Goal: Communication & Community: Answer question/provide support

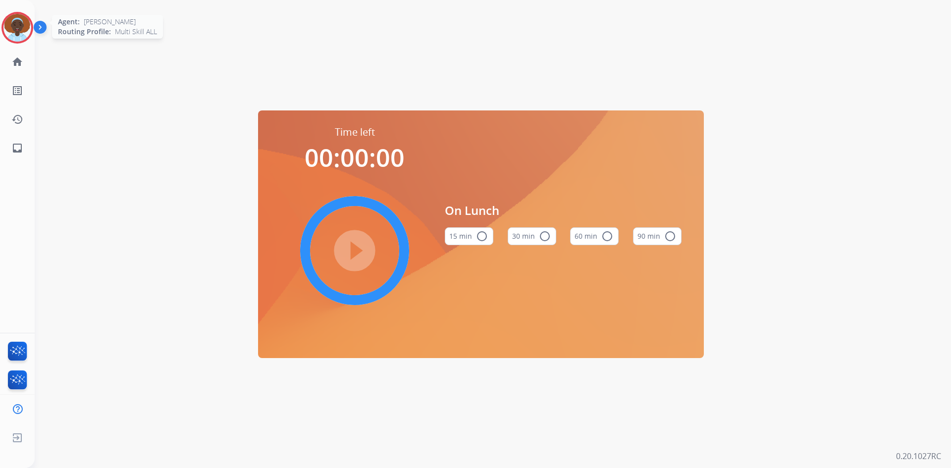
click at [23, 26] on img at bounding box center [17, 28] width 28 height 28
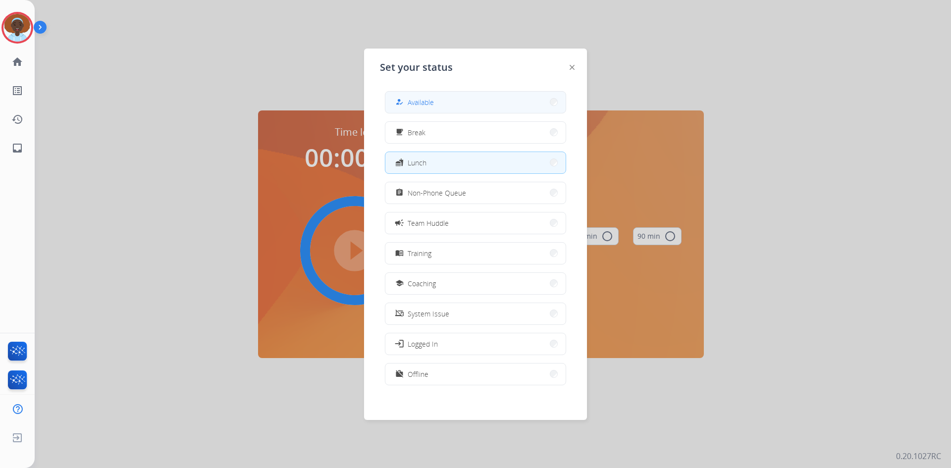
click at [431, 102] on span "Available" at bounding box center [421, 102] width 26 height 10
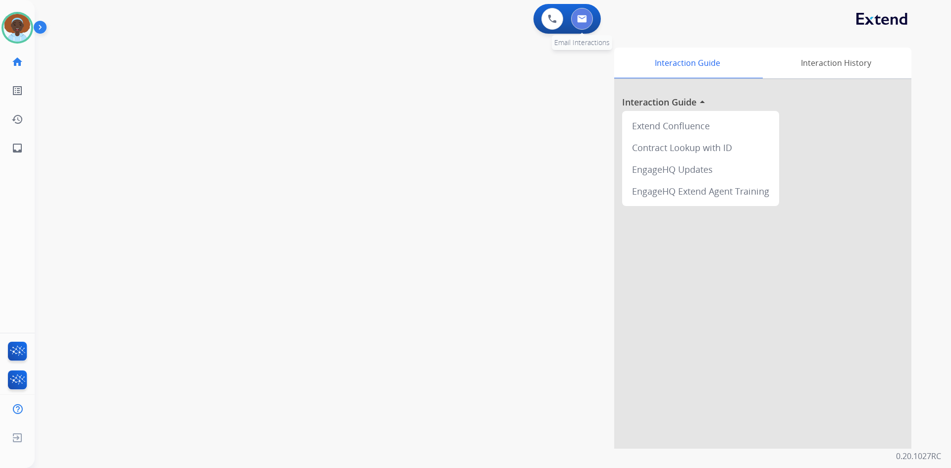
click at [577, 21] on img at bounding box center [582, 19] width 10 height 8
select select "**********"
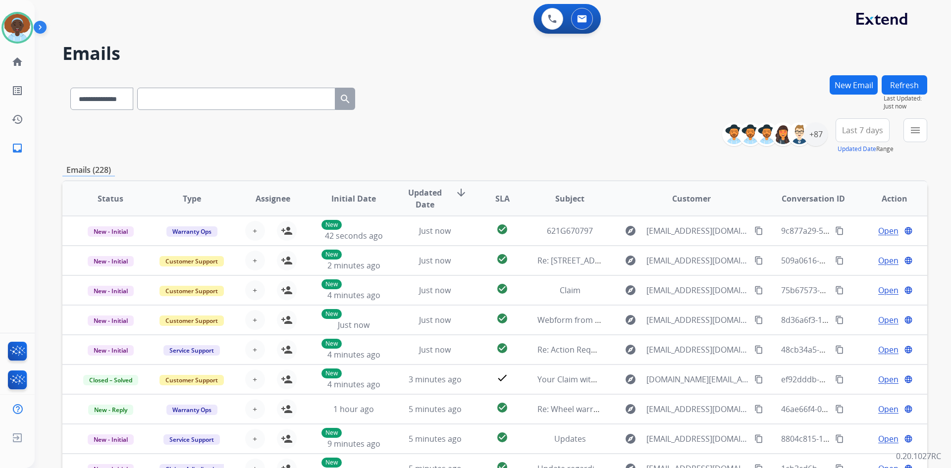
click at [851, 136] on button "Last 7 days" at bounding box center [862, 130] width 54 height 24
click at [856, 249] on div "Last 90 days" at bounding box center [859, 250] width 54 height 15
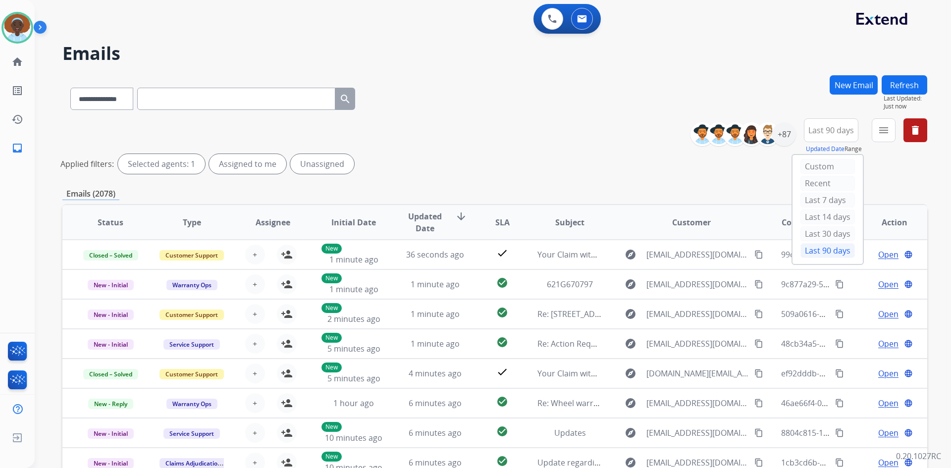
click at [746, 174] on div "**********" at bounding box center [494, 147] width 865 height 59
click at [780, 140] on div "+143" at bounding box center [784, 134] width 24 height 24
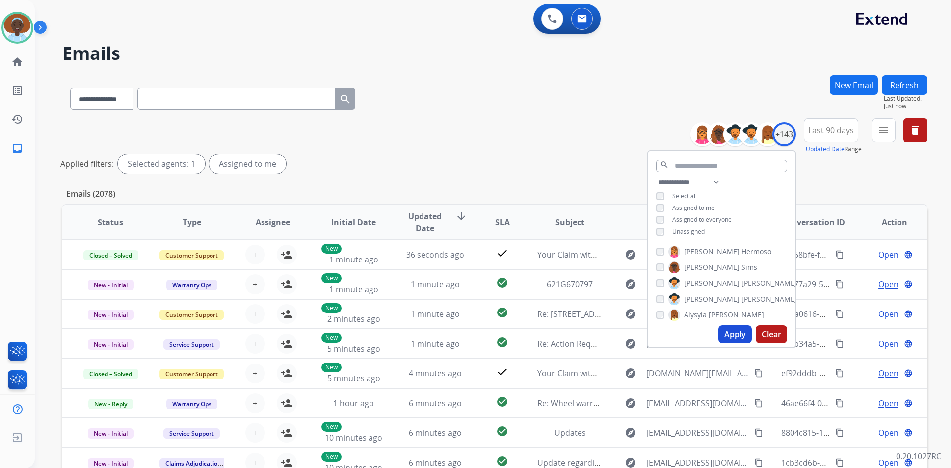
click at [728, 335] on button "Apply" at bounding box center [735, 334] width 34 height 18
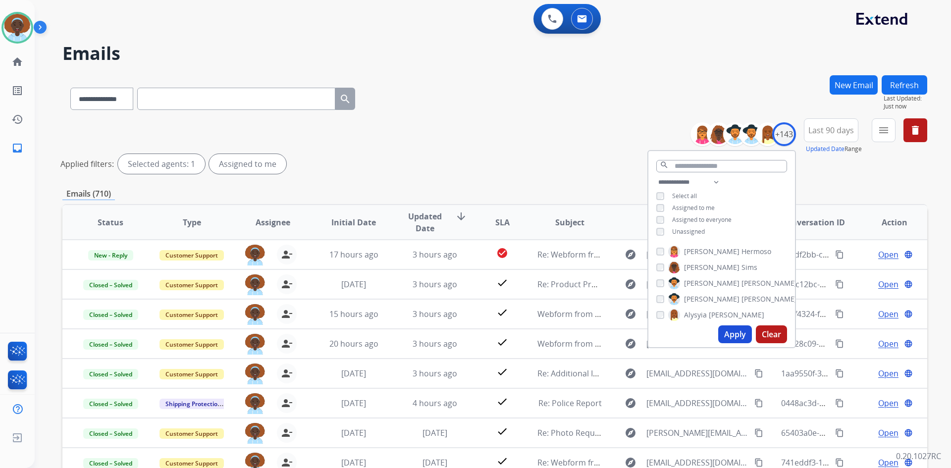
click at [555, 147] on div "**********" at bounding box center [494, 147] width 865 height 59
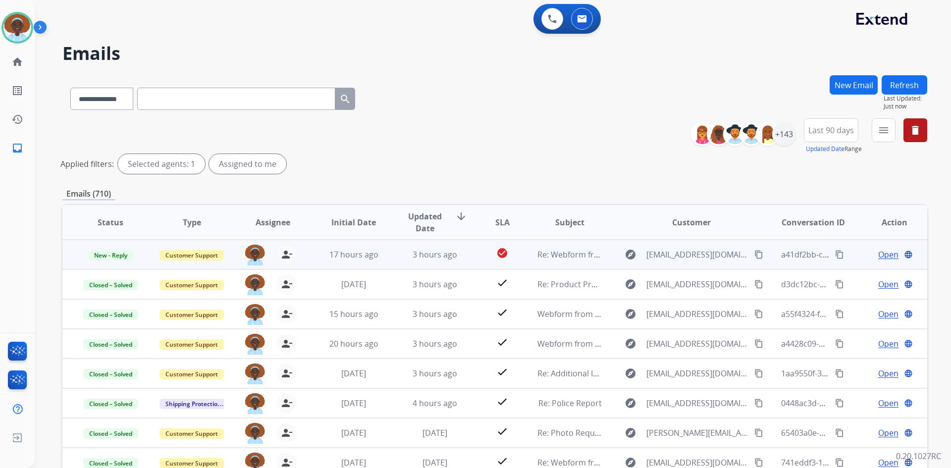
click at [878, 255] on span "Open" at bounding box center [888, 255] width 20 height 12
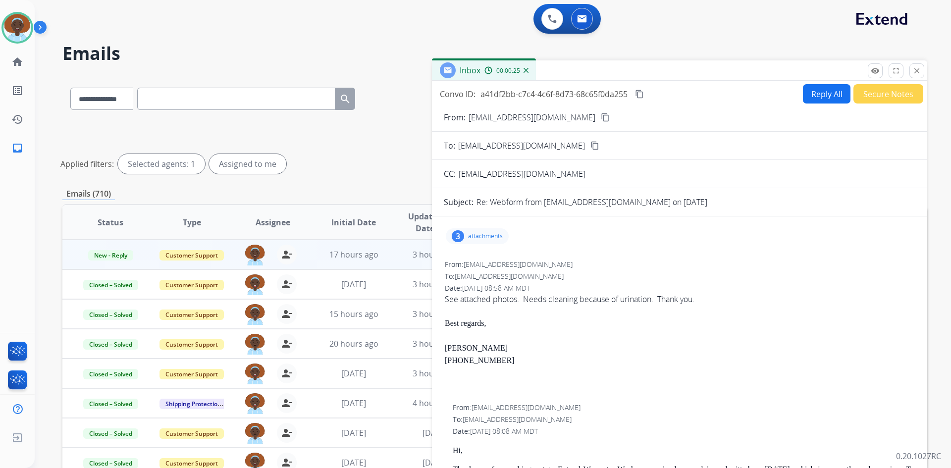
click at [456, 235] on div "3" at bounding box center [458, 236] width 12 height 12
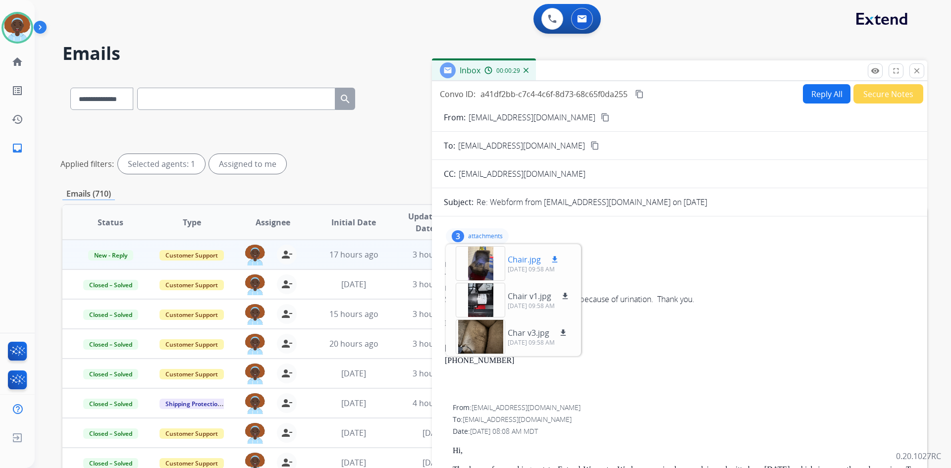
click at [555, 257] on mat-icon "download" at bounding box center [554, 259] width 9 height 9
click at [567, 295] on mat-icon "download" at bounding box center [565, 296] width 9 height 9
click at [561, 332] on mat-icon "download" at bounding box center [563, 332] width 9 height 9
click at [637, 237] on div "3 attachments Chair.jpg download 10/06/2025, 09:58 AM Chair v1.jpg download 10/…" at bounding box center [679, 236] width 471 height 24
click at [471, 233] on p "attachments" at bounding box center [485, 236] width 35 height 8
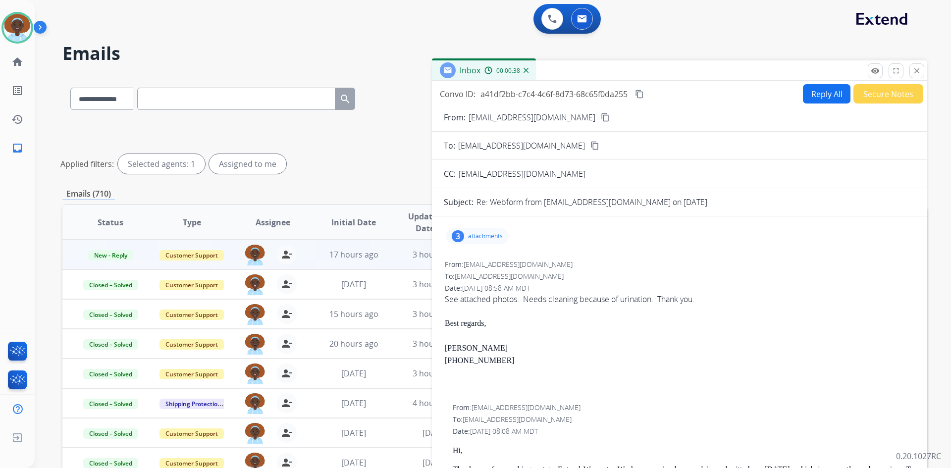
click at [601, 118] on mat-icon "content_copy" at bounding box center [605, 117] width 9 height 9
click at [827, 90] on button "Reply All" at bounding box center [827, 93] width 48 height 19
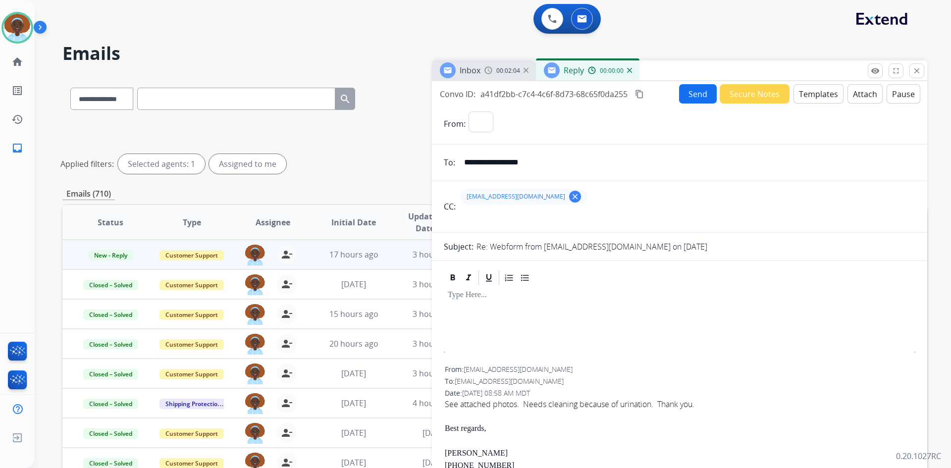
select select "**********"
click at [812, 91] on button "Templates" at bounding box center [818, 93] width 50 height 19
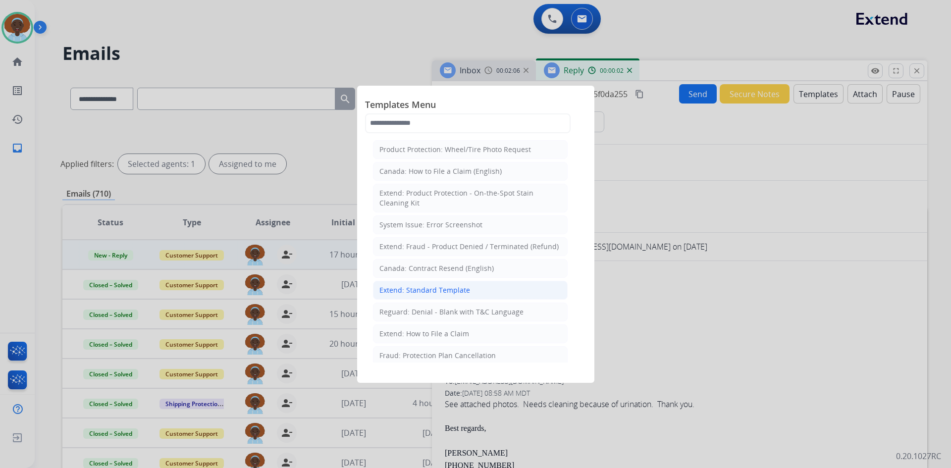
click at [453, 290] on div "Extend: Standard Template" at bounding box center [424, 290] width 91 height 10
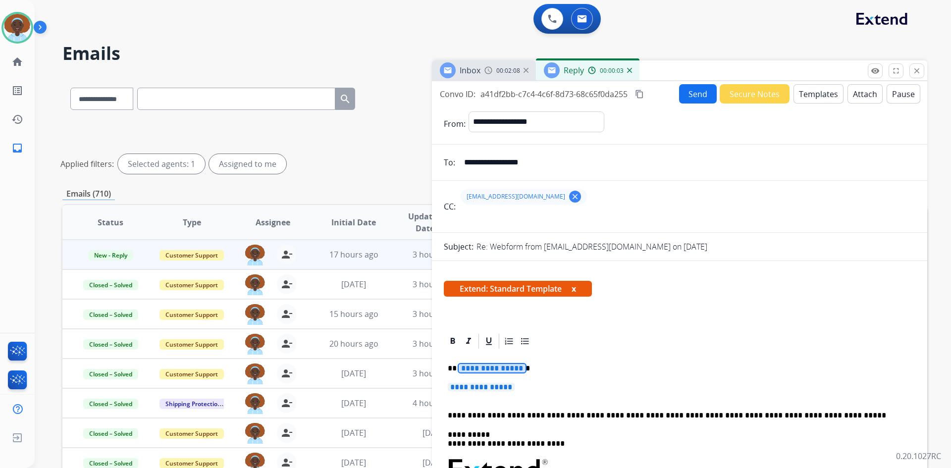
click at [497, 365] on span "**********" at bounding box center [492, 368] width 67 height 8
click at [507, 386] on span "**********" at bounding box center [481, 387] width 67 height 8
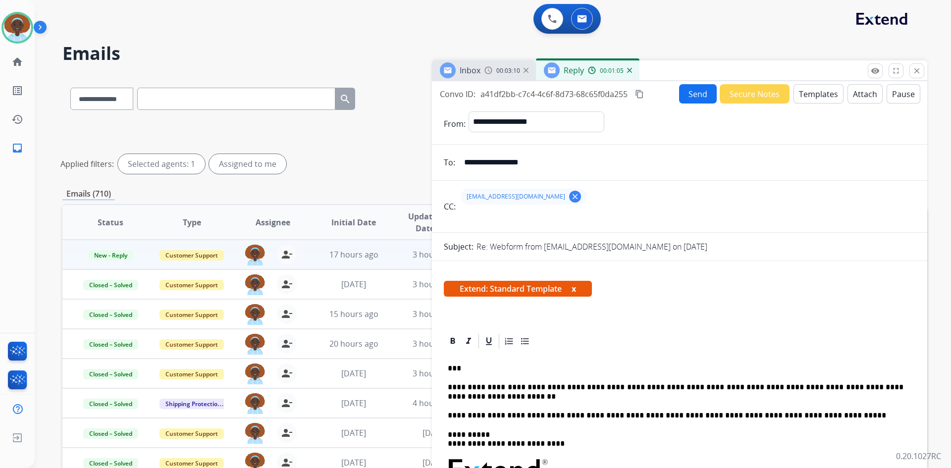
drag, startPoint x: 544, startPoint y: 162, endPoint x: 464, endPoint y: 161, distance: 79.7
click at [464, 161] on input "**********" at bounding box center [686, 163] width 457 height 20
click at [684, 97] on button "Send" at bounding box center [698, 93] width 38 height 19
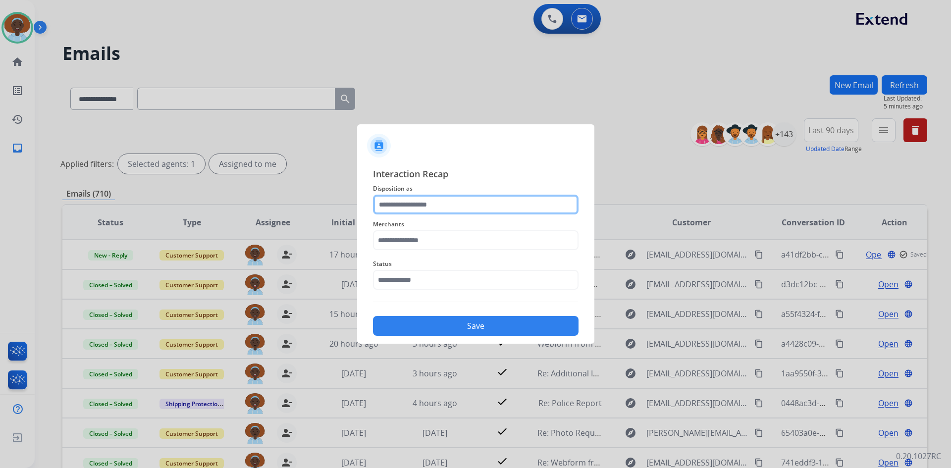
click at [419, 205] on input "text" at bounding box center [476, 205] width 206 height 20
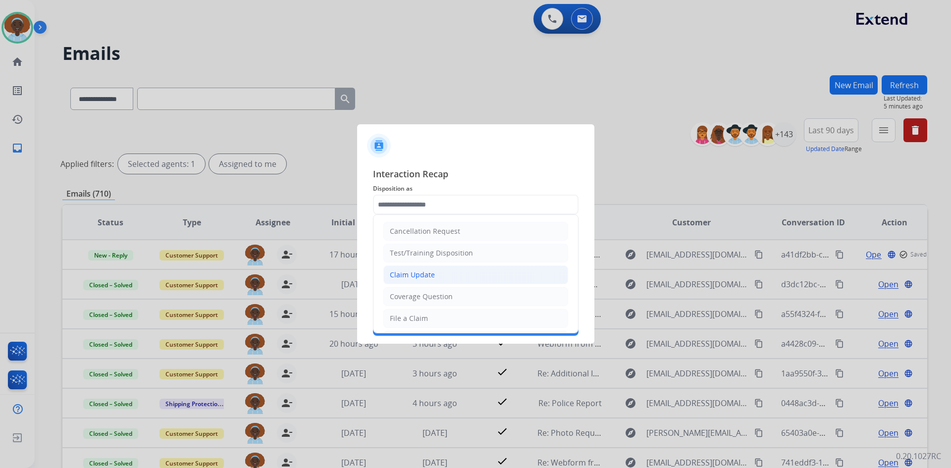
click at [420, 273] on div "Claim Update" at bounding box center [412, 275] width 45 height 10
type input "**********"
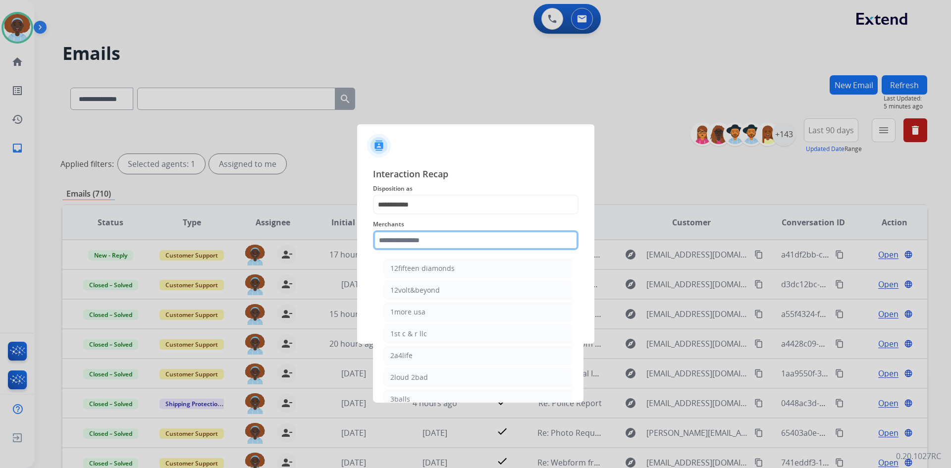
click at [429, 243] on input "text" at bounding box center [476, 240] width 206 height 20
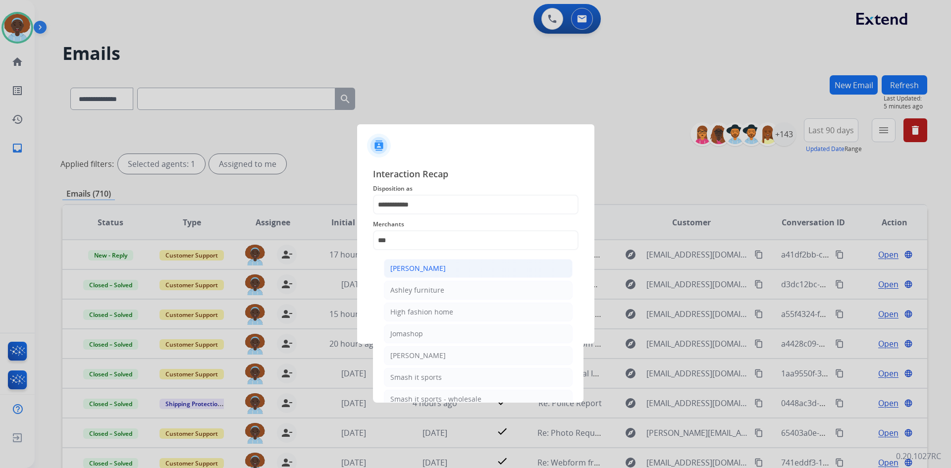
click at [433, 274] on li "[PERSON_NAME]" at bounding box center [478, 268] width 189 height 19
type input "**********"
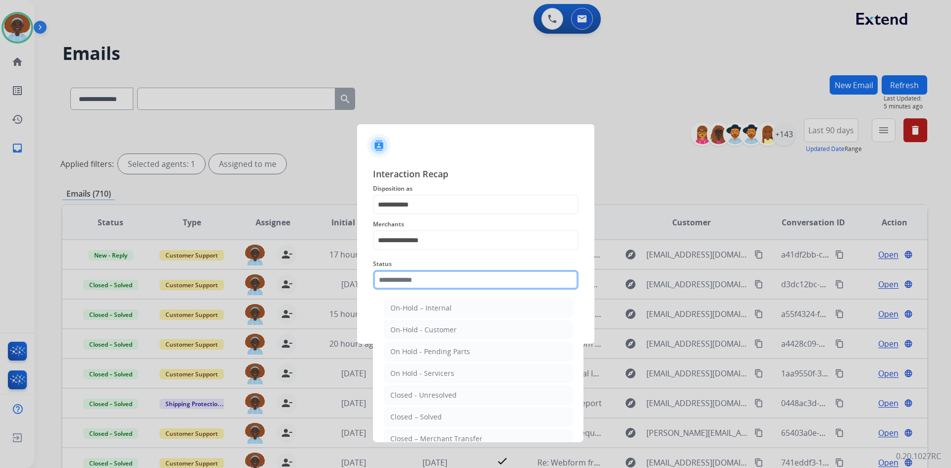
click at [433, 278] on input "text" at bounding box center [476, 280] width 206 height 20
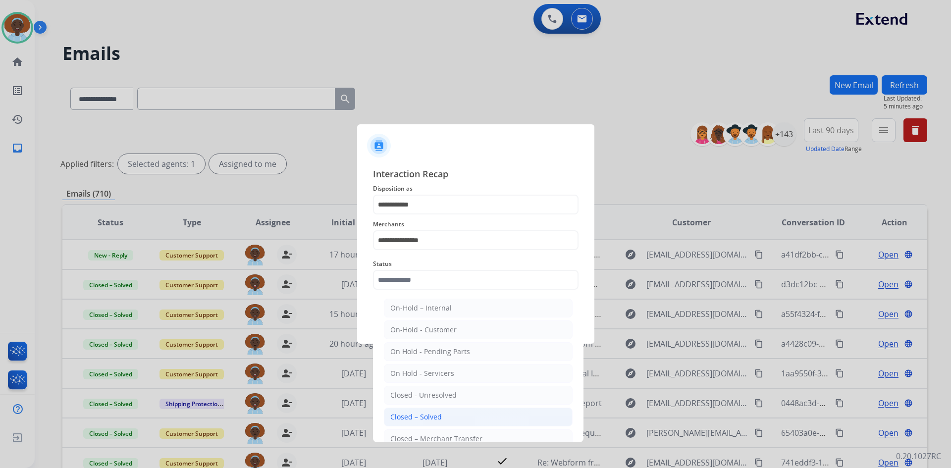
click at [435, 417] on div "Closed – Solved" at bounding box center [416, 417] width 52 height 10
type input "**********"
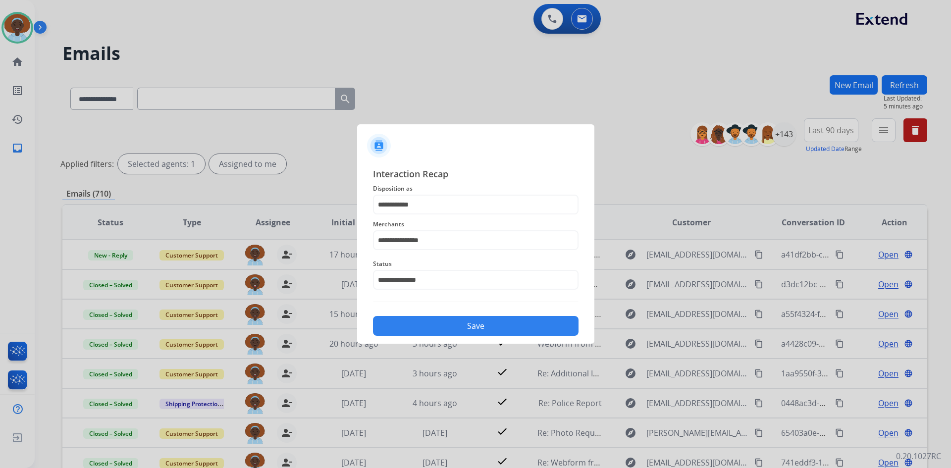
click at [466, 328] on button "Save" at bounding box center [476, 326] width 206 height 20
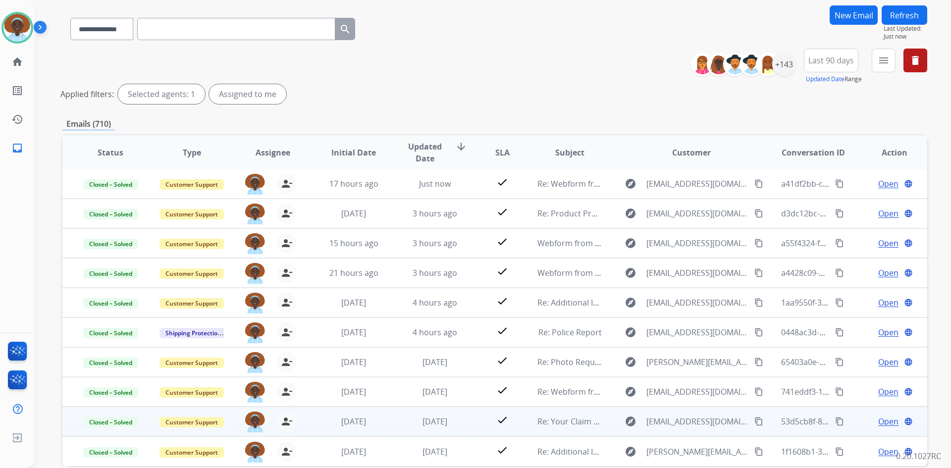
scroll to position [119, 0]
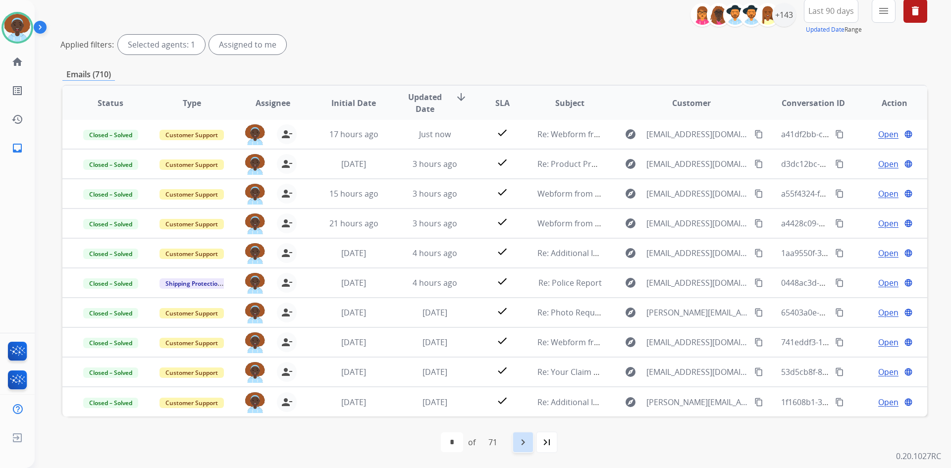
click at [523, 441] on mat-icon "navigate_next" at bounding box center [523, 442] width 12 height 12
click at [417, 442] on mat-icon "first_page" at bounding box center [421, 442] width 12 height 12
select select "*"
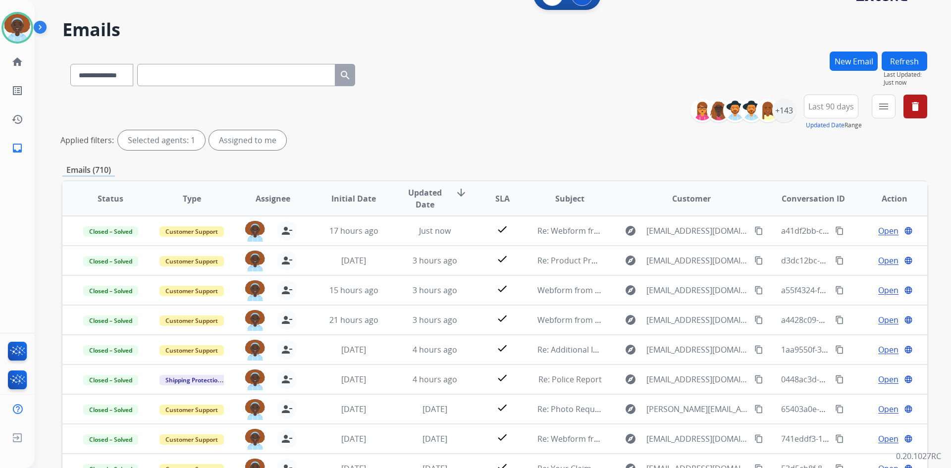
scroll to position [0, 0]
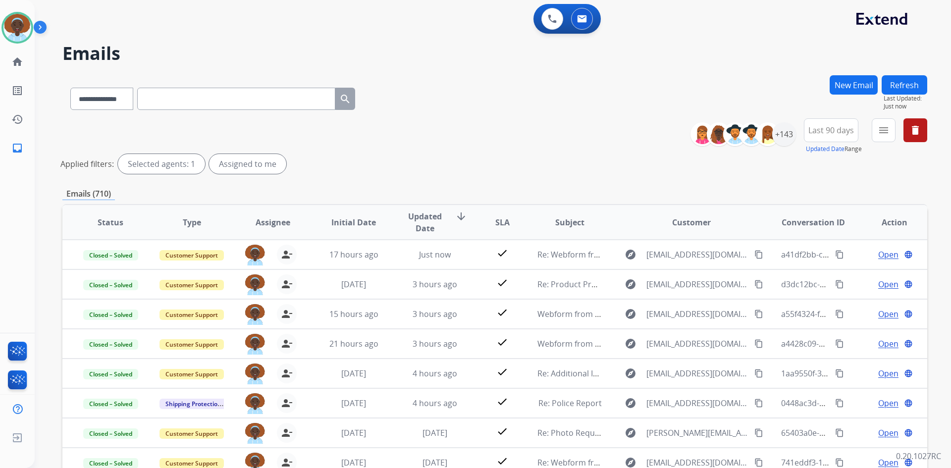
click at [176, 98] on input "text" at bounding box center [236, 99] width 198 height 22
paste input "**********"
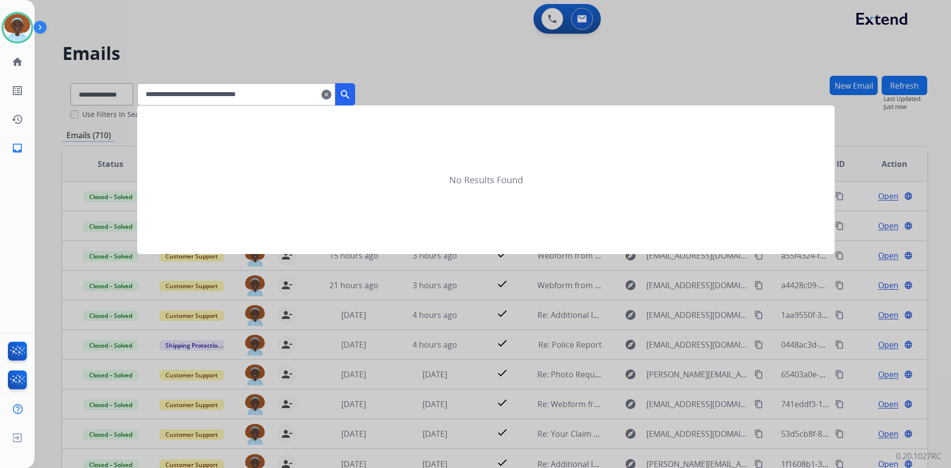
type input "**********"
click at [351, 93] on mat-icon "search" at bounding box center [345, 95] width 12 height 12
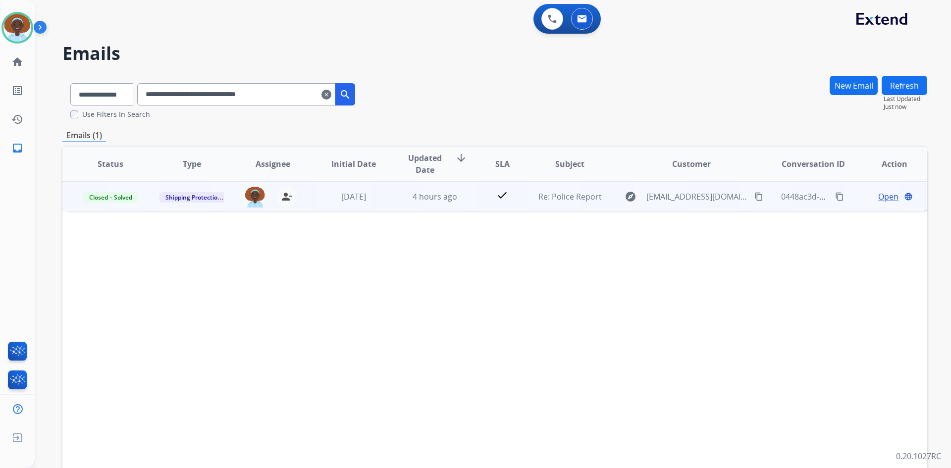
click at [754, 195] on mat-icon "content_copy" at bounding box center [758, 196] width 9 height 9
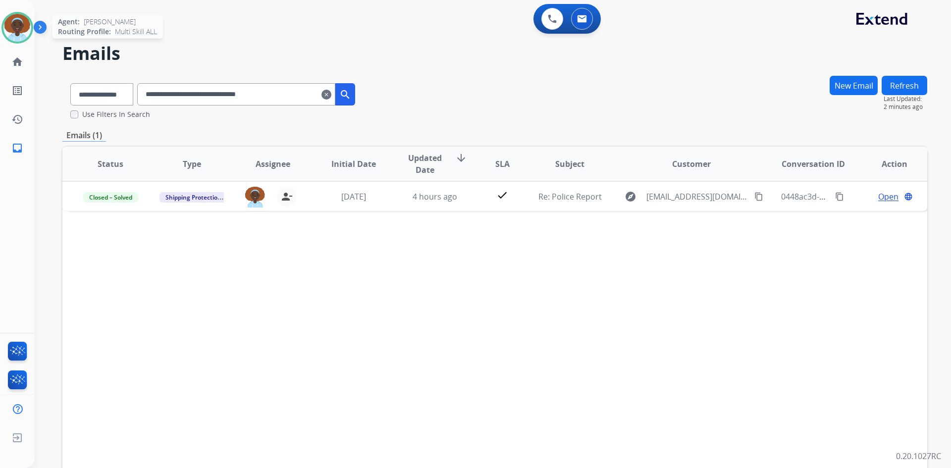
click at [18, 23] on img at bounding box center [17, 28] width 28 height 28
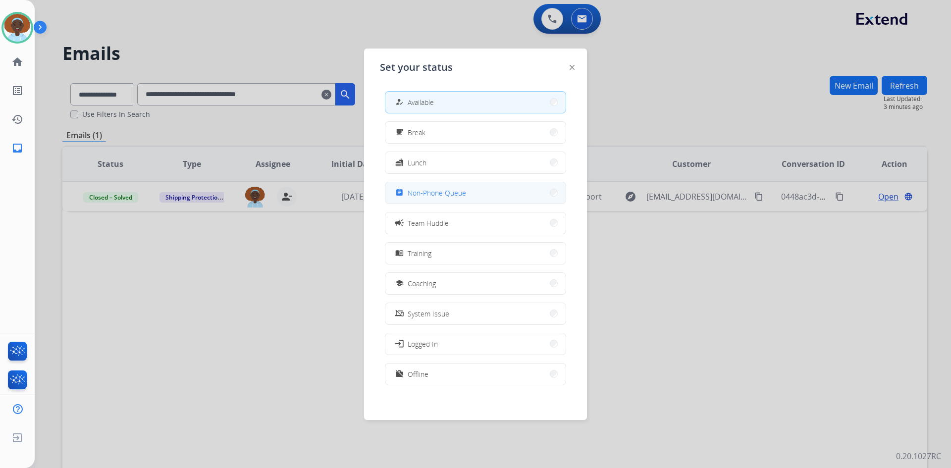
click at [427, 189] on span "Non-Phone Queue" at bounding box center [437, 193] width 58 height 10
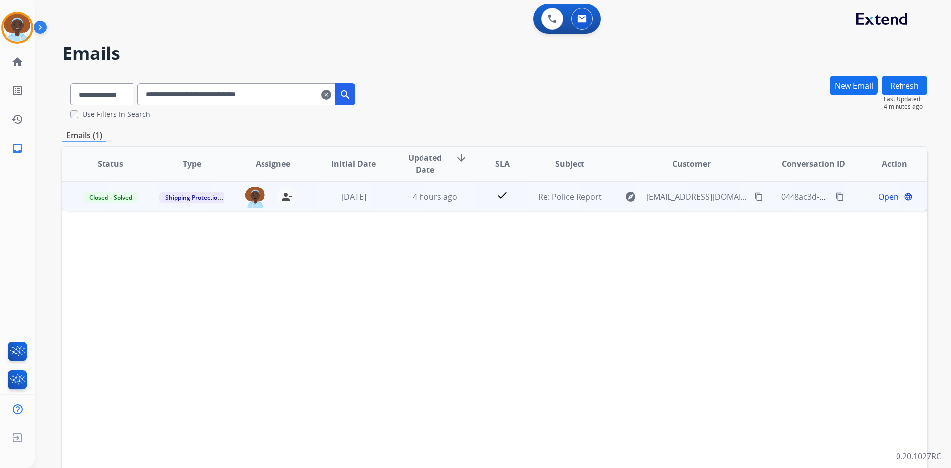
click at [884, 196] on span "Open" at bounding box center [888, 197] width 20 height 12
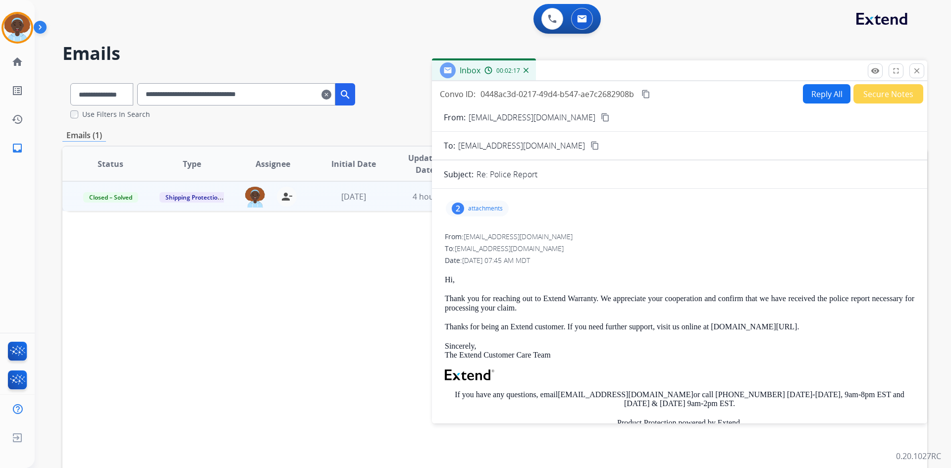
click at [823, 97] on button "Reply All" at bounding box center [827, 93] width 48 height 19
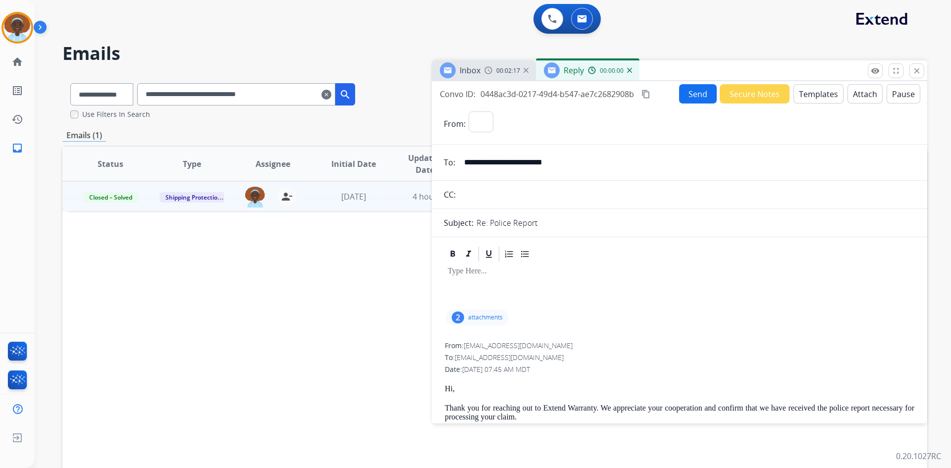
select select "**********"
click at [819, 91] on button "Templates" at bounding box center [818, 93] width 50 height 19
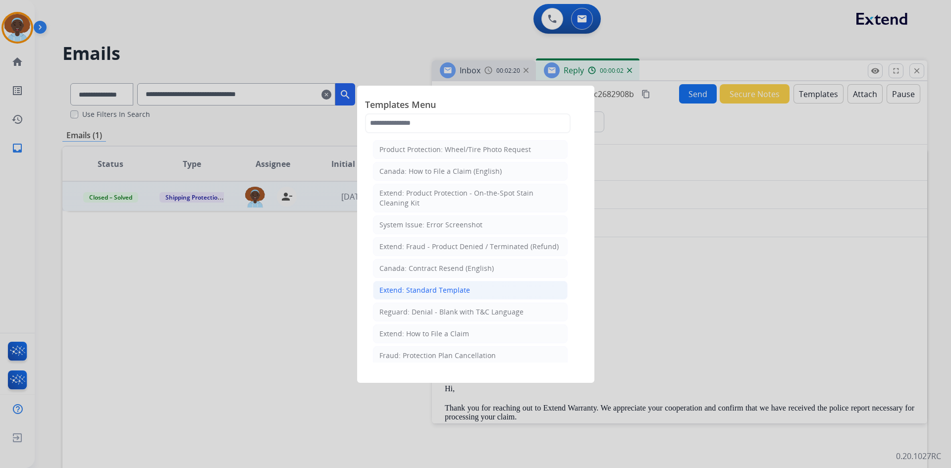
click at [444, 289] on div "Extend: Standard Template" at bounding box center [424, 290] width 91 height 10
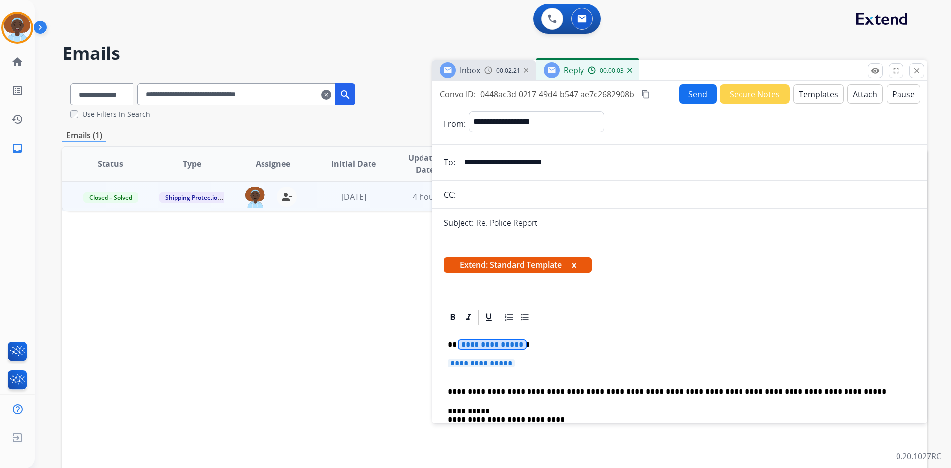
drag, startPoint x: 484, startPoint y: 341, endPoint x: 636, endPoint y: 330, distance: 152.9
click at [485, 340] on span "**********" at bounding box center [492, 344] width 67 height 8
click at [492, 363] on span "**********" at bounding box center [481, 363] width 67 height 8
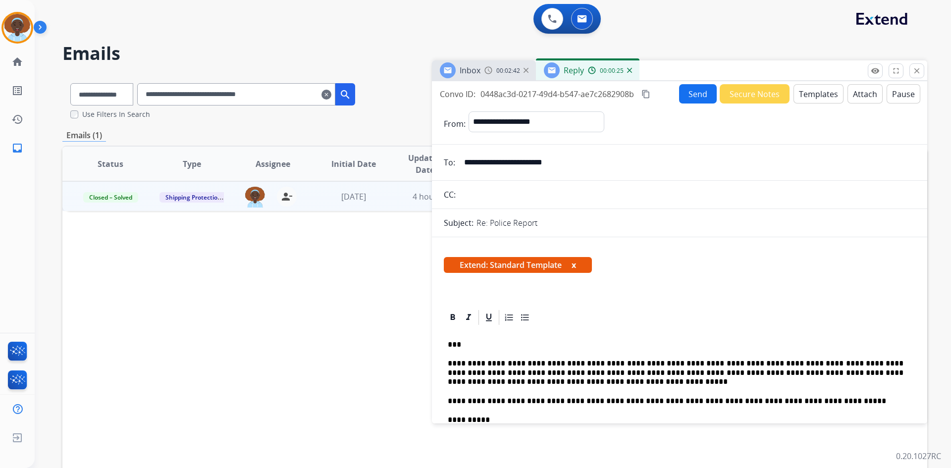
click at [694, 97] on button "Send" at bounding box center [698, 93] width 38 height 19
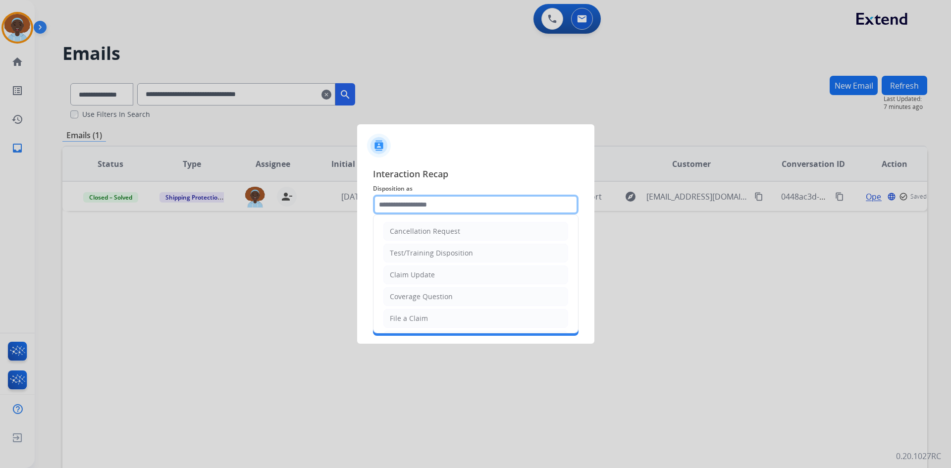
click at [440, 204] on input "text" at bounding box center [476, 205] width 206 height 20
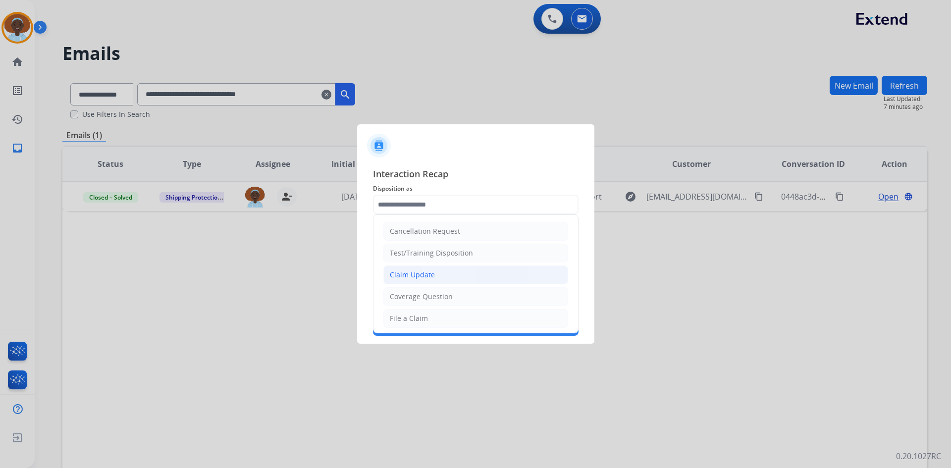
click at [435, 272] on li "Claim Update" at bounding box center [475, 274] width 185 height 19
type input "**********"
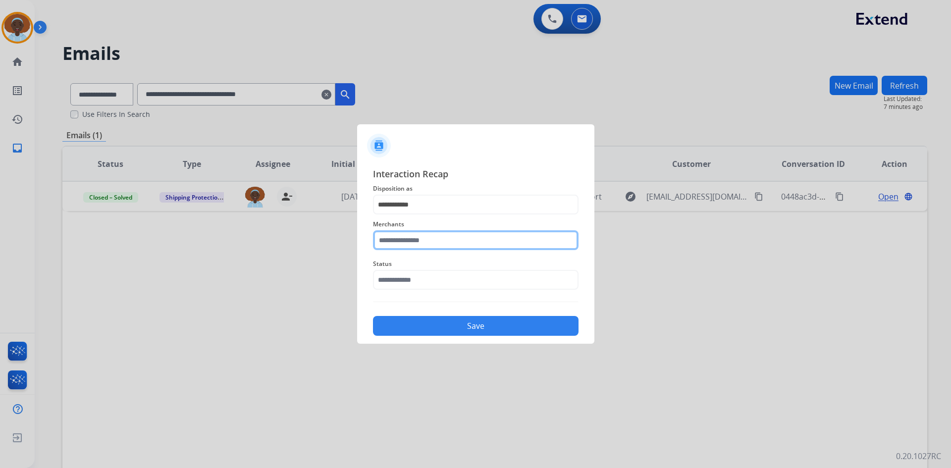
click at [402, 239] on input "text" at bounding box center [476, 240] width 206 height 20
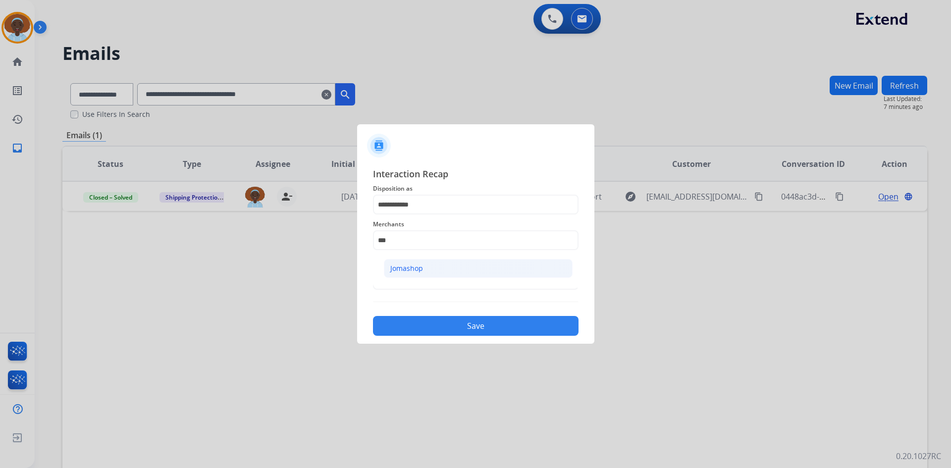
click at [403, 265] on div "Jomashop" at bounding box center [406, 268] width 33 height 10
type input "********"
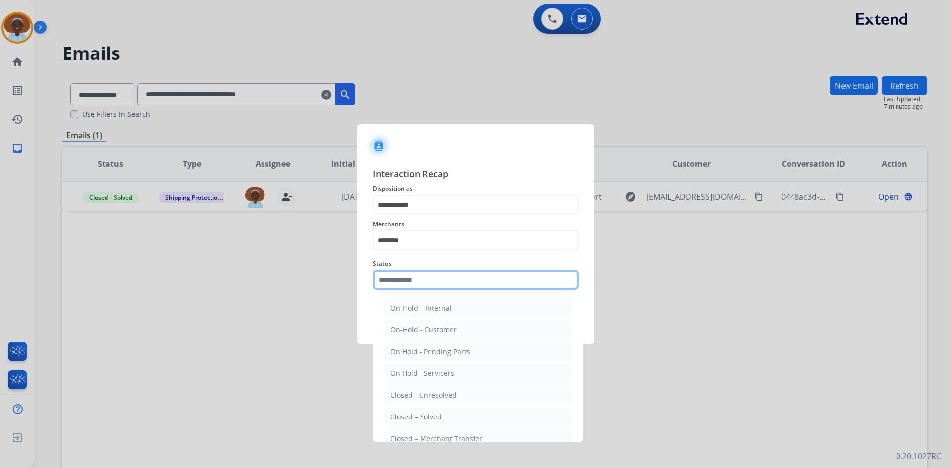
click at [453, 278] on input "text" at bounding box center [476, 280] width 206 height 20
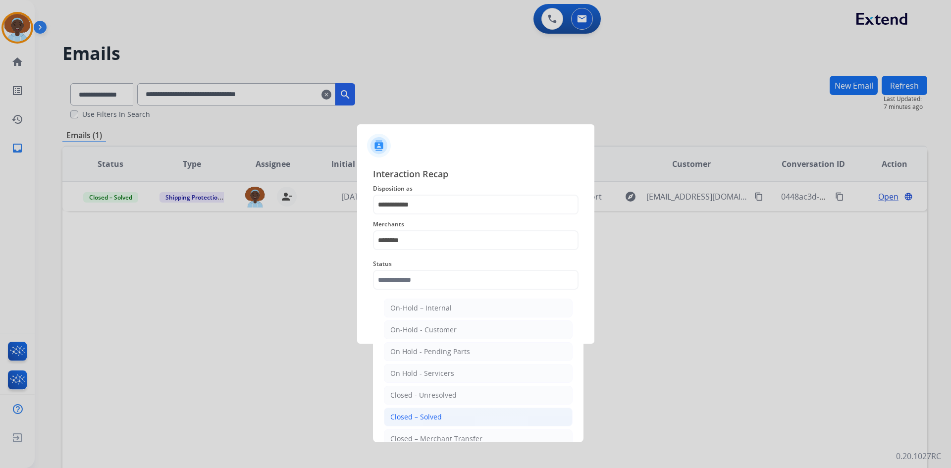
click at [444, 415] on li "Closed – Solved" at bounding box center [478, 417] width 189 height 19
type input "**********"
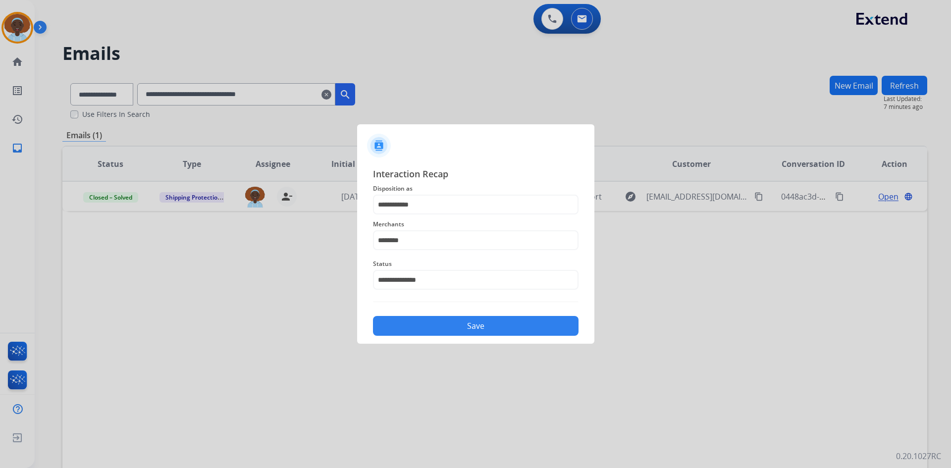
click at [470, 328] on button "Save" at bounding box center [476, 326] width 206 height 20
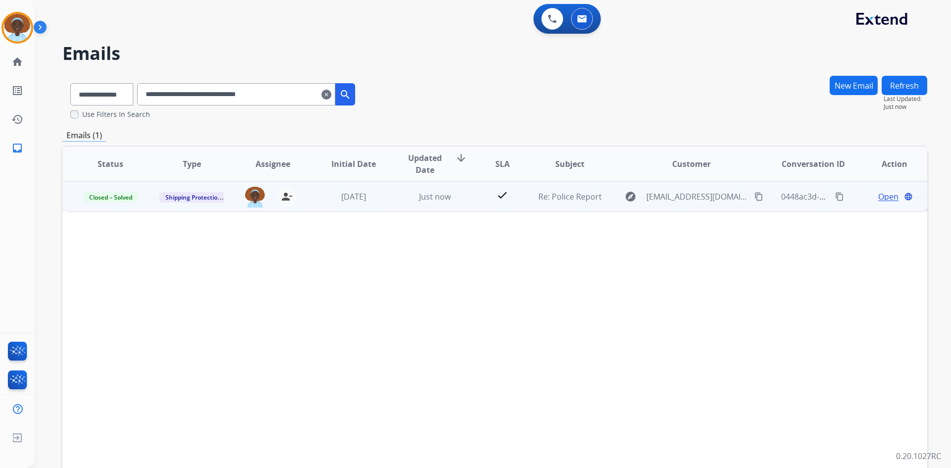
click at [835, 197] on mat-icon "content_copy" at bounding box center [839, 196] width 9 height 9
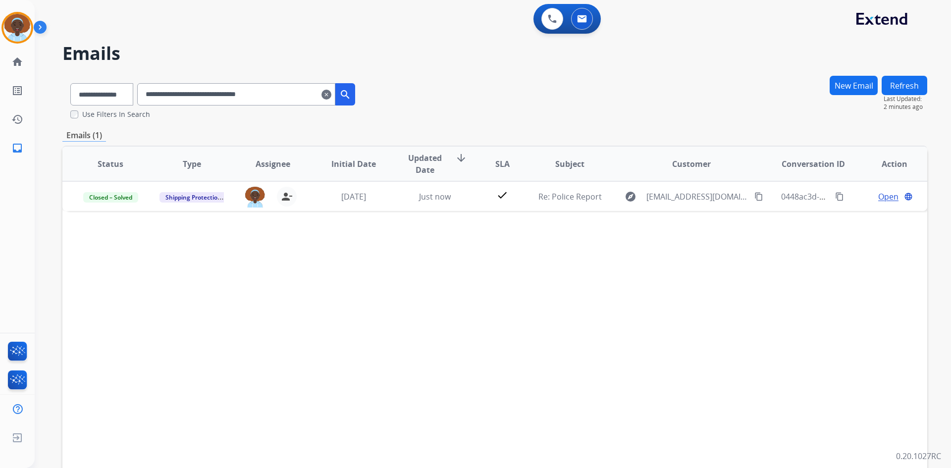
click at [331, 94] on mat-icon "clear" at bounding box center [326, 95] width 10 height 12
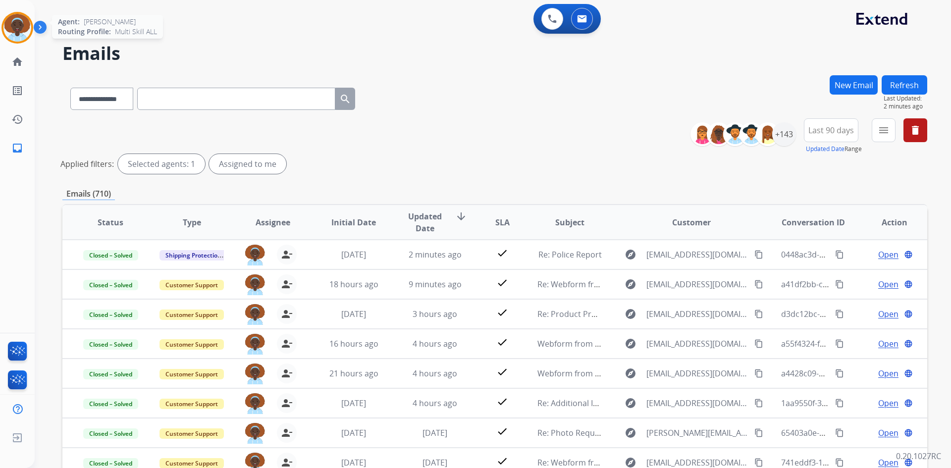
click at [16, 26] on img at bounding box center [17, 28] width 28 height 28
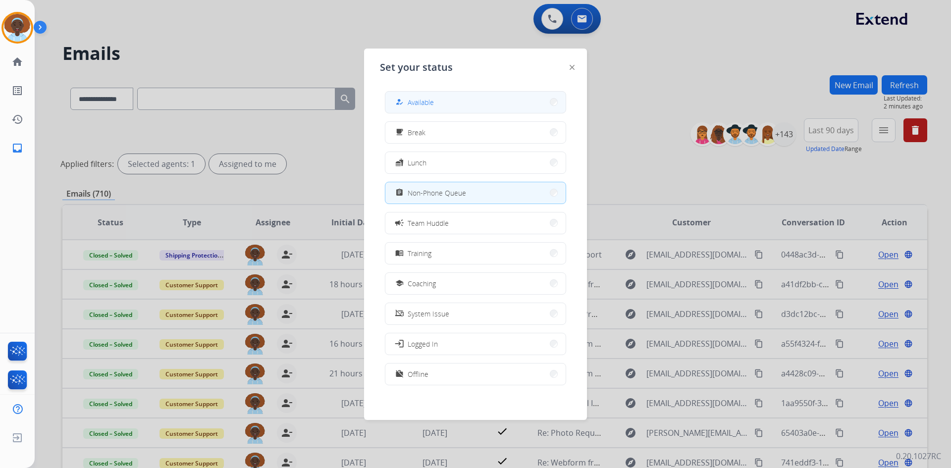
click at [421, 103] on span "Available" at bounding box center [421, 102] width 26 height 10
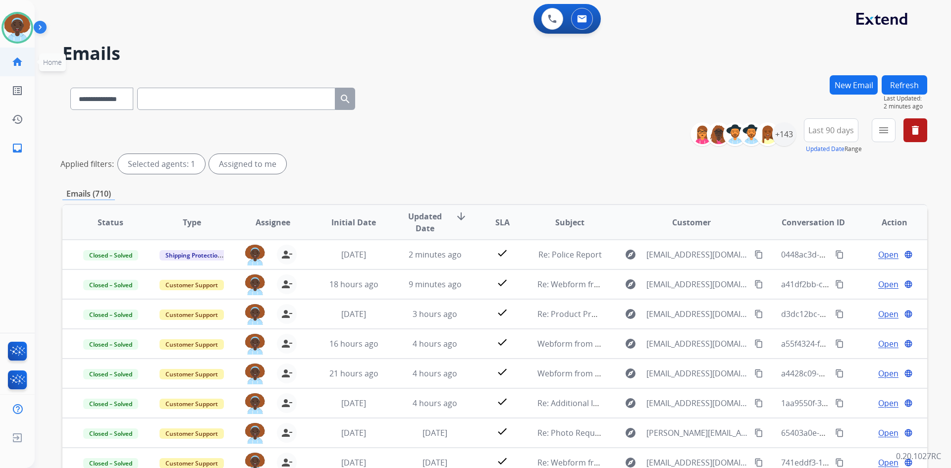
click at [13, 56] on mat-icon "home" at bounding box center [17, 62] width 12 height 12
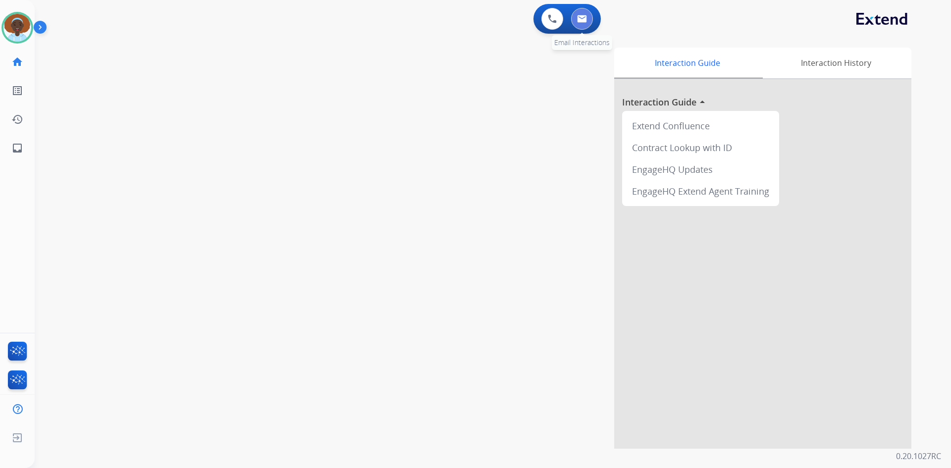
click at [584, 22] on img at bounding box center [582, 19] width 10 height 8
select select "**********"
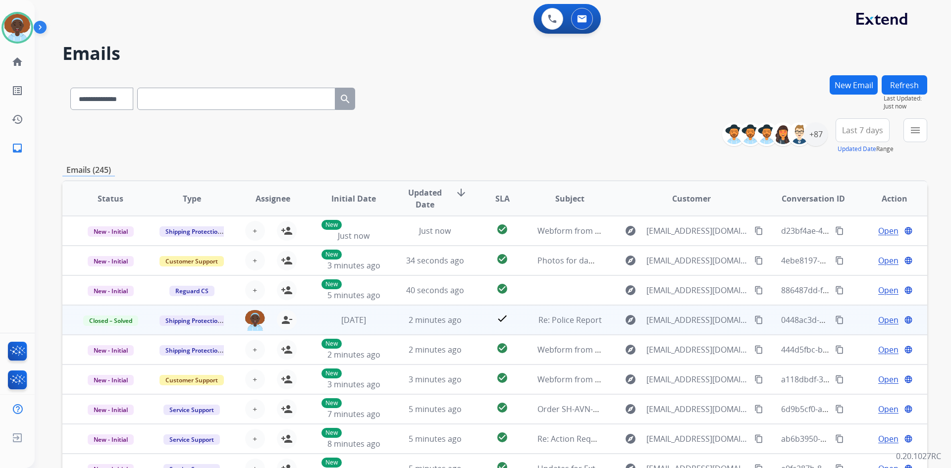
click at [878, 320] on span "Open" at bounding box center [888, 320] width 20 height 12
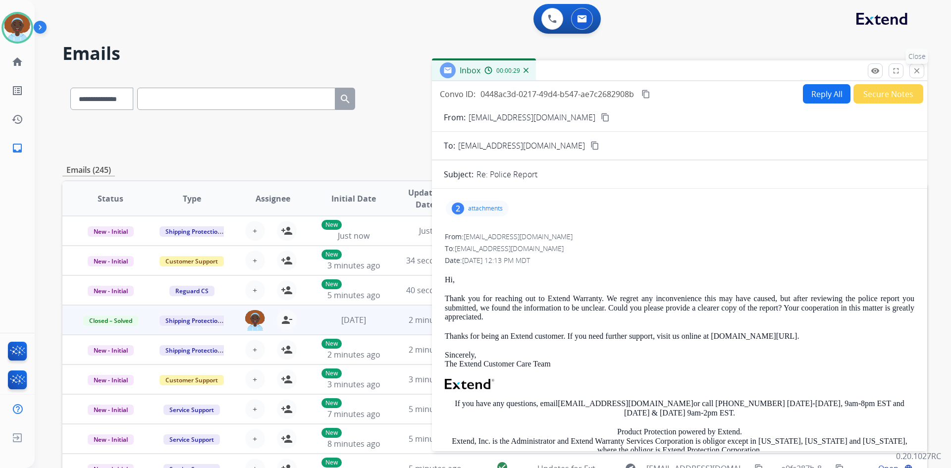
click at [918, 70] on mat-icon "close" at bounding box center [916, 70] width 9 height 9
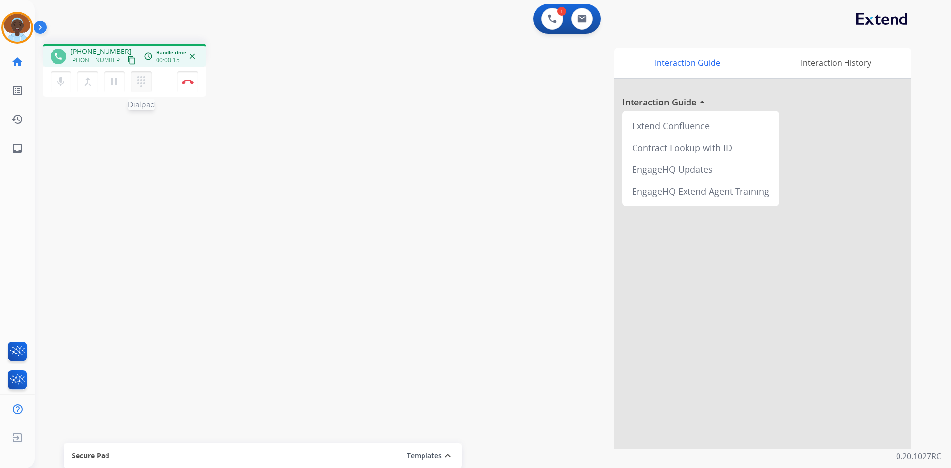
click at [139, 81] on mat-icon "dialpad" at bounding box center [141, 82] width 12 height 12
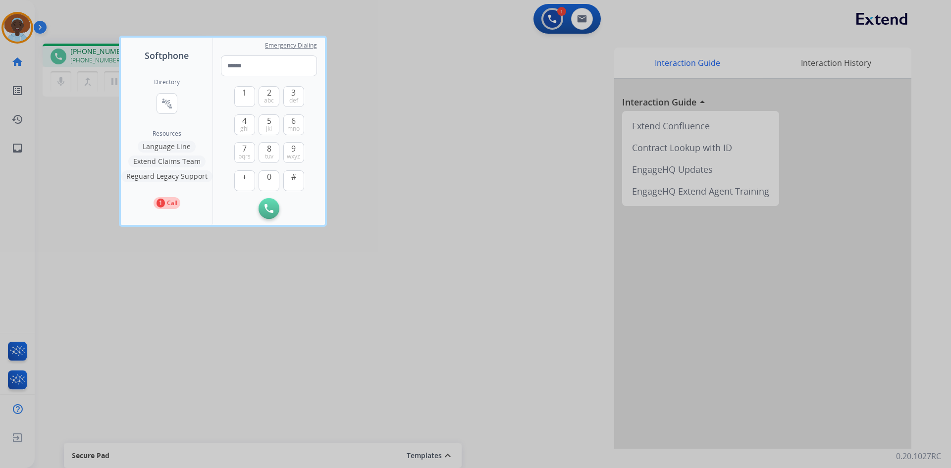
click at [170, 150] on button "Language Line" at bounding box center [167, 147] width 58 height 12
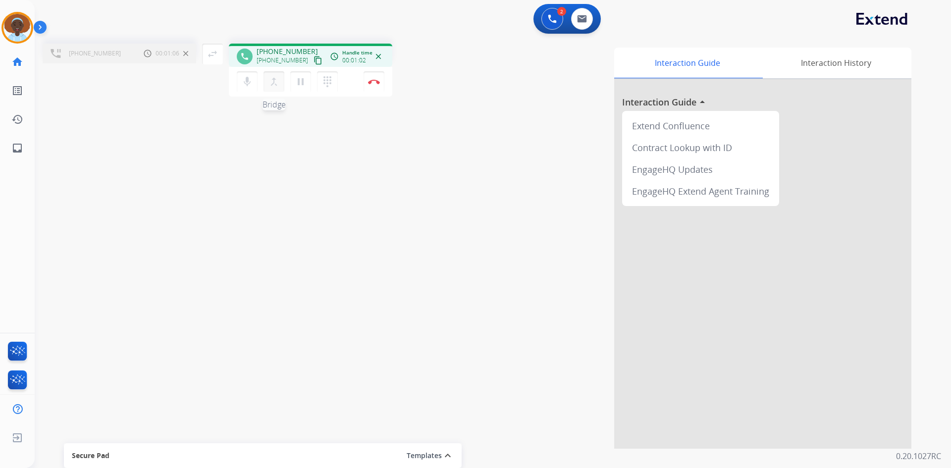
click at [273, 80] on mat-icon "merge_type" at bounding box center [274, 82] width 12 height 12
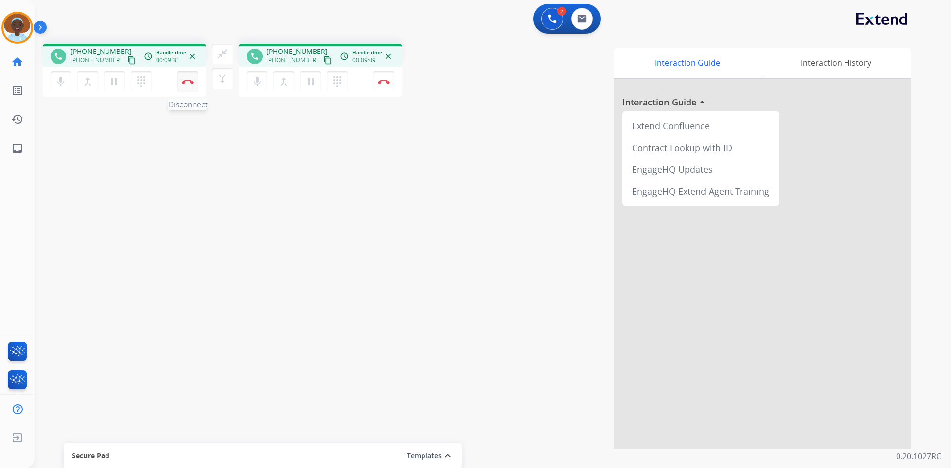
click at [188, 83] on img at bounding box center [188, 81] width 12 height 5
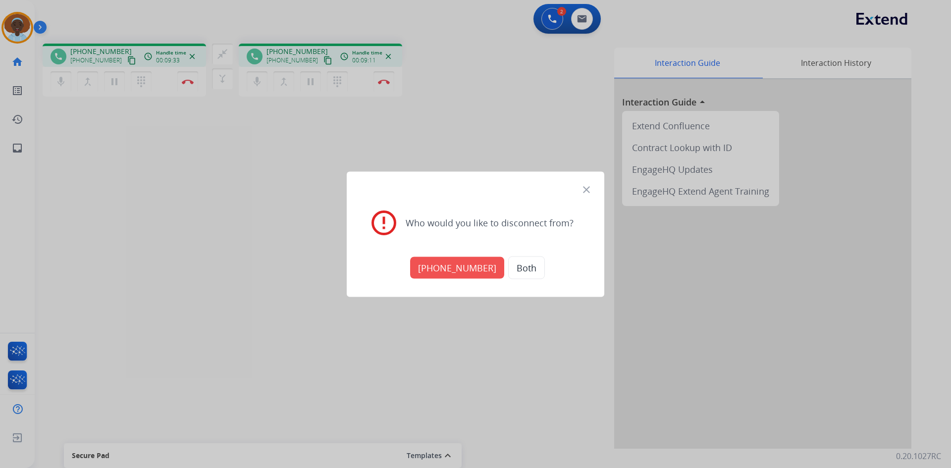
click at [518, 271] on button "Both" at bounding box center [526, 267] width 37 height 23
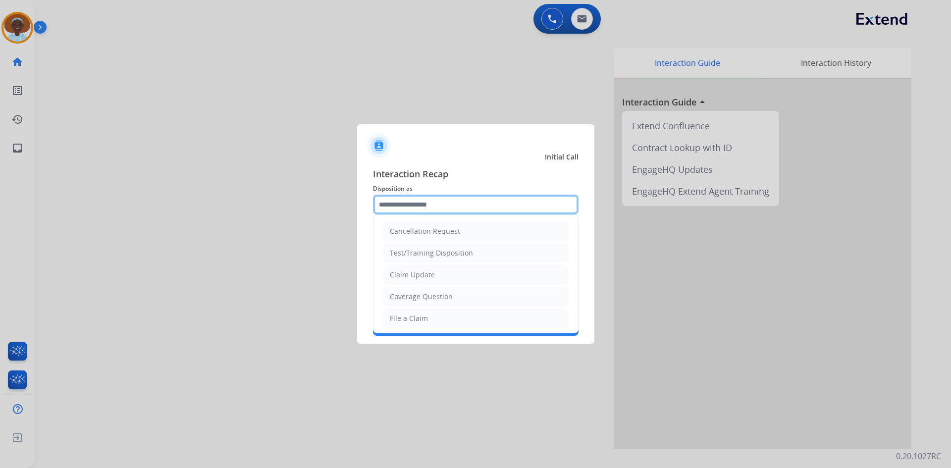
click at [415, 206] on input "text" at bounding box center [476, 205] width 206 height 20
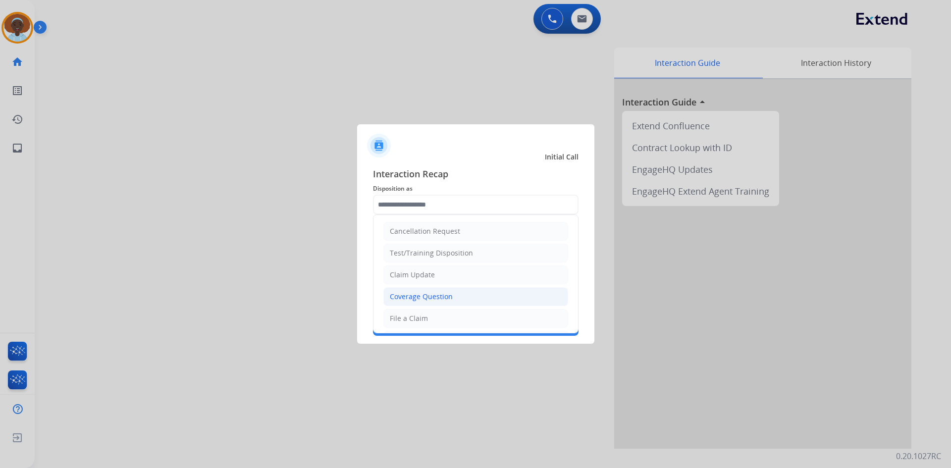
click at [448, 297] on div "Coverage Question" at bounding box center [421, 297] width 63 height 10
type input "**********"
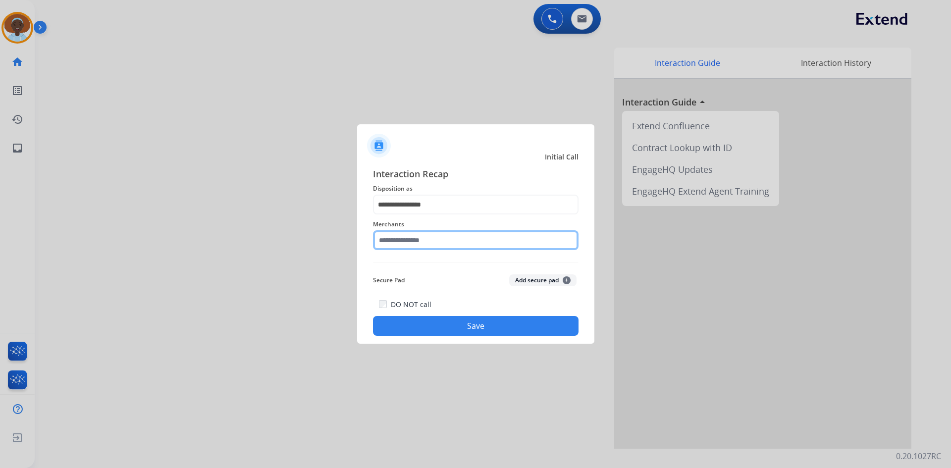
click at [450, 238] on input "text" at bounding box center [476, 240] width 206 height 20
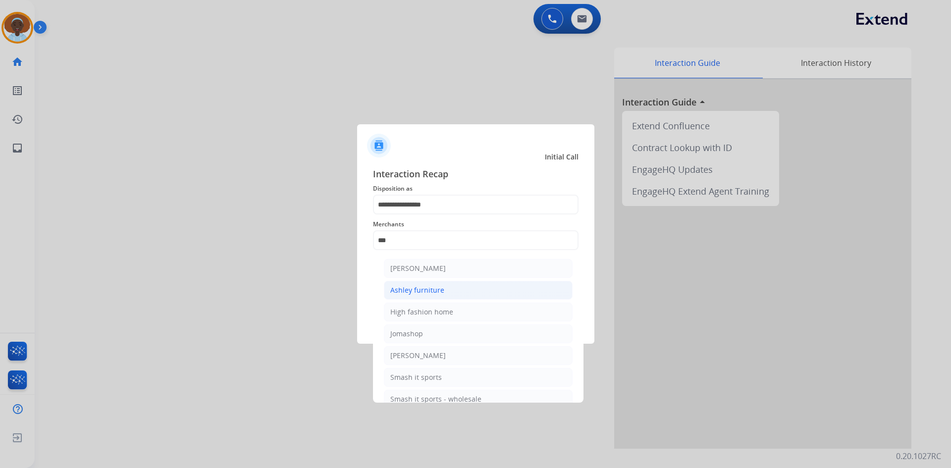
click at [439, 287] on div "Ashley furniture" at bounding box center [417, 290] width 54 height 10
type input "**********"
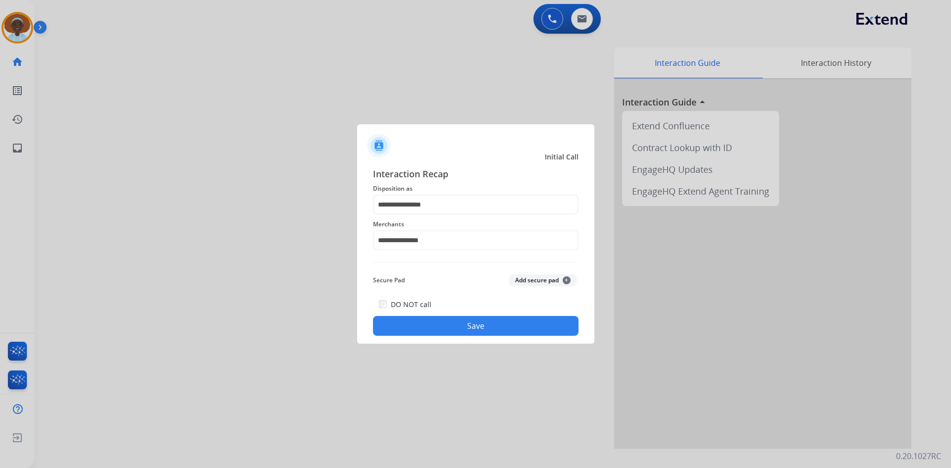
click at [483, 327] on button "Save" at bounding box center [476, 326] width 206 height 20
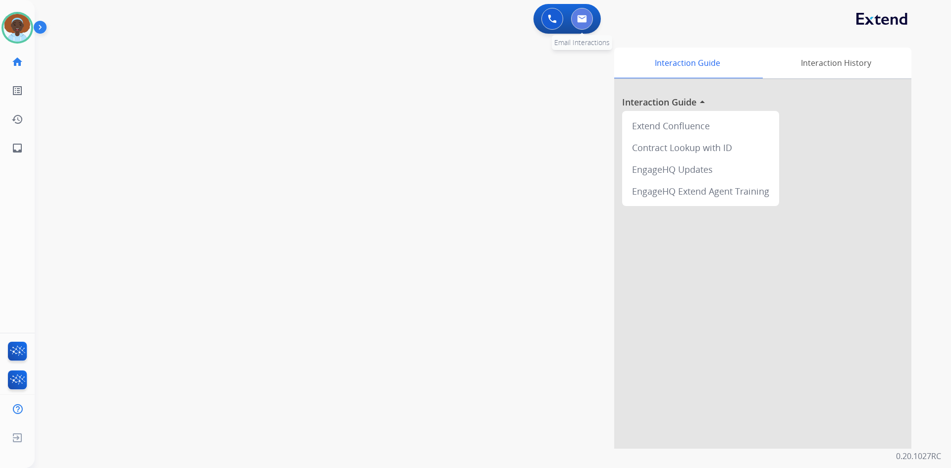
click at [581, 24] on button at bounding box center [582, 19] width 22 height 22
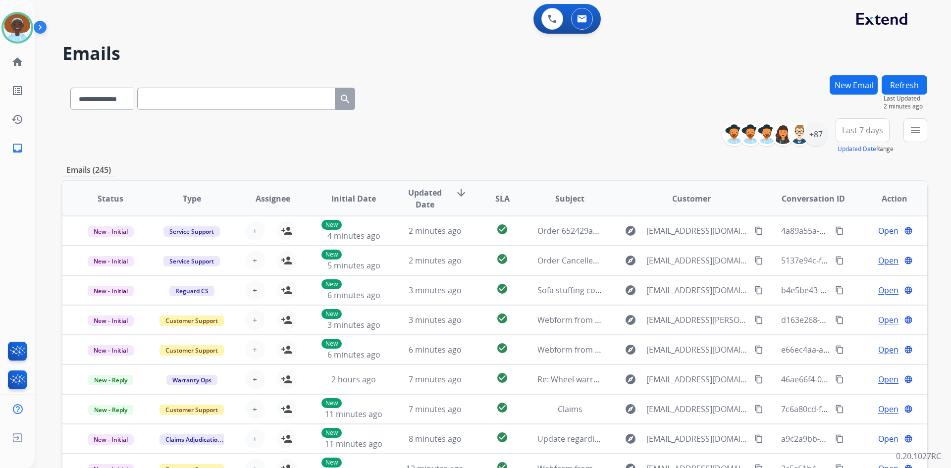
click at [858, 132] on span "Last 7 days" at bounding box center [862, 130] width 41 height 4
click at [856, 248] on div "Last 90 days" at bounding box center [859, 250] width 54 height 15
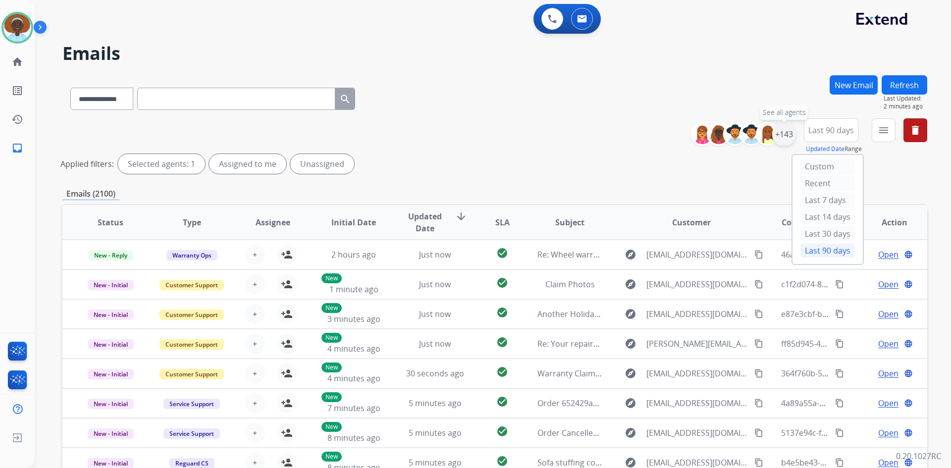
click at [781, 135] on div "+143" at bounding box center [784, 134] width 24 height 24
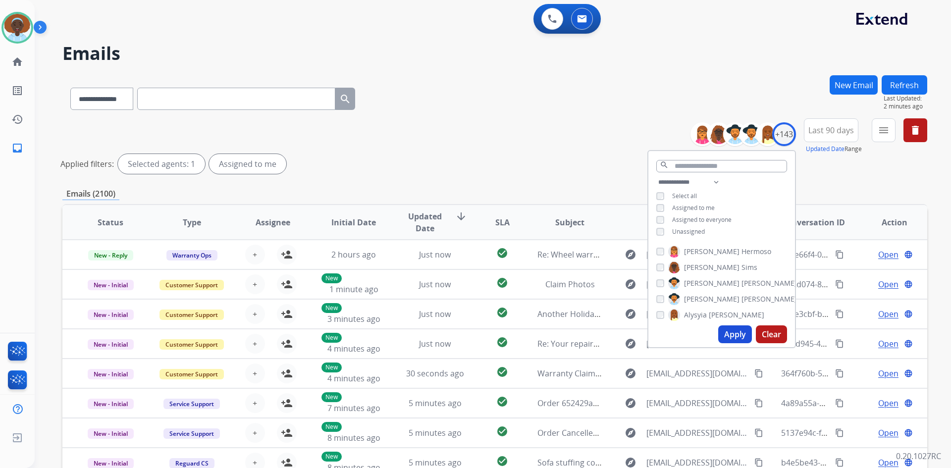
click at [730, 334] on button "Apply" at bounding box center [735, 334] width 34 height 18
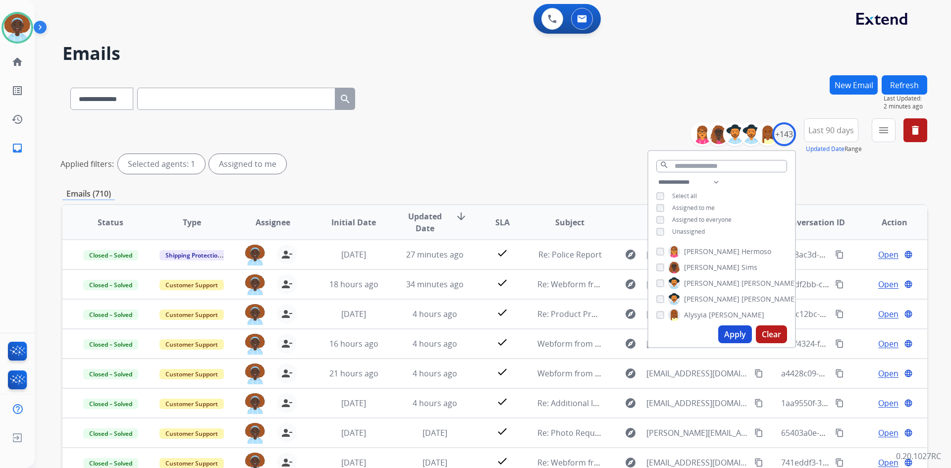
click at [595, 107] on div "**********" at bounding box center [494, 96] width 865 height 43
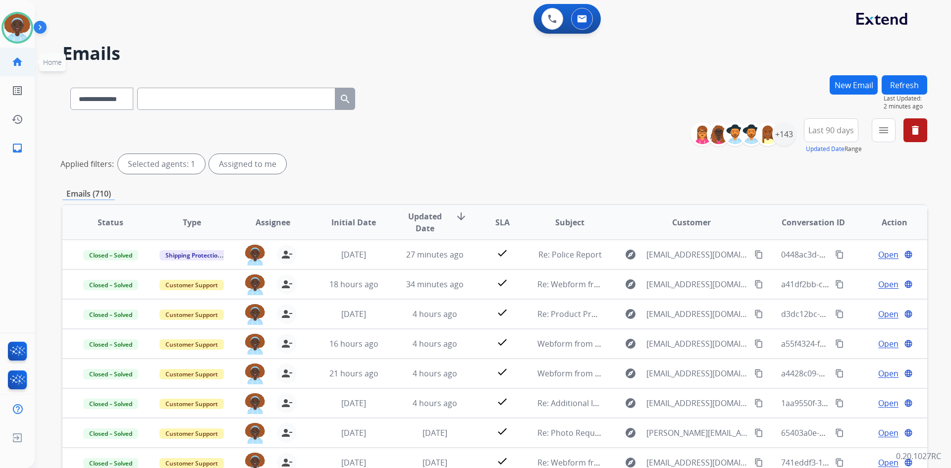
click at [13, 58] on mat-icon "home" at bounding box center [17, 62] width 12 height 12
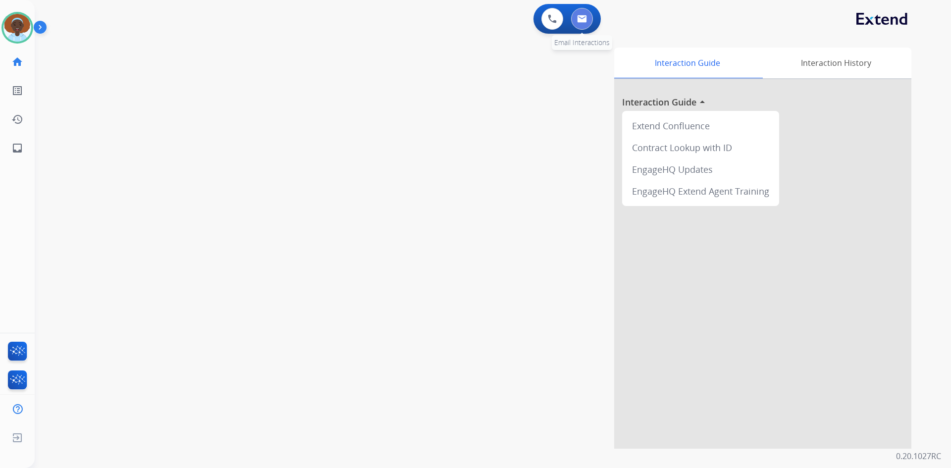
click at [581, 16] on img at bounding box center [582, 19] width 10 height 8
select select "**********"
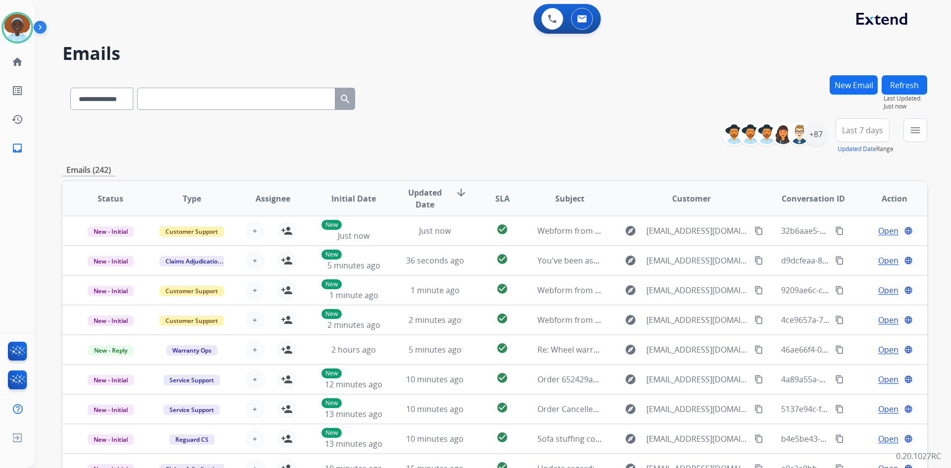
click at [900, 82] on button "Refresh" at bounding box center [905, 84] width 46 height 19
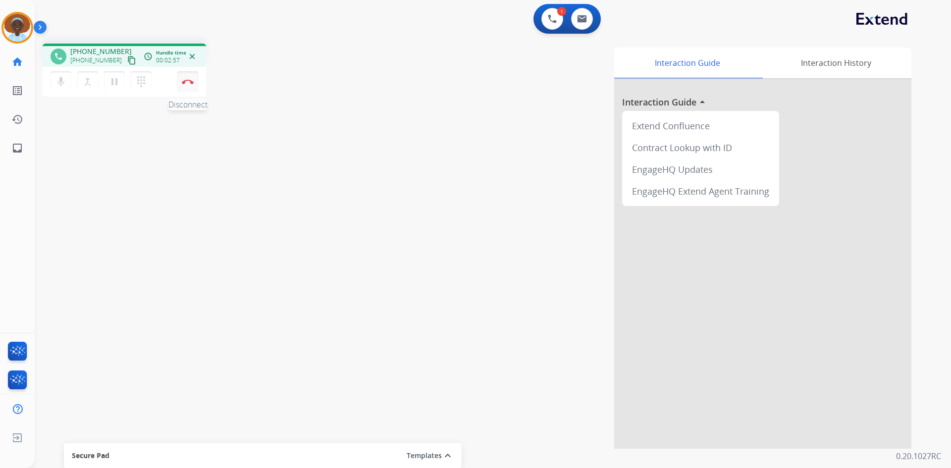
click at [185, 81] on img at bounding box center [188, 81] width 12 height 5
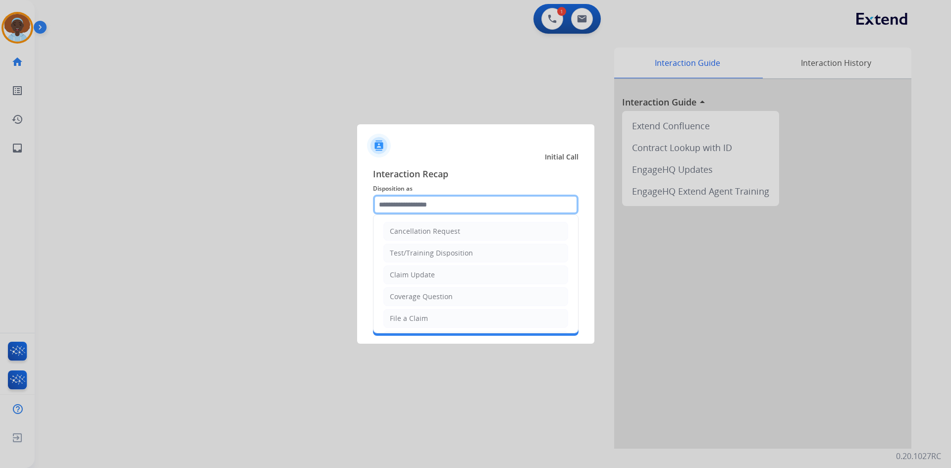
click at [420, 203] on input "text" at bounding box center [476, 205] width 206 height 20
click at [426, 275] on div "Claim Update" at bounding box center [412, 275] width 45 height 10
type input "**********"
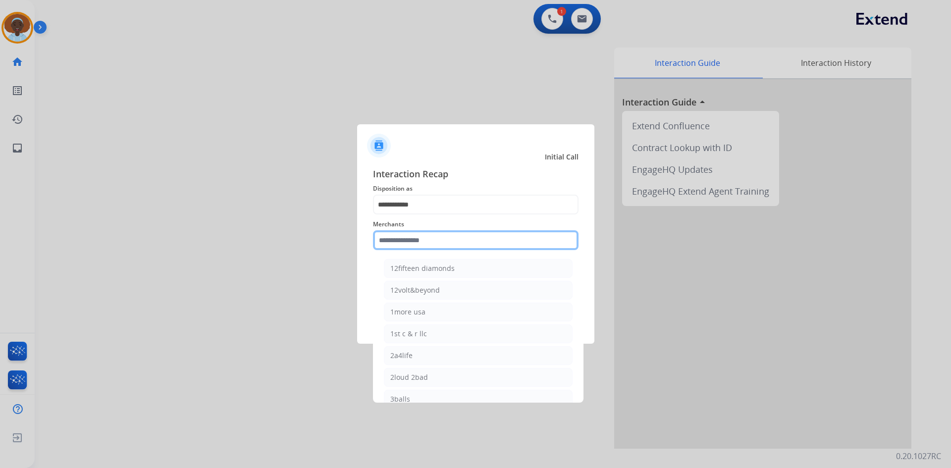
click at [424, 241] on input "text" at bounding box center [476, 240] width 206 height 20
click at [418, 272] on div "[PERSON_NAME]" at bounding box center [417, 268] width 55 height 10
type input "**********"
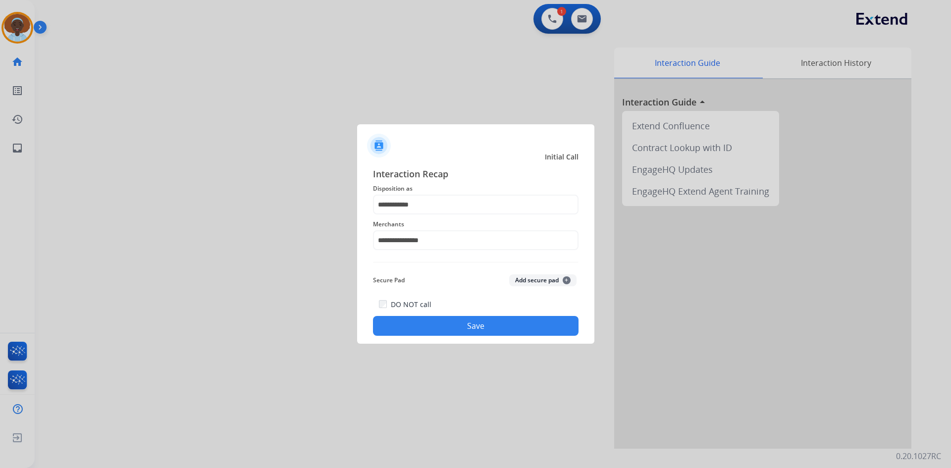
click at [465, 328] on button "Save" at bounding box center [476, 326] width 206 height 20
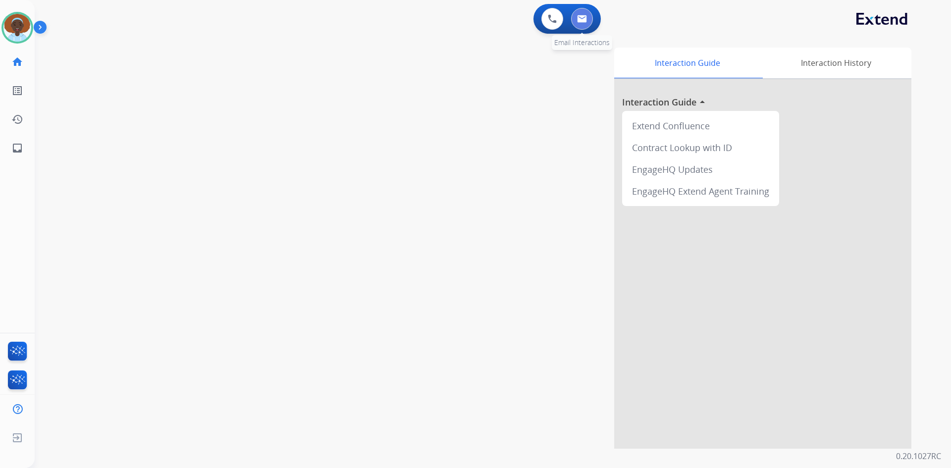
click at [580, 23] on button at bounding box center [582, 19] width 22 height 22
select select "**********"
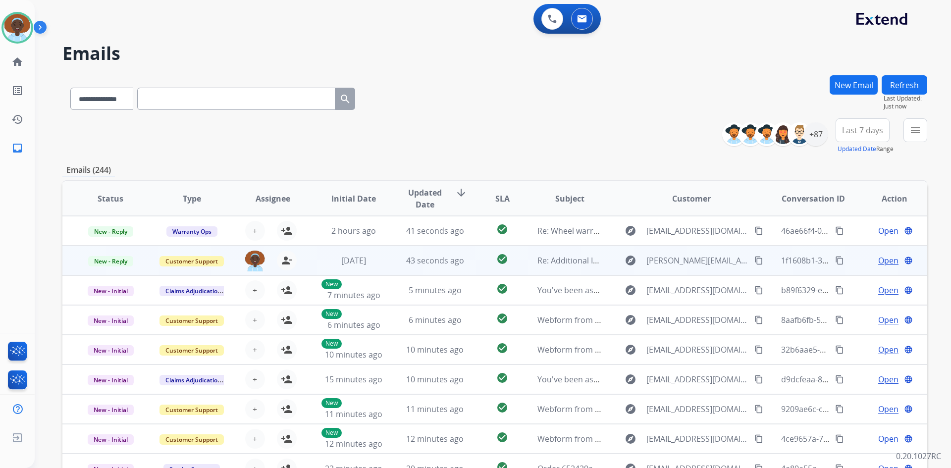
click at [884, 262] on span "Open" at bounding box center [888, 261] width 20 height 12
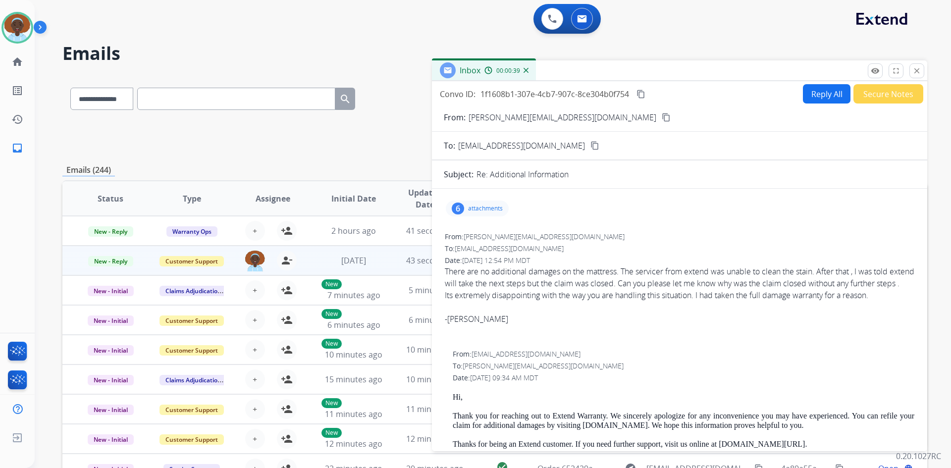
click at [454, 210] on div "6" at bounding box center [458, 209] width 12 height 12
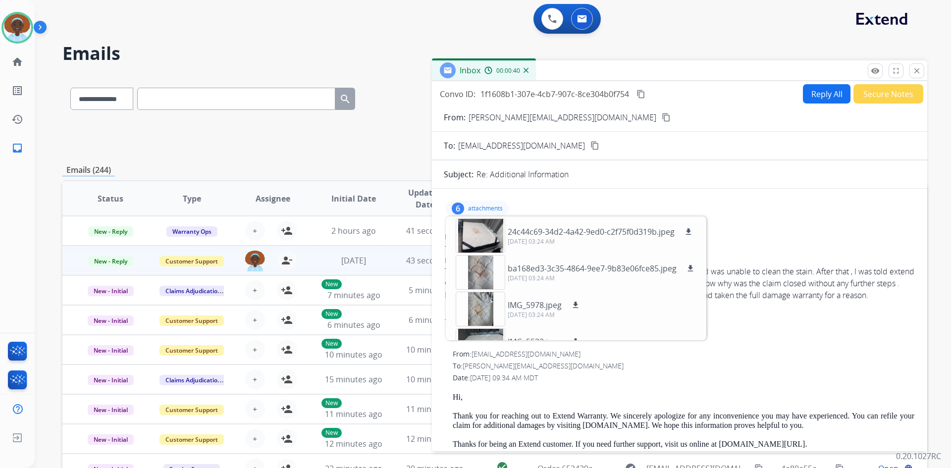
click at [454, 210] on div "6" at bounding box center [458, 209] width 12 height 12
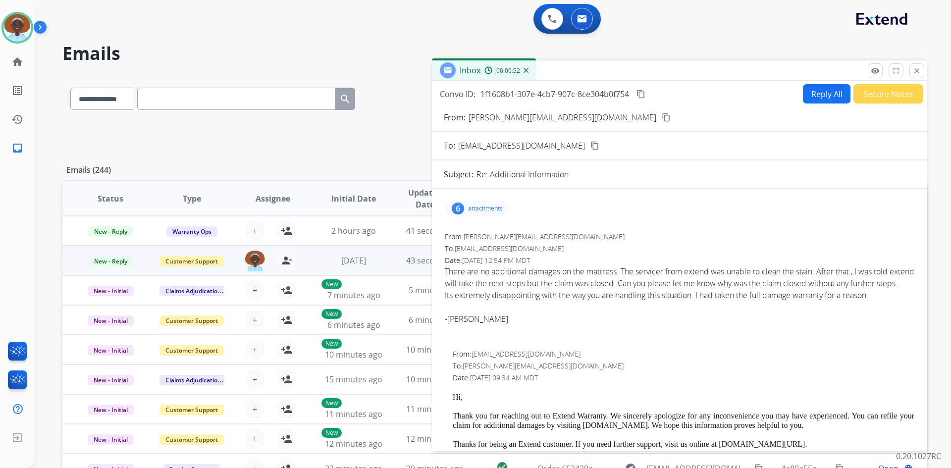
click at [662, 116] on mat-icon "content_copy" at bounding box center [666, 117] width 9 height 9
click at [830, 96] on button "Reply All" at bounding box center [827, 93] width 48 height 19
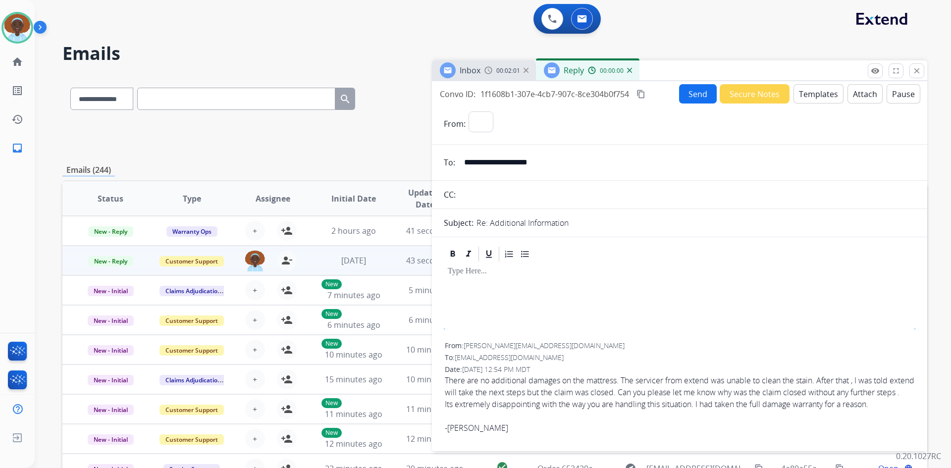
click at [819, 96] on button "Templates" at bounding box center [818, 93] width 50 height 19
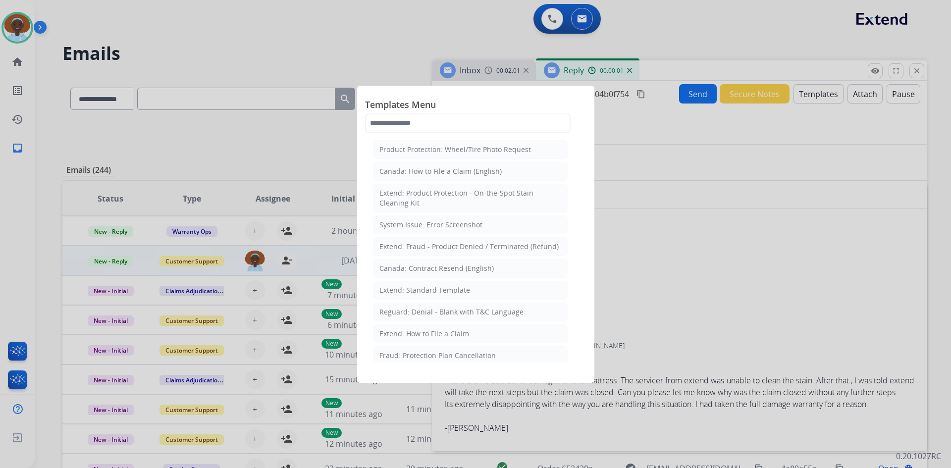
select select "**********"
click at [468, 293] on li "Extend: Standard Template" at bounding box center [470, 290] width 195 height 19
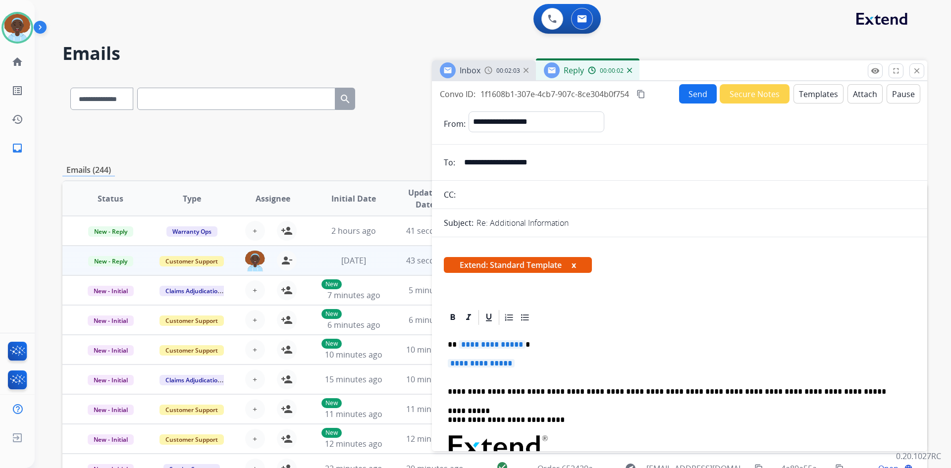
click at [506, 344] on span "**********" at bounding box center [492, 344] width 67 height 8
click at [477, 362] on span "**********" at bounding box center [481, 363] width 67 height 8
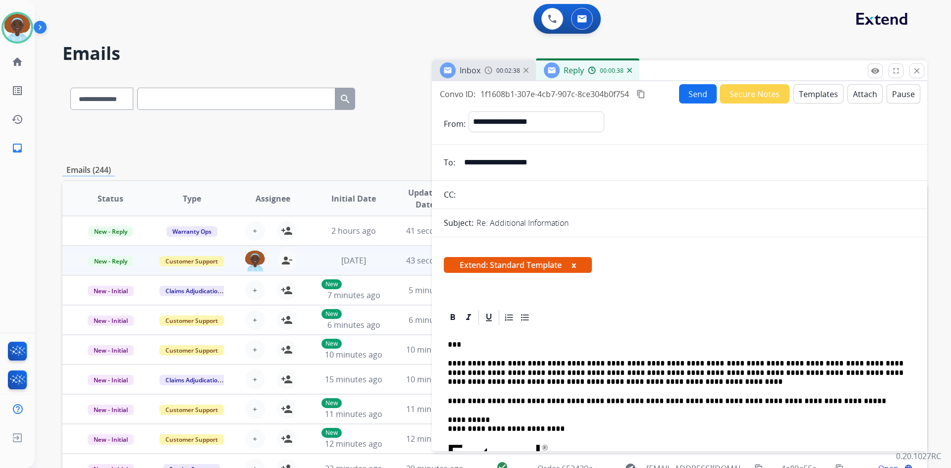
click at [692, 96] on button "Send" at bounding box center [698, 93] width 38 height 19
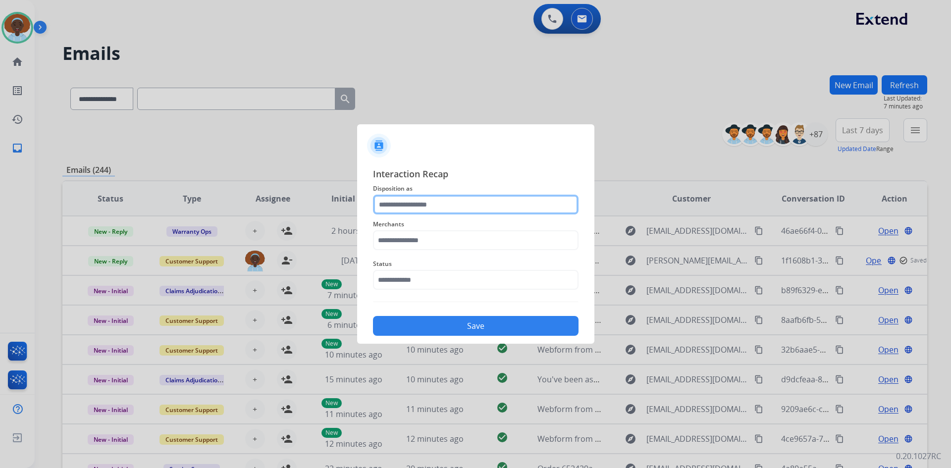
click at [459, 203] on input "text" at bounding box center [476, 205] width 206 height 20
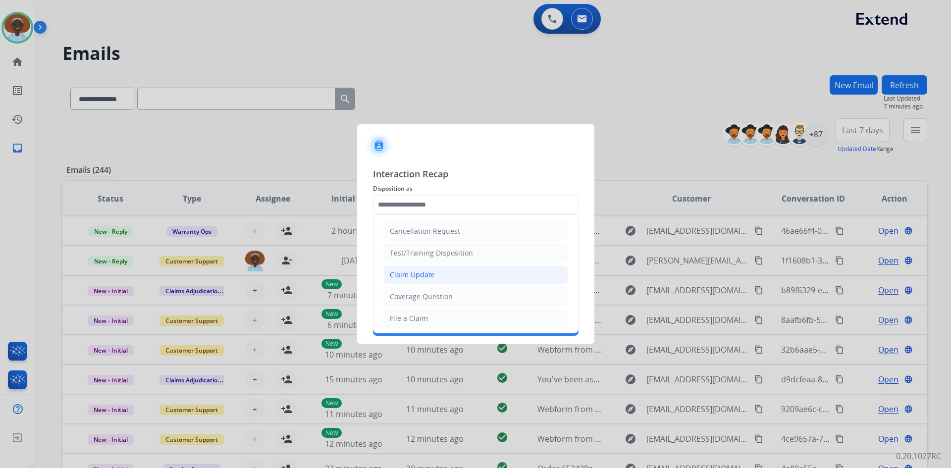
click at [451, 277] on li "Claim Update" at bounding box center [475, 274] width 185 height 19
type input "**********"
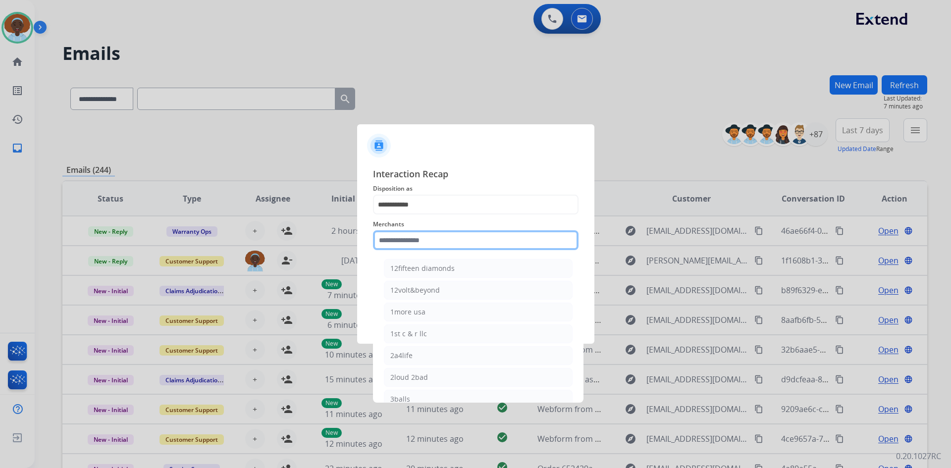
click at [450, 233] on input "text" at bounding box center [476, 240] width 206 height 20
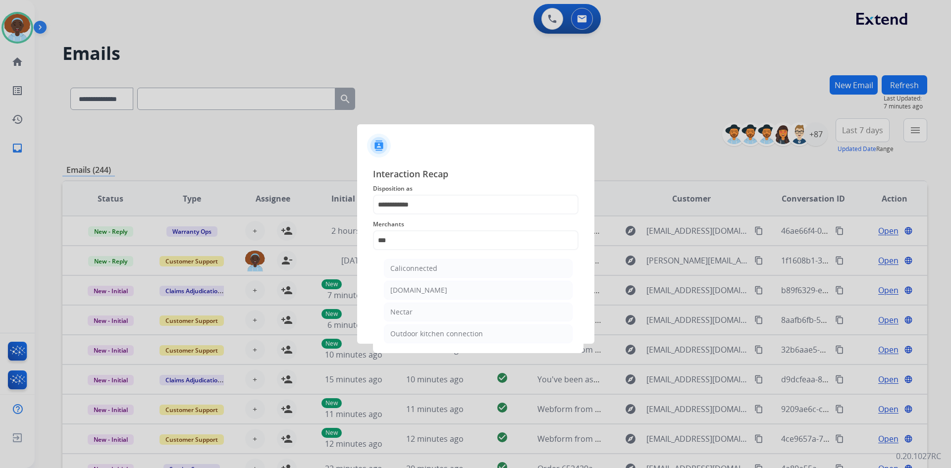
click at [438, 315] on li "Nectar" at bounding box center [478, 312] width 189 height 19
type input "******"
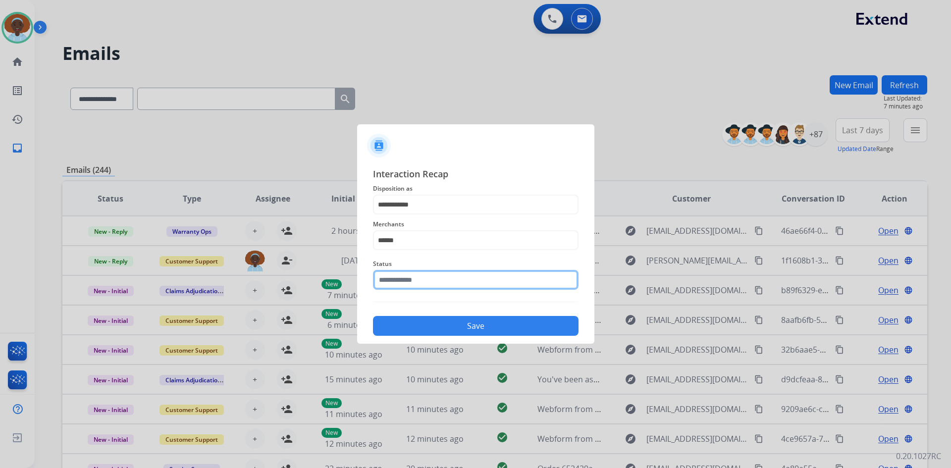
click at [444, 282] on input "text" at bounding box center [476, 280] width 206 height 20
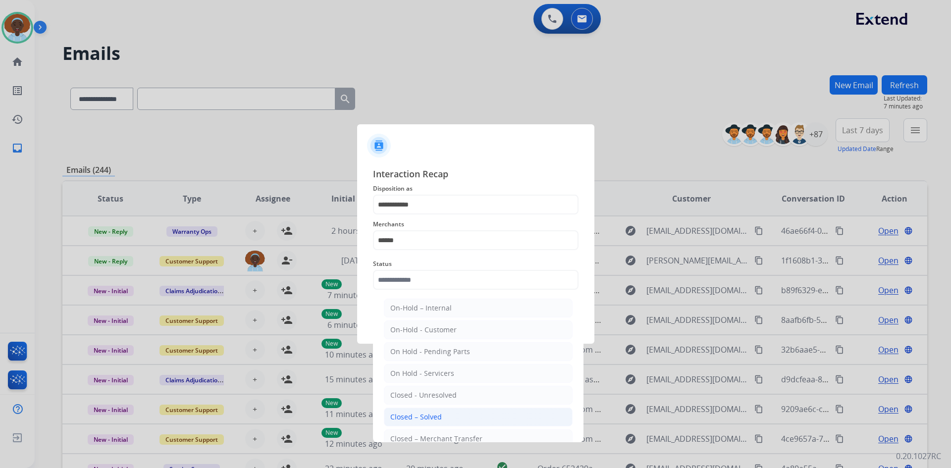
drag, startPoint x: 440, startPoint y: 419, endPoint x: 477, endPoint y: 365, distance: 64.8
click at [441, 417] on li "Closed – Solved" at bounding box center [478, 417] width 189 height 19
type input "**********"
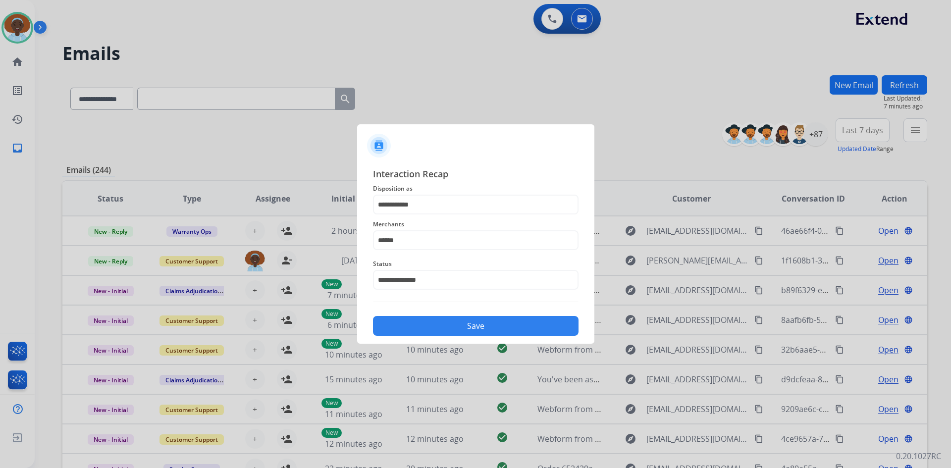
click at [472, 326] on button "Save" at bounding box center [476, 326] width 206 height 20
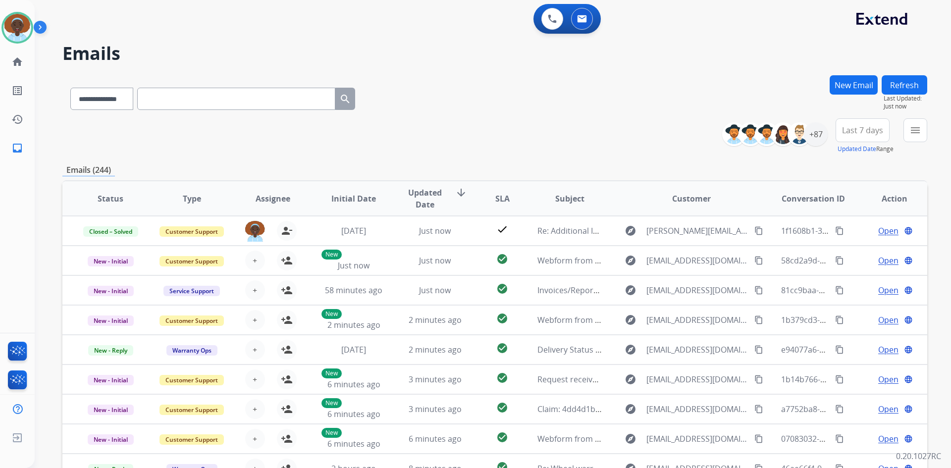
drag, startPoint x: 901, startPoint y: 89, endPoint x: 893, endPoint y: 108, distance: 20.9
click at [901, 89] on button "Refresh" at bounding box center [905, 84] width 46 height 19
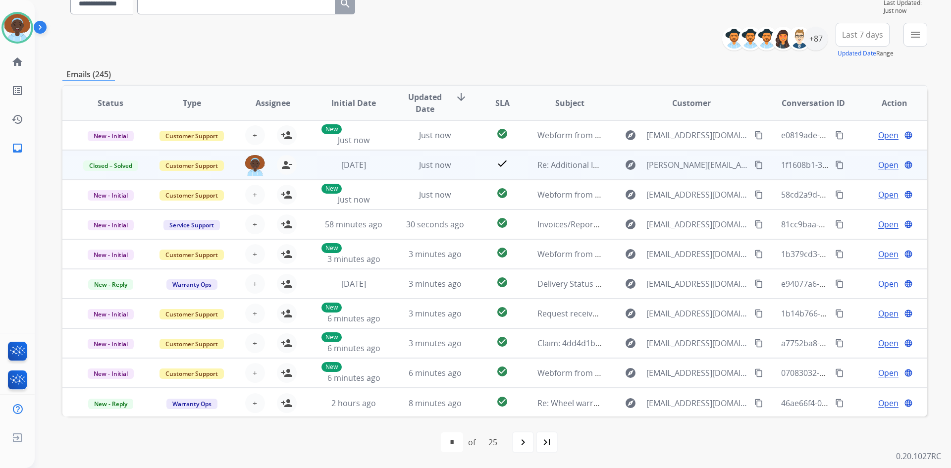
click at [878, 164] on span "Open" at bounding box center [888, 165] width 20 height 12
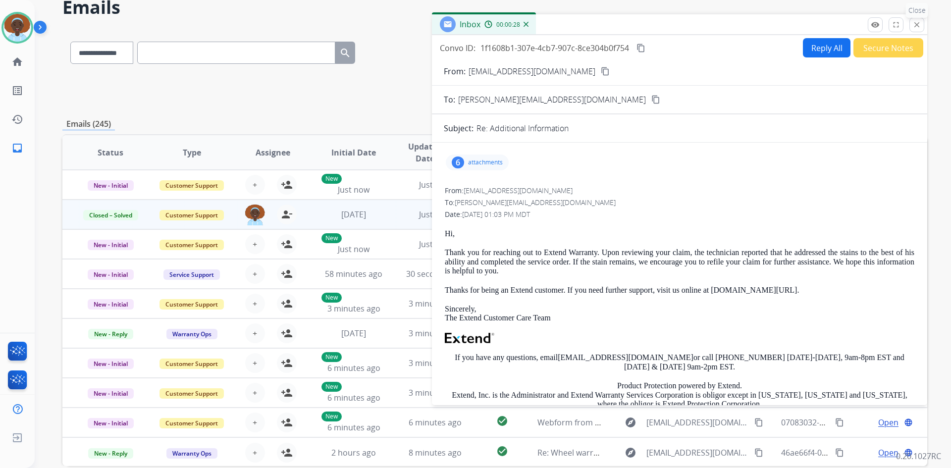
click at [919, 24] on mat-icon "close" at bounding box center [916, 24] width 9 height 9
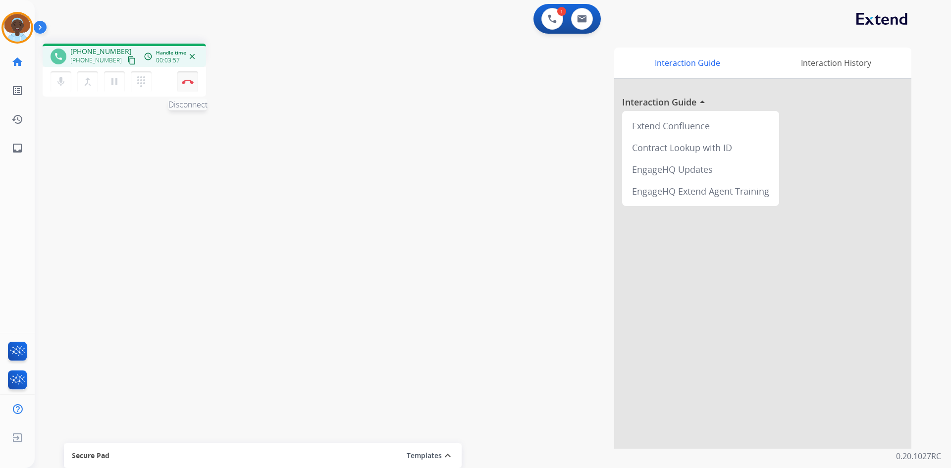
drag, startPoint x: 184, startPoint y: 86, endPoint x: 235, endPoint y: 130, distance: 67.4
click at [184, 87] on button "Disconnect" at bounding box center [187, 81] width 21 height 21
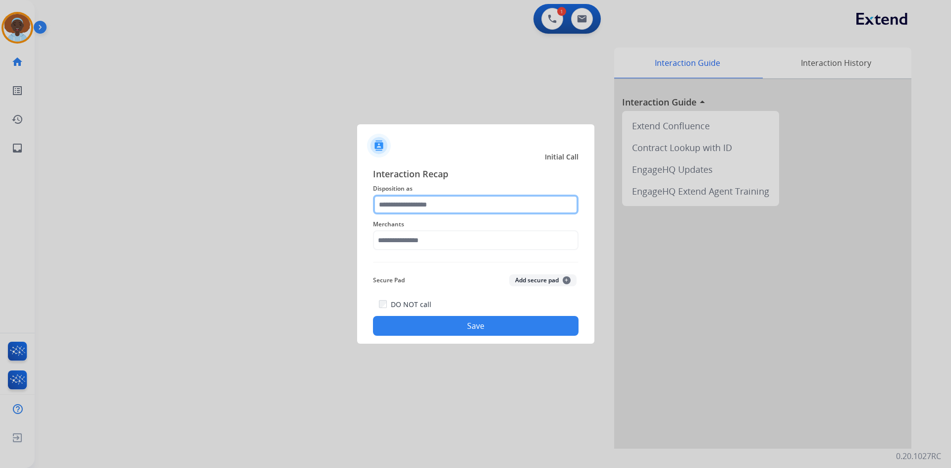
click at [454, 203] on input "text" at bounding box center [476, 205] width 206 height 20
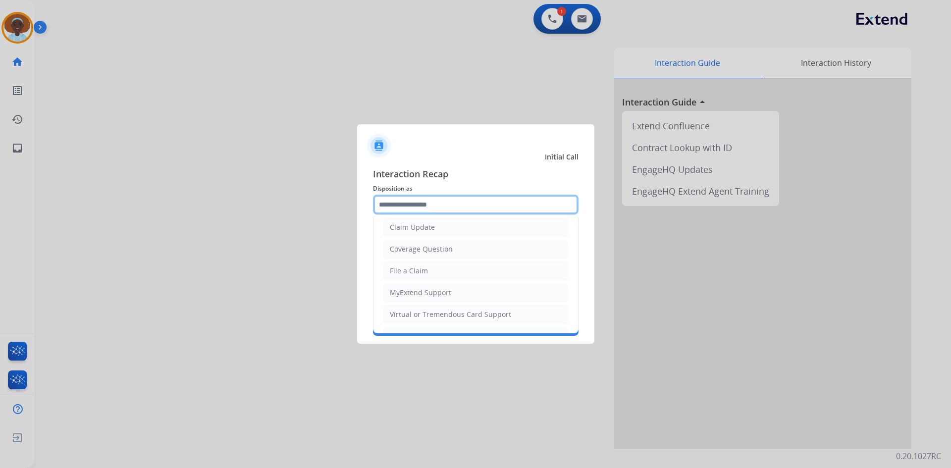
scroll to position [149, 0]
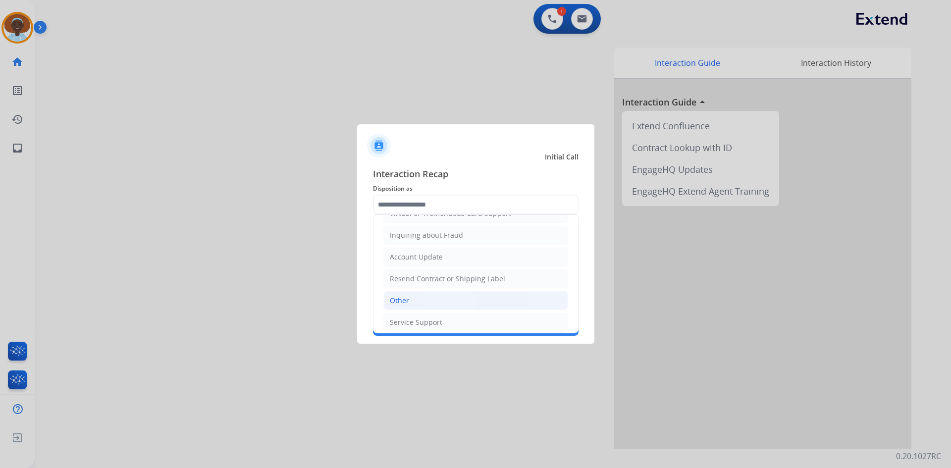
click at [460, 296] on li "Other" at bounding box center [475, 300] width 185 height 19
type input "*****"
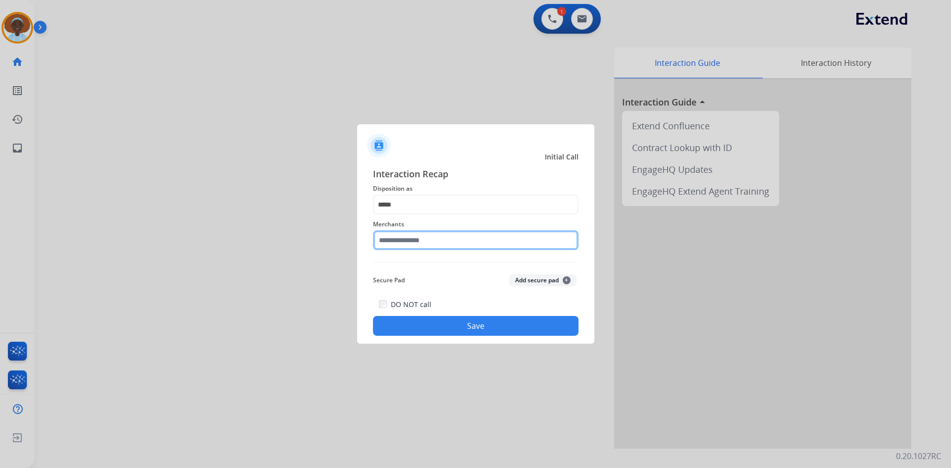
click at [441, 236] on input "text" at bounding box center [476, 240] width 206 height 20
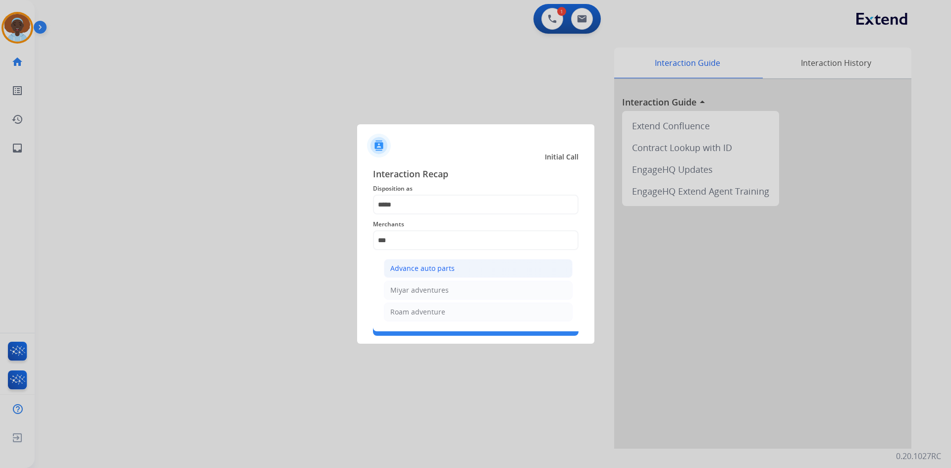
click at [441, 270] on div "Advance auto parts" at bounding box center [422, 268] width 64 height 10
type input "**********"
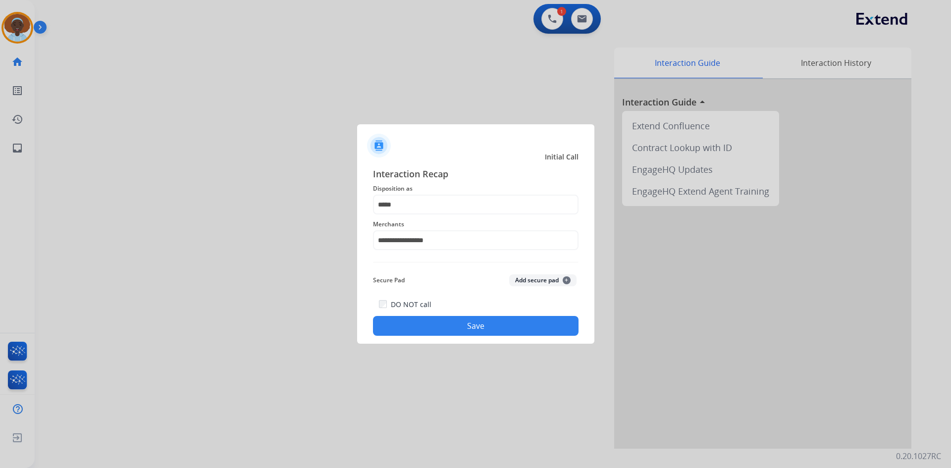
drag, startPoint x: 507, startPoint y: 326, endPoint x: 283, endPoint y: 264, distance: 232.2
click at [506, 327] on button "Save" at bounding box center [476, 326] width 206 height 20
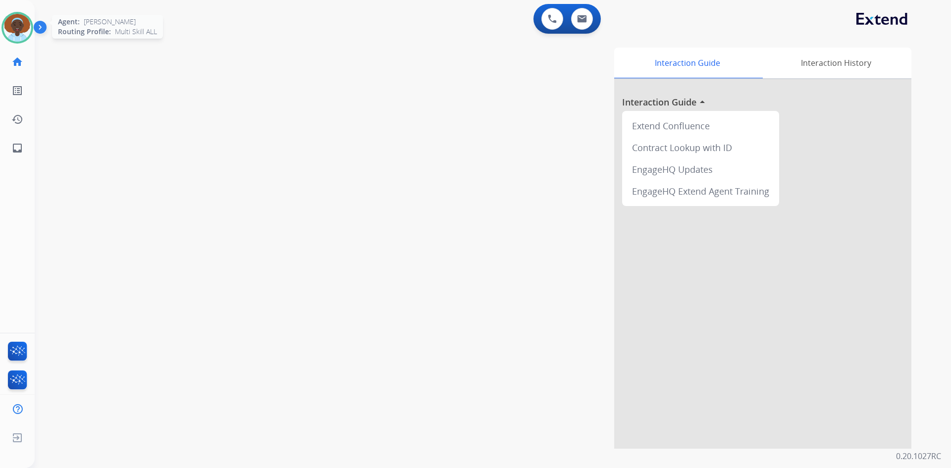
click at [19, 27] on img at bounding box center [17, 28] width 28 height 28
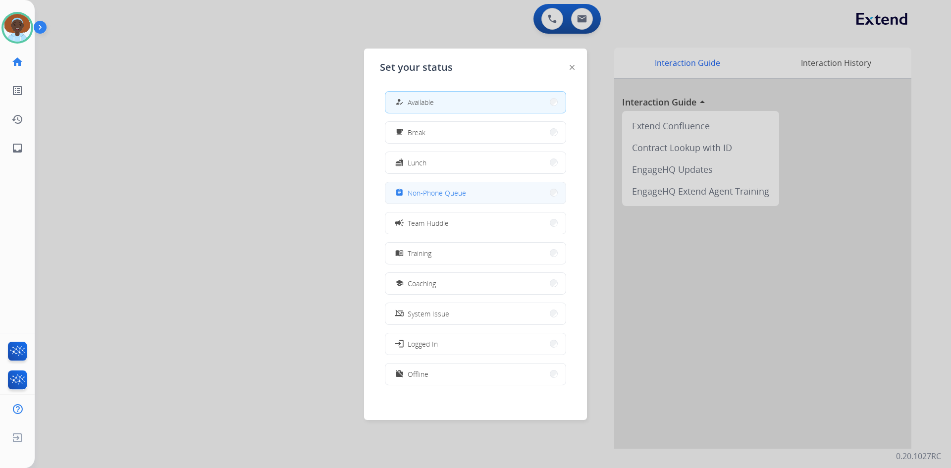
click at [467, 196] on button "assignment Non-Phone Queue" at bounding box center [475, 192] width 180 height 21
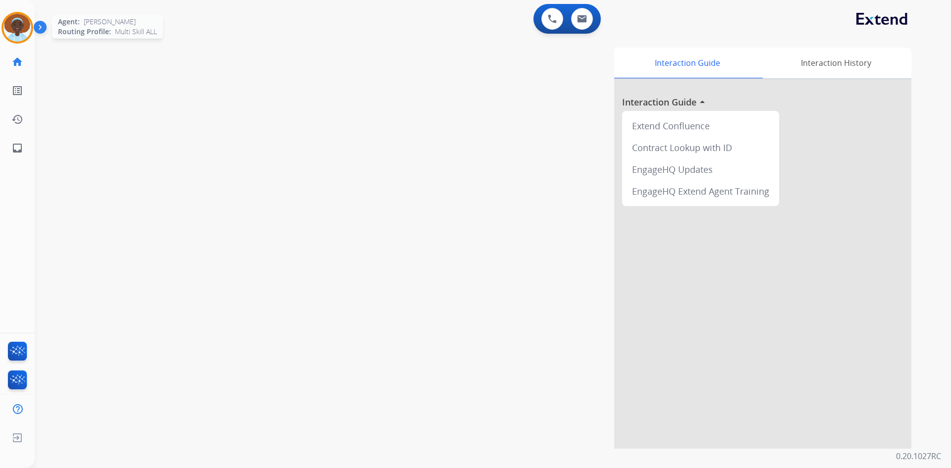
click at [21, 22] on img at bounding box center [17, 28] width 28 height 28
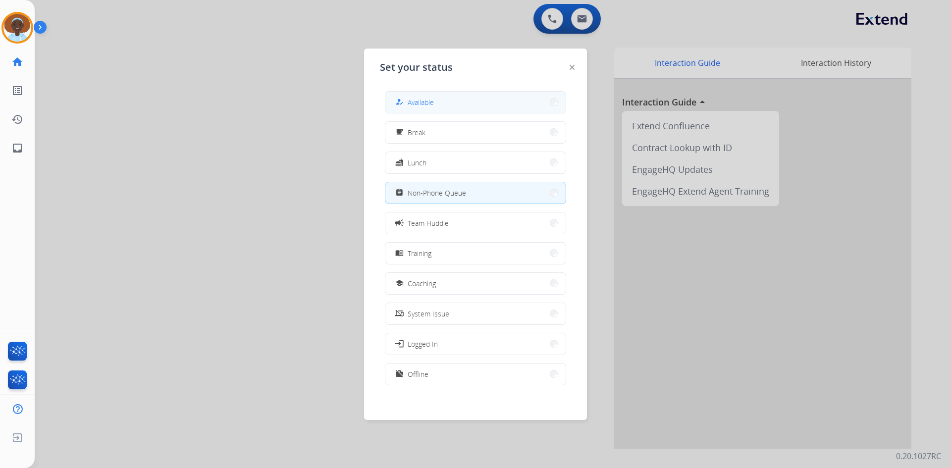
click at [456, 103] on button "how_to_reg Available" at bounding box center [475, 102] width 180 height 21
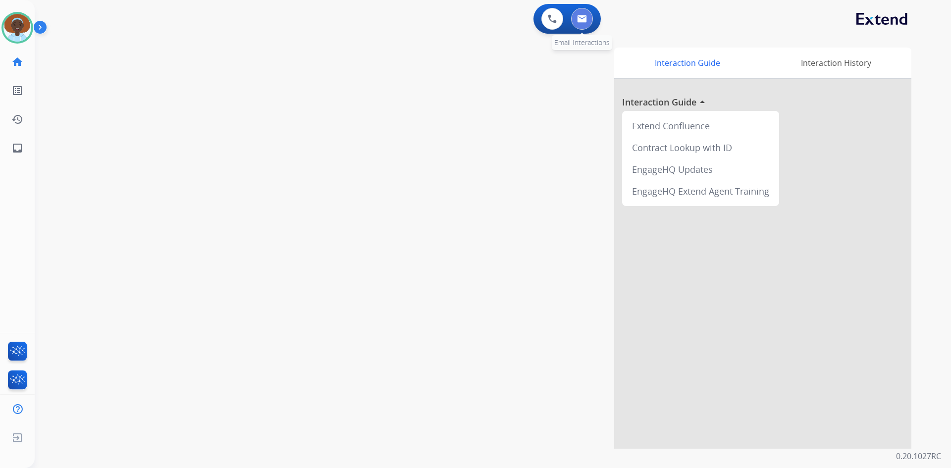
click at [585, 23] on button at bounding box center [582, 19] width 22 height 22
select select "**********"
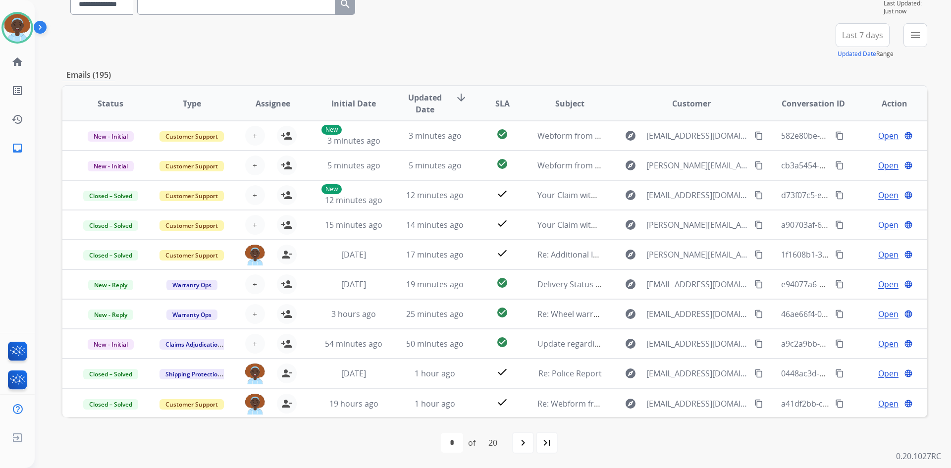
scroll to position [96, 0]
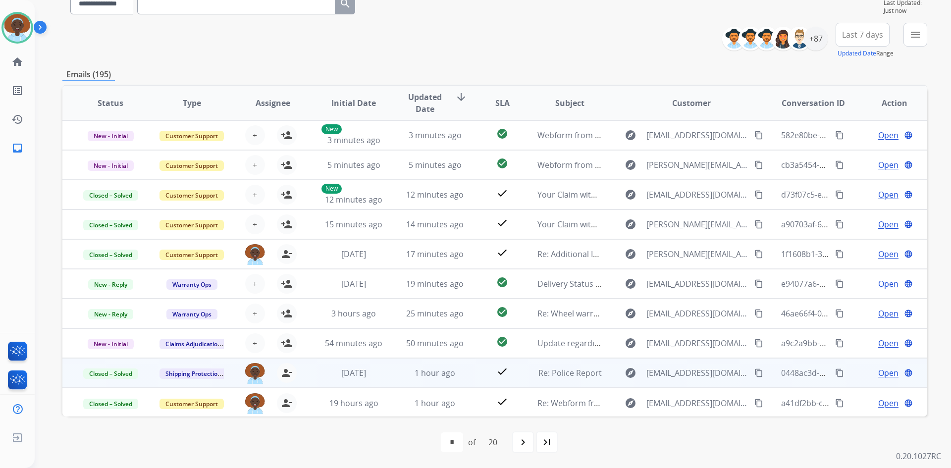
click at [885, 373] on span "Open" at bounding box center [888, 373] width 20 height 12
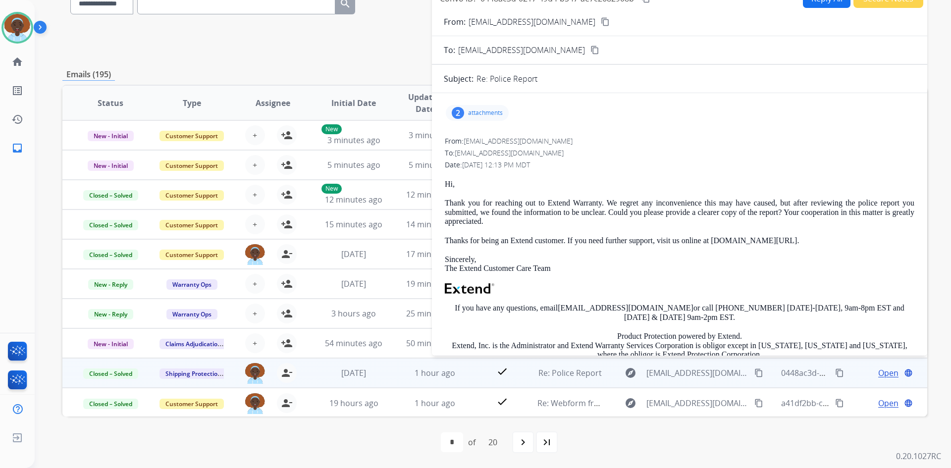
click at [456, 112] on div "2" at bounding box center [458, 113] width 12 height 12
click at [486, 140] on div at bounding box center [481, 140] width 50 height 35
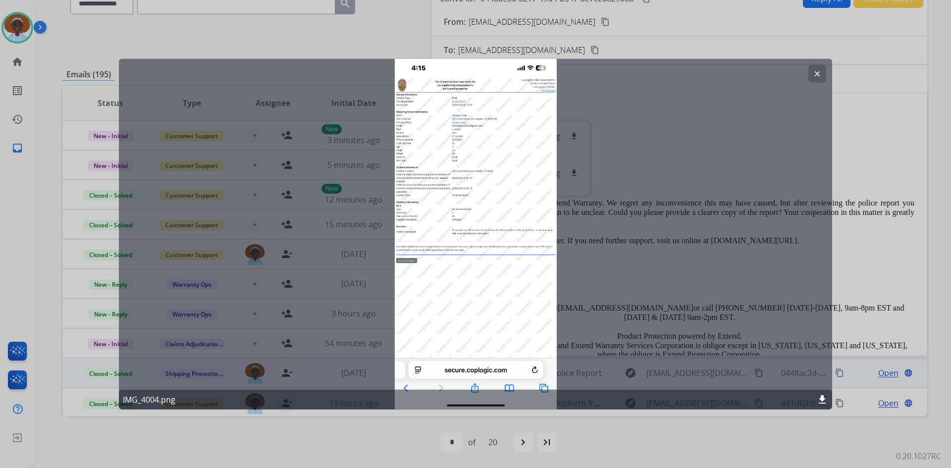
click at [822, 72] on button "clear" at bounding box center [817, 73] width 18 height 18
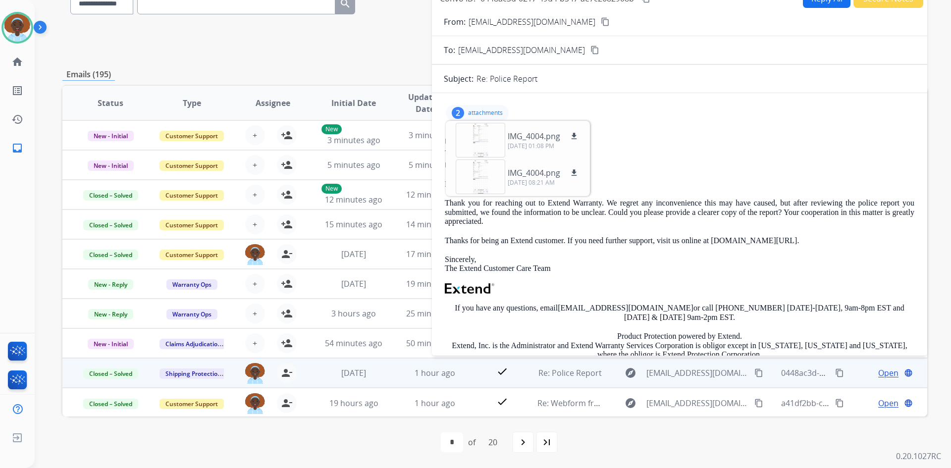
click at [484, 112] on p "attachments" at bounding box center [485, 113] width 35 height 8
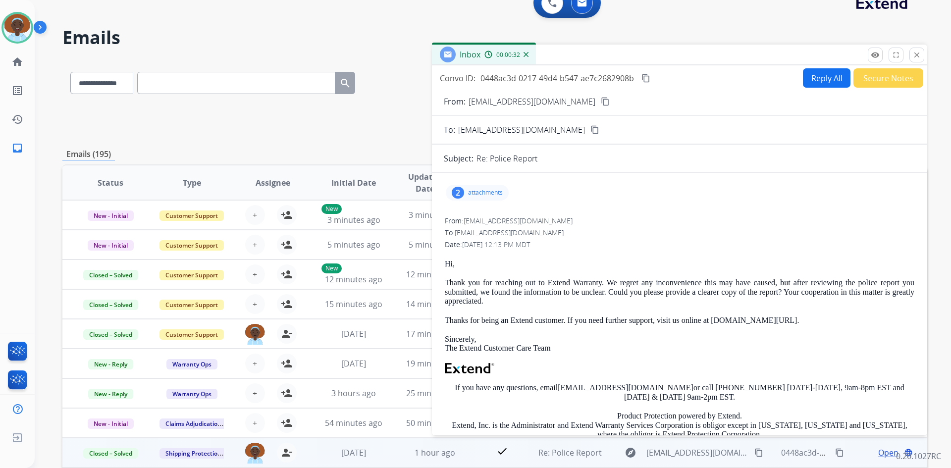
scroll to position [0, 0]
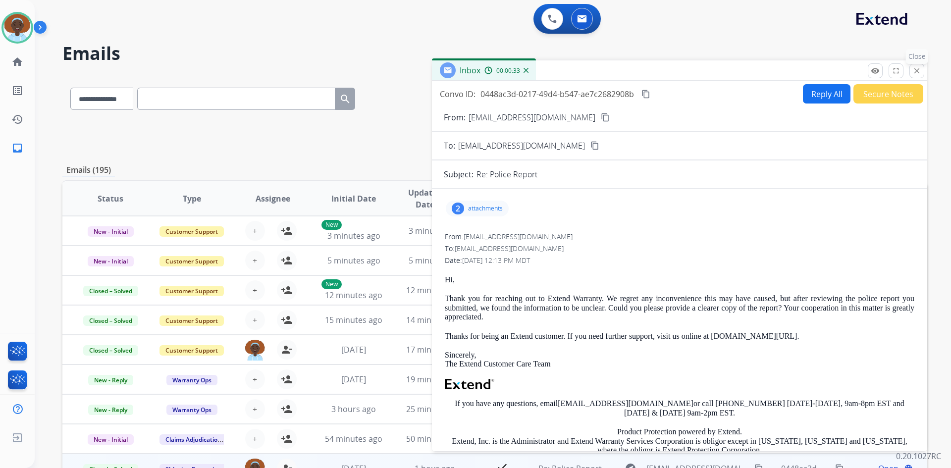
drag, startPoint x: 917, startPoint y: 70, endPoint x: 874, endPoint y: 130, distance: 73.7
click at [918, 70] on mat-icon "close" at bounding box center [916, 70] width 9 height 9
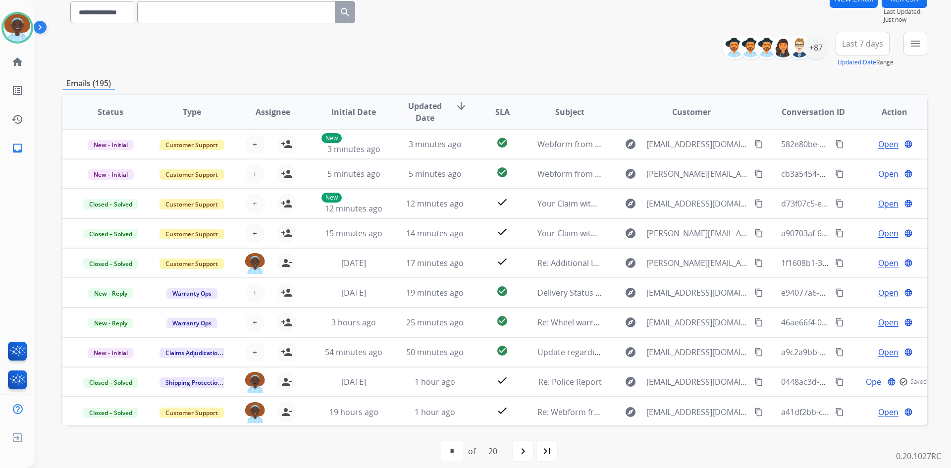
scroll to position [96, 0]
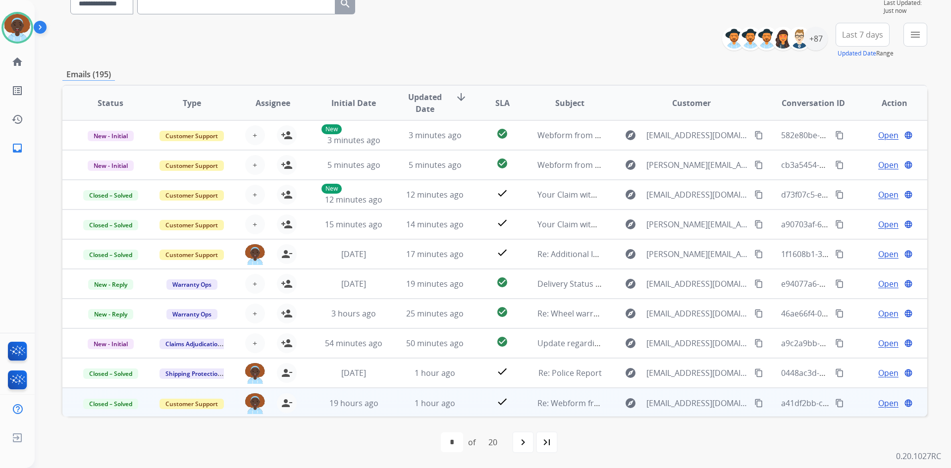
click at [883, 402] on span "Open" at bounding box center [888, 403] width 20 height 12
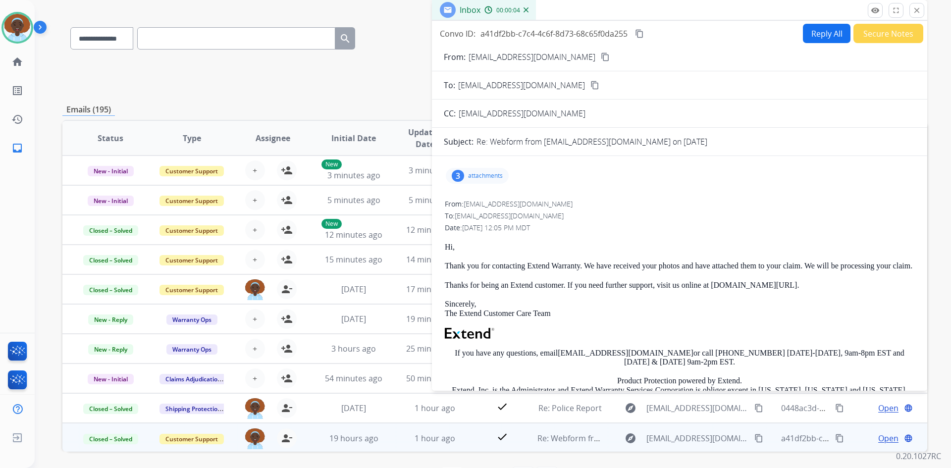
scroll to position [0, 0]
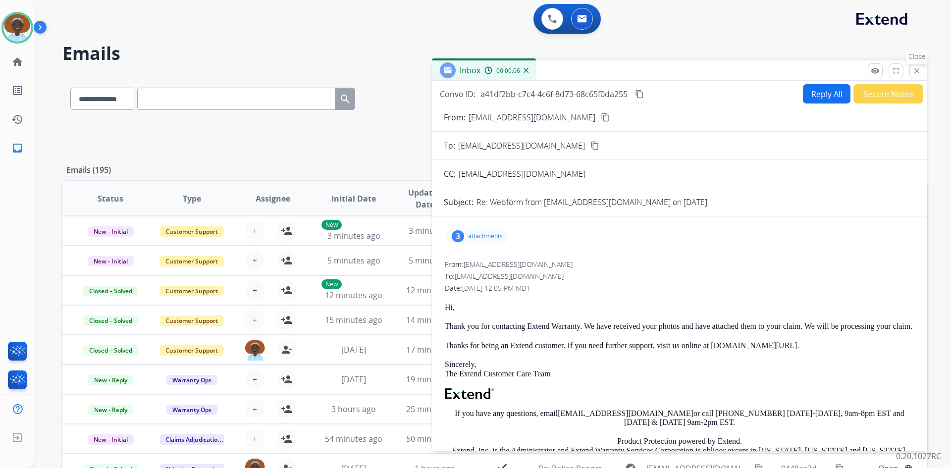
click at [916, 70] on mat-icon "close" at bounding box center [916, 70] width 9 height 9
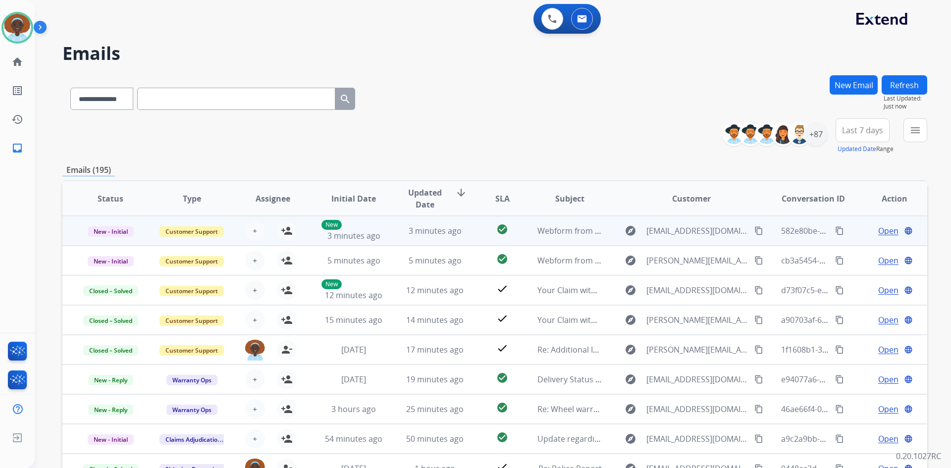
click at [882, 231] on span "Open" at bounding box center [888, 231] width 20 height 12
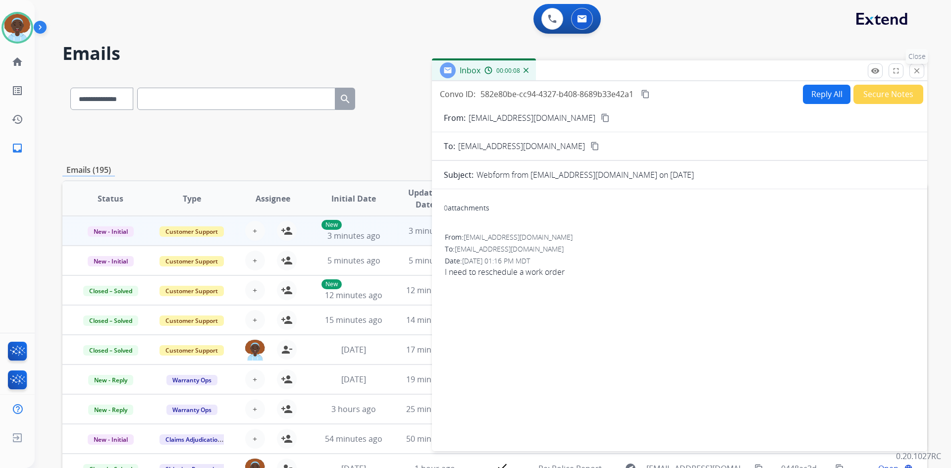
click at [917, 73] on mat-icon "close" at bounding box center [916, 70] width 9 height 9
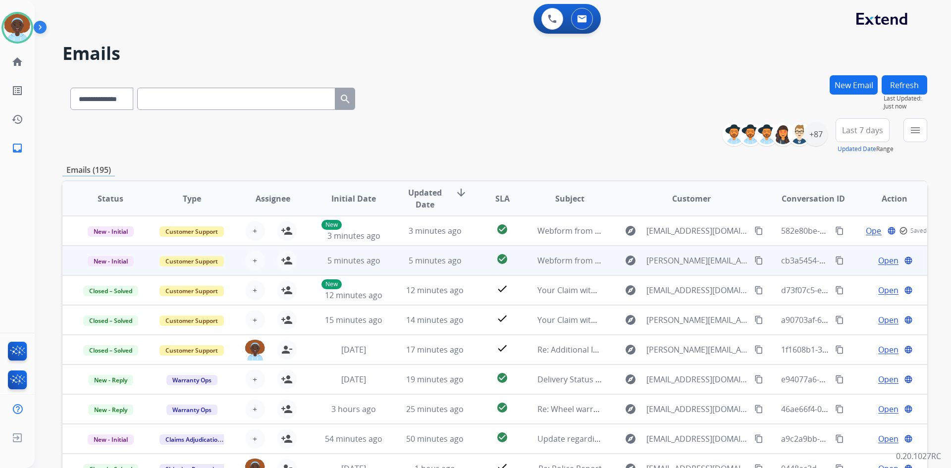
click at [882, 262] on span "Open" at bounding box center [888, 261] width 20 height 12
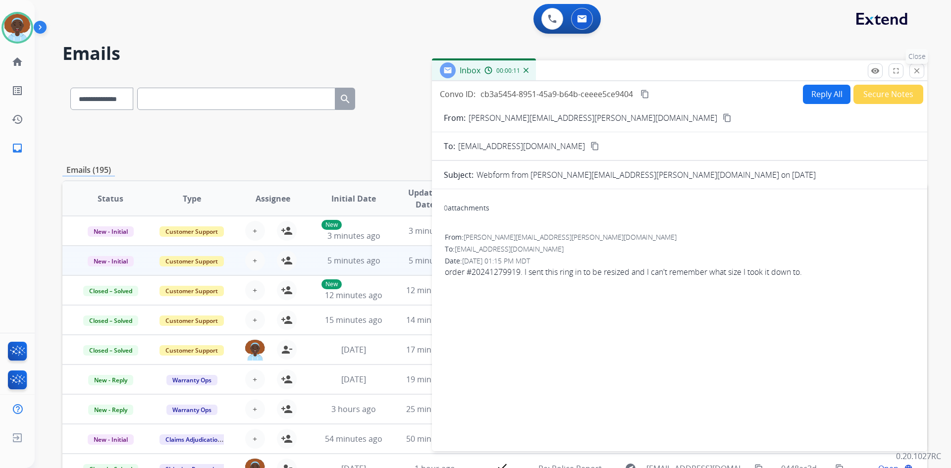
click at [919, 76] on button "close Close" at bounding box center [916, 70] width 15 height 15
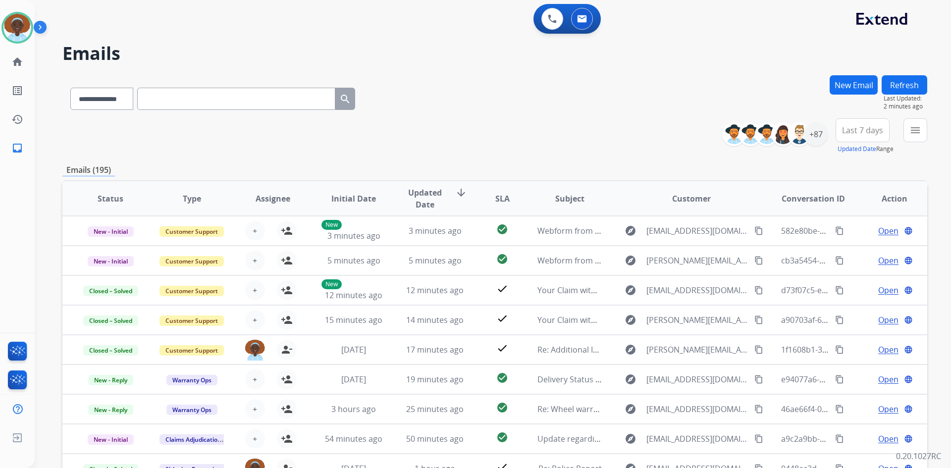
click at [906, 81] on button "Refresh" at bounding box center [905, 84] width 46 height 19
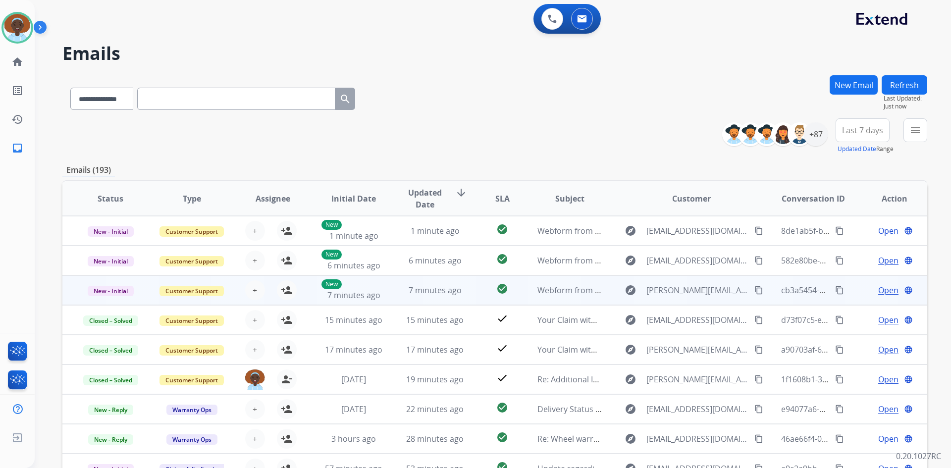
click at [886, 292] on span "Open" at bounding box center [888, 290] width 20 height 12
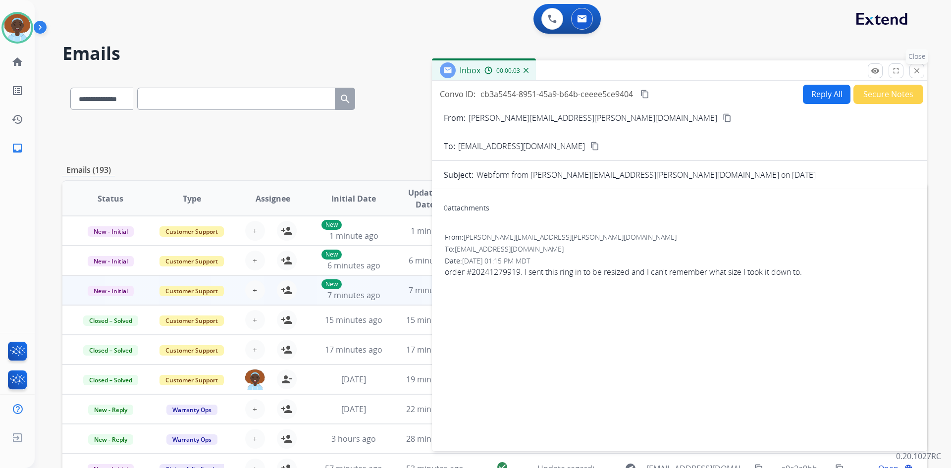
drag, startPoint x: 914, startPoint y: 69, endPoint x: 882, endPoint y: 97, distance: 41.7
click at [914, 69] on mat-icon "close" at bounding box center [916, 70] width 9 height 9
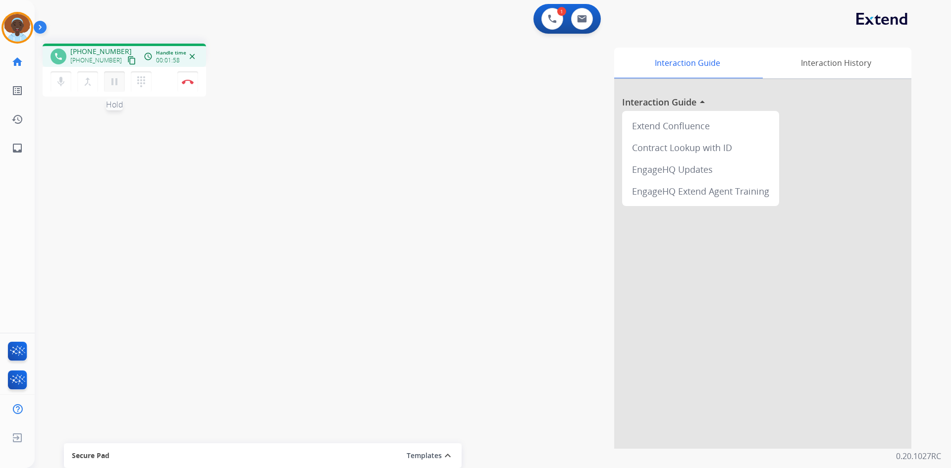
click at [118, 80] on mat-icon "pause" at bounding box center [114, 82] width 12 height 12
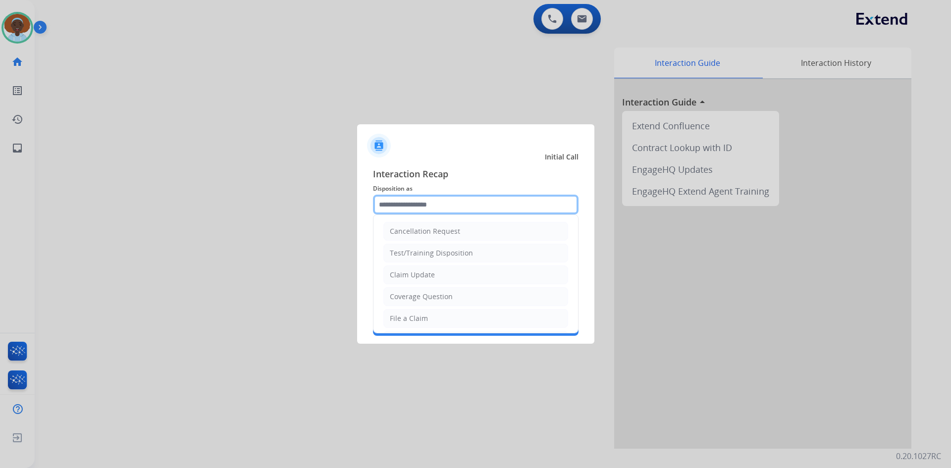
click at [432, 205] on input "text" at bounding box center [476, 205] width 206 height 20
click at [439, 278] on li "Claim Update" at bounding box center [475, 274] width 185 height 19
type input "**********"
drag, startPoint x: 436, startPoint y: 206, endPoint x: 328, endPoint y: 202, distance: 107.5
click at [0, 202] on app-contact-recap-modal "**********" at bounding box center [0, 234] width 0 height 468
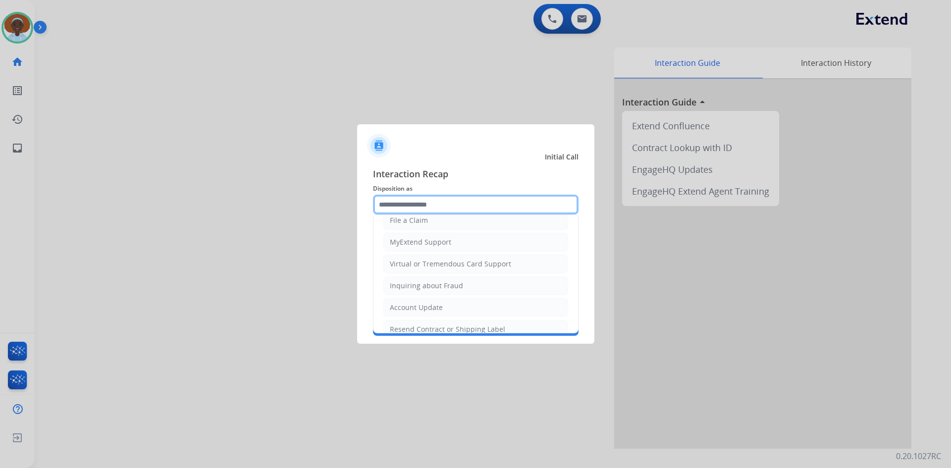
scroll to position [99, 0]
click at [455, 266] on div "Virtual or Tremendous Card Support" at bounding box center [450, 263] width 121 height 10
type input "**********"
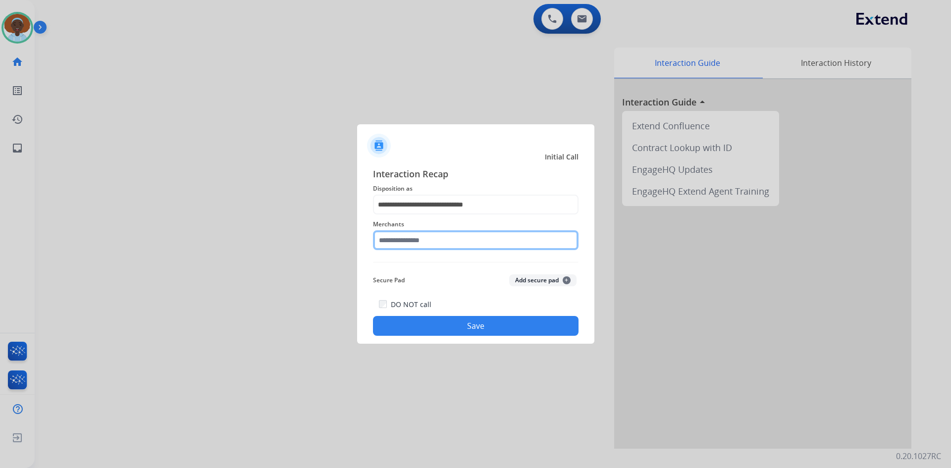
click at [433, 234] on input "text" at bounding box center [476, 240] width 206 height 20
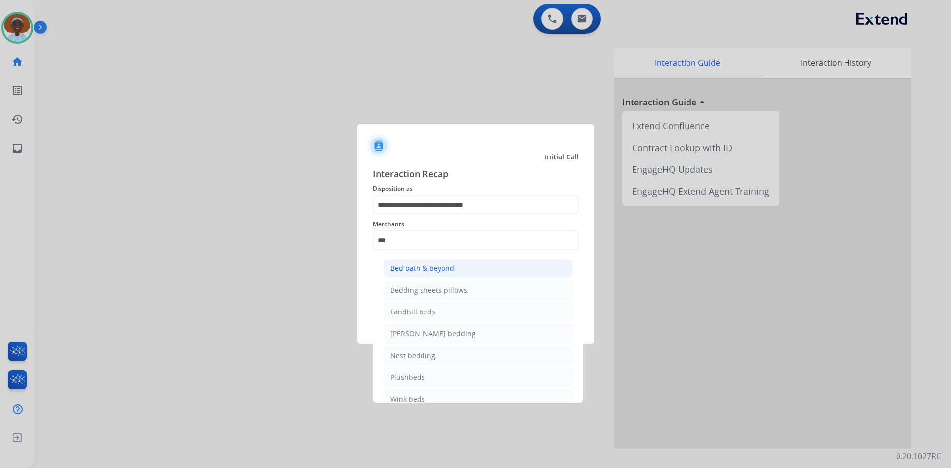
click at [426, 269] on div "Bed bath & beyond" at bounding box center [422, 268] width 64 height 10
type input "**********"
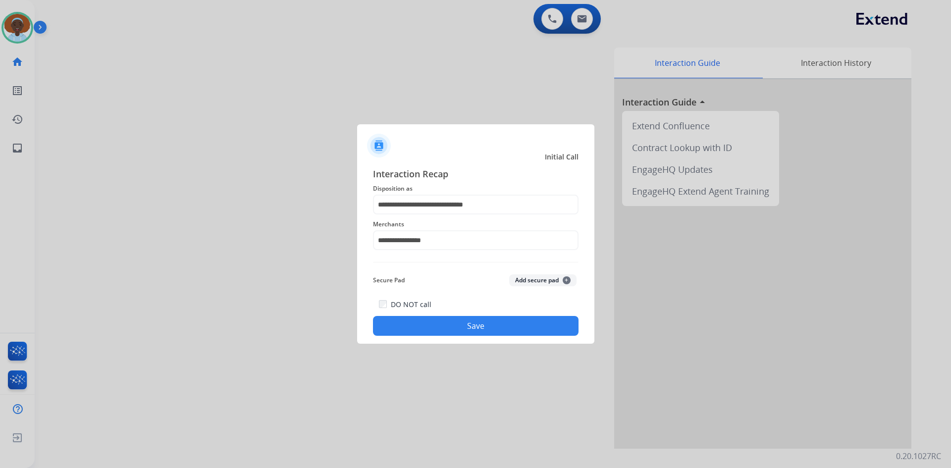
click at [475, 329] on button "Save" at bounding box center [476, 326] width 206 height 20
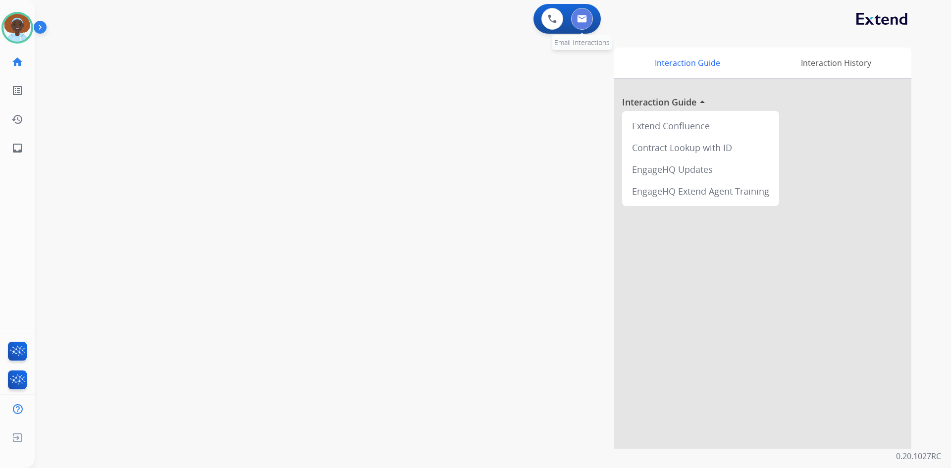
click at [580, 18] on img at bounding box center [582, 19] width 10 height 8
select select "**********"
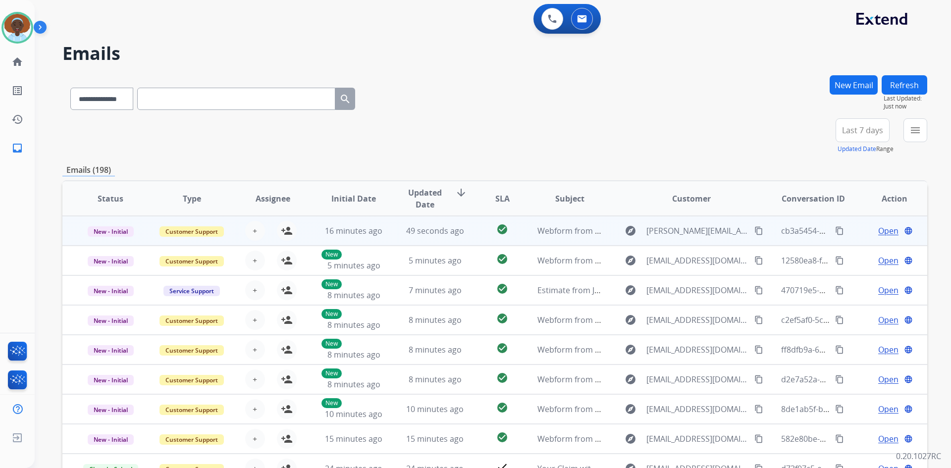
click at [878, 231] on span "Open" at bounding box center [888, 231] width 20 height 12
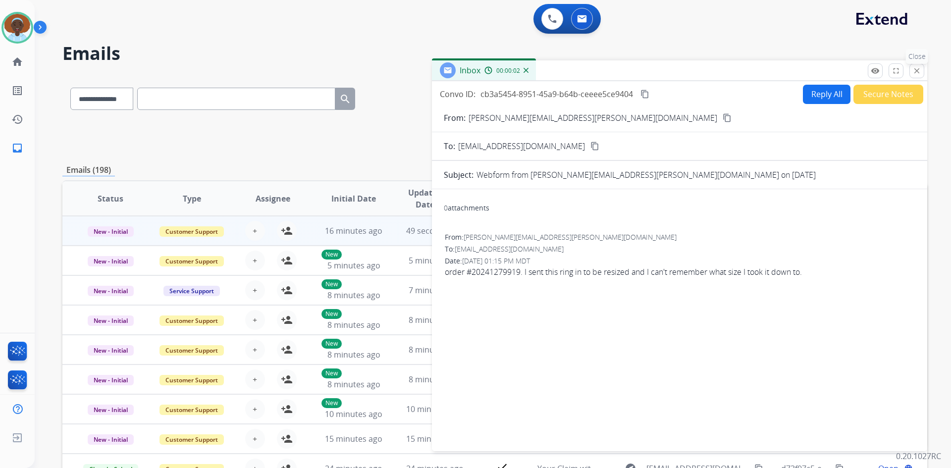
click at [918, 72] on mat-icon "close" at bounding box center [916, 70] width 9 height 9
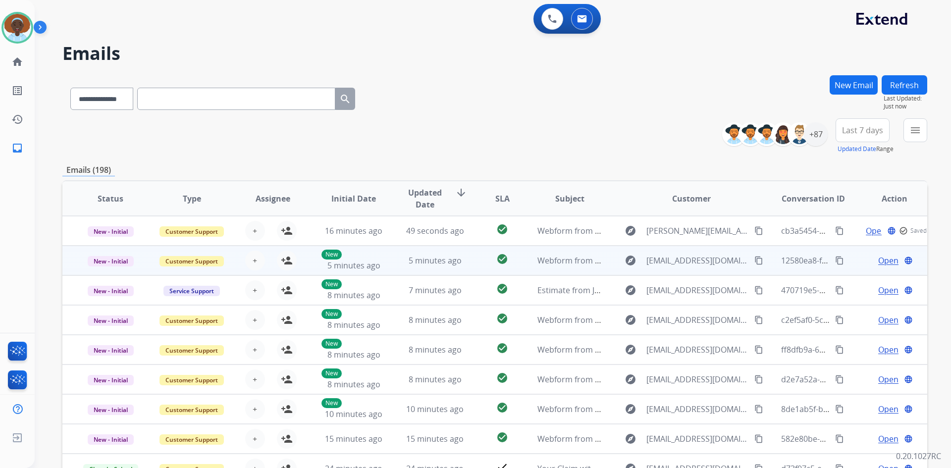
click at [878, 260] on span "Open" at bounding box center [888, 261] width 20 height 12
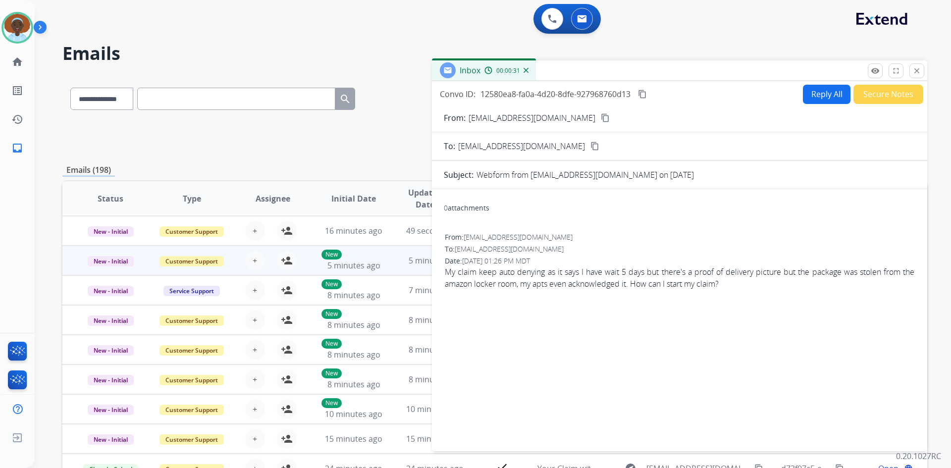
click at [601, 118] on mat-icon "content_copy" at bounding box center [605, 117] width 9 height 9
click at [808, 96] on button "Reply All" at bounding box center [827, 94] width 48 height 19
select select "**********"
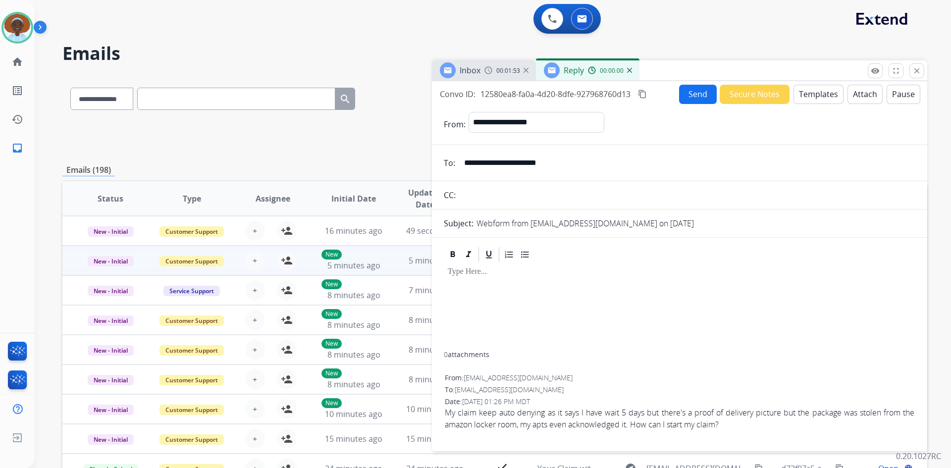
click at [807, 96] on button "Templates" at bounding box center [818, 94] width 50 height 19
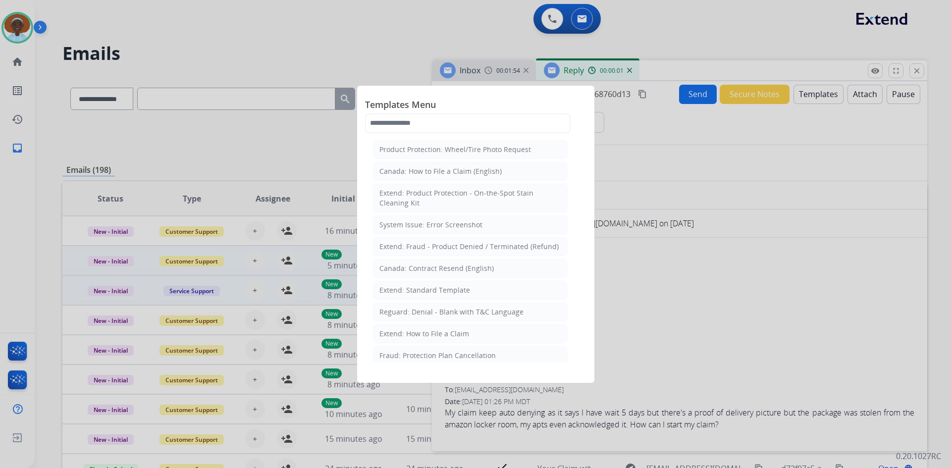
click at [430, 288] on div "Extend: Standard Template" at bounding box center [424, 290] width 91 height 10
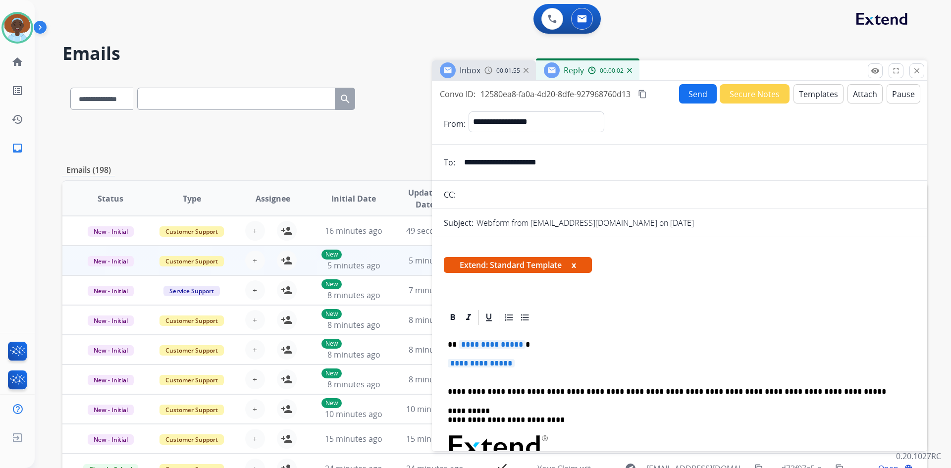
click at [496, 347] on span "**********" at bounding box center [492, 344] width 67 height 8
click at [468, 362] on span "**********" at bounding box center [481, 363] width 67 height 8
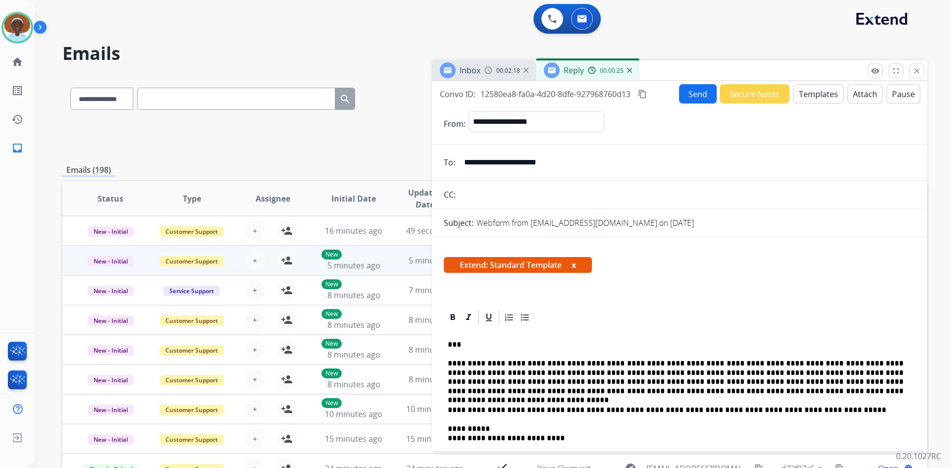
click at [686, 99] on button "Send" at bounding box center [698, 93] width 38 height 19
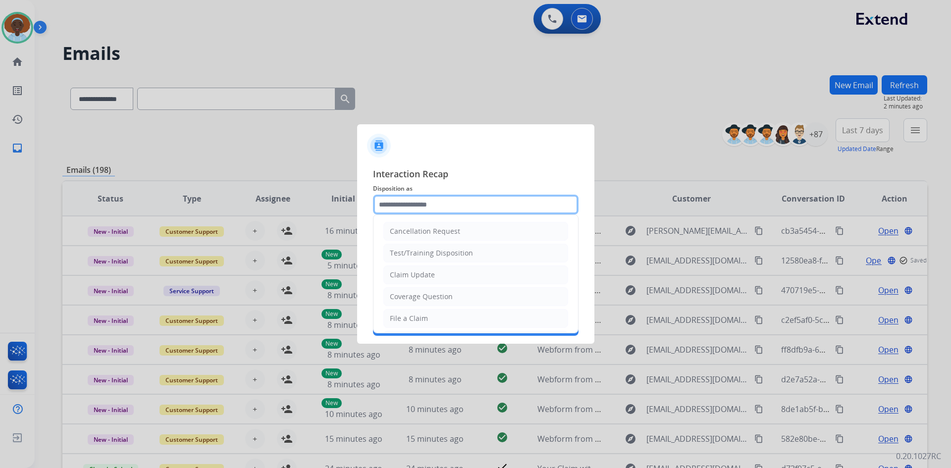
click at [432, 205] on input "text" at bounding box center [476, 205] width 206 height 20
click at [423, 273] on div "Claim Update" at bounding box center [412, 275] width 45 height 10
type input "**********"
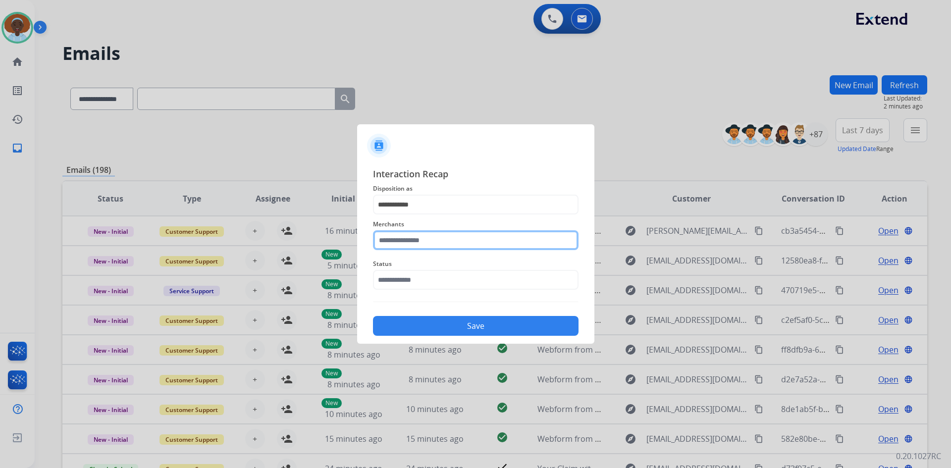
click at [425, 241] on input "text" at bounding box center [476, 240] width 206 height 20
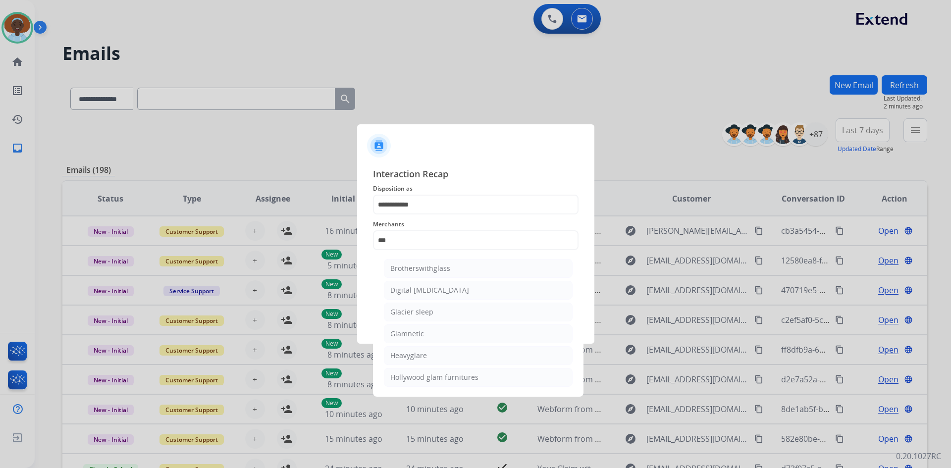
click at [414, 335] on div "Glamnetic" at bounding box center [407, 334] width 34 height 10
type input "*********"
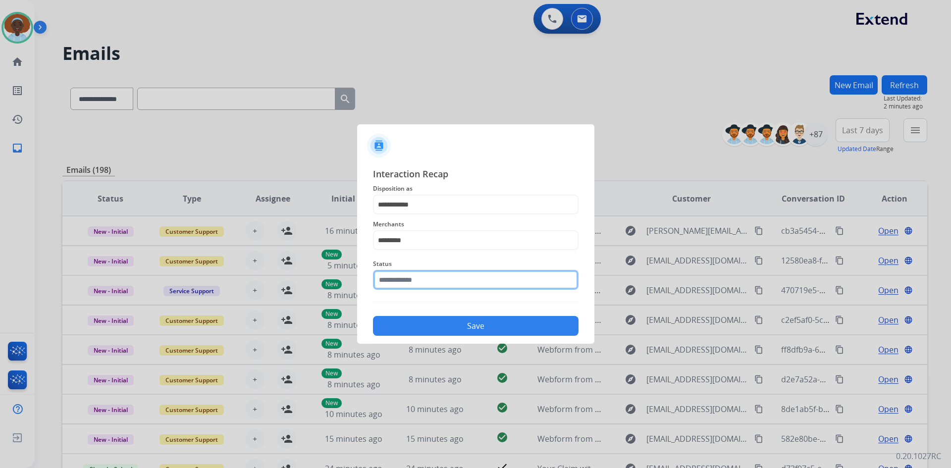
click at [440, 278] on input "text" at bounding box center [476, 280] width 206 height 20
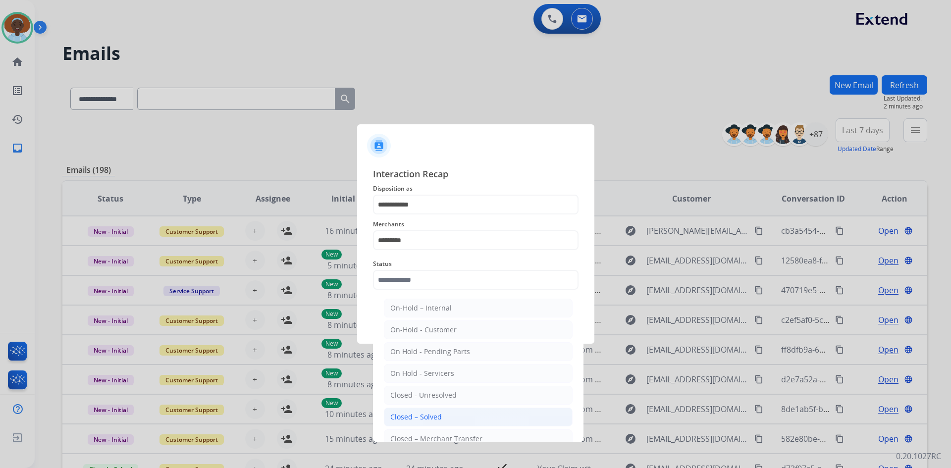
click at [435, 415] on div "Closed – Solved" at bounding box center [416, 417] width 52 height 10
type input "**********"
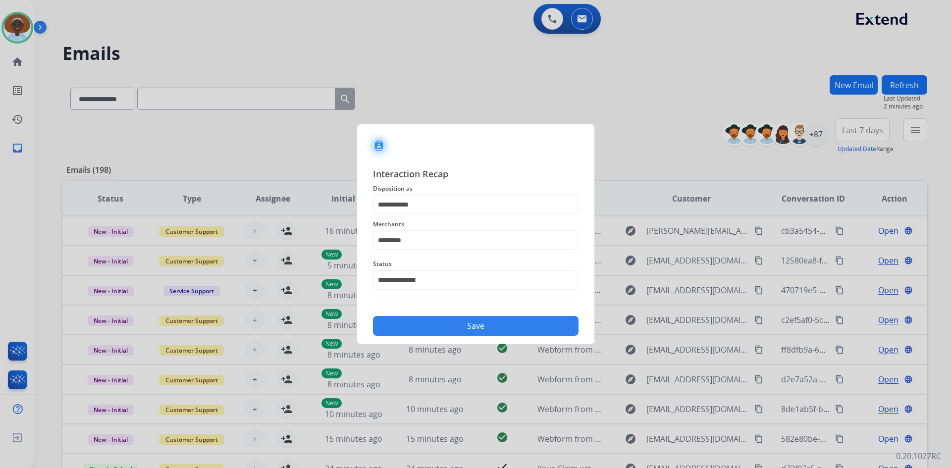
click at [461, 324] on button "Save" at bounding box center [476, 326] width 206 height 20
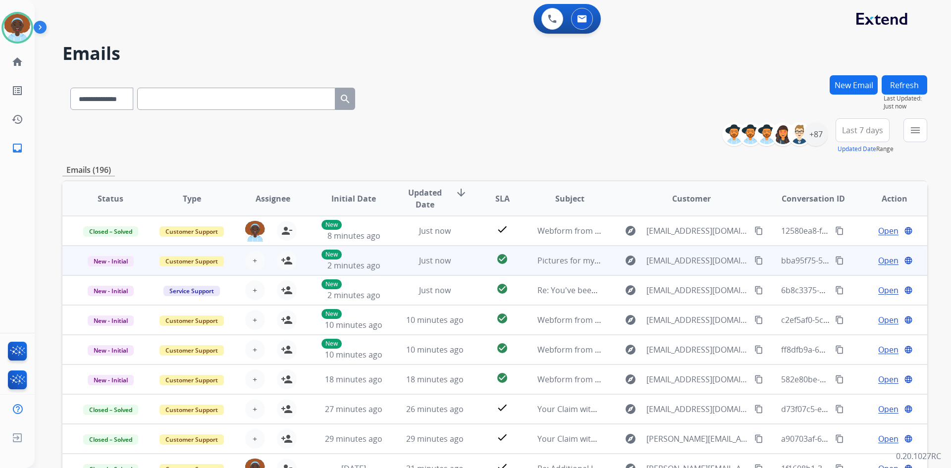
click at [881, 259] on span "Open" at bounding box center [888, 261] width 20 height 12
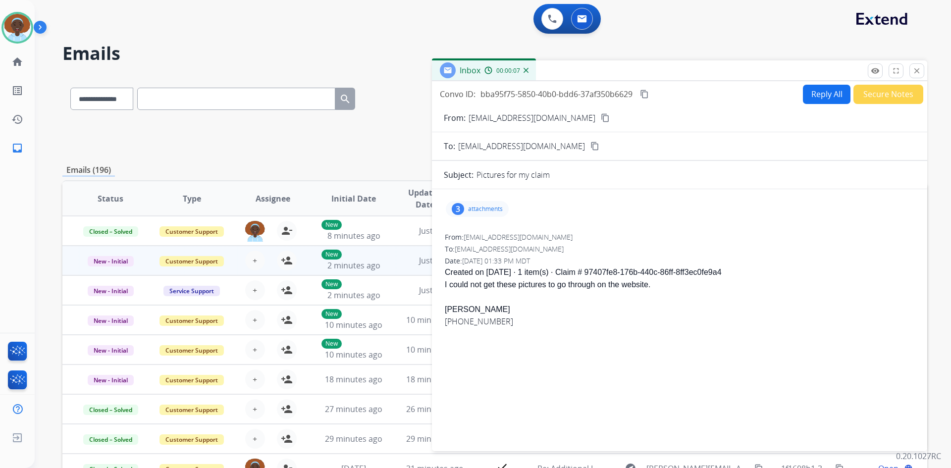
click at [457, 208] on div "3" at bounding box center [458, 209] width 12 height 12
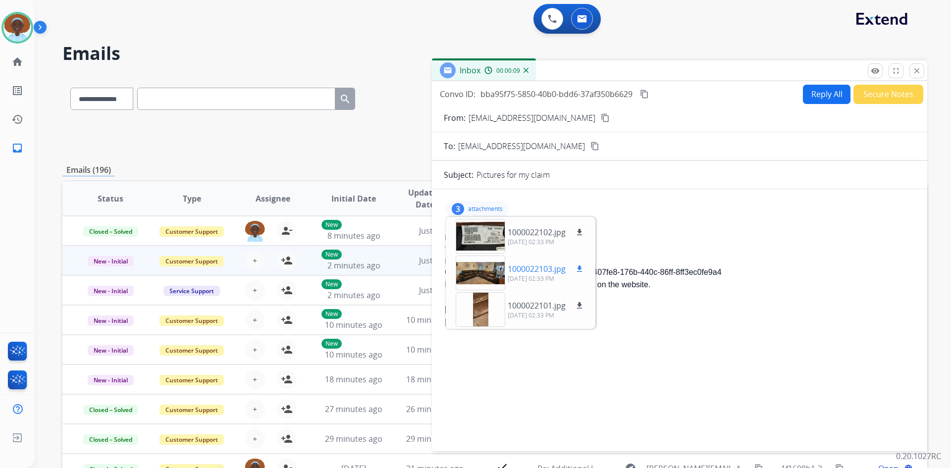
click at [488, 271] on div at bounding box center [481, 273] width 50 height 35
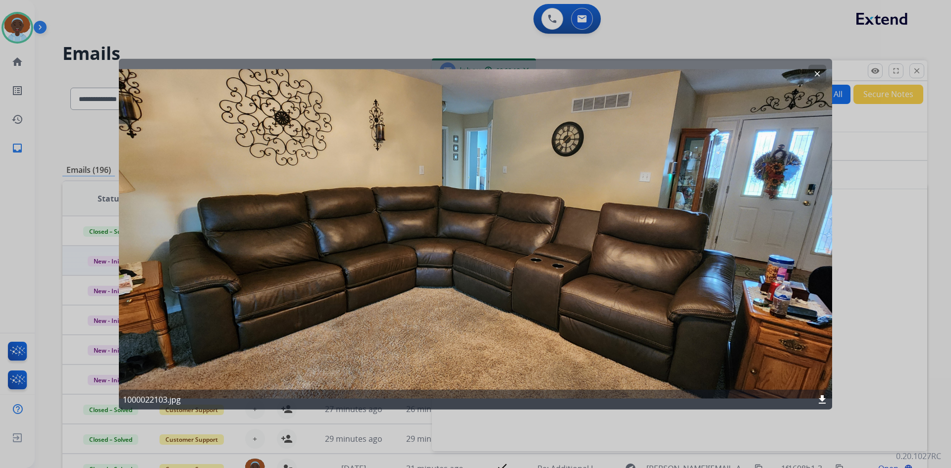
click at [819, 74] on mat-icon "clear" at bounding box center [817, 73] width 9 height 9
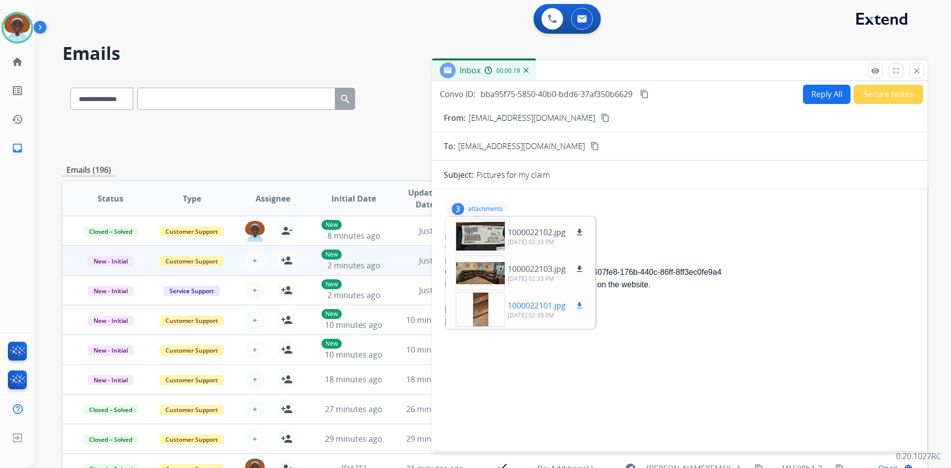
click at [477, 309] on div at bounding box center [481, 309] width 50 height 35
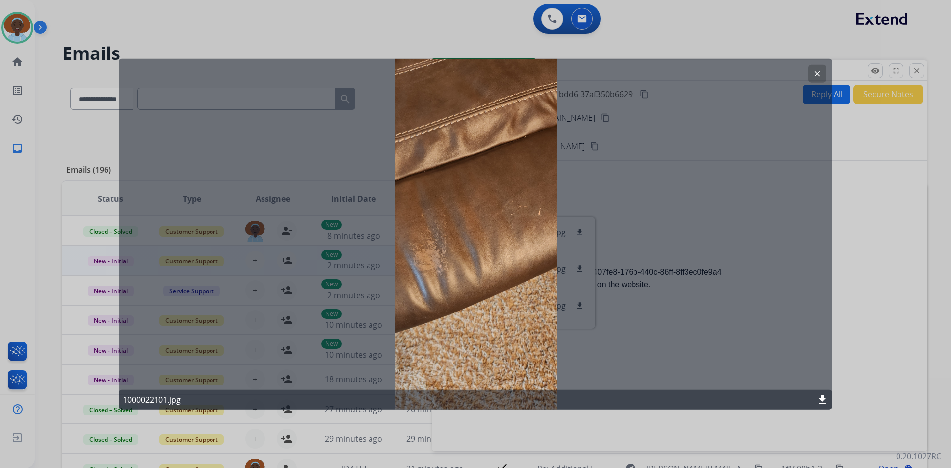
click at [818, 75] on mat-icon "clear" at bounding box center [817, 73] width 9 height 9
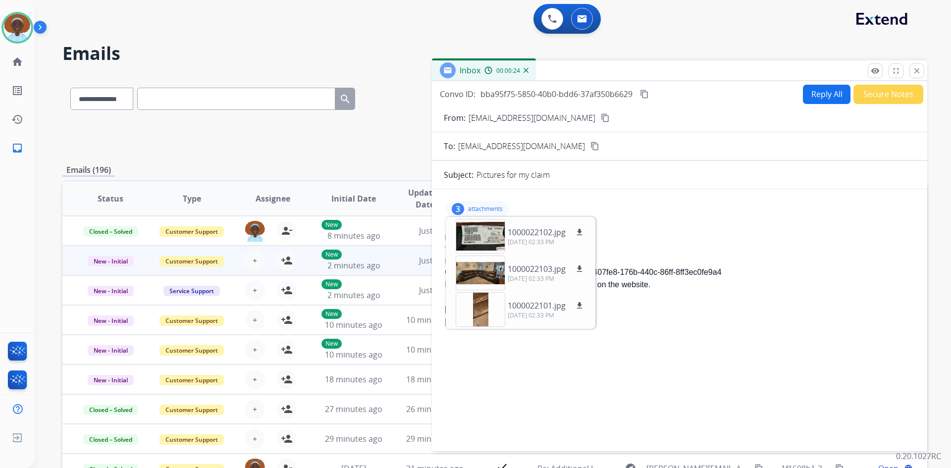
click at [675, 206] on div "3 attachments 1000022102.jpg download 10/06/2025, 02:33 PM 1000022103.jpg downl…" at bounding box center [679, 209] width 471 height 24
click at [483, 205] on div "3 attachments 1000022102.jpg download 10/06/2025, 02:33 PM 1000022103.jpg downl…" at bounding box center [477, 209] width 63 height 16
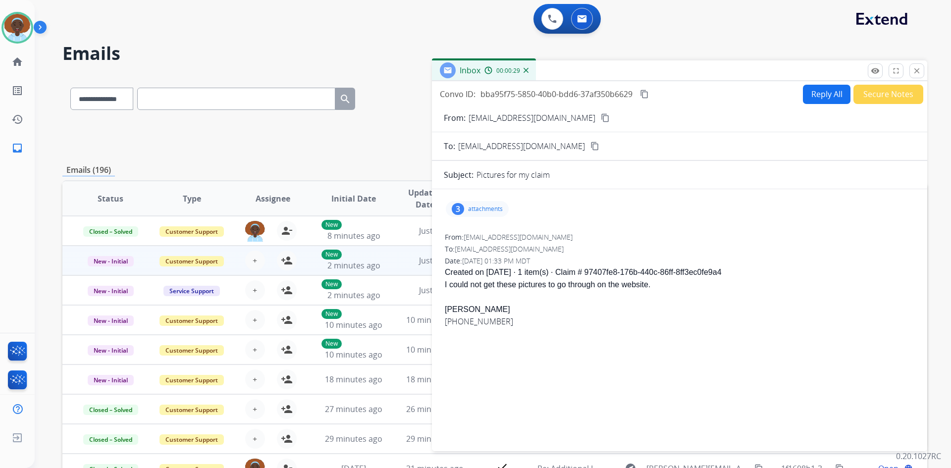
click at [601, 120] on mat-icon "content_copy" at bounding box center [605, 117] width 9 height 9
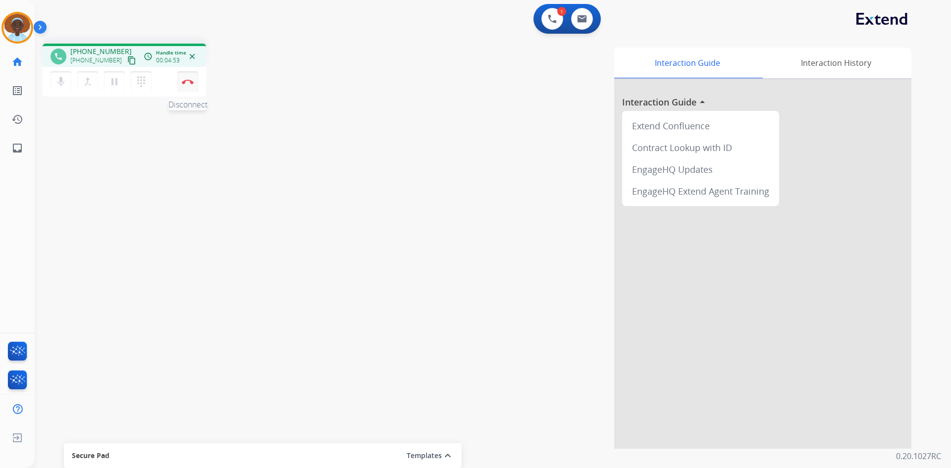
click at [185, 81] on img at bounding box center [188, 81] width 12 height 5
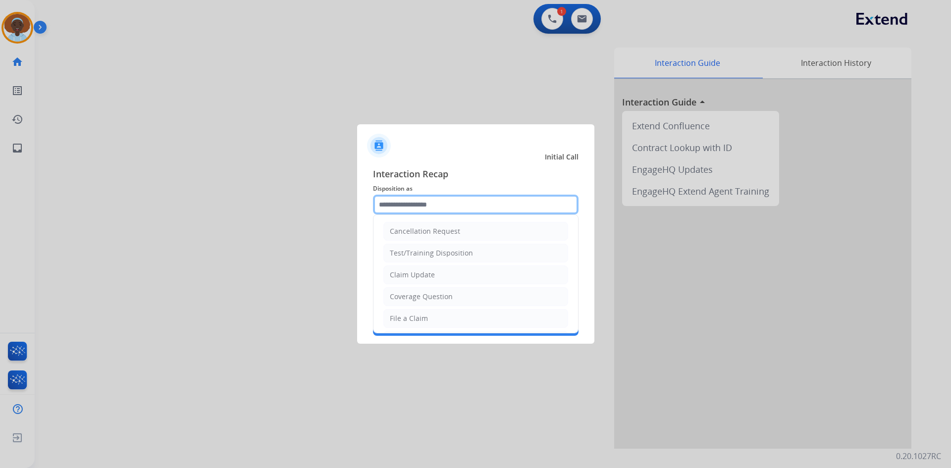
click at [432, 205] on input "text" at bounding box center [476, 205] width 206 height 20
drag, startPoint x: 431, startPoint y: 316, endPoint x: 423, endPoint y: 302, distance: 15.7
click at [431, 316] on li "File a Claim" at bounding box center [475, 318] width 185 height 19
type input "**********"
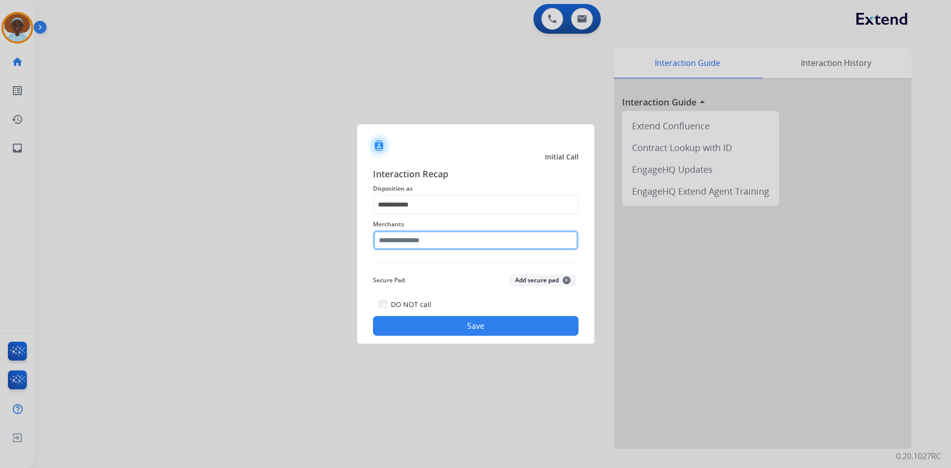
click at [412, 244] on input "text" at bounding box center [476, 240] width 206 height 20
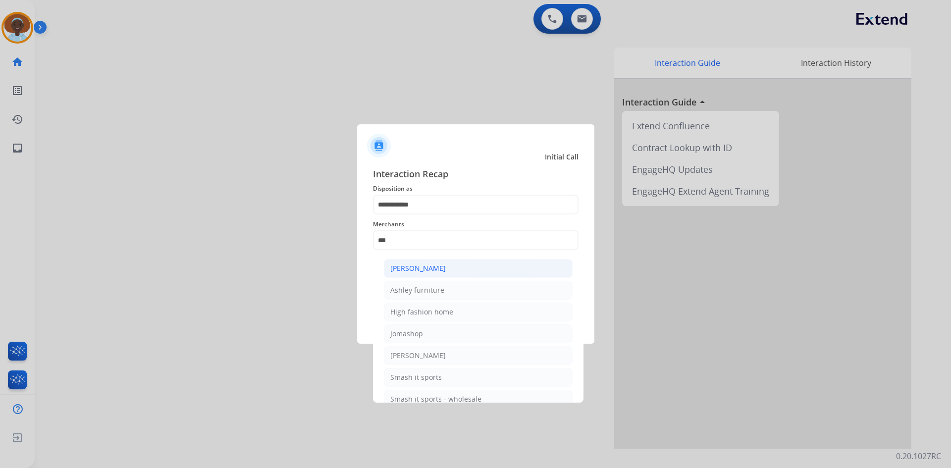
click at [416, 268] on div "Ashley - Reguard" at bounding box center [417, 268] width 55 height 10
type input "**********"
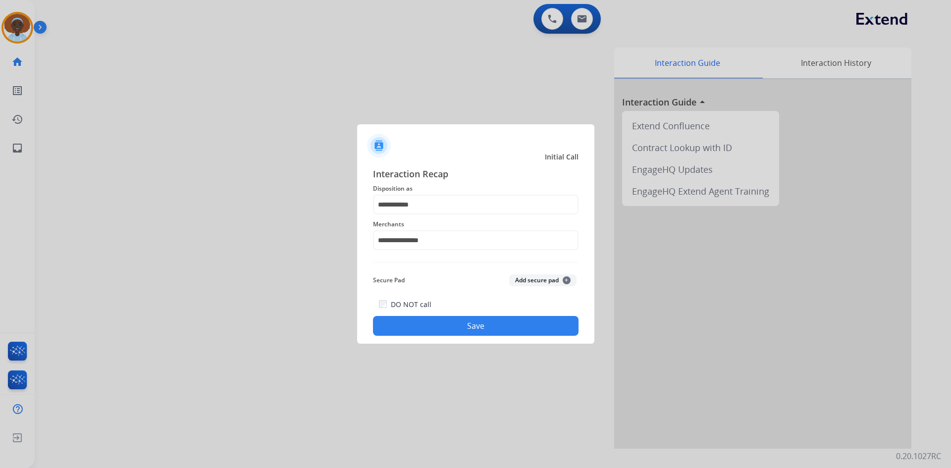
click at [462, 326] on button "Save" at bounding box center [476, 326] width 206 height 20
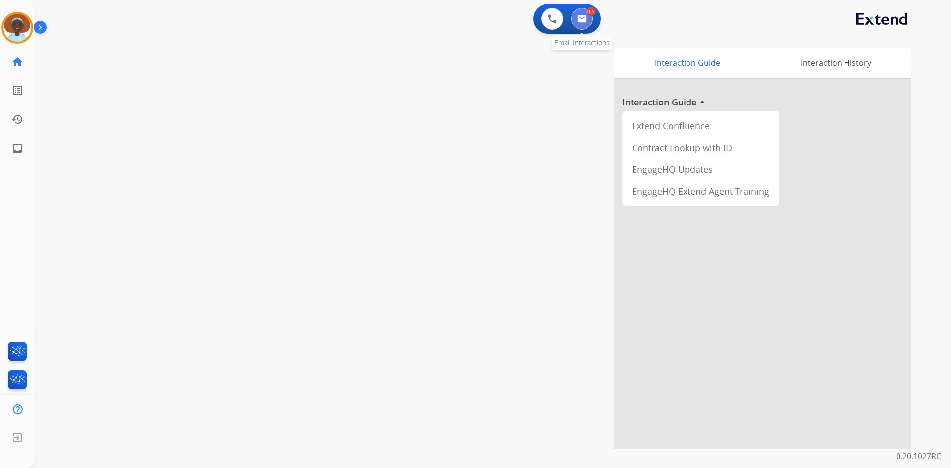
click at [585, 20] on img at bounding box center [582, 19] width 10 height 8
select select "**********"
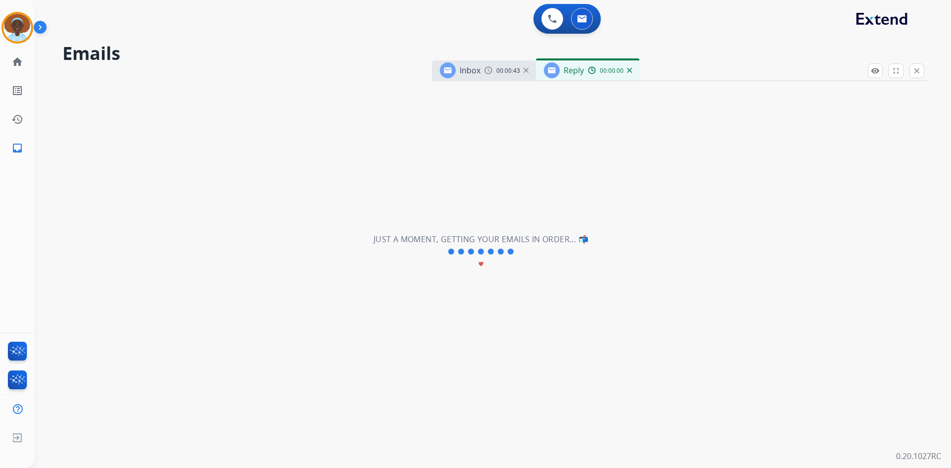
select select "**********"
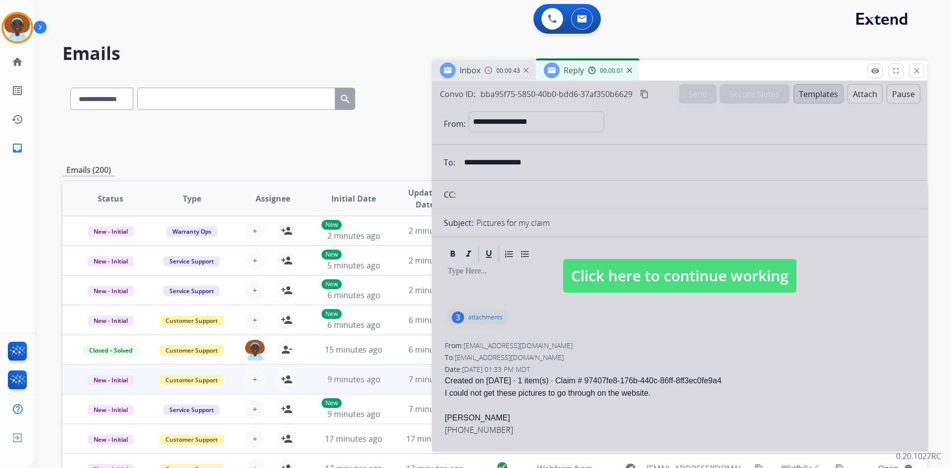
click at [639, 277] on span "Click here to continue working" at bounding box center [679, 276] width 233 height 34
select select
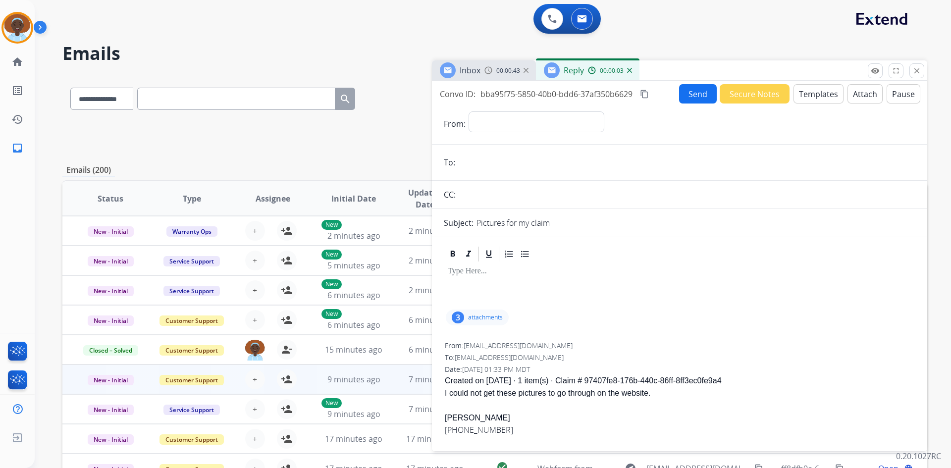
click at [458, 317] on div "3" at bounding box center [458, 317] width 12 height 12
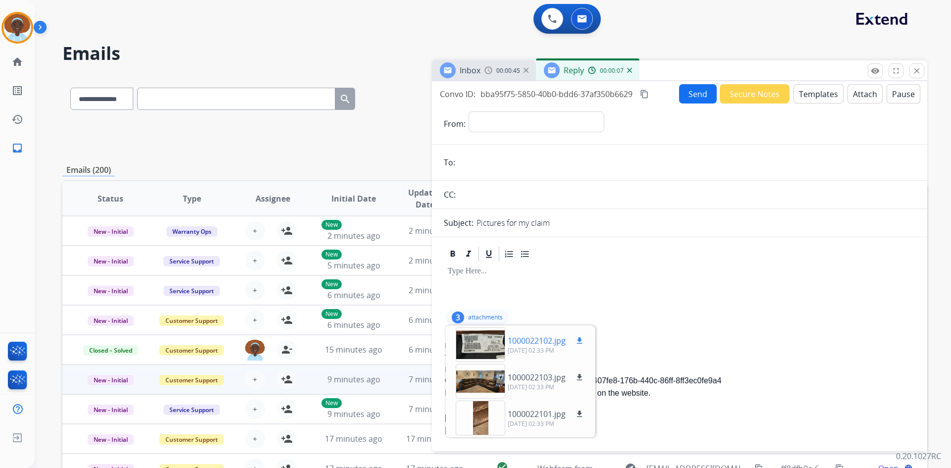
click at [581, 340] on mat-icon "download" at bounding box center [579, 340] width 9 height 9
click at [580, 376] on mat-icon "download" at bounding box center [579, 377] width 9 height 9
click at [582, 414] on mat-icon "download" at bounding box center [579, 414] width 9 height 9
click at [520, 290] on div at bounding box center [679, 285] width 471 height 45
click at [566, 311] on div "3 attachments 1000022102.jpg download 10/06/2025, 02:33 PM 1000022103.jpg downl…" at bounding box center [679, 318] width 471 height 24
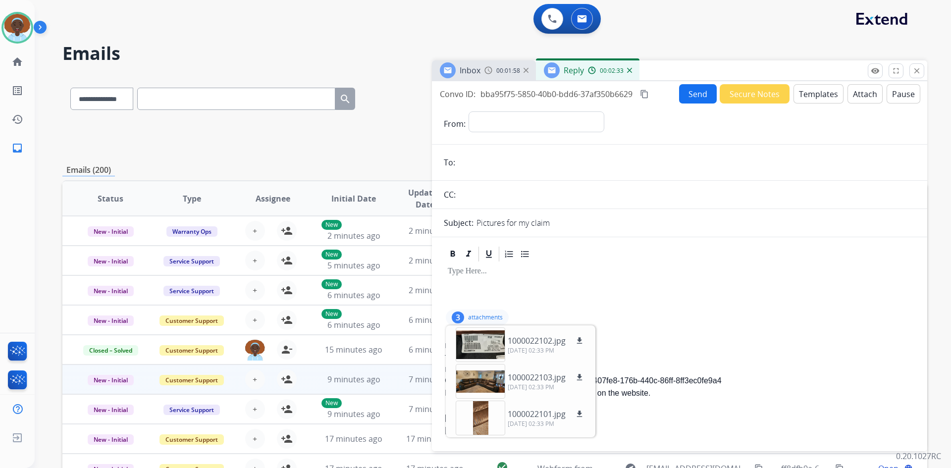
click at [479, 319] on p "attachments" at bounding box center [485, 317] width 35 height 8
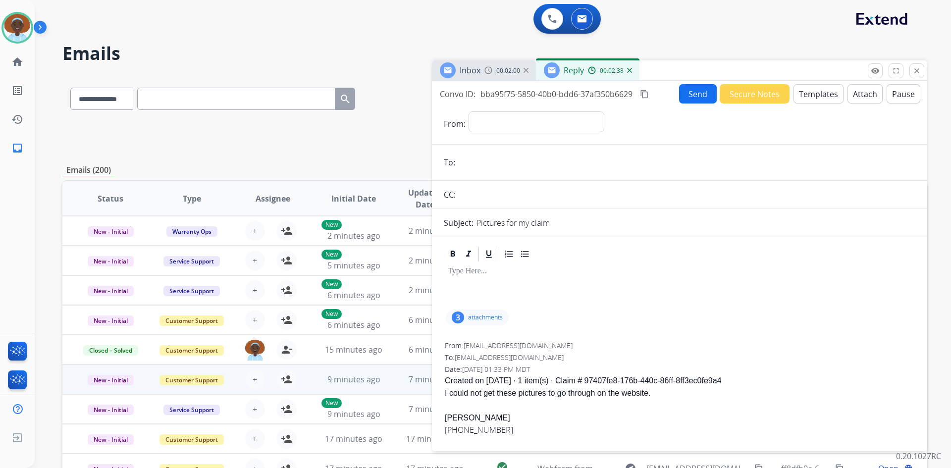
click at [629, 72] on img at bounding box center [629, 70] width 5 height 5
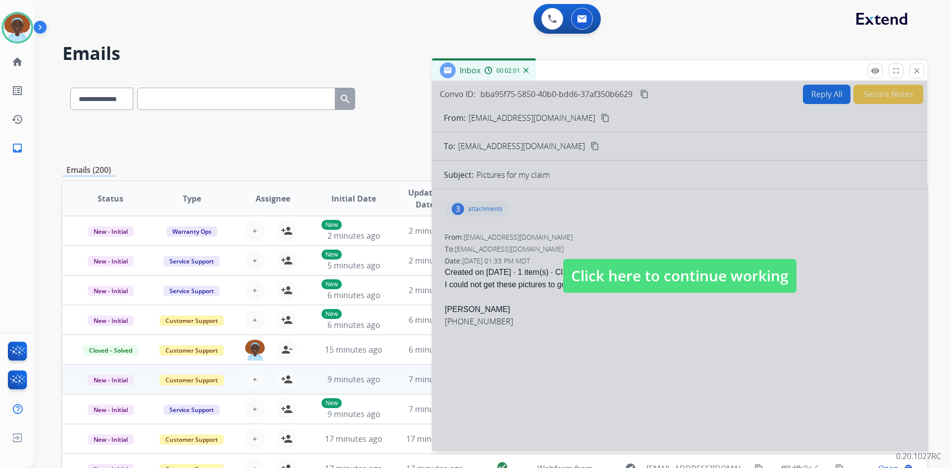
click at [610, 271] on span "Click here to continue working" at bounding box center [679, 276] width 233 height 34
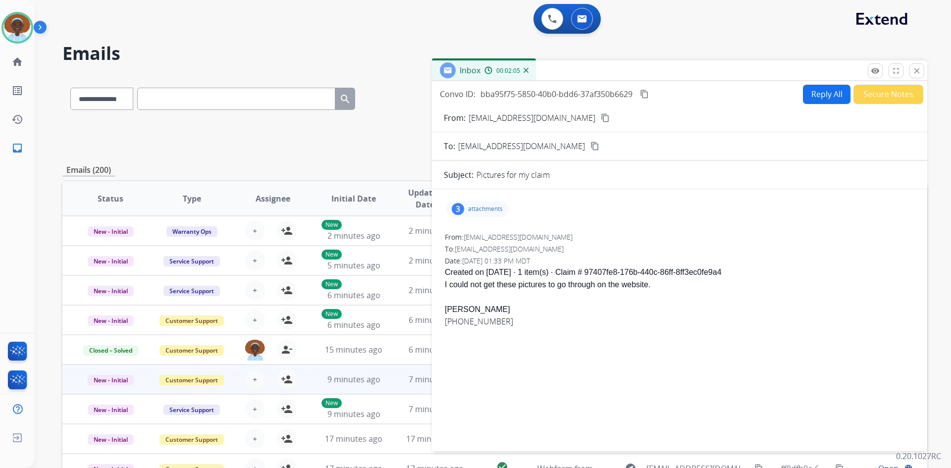
click at [811, 96] on button "Reply All" at bounding box center [827, 94] width 48 height 19
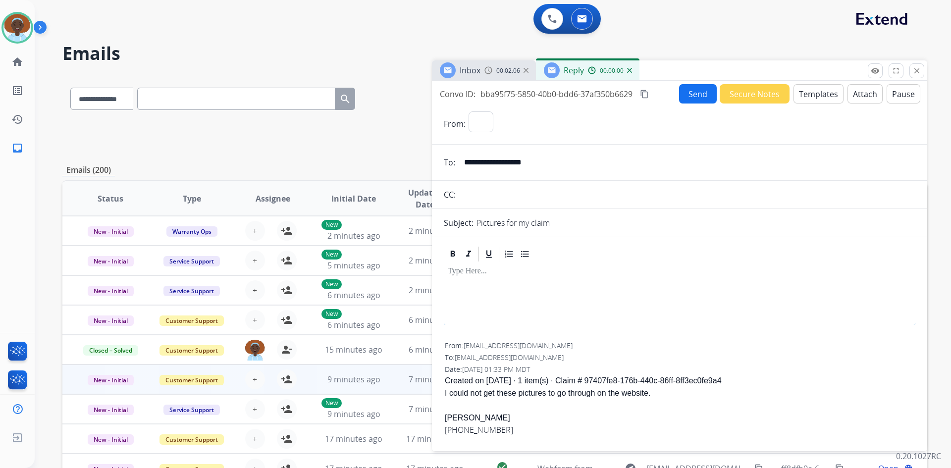
select select "**********"
click at [811, 95] on button "Templates" at bounding box center [818, 93] width 50 height 19
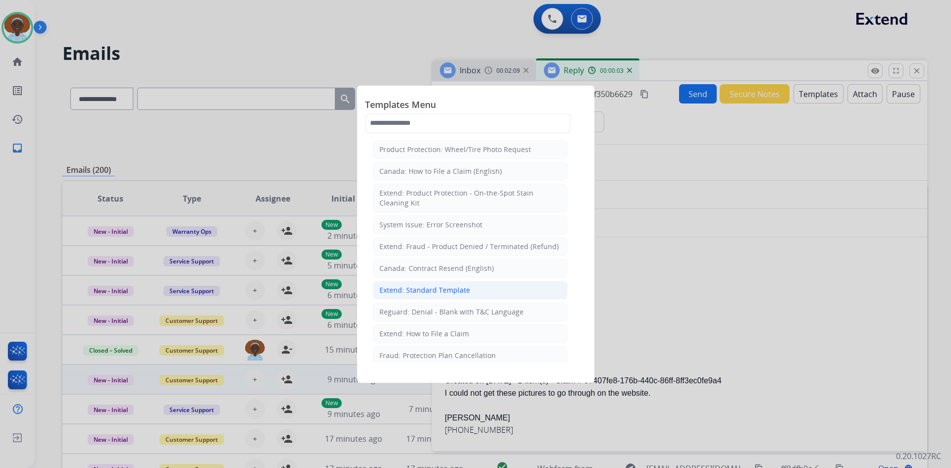
click at [423, 286] on div "Extend: Standard Template" at bounding box center [424, 290] width 91 height 10
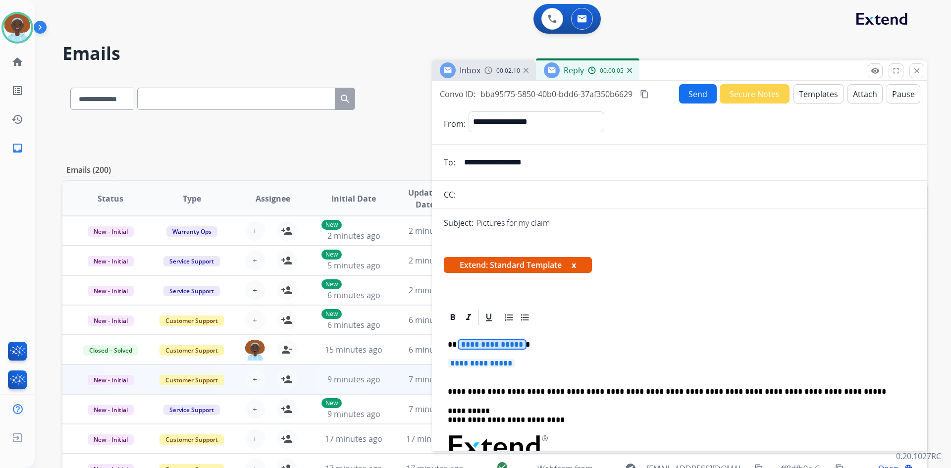
click at [486, 344] on span "**********" at bounding box center [492, 344] width 67 height 8
click at [475, 367] on span "**********" at bounding box center [481, 363] width 67 height 8
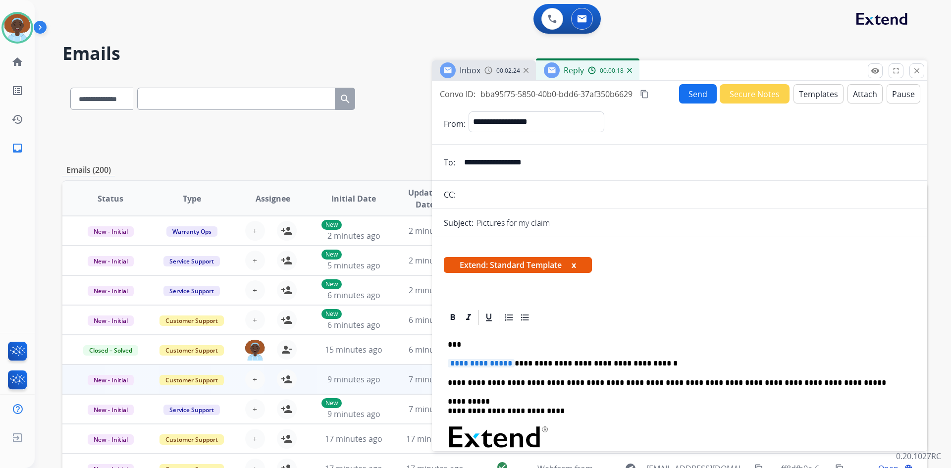
click at [515, 363] on span "**********" at bounding box center [481, 363] width 67 height 8
click at [603, 363] on p "**********" at bounding box center [676, 363] width 456 height 9
click at [695, 95] on button "Send" at bounding box center [698, 93] width 38 height 19
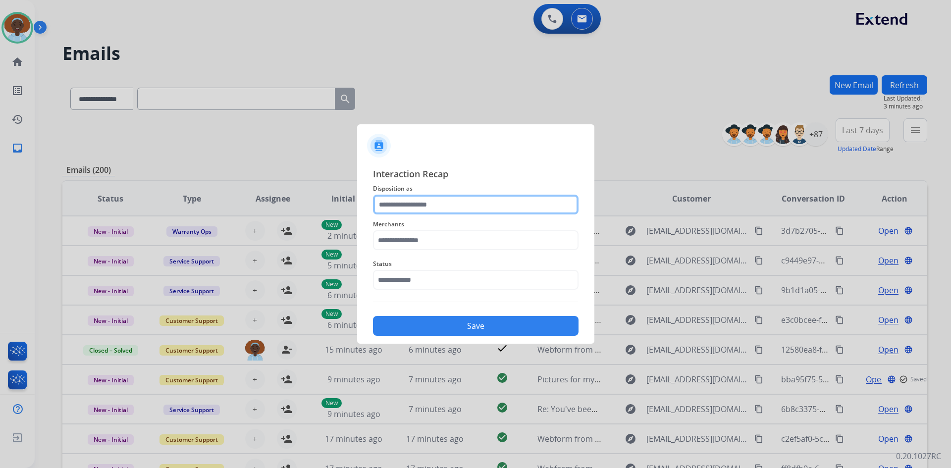
click at [420, 204] on input "text" at bounding box center [476, 205] width 206 height 20
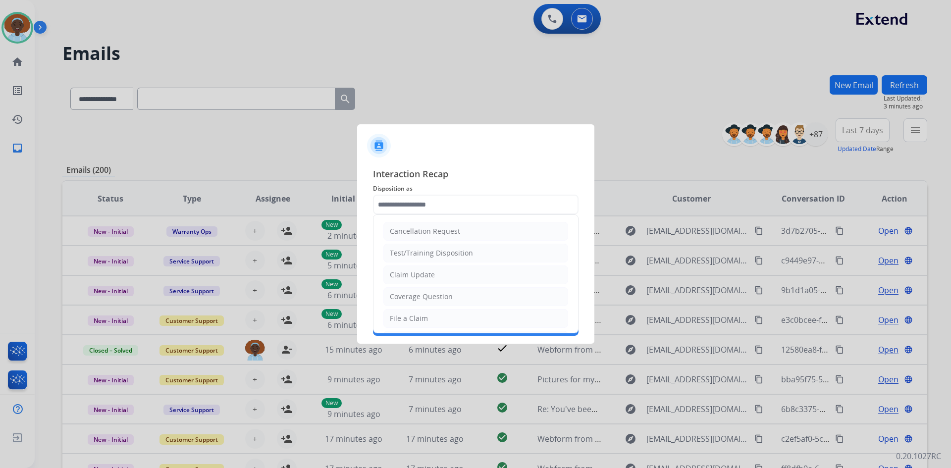
drag, startPoint x: 420, startPoint y: 273, endPoint x: 422, endPoint y: 259, distance: 14.9
click at [420, 273] on div "Claim Update" at bounding box center [412, 275] width 45 height 10
type input "**********"
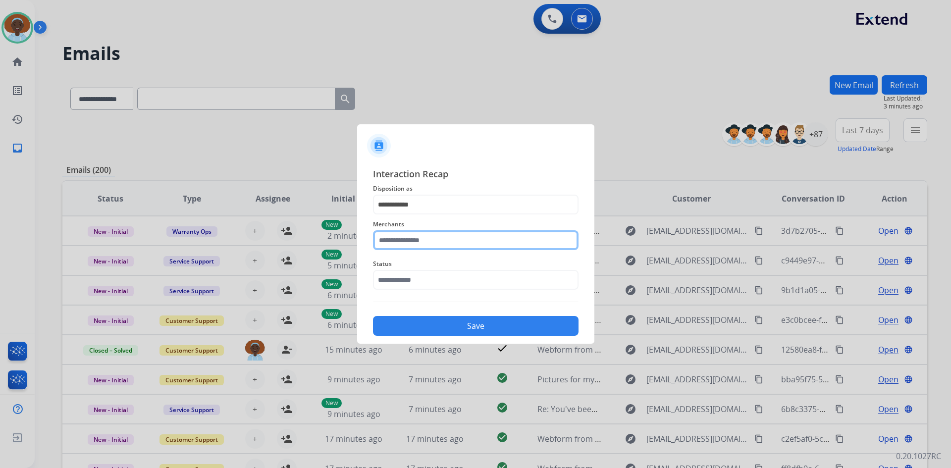
click at [426, 236] on input "text" at bounding box center [476, 240] width 206 height 20
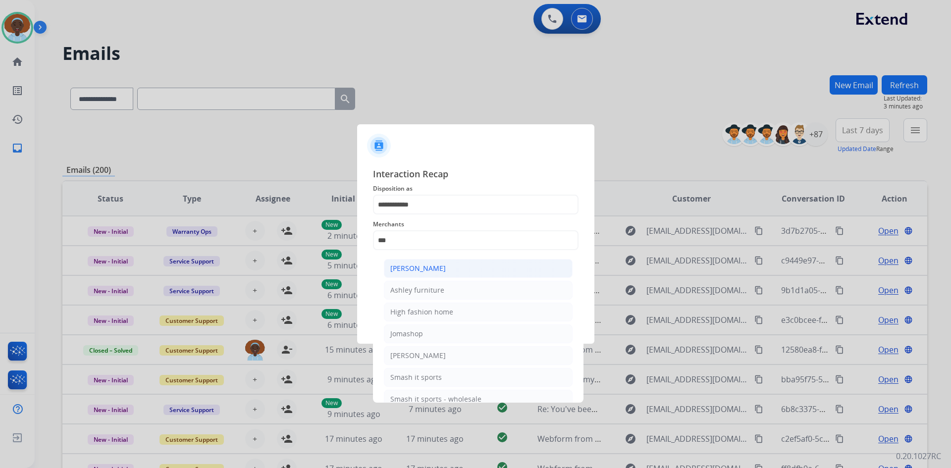
click at [428, 263] on div "Ashley - Reguard" at bounding box center [417, 268] width 55 height 10
type input "**********"
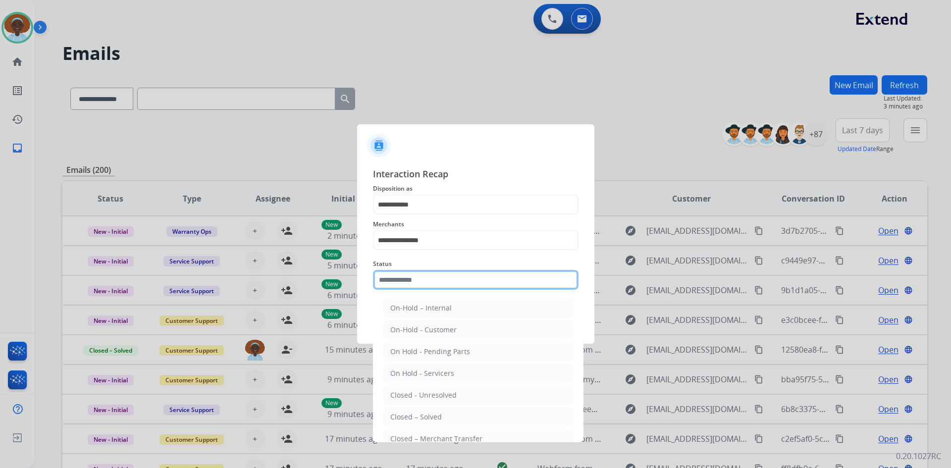
drag, startPoint x: 424, startPoint y: 279, endPoint x: 429, endPoint y: 293, distance: 14.9
click at [424, 278] on input "text" at bounding box center [476, 280] width 206 height 20
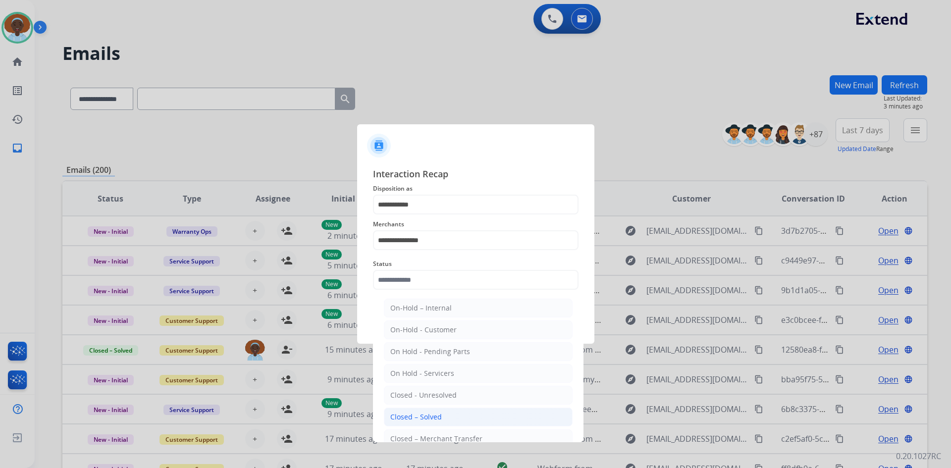
click at [432, 418] on div "Closed – Solved" at bounding box center [416, 417] width 52 height 10
type input "**********"
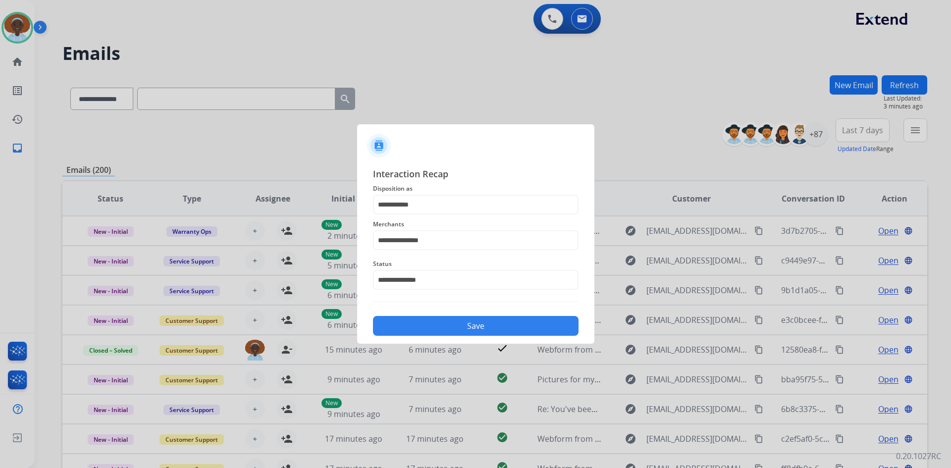
click at [468, 324] on button "Save" at bounding box center [476, 326] width 206 height 20
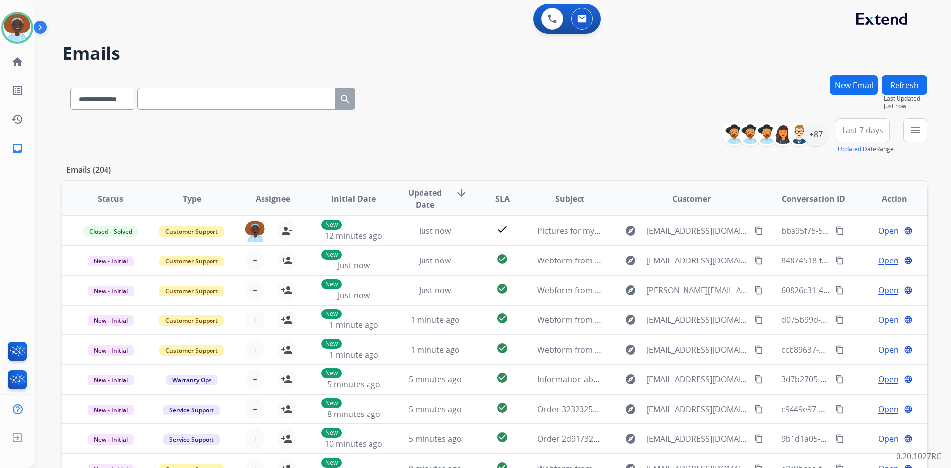
scroll to position [50, 0]
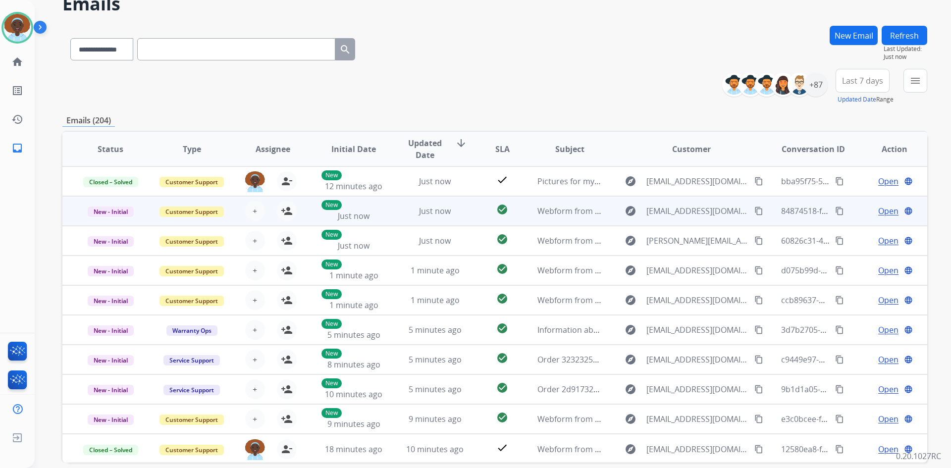
click at [878, 213] on span "Open" at bounding box center [888, 211] width 20 height 12
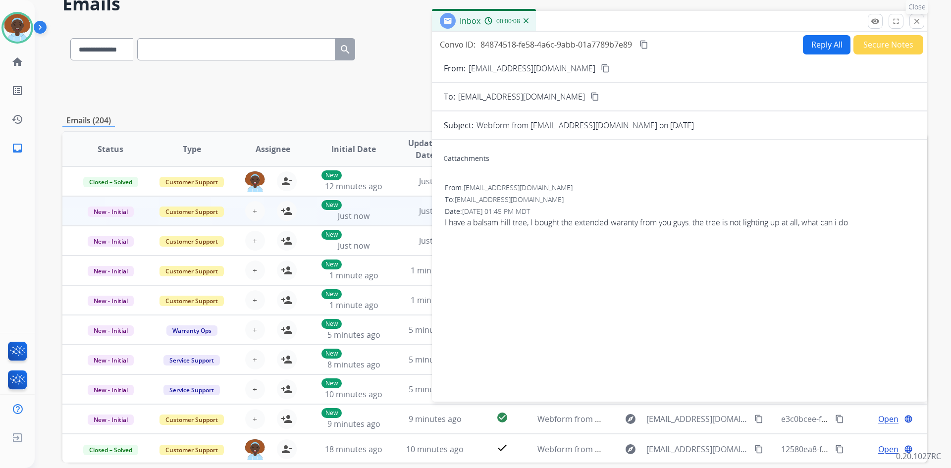
click at [920, 21] on mat-icon "close" at bounding box center [916, 21] width 9 height 9
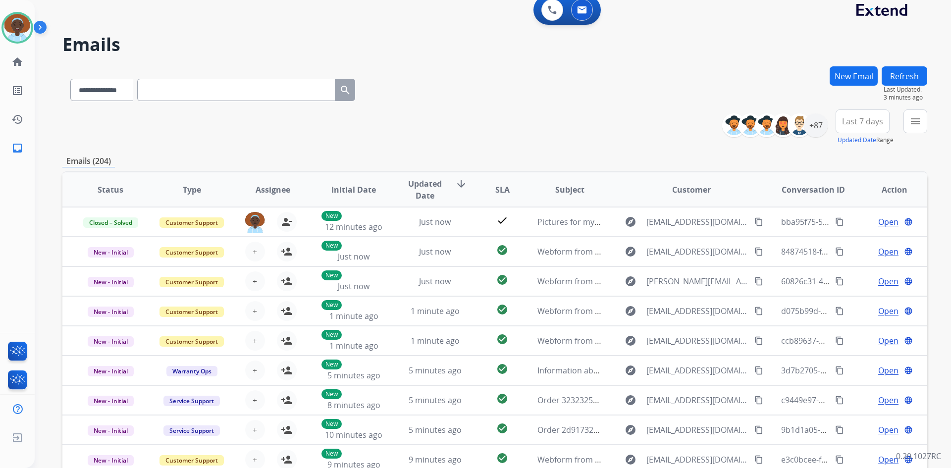
scroll to position [0, 0]
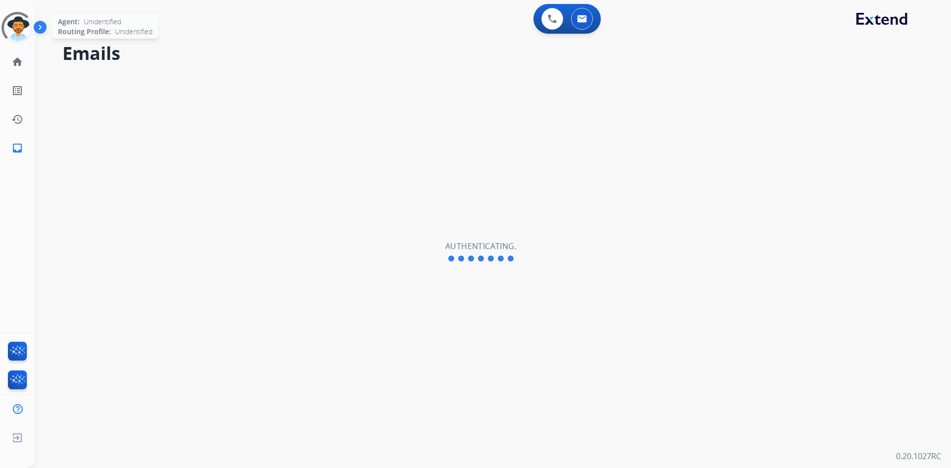
select select "**********"
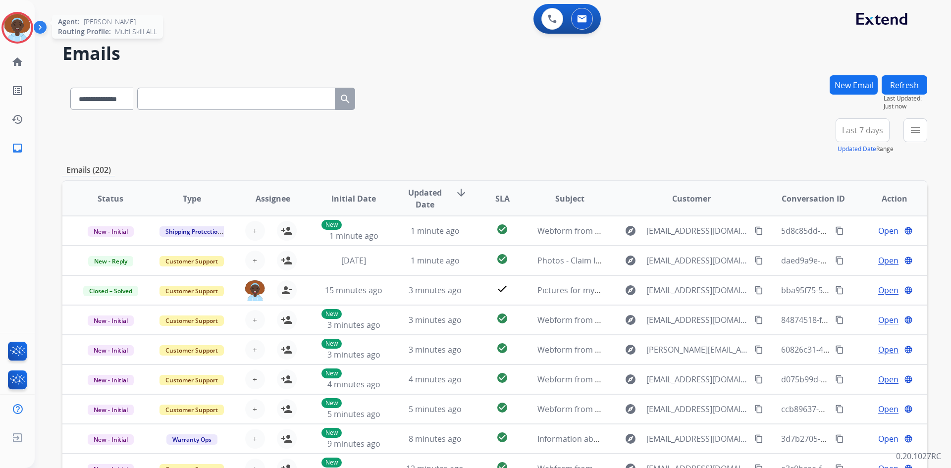
click at [21, 27] on img at bounding box center [17, 28] width 28 height 28
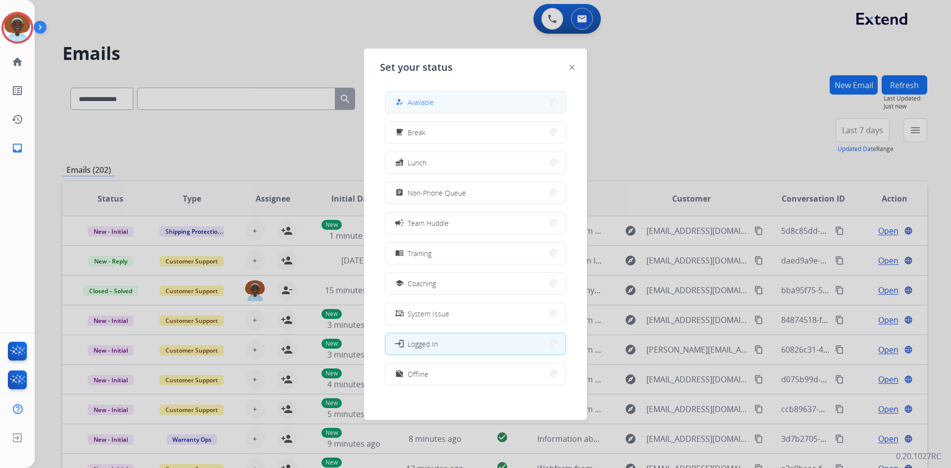
click at [463, 99] on button "how_to_reg Available" at bounding box center [475, 102] width 180 height 21
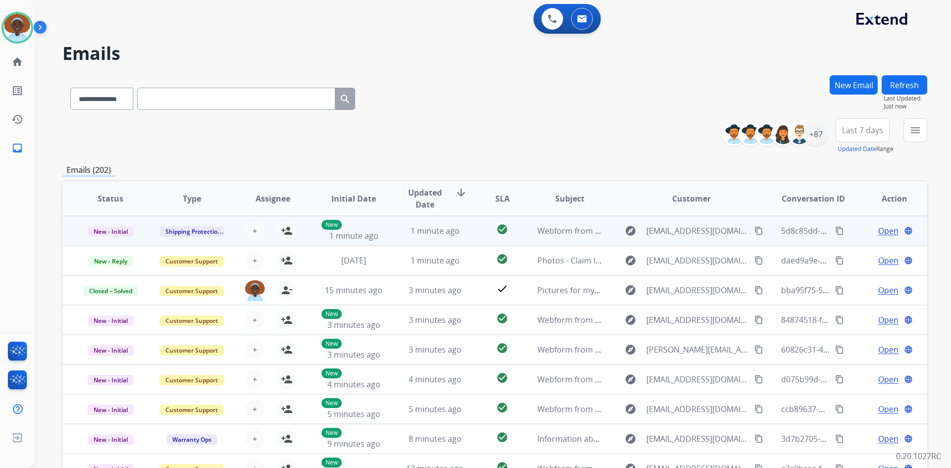
click at [880, 233] on span "Open" at bounding box center [888, 231] width 20 height 12
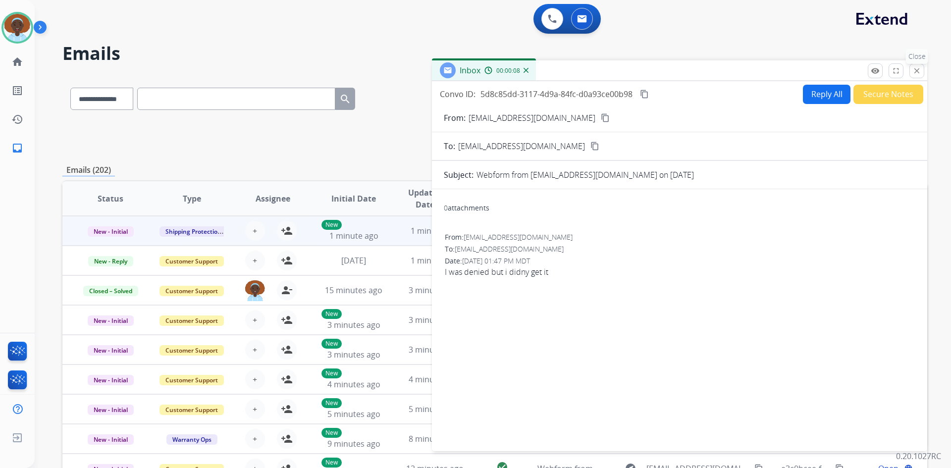
click at [913, 76] on button "close Close" at bounding box center [916, 70] width 15 height 15
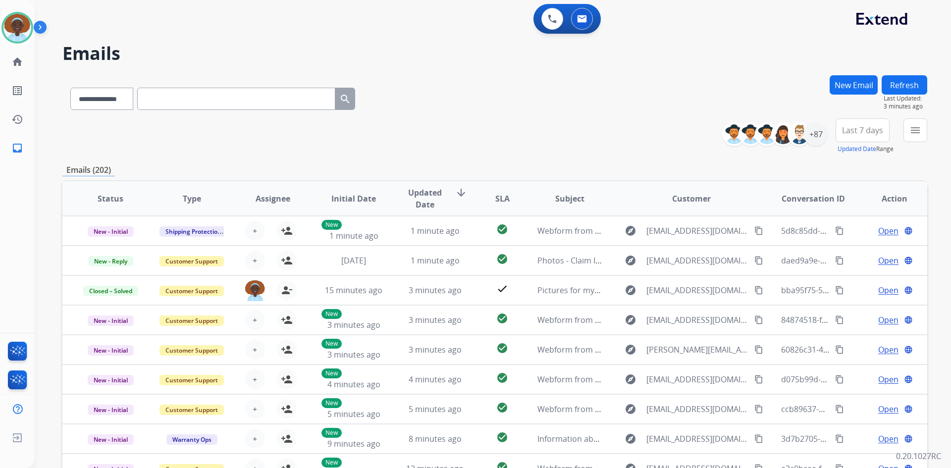
click at [903, 84] on button "Refresh" at bounding box center [905, 84] width 46 height 19
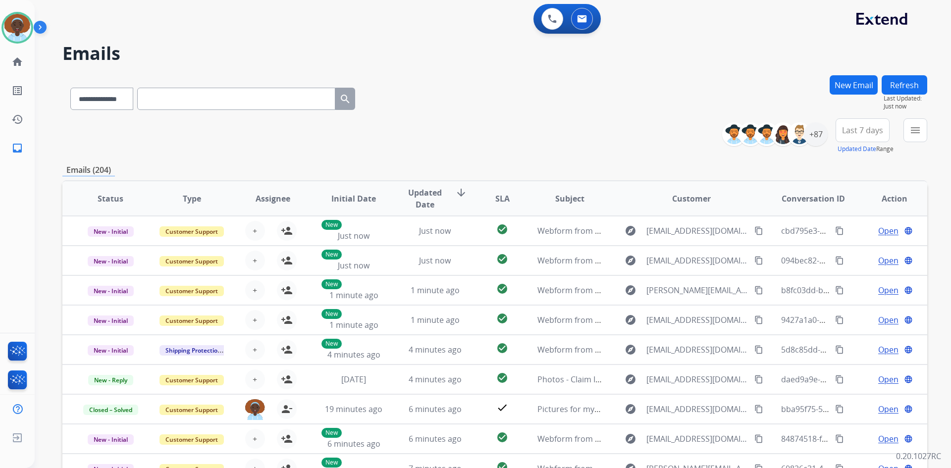
click at [853, 132] on span "Last 7 days" at bounding box center [862, 130] width 41 height 4
click at [850, 252] on div "Last 90 days" at bounding box center [859, 250] width 54 height 15
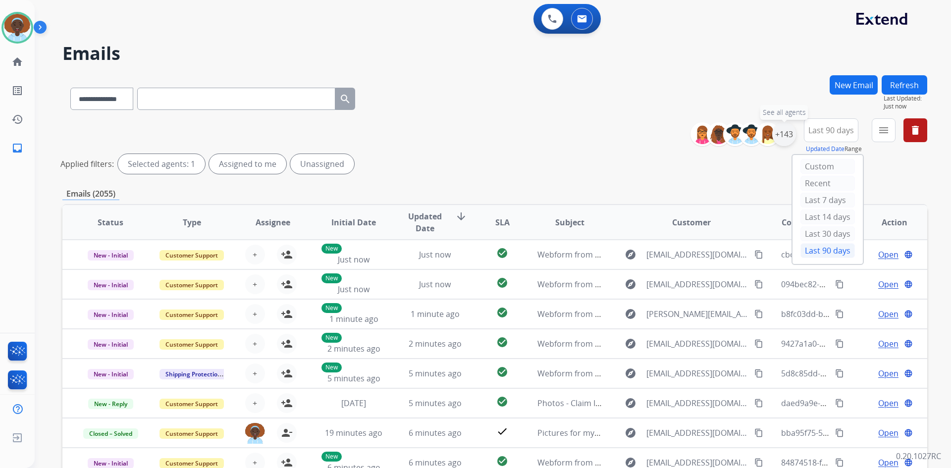
click at [785, 132] on div "+143" at bounding box center [784, 134] width 24 height 24
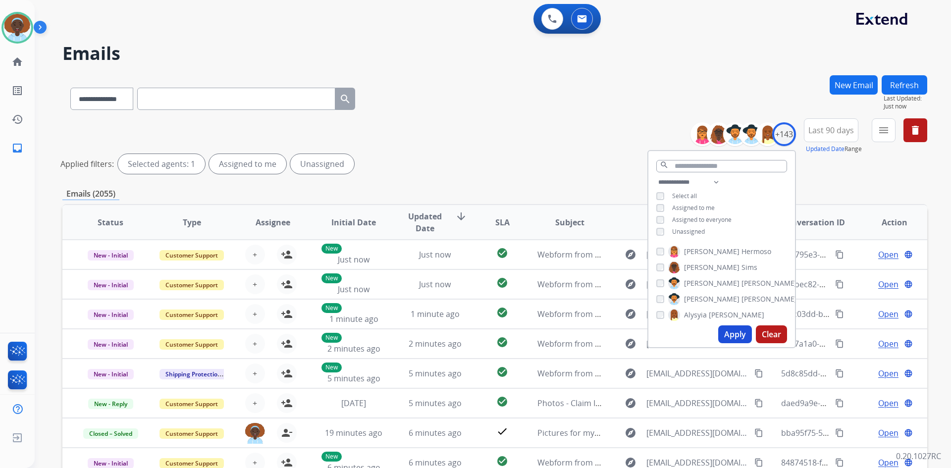
click at [659, 226] on div "**********" at bounding box center [721, 207] width 147 height 63
click at [736, 336] on button "Apply" at bounding box center [735, 334] width 34 height 18
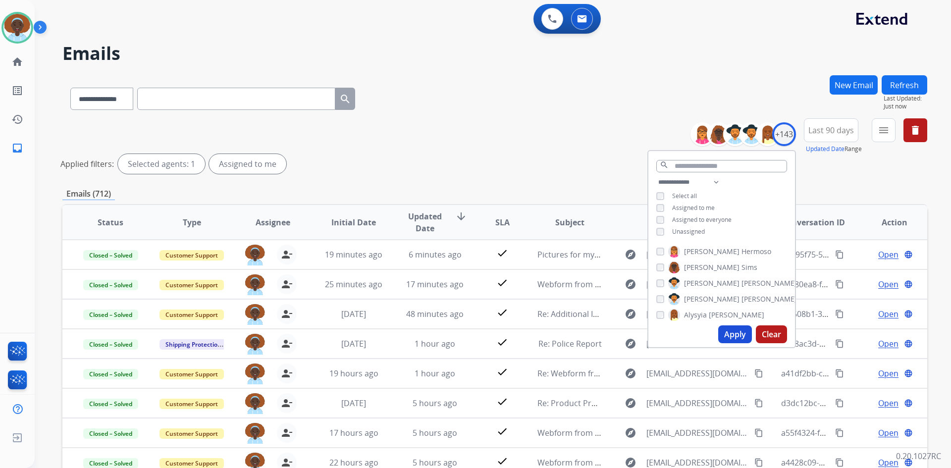
click at [579, 135] on div "**********" at bounding box center [494, 147] width 865 height 59
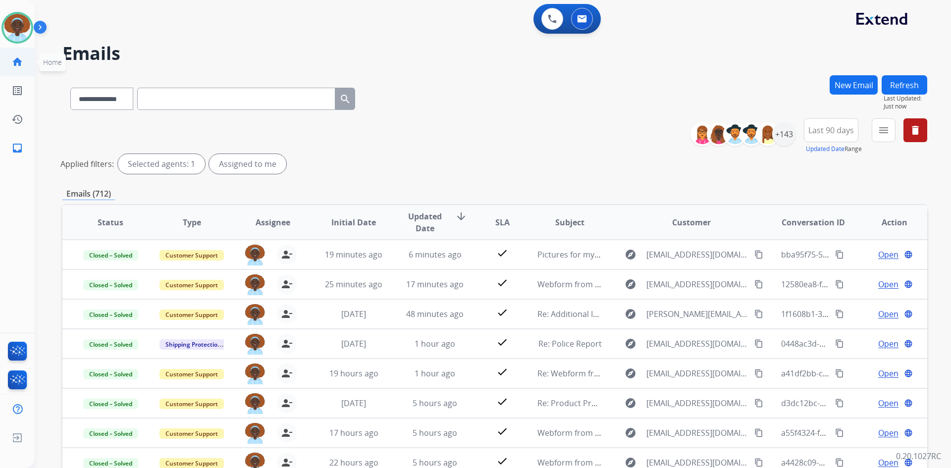
click at [13, 59] on mat-icon "home" at bounding box center [17, 62] width 12 height 12
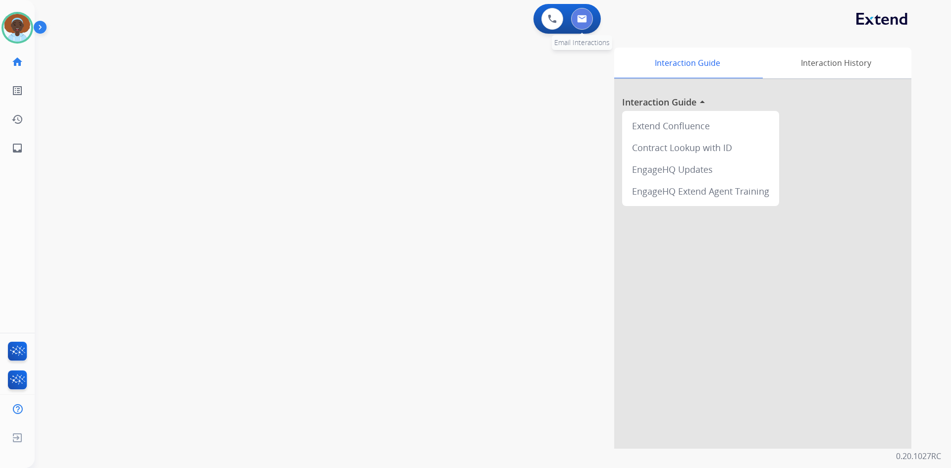
click at [576, 21] on button at bounding box center [582, 19] width 22 height 22
select select "**********"
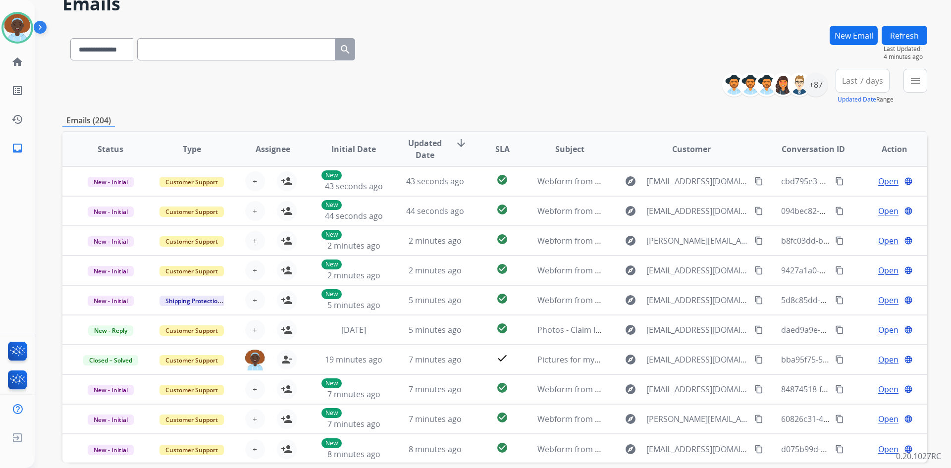
scroll to position [96, 0]
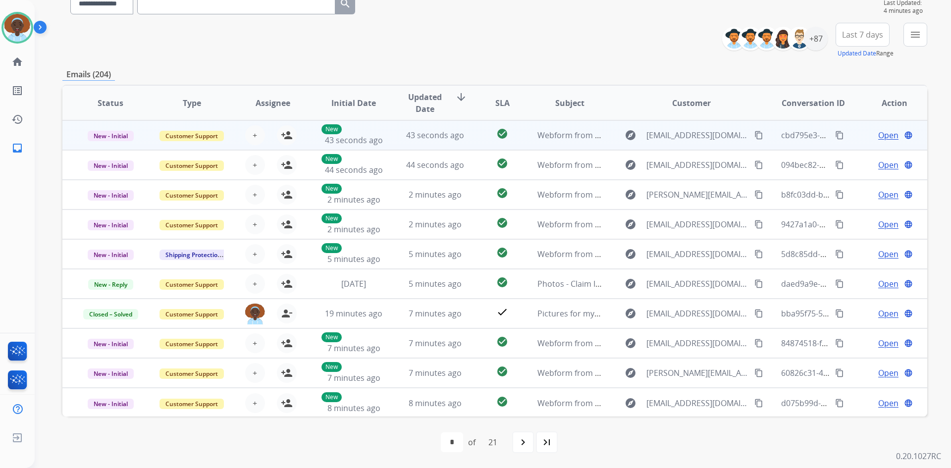
click at [889, 135] on span "Open" at bounding box center [888, 135] width 20 height 12
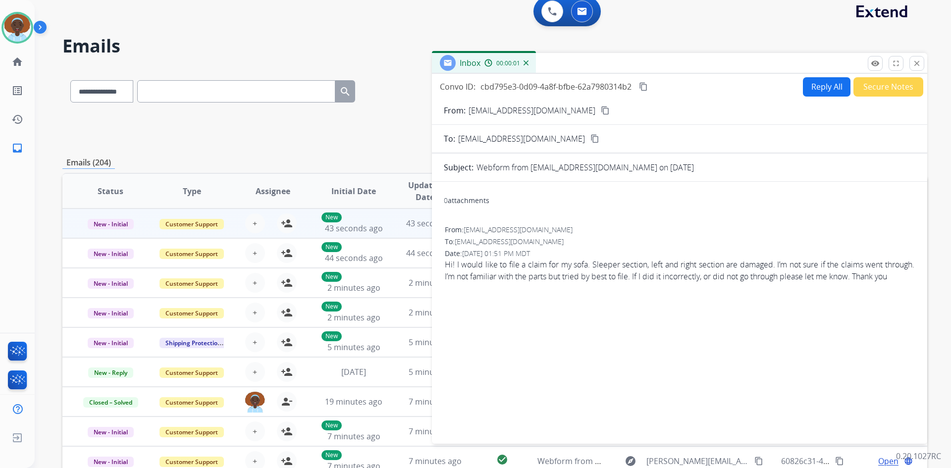
scroll to position [0, 0]
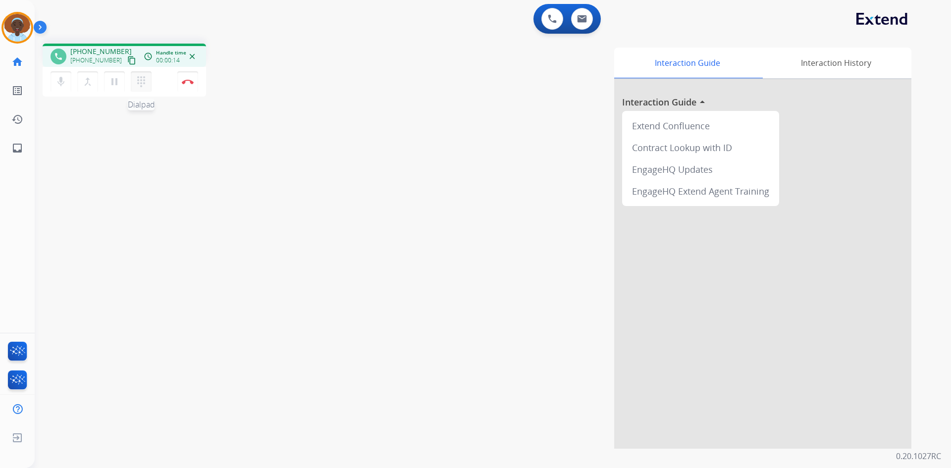
click at [138, 84] on mat-icon "dialpad" at bounding box center [141, 82] width 12 height 12
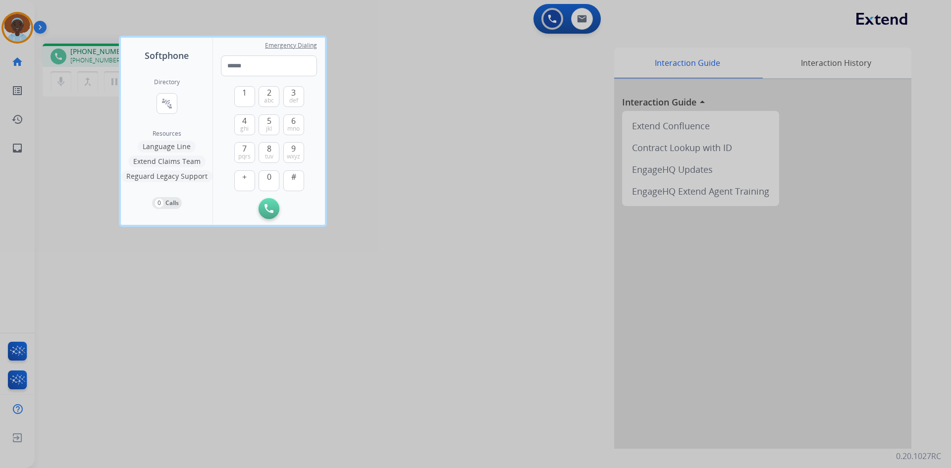
click at [183, 147] on button "Language Line" at bounding box center [167, 147] width 58 height 12
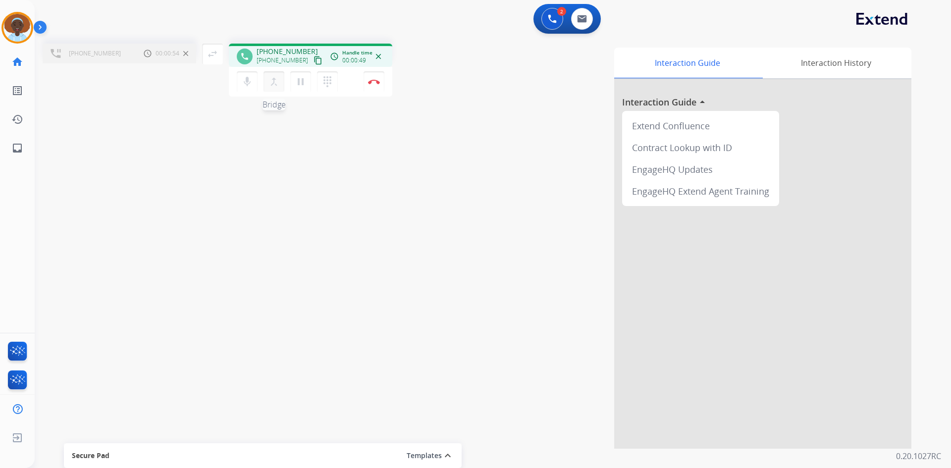
click at [274, 84] on mat-icon "merge_type" at bounding box center [274, 82] width 12 height 12
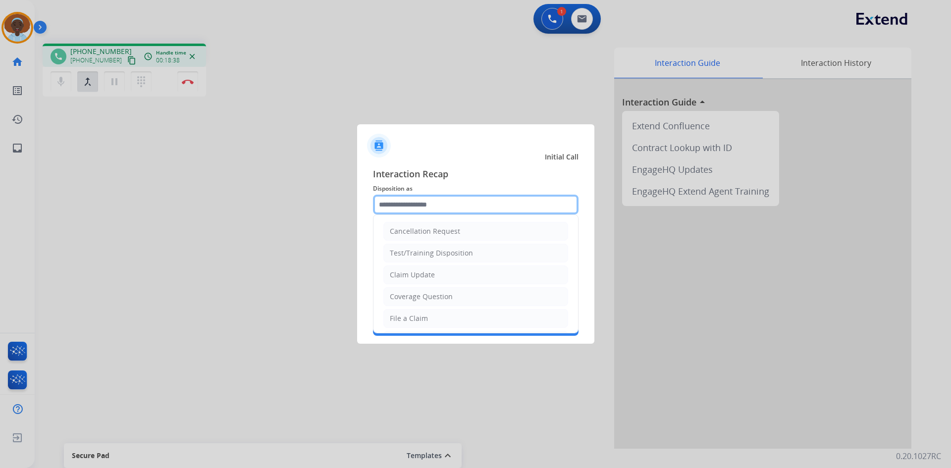
click at [434, 205] on input "text" at bounding box center [476, 205] width 206 height 20
click at [444, 277] on li "Claim Update" at bounding box center [475, 274] width 185 height 19
type input "**********"
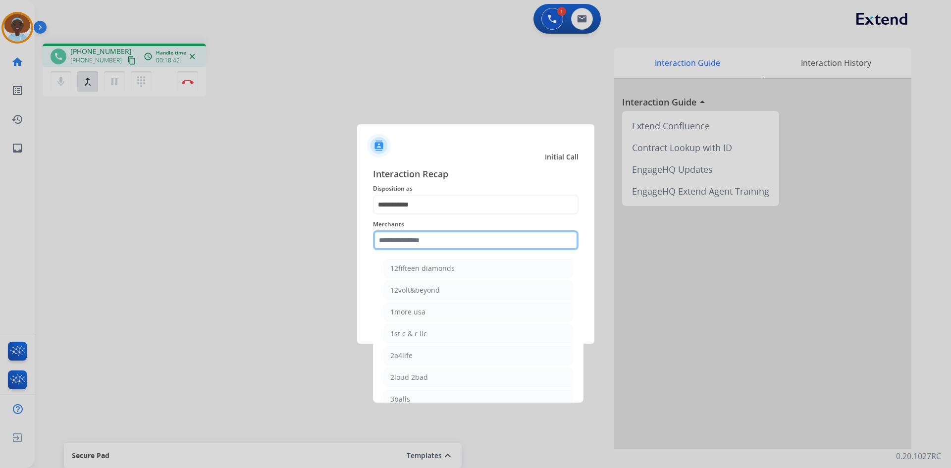
click at [436, 238] on input "text" at bounding box center [476, 240] width 206 height 20
click at [436, 313] on li "[DOMAIN_NAME]" at bounding box center [478, 312] width 189 height 19
type input "**********"
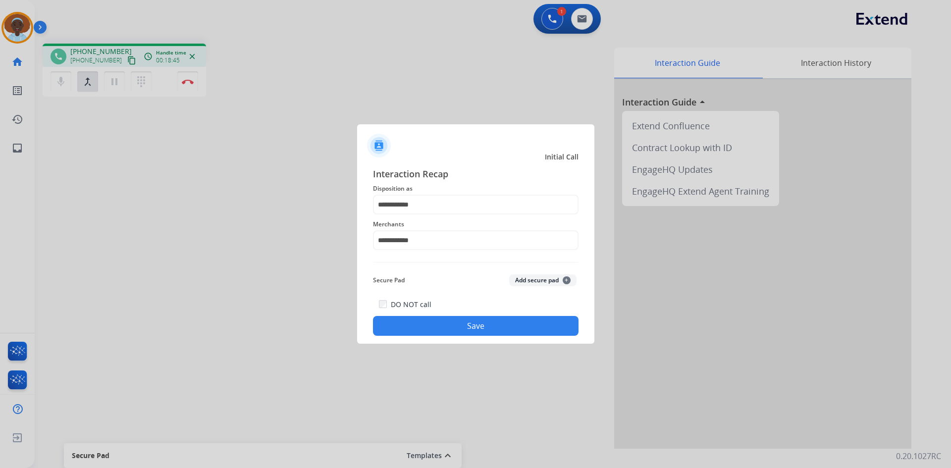
click at [475, 326] on button "Save" at bounding box center [476, 326] width 206 height 20
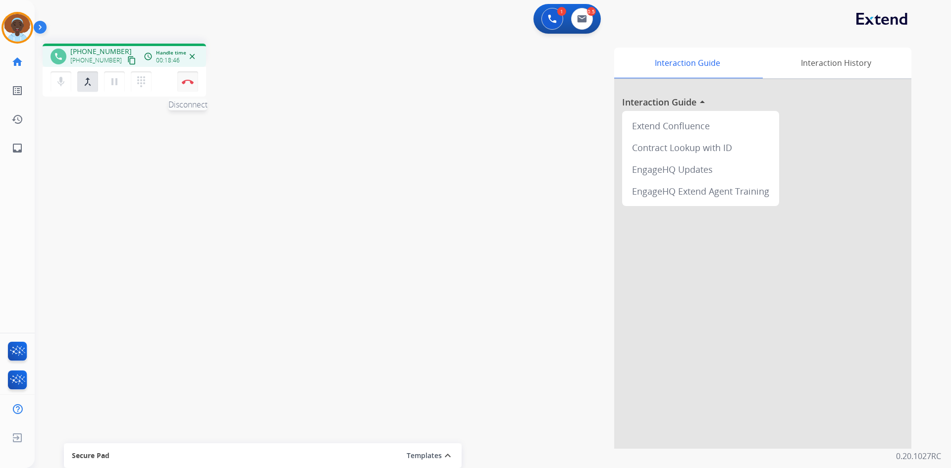
click at [185, 82] on img at bounding box center [188, 81] width 12 height 5
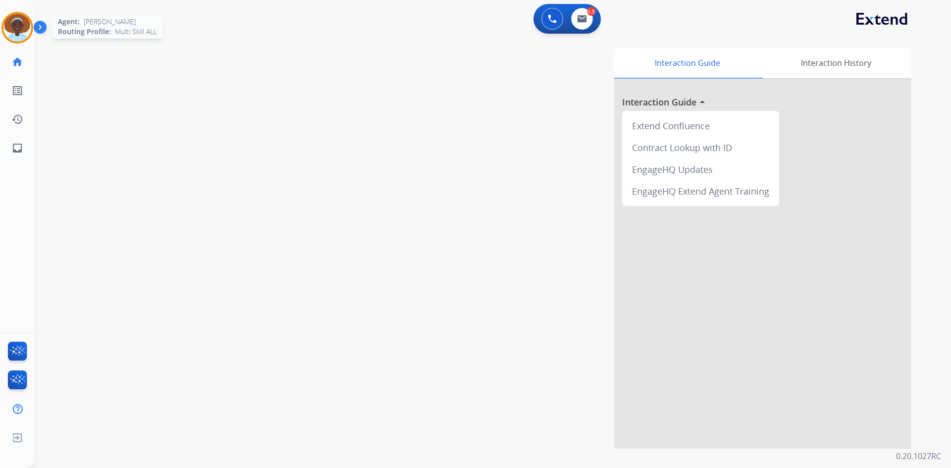
click at [20, 25] on img at bounding box center [17, 28] width 28 height 28
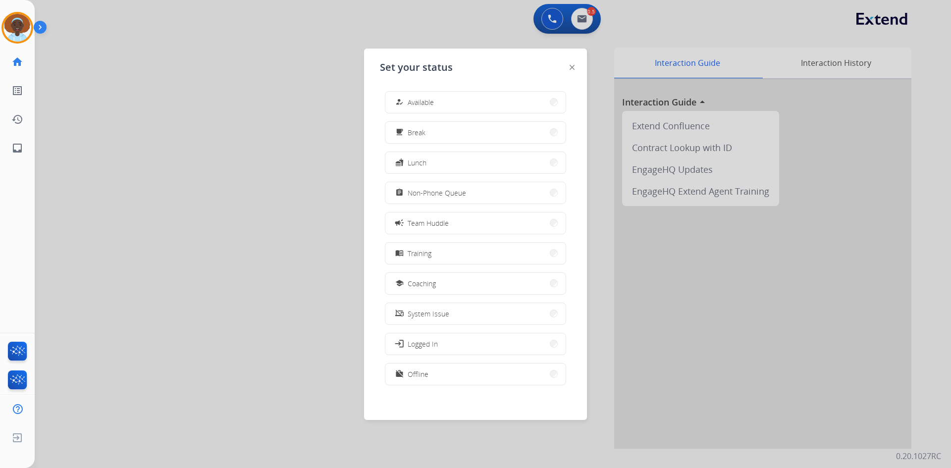
click at [435, 219] on span "Team Huddle" at bounding box center [428, 223] width 41 height 10
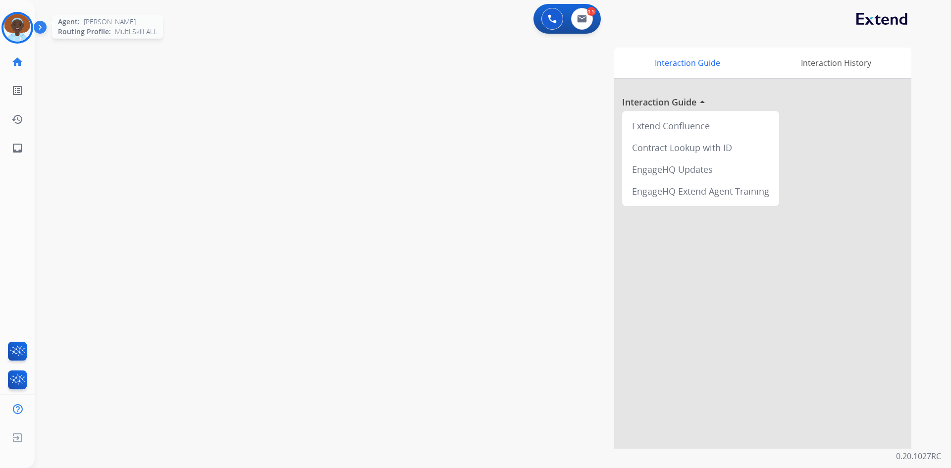
click at [8, 30] on img at bounding box center [17, 28] width 28 height 28
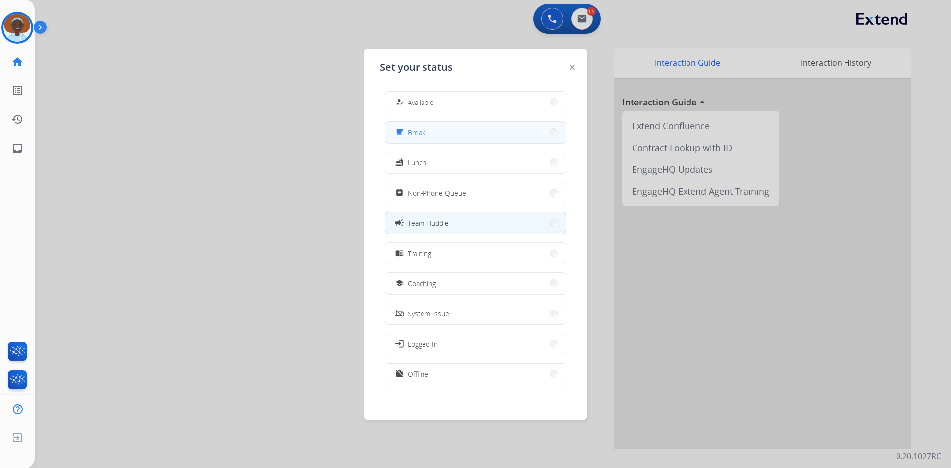
click at [477, 127] on button "free_breakfast Break" at bounding box center [475, 132] width 180 height 21
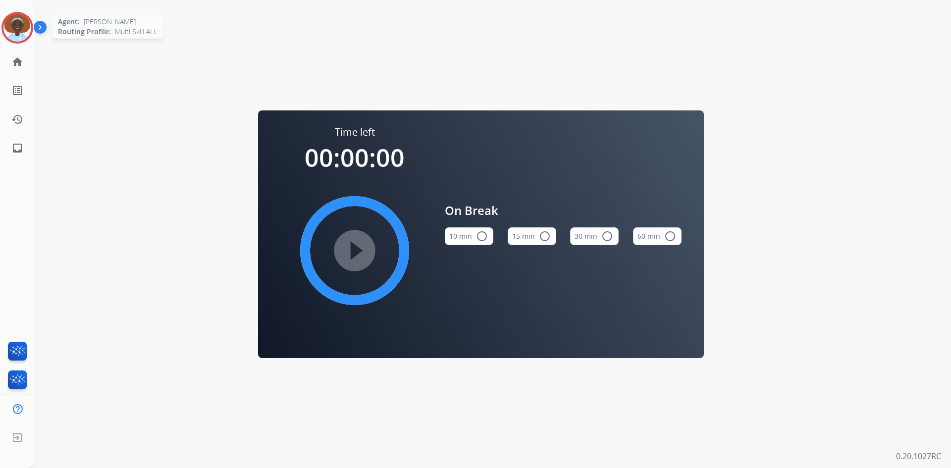
click at [21, 27] on img at bounding box center [17, 28] width 28 height 28
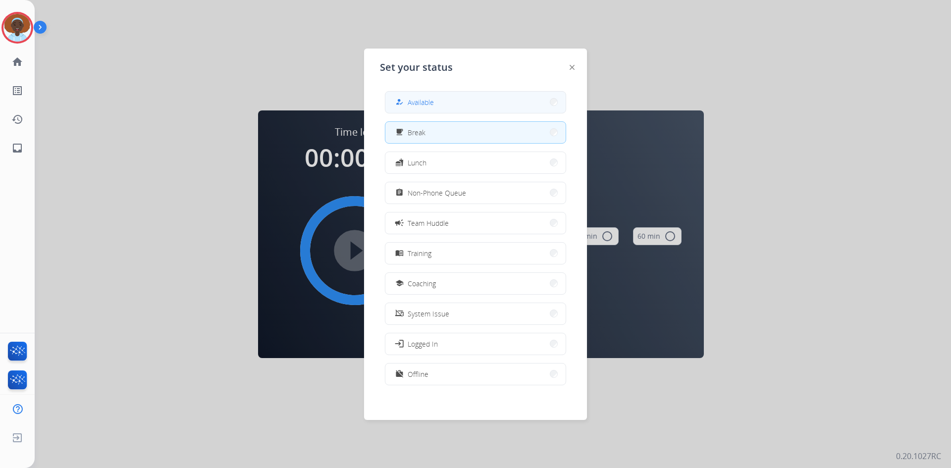
click at [474, 101] on button "how_to_reg Available" at bounding box center [475, 102] width 180 height 21
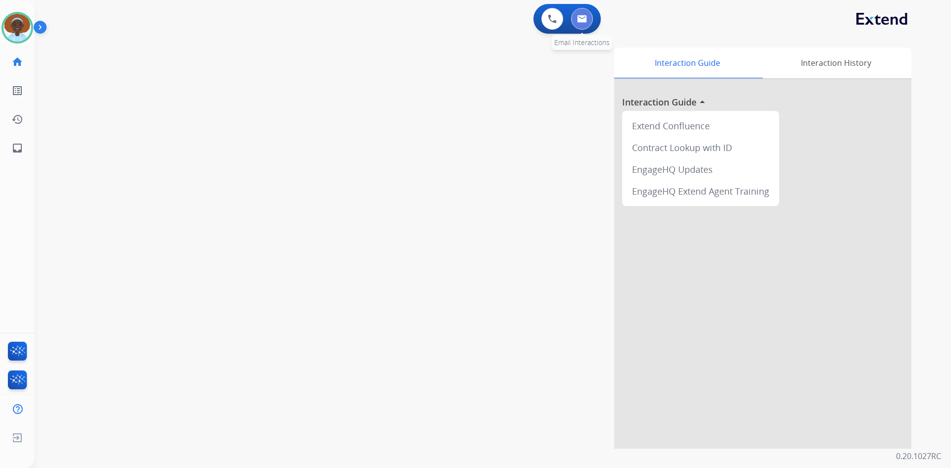
click at [582, 19] on img at bounding box center [582, 19] width 10 height 8
select select "**********"
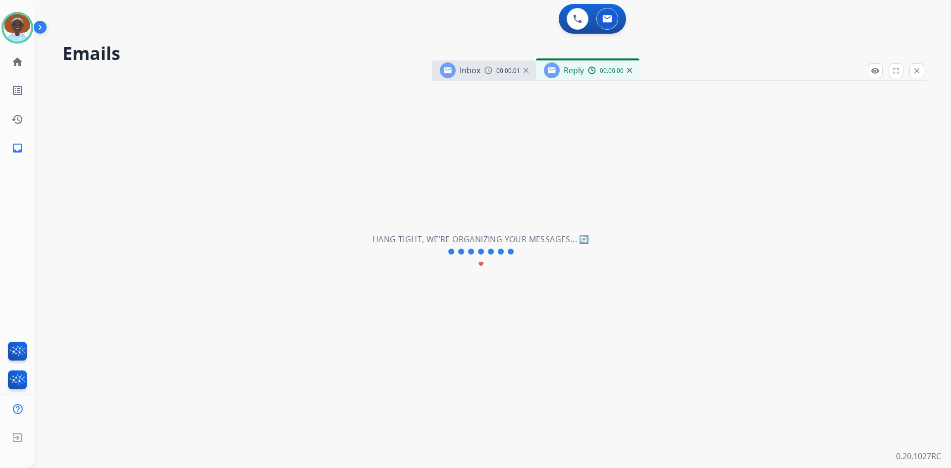
select select "**********"
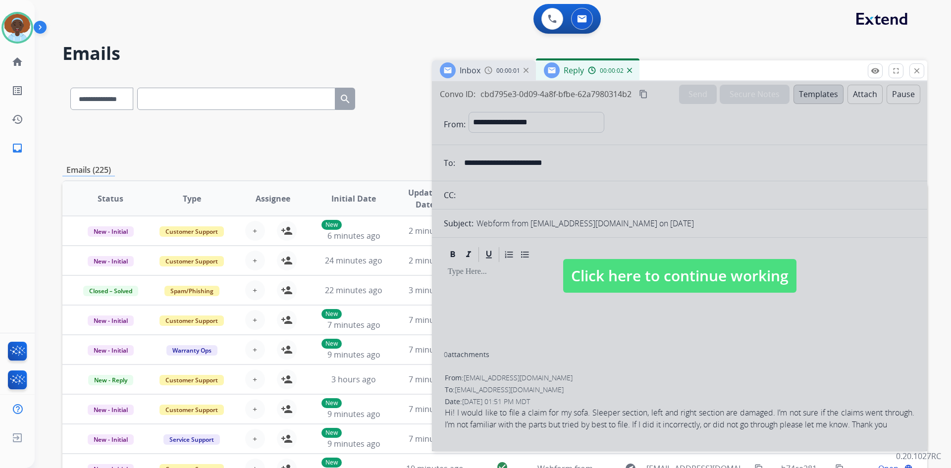
click at [644, 280] on span "Click here to continue working" at bounding box center [679, 276] width 233 height 34
select select
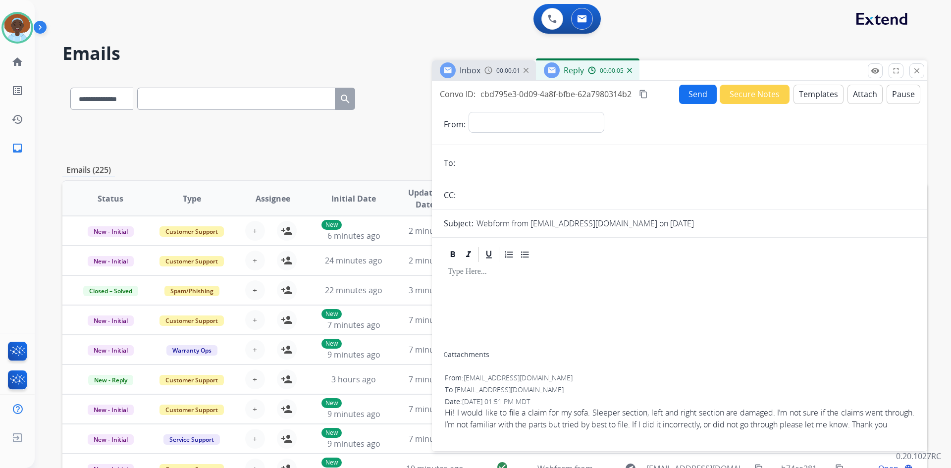
click at [629, 72] on img at bounding box center [629, 70] width 5 height 5
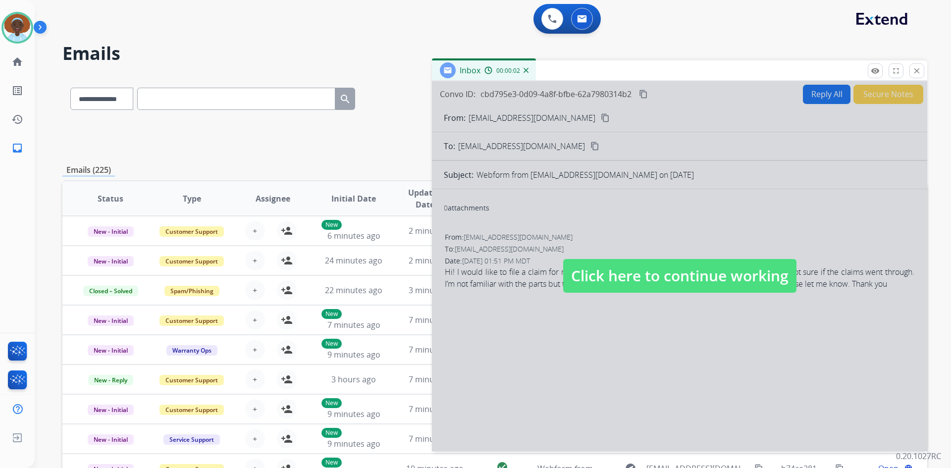
click at [631, 274] on span "Click here to continue working" at bounding box center [679, 276] width 233 height 34
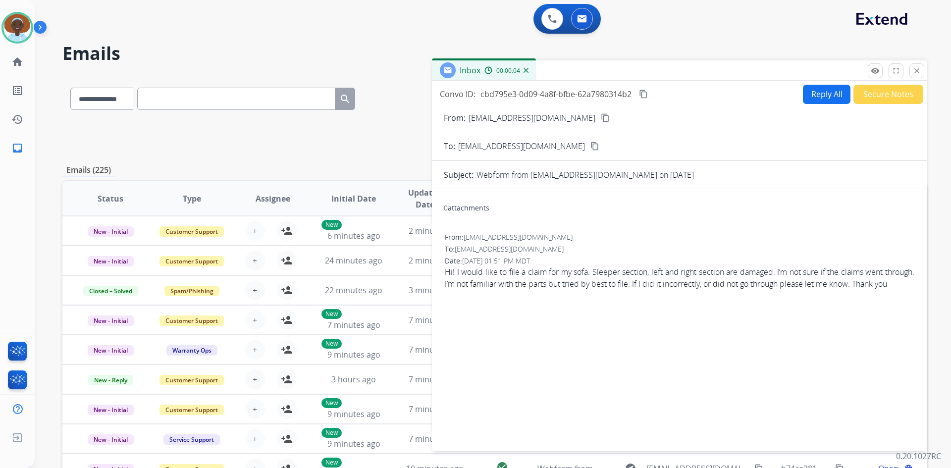
click at [526, 71] on img at bounding box center [525, 70] width 5 height 5
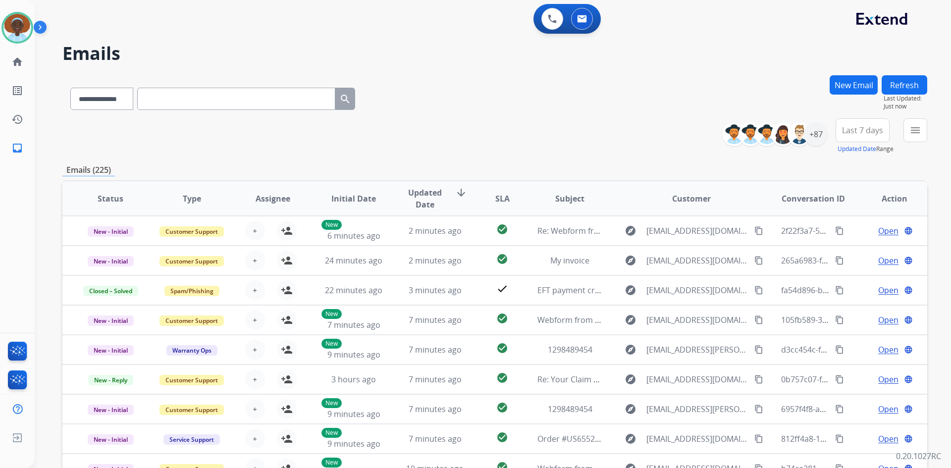
click at [897, 85] on button "Refresh" at bounding box center [905, 84] width 46 height 19
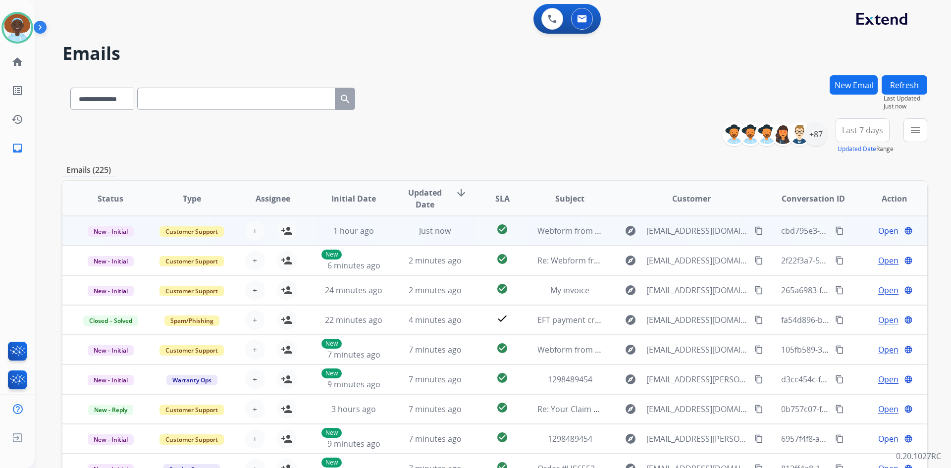
click at [878, 228] on span "Open" at bounding box center [888, 231] width 20 height 12
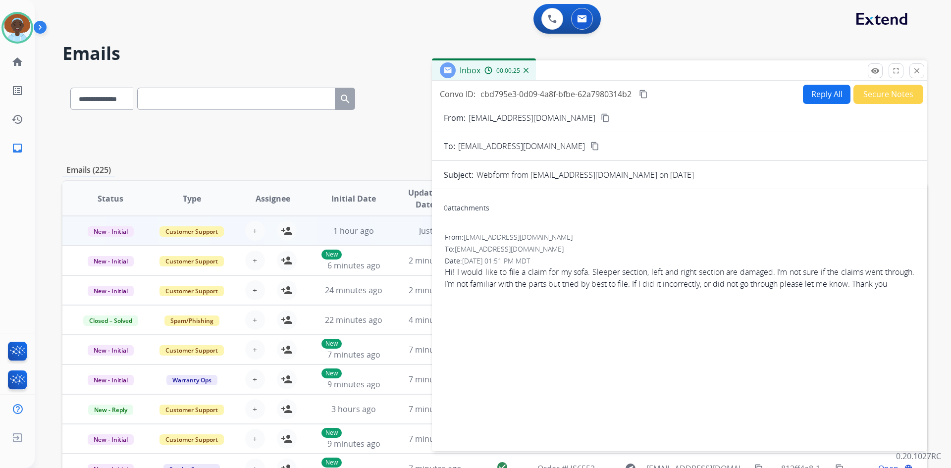
drag, startPoint x: 590, startPoint y: 119, endPoint x: 593, endPoint y: 125, distance: 6.4
click at [601, 119] on mat-icon "content_copy" at bounding box center [605, 117] width 9 height 9
click at [918, 70] on mat-icon "close" at bounding box center [916, 70] width 9 height 9
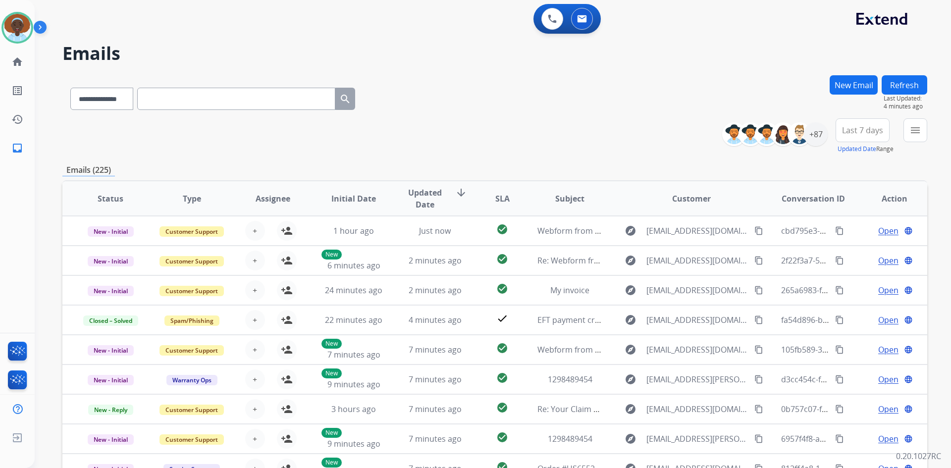
click at [902, 88] on button "Refresh" at bounding box center [905, 84] width 46 height 19
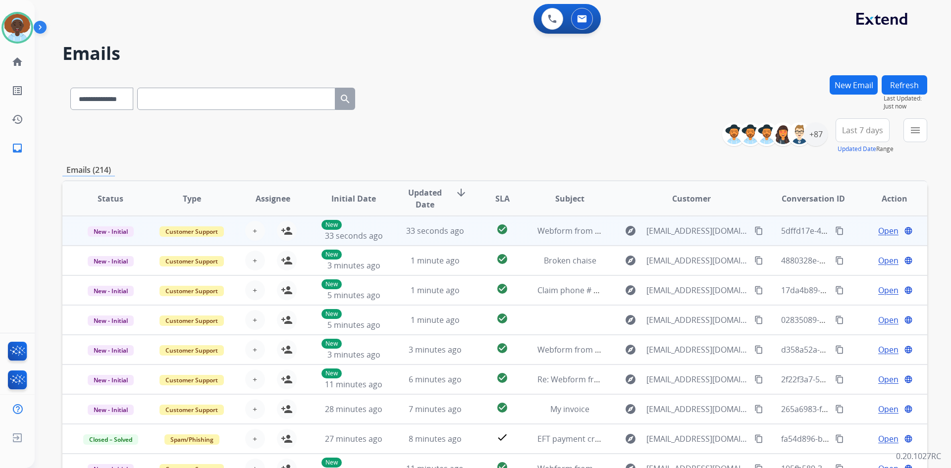
click at [878, 234] on span "Open" at bounding box center [888, 231] width 20 height 12
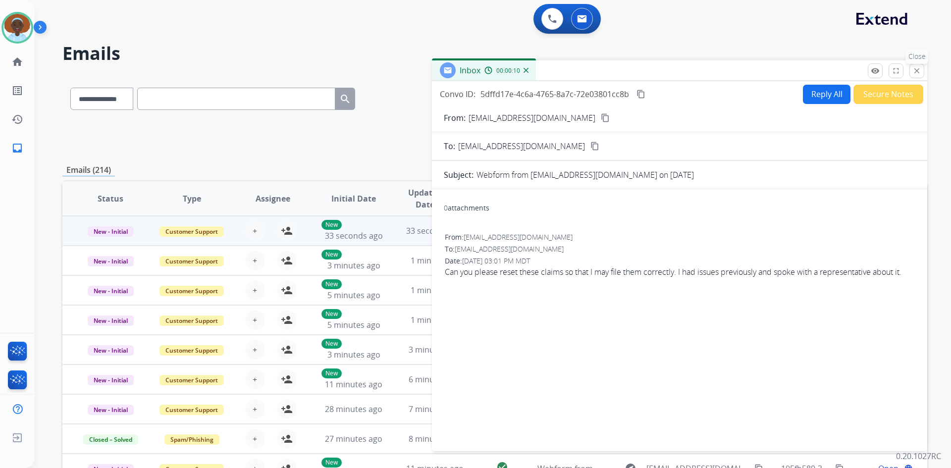
click at [920, 70] on mat-icon "close" at bounding box center [916, 70] width 9 height 9
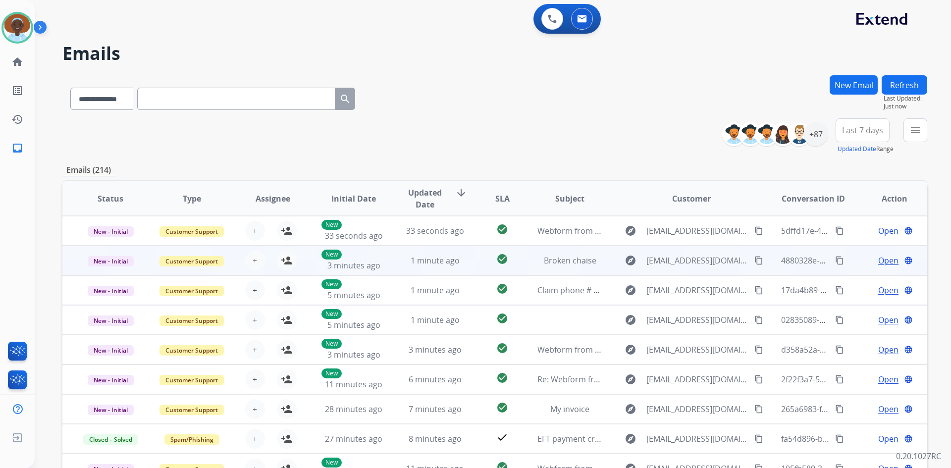
click at [879, 259] on span "Open" at bounding box center [888, 261] width 20 height 12
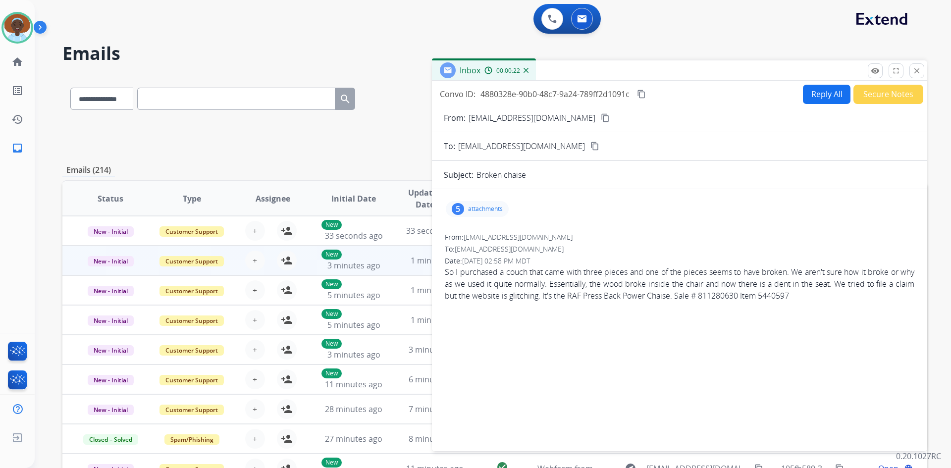
click at [458, 208] on div "5" at bounding box center [458, 209] width 12 height 12
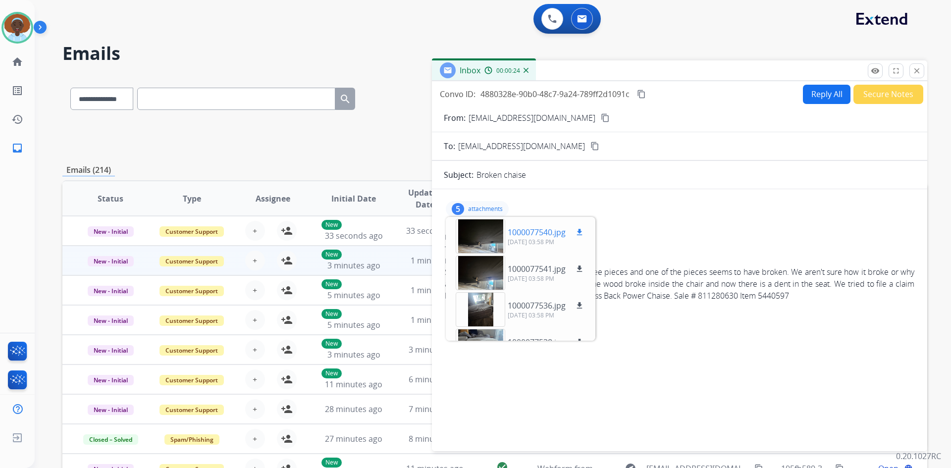
click at [483, 231] on div at bounding box center [481, 236] width 50 height 35
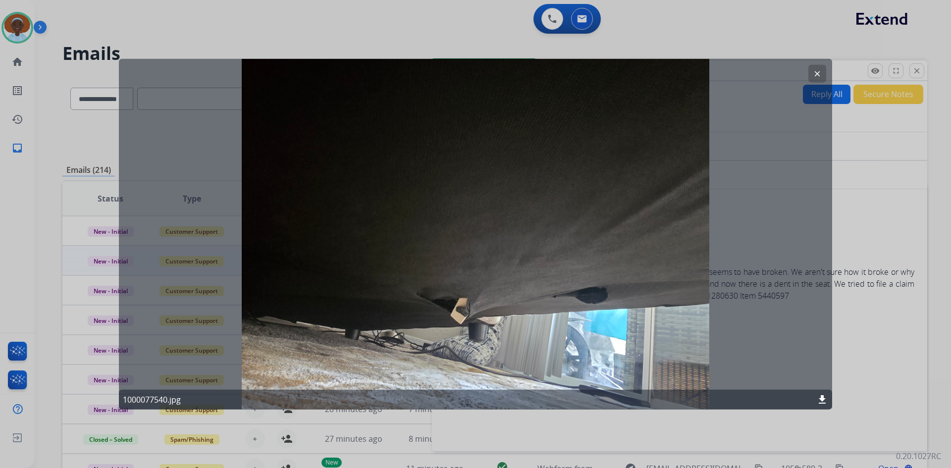
click at [817, 73] on mat-icon "clear" at bounding box center [817, 73] width 9 height 9
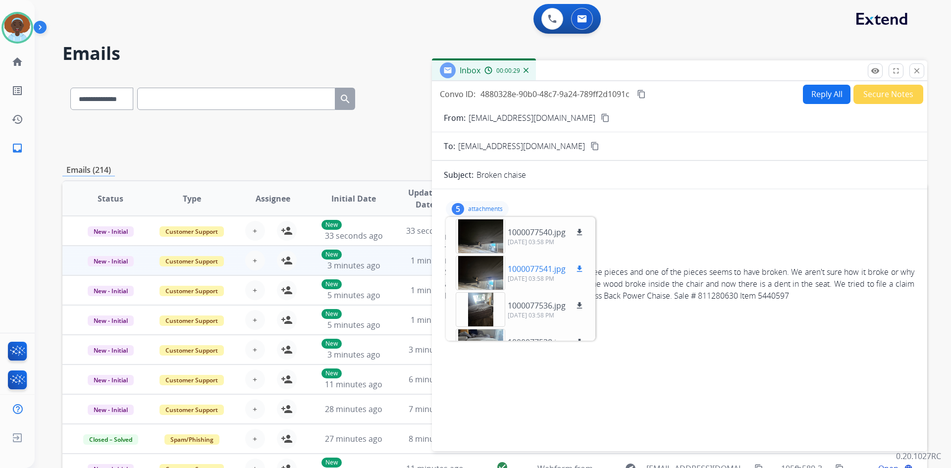
click at [475, 263] on div at bounding box center [481, 273] width 50 height 35
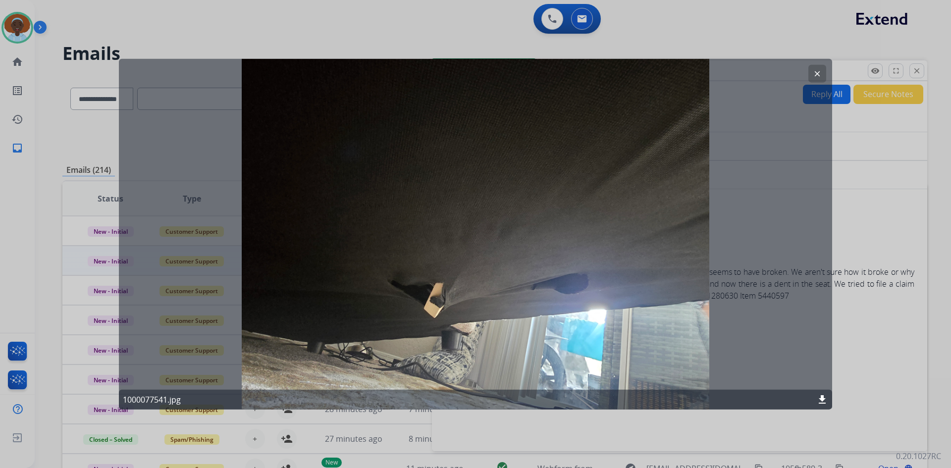
click at [819, 69] on button "clear" at bounding box center [817, 73] width 18 height 18
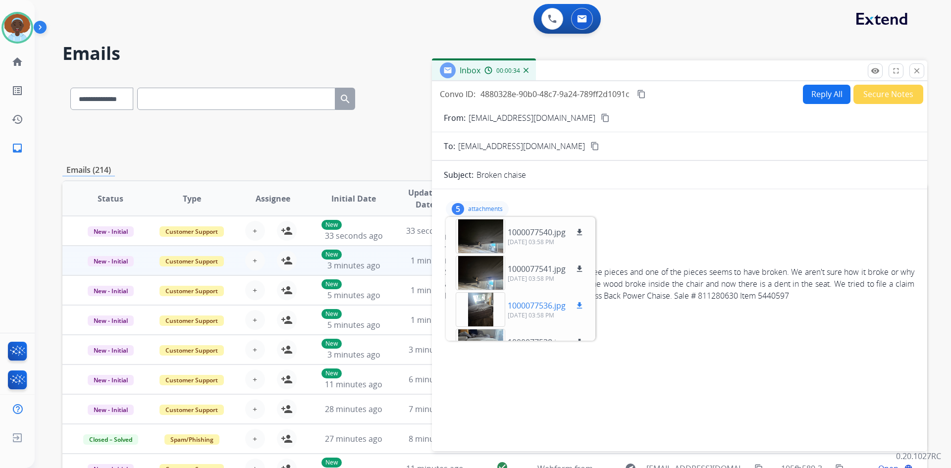
click at [482, 305] on div at bounding box center [481, 309] width 50 height 35
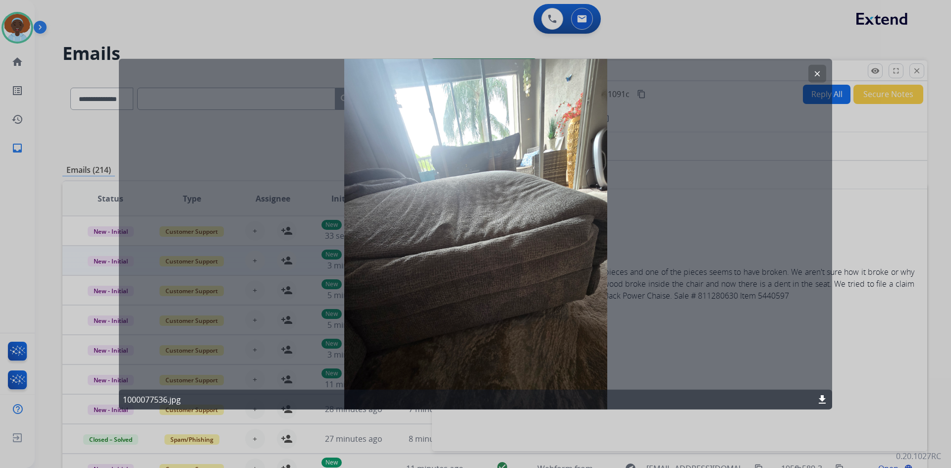
drag, startPoint x: 814, startPoint y: 72, endPoint x: 770, endPoint y: 110, distance: 58.2
click at [814, 72] on mat-icon "clear" at bounding box center [817, 73] width 9 height 9
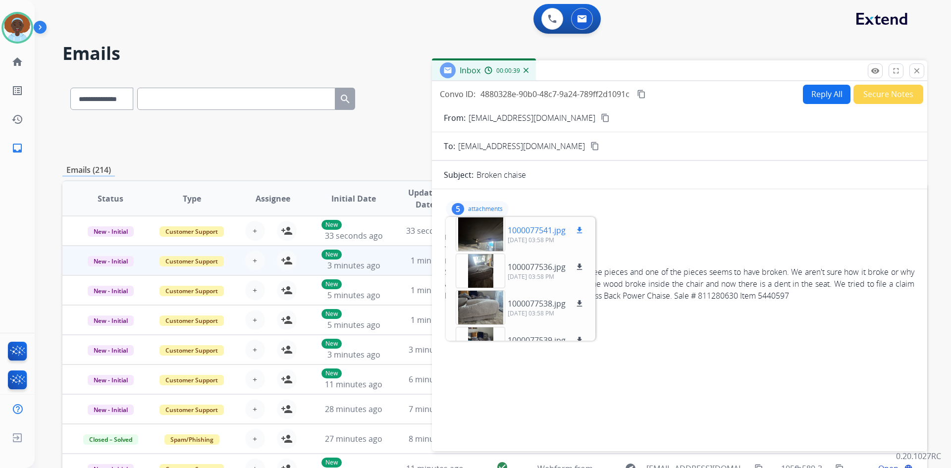
scroll to position [61, 0]
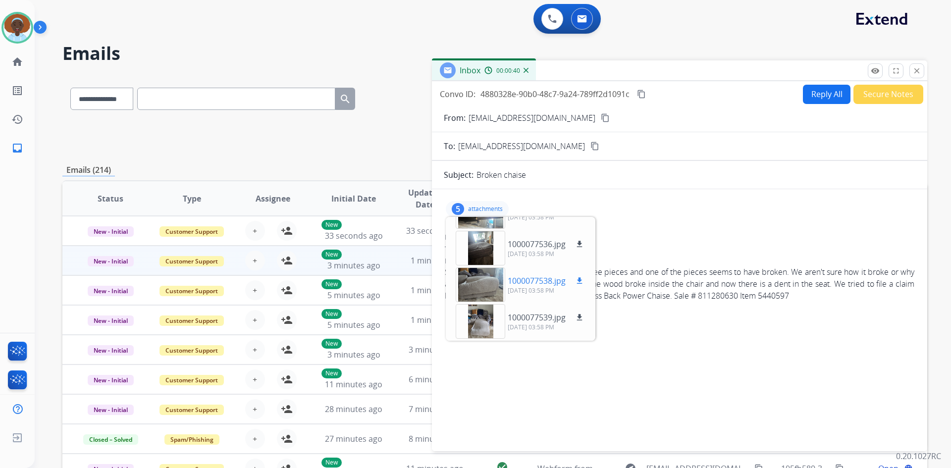
click at [479, 275] on div at bounding box center [481, 284] width 50 height 35
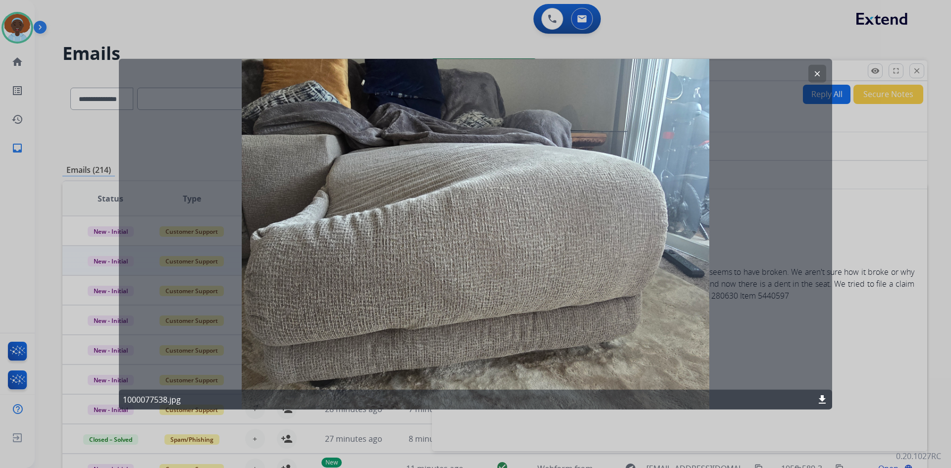
click at [820, 76] on mat-icon "clear" at bounding box center [817, 73] width 9 height 9
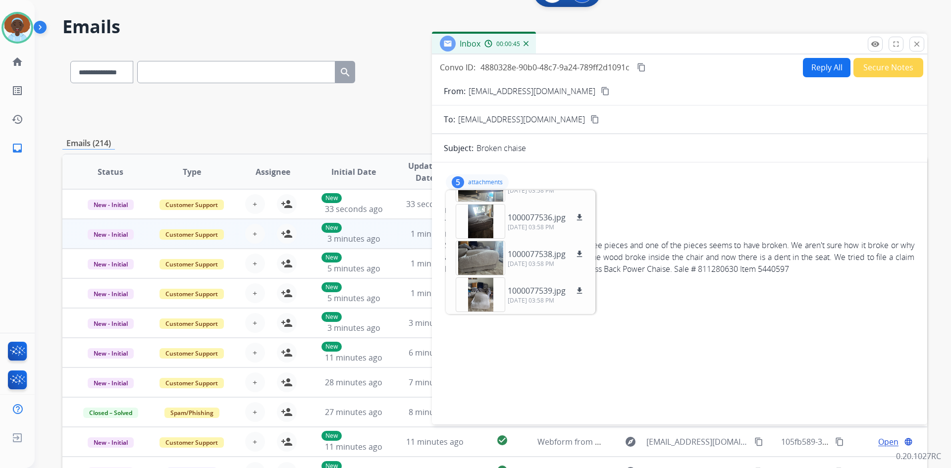
scroll to position [96, 0]
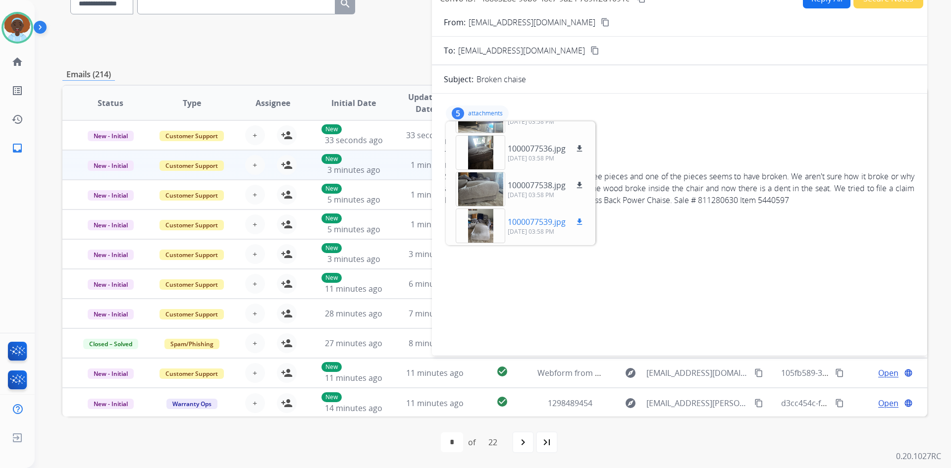
click at [484, 215] on div at bounding box center [481, 225] width 50 height 35
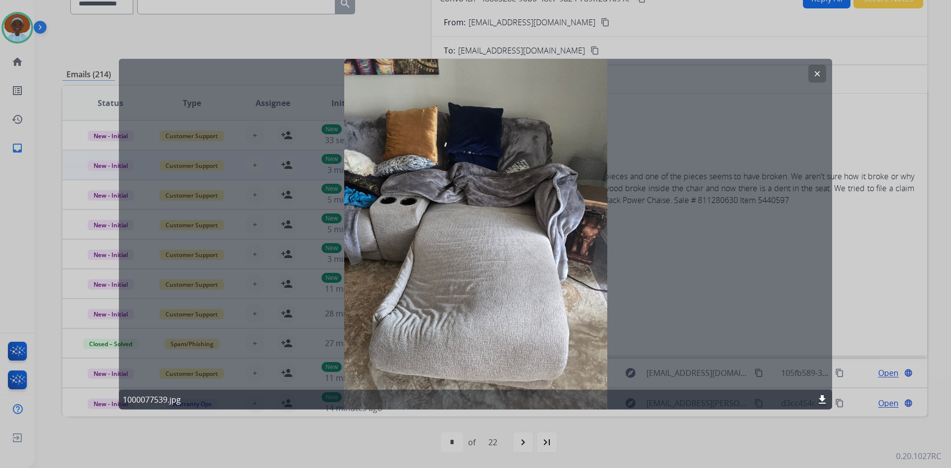
click at [816, 73] on mat-icon "clear" at bounding box center [817, 73] width 9 height 9
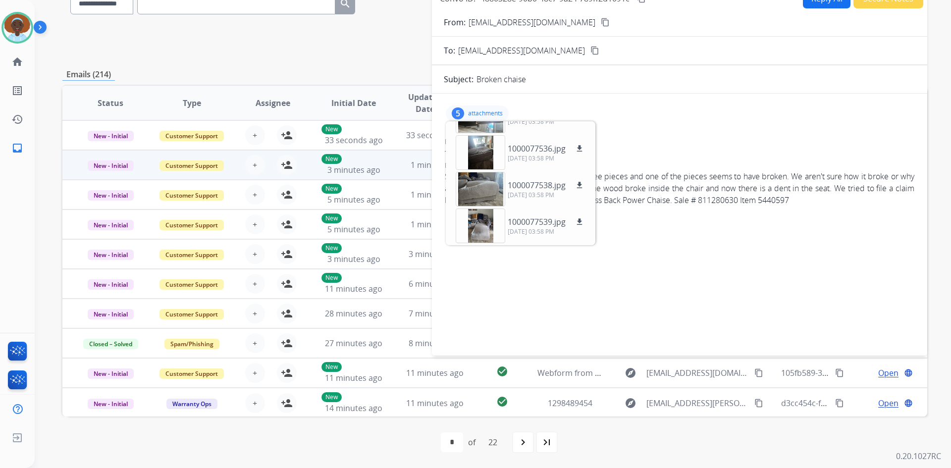
click at [477, 111] on p "attachments" at bounding box center [485, 113] width 35 height 8
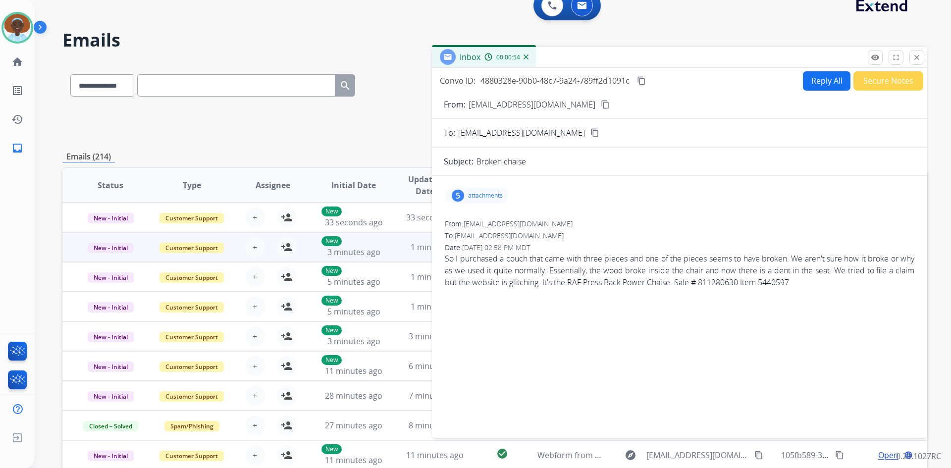
scroll to position [0, 0]
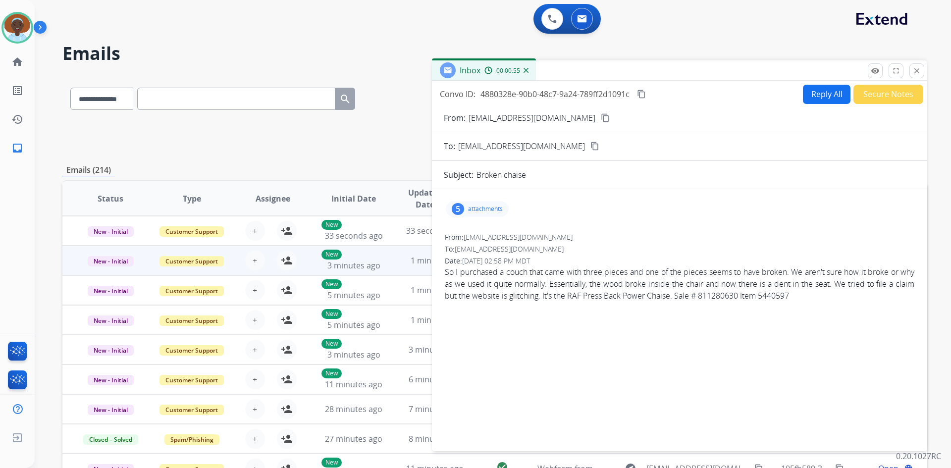
click at [601, 116] on mat-icon "content_copy" at bounding box center [605, 117] width 9 height 9
click at [460, 207] on div "5" at bounding box center [458, 209] width 12 height 12
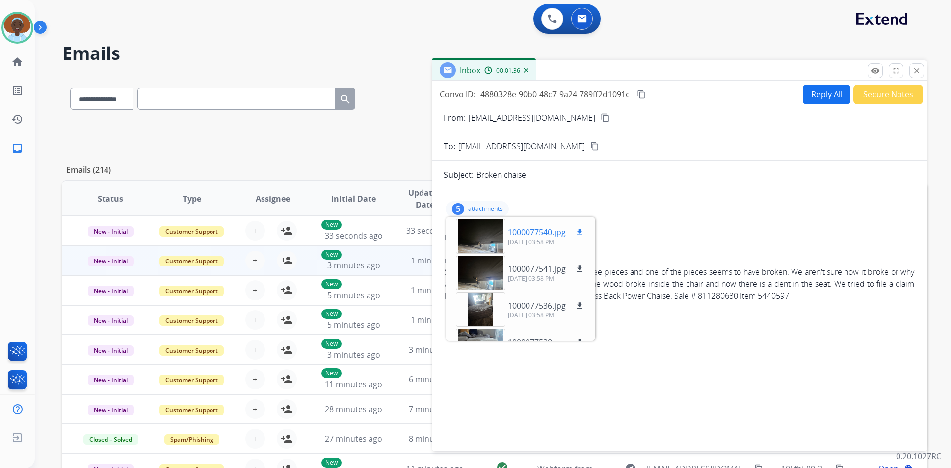
click at [580, 232] on mat-icon "download" at bounding box center [579, 232] width 9 height 9
click at [578, 305] on mat-icon "download" at bounding box center [579, 305] width 9 height 9
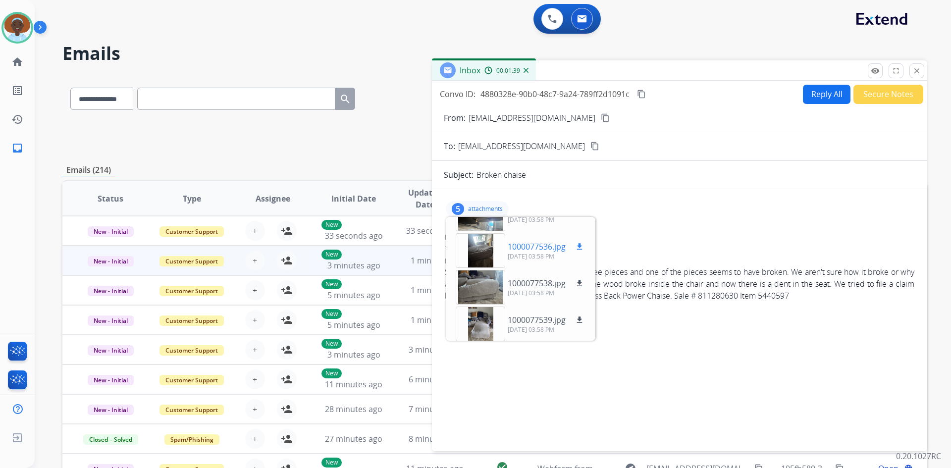
scroll to position [61, 0]
click at [579, 280] on mat-icon "download" at bounding box center [579, 280] width 9 height 9
click at [579, 316] on mat-icon "download" at bounding box center [579, 317] width 9 height 9
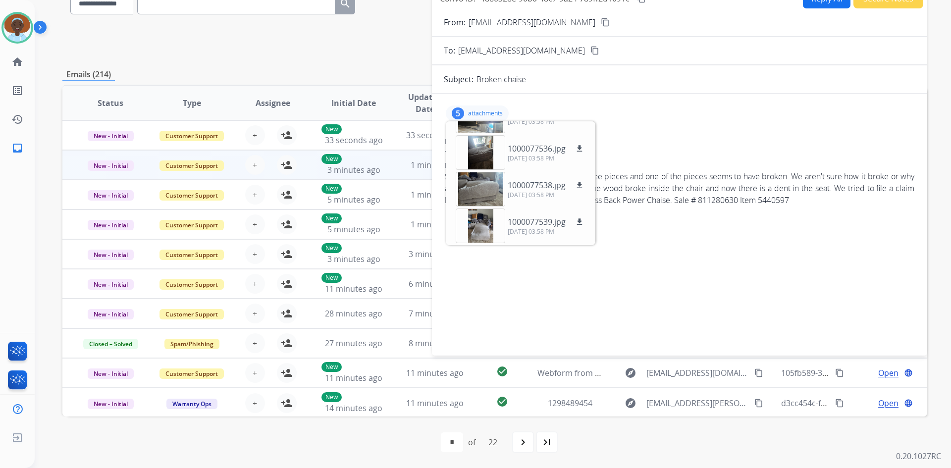
click at [497, 109] on p "attachments" at bounding box center [485, 113] width 35 height 8
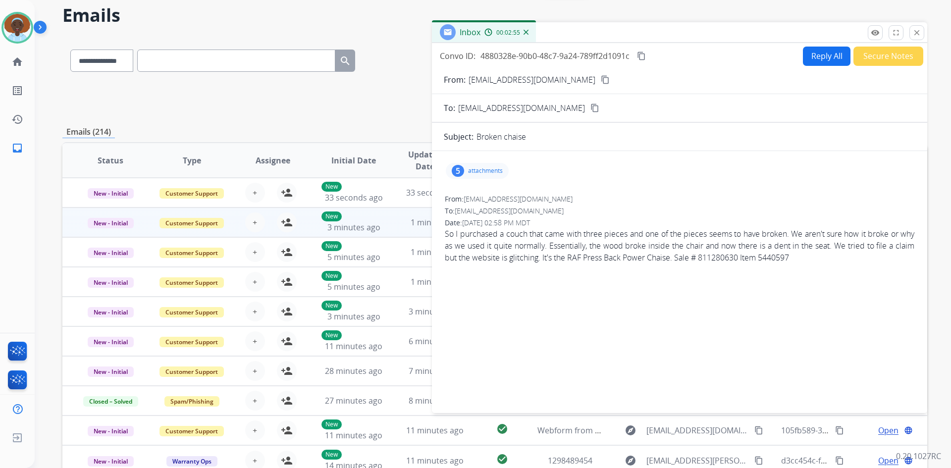
scroll to position [0, 0]
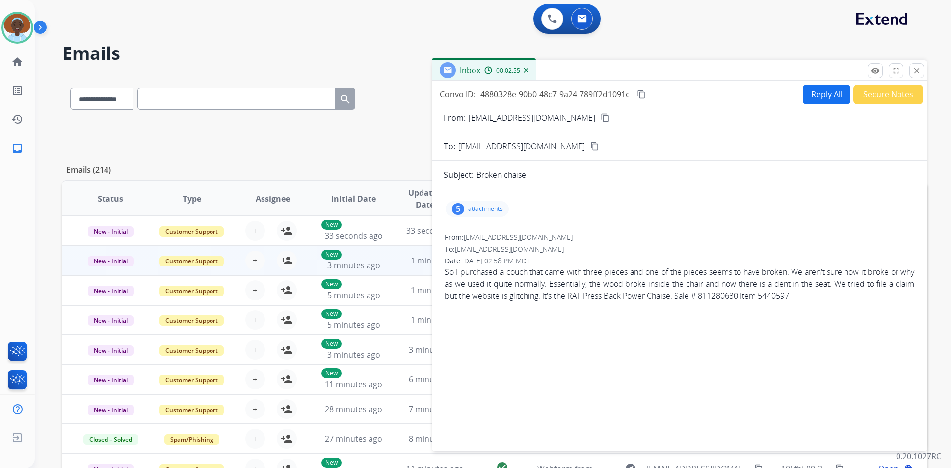
click at [827, 96] on button "Reply All" at bounding box center [827, 94] width 48 height 19
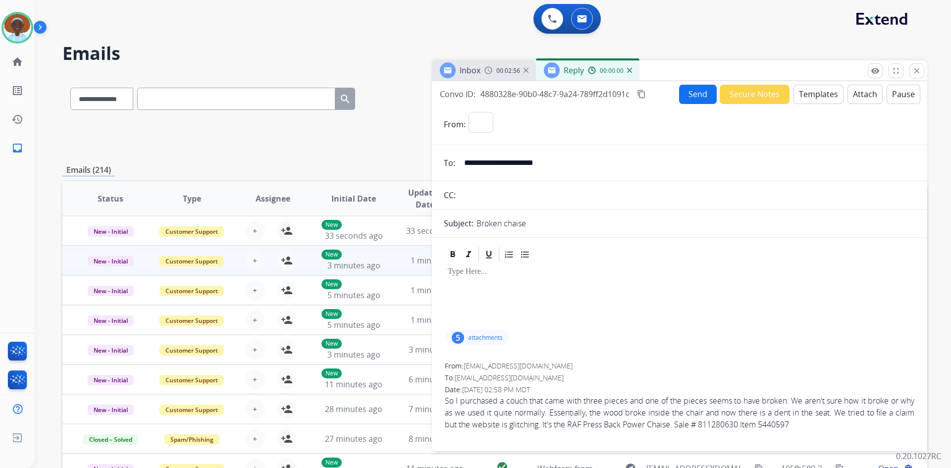
select select "**********"
click at [820, 91] on button "Templates" at bounding box center [818, 94] width 50 height 19
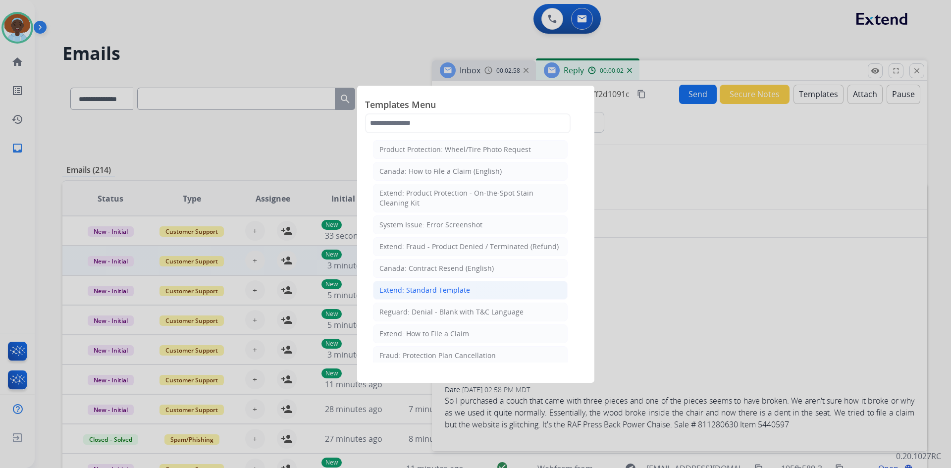
click at [444, 288] on div "Extend: Standard Template" at bounding box center [424, 290] width 91 height 10
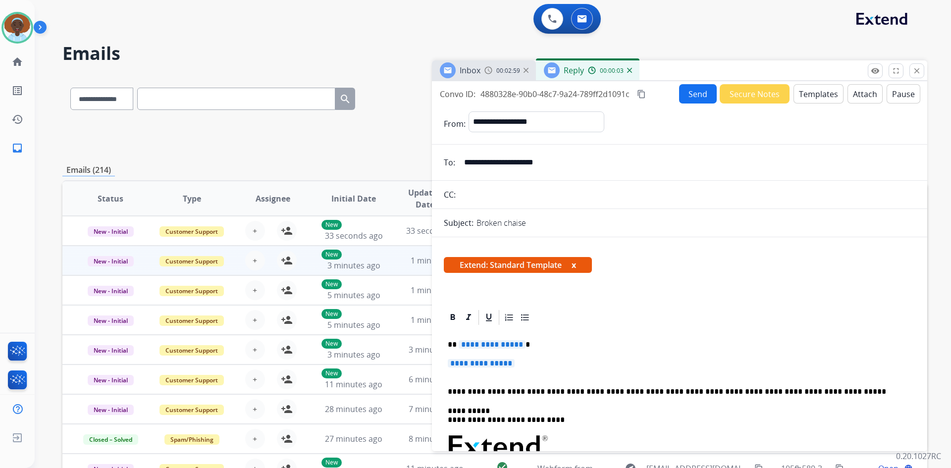
click at [504, 343] on span "**********" at bounding box center [492, 344] width 67 height 8
click at [484, 357] on div "**********" at bounding box center [679, 469] width 471 height 287
click at [645, 363] on span "**********" at bounding box center [646, 363] width 67 height 8
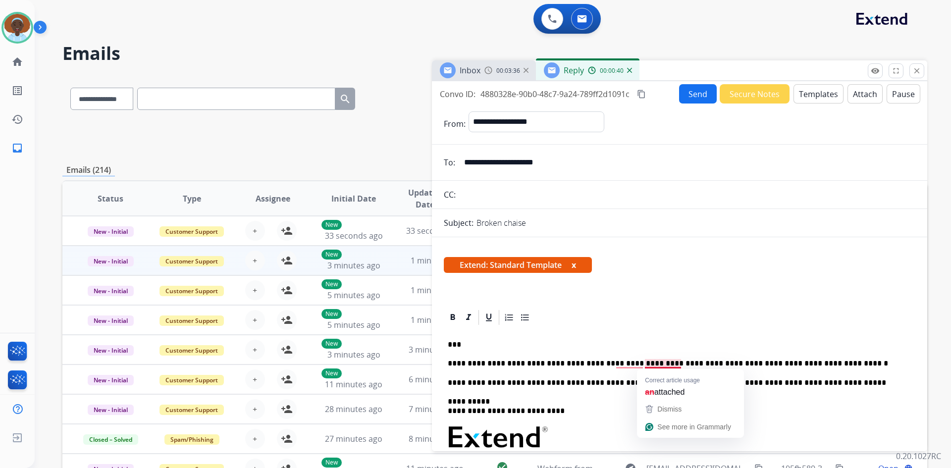
click at [653, 363] on p "**********" at bounding box center [676, 363] width 456 height 9
click at [694, 96] on button "Send" at bounding box center [698, 93] width 38 height 19
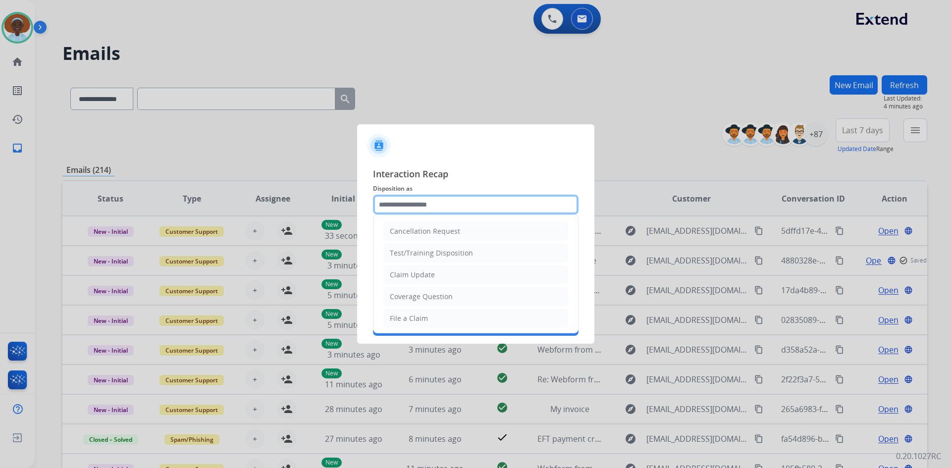
click at [415, 206] on input "text" at bounding box center [476, 205] width 206 height 20
click at [432, 274] on div "Claim Update" at bounding box center [412, 275] width 45 height 10
type input "**********"
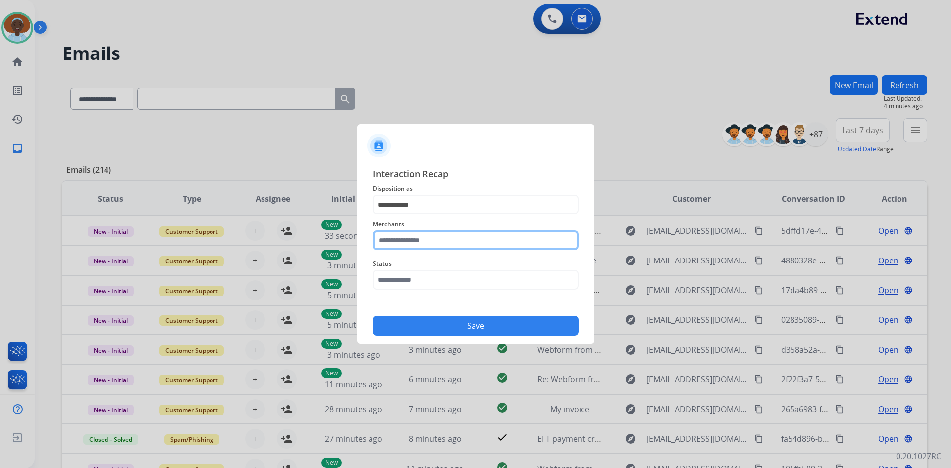
click at [431, 237] on input "text" at bounding box center [476, 240] width 206 height 20
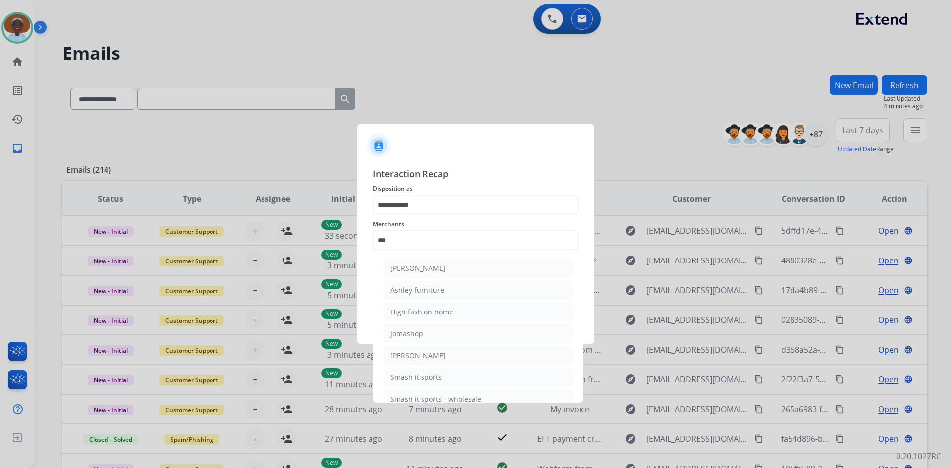
click at [426, 289] on div "Ashley furniture" at bounding box center [417, 290] width 54 height 10
type input "**********"
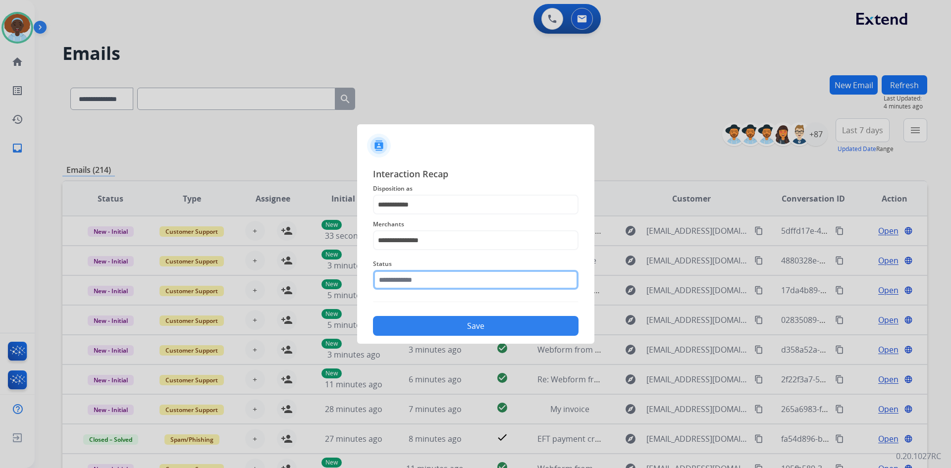
click at [430, 280] on input "text" at bounding box center [476, 280] width 206 height 20
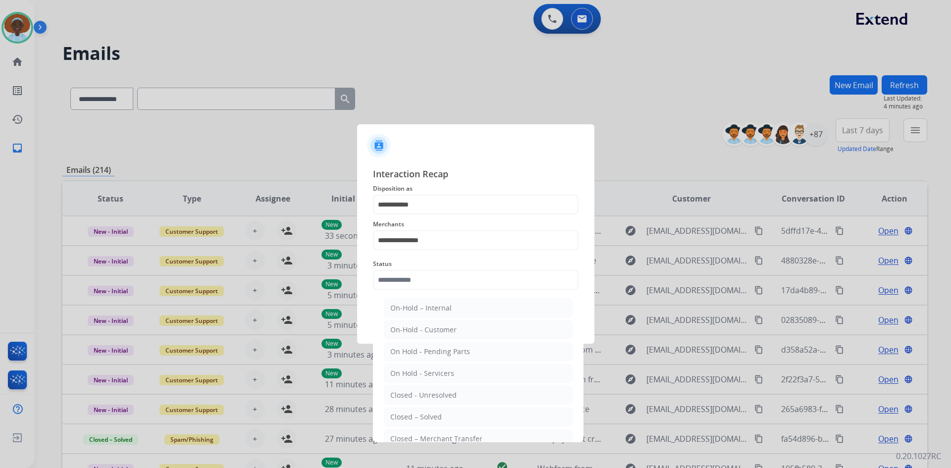
drag, startPoint x: 446, startPoint y: 415, endPoint x: 453, endPoint y: 378, distance: 37.4
click at [446, 415] on li "Closed – Solved" at bounding box center [478, 417] width 189 height 19
type input "**********"
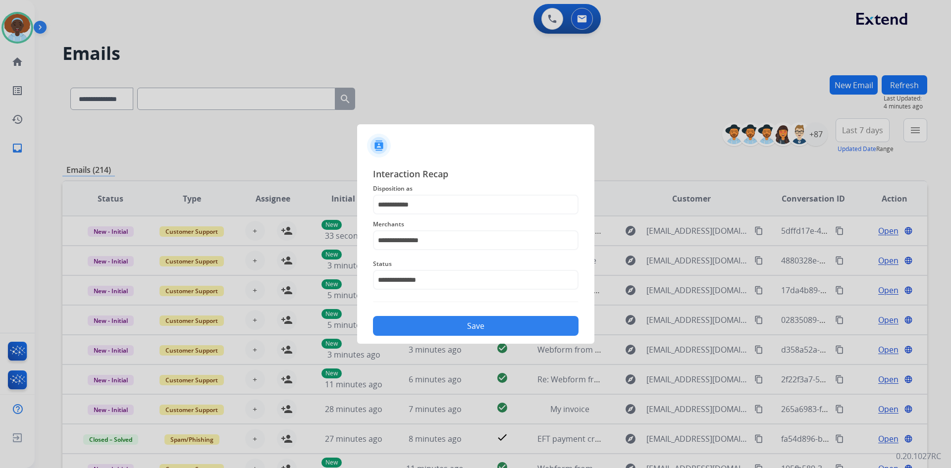
click at [462, 325] on button "Save" at bounding box center [476, 326] width 206 height 20
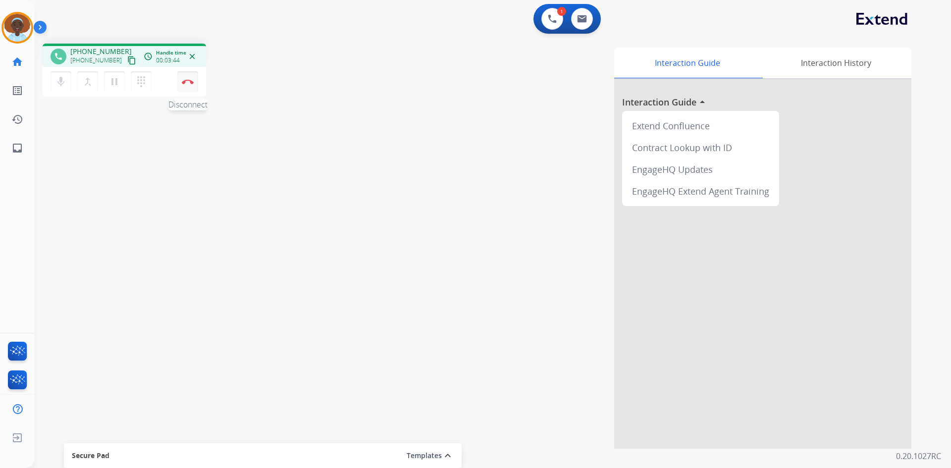
click at [187, 84] on button "Disconnect" at bounding box center [187, 81] width 21 height 21
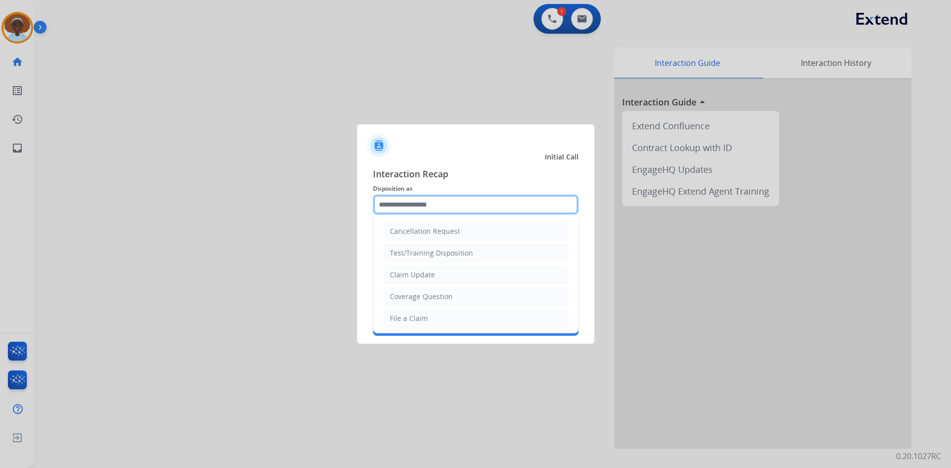
click at [433, 203] on input "text" at bounding box center [476, 205] width 206 height 20
click at [423, 276] on div "Claim Update" at bounding box center [412, 275] width 45 height 10
type input "**********"
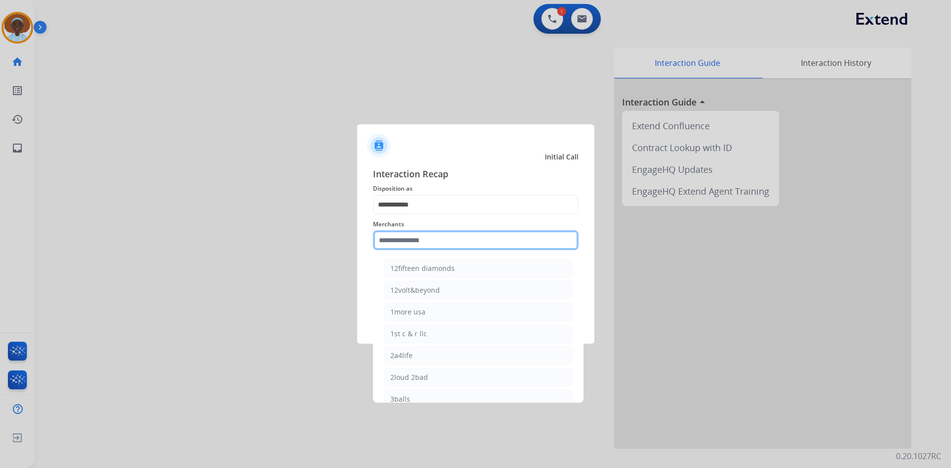
click at [431, 241] on input "text" at bounding box center [476, 240] width 206 height 20
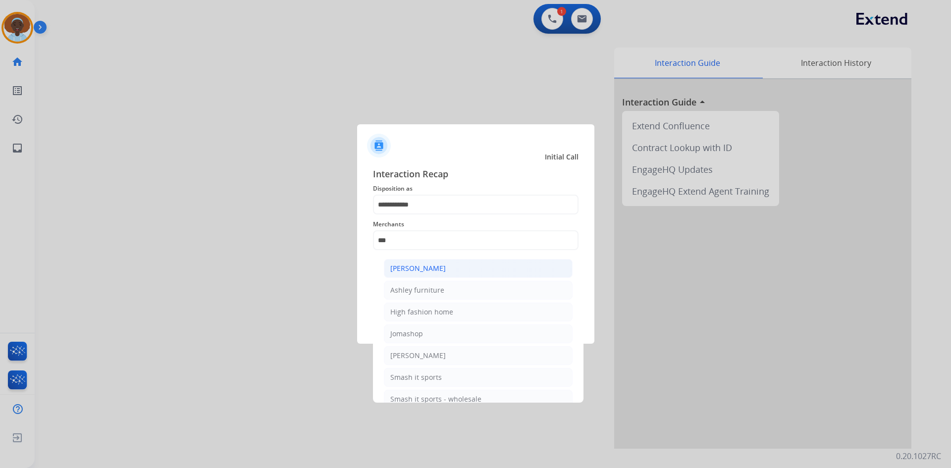
click at [437, 266] on div "[PERSON_NAME]" at bounding box center [417, 268] width 55 height 10
type input "**********"
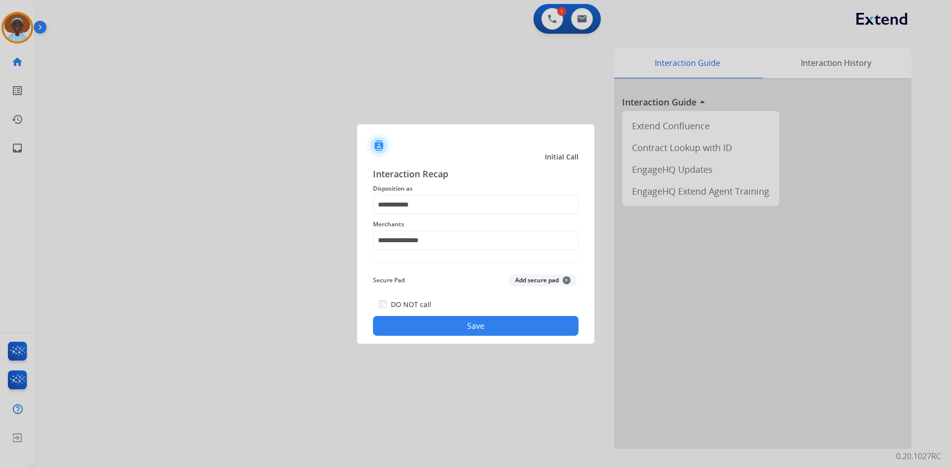
click at [470, 319] on button "Save" at bounding box center [476, 326] width 206 height 20
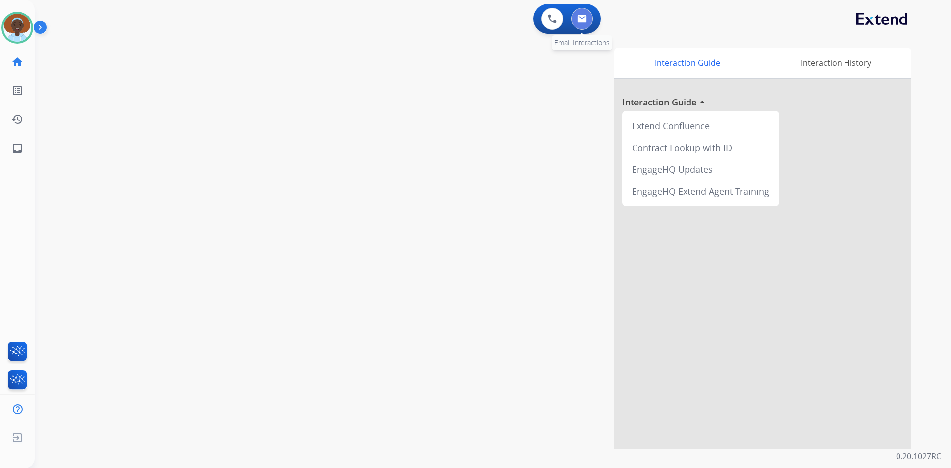
click at [580, 21] on img at bounding box center [582, 19] width 10 height 8
select select "**********"
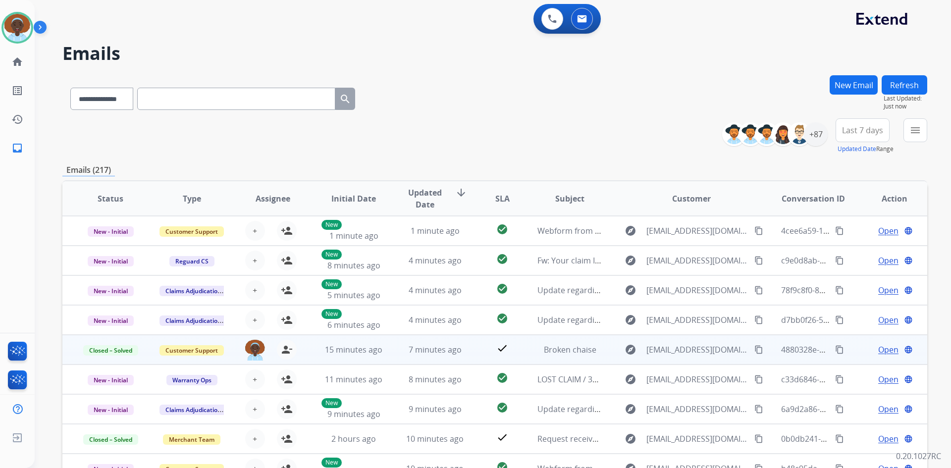
click at [884, 350] on span "Open" at bounding box center [888, 350] width 20 height 12
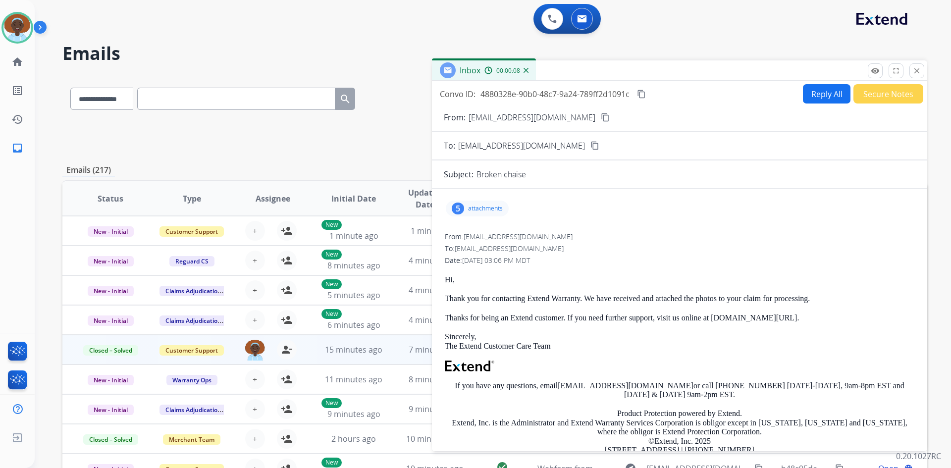
drag, startPoint x: 917, startPoint y: 68, endPoint x: 927, endPoint y: 122, distance: 54.8
click at [916, 69] on mat-icon "close" at bounding box center [916, 70] width 9 height 9
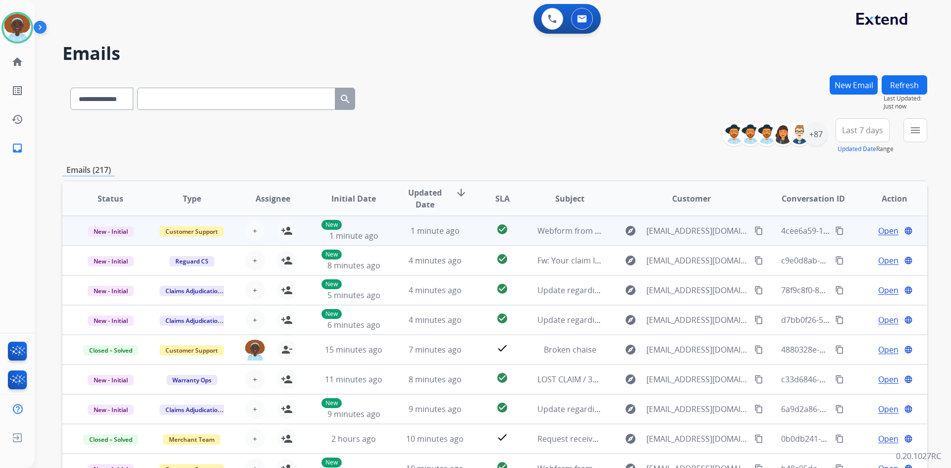
click at [882, 230] on span "Open" at bounding box center [888, 231] width 20 height 12
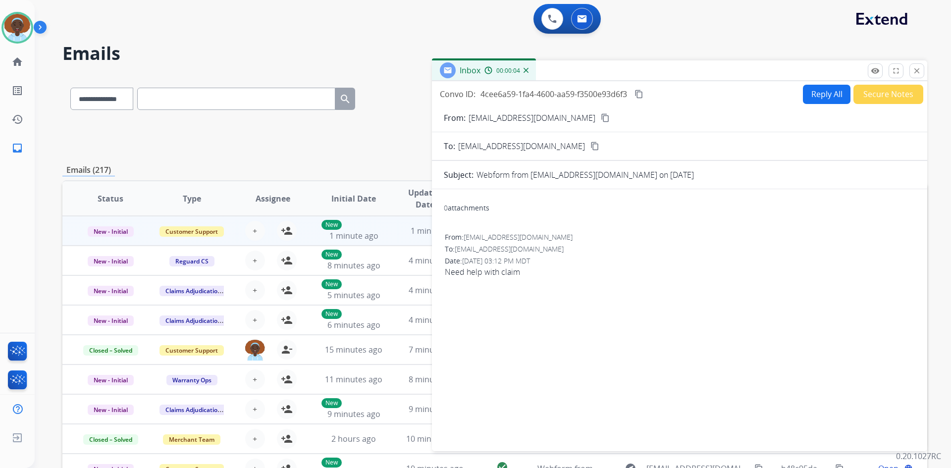
drag, startPoint x: 571, startPoint y: 119, endPoint x: 580, endPoint y: 143, distance: 25.6
click at [601, 120] on mat-icon "content_copy" at bounding box center [605, 117] width 9 height 9
click at [916, 69] on mat-icon "close" at bounding box center [916, 70] width 9 height 9
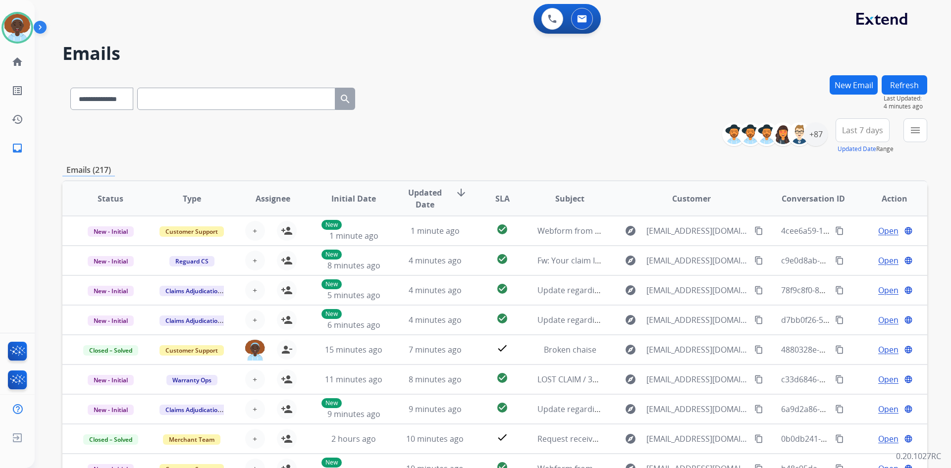
click at [898, 84] on button "Refresh" at bounding box center [905, 84] width 46 height 19
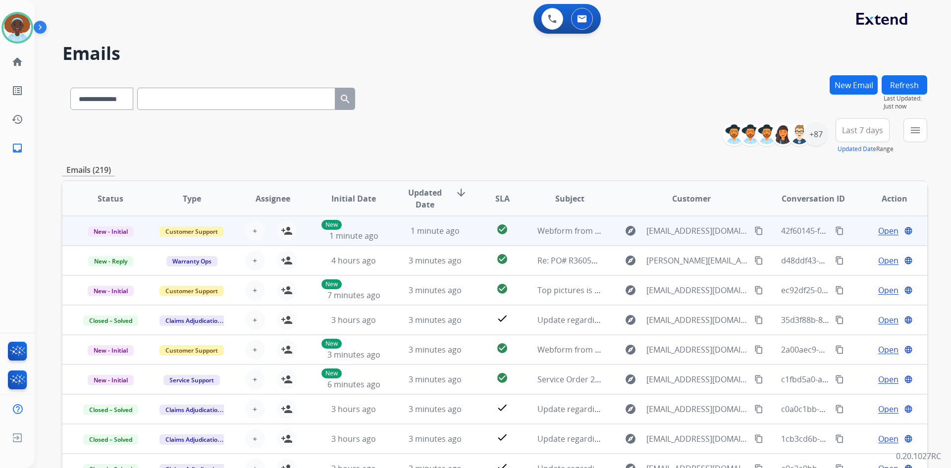
click at [879, 229] on span "Open" at bounding box center [888, 231] width 20 height 12
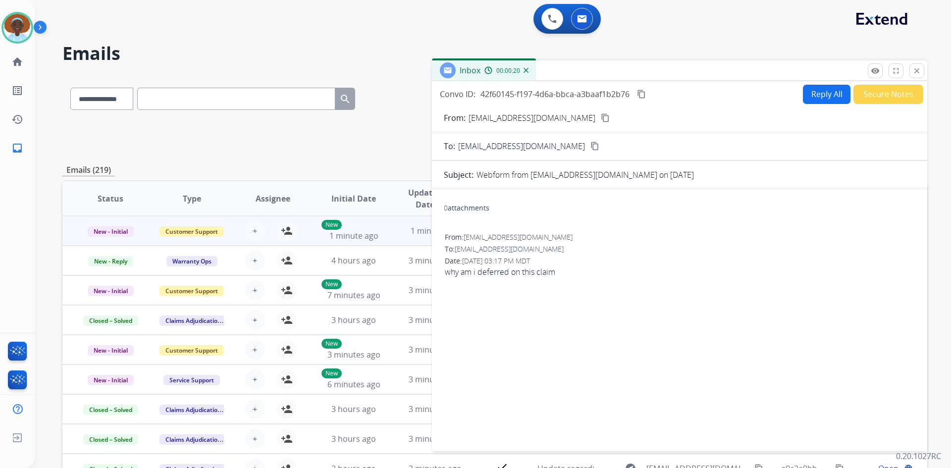
click at [601, 118] on mat-icon "content_copy" at bounding box center [605, 117] width 9 height 9
click at [920, 70] on mat-icon "close" at bounding box center [916, 70] width 9 height 9
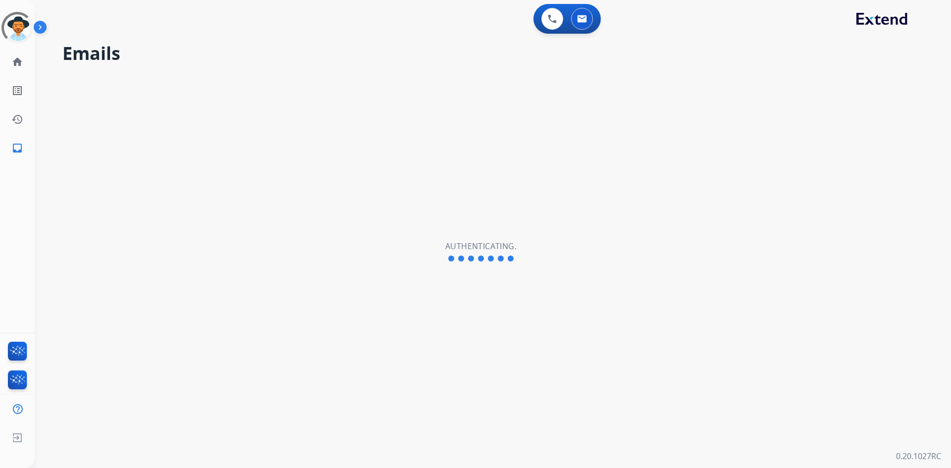
select select "**********"
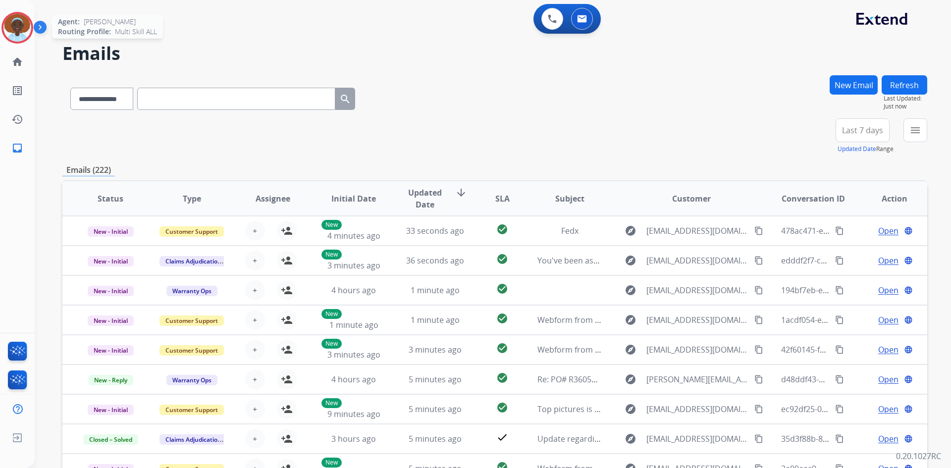
click at [14, 25] on img at bounding box center [17, 28] width 28 height 28
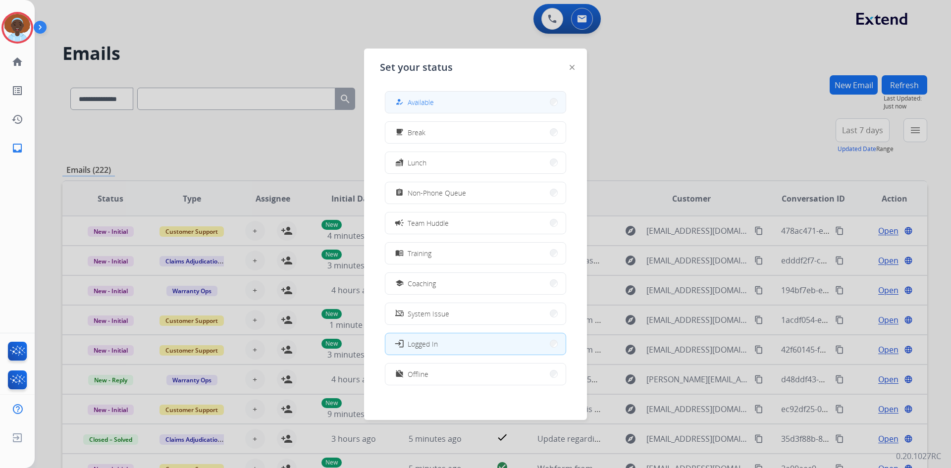
drag, startPoint x: 459, startPoint y: 100, endPoint x: 433, endPoint y: 96, distance: 26.1
click at [458, 101] on button "how_to_reg Available" at bounding box center [475, 102] width 180 height 21
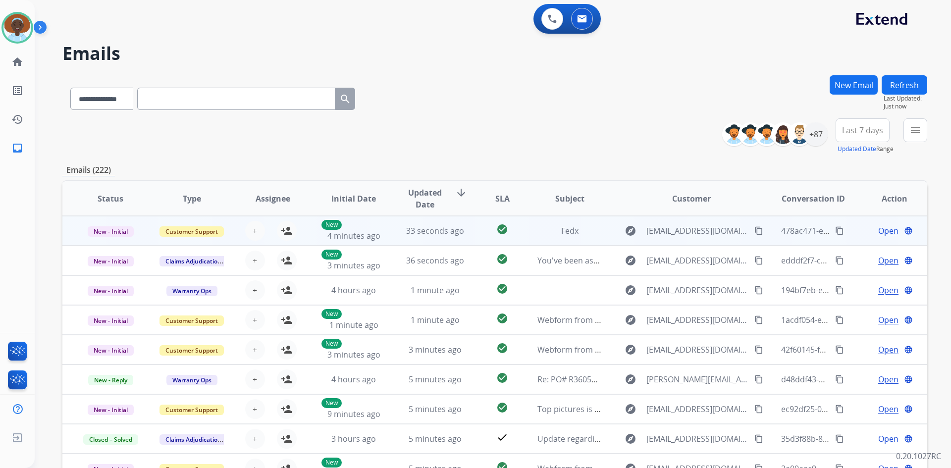
click at [878, 233] on span "Open" at bounding box center [888, 231] width 20 height 12
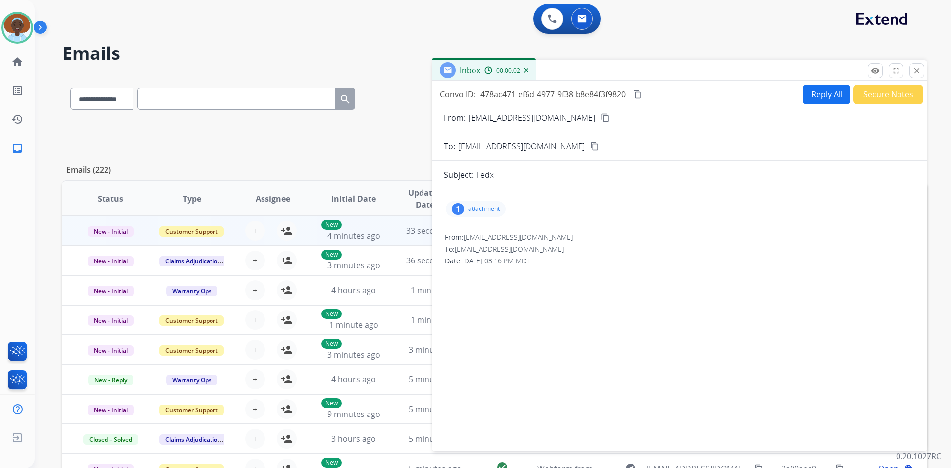
click at [459, 207] on div "1" at bounding box center [458, 209] width 12 height 12
click at [492, 241] on div at bounding box center [481, 236] width 50 height 35
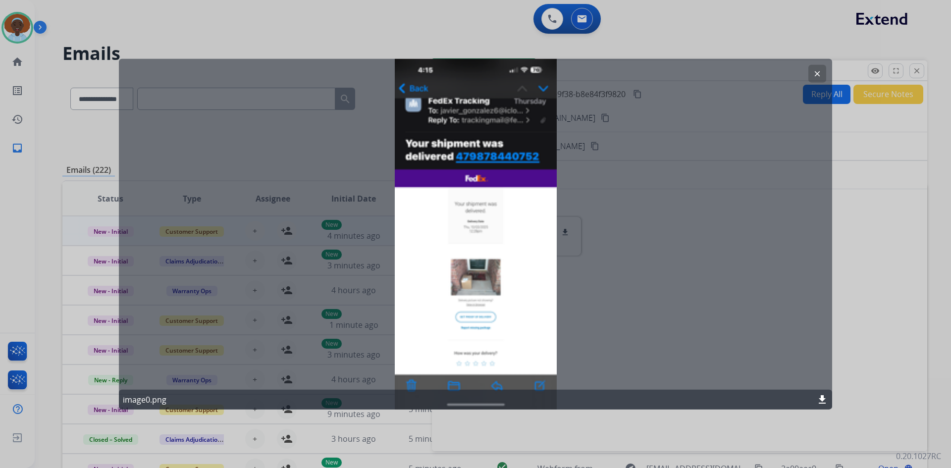
click at [817, 77] on mat-icon "clear" at bounding box center [817, 73] width 9 height 9
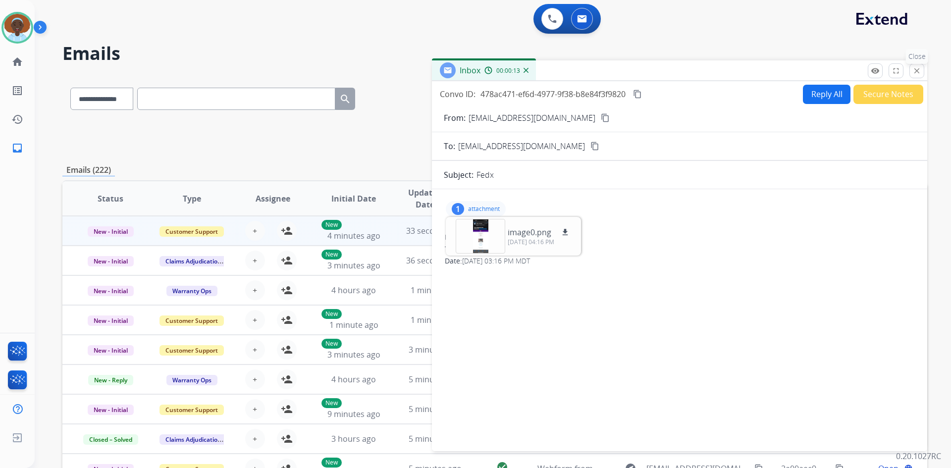
click at [915, 70] on mat-icon "close" at bounding box center [916, 70] width 9 height 9
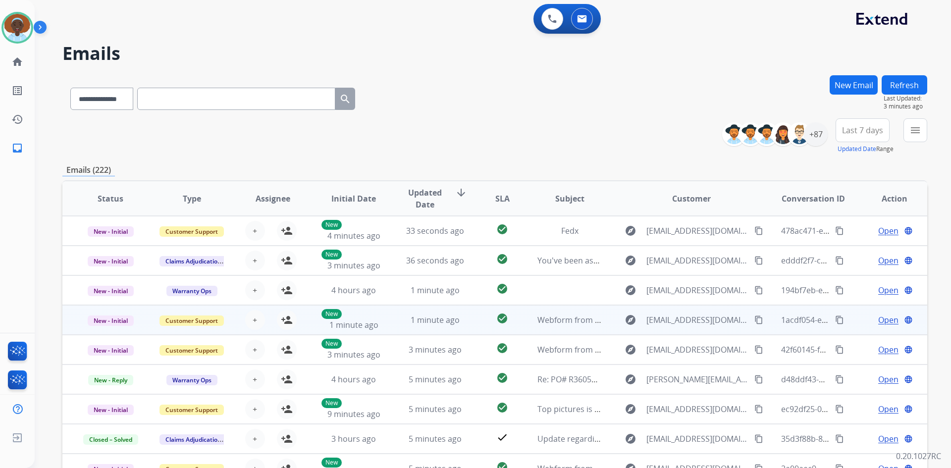
click at [883, 322] on span "Open" at bounding box center [888, 320] width 20 height 12
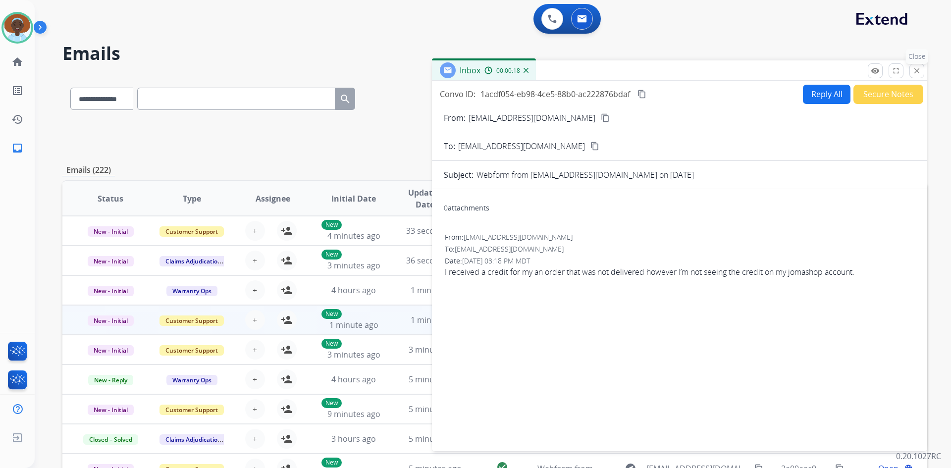
click at [916, 69] on mat-icon "close" at bounding box center [916, 70] width 9 height 9
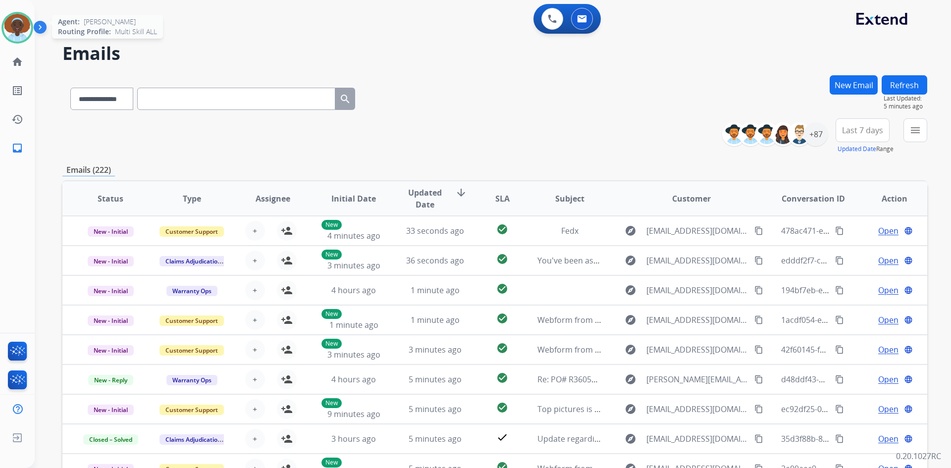
click at [20, 32] on img at bounding box center [17, 28] width 28 height 28
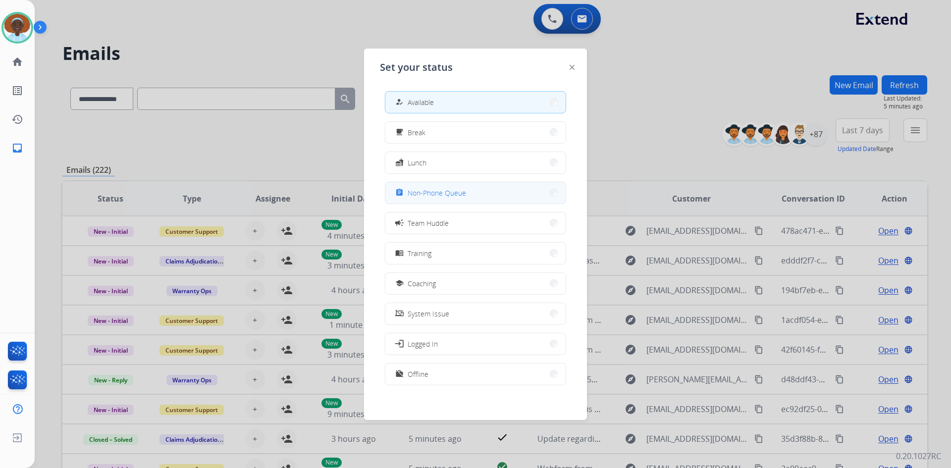
click at [429, 193] on span "Non-Phone Queue" at bounding box center [437, 193] width 58 height 10
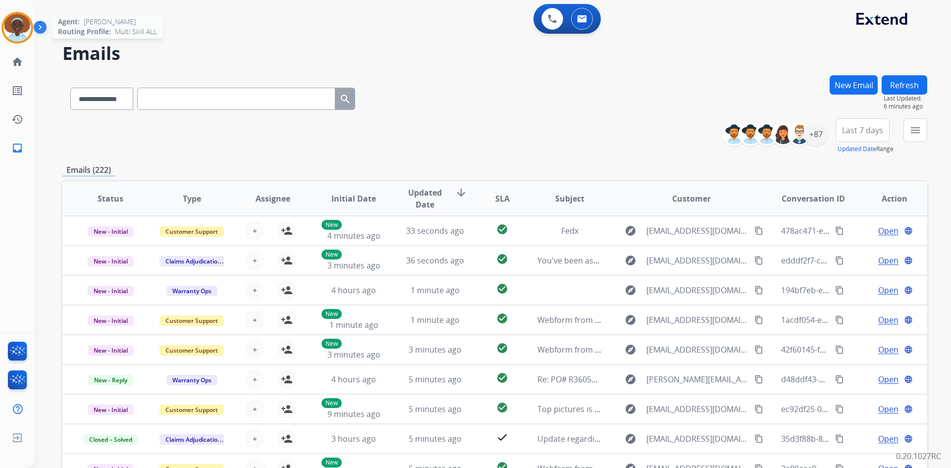
click at [23, 27] on img at bounding box center [17, 28] width 28 height 28
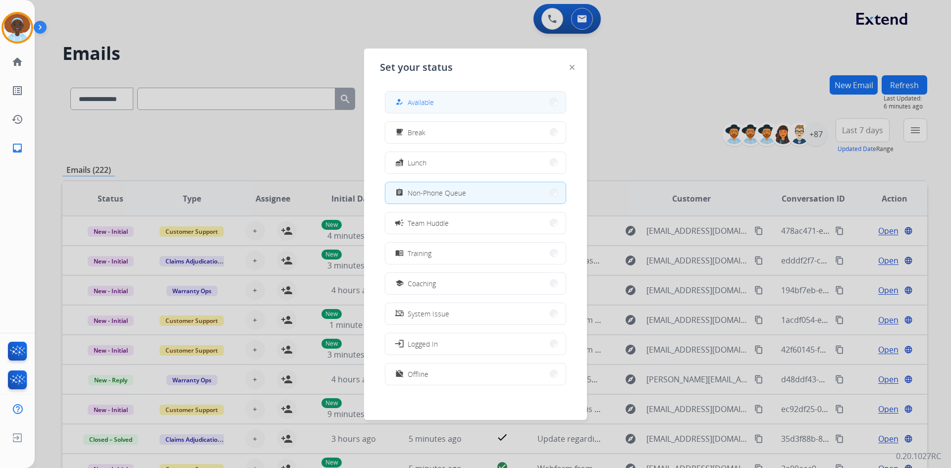
click at [421, 101] on span "Available" at bounding box center [421, 102] width 26 height 10
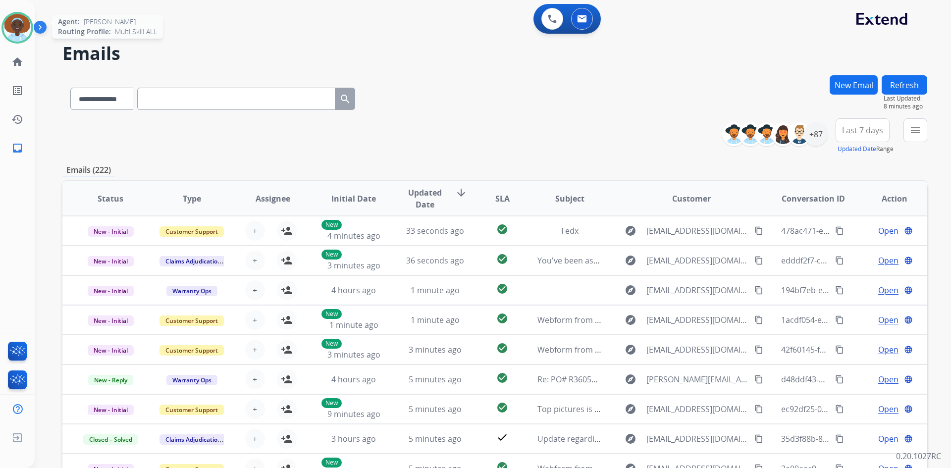
drag, startPoint x: 7, startPoint y: 25, endPoint x: 18, endPoint y: 26, distance: 10.4
click at [9, 25] on img at bounding box center [17, 28] width 28 height 28
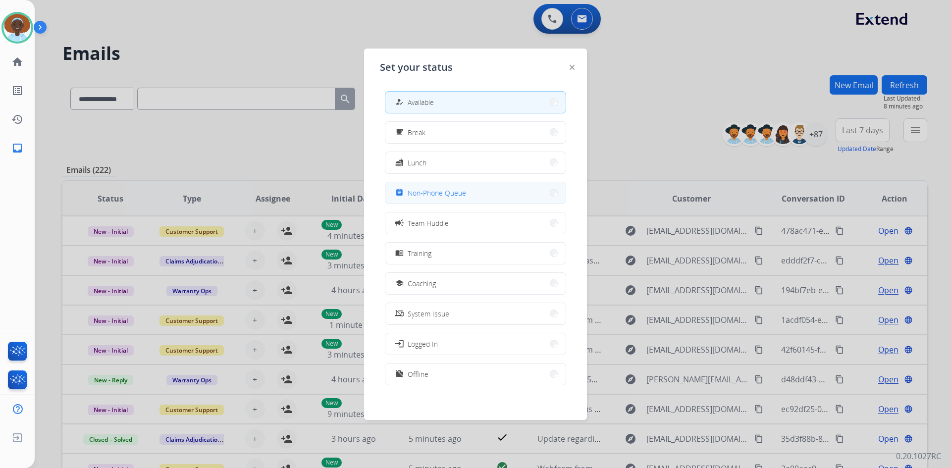
click at [428, 187] on div "assignment Non-Phone Queue" at bounding box center [429, 193] width 73 height 12
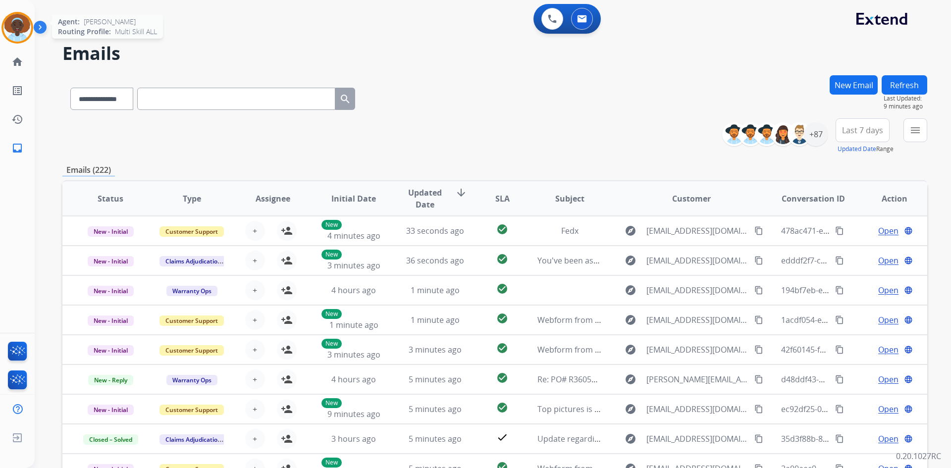
click at [15, 23] on img at bounding box center [17, 28] width 28 height 28
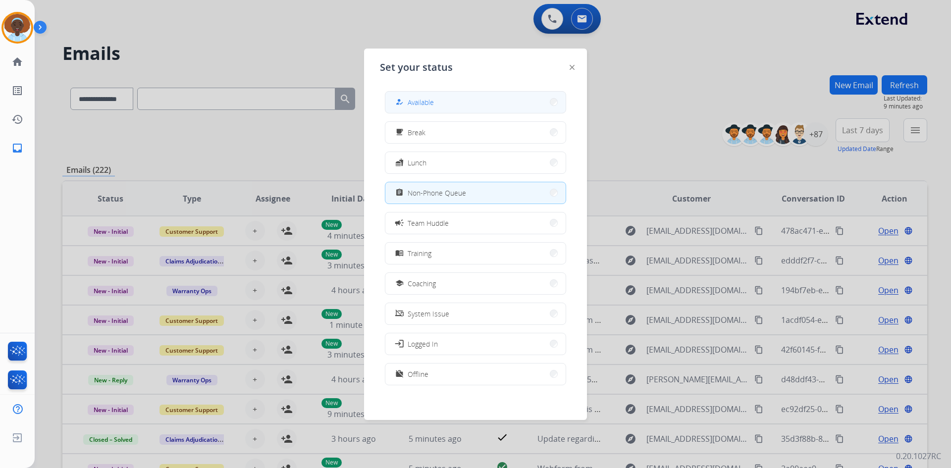
click at [468, 100] on button "how_to_reg Available" at bounding box center [475, 102] width 180 height 21
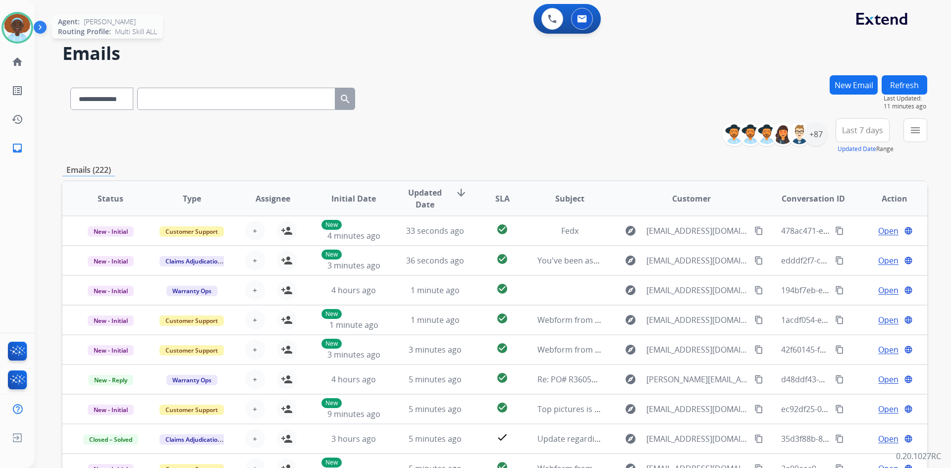
click at [20, 30] on img at bounding box center [17, 28] width 28 height 28
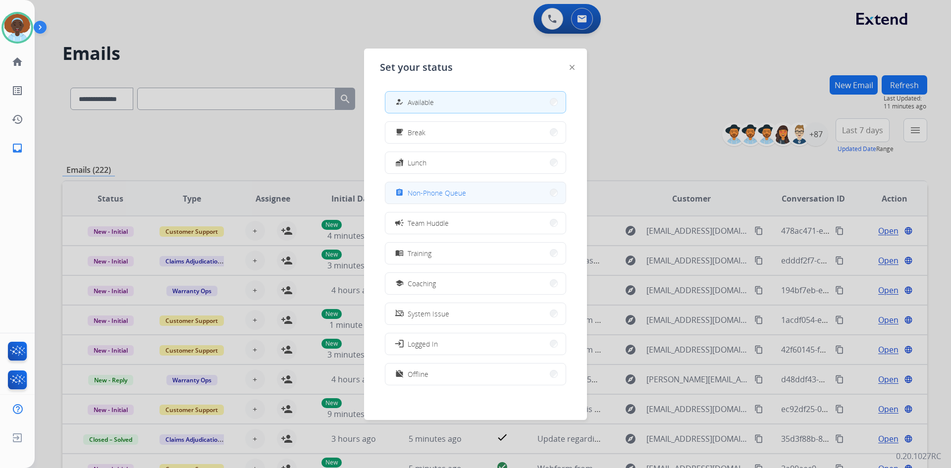
click at [444, 201] on button "assignment Non-Phone Queue" at bounding box center [475, 192] width 180 height 21
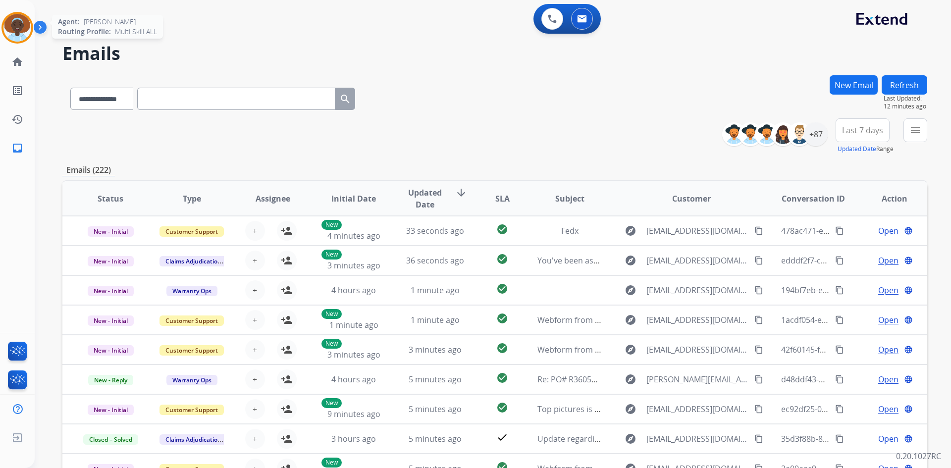
drag, startPoint x: 13, startPoint y: 27, endPoint x: 39, endPoint y: 29, distance: 25.8
click at [14, 27] on img at bounding box center [17, 28] width 28 height 28
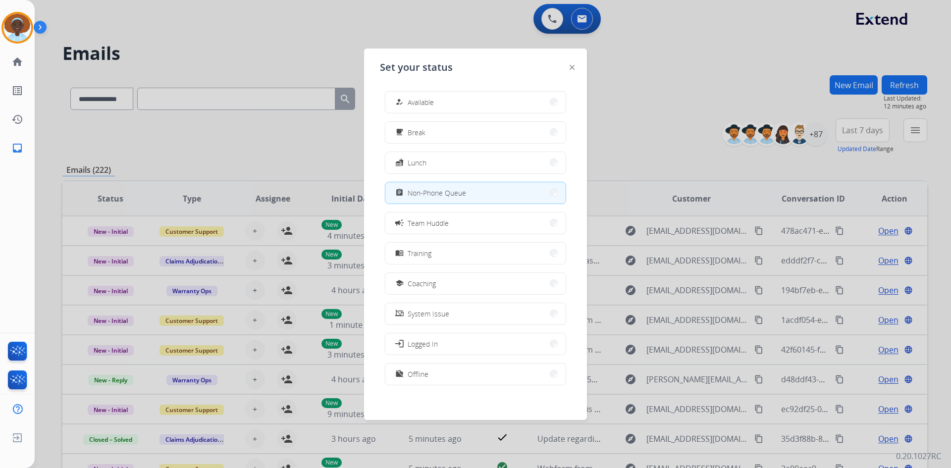
drag, startPoint x: 511, startPoint y: 110, endPoint x: 516, endPoint y: 112, distance: 5.2
click at [511, 111] on button "how_to_reg Available" at bounding box center [475, 102] width 180 height 21
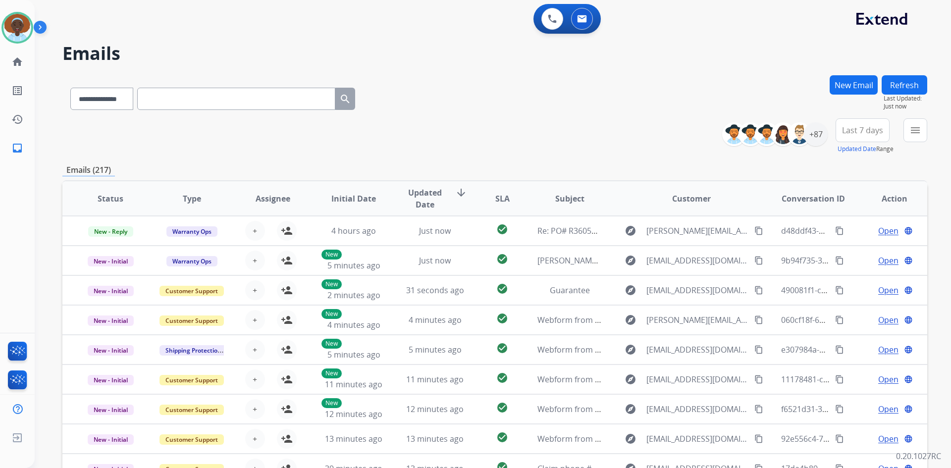
scroll to position [50, 0]
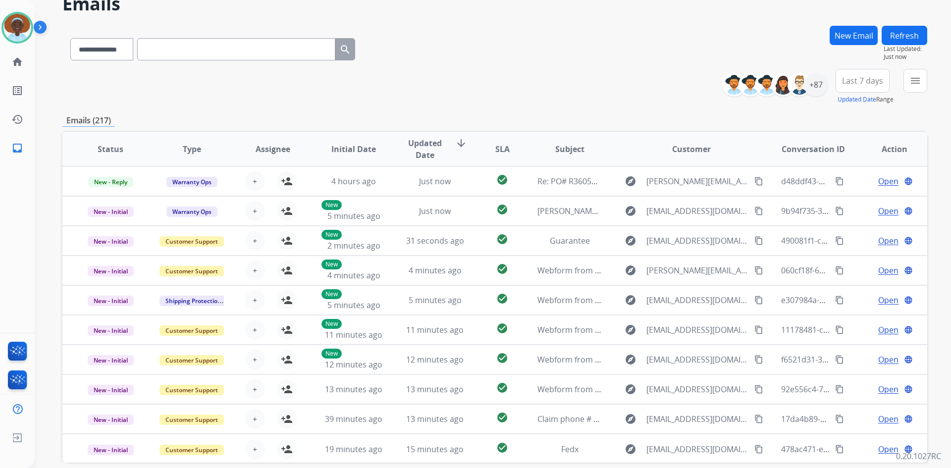
click at [904, 34] on button "Refresh" at bounding box center [905, 35] width 46 height 19
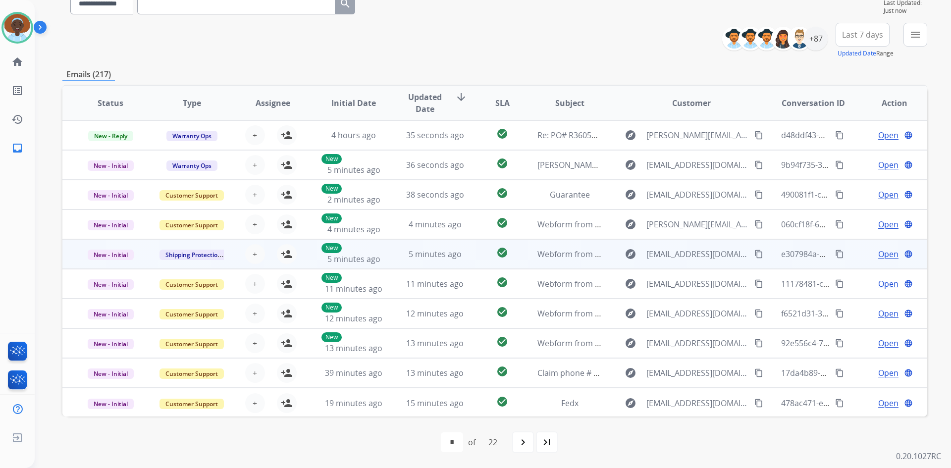
click at [882, 253] on span "Open" at bounding box center [888, 254] width 20 height 12
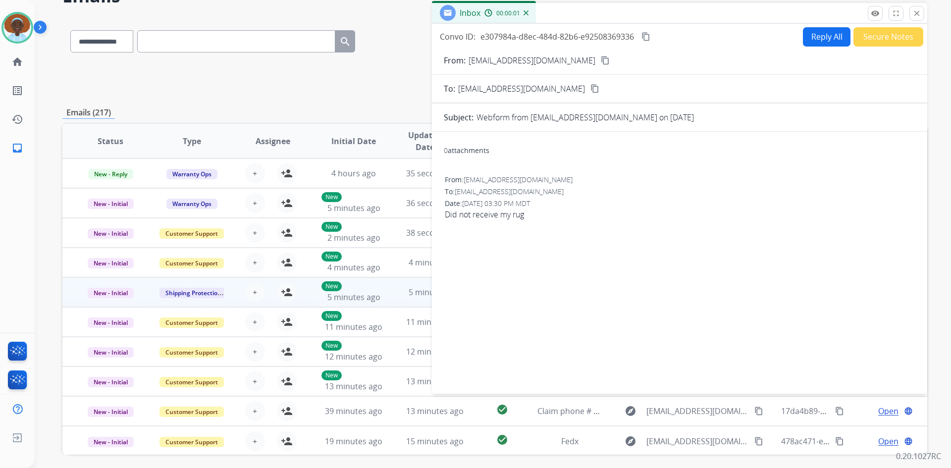
scroll to position [46, 0]
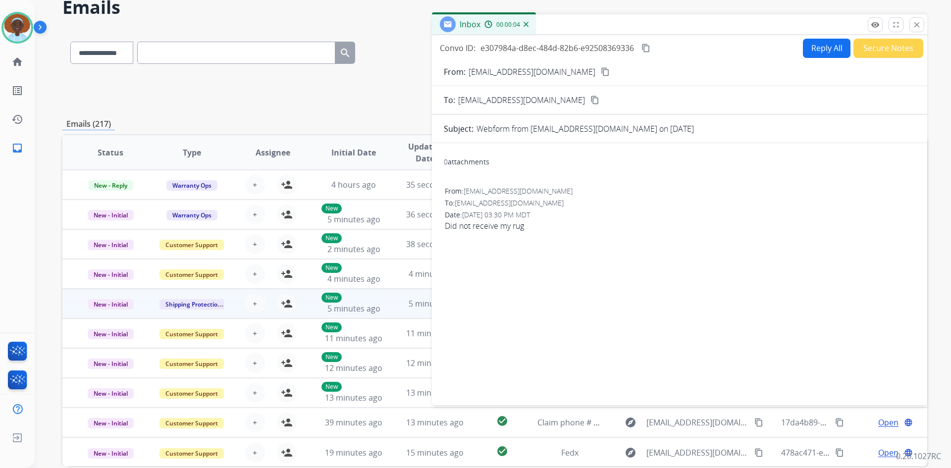
drag, startPoint x: 917, startPoint y: 24, endPoint x: 886, endPoint y: 127, distance: 107.5
click at [916, 26] on mat-icon "close" at bounding box center [916, 24] width 9 height 9
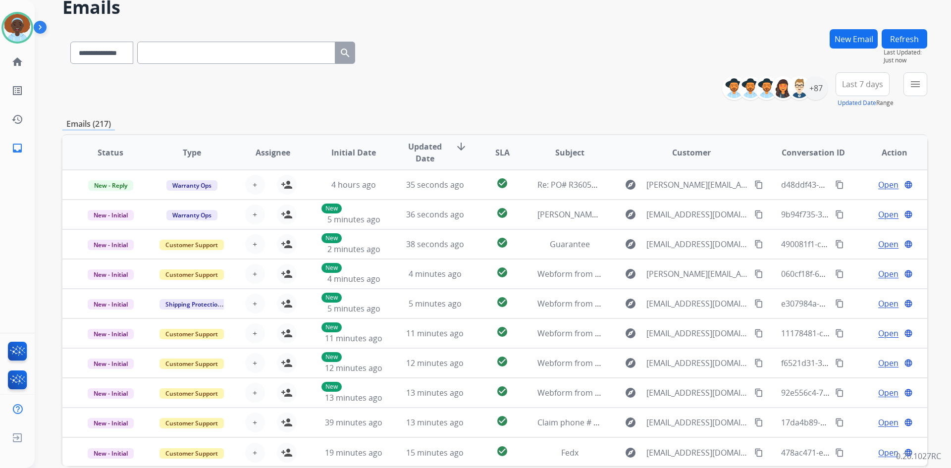
click at [899, 35] on button "Refresh" at bounding box center [905, 38] width 46 height 19
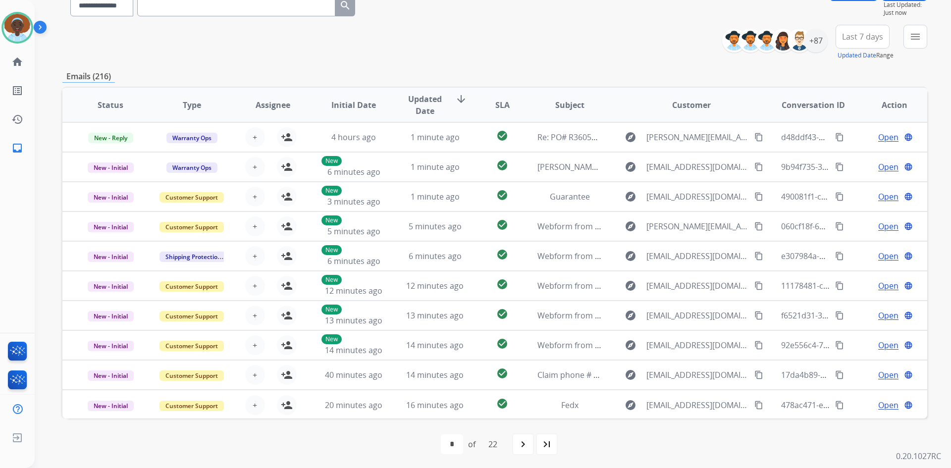
scroll to position [96, 0]
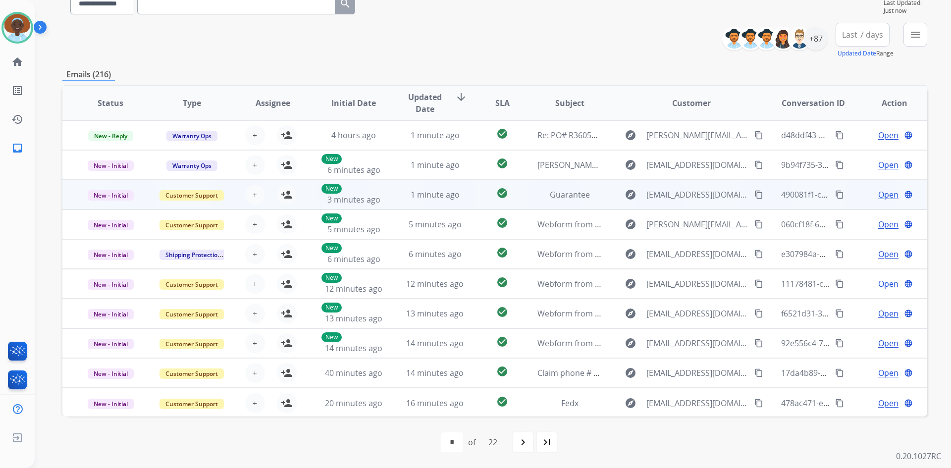
click at [884, 197] on span "Open" at bounding box center [888, 195] width 20 height 12
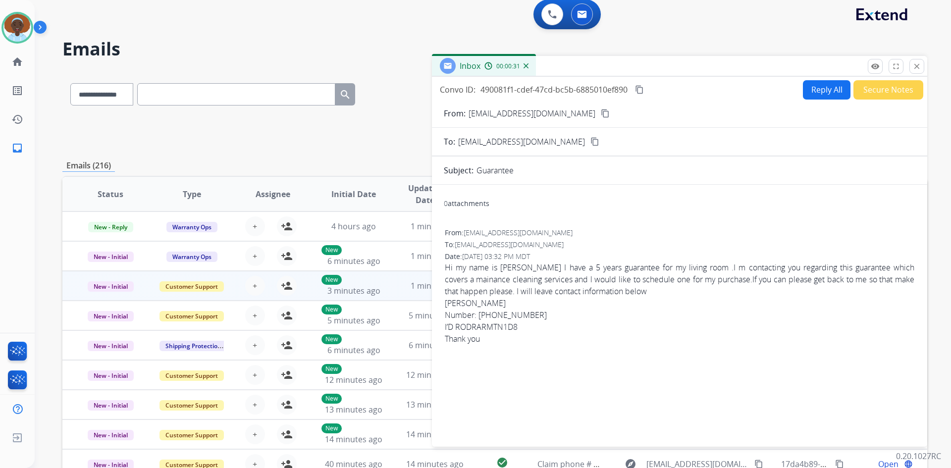
scroll to position [0, 0]
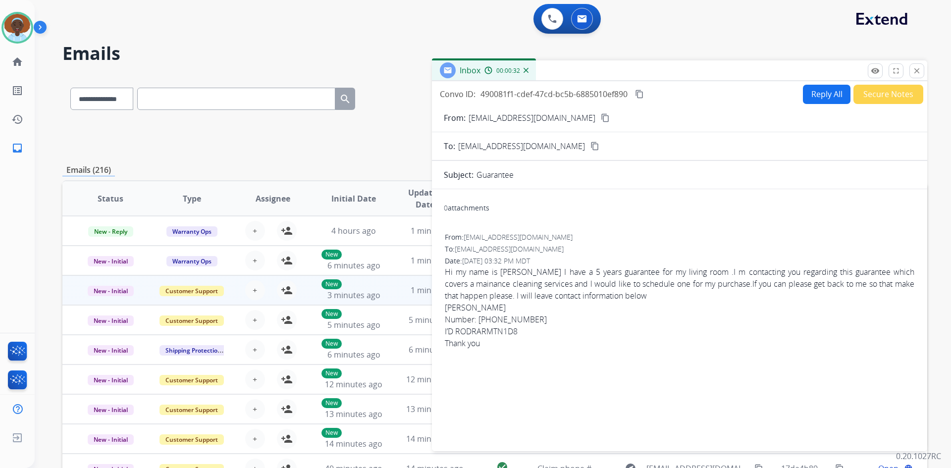
click at [816, 96] on button "Reply All" at bounding box center [827, 94] width 48 height 19
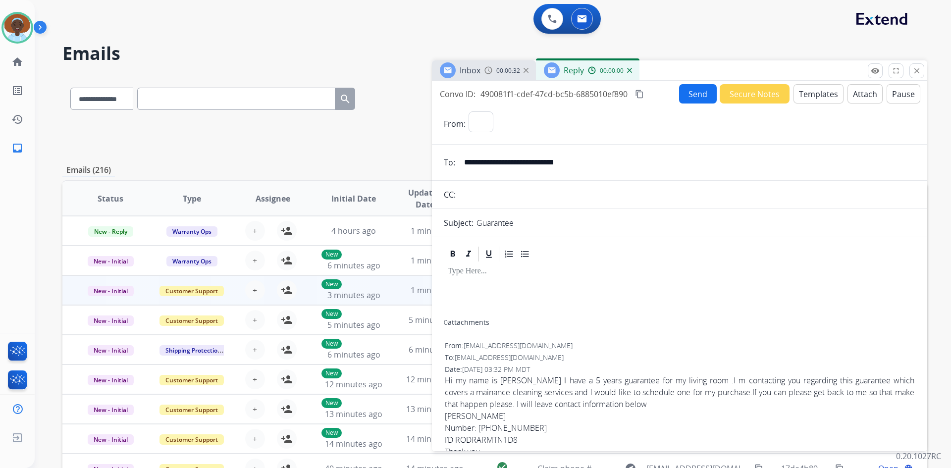
select select "**********"
click at [814, 95] on button "Templates" at bounding box center [818, 93] width 50 height 19
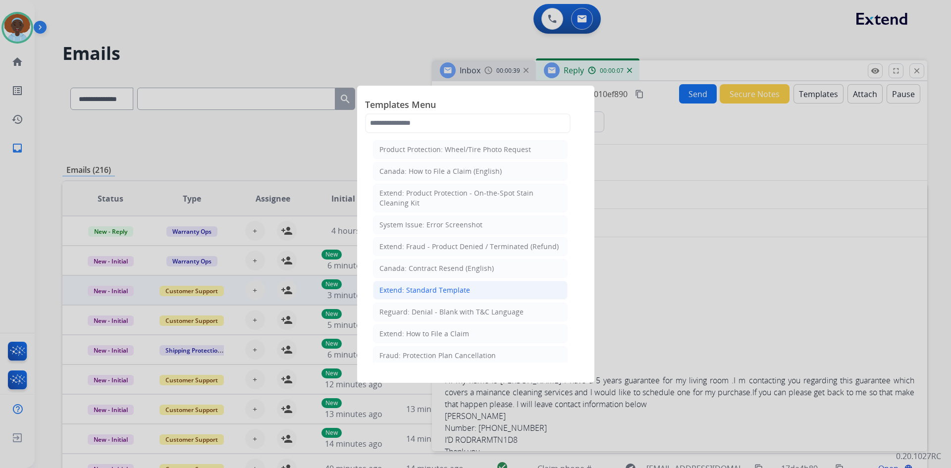
click at [436, 290] on div "Extend: Standard Template" at bounding box center [424, 290] width 91 height 10
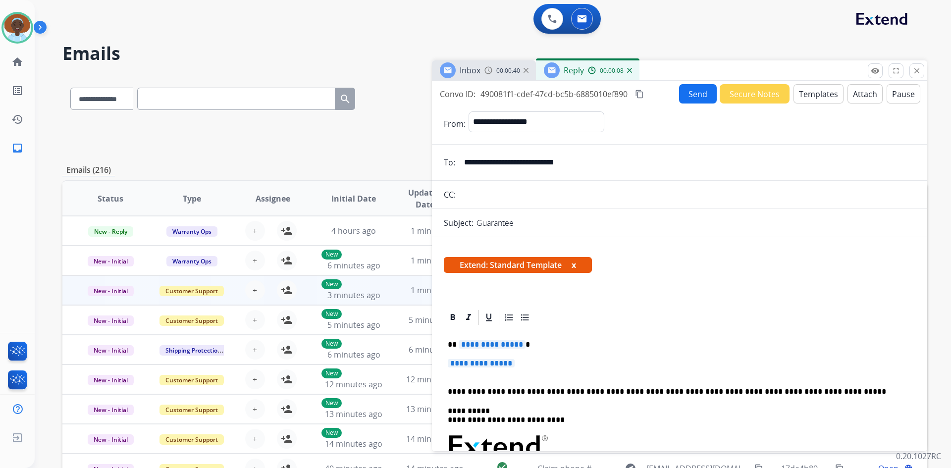
click at [493, 342] on span "**********" at bounding box center [492, 344] width 67 height 8
click at [505, 363] on span "**********" at bounding box center [481, 363] width 67 height 8
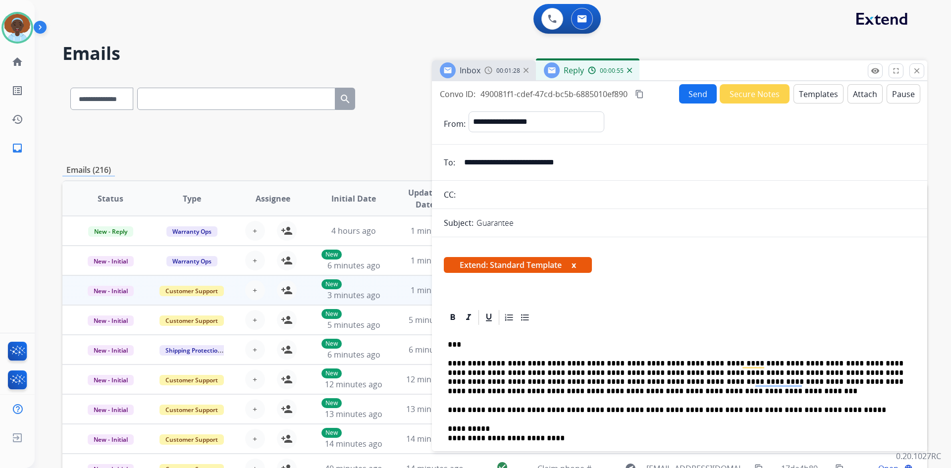
click at [685, 96] on button "Send" at bounding box center [698, 93] width 38 height 19
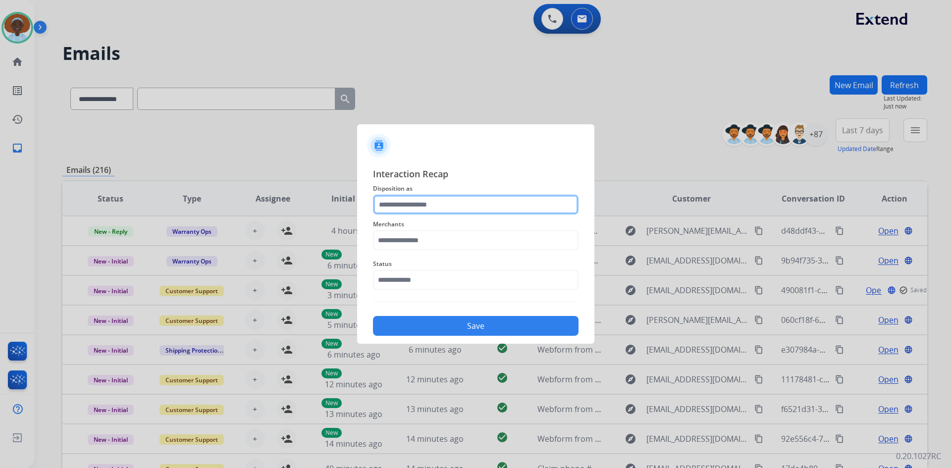
click at [419, 201] on input "text" at bounding box center [476, 205] width 206 height 20
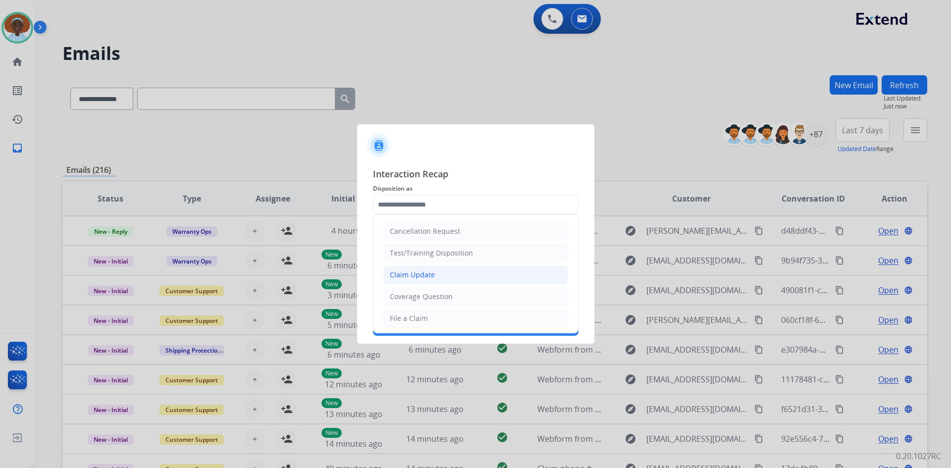
click at [429, 273] on div "Claim Update" at bounding box center [412, 275] width 45 height 10
type input "**********"
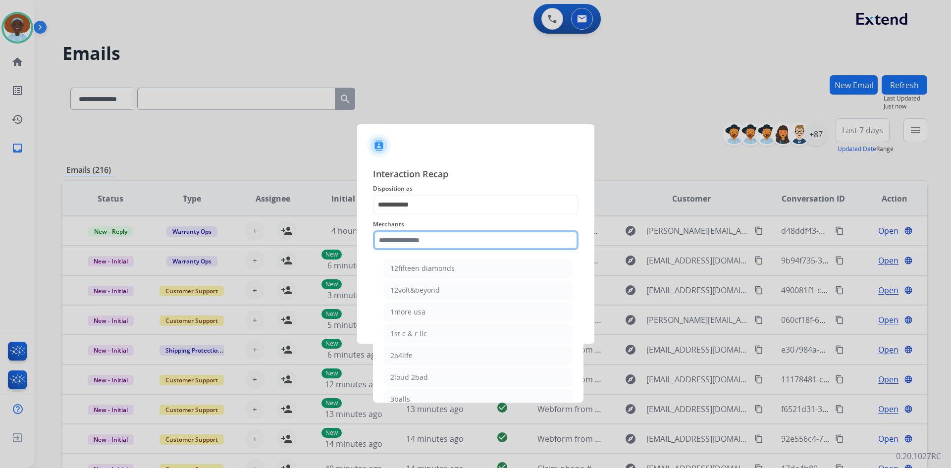
click at [418, 238] on input "text" at bounding box center [476, 240] width 206 height 20
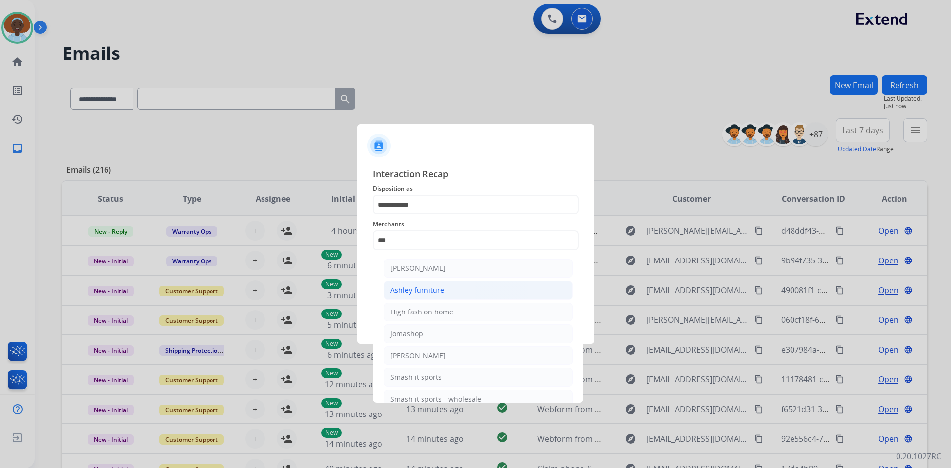
click at [408, 295] on div "Ashley furniture" at bounding box center [417, 290] width 54 height 10
type input "**********"
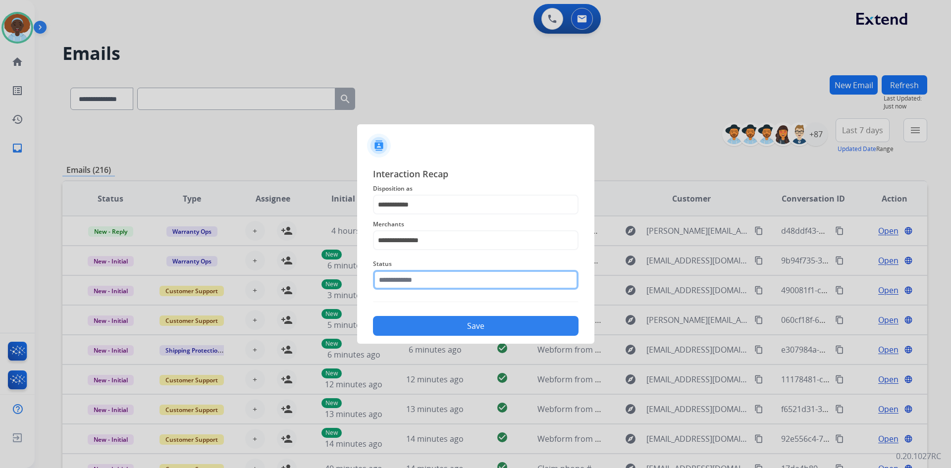
click at [422, 281] on input "text" at bounding box center [476, 280] width 206 height 20
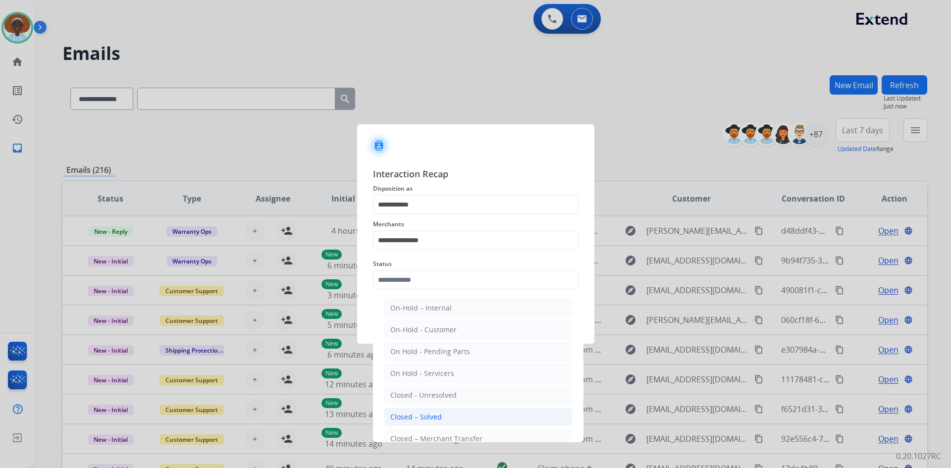
click at [438, 412] on div "Closed – Solved" at bounding box center [416, 417] width 52 height 10
type input "**********"
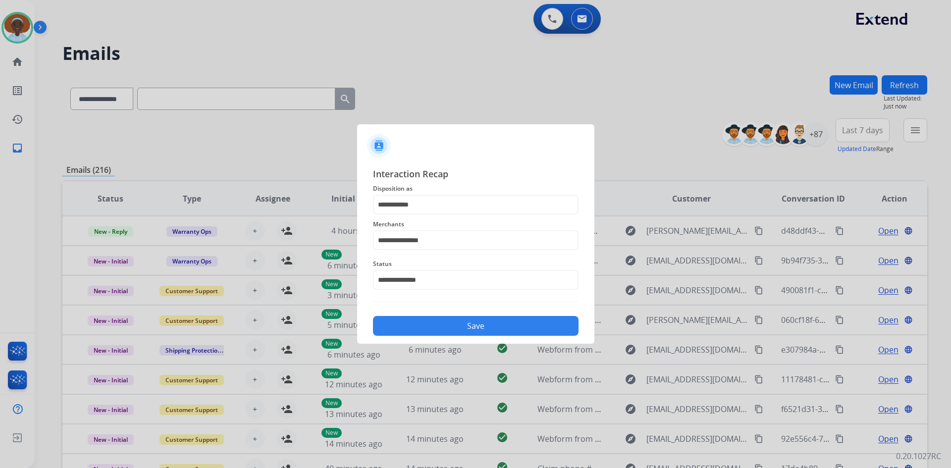
click at [456, 325] on button "Save" at bounding box center [476, 326] width 206 height 20
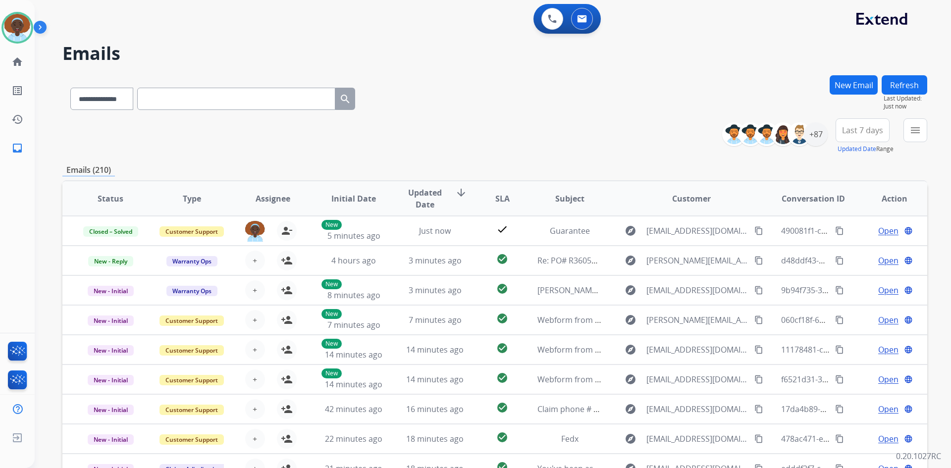
click at [866, 131] on span "Last 7 days" at bounding box center [862, 130] width 41 height 4
click at [851, 246] on div "Last 90 days" at bounding box center [859, 250] width 54 height 15
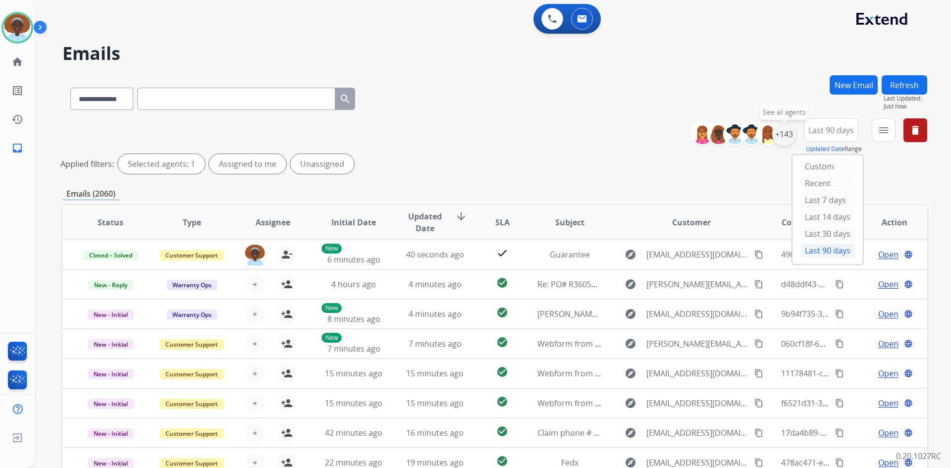
click at [784, 141] on div "+143" at bounding box center [784, 134] width 24 height 24
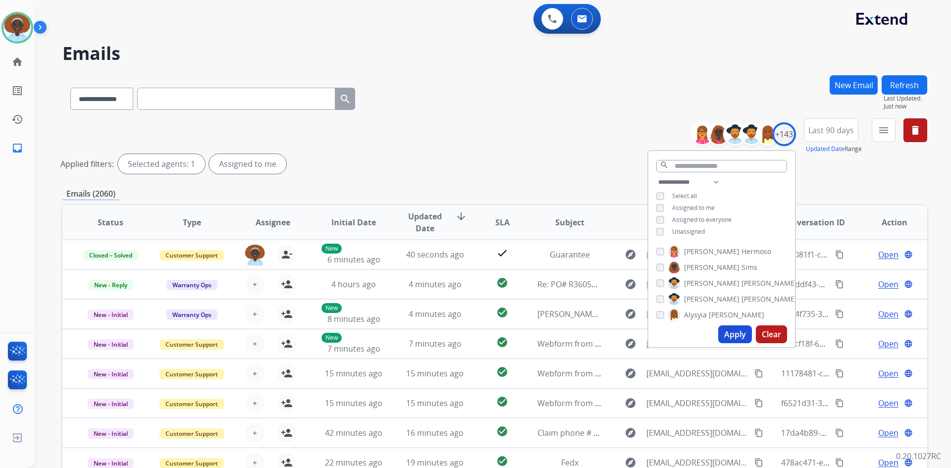
drag, startPoint x: 736, startPoint y: 332, endPoint x: 730, endPoint y: 334, distance: 6.9
click at [735, 333] on button "Apply" at bounding box center [735, 334] width 34 height 18
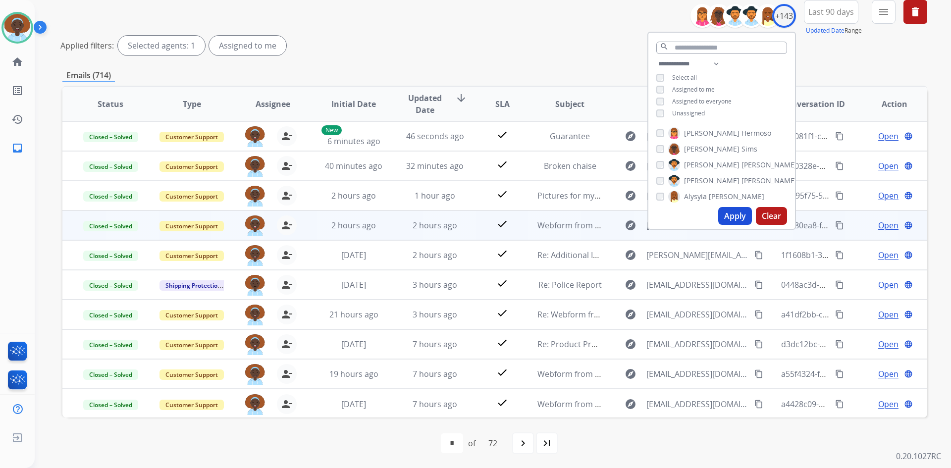
scroll to position [119, 0]
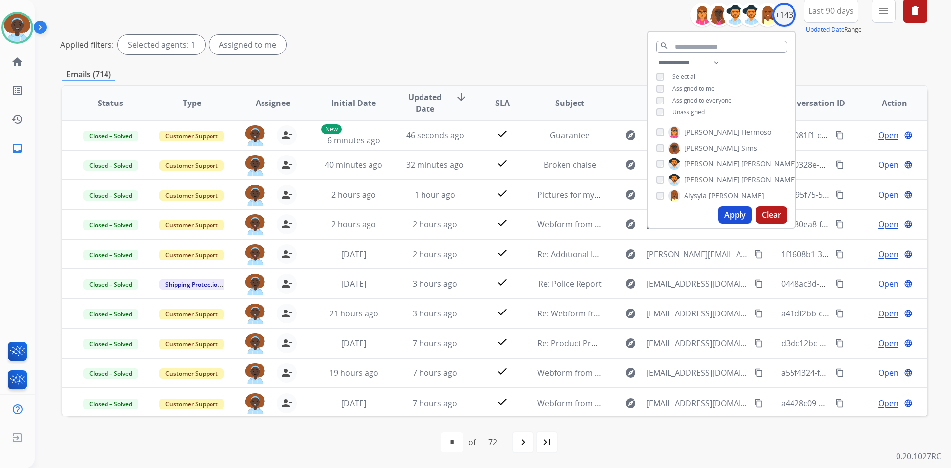
click at [523, 443] on mat-icon "navigate_next" at bounding box center [523, 442] width 12 height 12
select select "*"
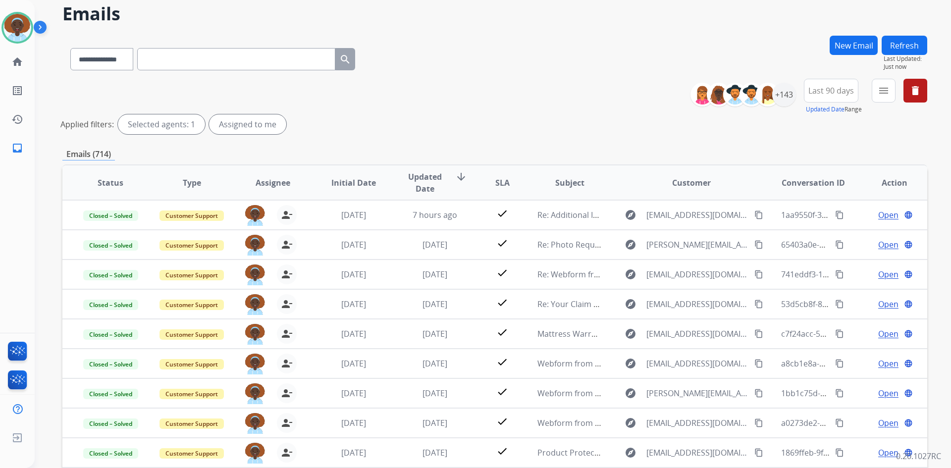
scroll to position [0, 0]
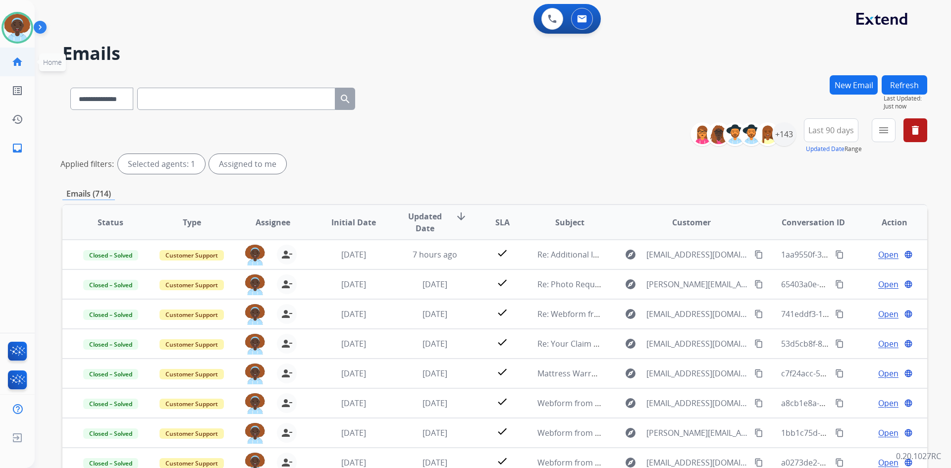
click at [19, 60] on mat-icon "home" at bounding box center [17, 62] width 12 height 12
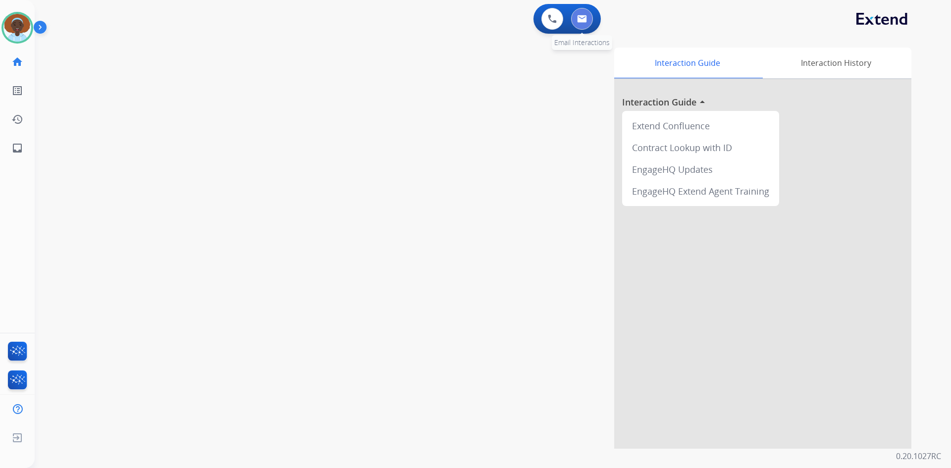
click at [581, 17] on img at bounding box center [582, 19] width 10 height 8
select select "**********"
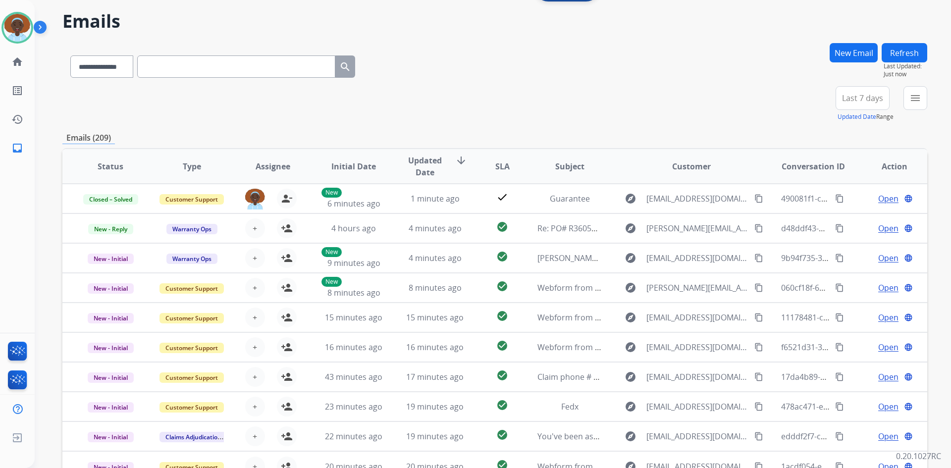
scroll to position [50, 0]
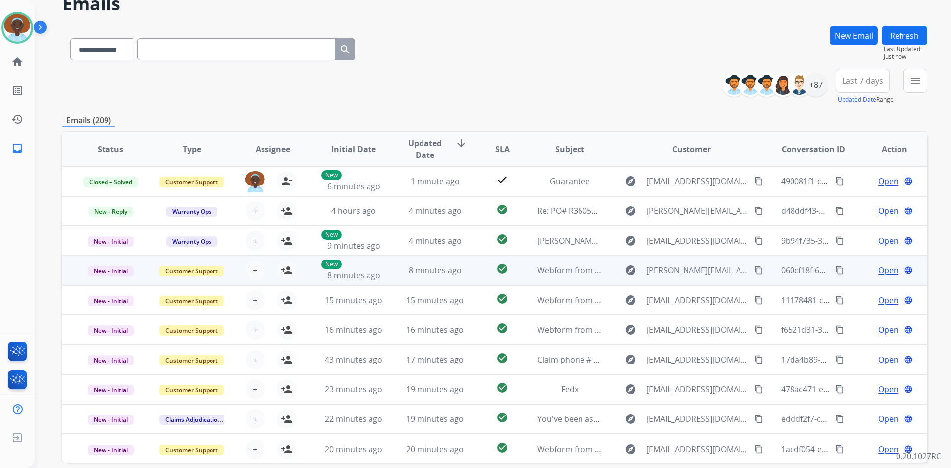
click at [882, 271] on span "Open" at bounding box center [888, 270] width 20 height 12
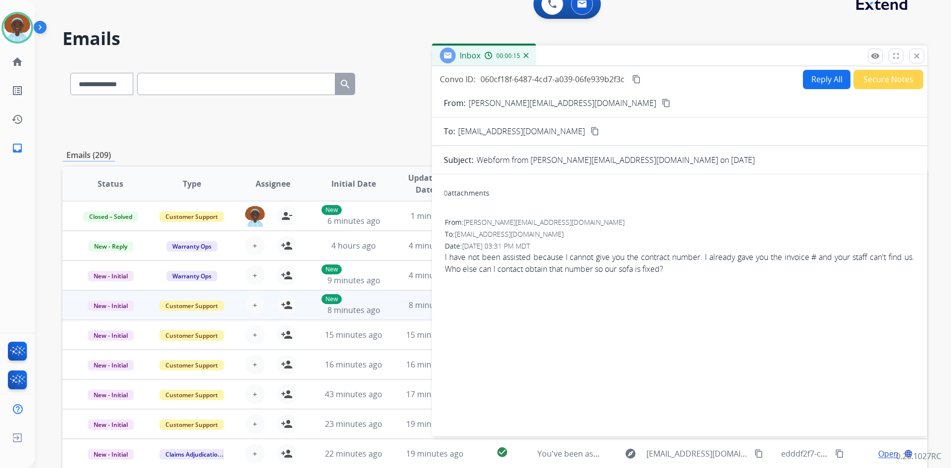
scroll to position [0, 0]
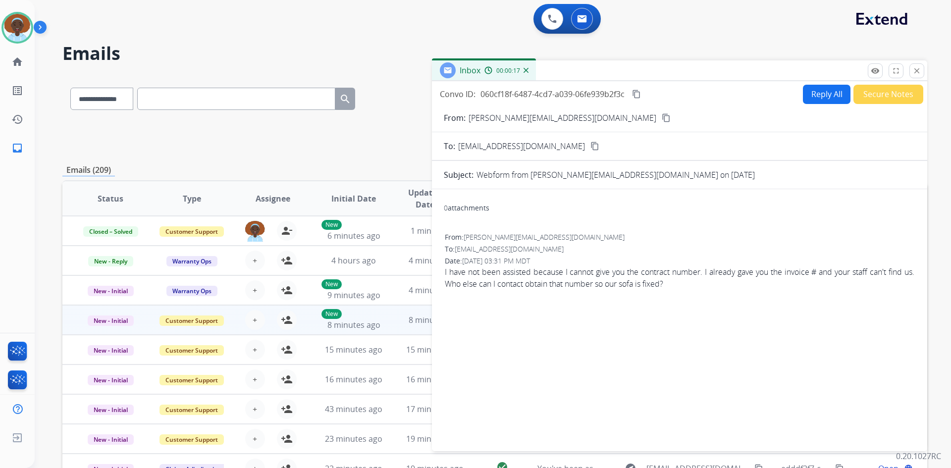
click at [662, 117] on mat-icon "content_copy" at bounding box center [666, 117] width 9 height 9
click at [821, 96] on button "Reply All" at bounding box center [827, 94] width 48 height 19
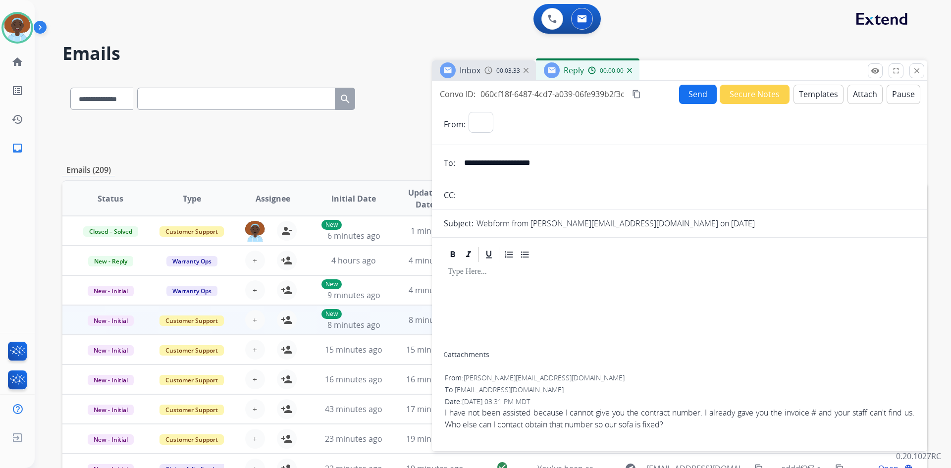
select select "**********"
click at [817, 92] on button "Templates" at bounding box center [818, 94] width 50 height 19
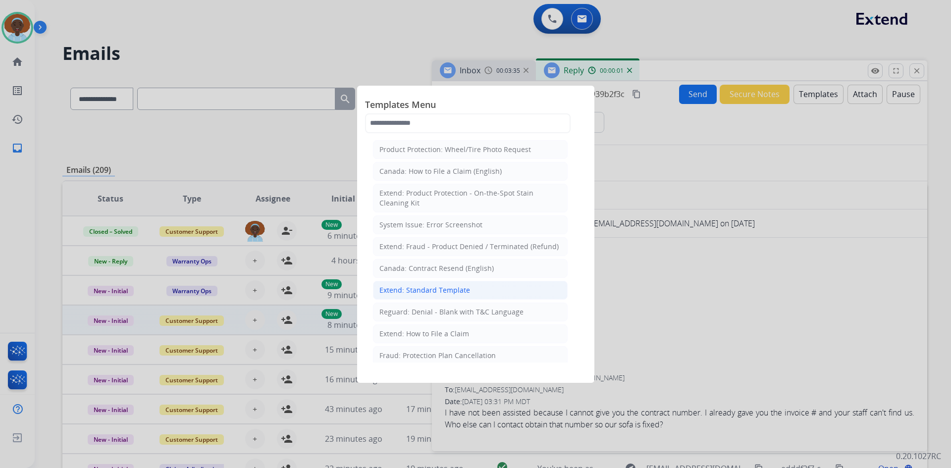
click at [454, 287] on div "Extend: Standard Template" at bounding box center [424, 290] width 91 height 10
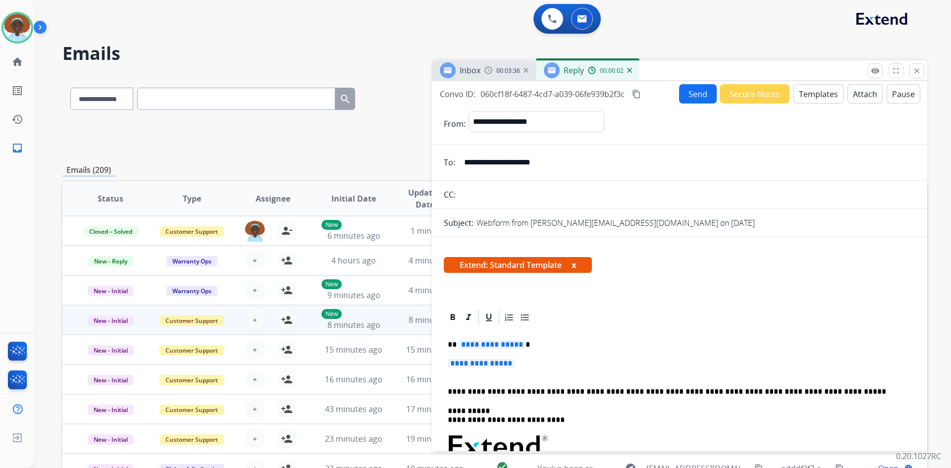
click at [486, 343] on span "**********" at bounding box center [492, 344] width 67 height 8
click at [490, 364] on span "**********" at bounding box center [481, 363] width 67 height 8
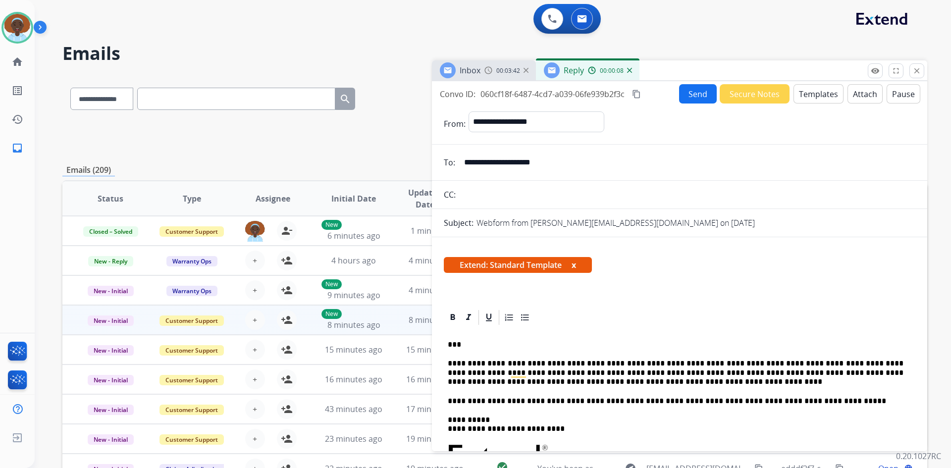
click at [691, 94] on button "Send" at bounding box center [698, 93] width 38 height 19
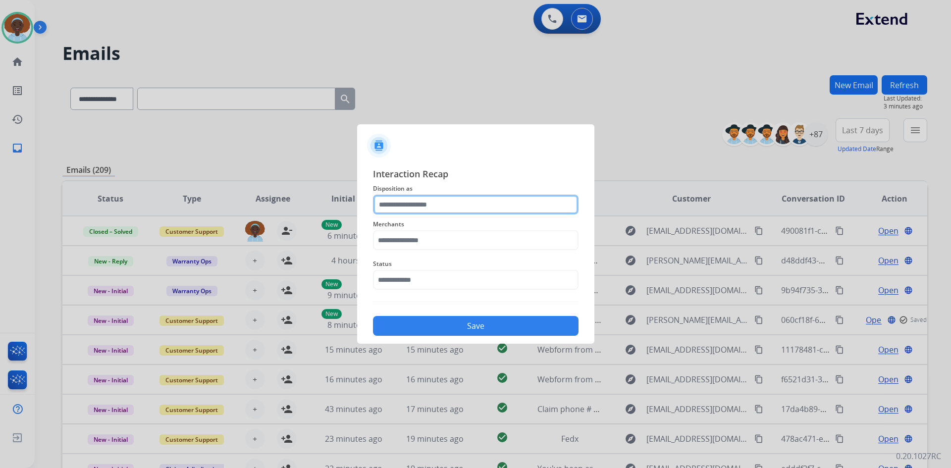
click at [446, 201] on input "text" at bounding box center [476, 205] width 206 height 20
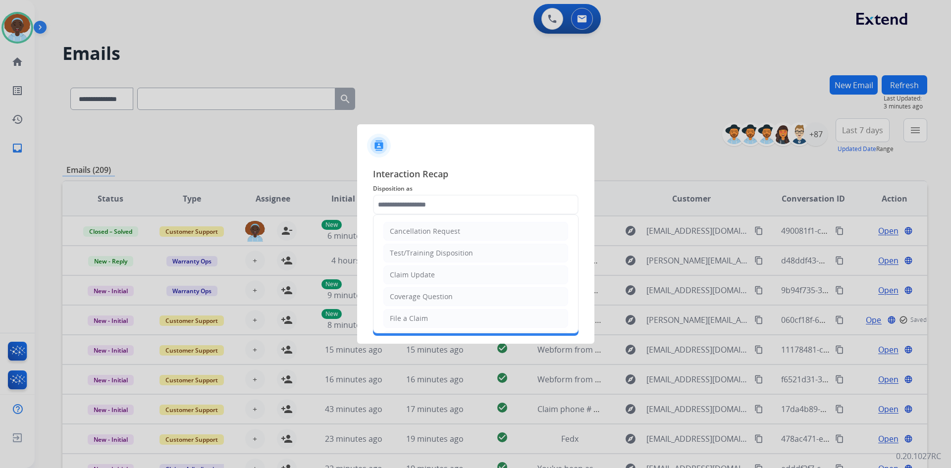
click at [434, 321] on li "File a Claim" at bounding box center [475, 318] width 185 height 19
type input "**********"
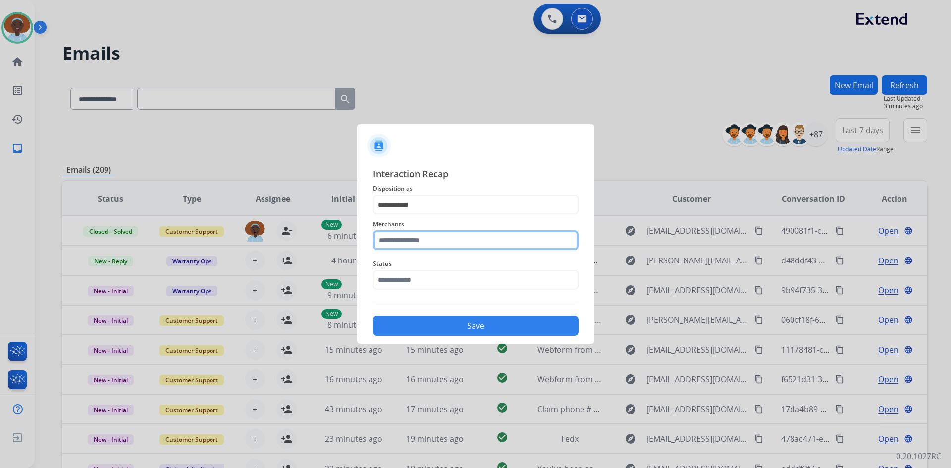
click at [443, 242] on input "text" at bounding box center [476, 240] width 206 height 20
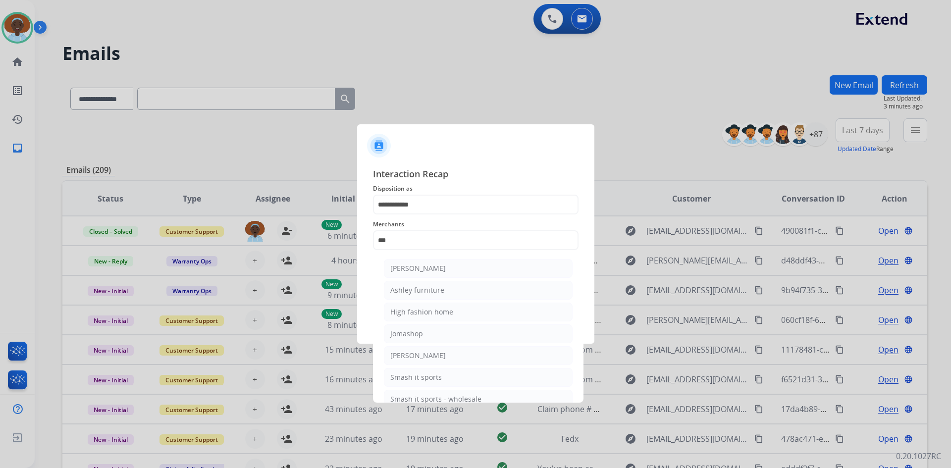
click at [437, 270] on div "[PERSON_NAME]" at bounding box center [417, 268] width 55 height 10
type input "**********"
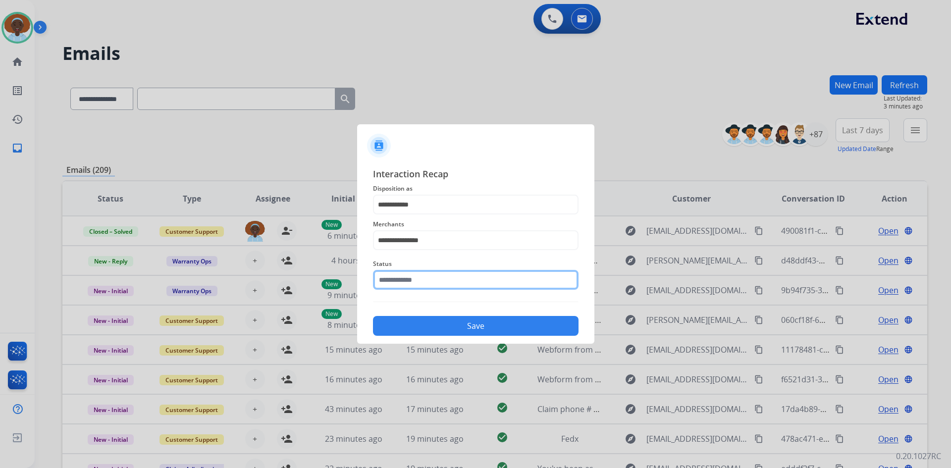
click at [449, 278] on input "text" at bounding box center [476, 280] width 206 height 20
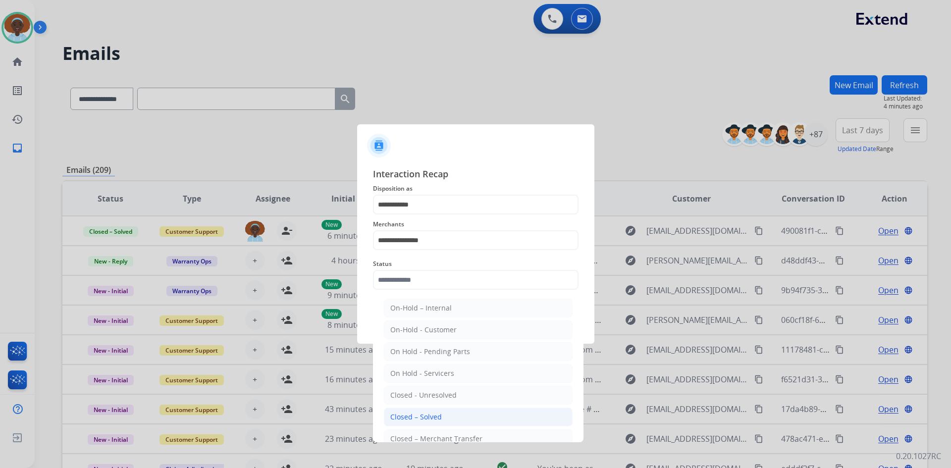
click at [457, 413] on li "Closed – Solved" at bounding box center [478, 417] width 189 height 19
type input "**********"
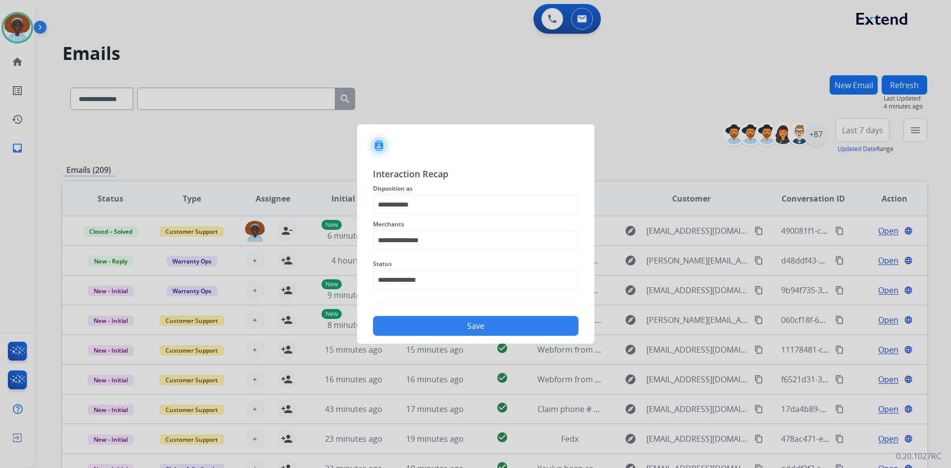
click at [465, 325] on button "Save" at bounding box center [476, 326] width 206 height 20
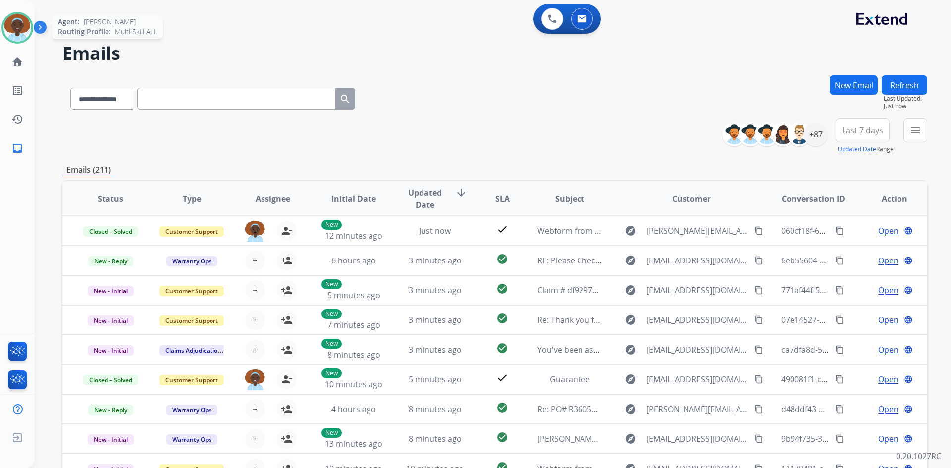
click at [12, 24] on img at bounding box center [17, 28] width 28 height 28
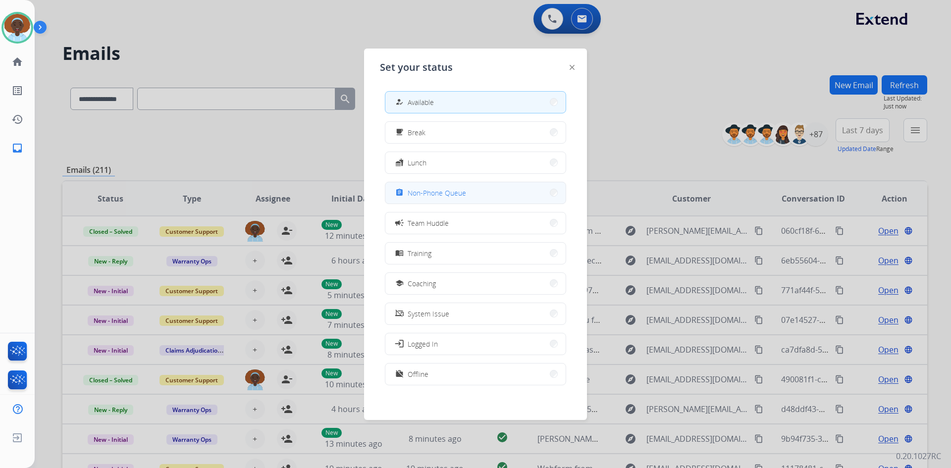
drag, startPoint x: 423, startPoint y: 195, endPoint x: 414, endPoint y: 155, distance: 41.7
click at [423, 195] on span "Non-Phone Queue" at bounding box center [437, 193] width 58 height 10
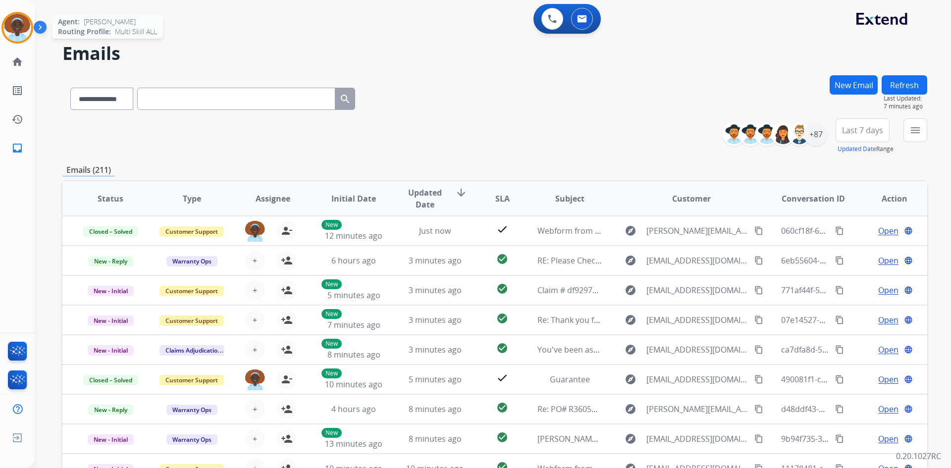
click at [18, 22] on img at bounding box center [17, 28] width 28 height 28
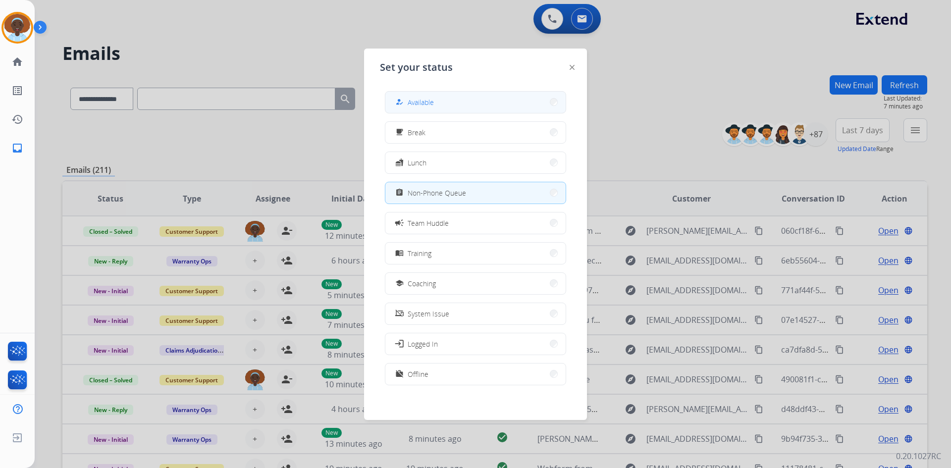
click at [425, 103] on span "Available" at bounding box center [421, 102] width 26 height 10
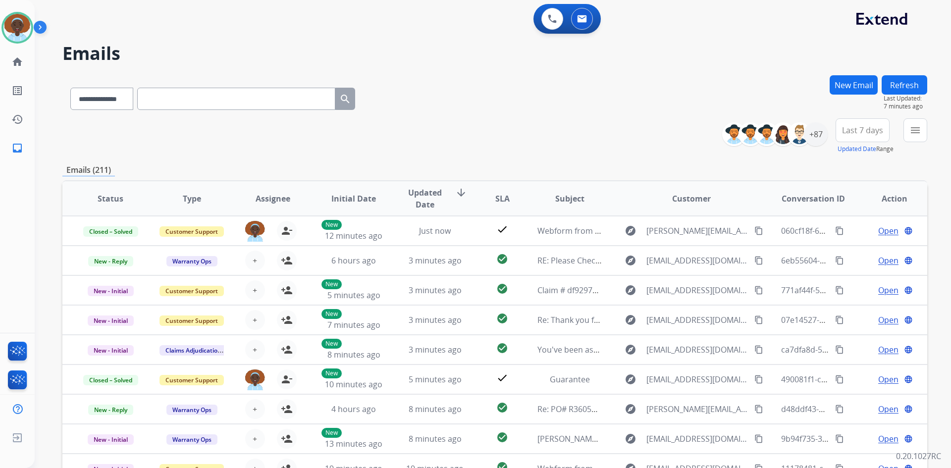
click at [910, 86] on button "Refresh" at bounding box center [905, 84] width 46 height 19
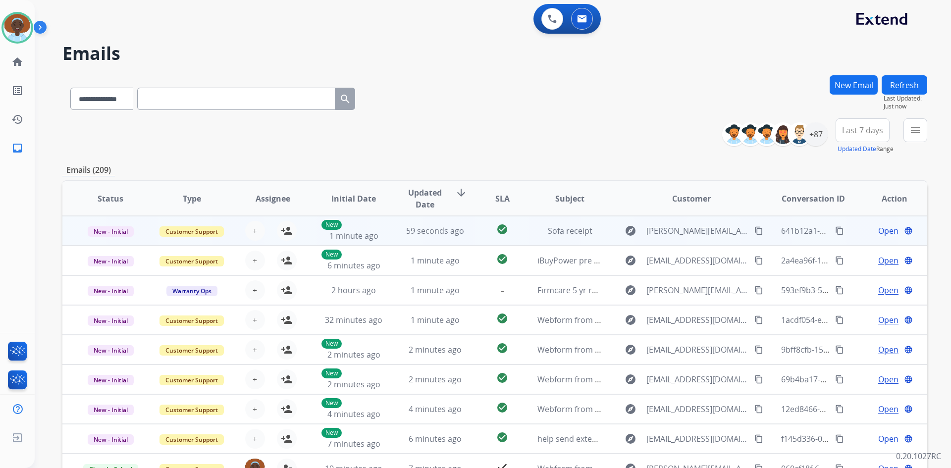
click at [884, 230] on span "Open" at bounding box center [888, 231] width 20 height 12
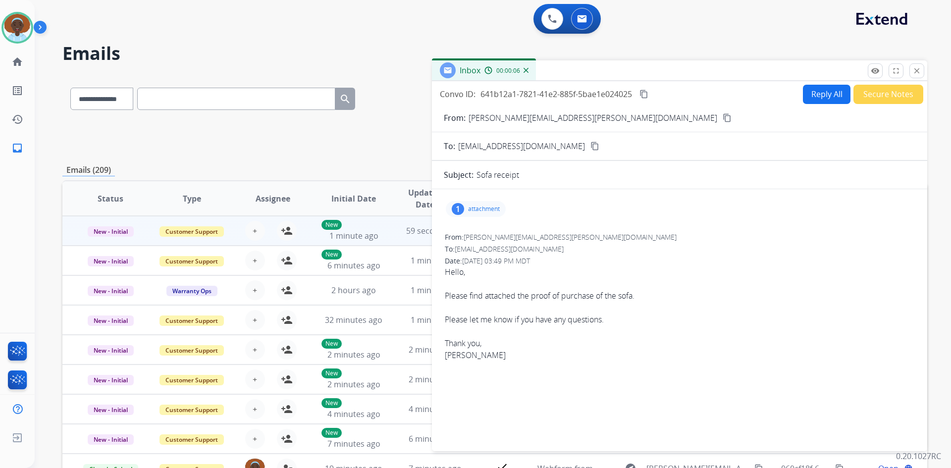
click at [458, 206] on div "1" at bounding box center [458, 209] width 12 height 12
click at [457, 207] on div "1" at bounding box center [458, 209] width 12 height 12
click at [723, 117] on mat-icon "content_copy" at bounding box center [727, 117] width 9 height 9
click at [458, 210] on div "1" at bounding box center [458, 209] width 12 height 12
click at [518, 228] on p "Sofa.pdf" at bounding box center [523, 232] width 31 height 12
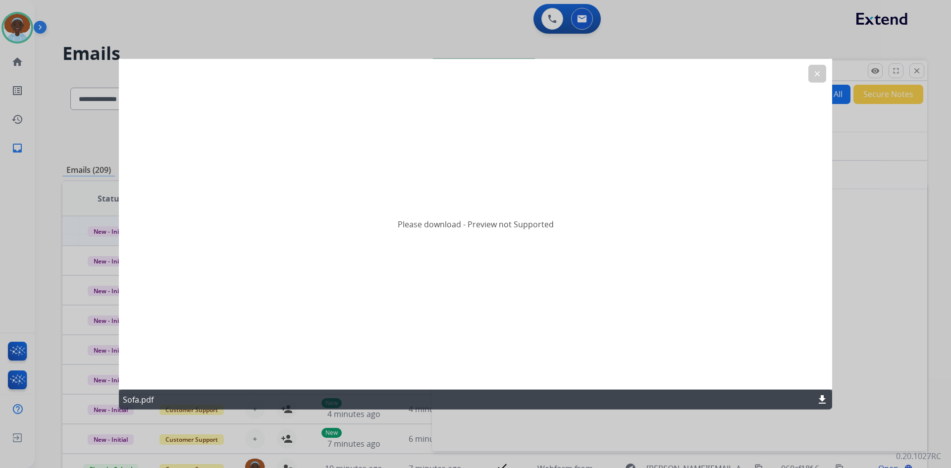
click at [818, 73] on mat-icon "clear" at bounding box center [817, 73] width 9 height 9
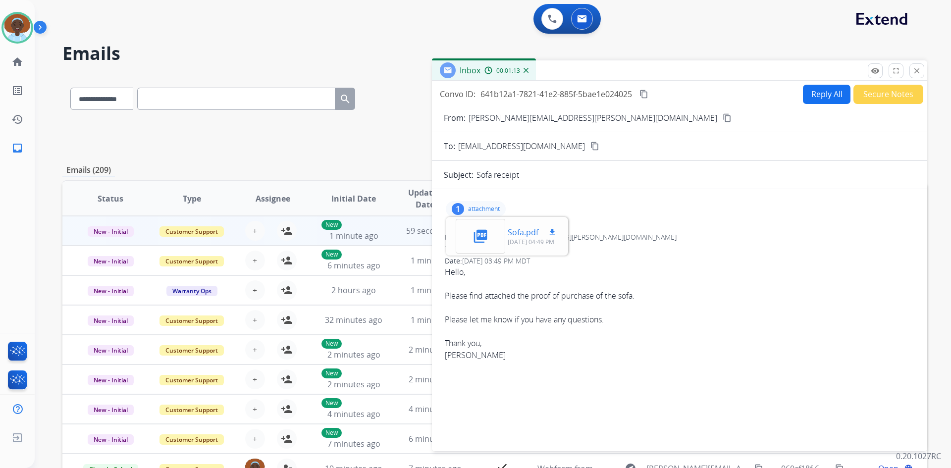
click at [548, 228] on mat-icon "download" at bounding box center [552, 232] width 9 height 9
click at [817, 46] on h2 "Emails" at bounding box center [494, 54] width 865 height 20
click at [457, 207] on div "1" at bounding box center [458, 209] width 12 height 12
click at [816, 93] on button "Reply All" at bounding box center [827, 94] width 48 height 19
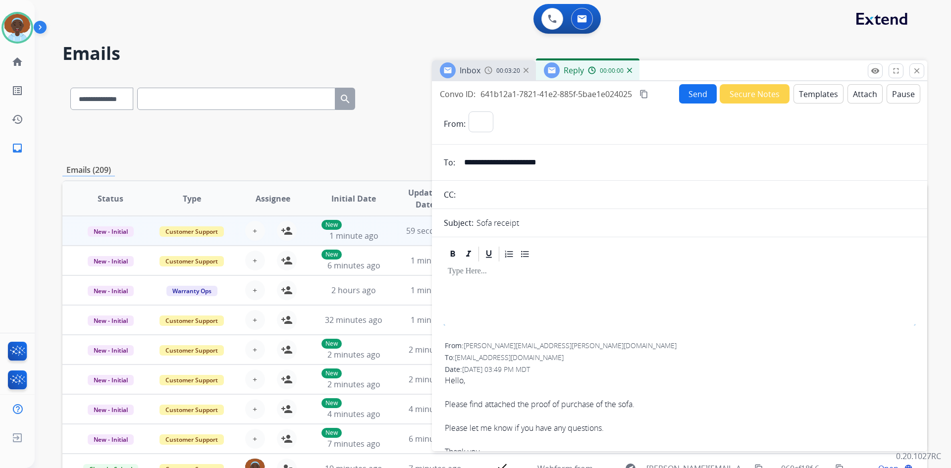
select select "**********"
click at [805, 94] on button "Templates" at bounding box center [818, 93] width 50 height 19
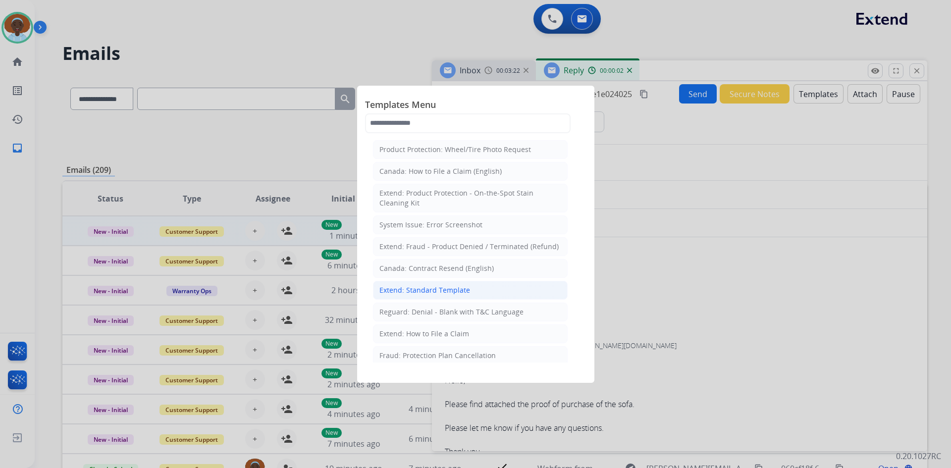
click at [440, 286] on div "Extend: Standard Template" at bounding box center [424, 290] width 91 height 10
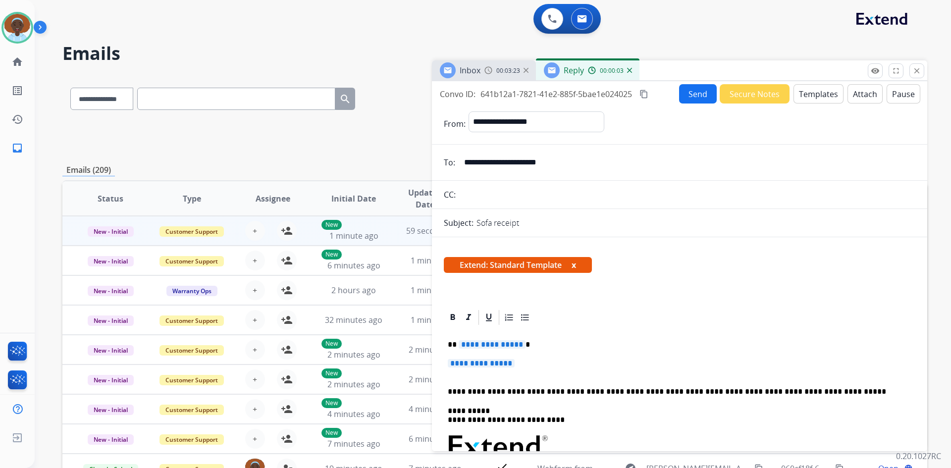
click at [506, 348] on span "**********" at bounding box center [492, 344] width 67 height 8
click at [501, 364] on span "**********" at bounding box center [481, 363] width 67 height 8
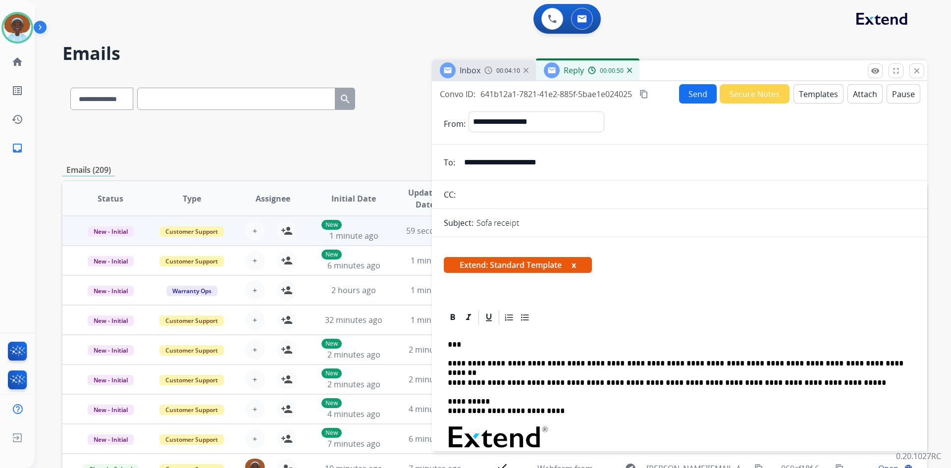
click at [690, 94] on button "Send" at bounding box center [698, 93] width 38 height 19
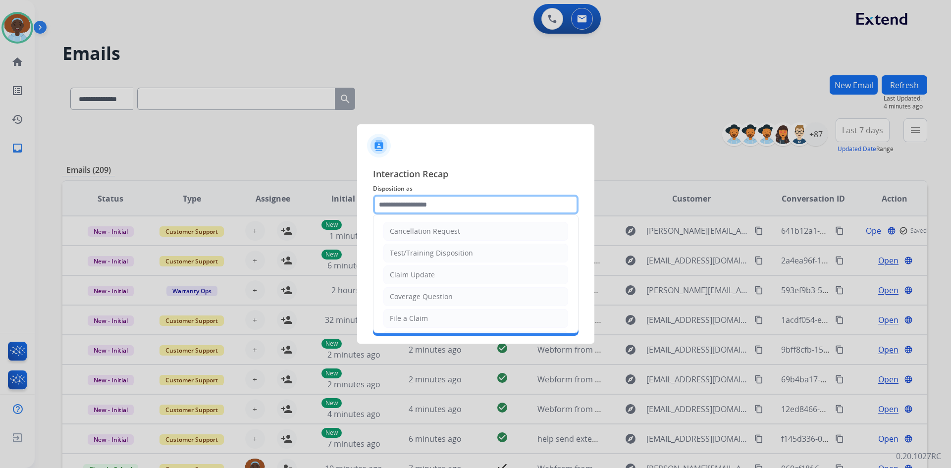
click at [443, 203] on input "text" at bounding box center [476, 205] width 206 height 20
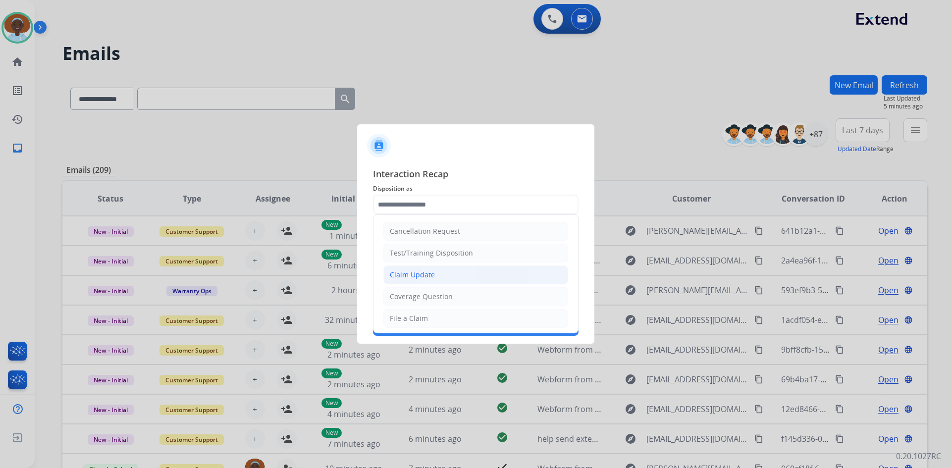
click at [444, 277] on li "Claim Update" at bounding box center [475, 274] width 185 height 19
type input "**********"
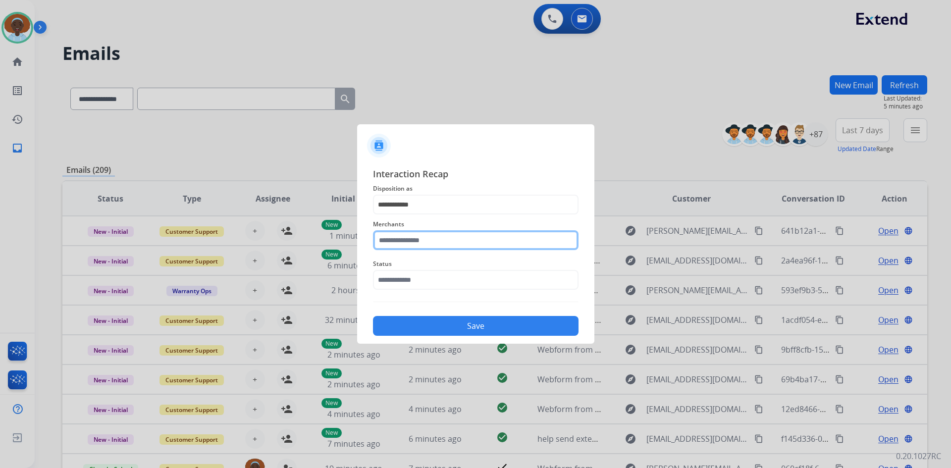
click at [439, 237] on input "text" at bounding box center [476, 240] width 206 height 20
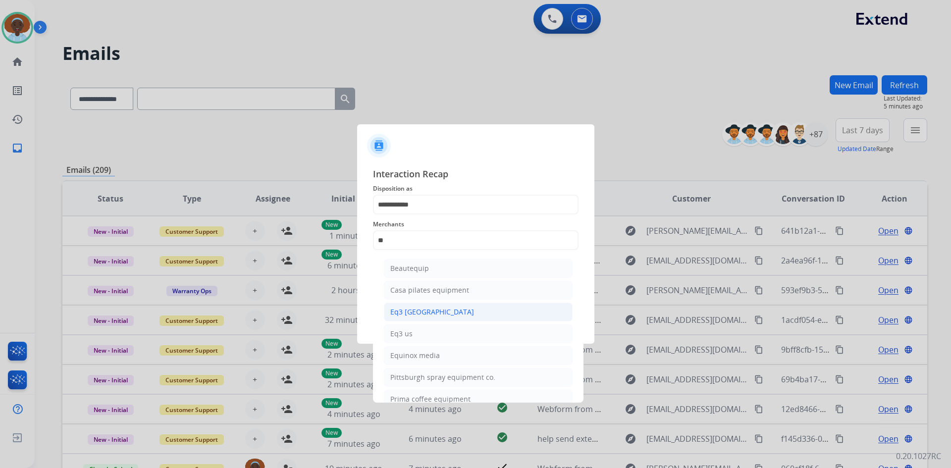
click at [422, 313] on div "Eq3 [GEOGRAPHIC_DATA]" at bounding box center [432, 312] width 84 height 10
type input "**********"
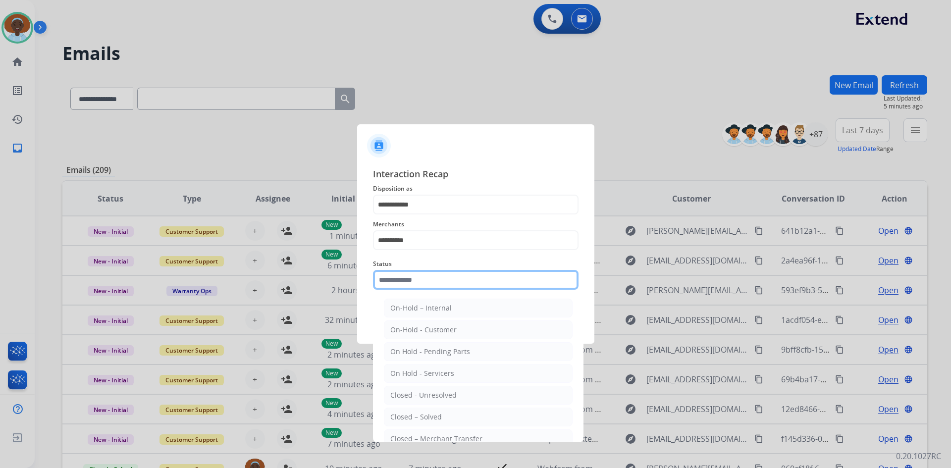
click at [451, 278] on input "text" at bounding box center [476, 280] width 206 height 20
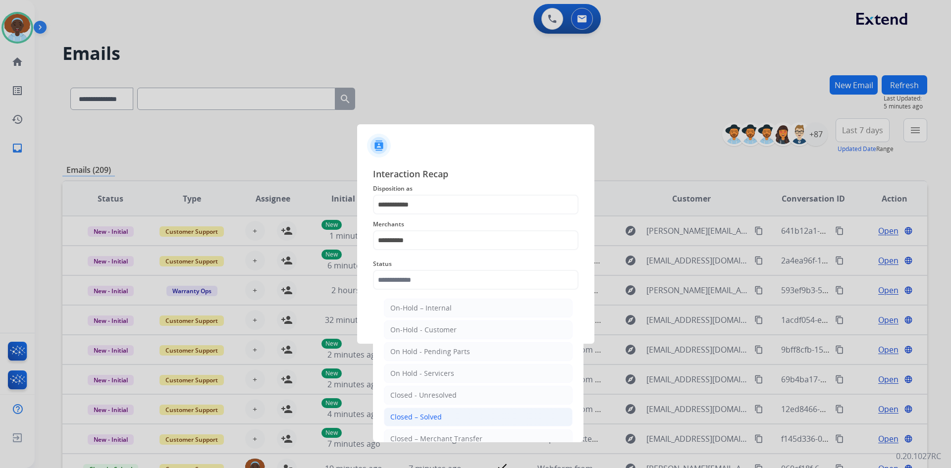
click at [434, 419] on div "Closed – Solved" at bounding box center [416, 417] width 52 height 10
type input "**********"
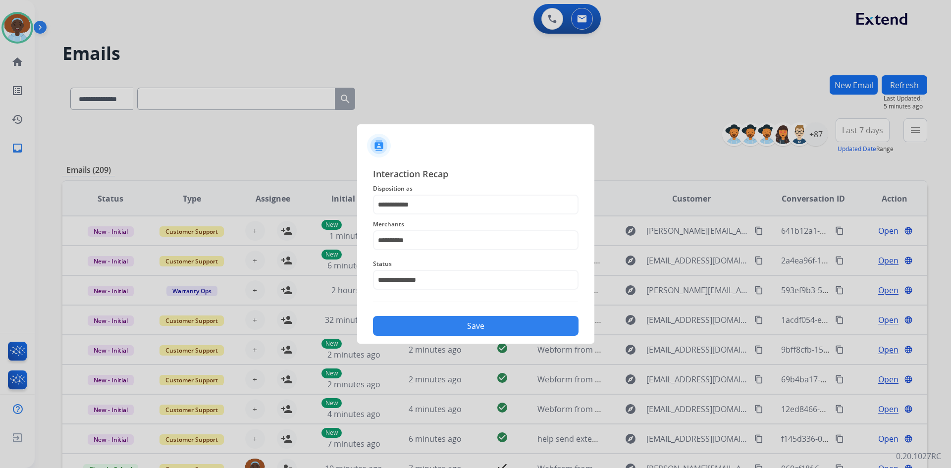
click at [484, 325] on button "Save" at bounding box center [476, 326] width 206 height 20
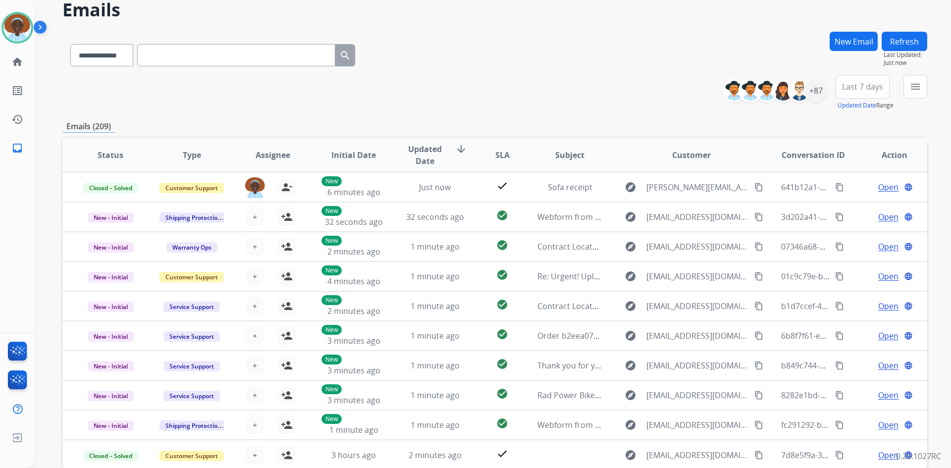
scroll to position [50, 0]
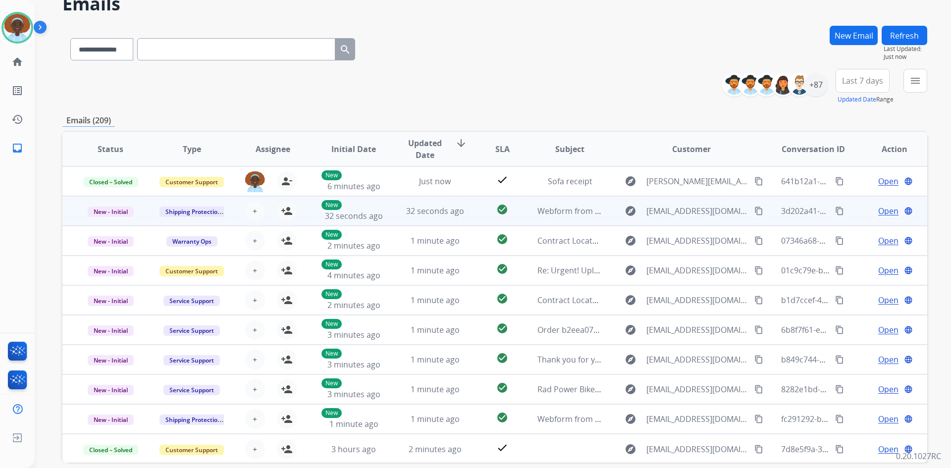
click at [878, 211] on span "Open" at bounding box center [888, 211] width 20 height 12
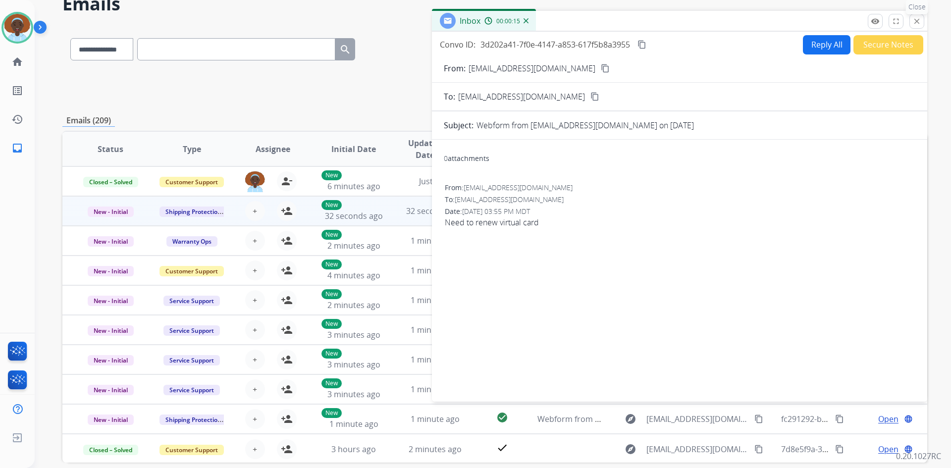
drag, startPoint x: 914, startPoint y: 24, endPoint x: 936, endPoint y: 104, distance: 82.7
click at [915, 24] on mat-icon "close" at bounding box center [916, 21] width 9 height 9
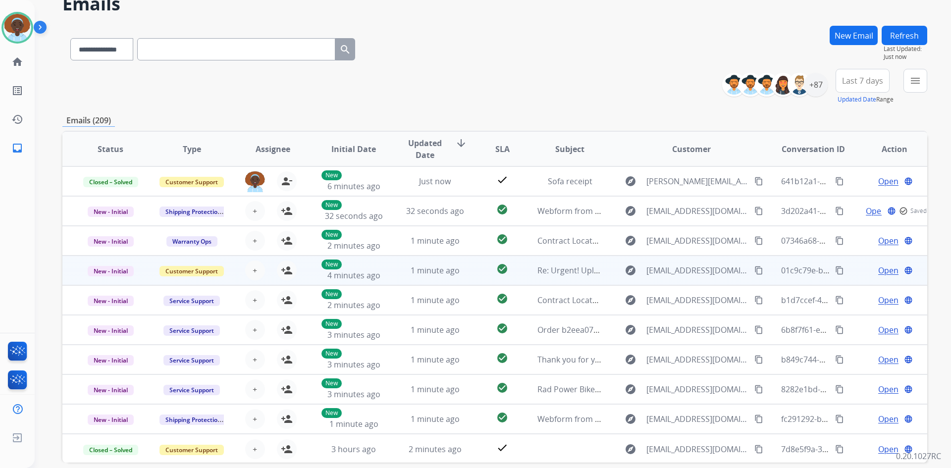
click at [885, 269] on span "Open" at bounding box center [888, 270] width 20 height 12
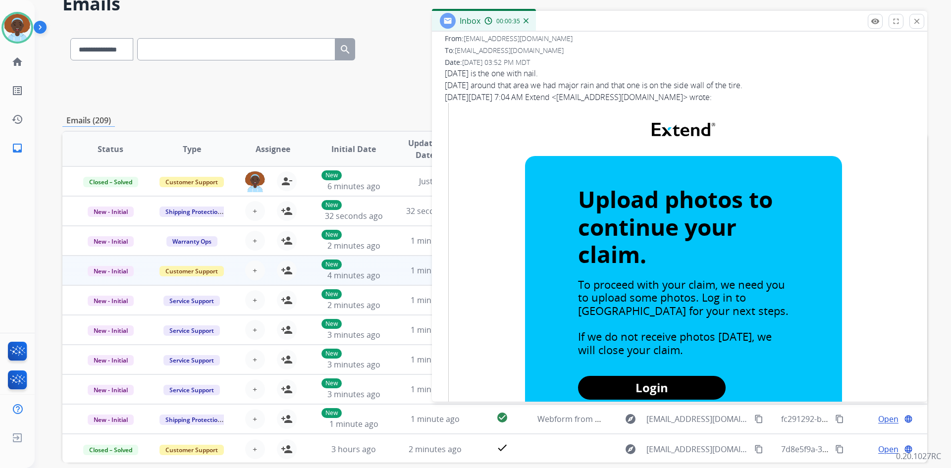
scroll to position [0, 0]
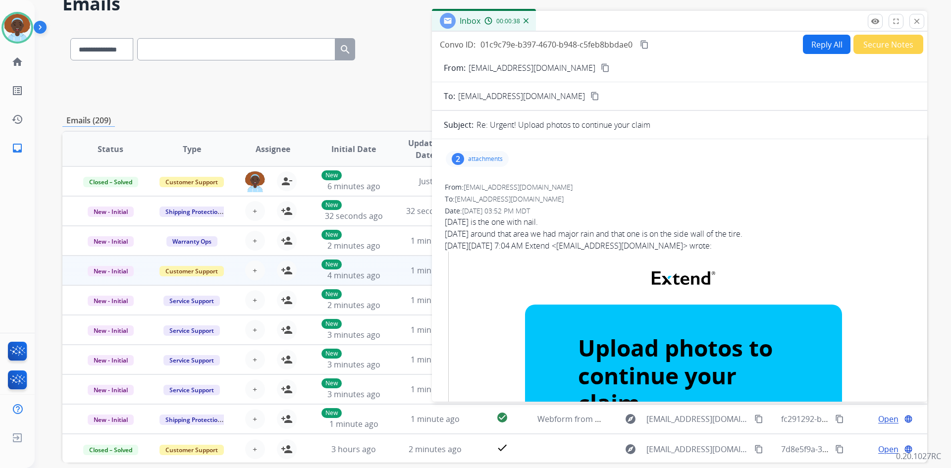
click at [455, 157] on div "2" at bounding box center [458, 159] width 12 height 12
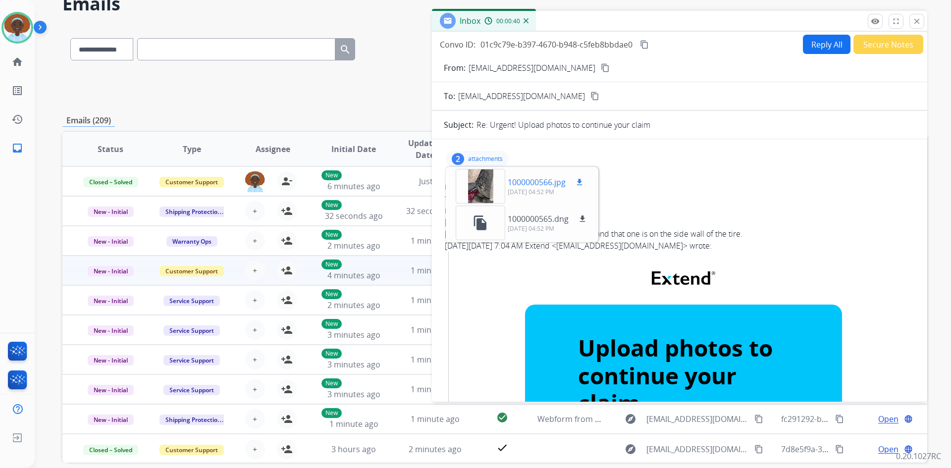
click at [480, 189] on div at bounding box center [481, 186] width 50 height 35
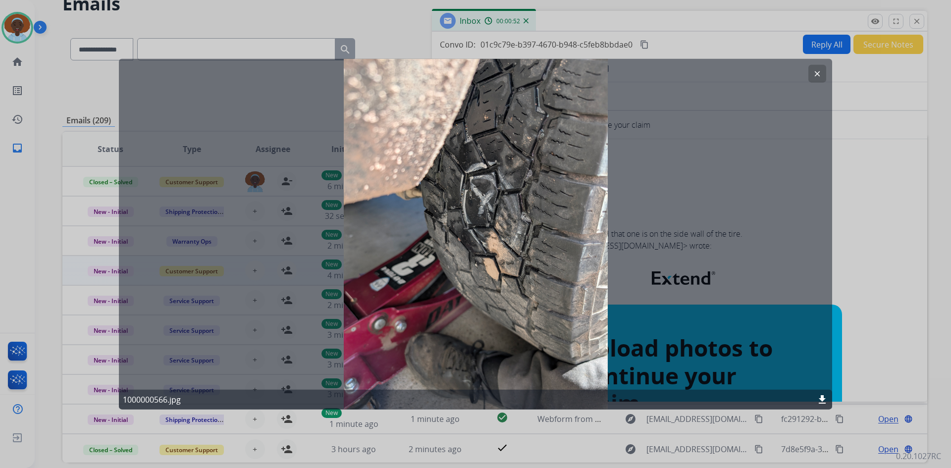
click at [820, 72] on mat-icon "clear" at bounding box center [817, 73] width 9 height 9
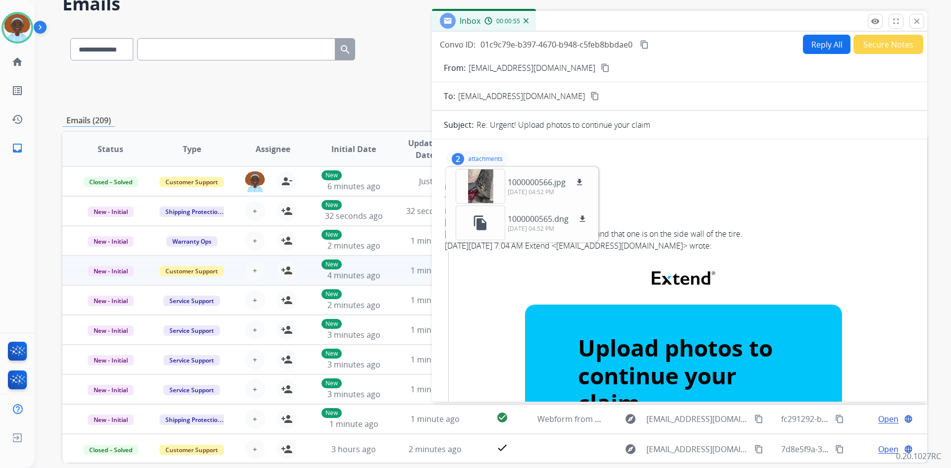
click at [467, 156] on div "2 attachments 1000000566.jpg download 10/06/2025, 04:52 PM file_copy 1000000565…" at bounding box center [477, 159] width 63 height 16
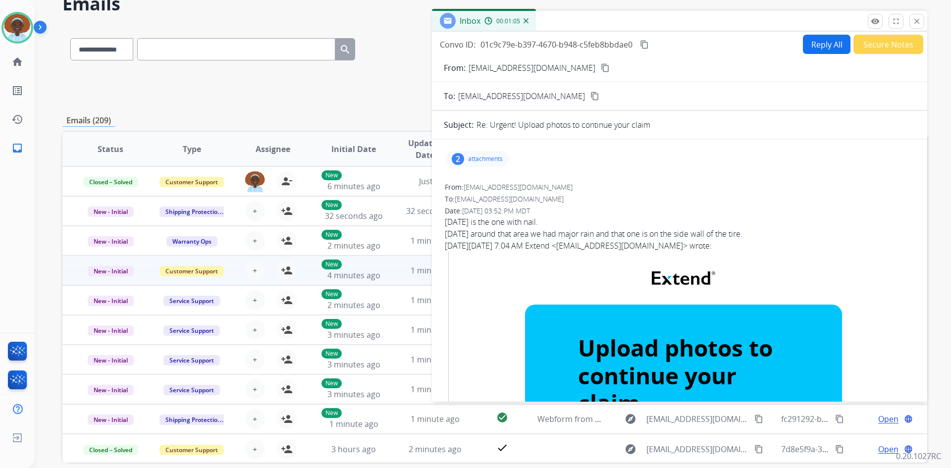
drag, startPoint x: 915, startPoint y: 19, endPoint x: 914, endPoint y: 57, distance: 38.1
click at [915, 19] on mat-icon "close" at bounding box center [916, 21] width 9 height 9
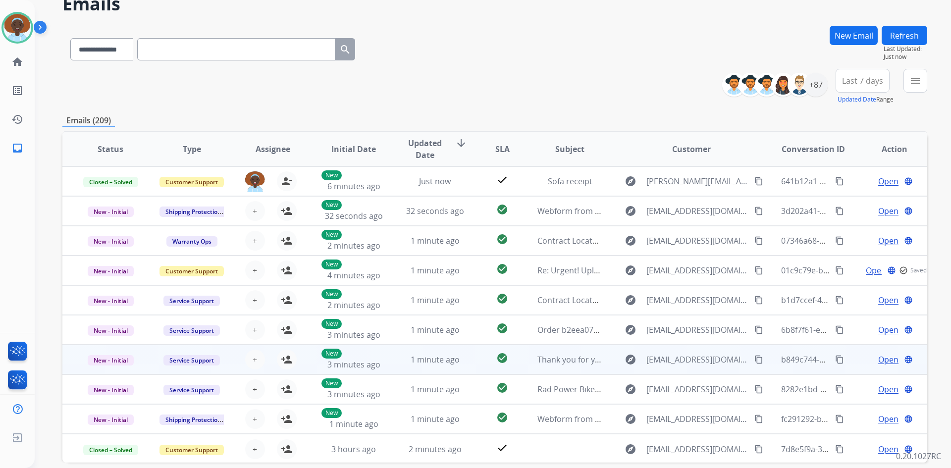
scroll to position [1, 0]
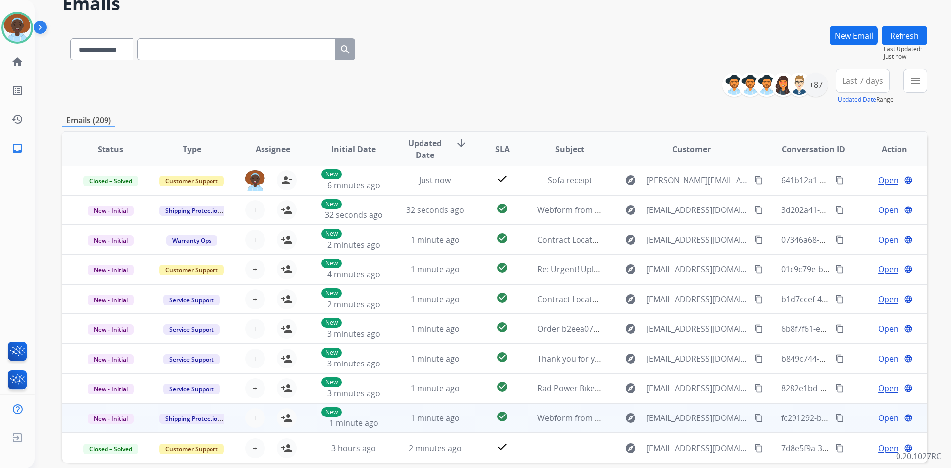
click at [890, 418] on span "Open" at bounding box center [888, 418] width 20 height 12
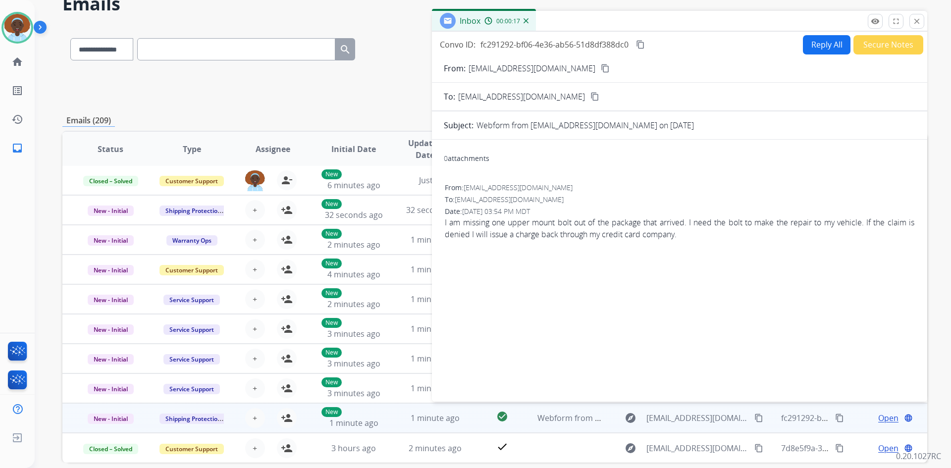
click at [601, 68] on mat-icon "content_copy" at bounding box center [605, 68] width 9 height 9
click at [813, 45] on button "Reply All" at bounding box center [827, 44] width 48 height 19
select select "**********"
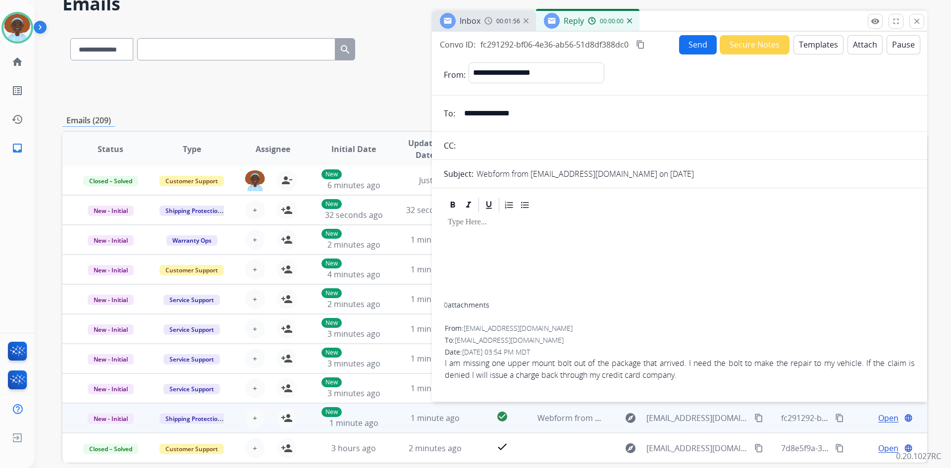
click at [812, 46] on button "Templates" at bounding box center [818, 44] width 50 height 19
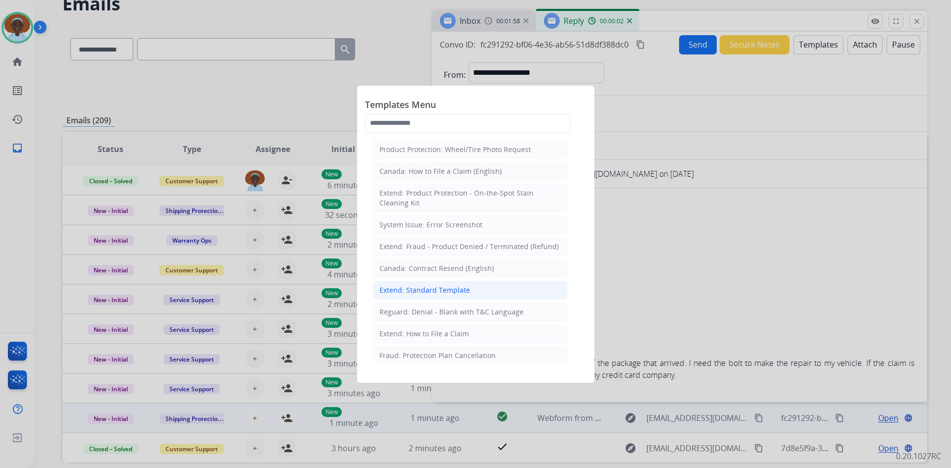
click at [425, 286] on div "Extend: Standard Template" at bounding box center [424, 290] width 91 height 10
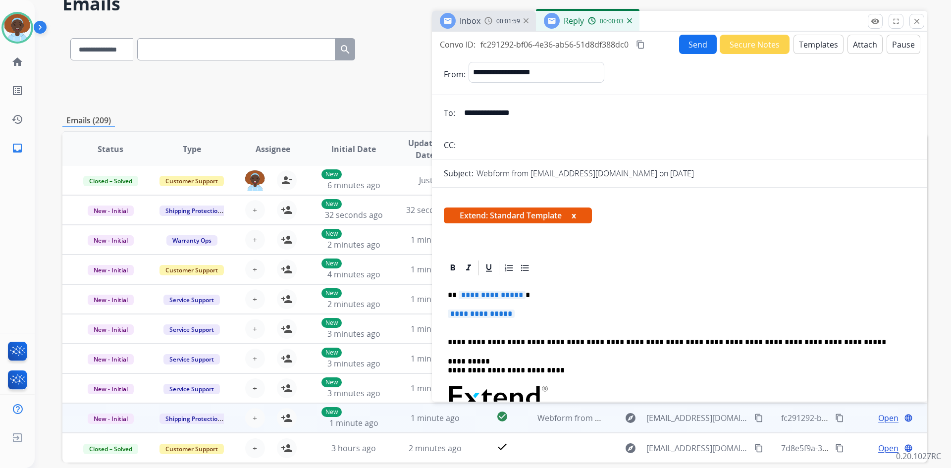
click at [506, 297] on span "**********" at bounding box center [492, 295] width 67 height 8
click at [494, 315] on span "**********" at bounding box center [481, 314] width 67 height 8
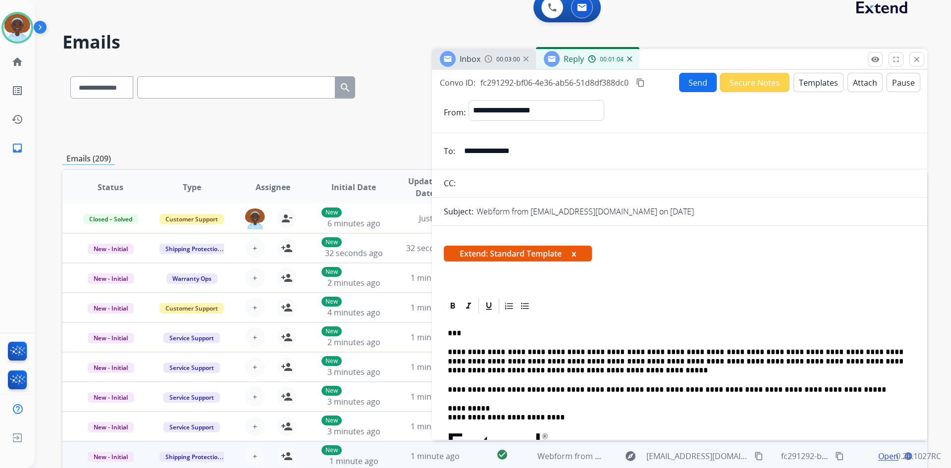
scroll to position [0, 0]
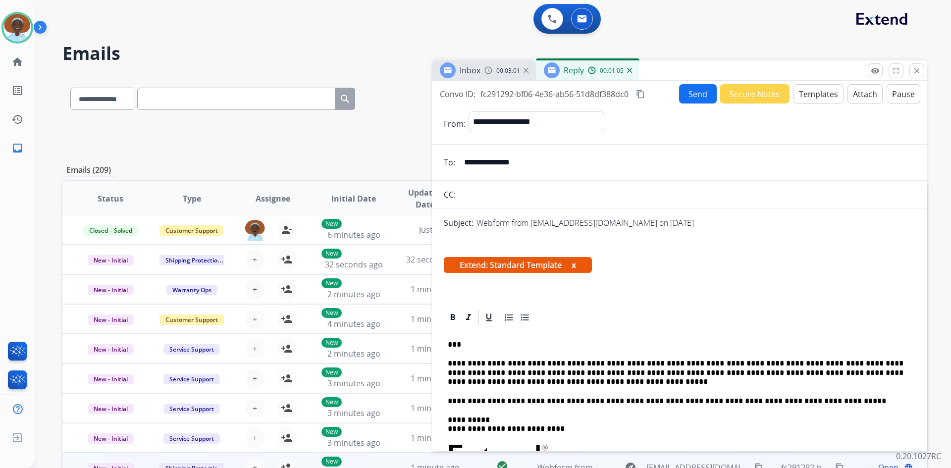
click at [695, 90] on button "Send" at bounding box center [698, 93] width 38 height 19
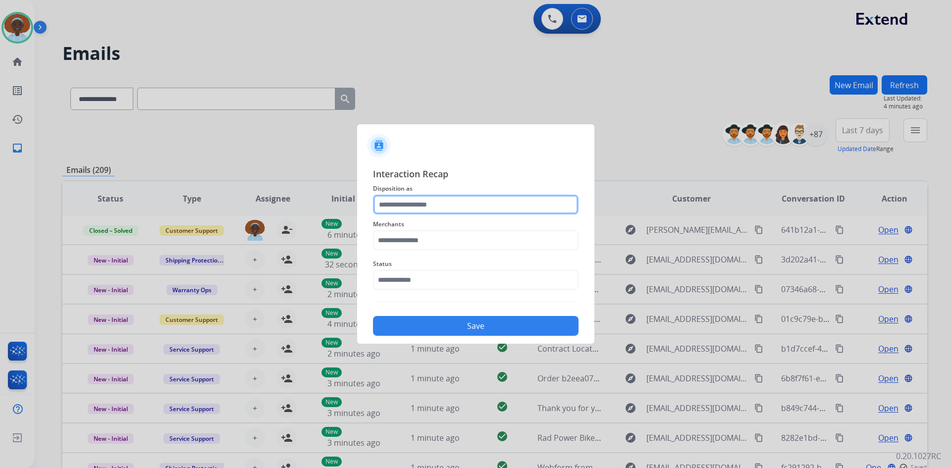
click at [416, 205] on input "text" at bounding box center [476, 205] width 206 height 20
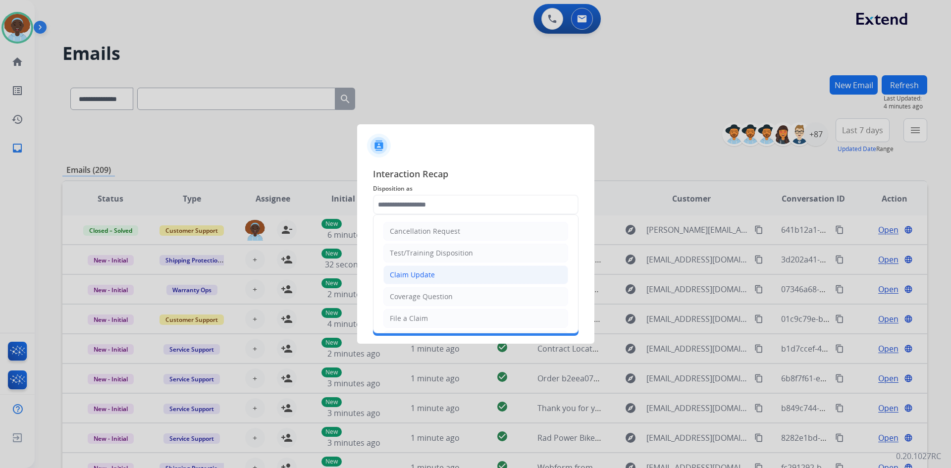
click at [423, 269] on li "Claim Update" at bounding box center [475, 274] width 185 height 19
type input "**********"
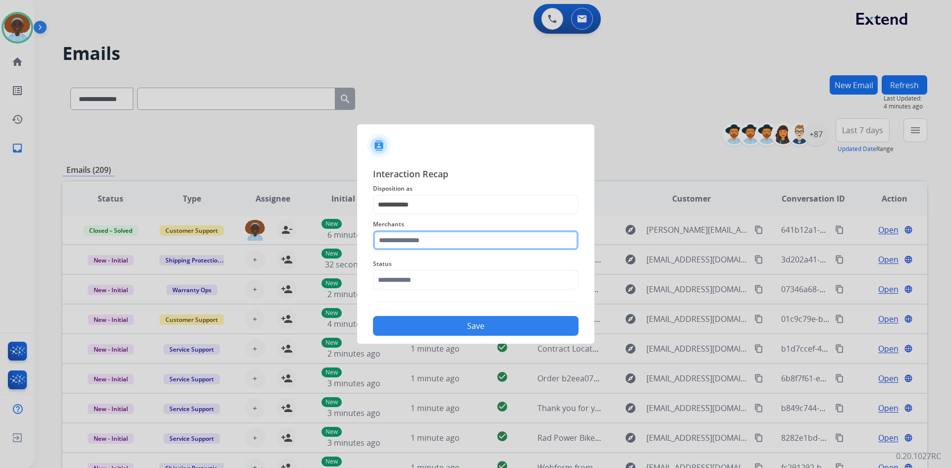
click at [426, 239] on input "text" at bounding box center [476, 240] width 206 height 20
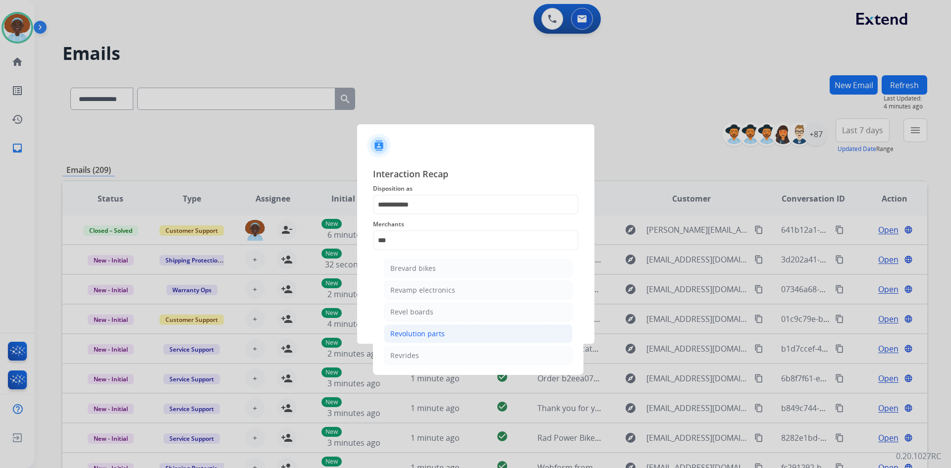
click at [424, 334] on div "Revolution parts" at bounding box center [417, 334] width 54 height 10
type input "**********"
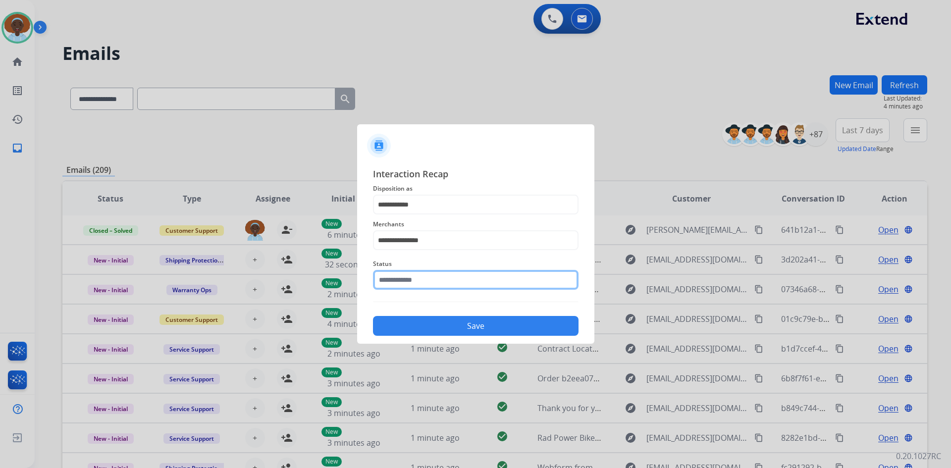
click at [442, 276] on input "text" at bounding box center [476, 280] width 206 height 20
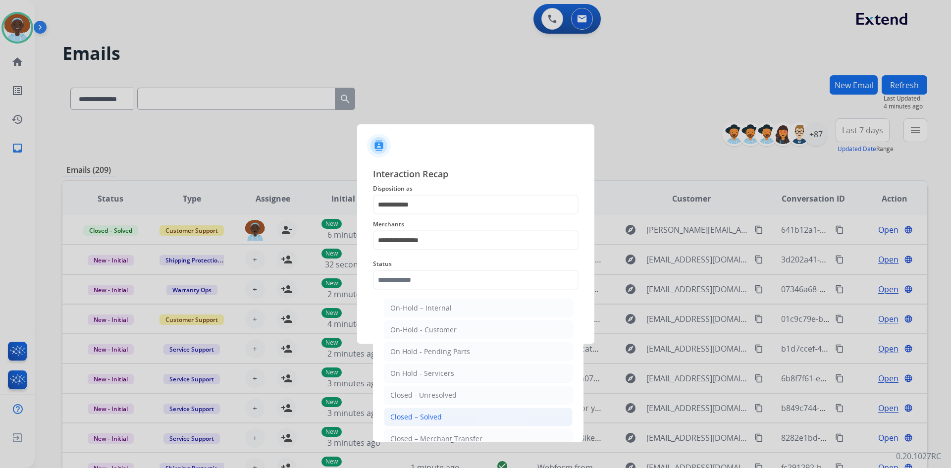
drag, startPoint x: 435, startPoint y: 417, endPoint x: 459, endPoint y: 373, distance: 49.9
click at [435, 415] on div "Closed – Solved" at bounding box center [416, 417] width 52 height 10
type input "**********"
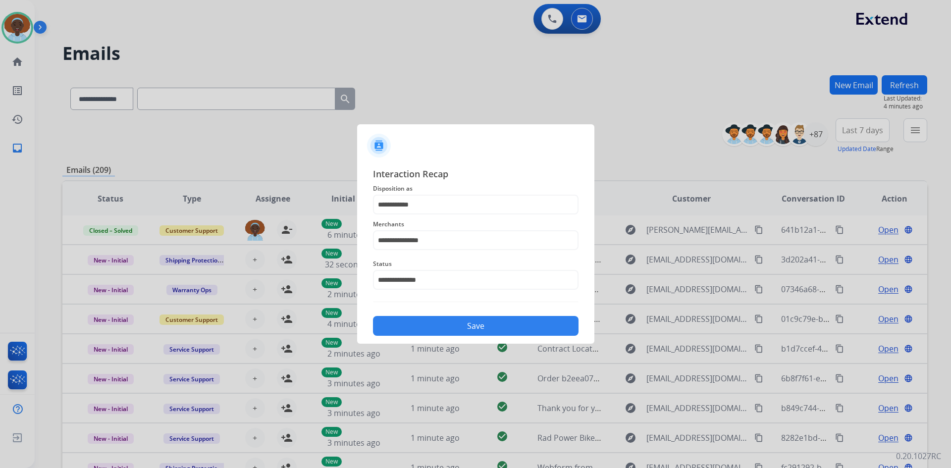
click at [475, 322] on button "Save" at bounding box center [476, 326] width 206 height 20
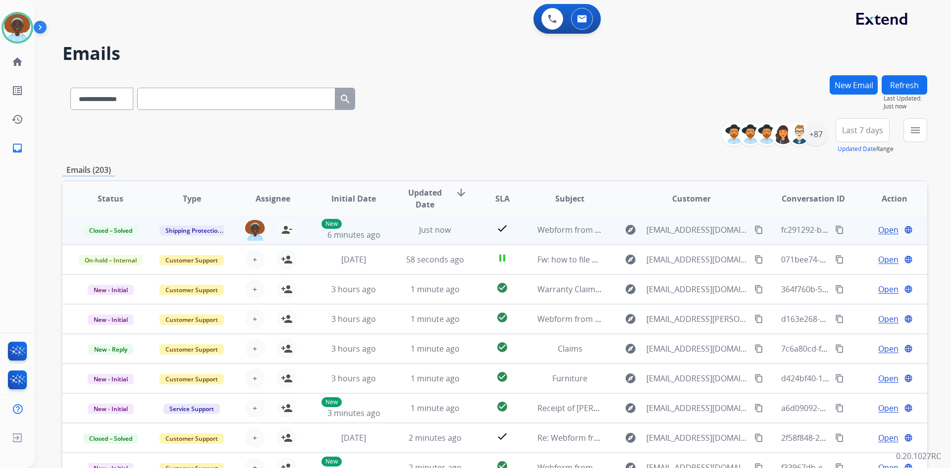
click at [882, 232] on span "Open" at bounding box center [888, 230] width 20 height 12
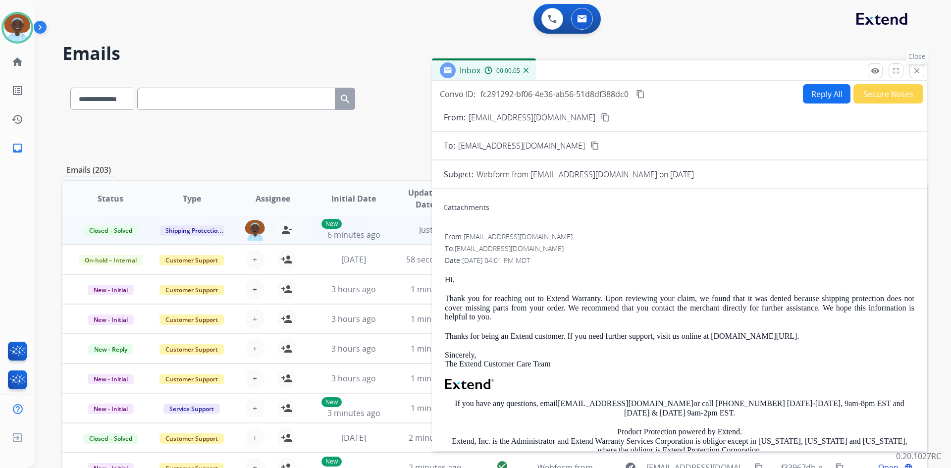
click at [916, 72] on mat-icon "close" at bounding box center [916, 70] width 9 height 9
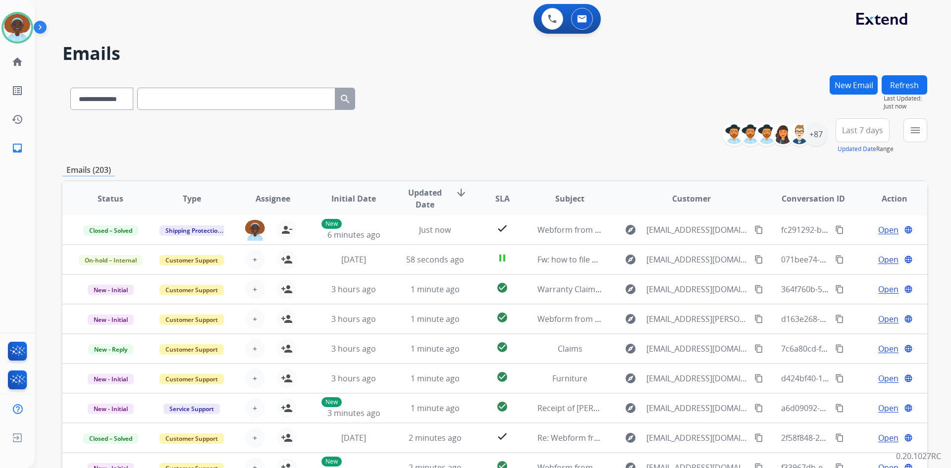
click at [868, 132] on span "Last 7 days" at bounding box center [862, 130] width 41 height 4
click at [853, 252] on div "Last 90 days" at bounding box center [859, 250] width 54 height 15
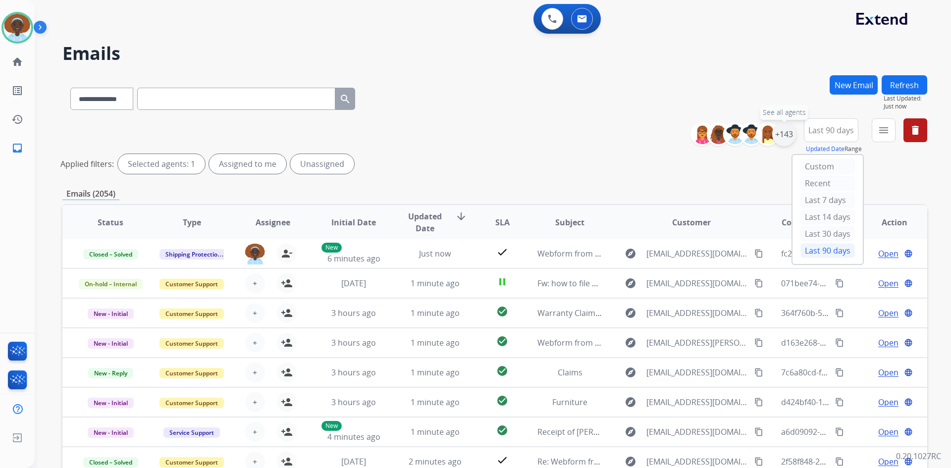
click at [783, 139] on div "+143" at bounding box center [784, 134] width 24 height 24
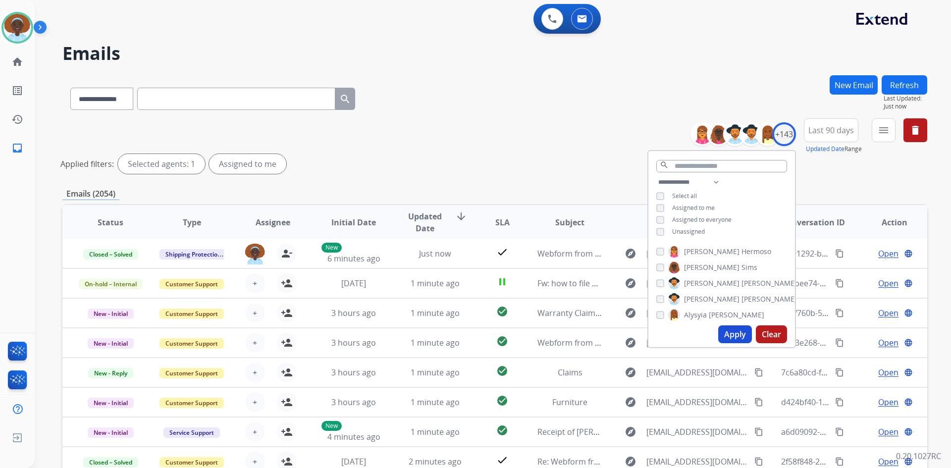
click at [734, 329] on button "Apply" at bounding box center [735, 334] width 34 height 18
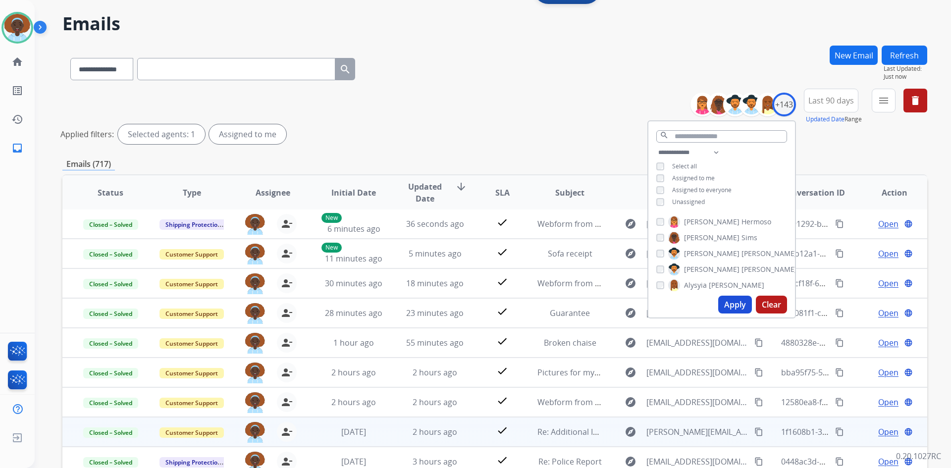
scroll to position [119, 0]
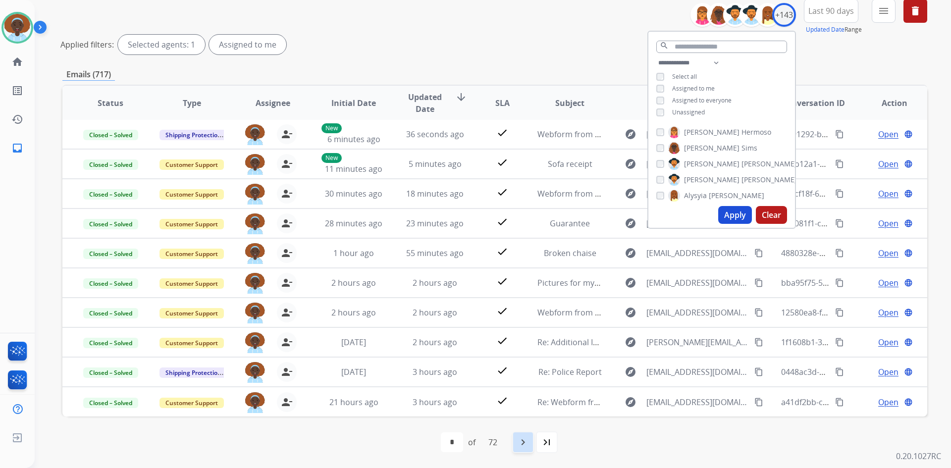
click at [523, 443] on mat-icon "navigate_next" at bounding box center [523, 442] width 12 height 12
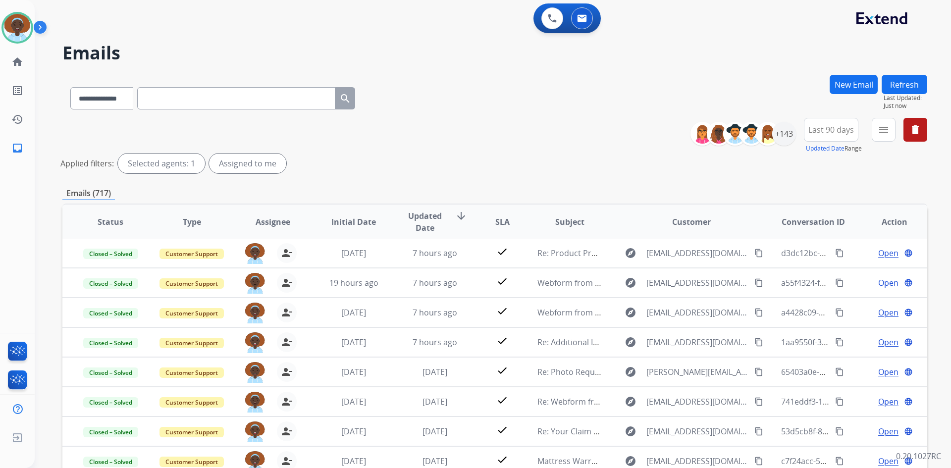
scroll to position [0, 0]
click at [19, 62] on mat-icon "home" at bounding box center [17, 62] width 12 height 12
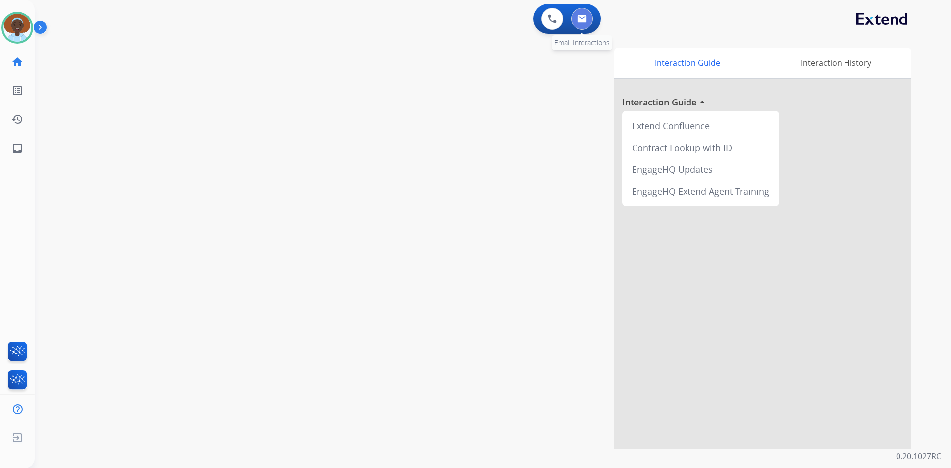
click at [581, 18] on img at bounding box center [582, 19] width 10 height 8
select select "**********"
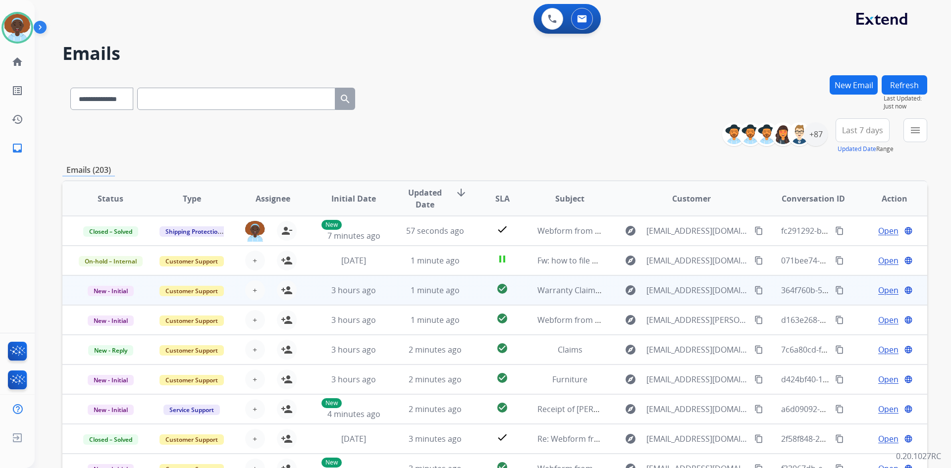
click at [879, 292] on span "Open" at bounding box center [888, 290] width 20 height 12
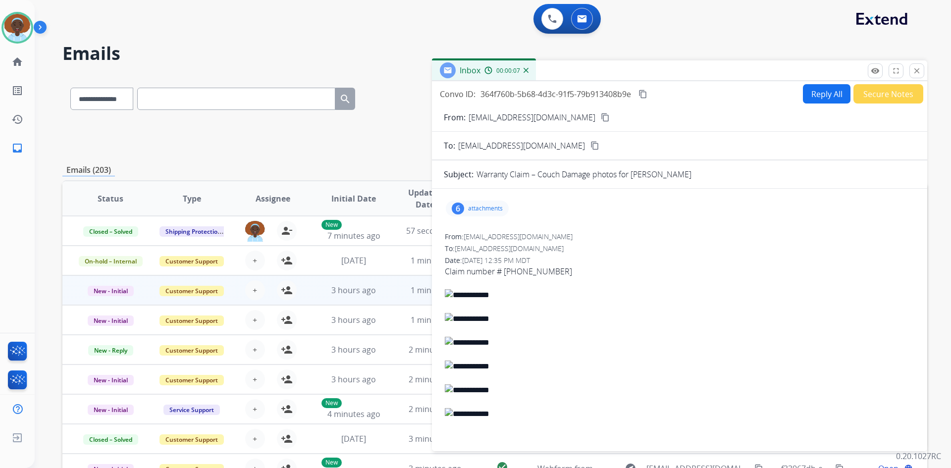
click at [460, 207] on div "6" at bounding box center [458, 209] width 12 height 12
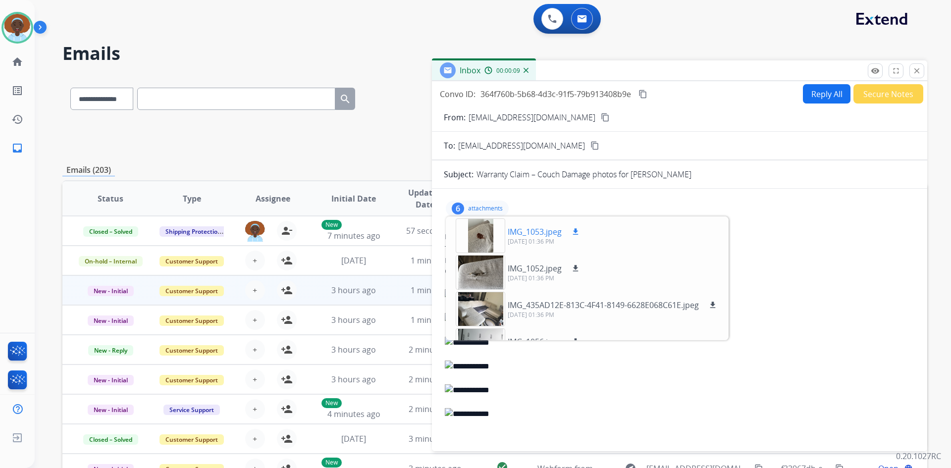
click at [481, 234] on div at bounding box center [481, 235] width 50 height 35
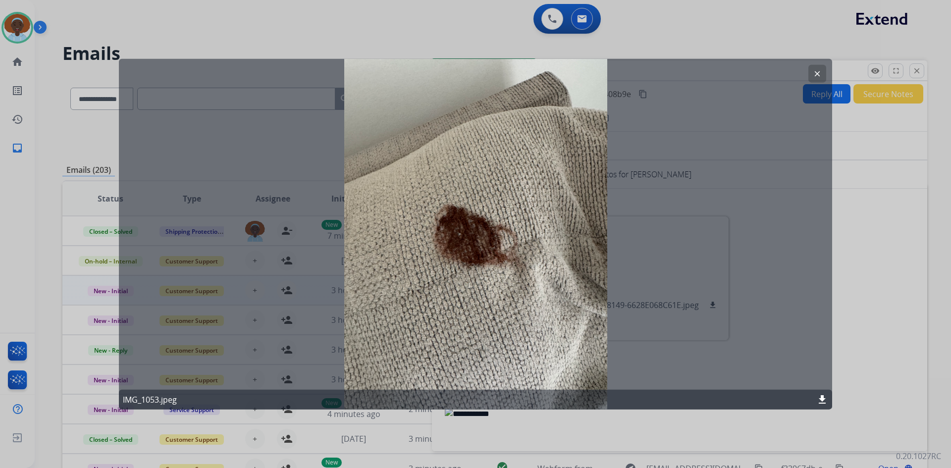
click at [813, 72] on mat-icon "clear" at bounding box center [817, 73] width 9 height 9
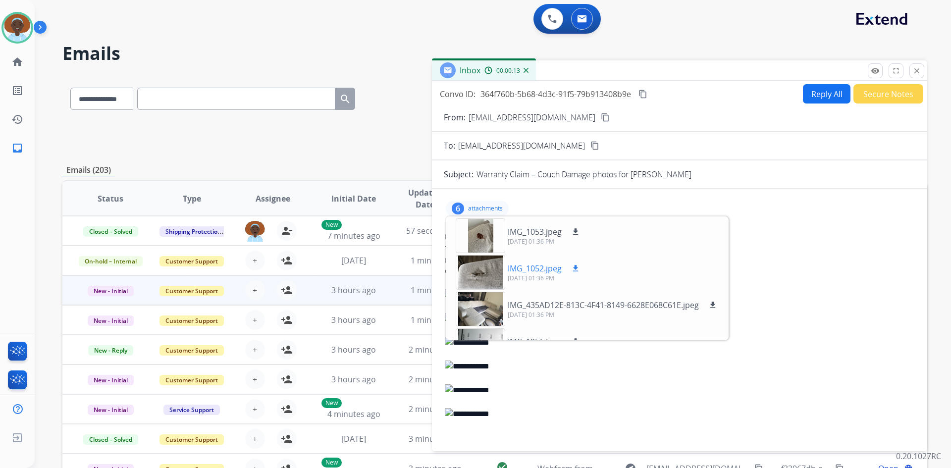
click at [480, 271] on div at bounding box center [481, 272] width 50 height 35
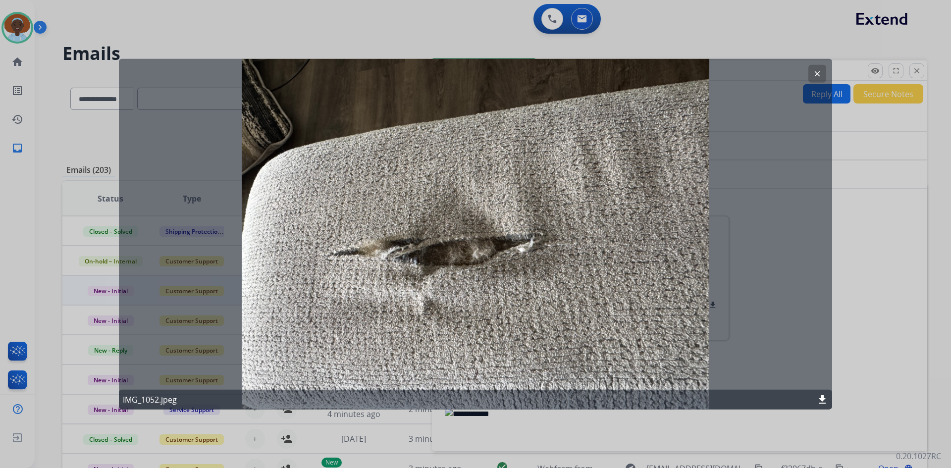
click at [816, 74] on mat-icon "clear" at bounding box center [817, 73] width 9 height 9
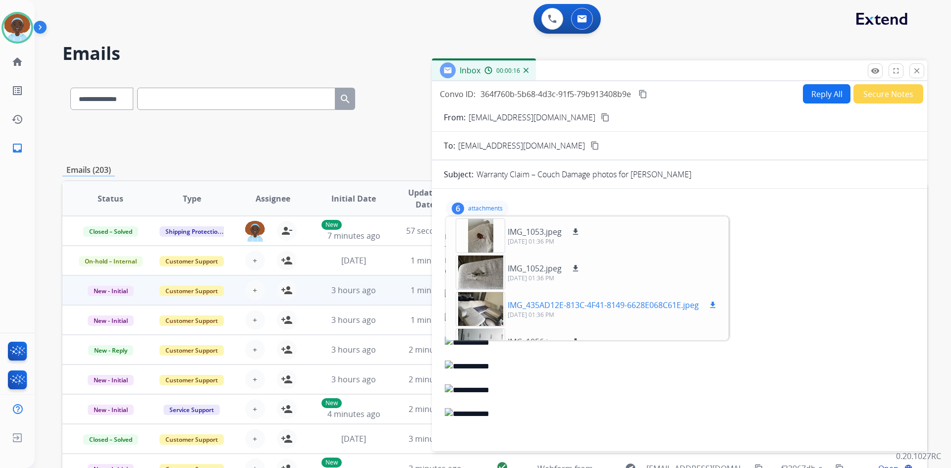
click at [483, 311] on div at bounding box center [481, 309] width 50 height 35
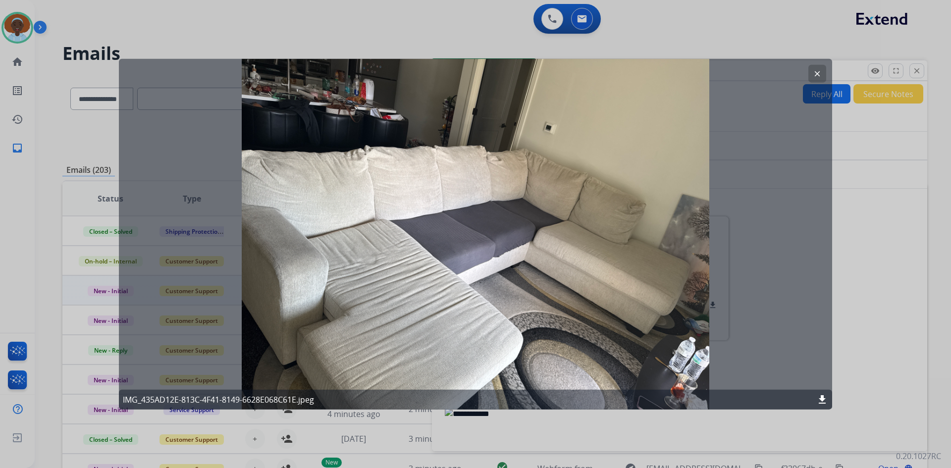
click at [813, 72] on mat-icon "clear" at bounding box center [817, 73] width 9 height 9
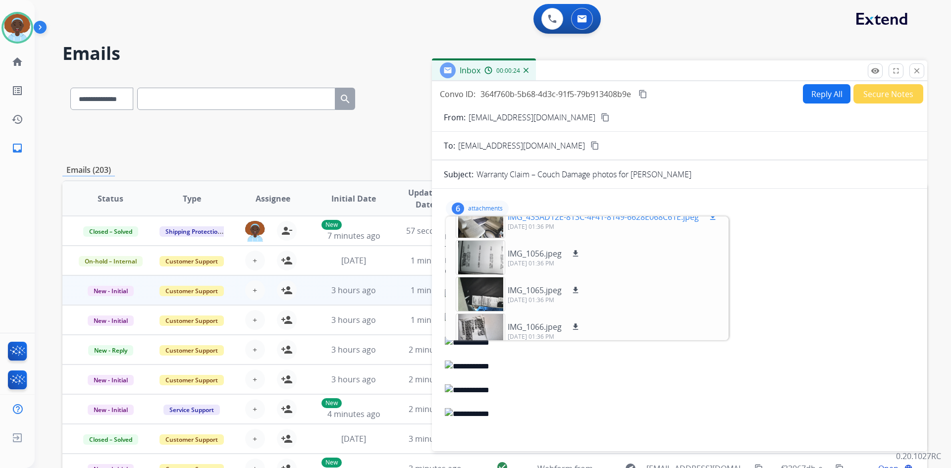
scroll to position [98, 0]
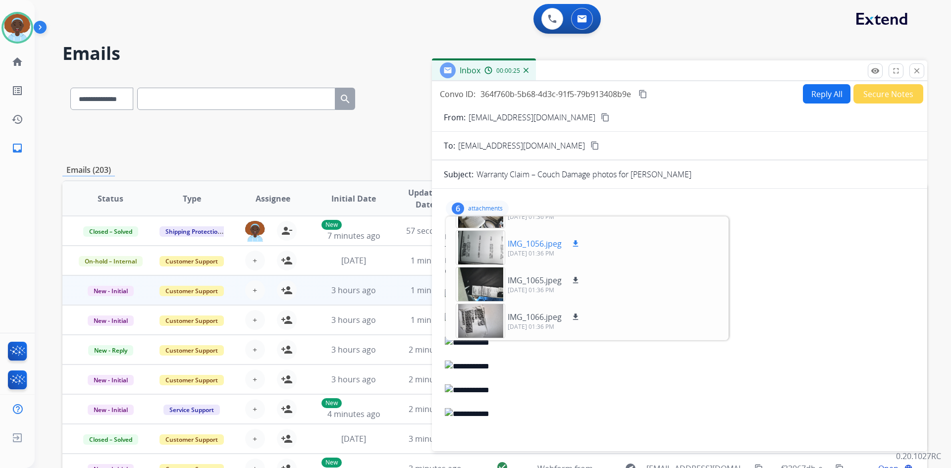
click at [486, 248] on div at bounding box center [481, 247] width 50 height 35
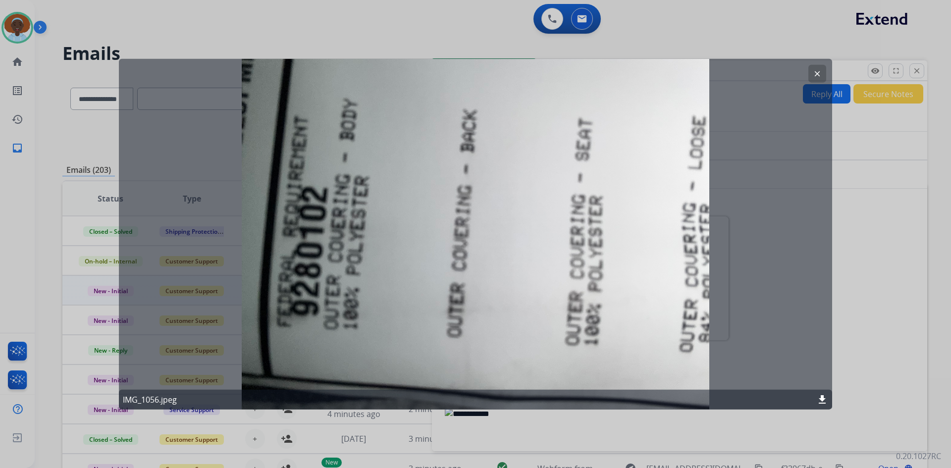
click at [817, 70] on mat-icon "clear" at bounding box center [817, 73] width 9 height 9
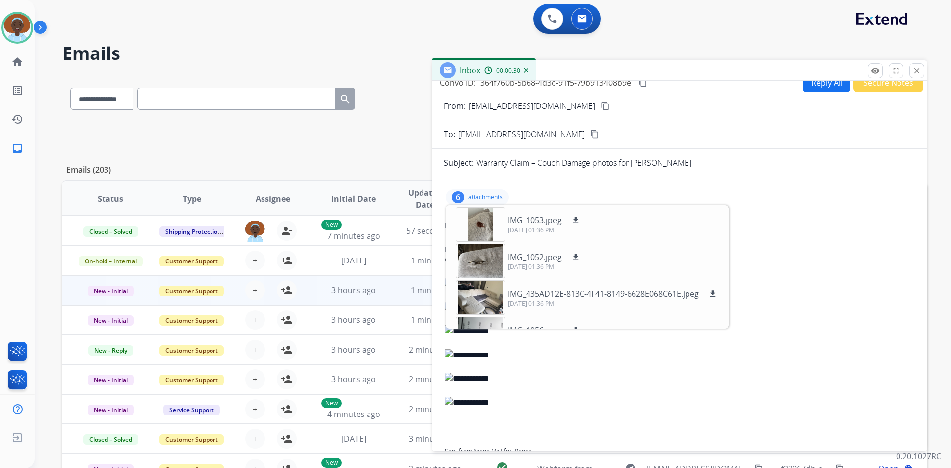
scroll to position [0, 0]
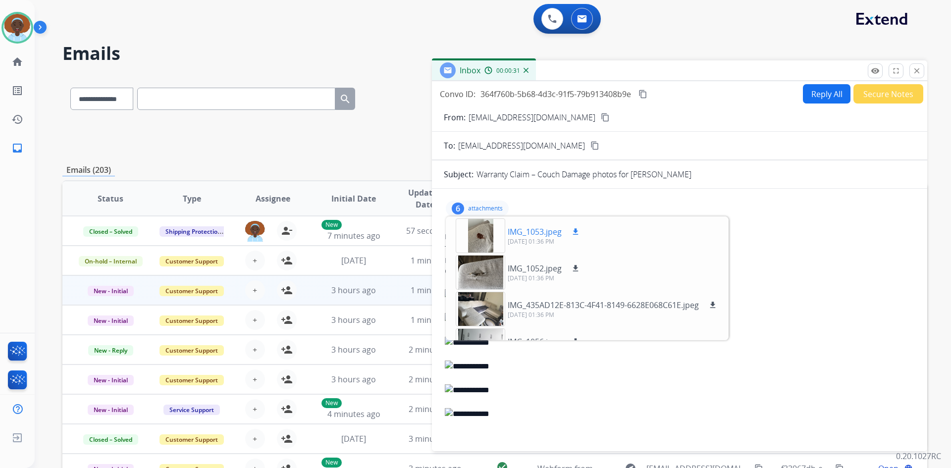
click at [487, 238] on div at bounding box center [481, 235] width 50 height 35
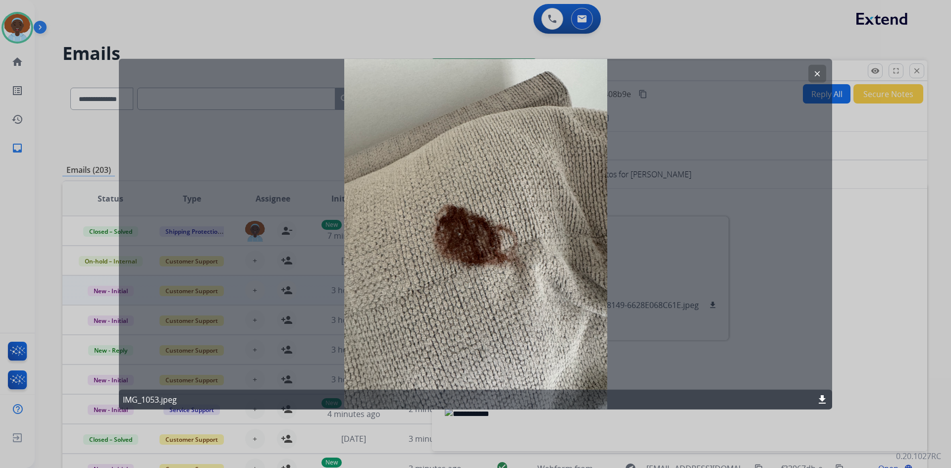
click at [813, 74] on mat-icon "clear" at bounding box center [817, 73] width 9 height 9
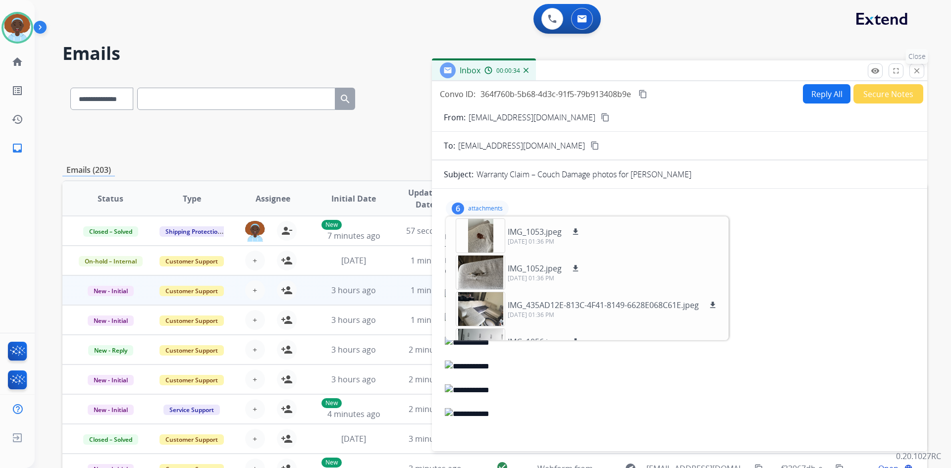
click at [916, 72] on mat-icon "close" at bounding box center [916, 70] width 9 height 9
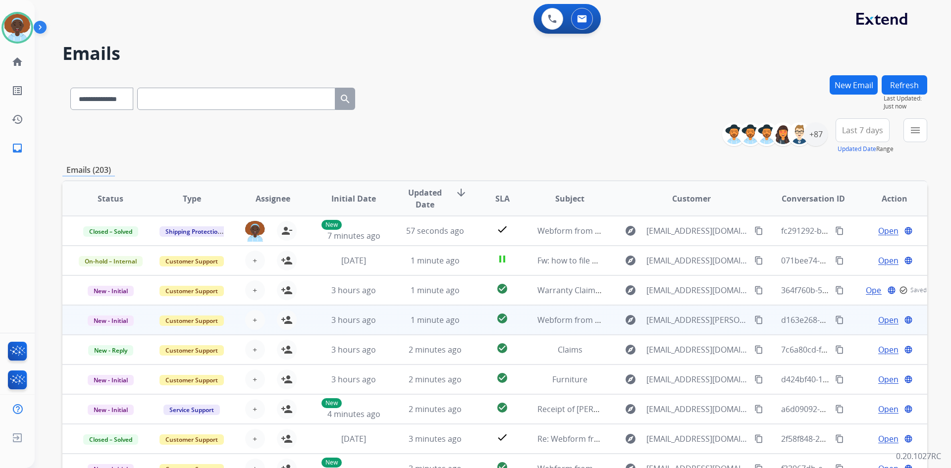
click at [882, 320] on span "Open" at bounding box center [888, 320] width 20 height 12
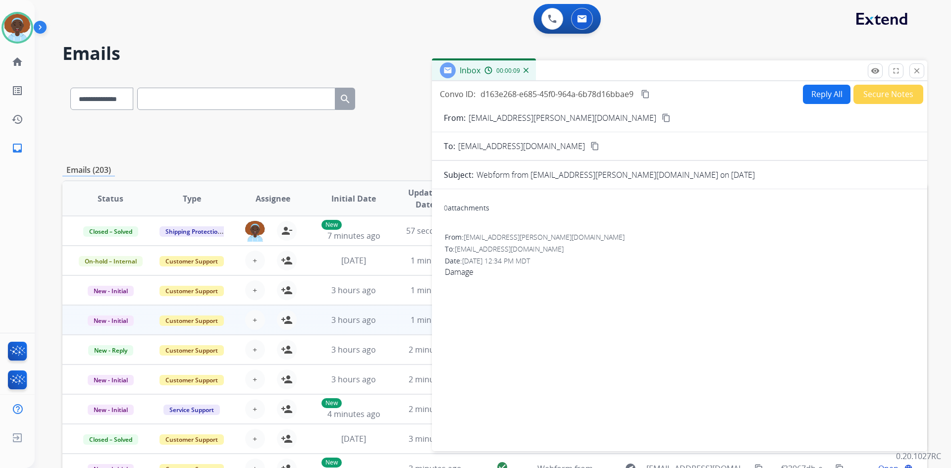
click at [662, 118] on mat-icon "content_copy" at bounding box center [666, 117] width 9 height 9
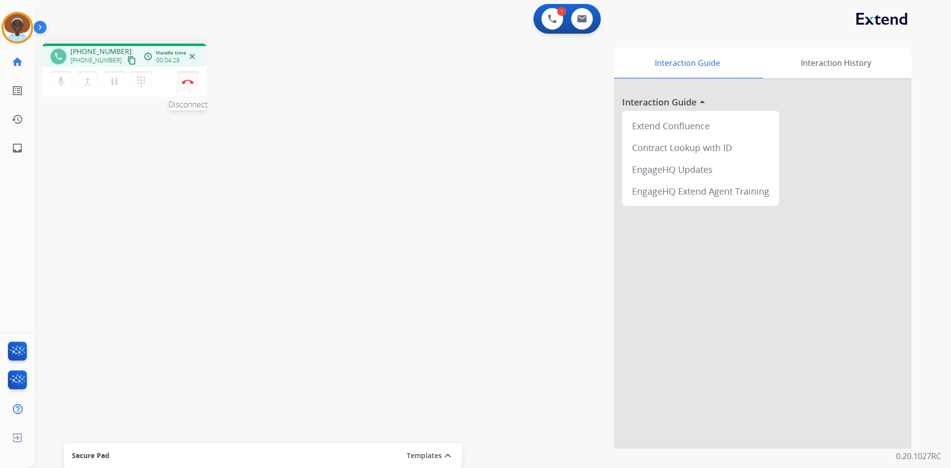
click at [187, 76] on button "Disconnect" at bounding box center [187, 81] width 21 height 21
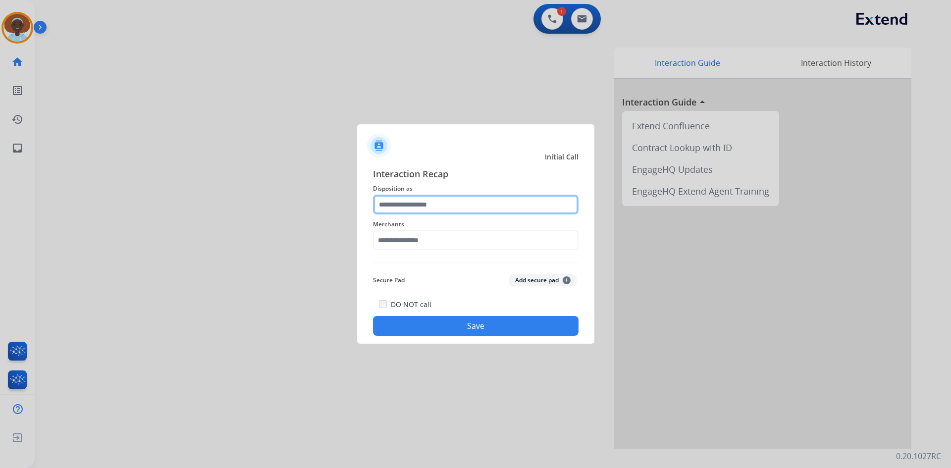
click at [442, 203] on input "text" at bounding box center [476, 205] width 206 height 20
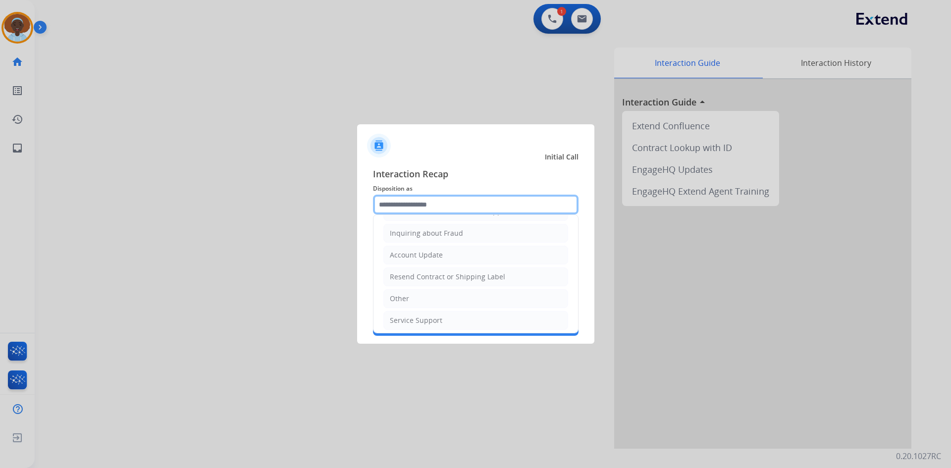
scroll to position [155, 0]
click at [429, 292] on li "Other" at bounding box center [475, 294] width 185 height 19
type input "*****"
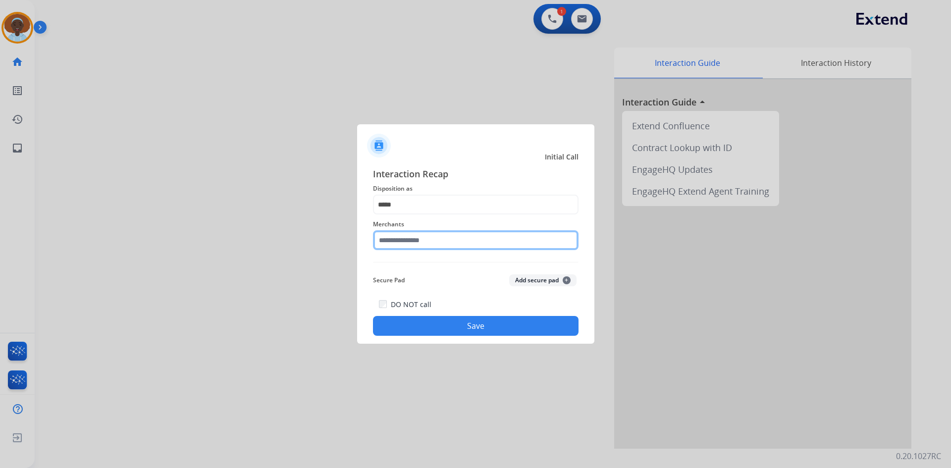
click at [426, 235] on input "text" at bounding box center [476, 240] width 206 height 20
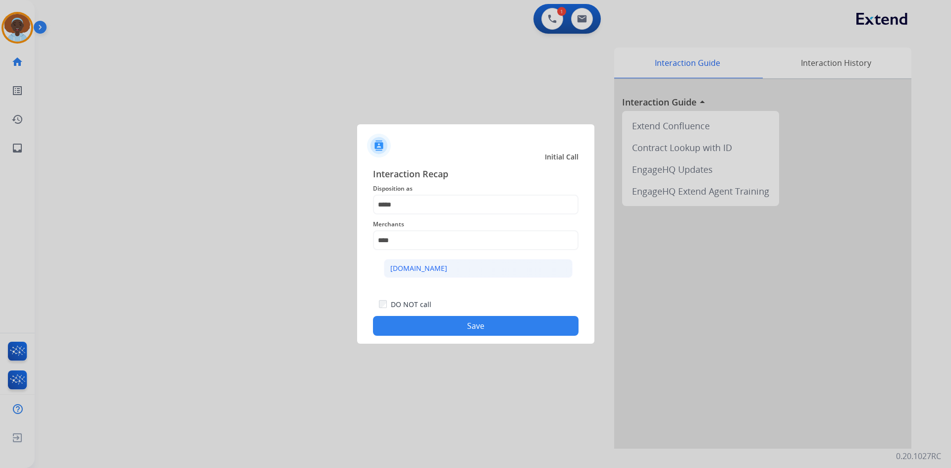
click at [433, 262] on li "[DOMAIN_NAME]" at bounding box center [478, 268] width 189 height 19
type input "**********"
click at [460, 327] on button "Save" at bounding box center [476, 326] width 206 height 20
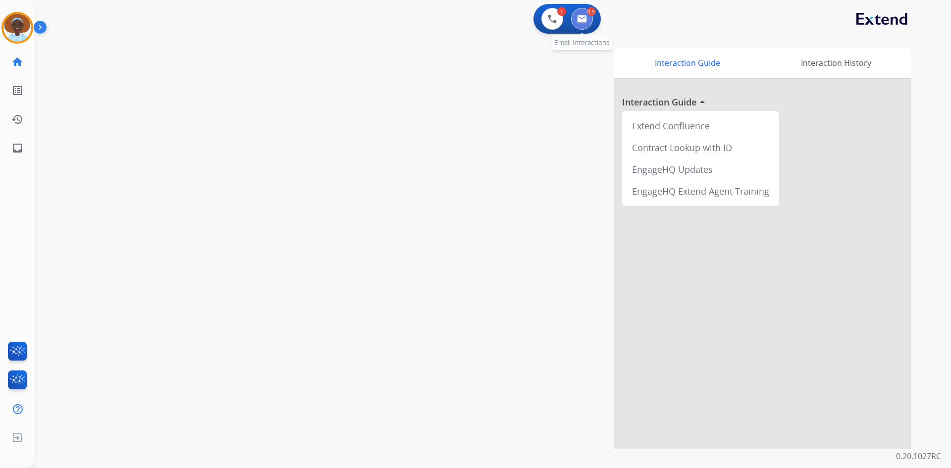
click at [580, 23] on button at bounding box center [582, 19] width 22 height 22
select select "**********"
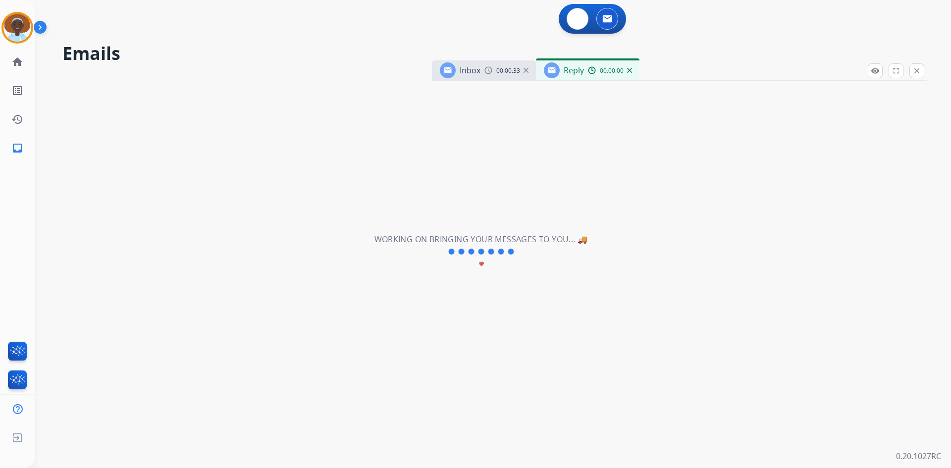
select select "**********"
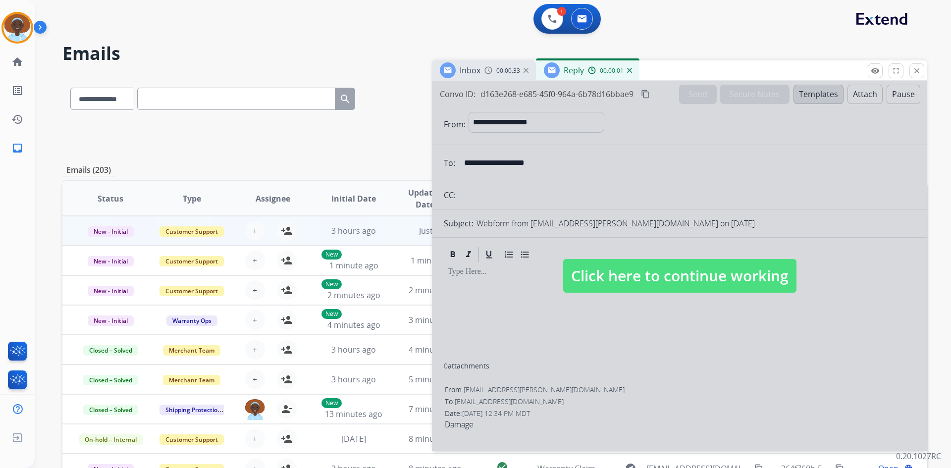
click at [613, 270] on span "Click here to continue working" at bounding box center [679, 276] width 233 height 34
select select
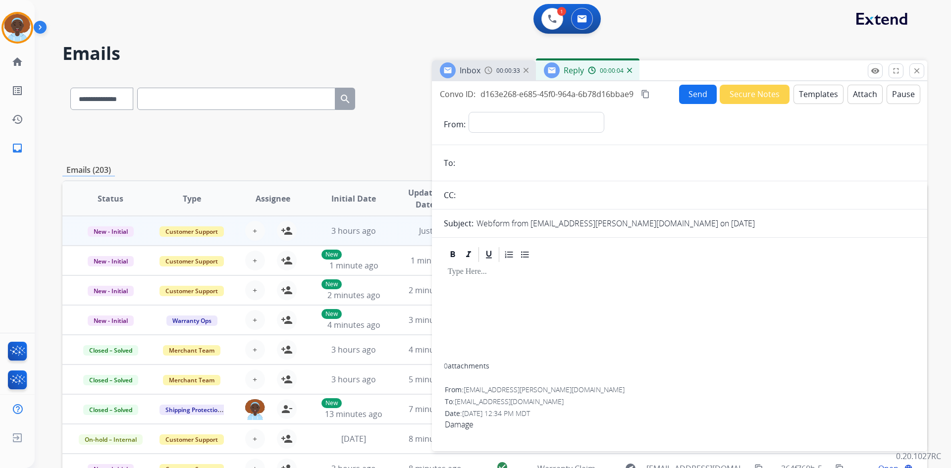
click at [627, 70] on img at bounding box center [629, 70] width 5 height 5
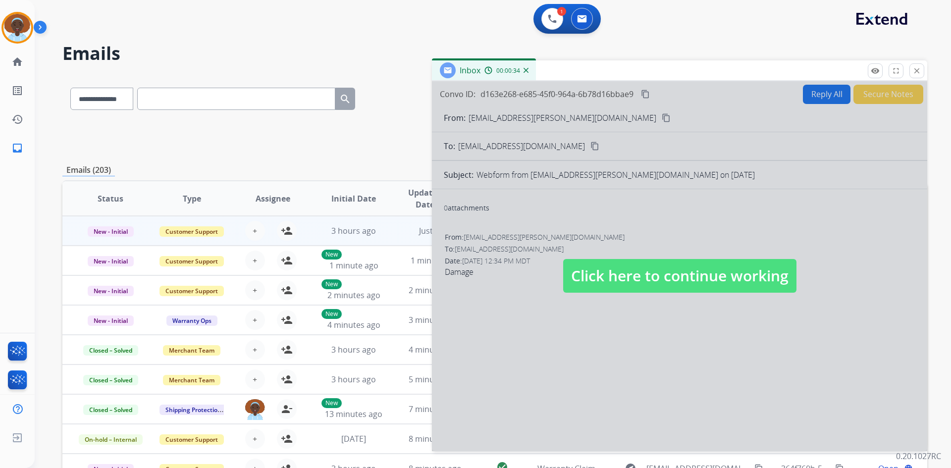
click at [629, 276] on span "Click here to continue working" at bounding box center [679, 276] width 233 height 34
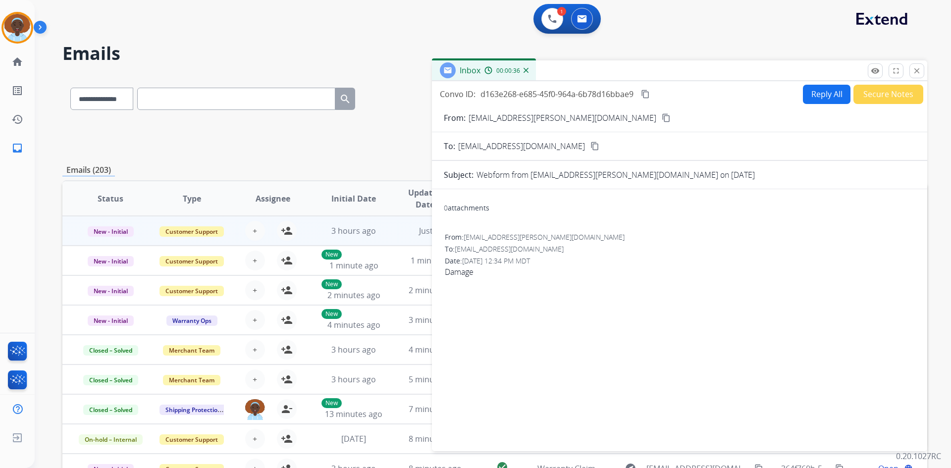
click at [525, 70] on img at bounding box center [525, 70] width 5 height 5
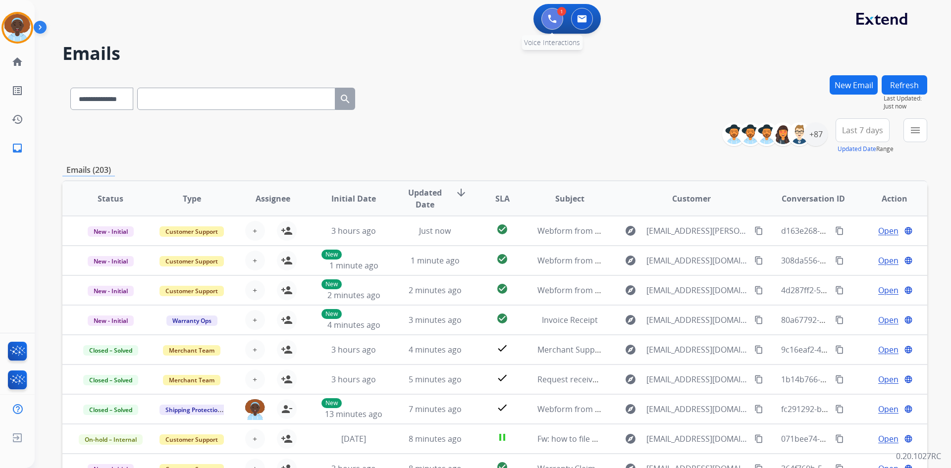
click at [549, 19] on img at bounding box center [552, 18] width 9 height 9
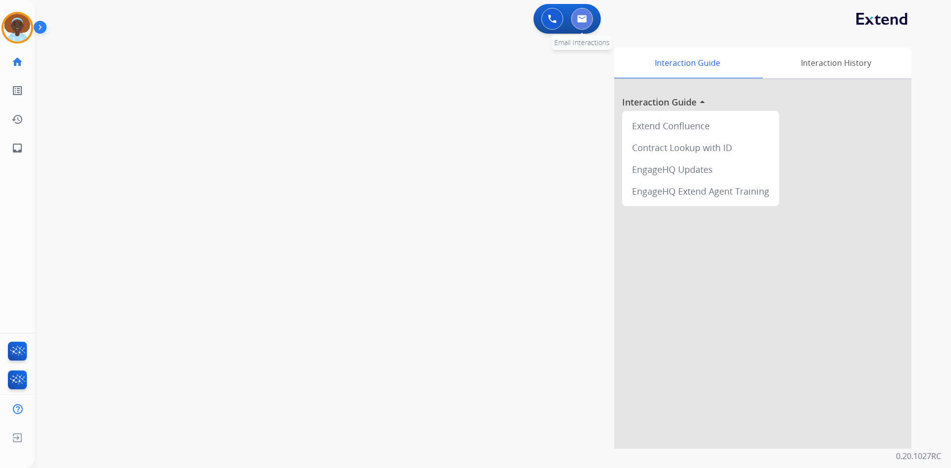
click at [584, 20] on img at bounding box center [582, 19] width 10 height 8
select select "**********"
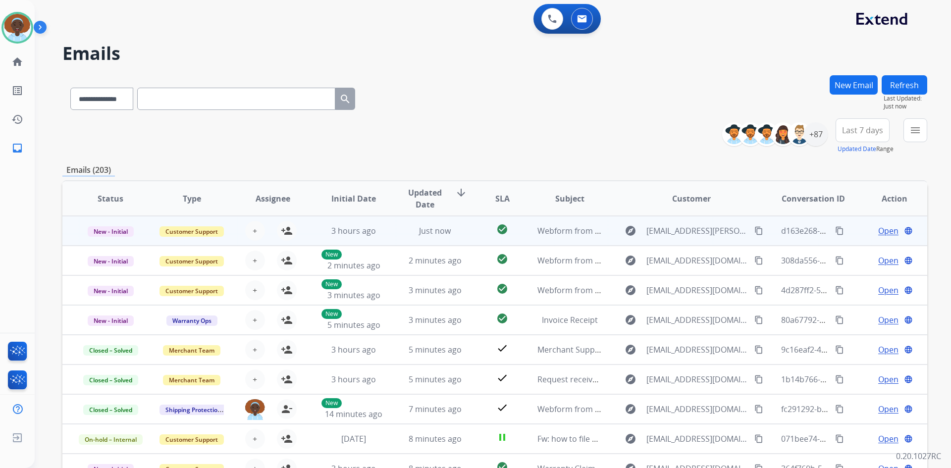
click at [889, 233] on span "Open" at bounding box center [888, 231] width 20 height 12
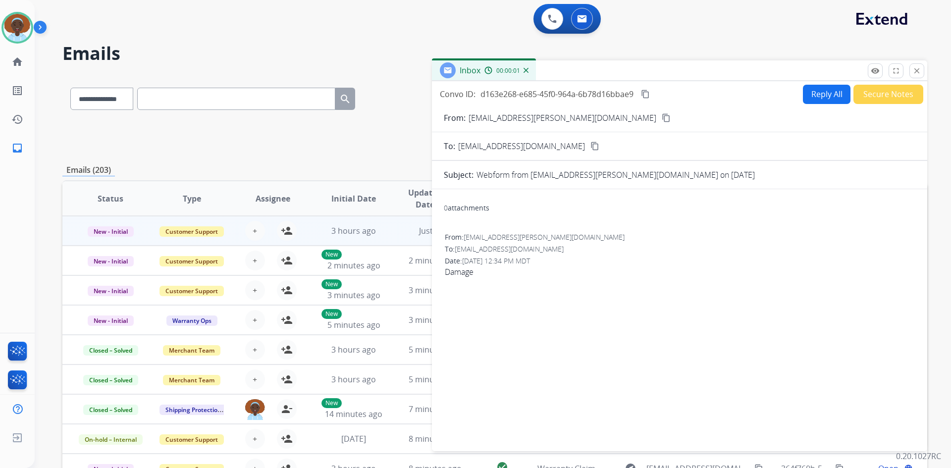
drag, startPoint x: 914, startPoint y: 70, endPoint x: 936, endPoint y: 108, distance: 44.2
click at [914, 71] on mat-icon "close" at bounding box center [916, 70] width 9 height 9
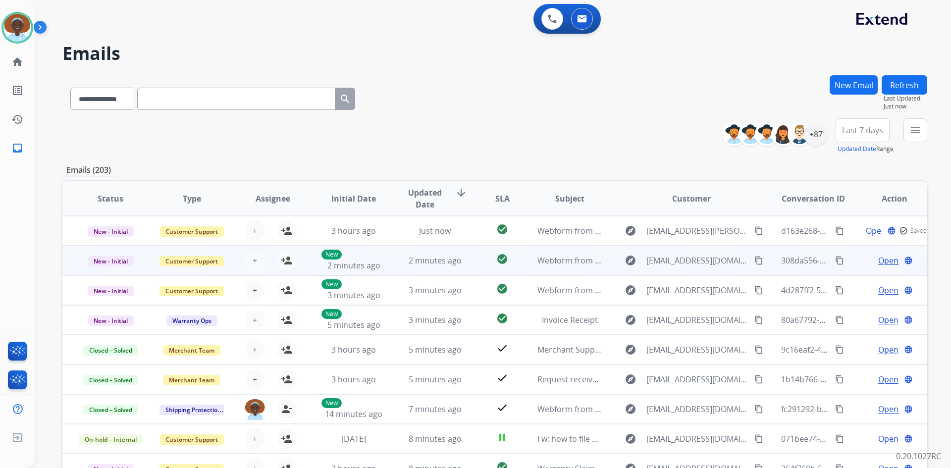
click at [882, 263] on span "Open" at bounding box center [888, 261] width 20 height 12
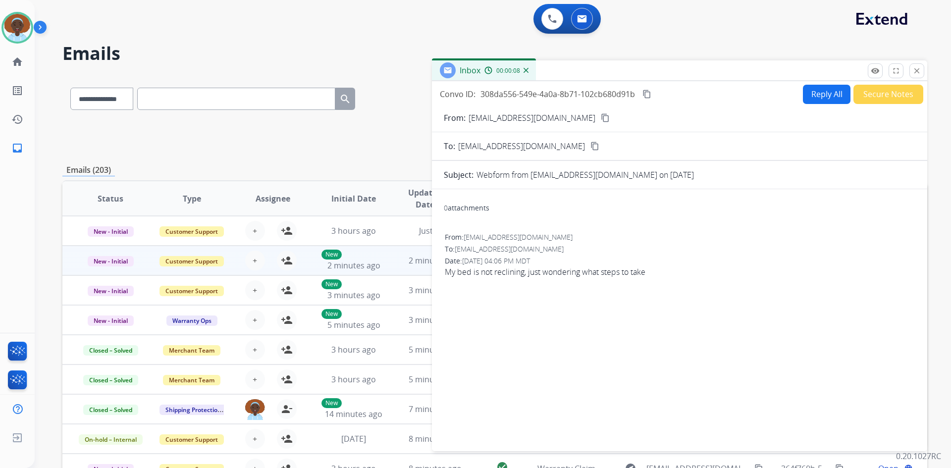
click at [601, 115] on mat-icon "content_copy" at bounding box center [605, 117] width 9 height 9
click at [815, 92] on button "Reply All" at bounding box center [827, 94] width 48 height 19
select select "**********"
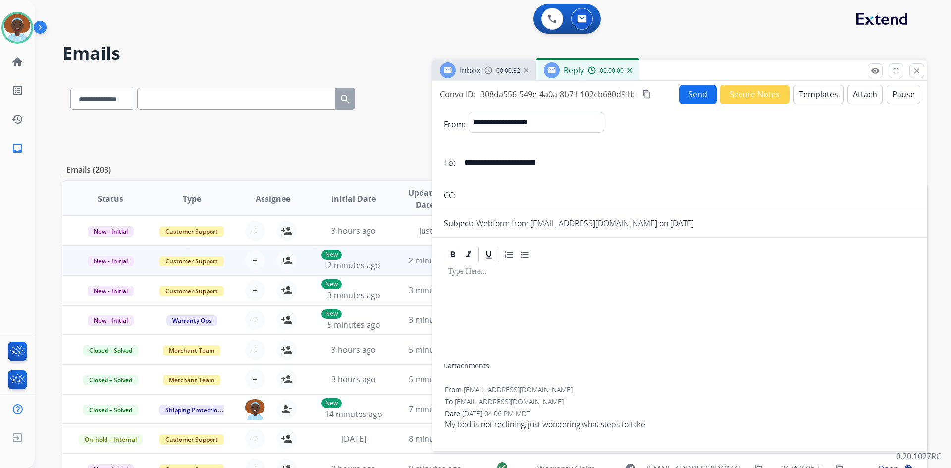
click at [794, 97] on button "Templates" at bounding box center [818, 94] width 50 height 19
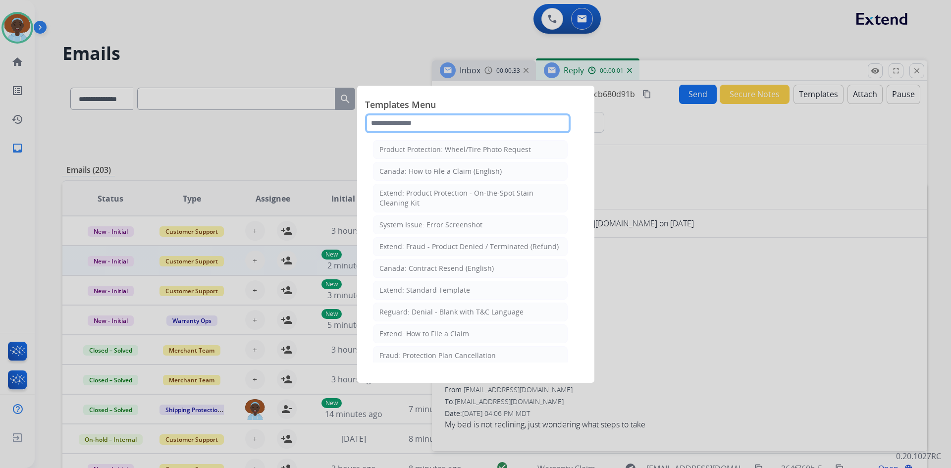
click at [432, 123] on input "text" at bounding box center [468, 123] width 206 height 20
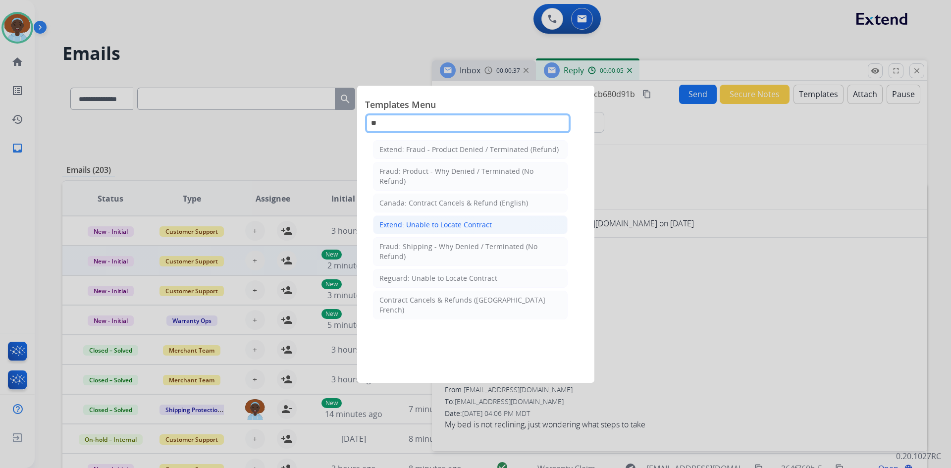
type input "**"
click at [451, 227] on div "Extend: Unable to Locate Contract" at bounding box center [435, 225] width 112 height 10
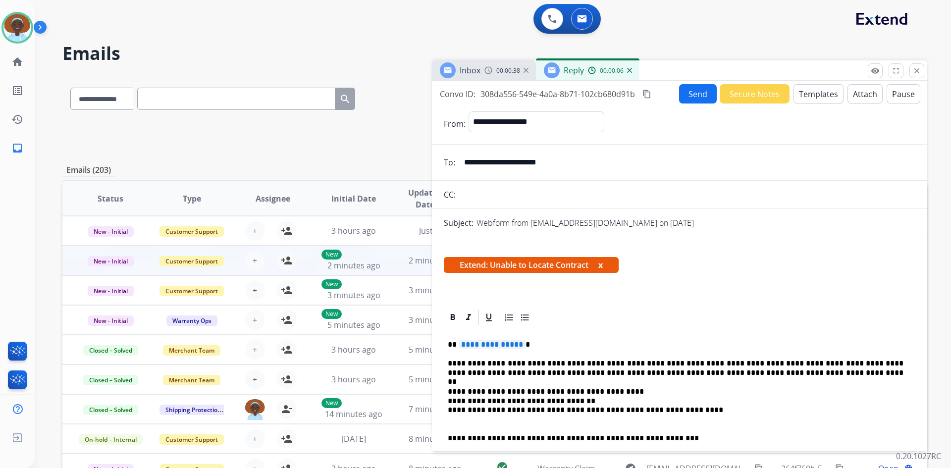
click at [488, 346] on span "**********" at bounding box center [492, 344] width 67 height 8
drag, startPoint x: 559, startPoint y: 163, endPoint x: 463, endPoint y: 163, distance: 96.1
click at [463, 163] on input "**********" at bounding box center [686, 163] width 457 height 20
click at [695, 91] on button "Send" at bounding box center [698, 93] width 38 height 19
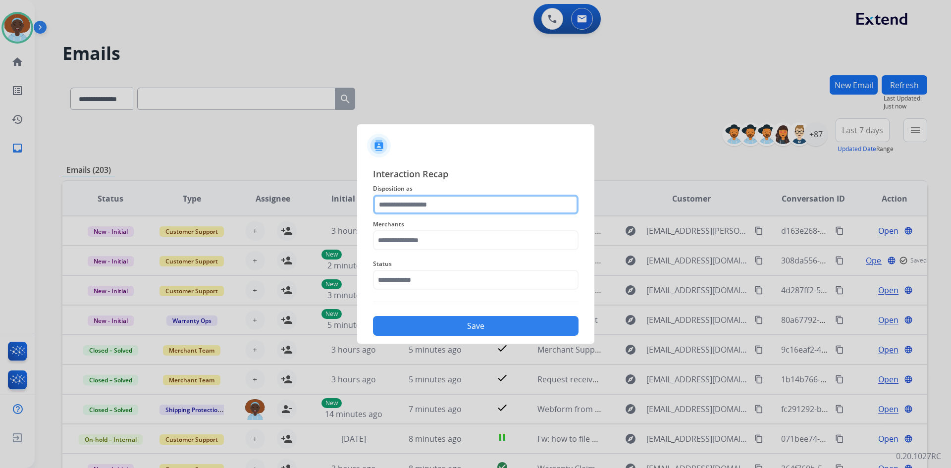
click at [417, 206] on input "text" at bounding box center [476, 205] width 206 height 20
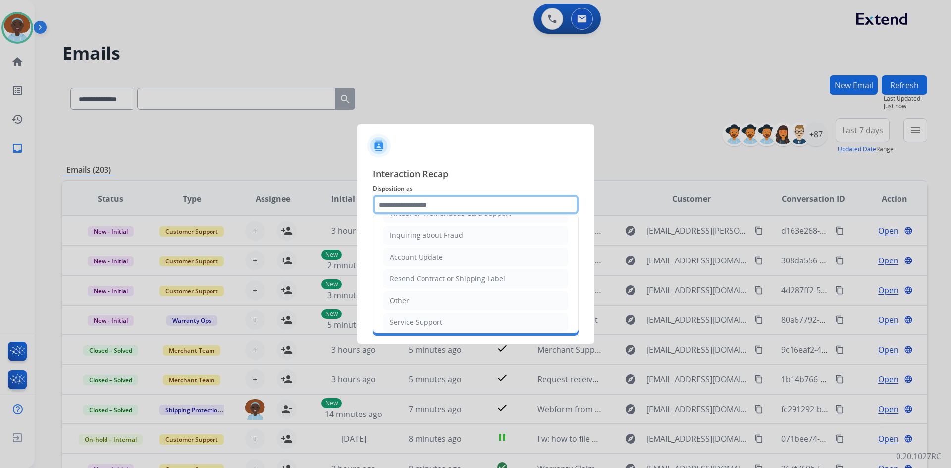
scroll to position [155, 0]
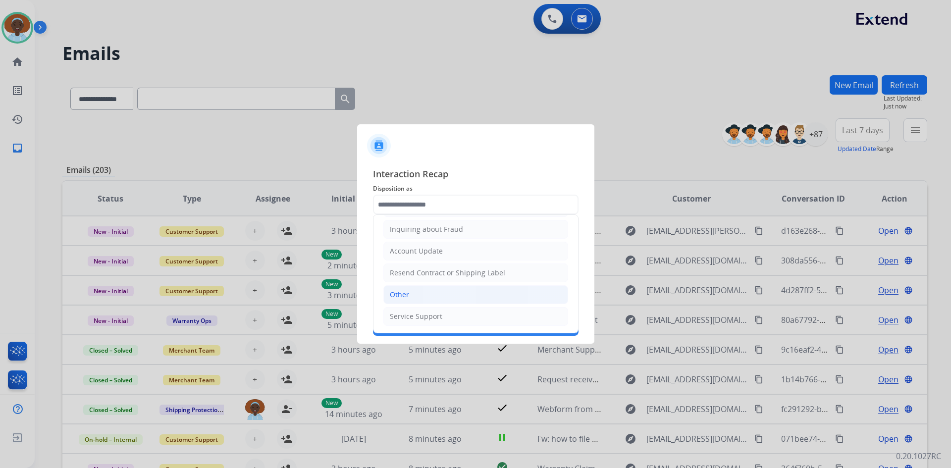
click at [434, 298] on li "Other" at bounding box center [475, 294] width 185 height 19
type input "*****"
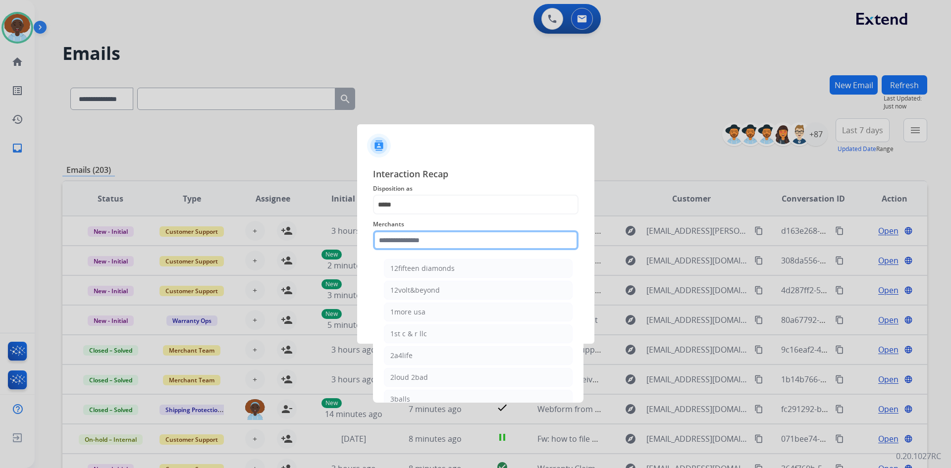
click at [444, 236] on input "text" at bounding box center [476, 240] width 206 height 20
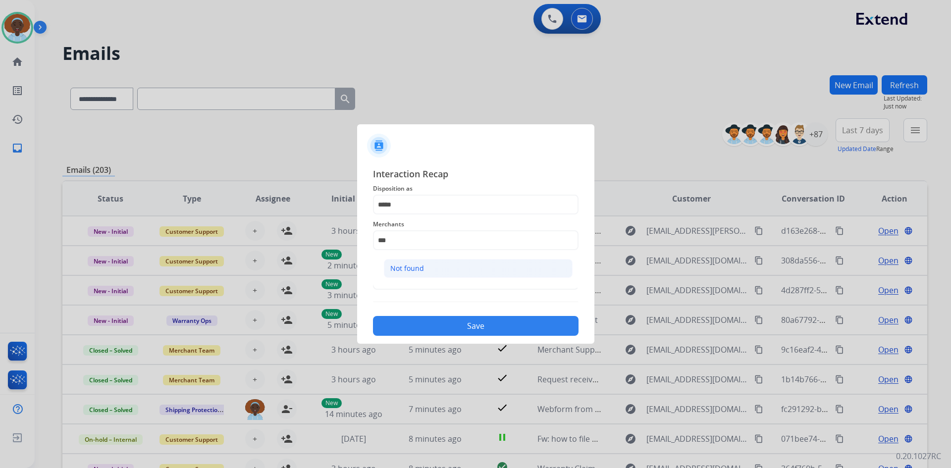
click at [433, 273] on li "Not found" at bounding box center [478, 268] width 189 height 19
type input "*********"
click at [431, 278] on input "text" at bounding box center [476, 280] width 206 height 20
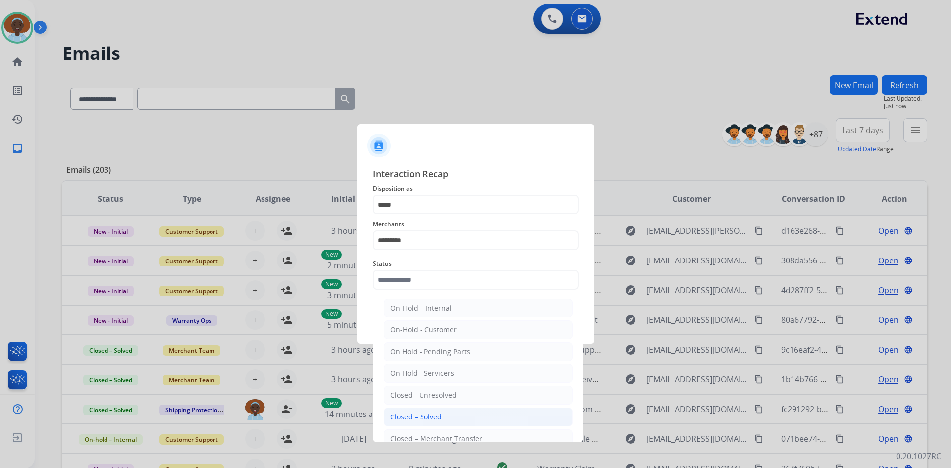
click at [437, 415] on div "Closed – Solved" at bounding box center [416, 417] width 52 height 10
type input "**********"
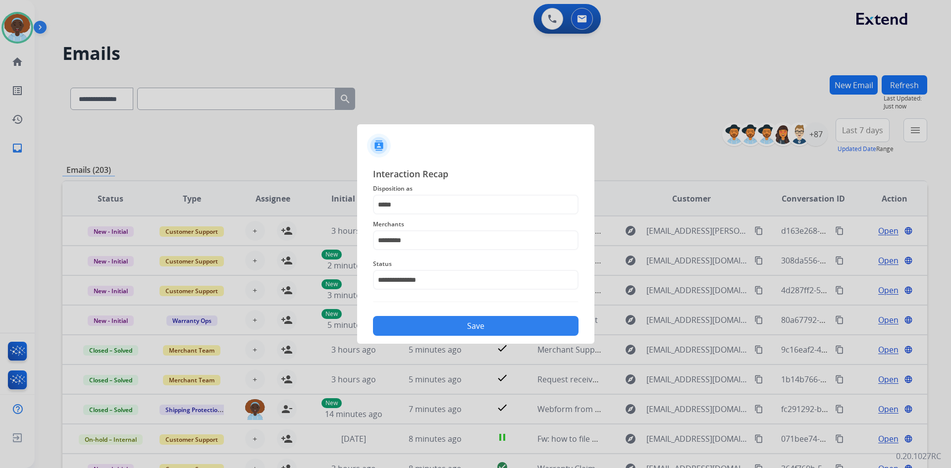
click at [480, 325] on button "Save" at bounding box center [476, 326] width 206 height 20
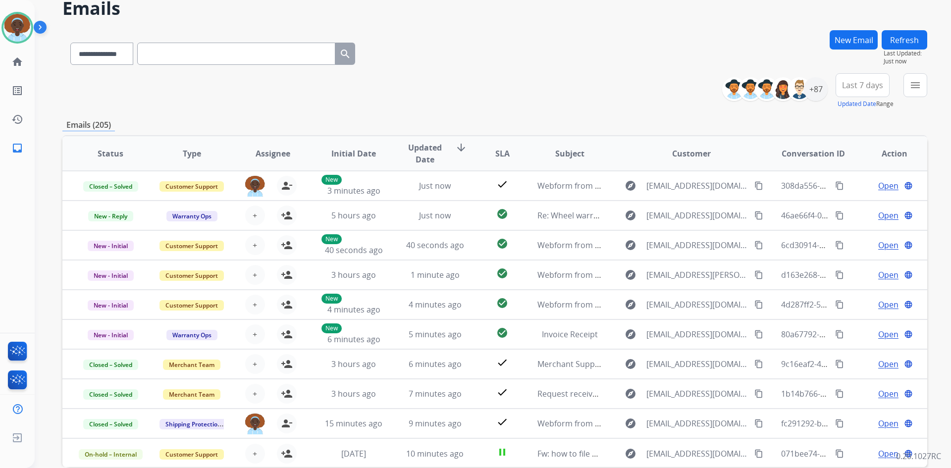
scroll to position [0, 0]
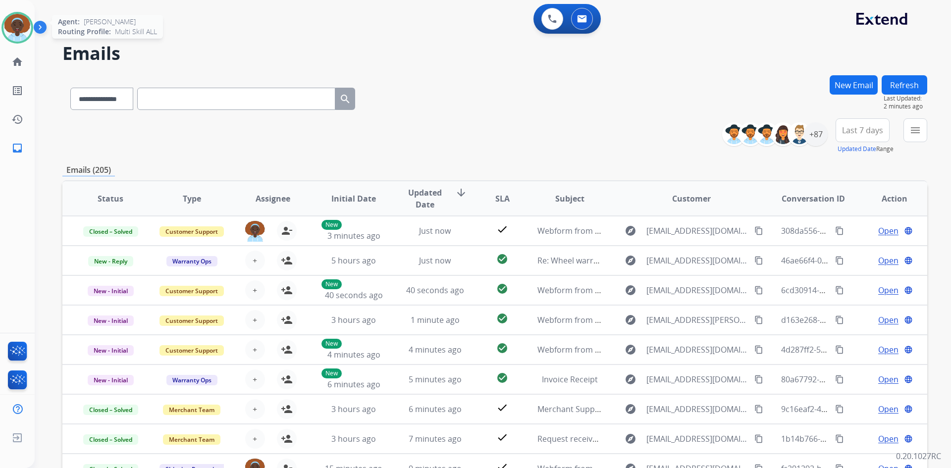
click at [13, 27] on img at bounding box center [17, 28] width 28 height 28
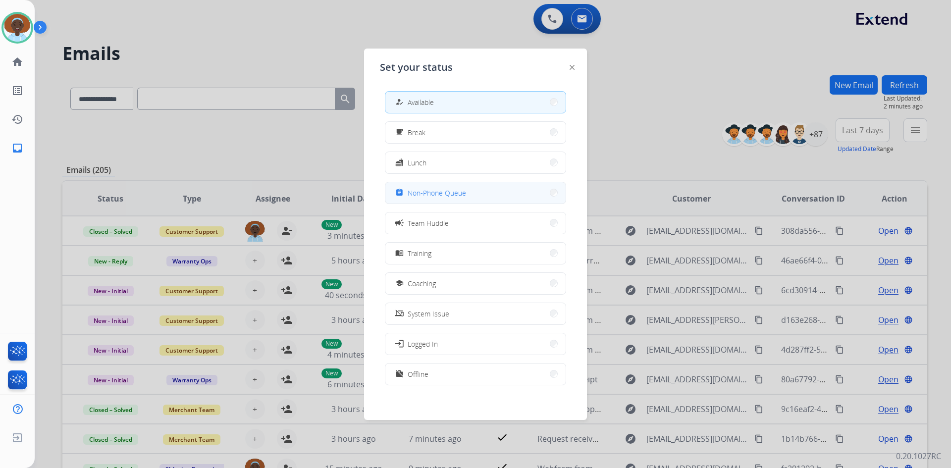
click at [454, 188] on span "Non-Phone Queue" at bounding box center [437, 193] width 58 height 10
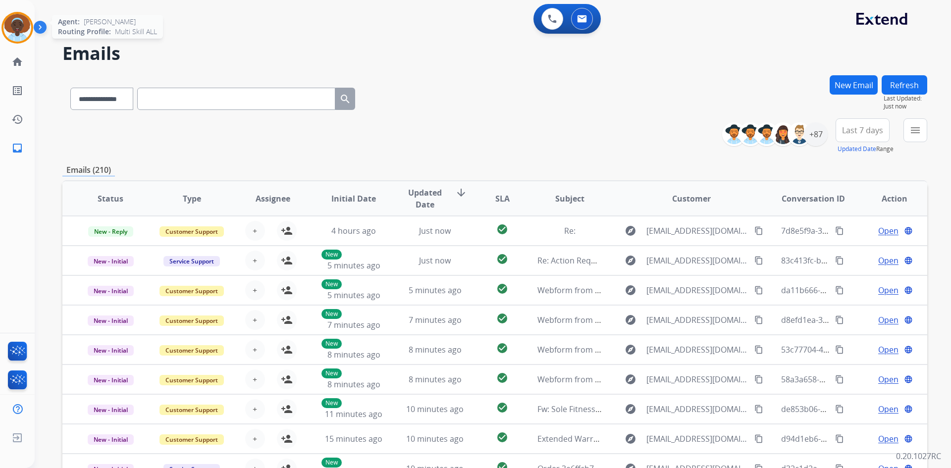
click at [16, 28] on img at bounding box center [17, 28] width 28 height 28
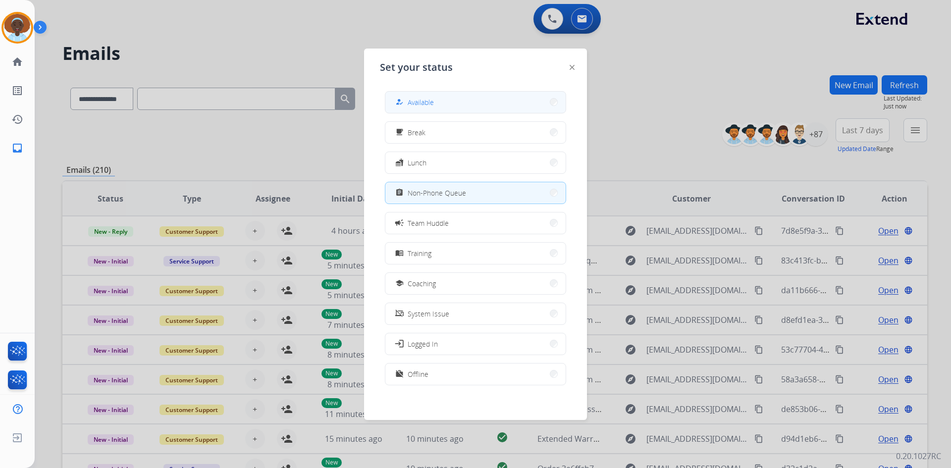
click at [440, 104] on button "how_to_reg Available" at bounding box center [475, 102] width 180 height 21
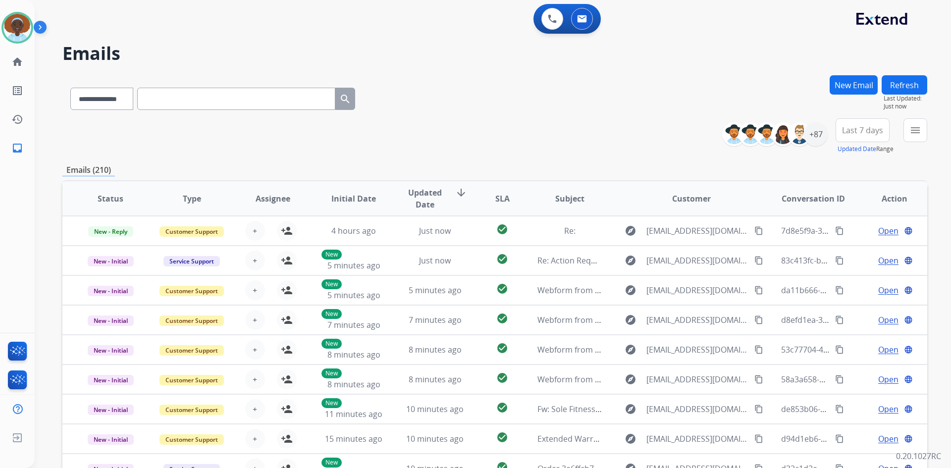
click at [909, 89] on button "Refresh" at bounding box center [905, 84] width 46 height 19
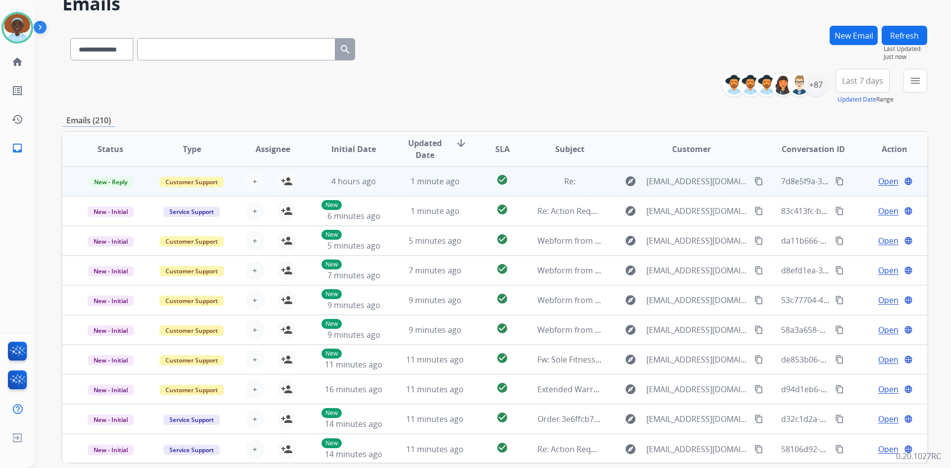
click at [884, 180] on span "Open" at bounding box center [888, 181] width 20 height 12
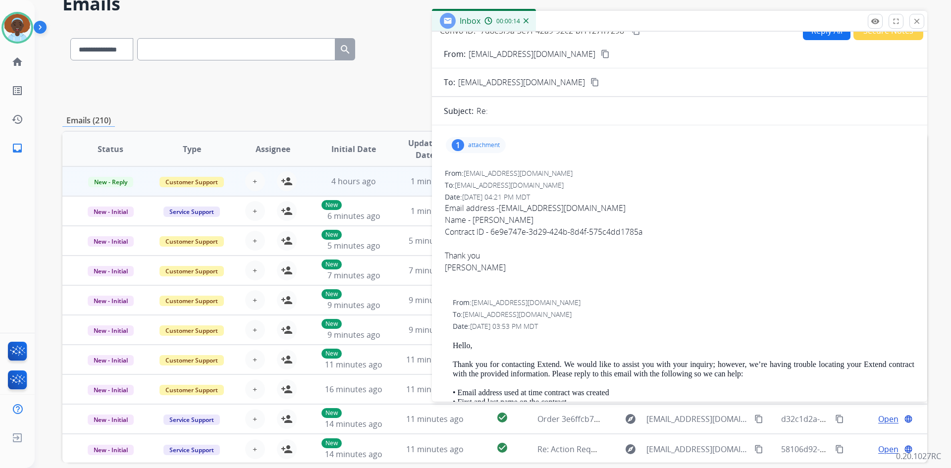
scroll to position [0, 0]
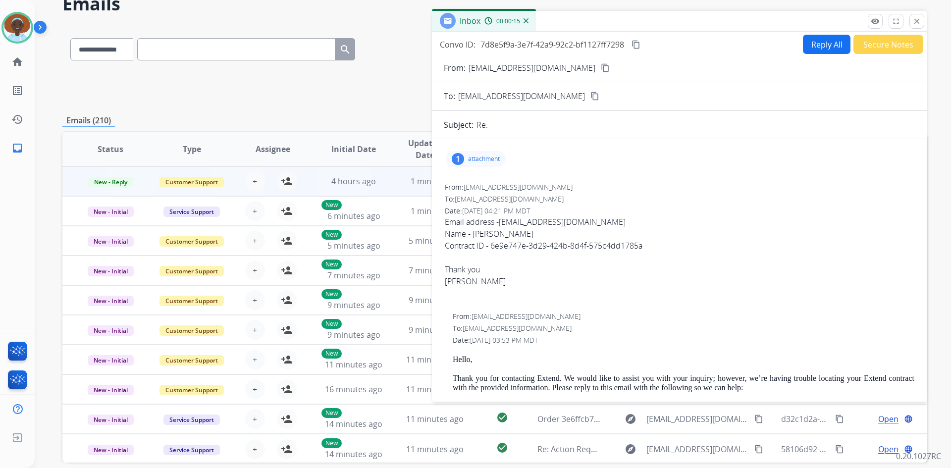
click at [462, 156] on div "1" at bounding box center [458, 159] width 12 height 12
click at [484, 187] on div at bounding box center [481, 186] width 50 height 35
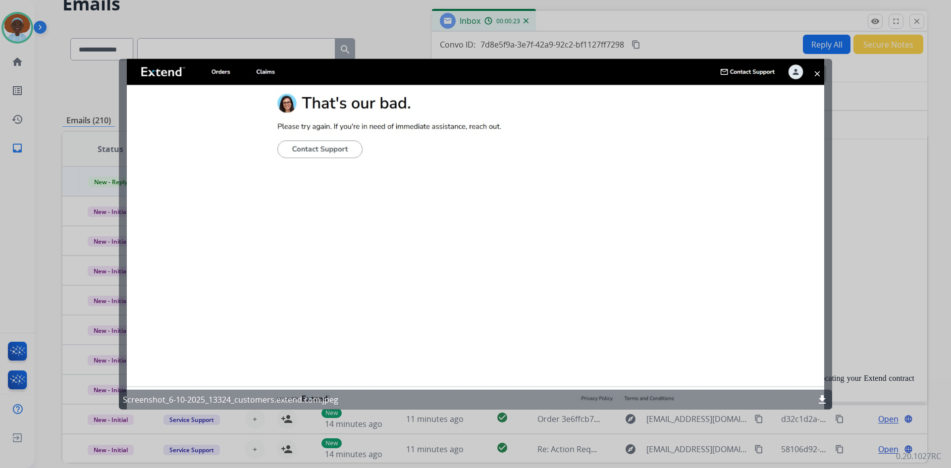
click at [815, 73] on mat-icon "clear" at bounding box center [817, 73] width 9 height 9
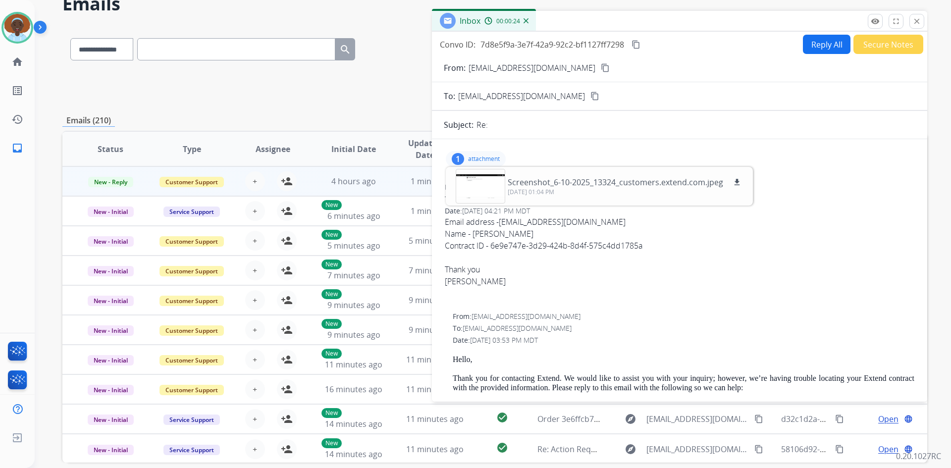
click at [487, 157] on p "attachment" at bounding box center [484, 159] width 32 height 8
click at [920, 23] on mat-icon "close" at bounding box center [916, 21] width 9 height 9
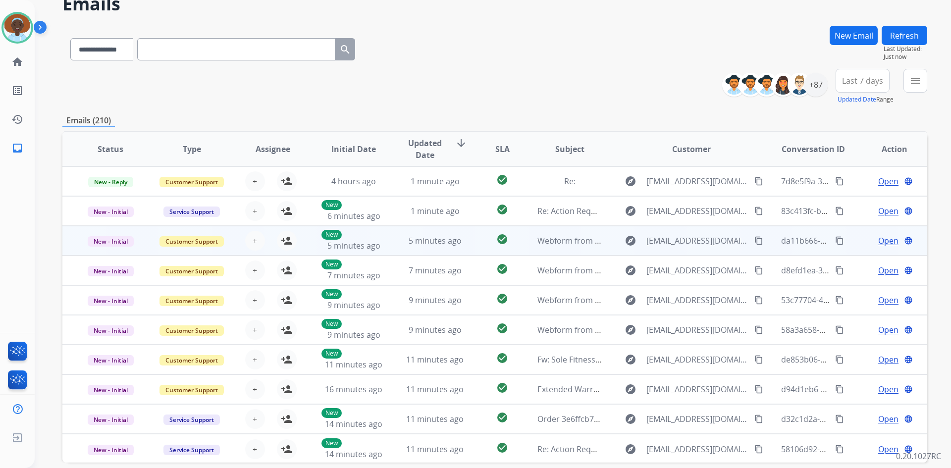
click at [884, 240] on span "Open" at bounding box center [888, 241] width 20 height 12
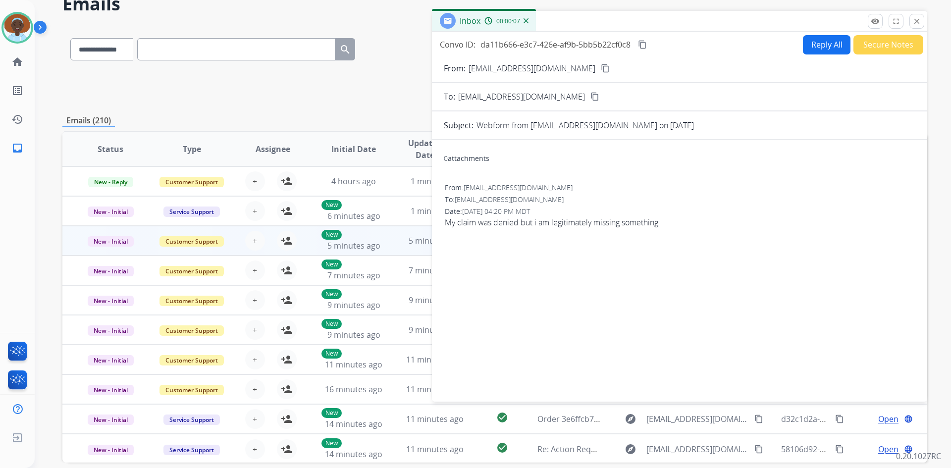
click at [601, 69] on mat-icon "content_copy" at bounding box center [605, 68] width 9 height 9
click at [827, 40] on button "Reply All" at bounding box center [827, 44] width 48 height 19
select select "**********"
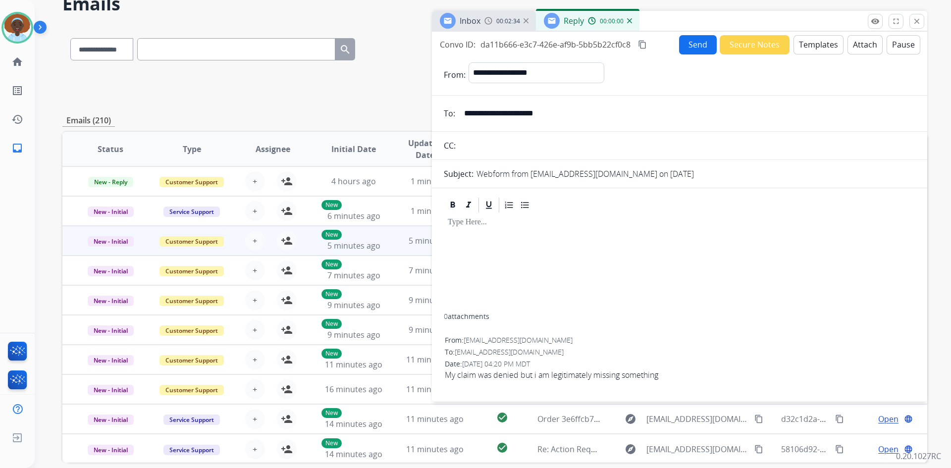
click at [819, 44] on button "Templates" at bounding box center [818, 44] width 50 height 19
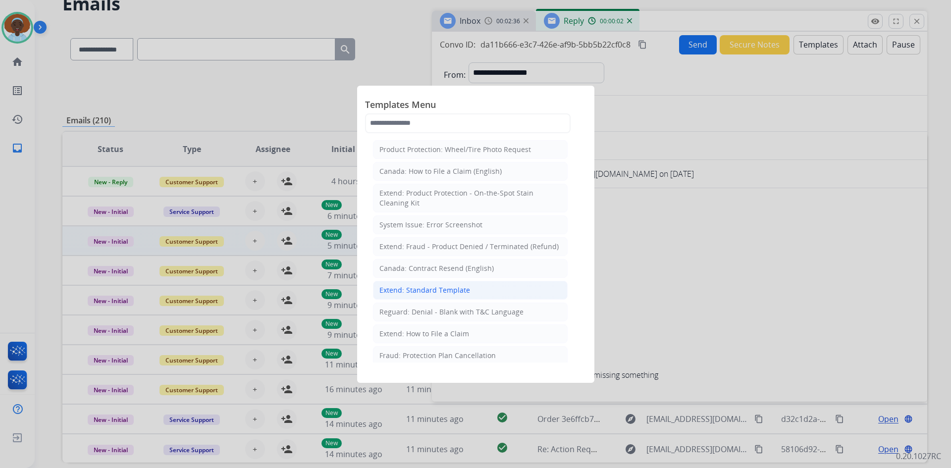
click at [458, 284] on li "Extend: Standard Template" at bounding box center [470, 290] width 195 height 19
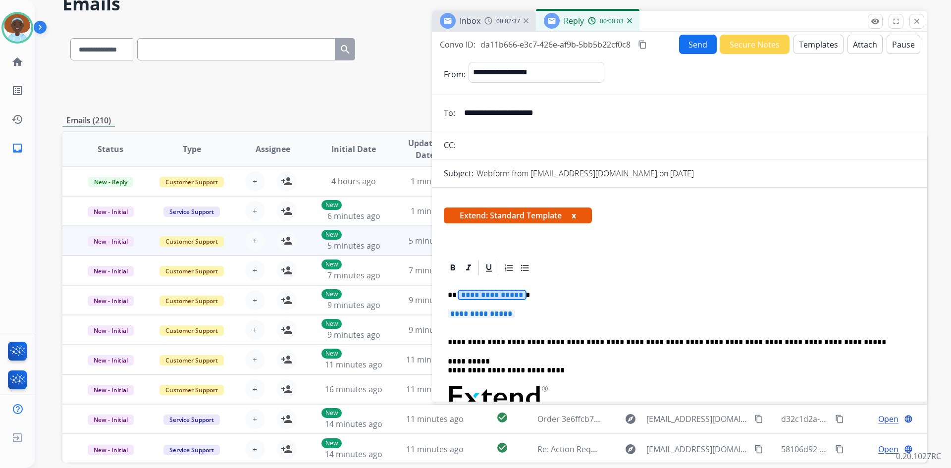
click at [481, 298] on span "**********" at bounding box center [492, 295] width 67 height 8
click at [486, 312] on span "**********" at bounding box center [481, 314] width 67 height 8
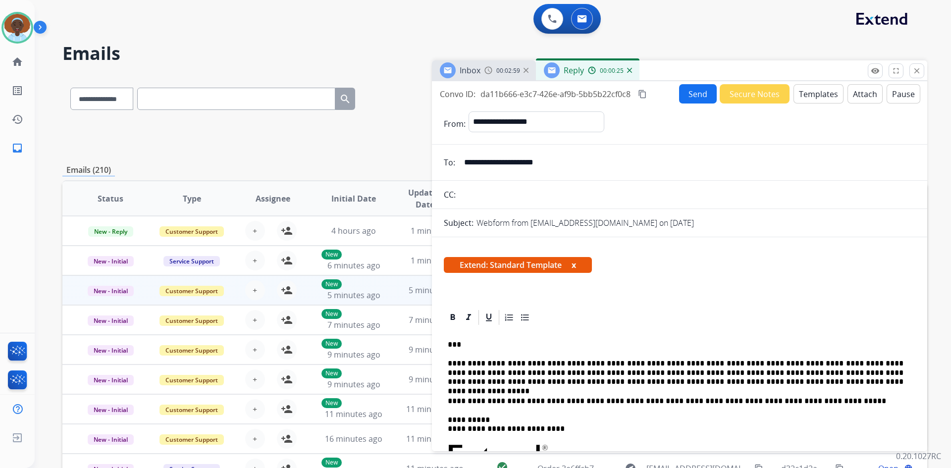
click at [699, 91] on button "Send" at bounding box center [698, 93] width 38 height 19
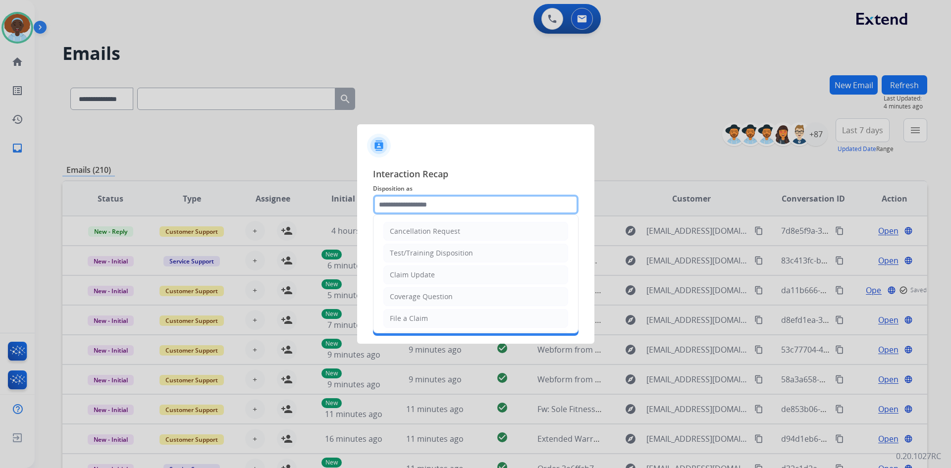
click at [396, 204] on input "text" at bounding box center [476, 205] width 206 height 20
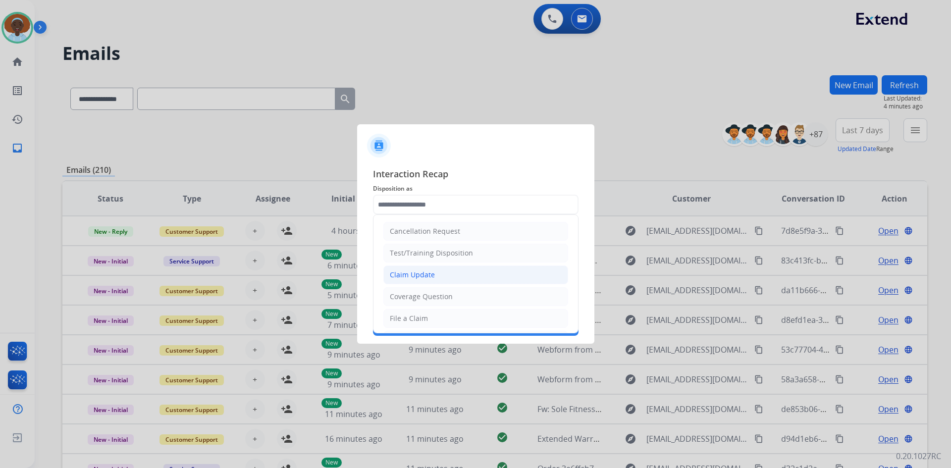
click at [420, 271] on div "Claim Update" at bounding box center [412, 275] width 45 height 10
type input "**********"
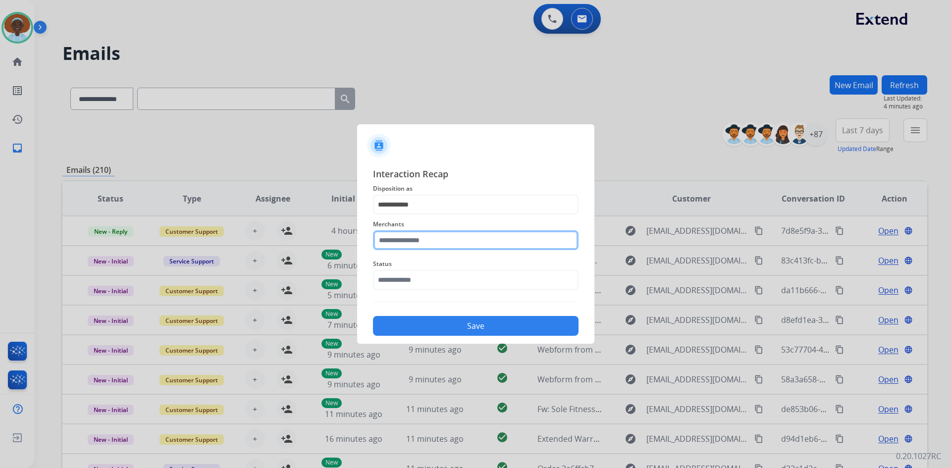
click at [430, 235] on input "text" at bounding box center [476, 240] width 206 height 20
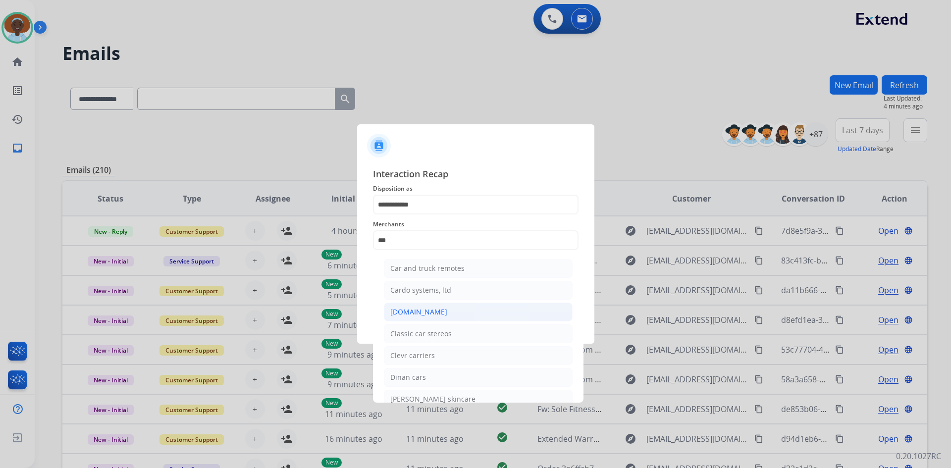
click at [428, 311] on div "[DOMAIN_NAME]" at bounding box center [418, 312] width 57 height 10
type input "**********"
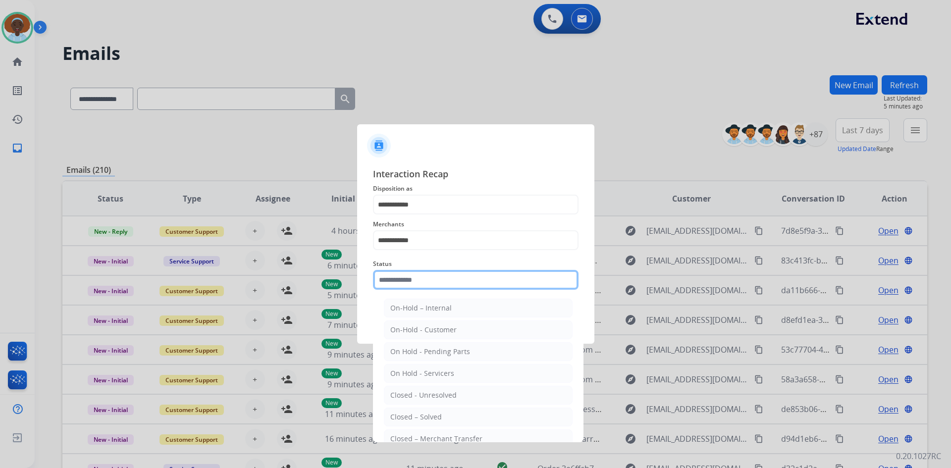
click at [432, 277] on input "text" at bounding box center [476, 280] width 206 height 20
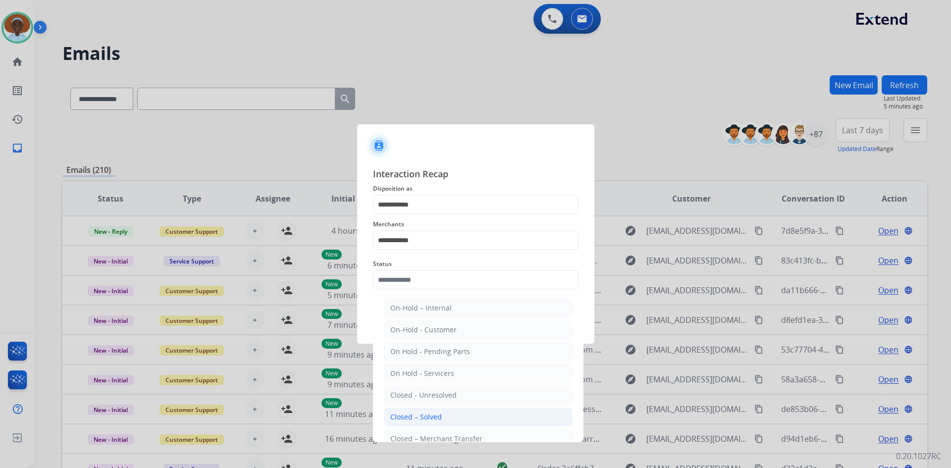
drag, startPoint x: 435, startPoint y: 414, endPoint x: 435, endPoint y: 384, distance: 30.2
click at [434, 414] on div "Closed – Solved" at bounding box center [416, 417] width 52 height 10
type input "**********"
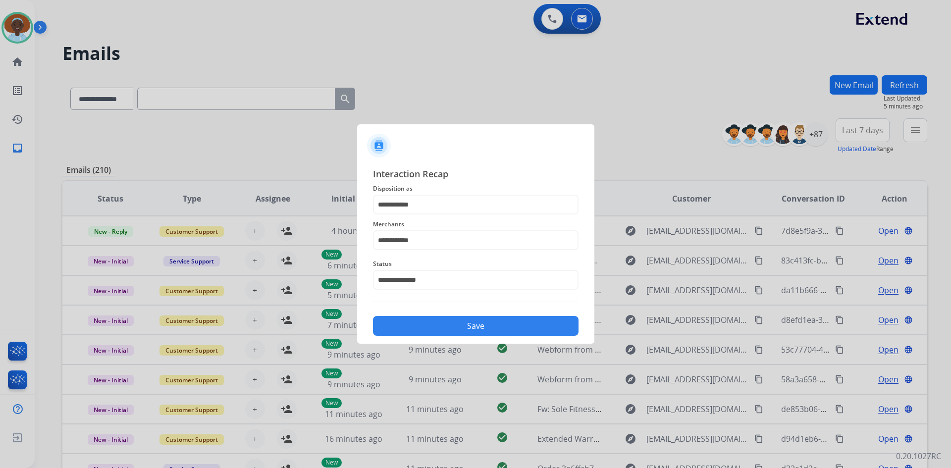
click at [439, 331] on button "Save" at bounding box center [476, 326] width 206 height 20
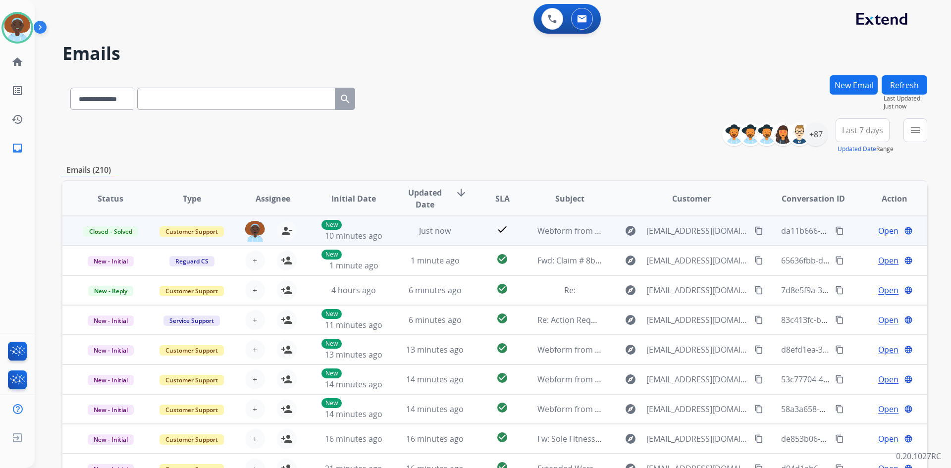
click at [880, 231] on span "Open" at bounding box center [888, 231] width 20 height 12
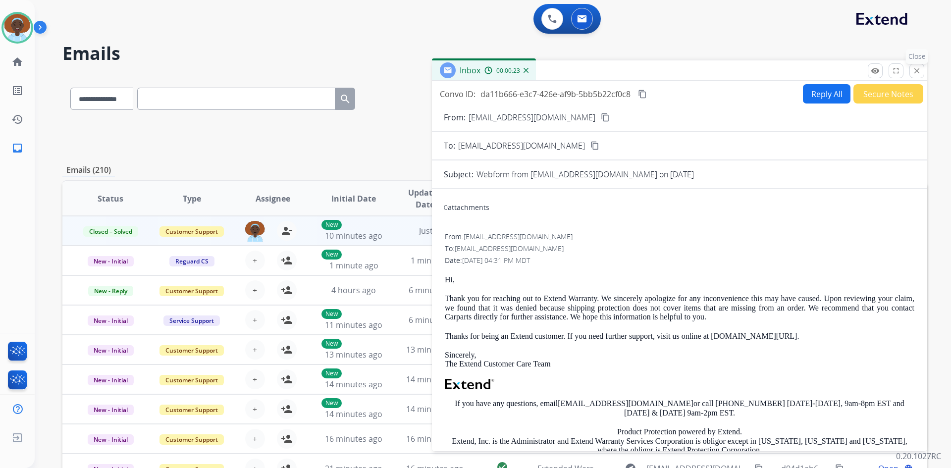
click at [916, 73] on mat-icon "close" at bounding box center [916, 70] width 9 height 9
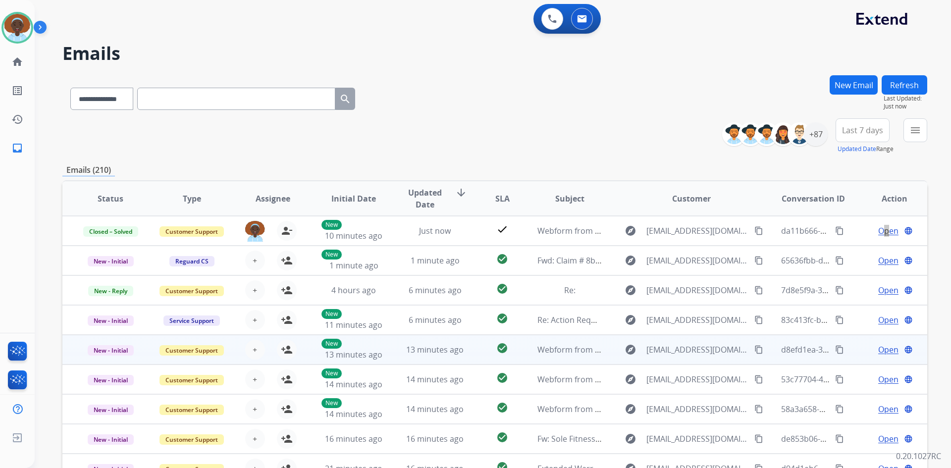
scroll to position [1, 0]
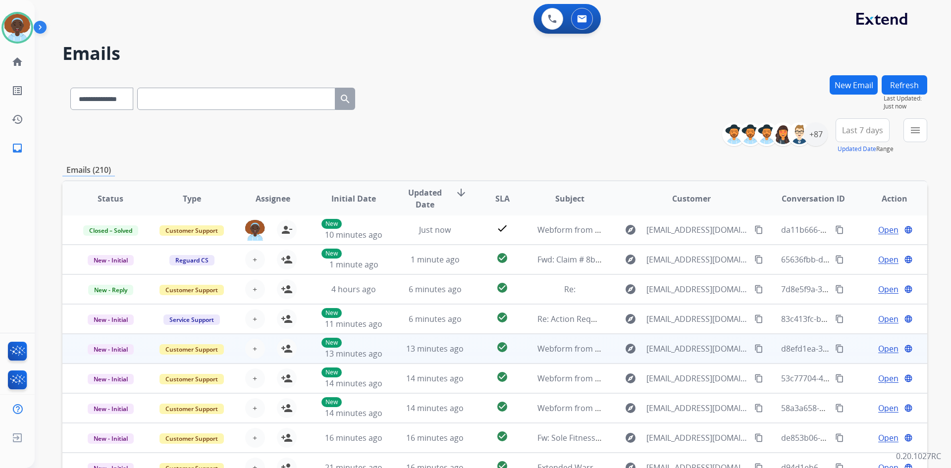
click at [878, 347] on span "Open" at bounding box center [888, 349] width 20 height 12
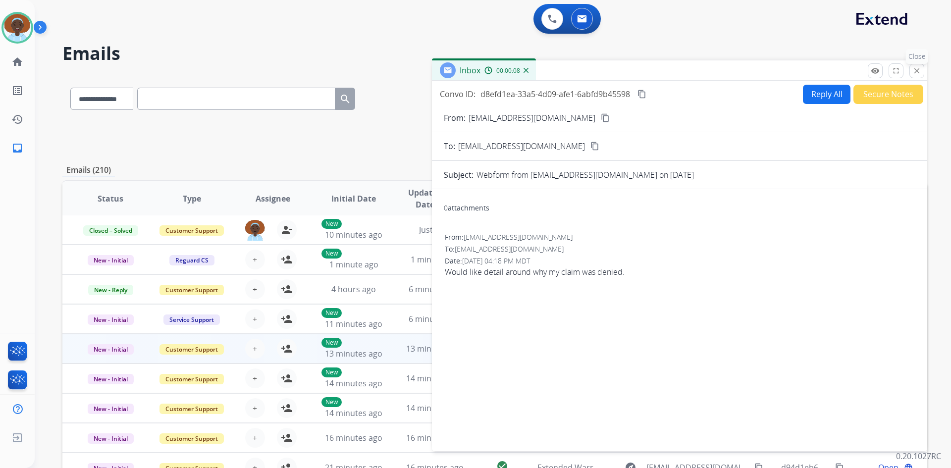
click at [914, 72] on mat-icon "close" at bounding box center [916, 70] width 9 height 9
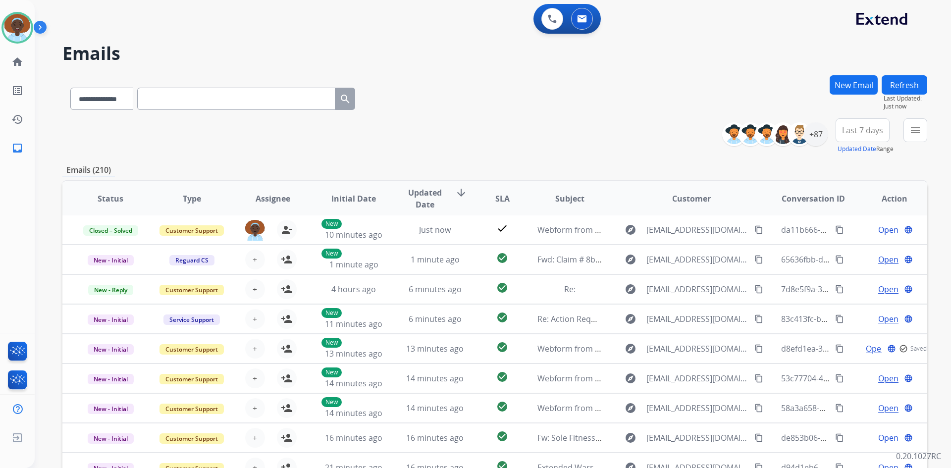
click at [900, 87] on button "Refresh" at bounding box center [905, 84] width 46 height 19
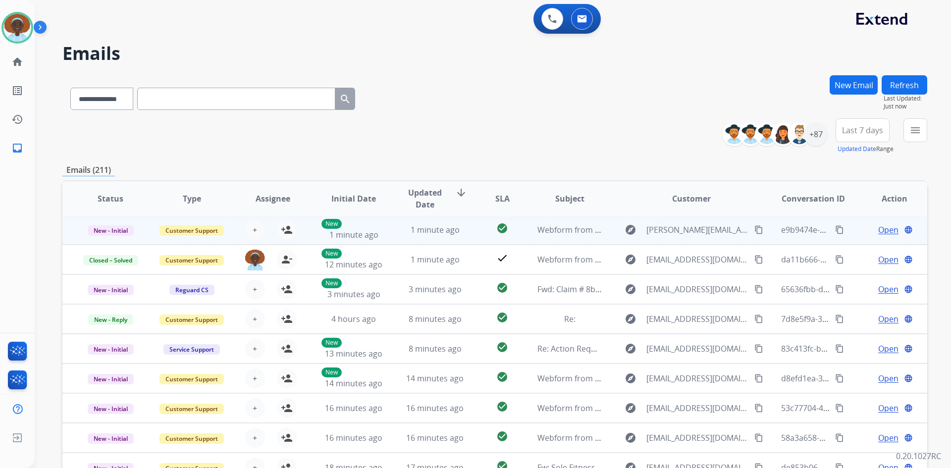
click at [878, 230] on span "Open" at bounding box center [888, 230] width 20 height 12
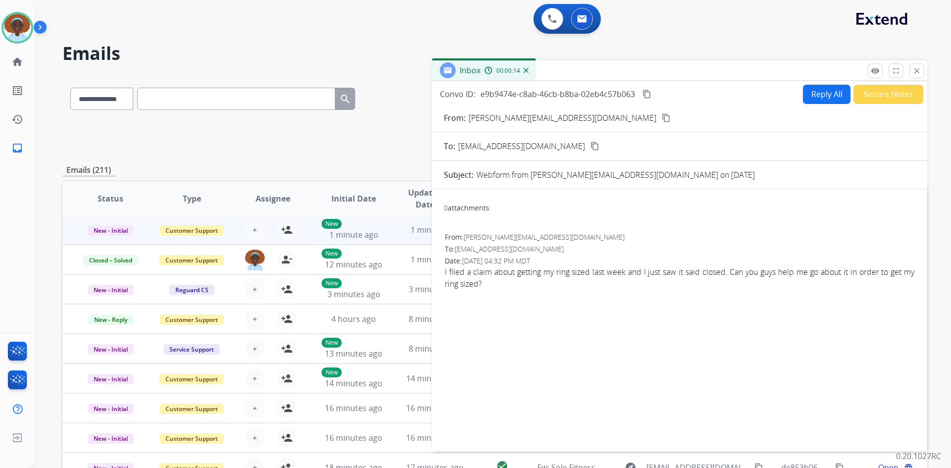
click at [662, 117] on mat-icon "content_copy" at bounding box center [666, 117] width 9 height 9
click at [917, 69] on mat-icon "close" at bounding box center [916, 70] width 9 height 9
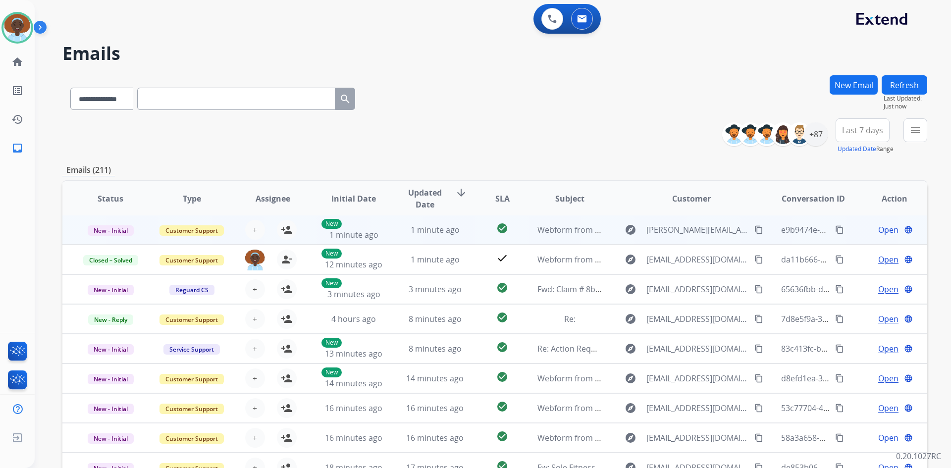
click at [879, 231] on span "Open" at bounding box center [888, 230] width 20 height 12
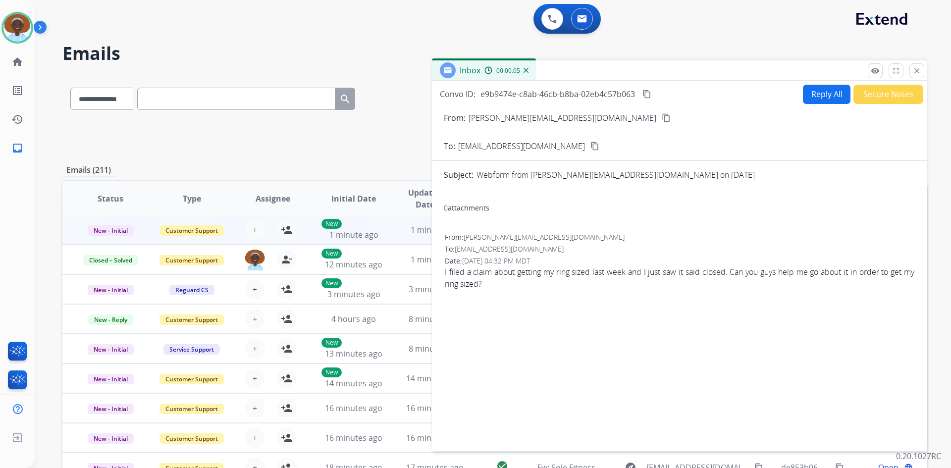
click at [819, 98] on button "Reply All" at bounding box center [827, 94] width 48 height 19
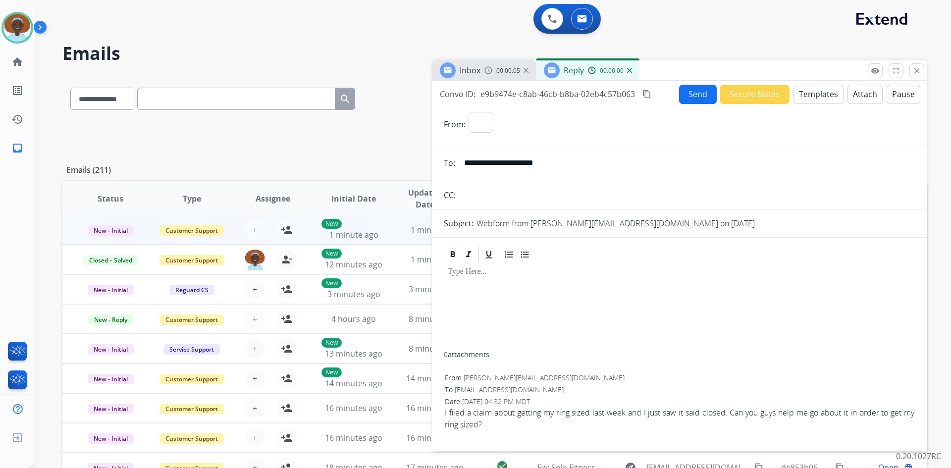
select select "**********"
click at [804, 93] on button "Templates" at bounding box center [818, 94] width 50 height 19
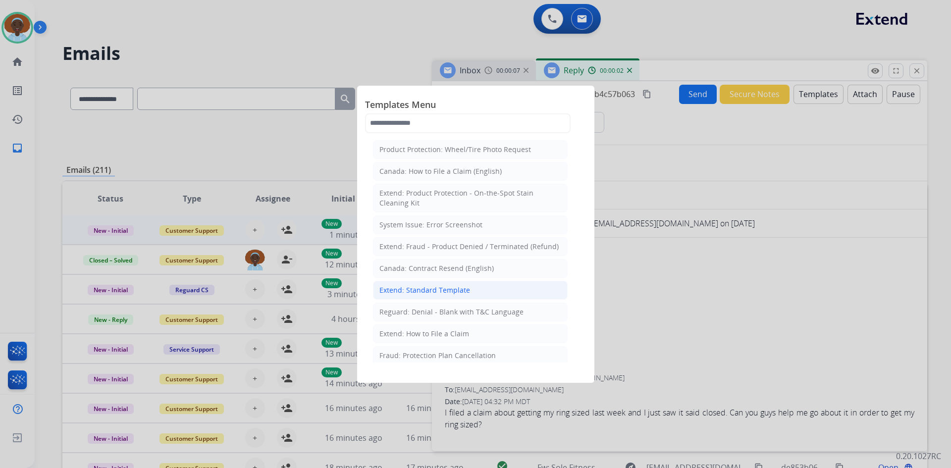
click at [468, 288] on li "Extend: Standard Template" at bounding box center [470, 290] width 195 height 19
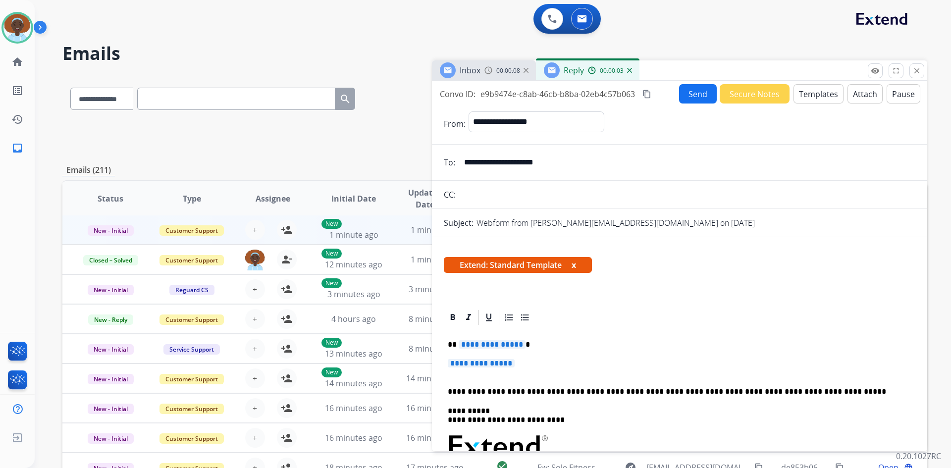
click at [492, 342] on span "**********" at bounding box center [492, 344] width 67 height 8
click at [488, 360] on span "**********" at bounding box center [481, 363] width 67 height 8
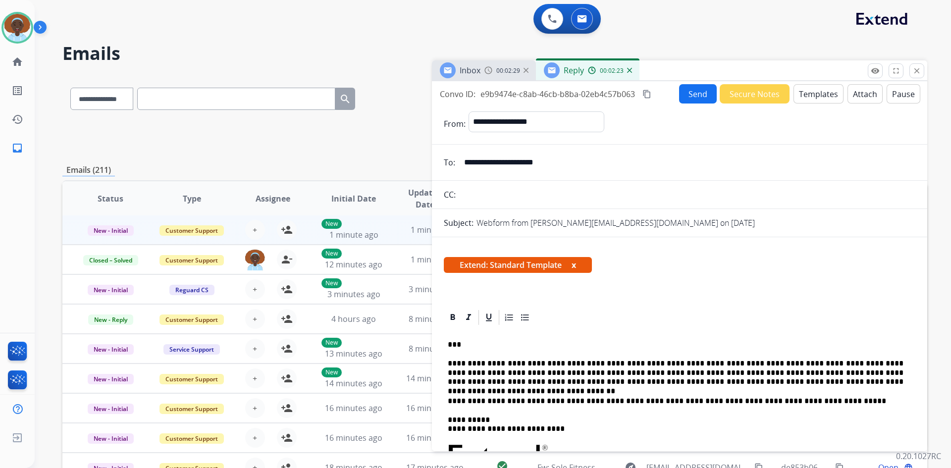
drag, startPoint x: 564, startPoint y: 163, endPoint x: 461, endPoint y: 168, distance: 103.1
click at [461, 168] on input "**********" at bounding box center [686, 163] width 457 height 20
click at [687, 95] on button "Send" at bounding box center [698, 93] width 38 height 19
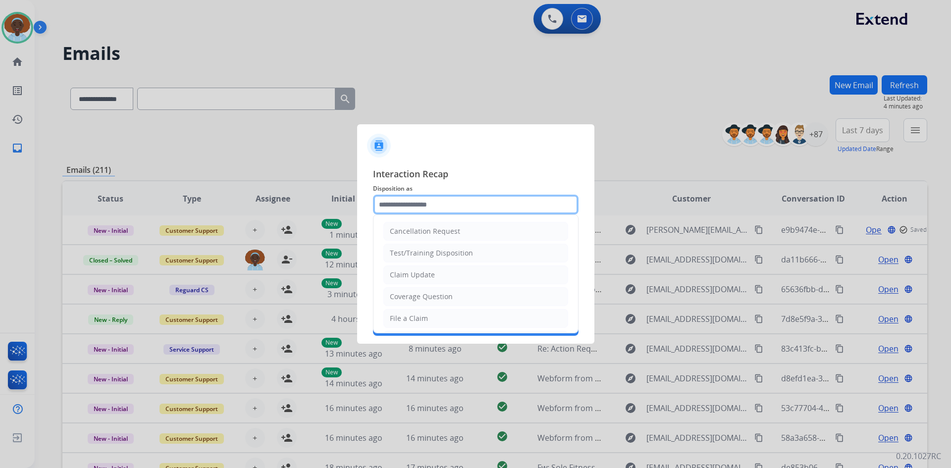
click at [440, 203] on input "text" at bounding box center [476, 205] width 206 height 20
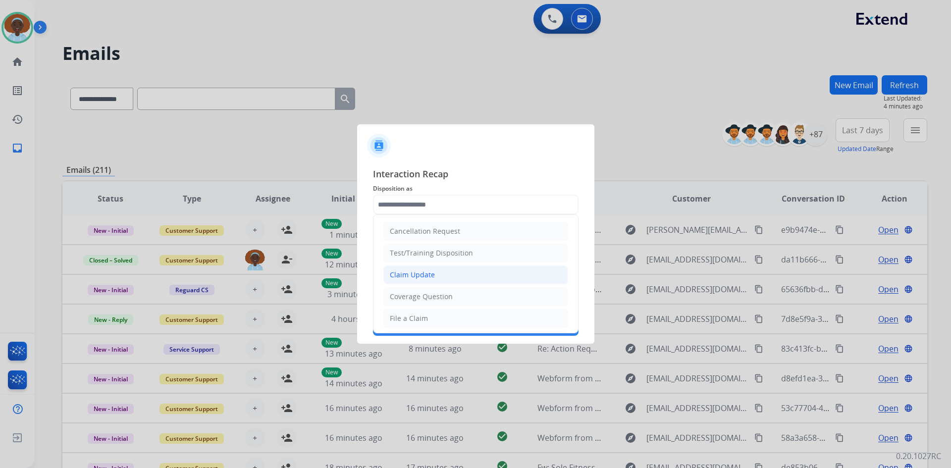
click at [435, 278] on li "Claim Update" at bounding box center [475, 274] width 185 height 19
type input "**********"
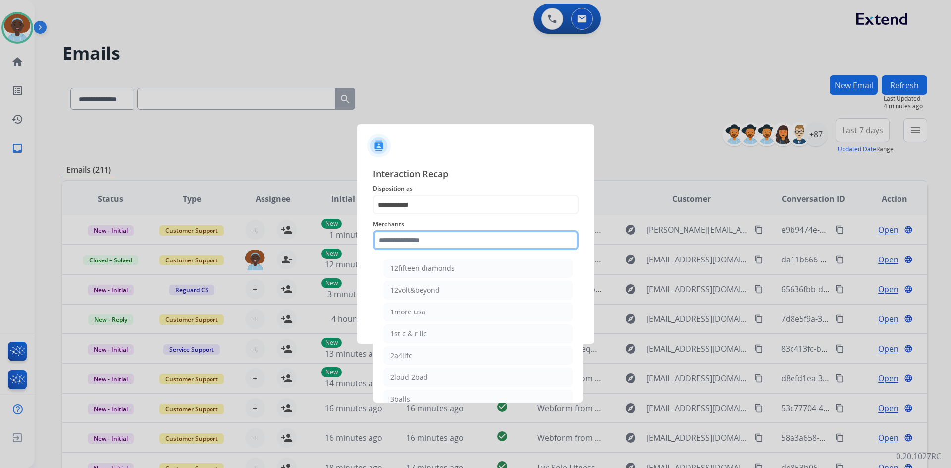
click at [431, 242] on input "text" at bounding box center [476, 240] width 206 height 20
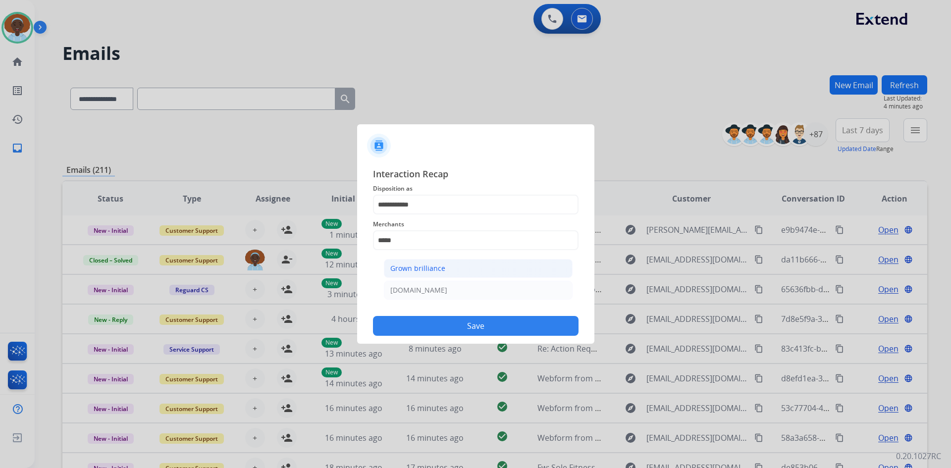
click at [429, 271] on div "Grown brilliance" at bounding box center [417, 268] width 55 height 10
type input "**********"
click at [450, 271] on input "text" at bounding box center [476, 280] width 206 height 20
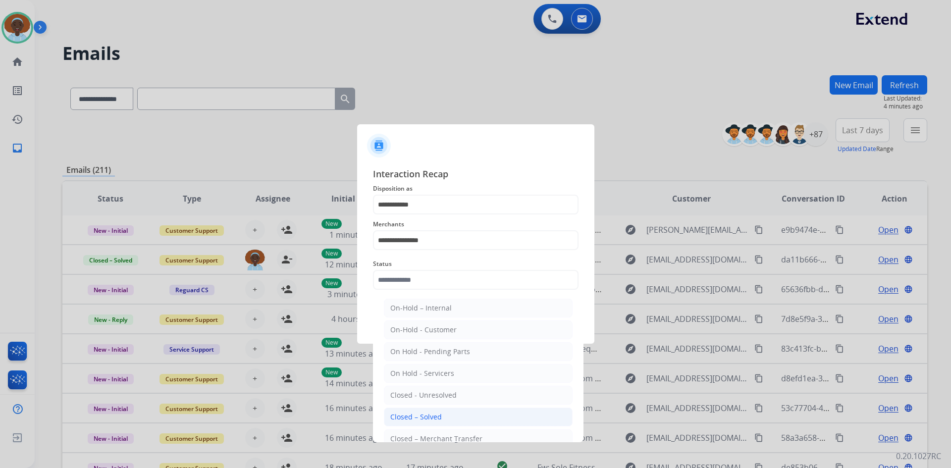
click at [448, 415] on li "Closed – Solved" at bounding box center [478, 417] width 189 height 19
type input "**********"
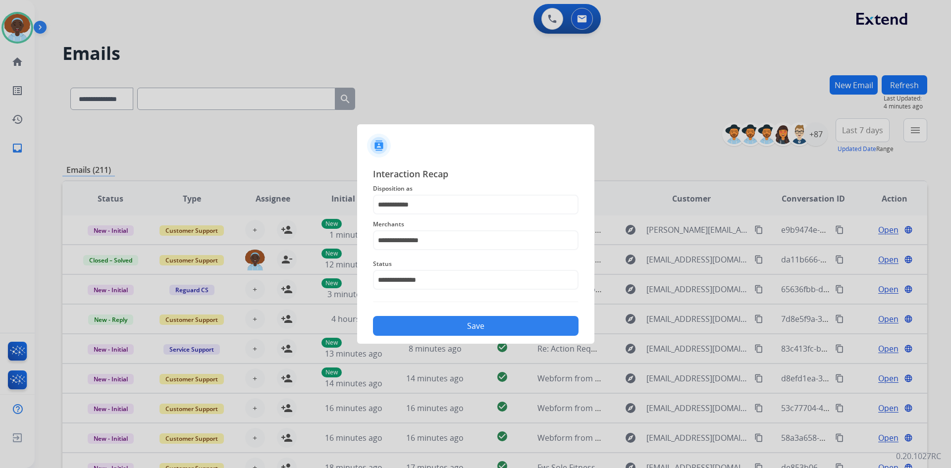
click at [468, 330] on button "Save" at bounding box center [476, 326] width 206 height 20
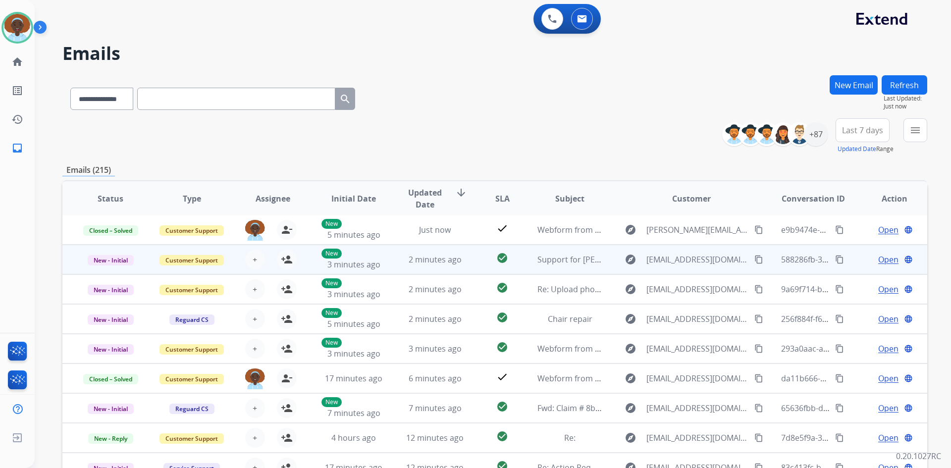
click at [881, 261] on span "Open" at bounding box center [888, 260] width 20 height 12
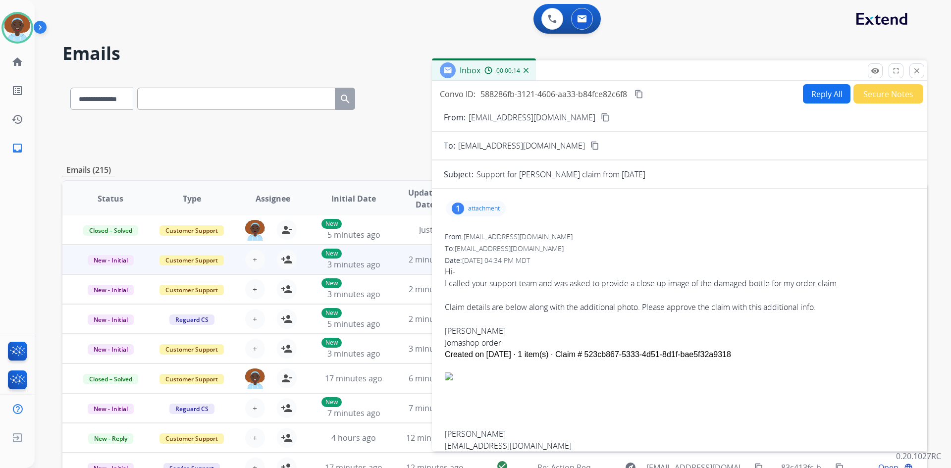
click at [456, 207] on div "1" at bounding box center [458, 209] width 12 height 12
click at [474, 232] on div at bounding box center [481, 235] width 50 height 35
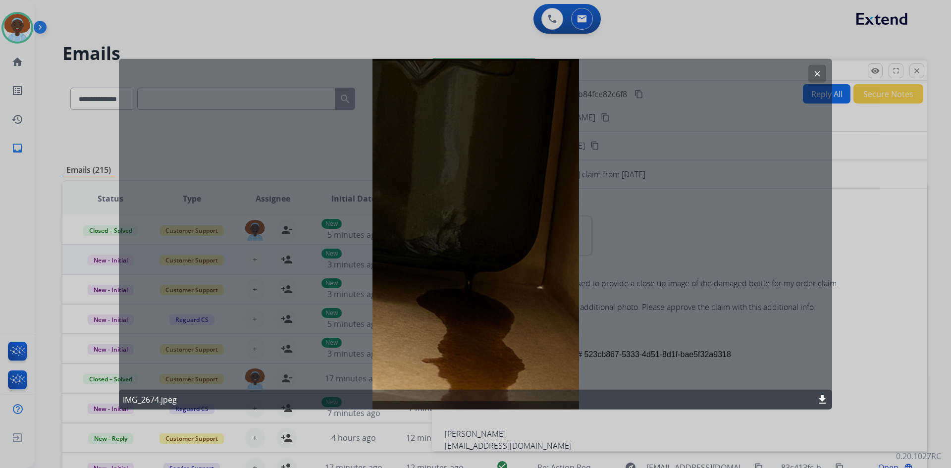
click at [814, 74] on mat-icon "clear" at bounding box center [817, 73] width 9 height 9
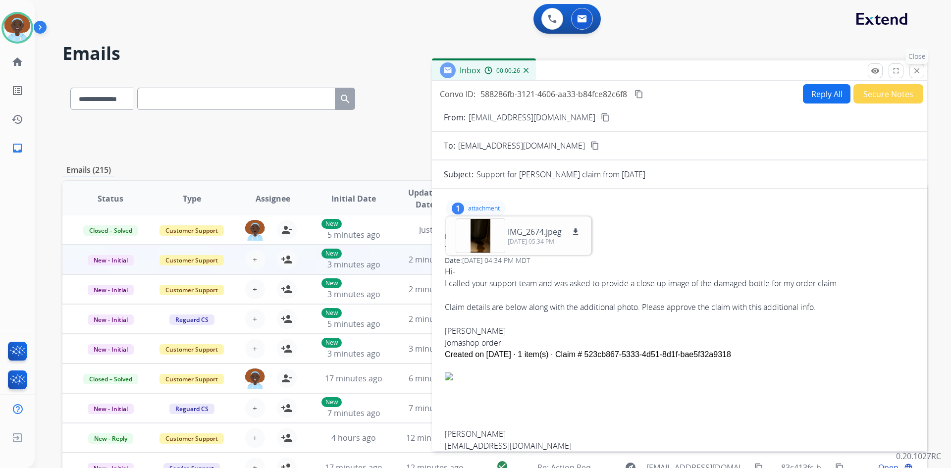
click at [915, 73] on mat-icon "close" at bounding box center [916, 70] width 9 height 9
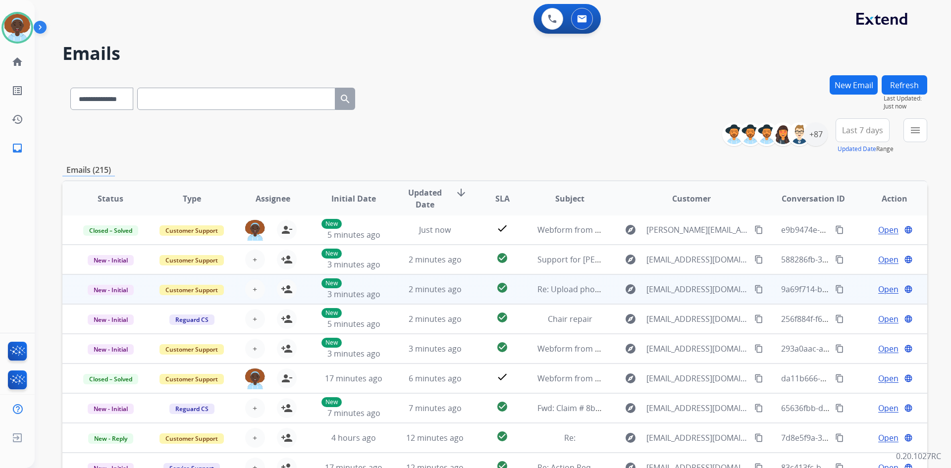
click at [883, 288] on span "Open" at bounding box center [888, 289] width 20 height 12
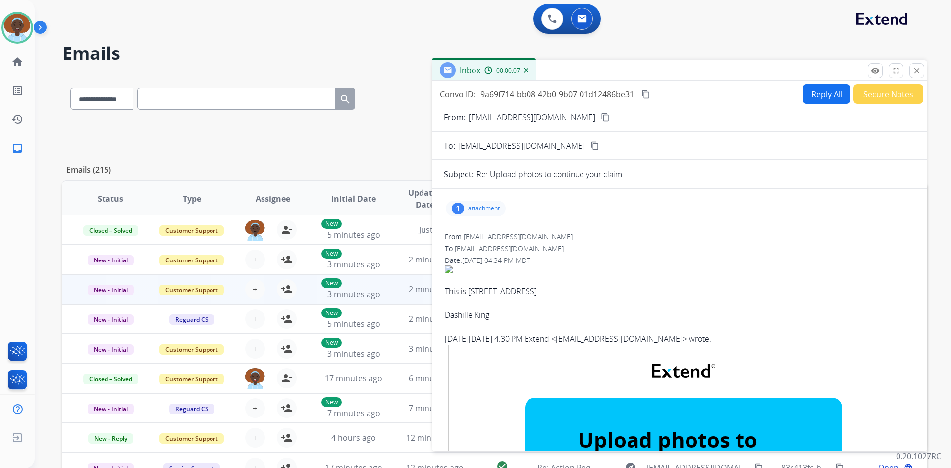
click at [460, 210] on div "1" at bounding box center [458, 209] width 12 height 12
click at [477, 231] on div at bounding box center [481, 235] width 50 height 35
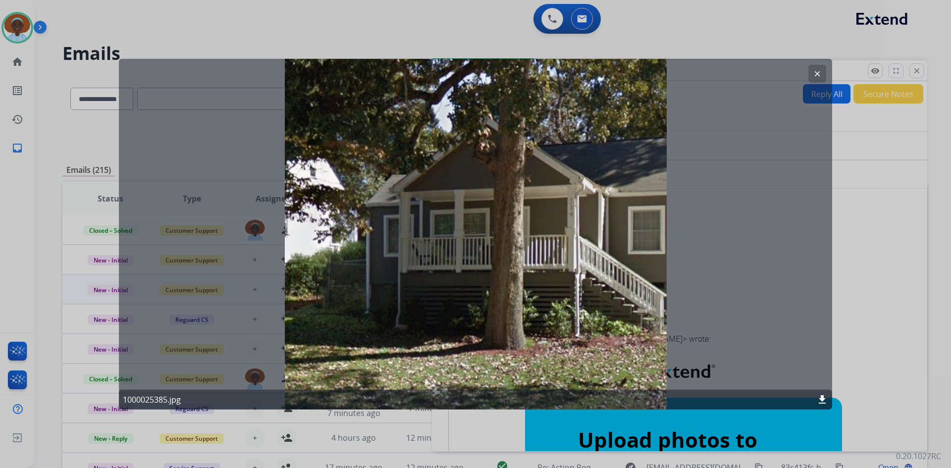
click at [816, 78] on mat-icon "clear" at bounding box center [817, 73] width 9 height 9
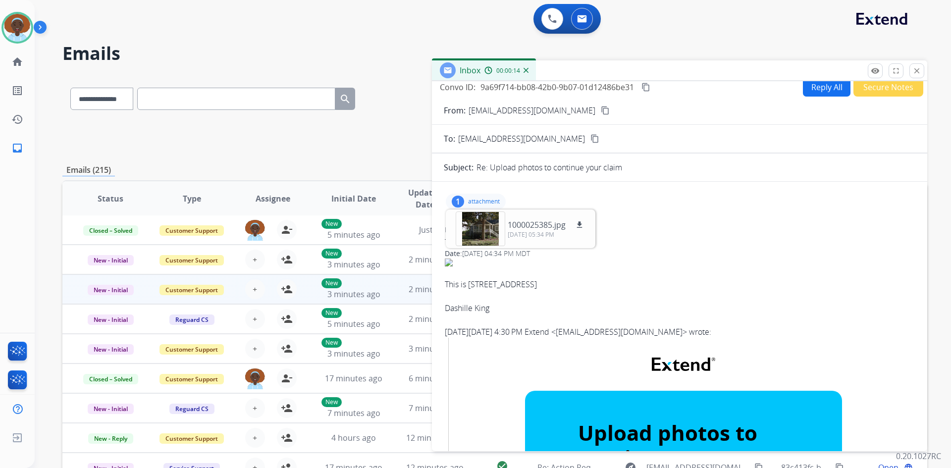
scroll to position [0, 0]
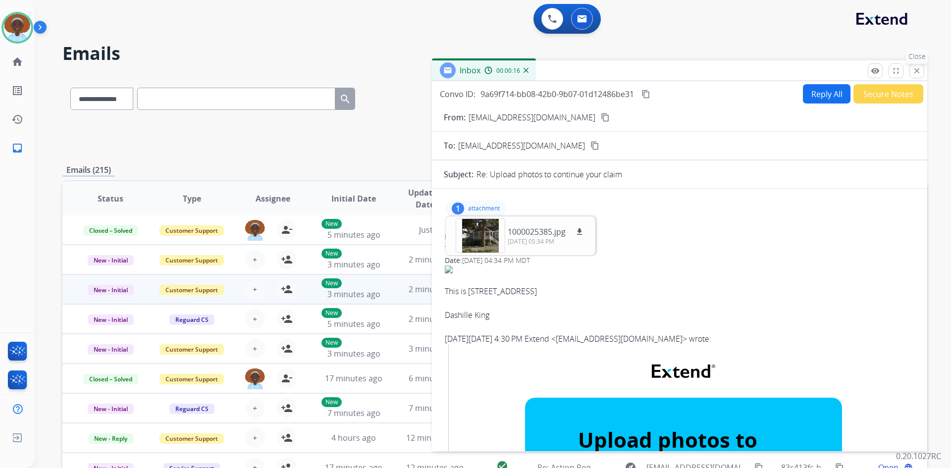
click at [913, 73] on mat-icon "close" at bounding box center [916, 70] width 9 height 9
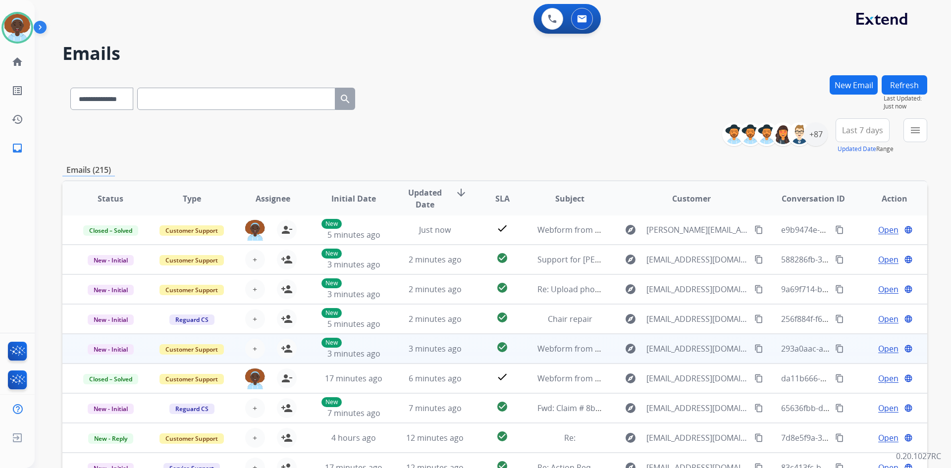
click at [879, 350] on span "Open" at bounding box center [888, 349] width 20 height 12
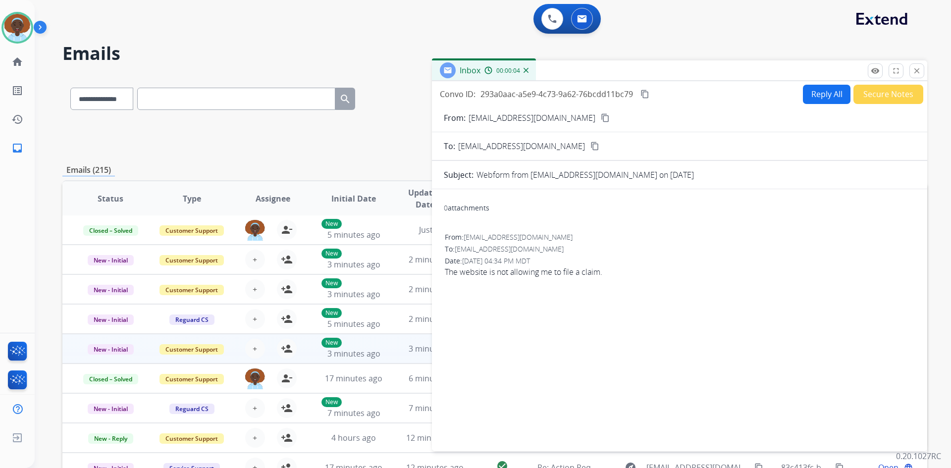
click at [601, 117] on mat-icon "content_copy" at bounding box center [605, 117] width 9 height 9
click at [820, 94] on button "Reply All" at bounding box center [827, 94] width 48 height 19
select select "**********"
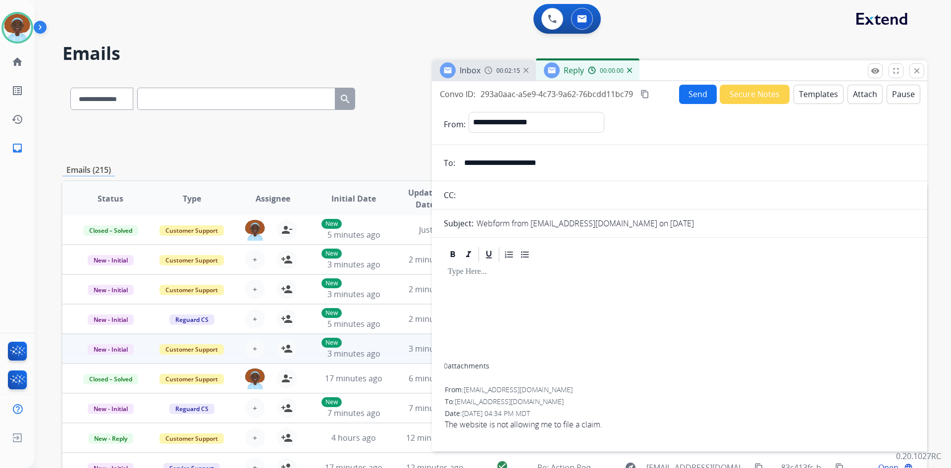
click at [811, 91] on button "Templates" at bounding box center [818, 94] width 50 height 19
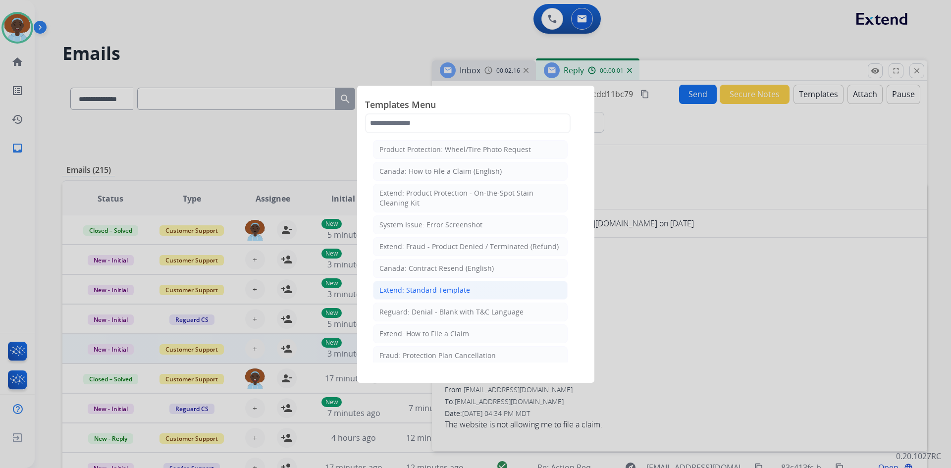
click at [468, 288] on li "Extend: Standard Template" at bounding box center [470, 290] width 195 height 19
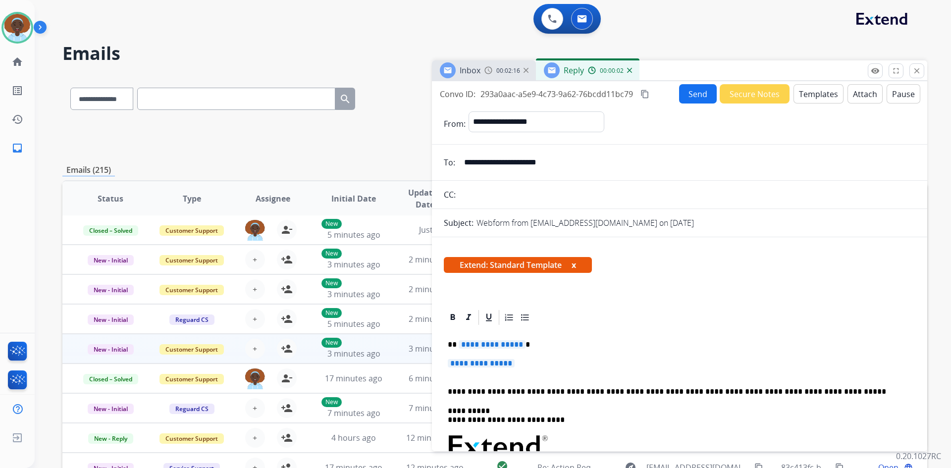
click at [499, 348] on span "**********" at bounding box center [492, 344] width 67 height 8
click at [483, 363] on span "**********" at bounding box center [481, 363] width 67 height 8
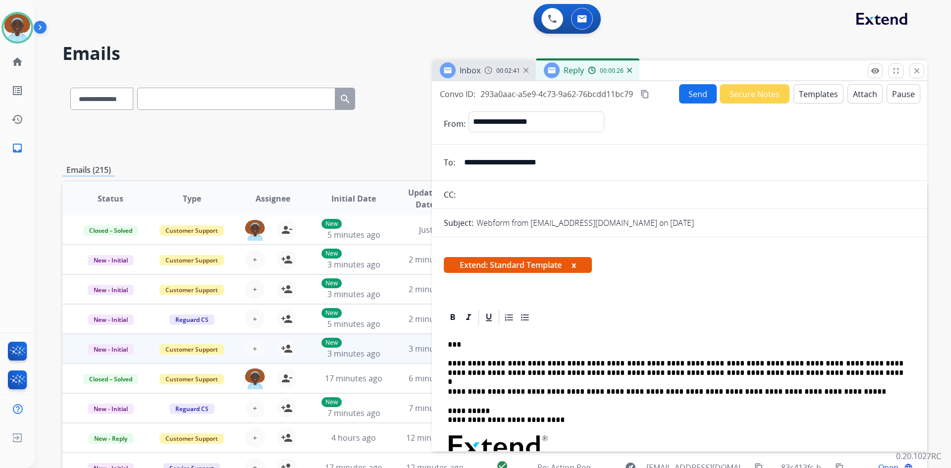
drag, startPoint x: 566, startPoint y: 163, endPoint x: 465, endPoint y: 166, distance: 101.1
click at [465, 166] on input "**********" at bounding box center [686, 163] width 457 height 20
click at [701, 95] on button "Send" at bounding box center [698, 93] width 38 height 19
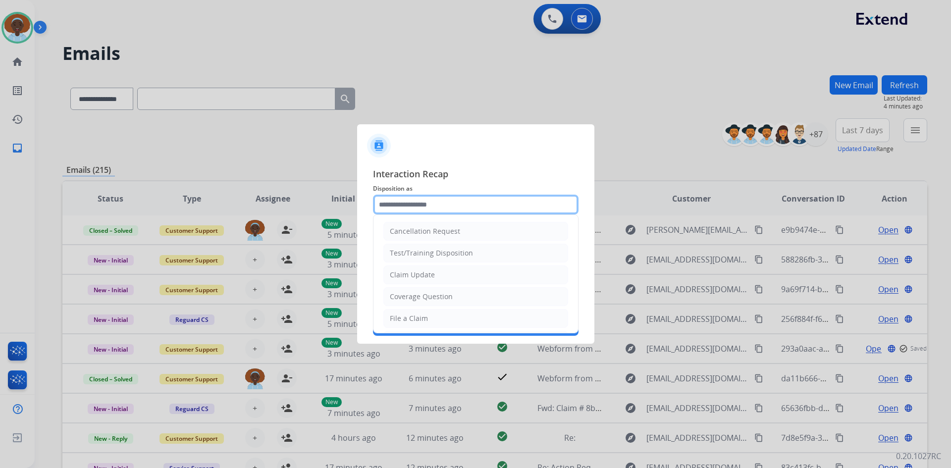
click at [438, 204] on input "text" at bounding box center [476, 205] width 206 height 20
click at [434, 316] on li "File a Claim" at bounding box center [475, 318] width 185 height 19
type input "**********"
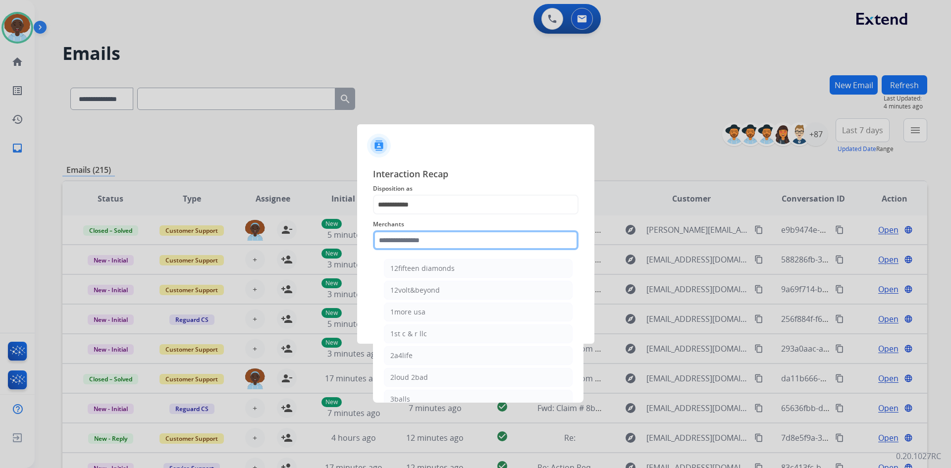
click at [441, 240] on input "text" at bounding box center [476, 240] width 206 height 20
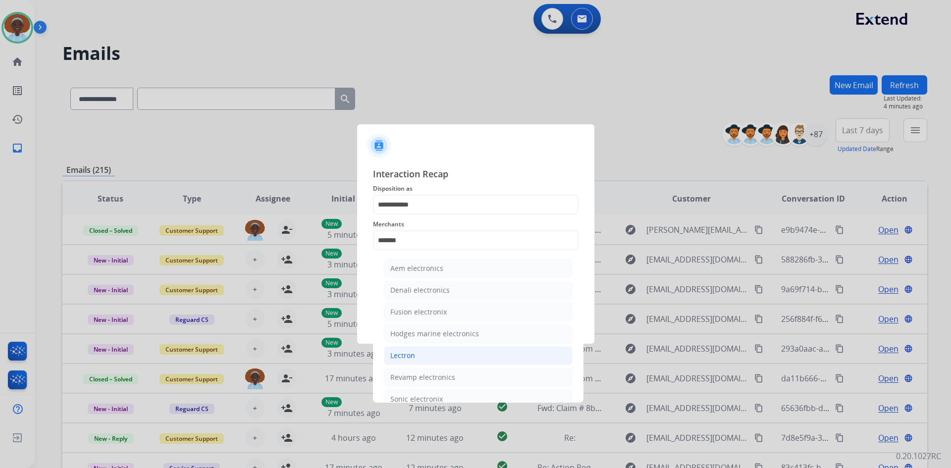
drag, startPoint x: 421, startPoint y: 358, endPoint x: 421, endPoint y: 353, distance: 5.4
click at [421, 355] on li "Lectron" at bounding box center [478, 355] width 189 height 19
type input "*******"
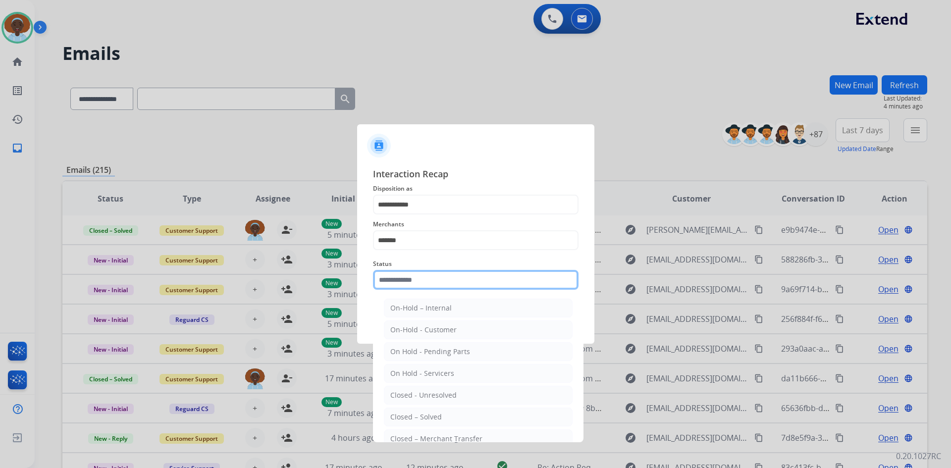
click at [449, 282] on input "text" at bounding box center [476, 280] width 206 height 20
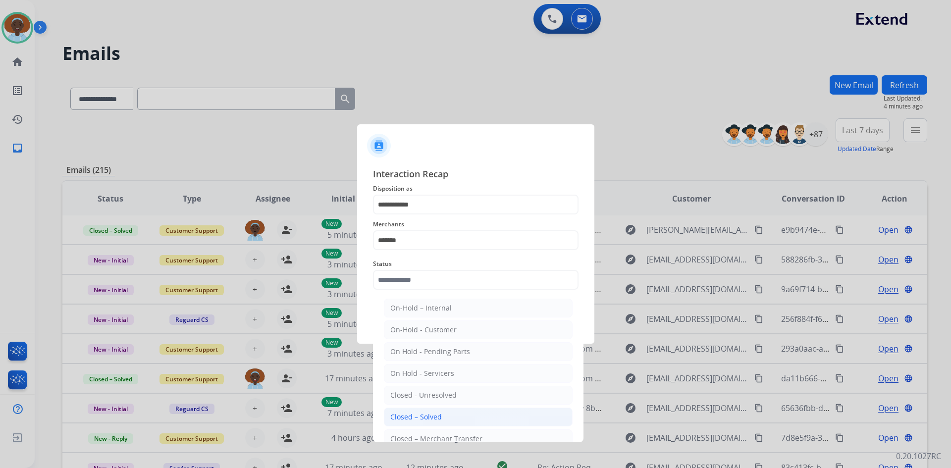
click at [438, 414] on div "Closed – Solved" at bounding box center [416, 417] width 52 height 10
type input "**********"
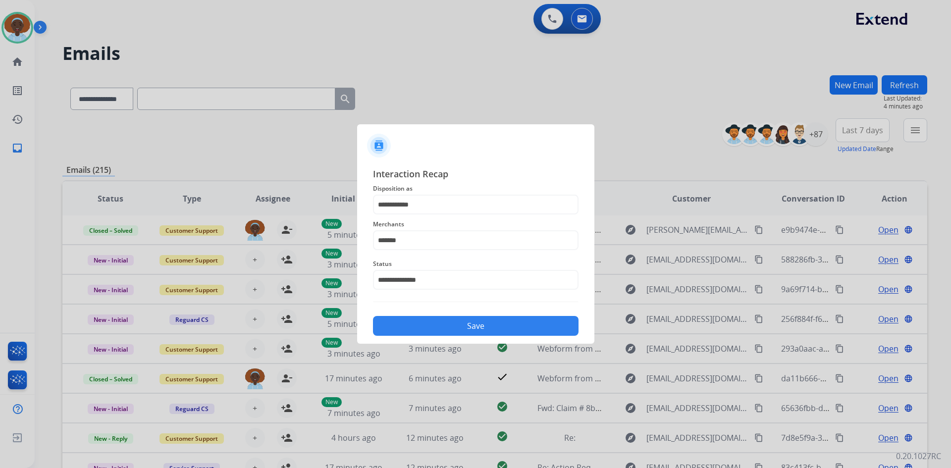
click at [469, 331] on button "Save" at bounding box center [476, 326] width 206 height 20
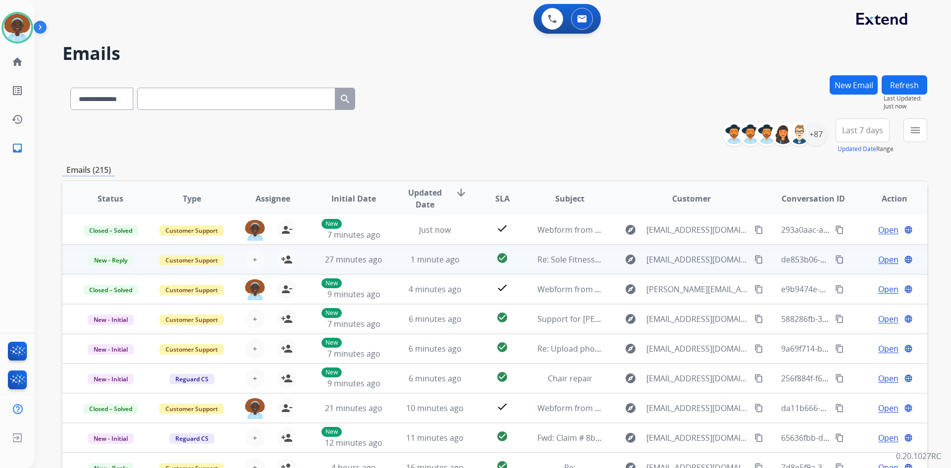
click at [885, 259] on span "Open" at bounding box center [888, 260] width 20 height 12
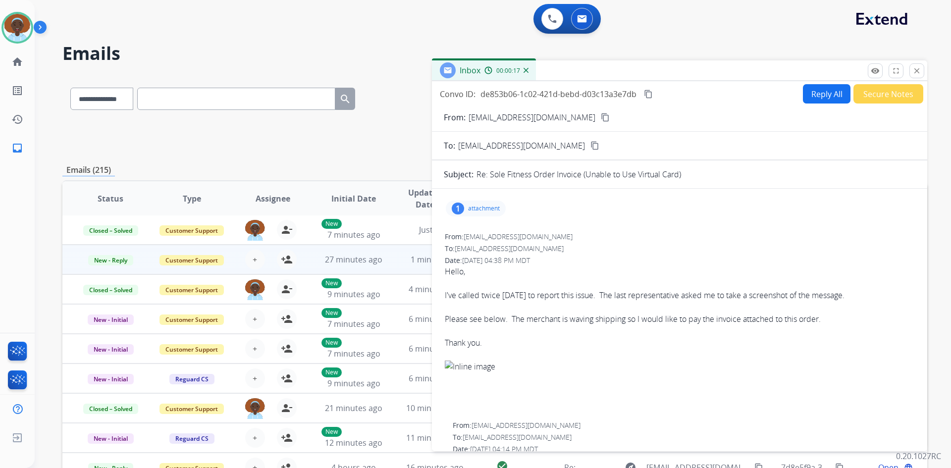
click at [458, 206] on div "1" at bounding box center [458, 209] width 12 height 12
click at [470, 238] on div at bounding box center [481, 235] width 50 height 35
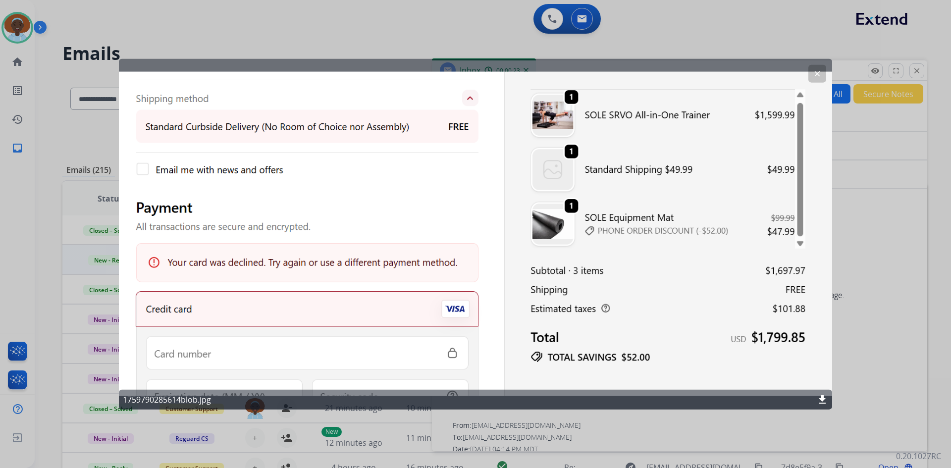
click at [812, 76] on button "clear" at bounding box center [817, 73] width 18 height 18
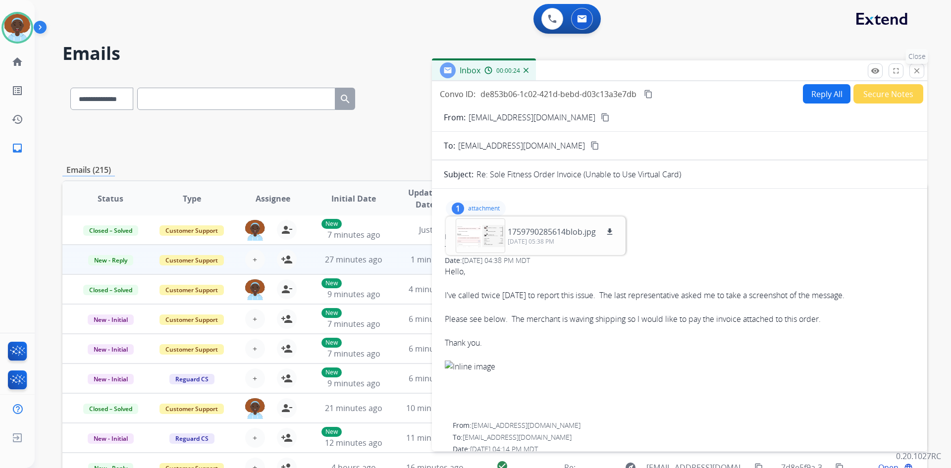
click at [916, 73] on mat-icon "close" at bounding box center [916, 70] width 9 height 9
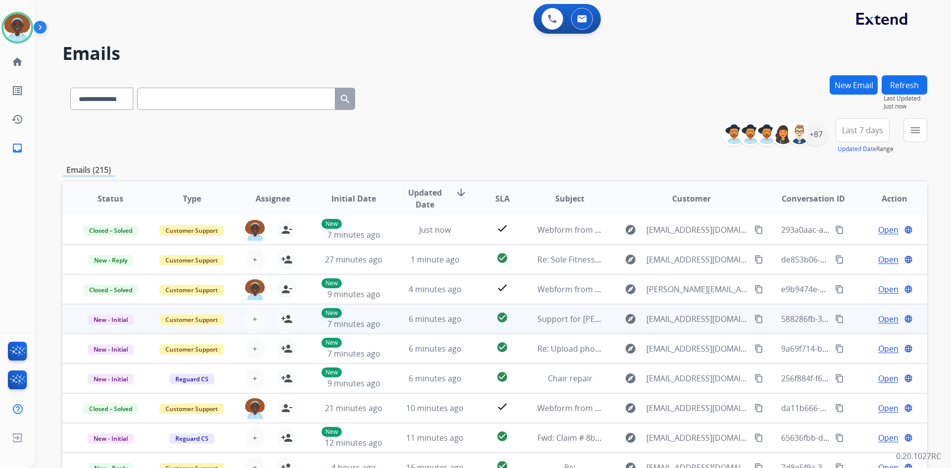
click at [886, 320] on span "Open" at bounding box center [888, 319] width 20 height 12
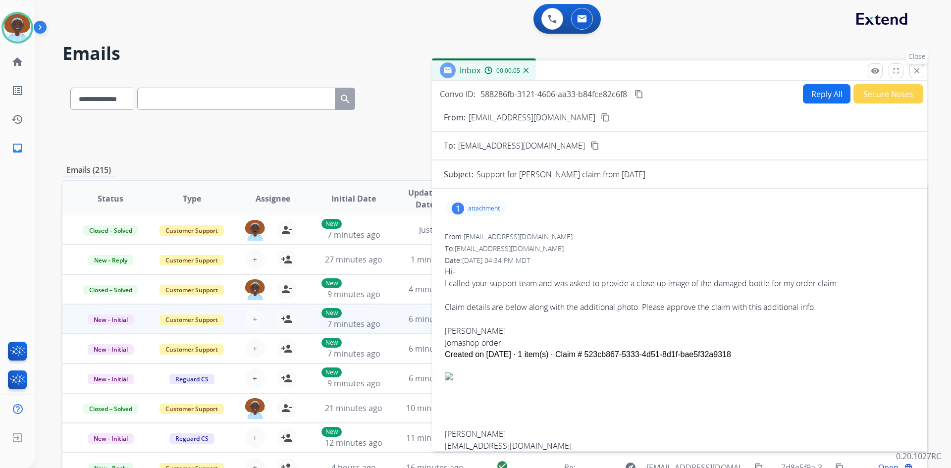
click at [915, 71] on mat-icon "close" at bounding box center [916, 70] width 9 height 9
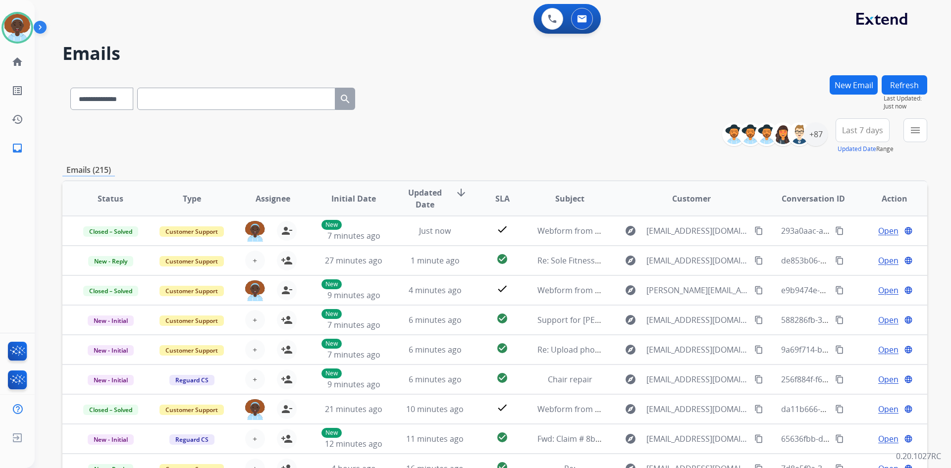
click at [895, 85] on button "Refresh" at bounding box center [905, 84] width 46 height 19
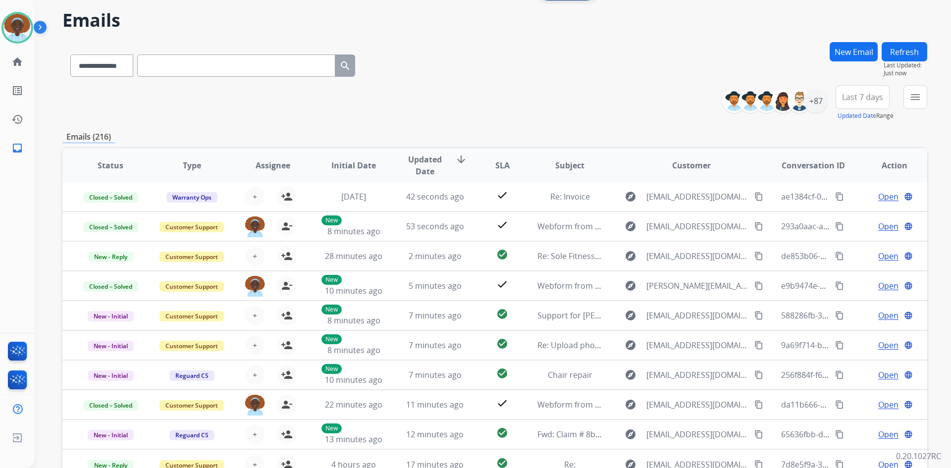
scroll to position [50, 0]
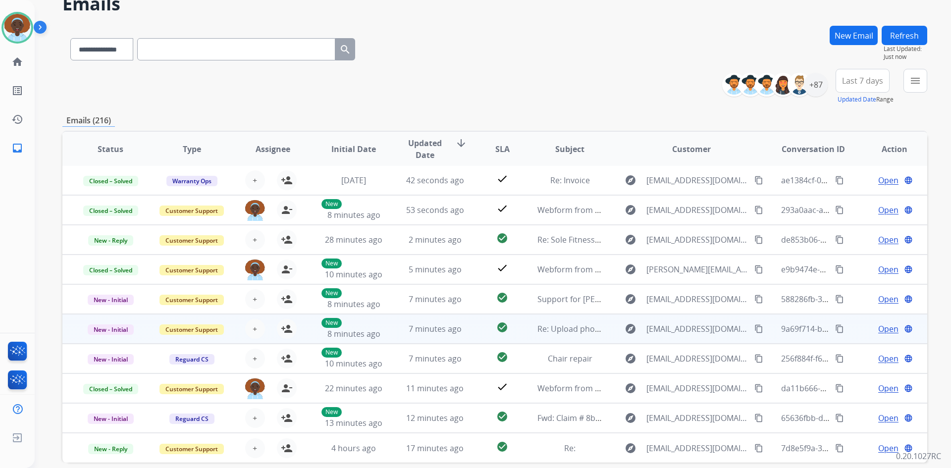
click at [881, 329] on span "Open" at bounding box center [888, 329] width 20 height 12
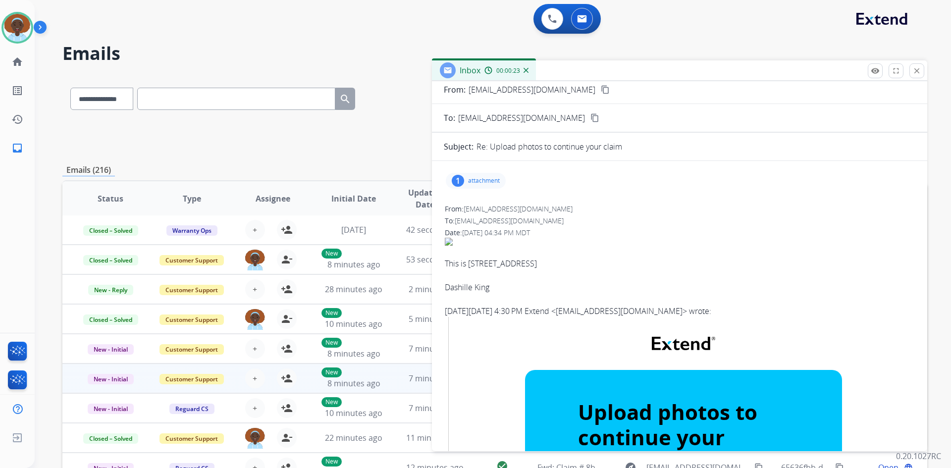
scroll to position [0, 0]
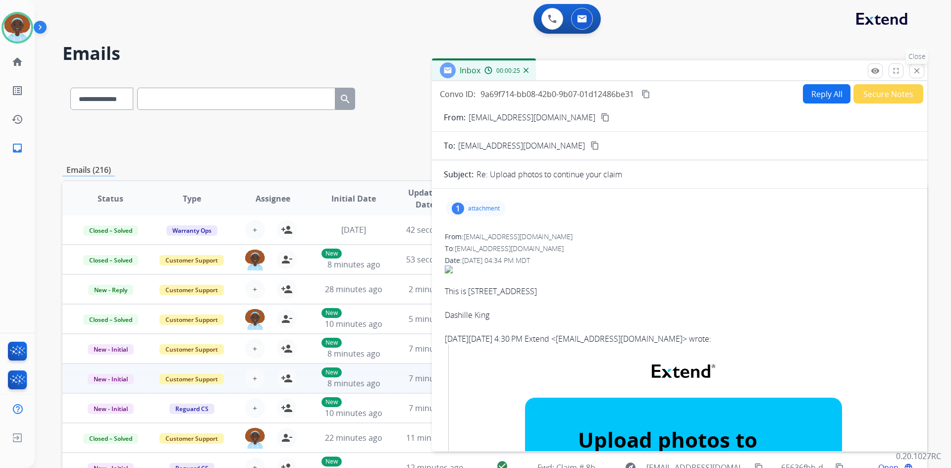
click at [916, 70] on mat-icon "close" at bounding box center [916, 70] width 9 height 9
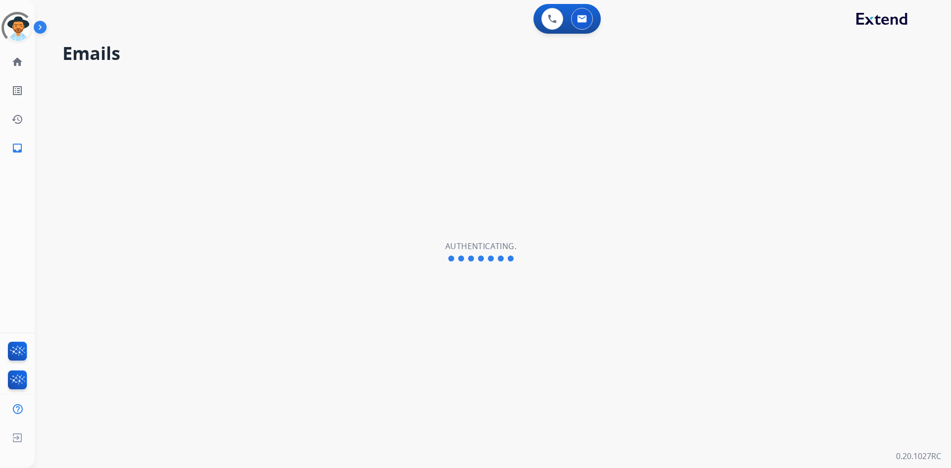
select select "**********"
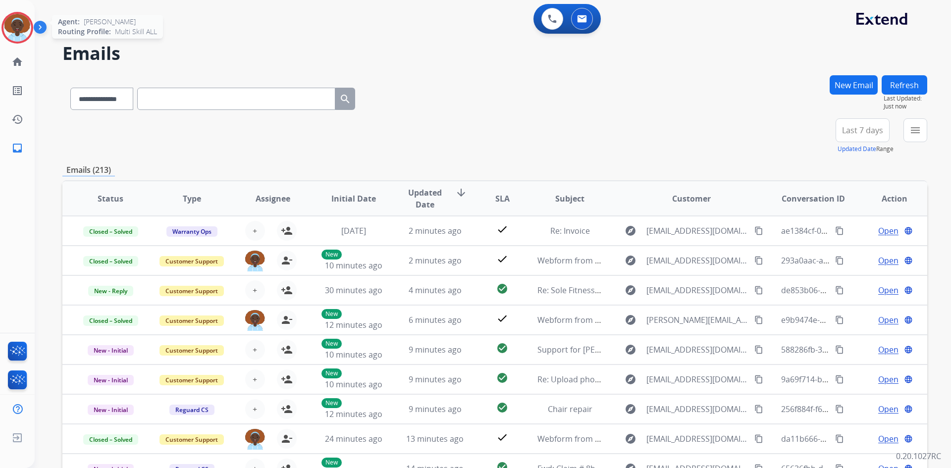
click at [22, 26] on img at bounding box center [17, 28] width 28 height 28
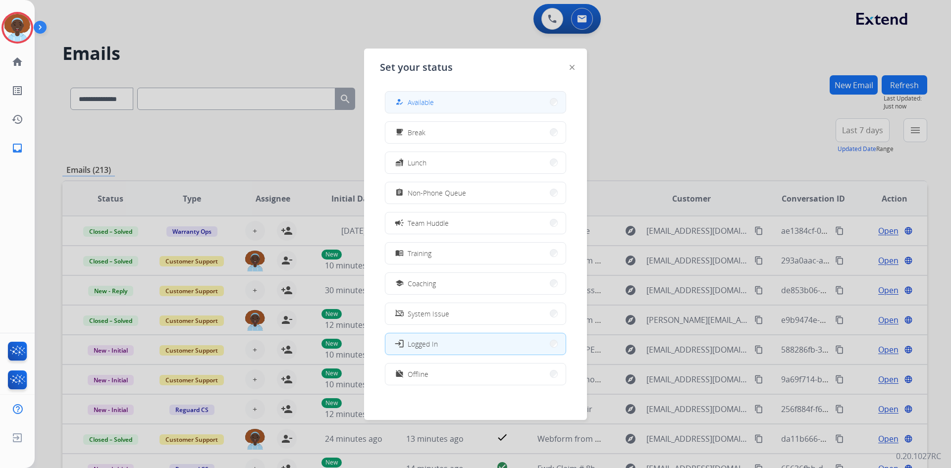
click at [505, 96] on button "how_to_reg Available" at bounding box center [475, 102] width 180 height 21
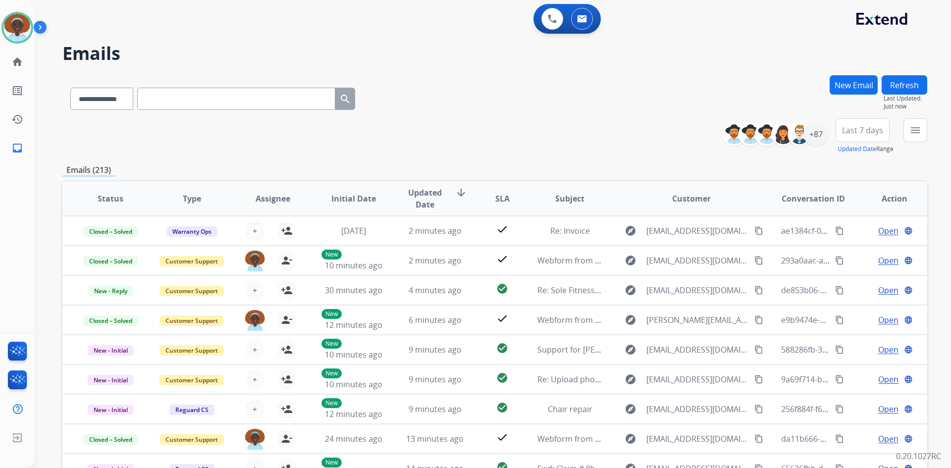
click at [912, 86] on button "Refresh" at bounding box center [905, 84] width 46 height 19
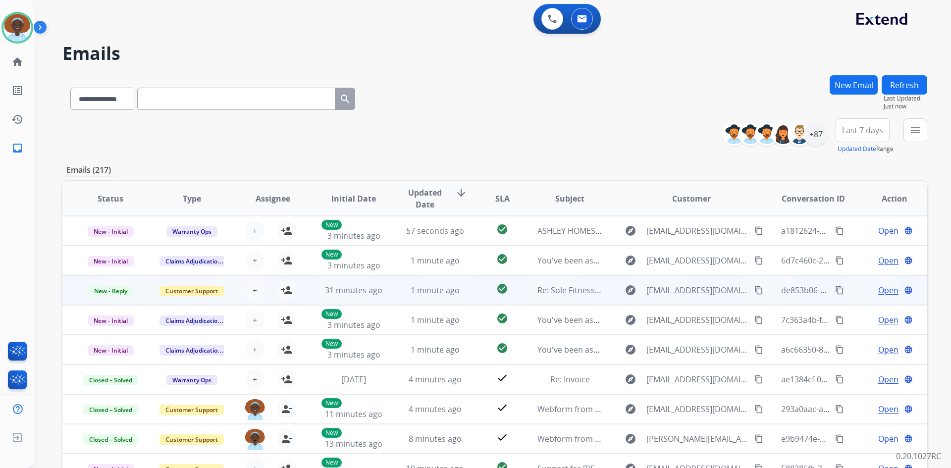
click at [878, 288] on span "Open" at bounding box center [888, 290] width 20 height 12
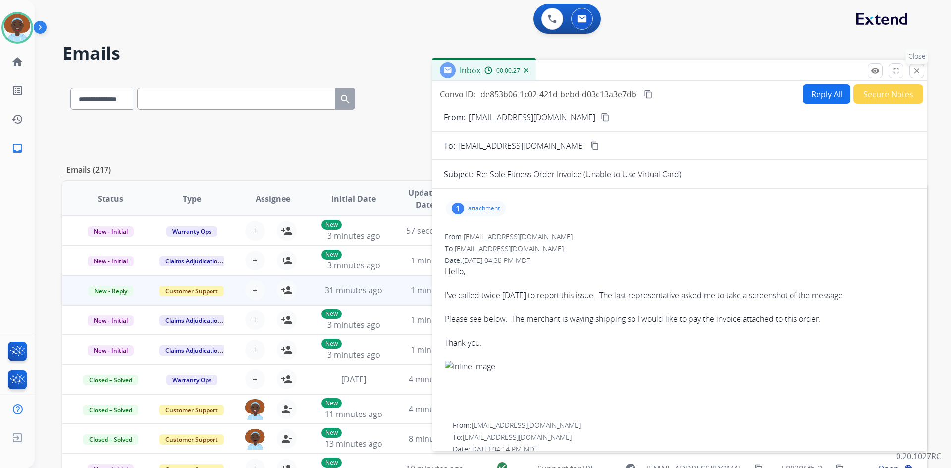
click at [914, 71] on mat-icon "close" at bounding box center [916, 70] width 9 height 9
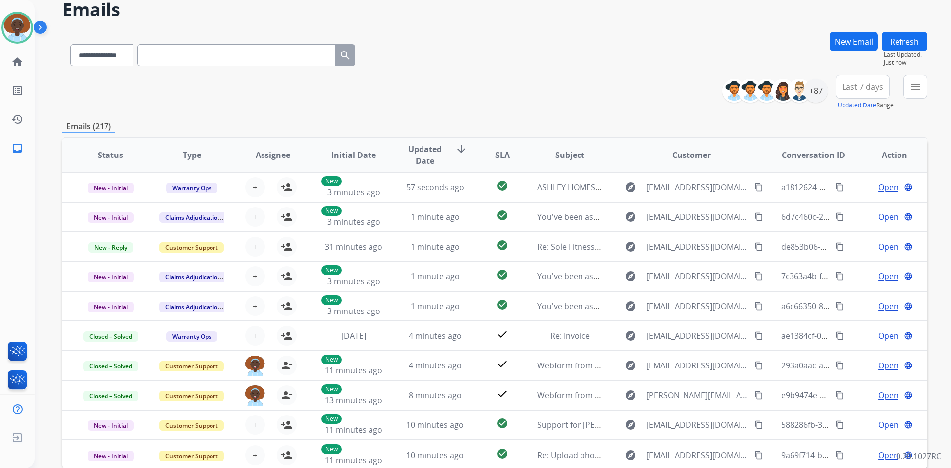
scroll to position [96, 0]
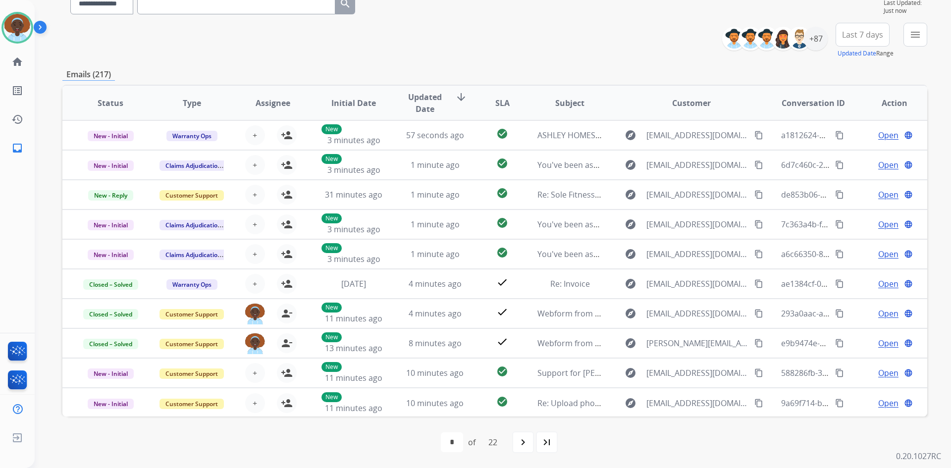
click at [860, 37] on span "Last 7 days" at bounding box center [862, 35] width 41 height 4
click at [860, 155] on div "Last 90 days" at bounding box center [859, 155] width 54 height 15
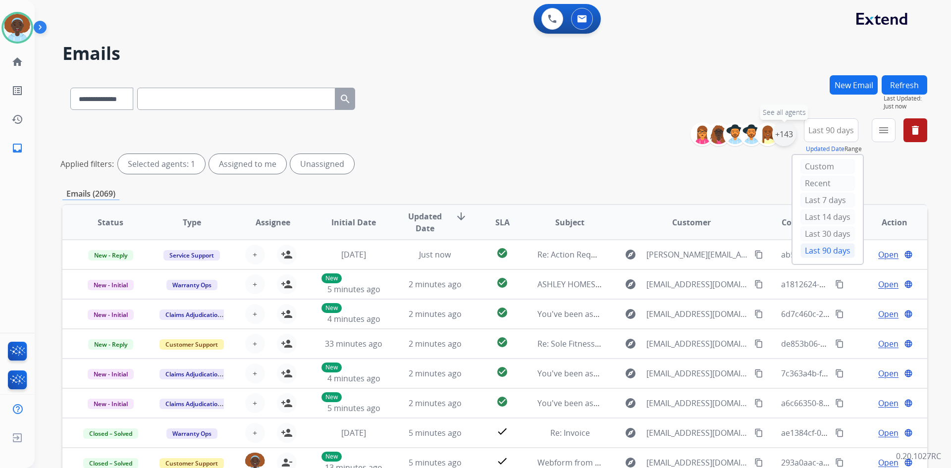
click at [781, 139] on div "+143" at bounding box center [784, 134] width 24 height 24
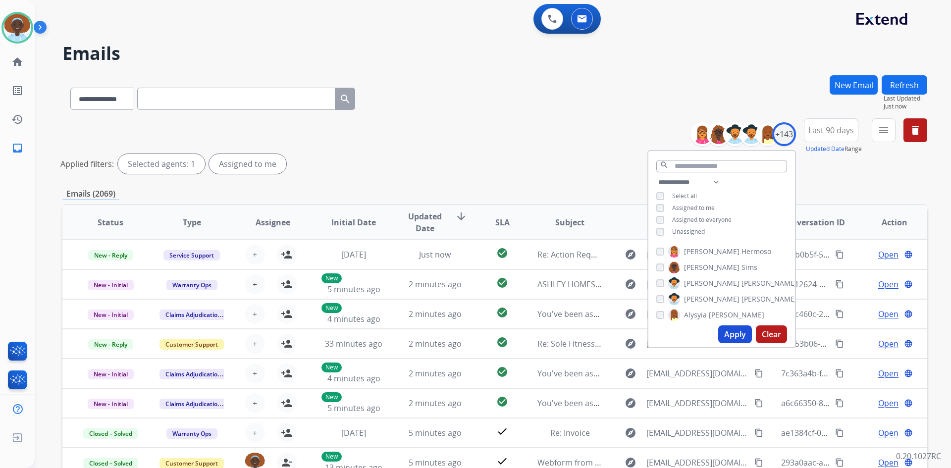
click at [733, 333] on button "Apply" at bounding box center [735, 334] width 34 height 18
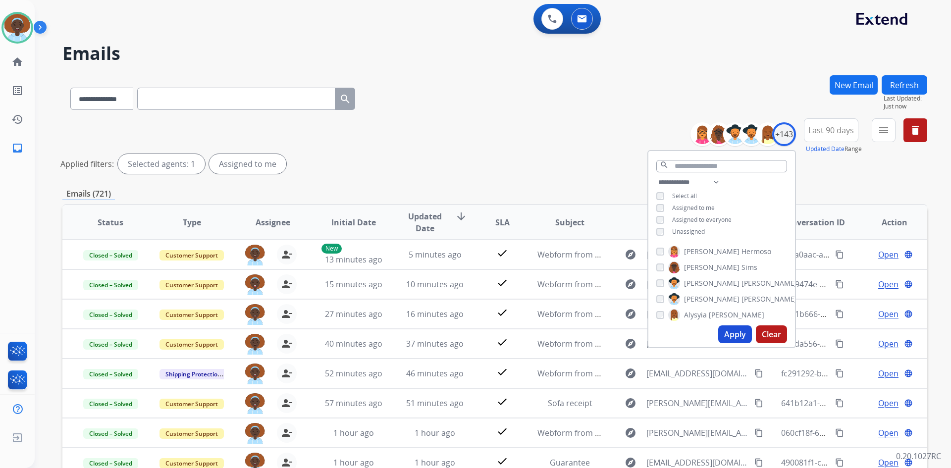
scroll to position [99, 0]
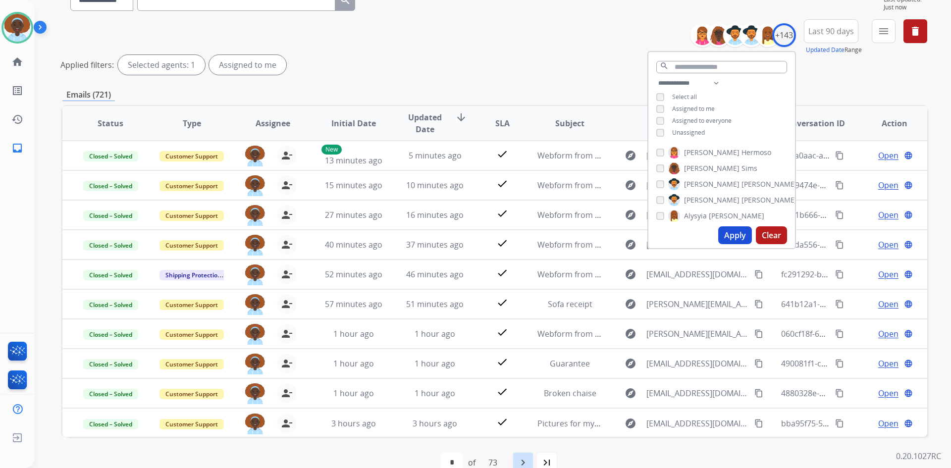
click at [522, 461] on mat-icon "navigate_next" at bounding box center [523, 463] width 12 height 12
select select "*"
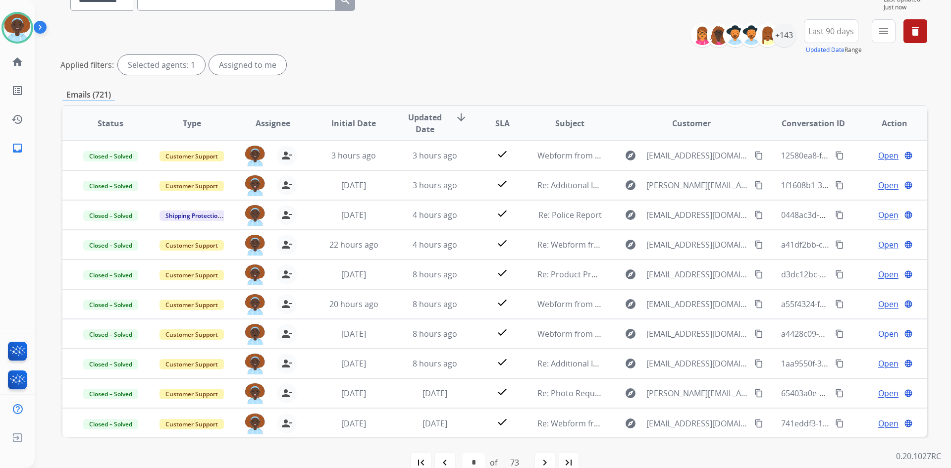
scroll to position [1, 0]
click at [419, 463] on mat-icon "first_page" at bounding box center [421, 463] width 12 height 12
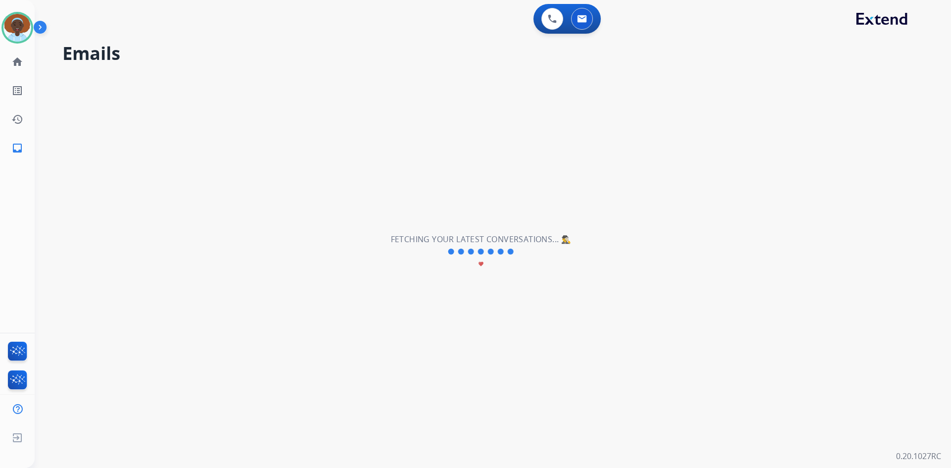
scroll to position [0, 0]
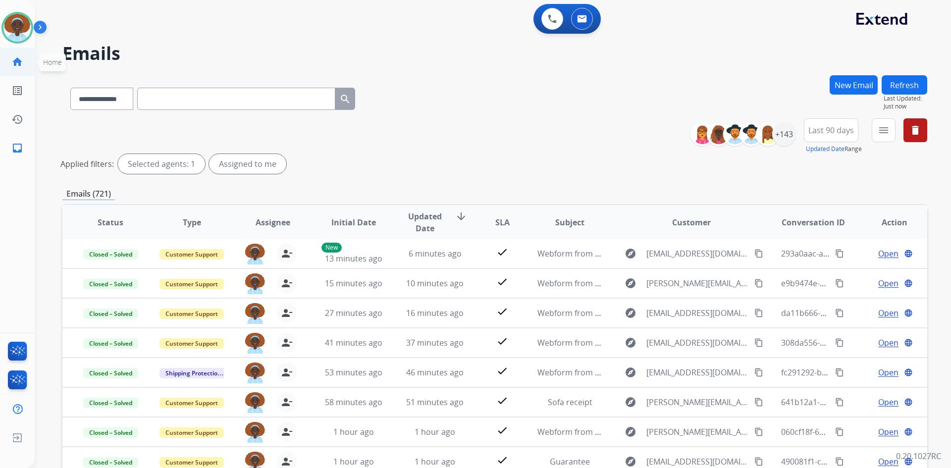
click at [20, 59] on mat-icon "home" at bounding box center [17, 62] width 12 height 12
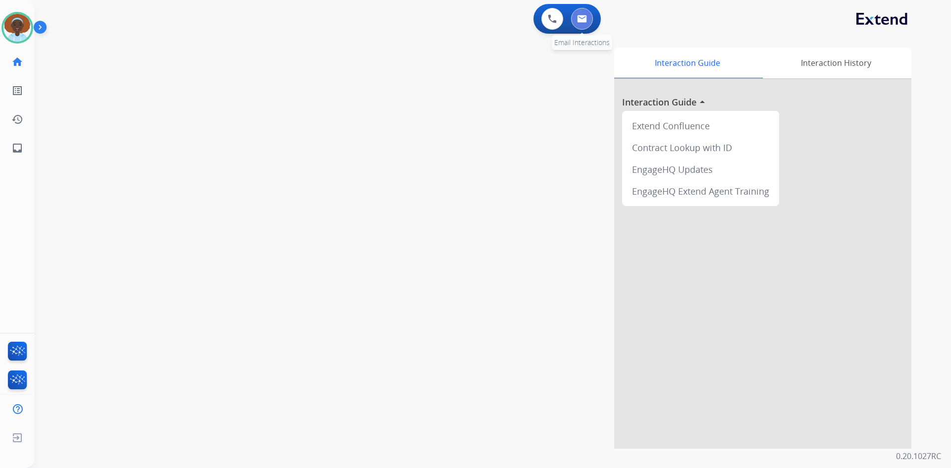
click at [581, 21] on img at bounding box center [582, 19] width 10 height 8
select select "**********"
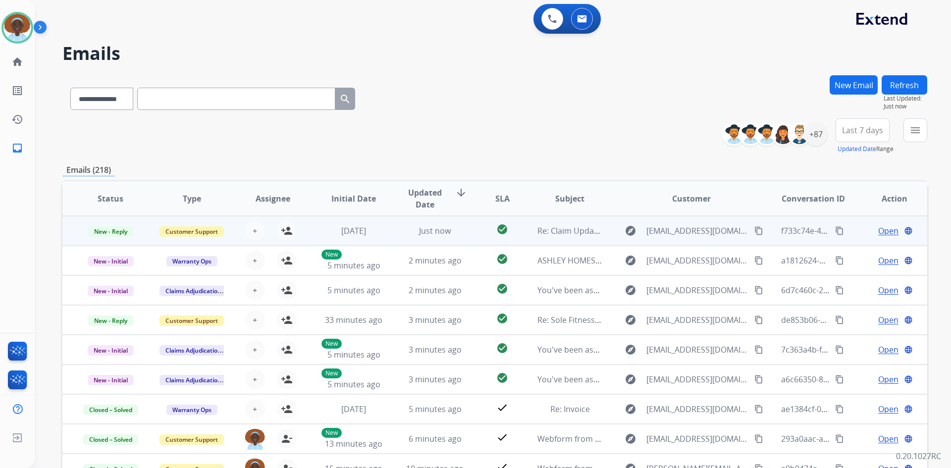
click at [885, 230] on span "Open" at bounding box center [888, 231] width 20 height 12
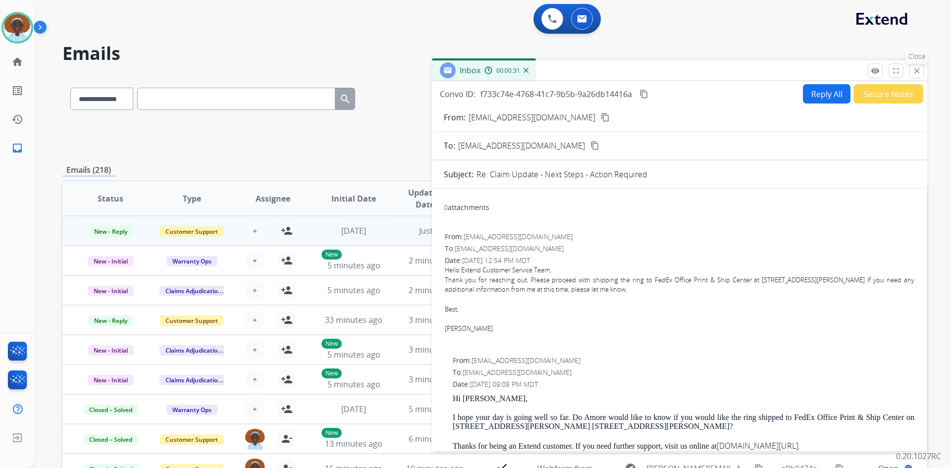
click at [917, 71] on mat-icon "close" at bounding box center [916, 70] width 9 height 9
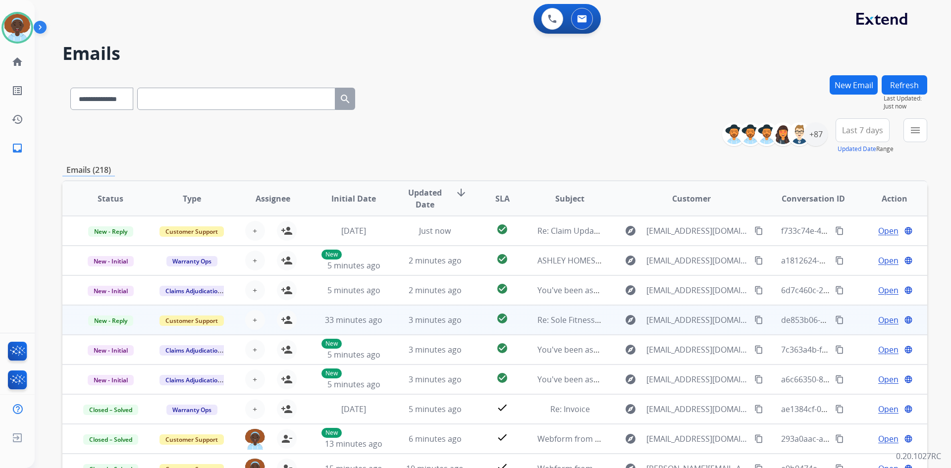
click at [880, 323] on span "Open" at bounding box center [888, 320] width 20 height 12
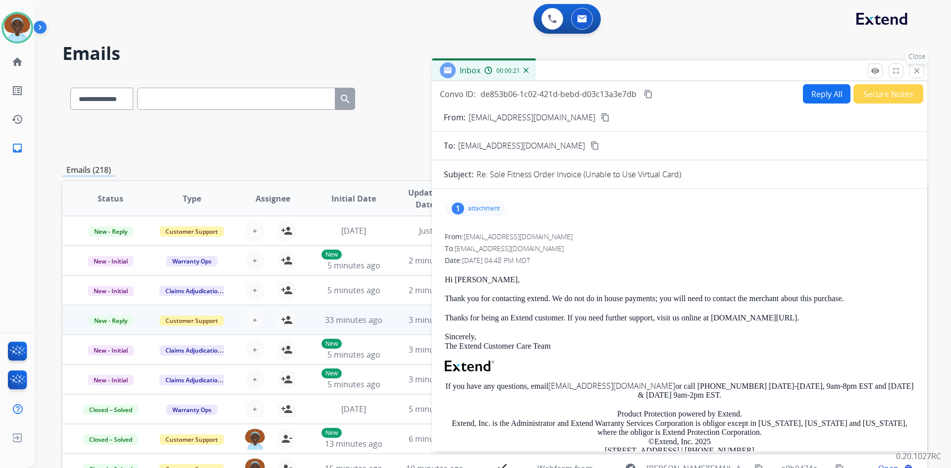
click at [919, 69] on mat-icon "close" at bounding box center [916, 70] width 9 height 9
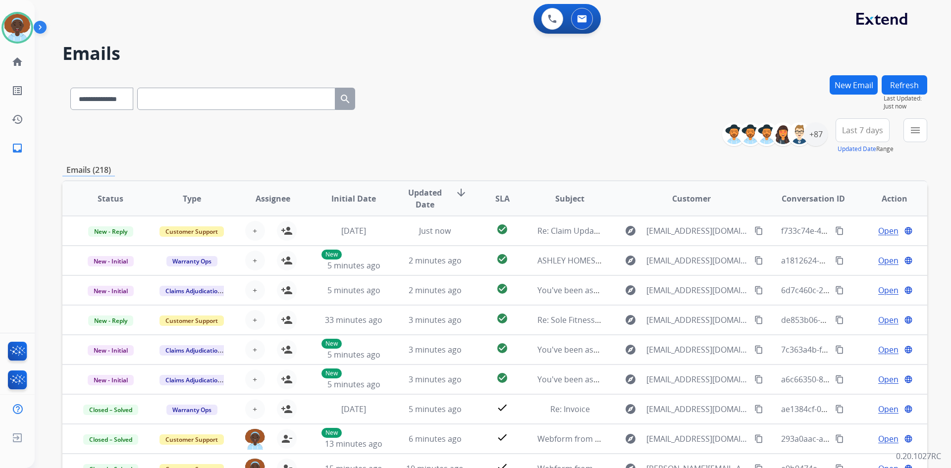
scroll to position [96, 0]
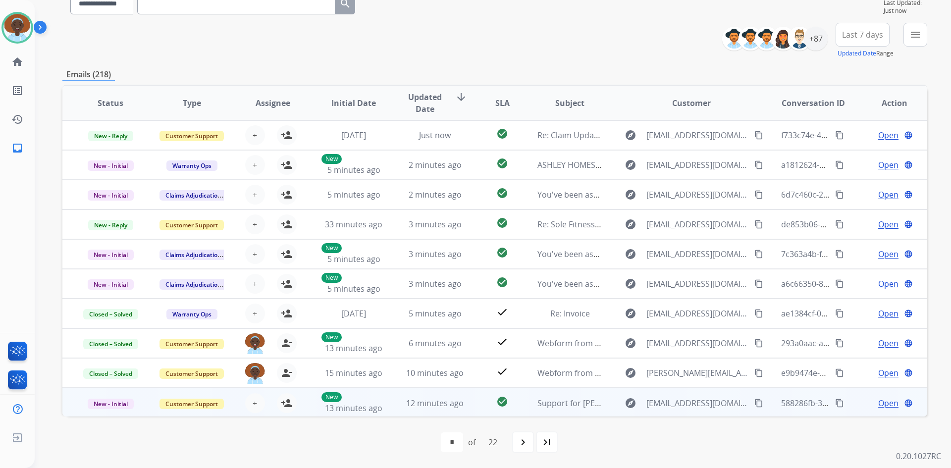
click at [884, 402] on span "Open" at bounding box center [888, 403] width 20 height 12
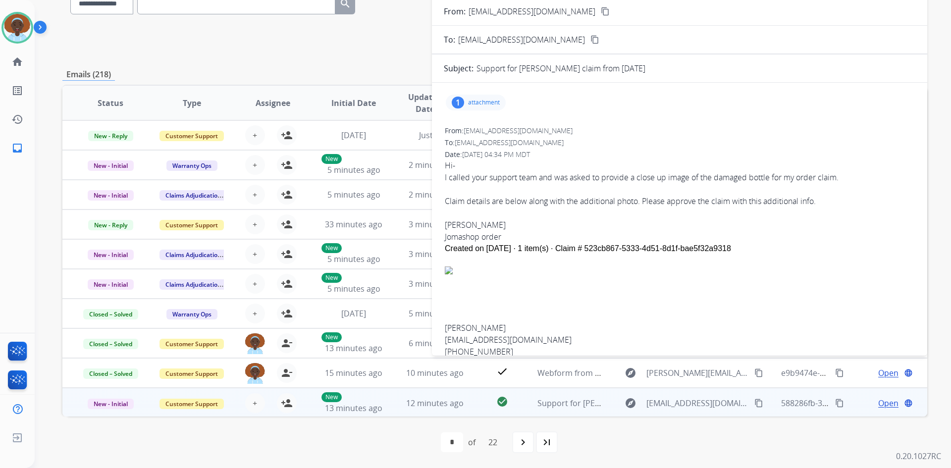
scroll to position [0, 0]
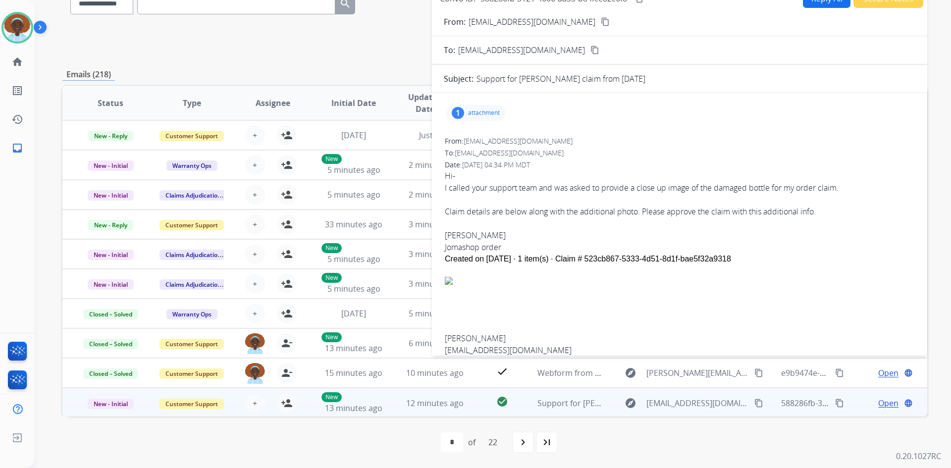
click at [462, 111] on div "1" at bounding box center [458, 113] width 12 height 12
click at [477, 142] on div at bounding box center [481, 140] width 50 height 35
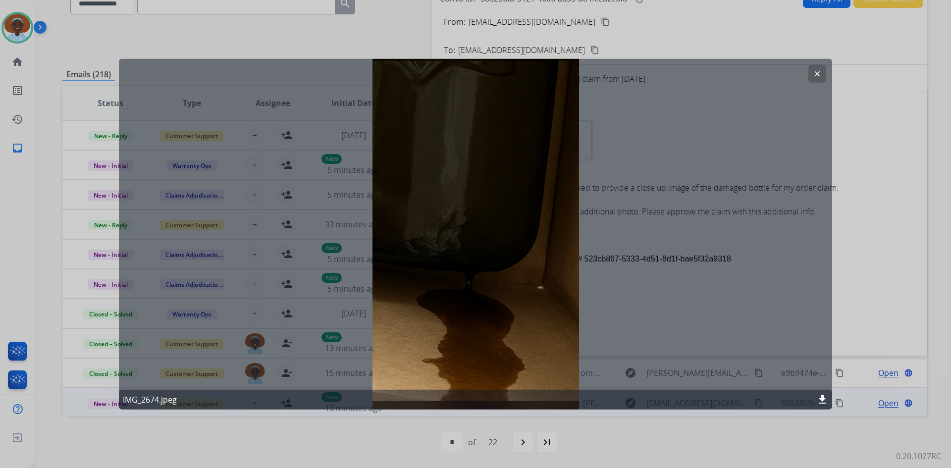
click at [818, 73] on mat-icon "clear" at bounding box center [817, 73] width 9 height 9
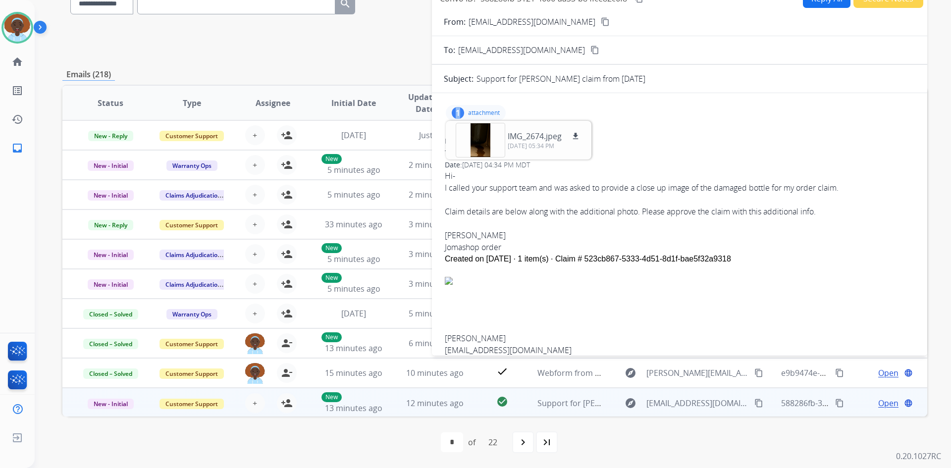
click at [458, 111] on div "1" at bounding box center [458, 113] width 12 height 12
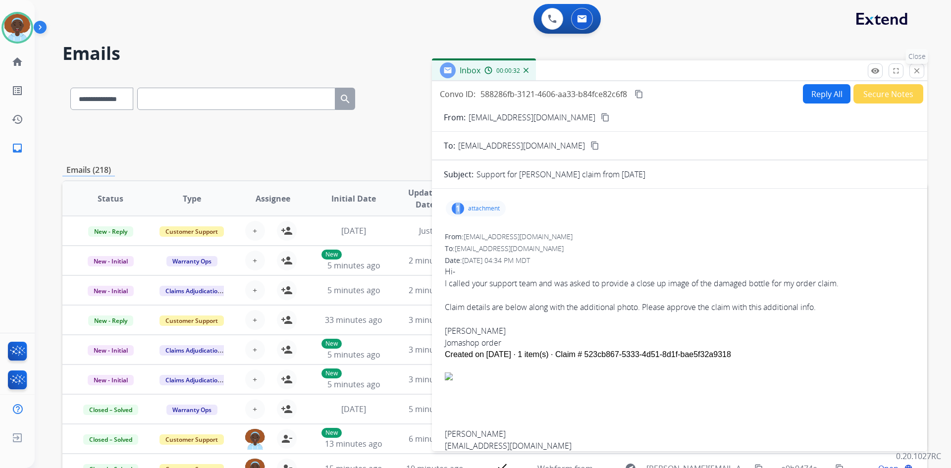
click at [917, 75] on mat-icon "close" at bounding box center [916, 70] width 9 height 9
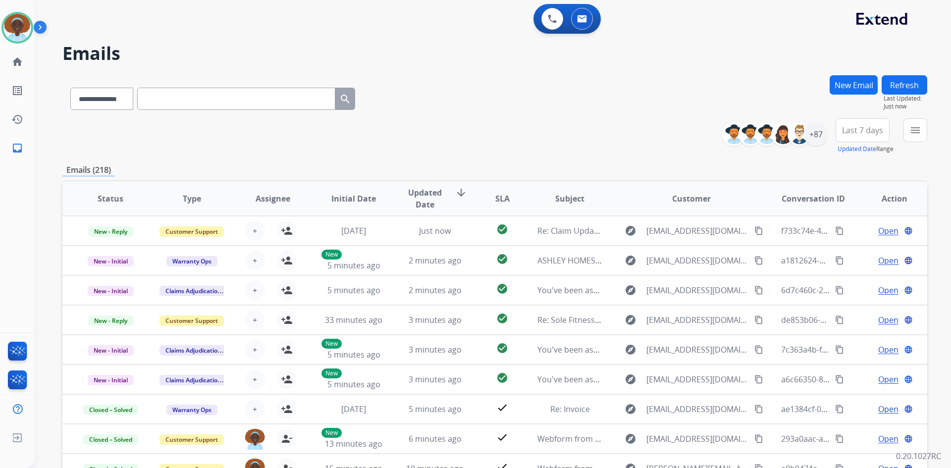
click at [896, 81] on button "Refresh" at bounding box center [905, 84] width 46 height 19
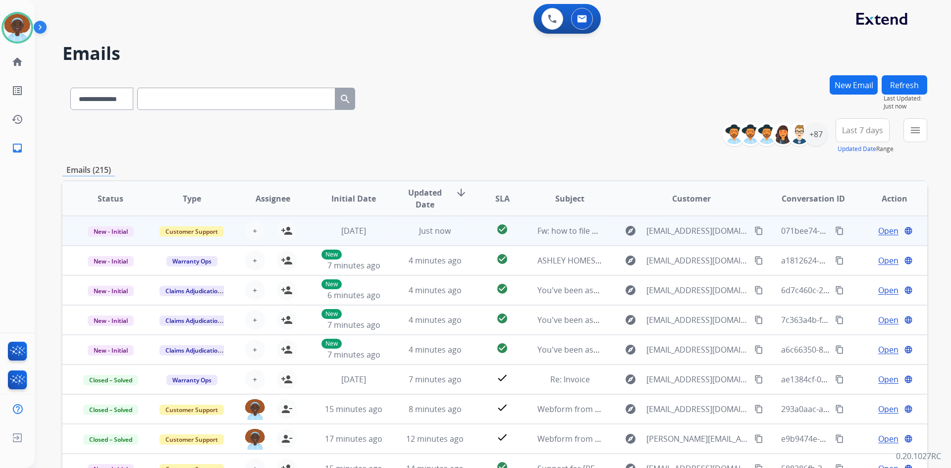
click at [885, 234] on span "Open" at bounding box center [888, 231] width 20 height 12
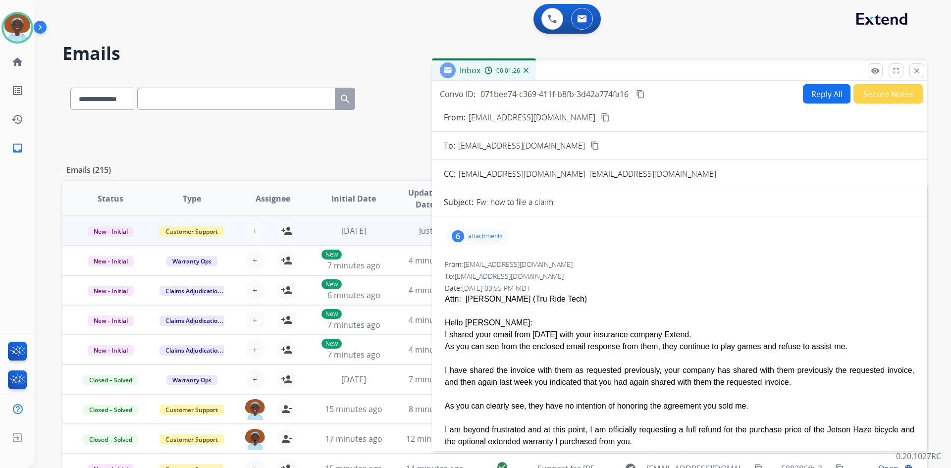
click at [458, 233] on div "6" at bounding box center [458, 236] width 12 height 12
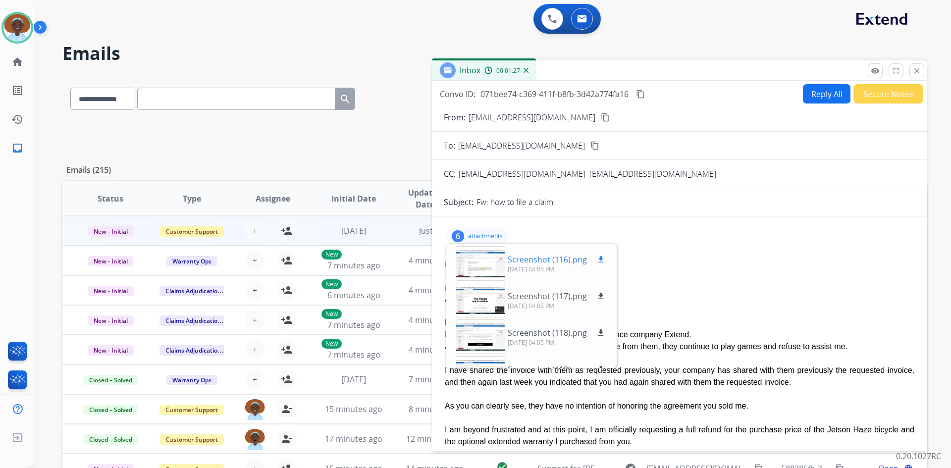
click at [475, 266] on div at bounding box center [481, 263] width 50 height 35
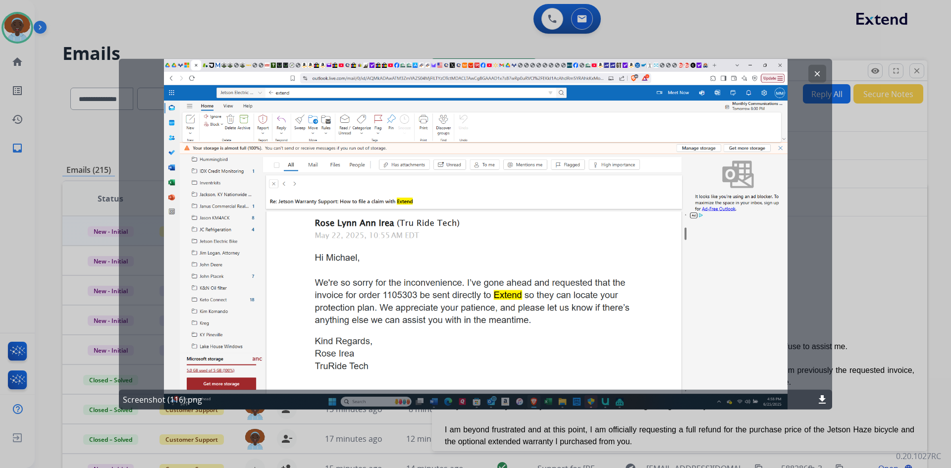
click at [819, 67] on button "clear" at bounding box center [817, 73] width 18 height 18
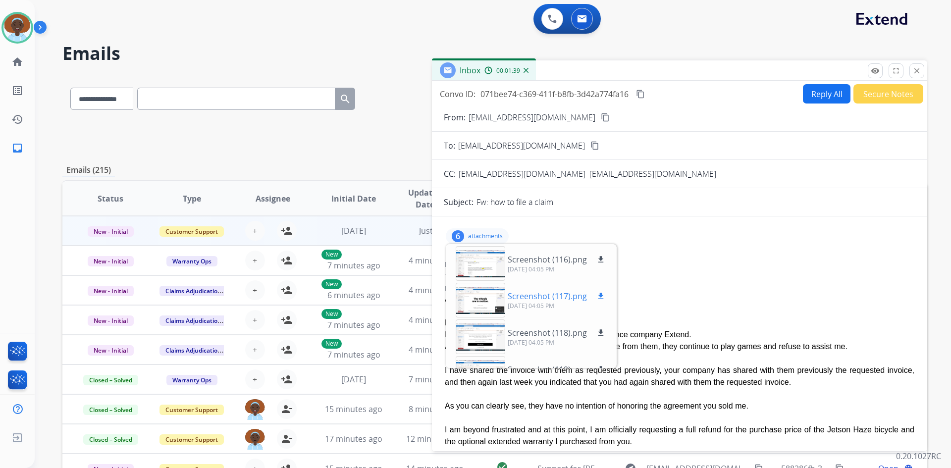
click at [482, 297] on div at bounding box center [481, 300] width 50 height 35
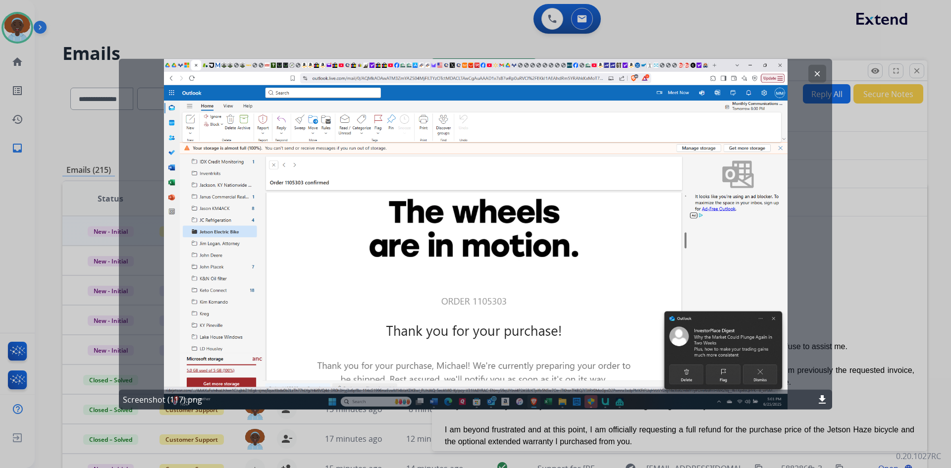
click at [818, 73] on mat-icon "clear" at bounding box center [817, 73] width 9 height 9
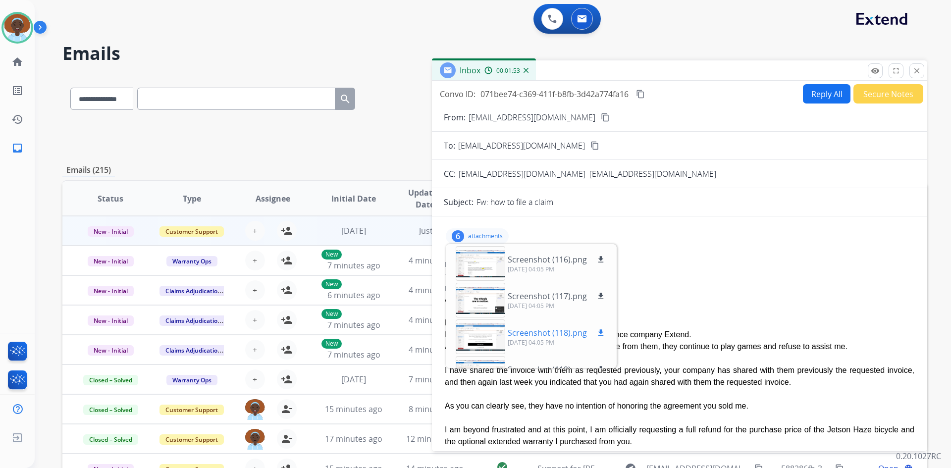
click at [486, 333] on div at bounding box center [481, 336] width 50 height 35
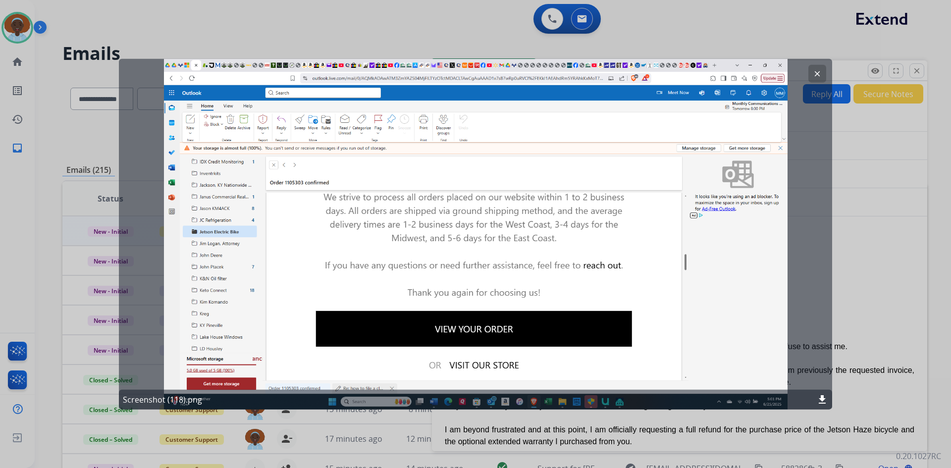
drag, startPoint x: 816, startPoint y: 71, endPoint x: 819, endPoint y: 87, distance: 15.6
click at [816, 72] on mat-icon "clear" at bounding box center [817, 73] width 9 height 9
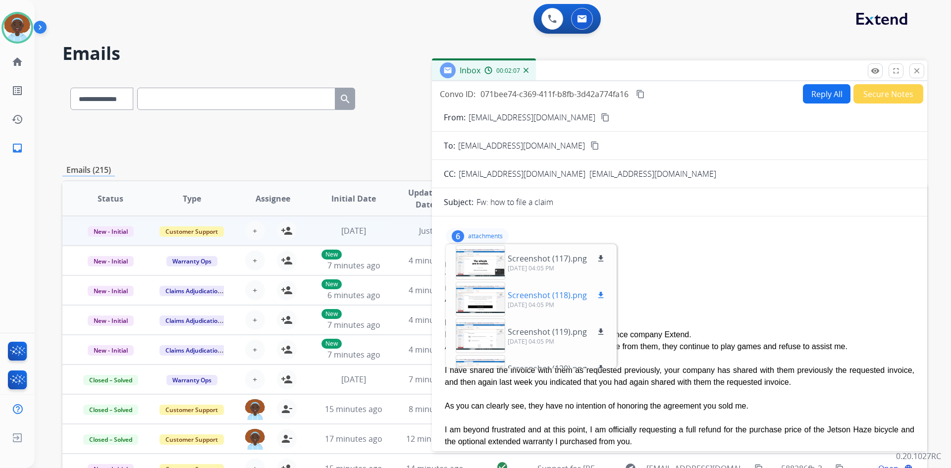
scroll to position [98, 0]
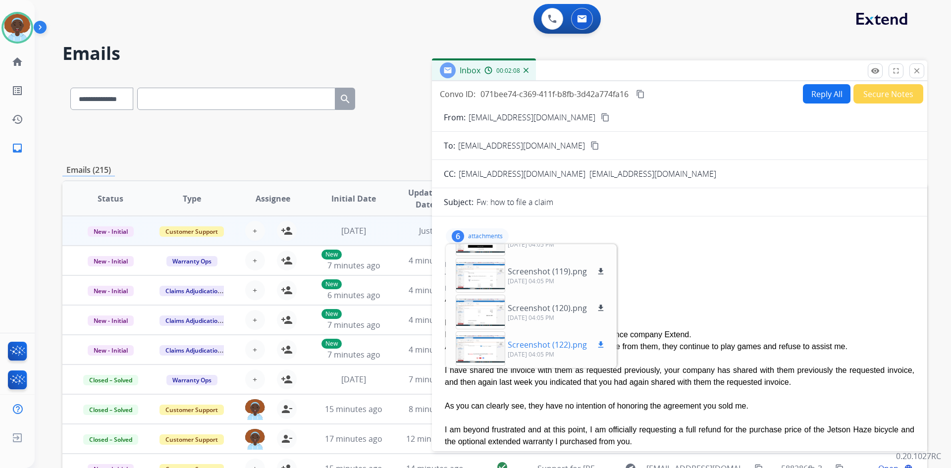
click at [473, 355] on div at bounding box center [481, 348] width 50 height 35
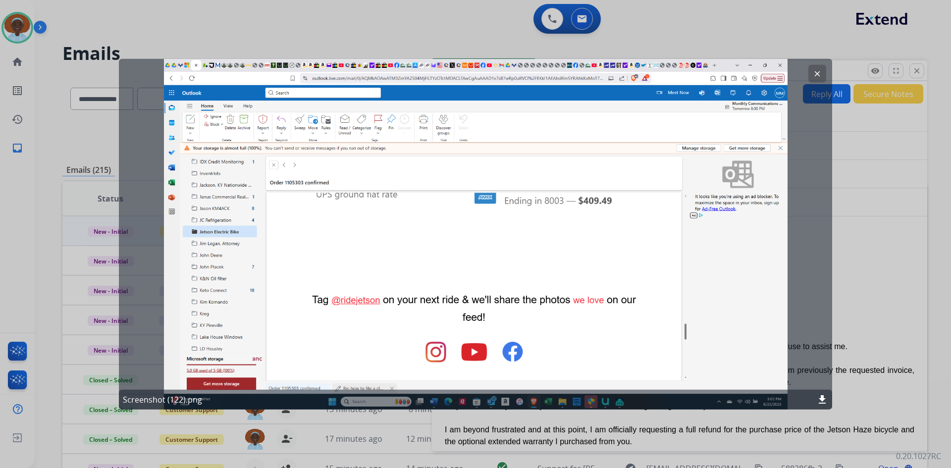
drag, startPoint x: 813, startPoint y: 76, endPoint x: 819, endPoint y: 124, distance: 48.9
click at [814, 76] on mat-icon "clear" at bounding box center [817, 73] width 9 height 9
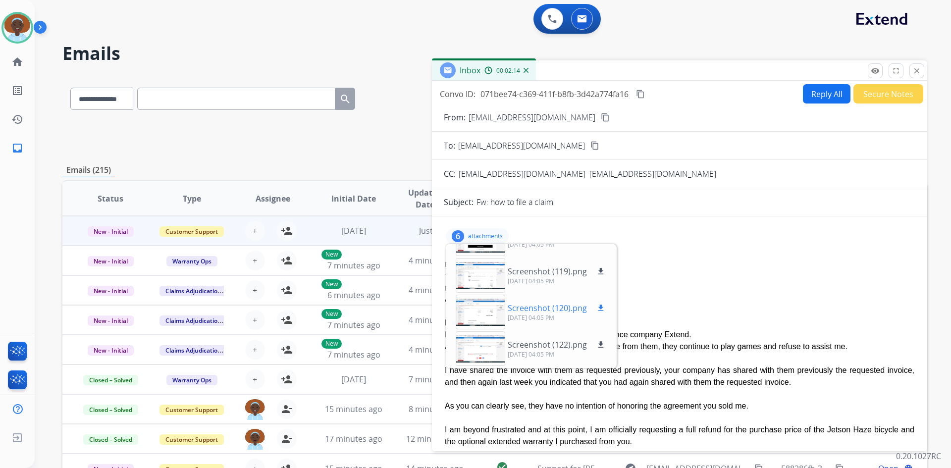
click at [486, 312] on div at bounding box center [481, 312] width 50 height 35
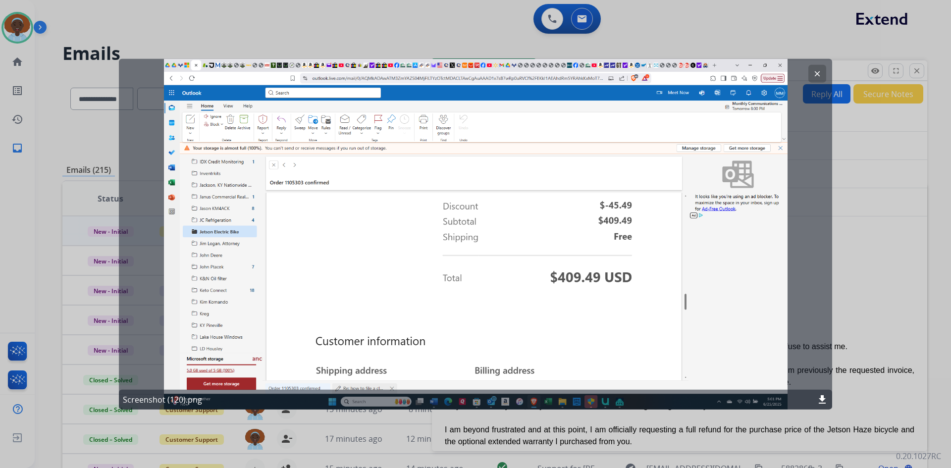
click at [816, 76] on mat-icon "clear" at bounding box center [817, 73] width 9 height 9
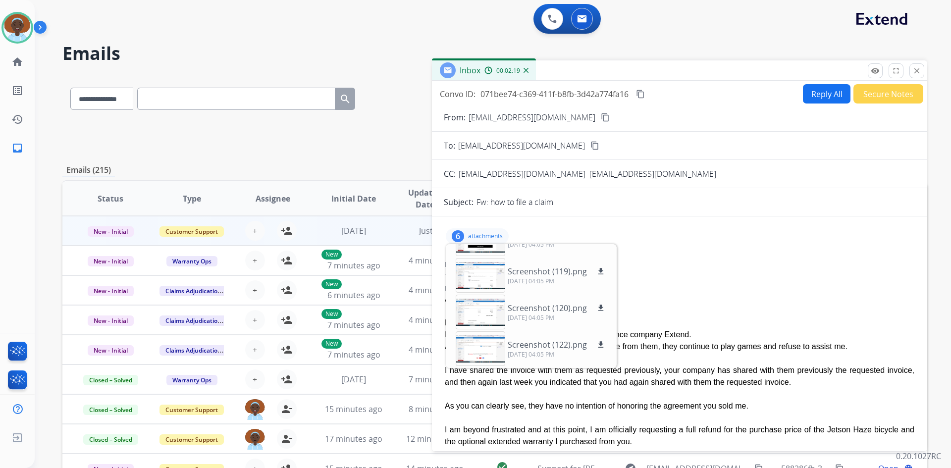
click at [467, 236] on div "6 attachments Screenshot (116).png download [DATE] 04:05 PM Screenshot (117).pn…" at bounding box center [477, 236] width 63 height 16
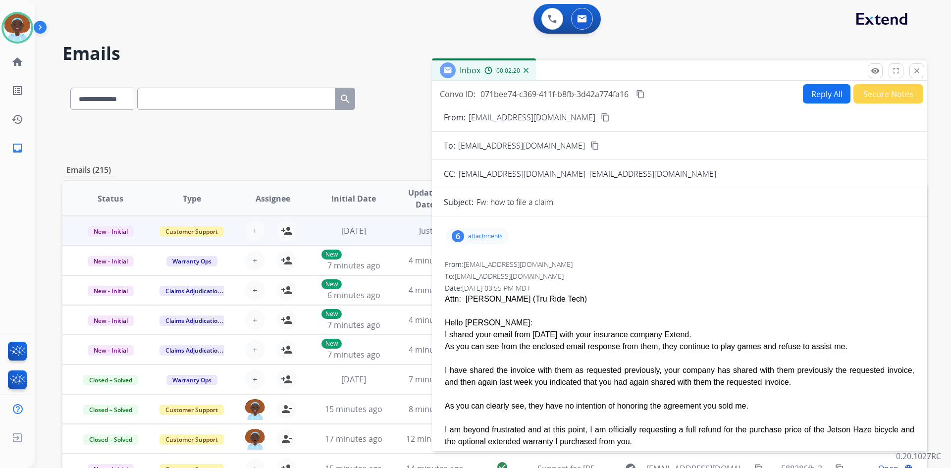
click at [913, 71] on mat-icon "close" at bounding box center [916, 70] width 9 height 9
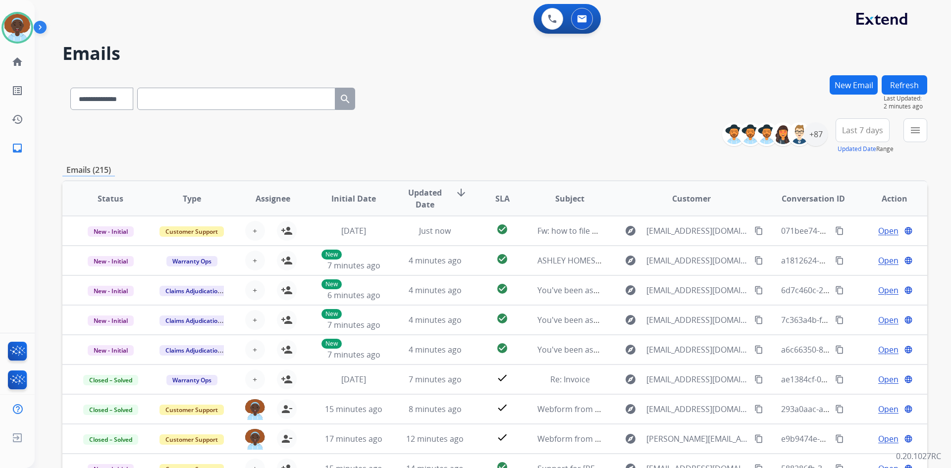
click at [893, 90] on button "Refresh" at bounding box center [905, 84] width 46 height 19
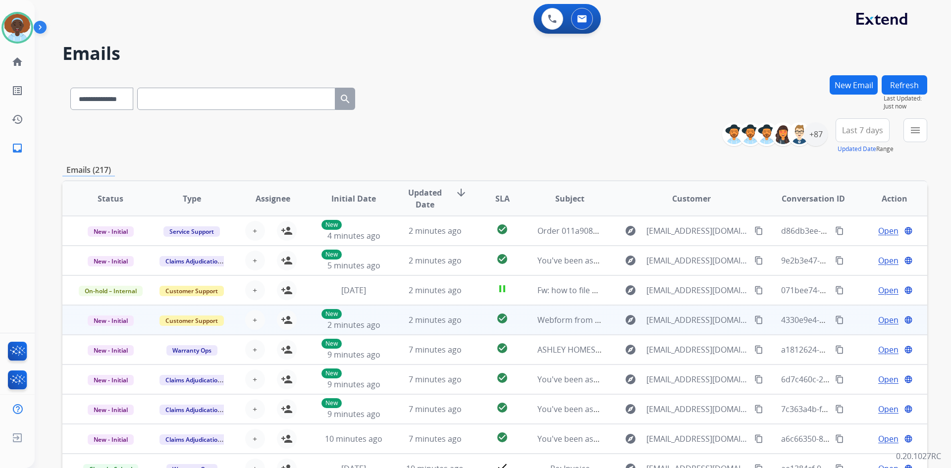
click at [878, 319] on span "Open" at bounding box center [888, 320] width 20 height 12
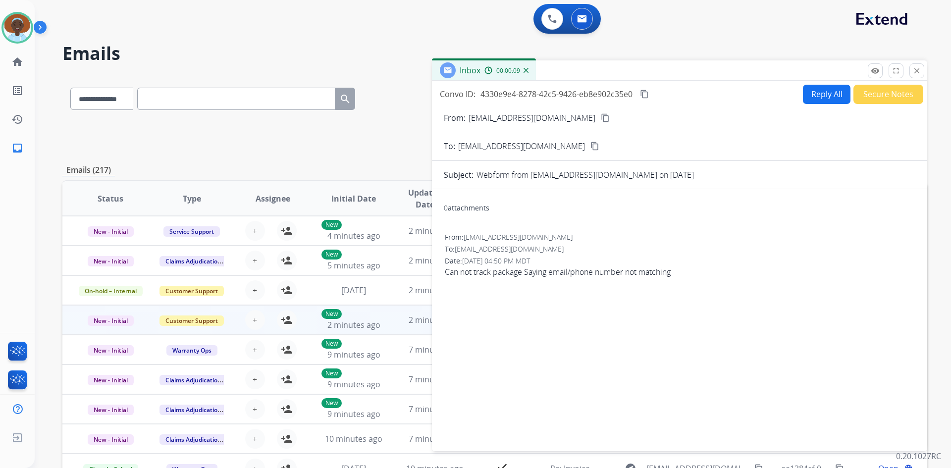
click at [601, 118] on mat-icon "content_copy" at bounding box center [605, 117] width 9 height 9
click at [918, 70] on mat-icon "close" at bounding box center [916, 70] width 9 height 9
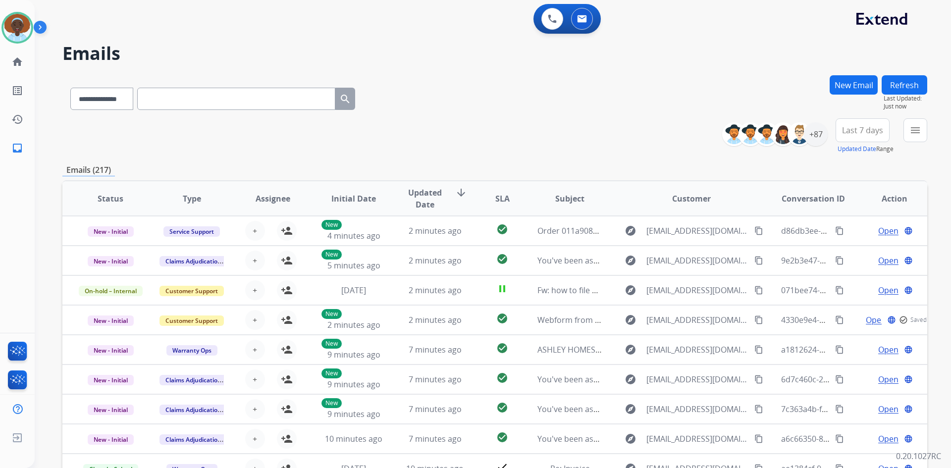
click at [899, 85] on button "Refresh" at bounding box center [905, 84] width 46 height 19
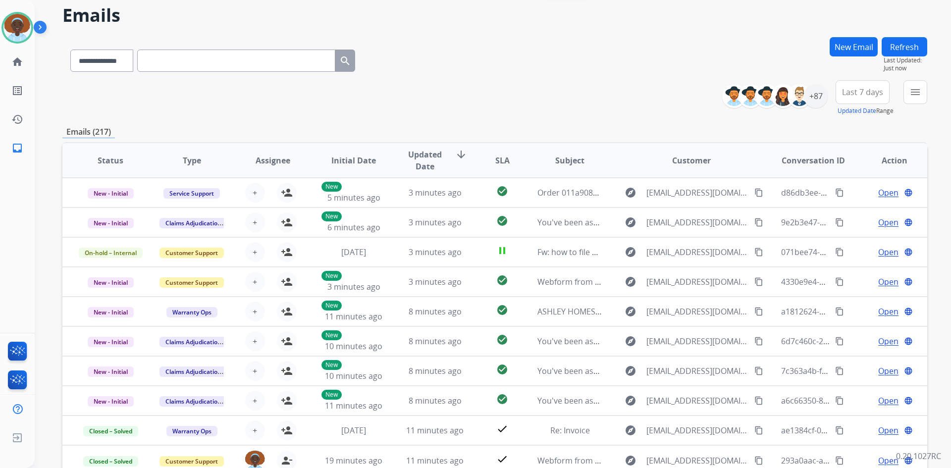
scroll to position [0, 0]
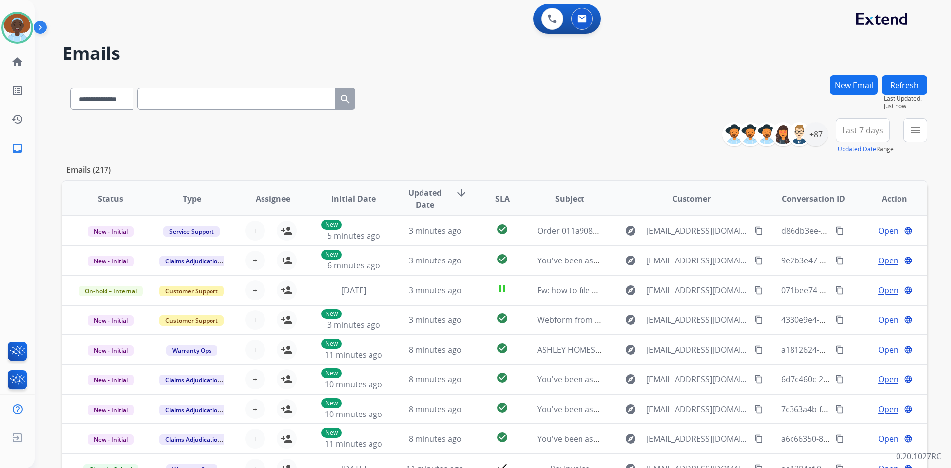
click at [907, 88] on button "Refresh" at bounding box center [905, 84] width 46 height 19
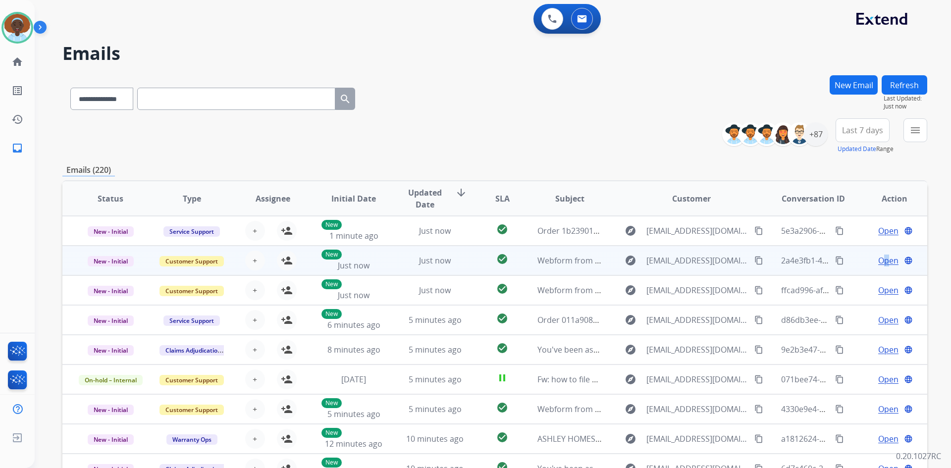
click at [879, 259] on span "Open" at bounding box center [888, 261] width 20 height 12
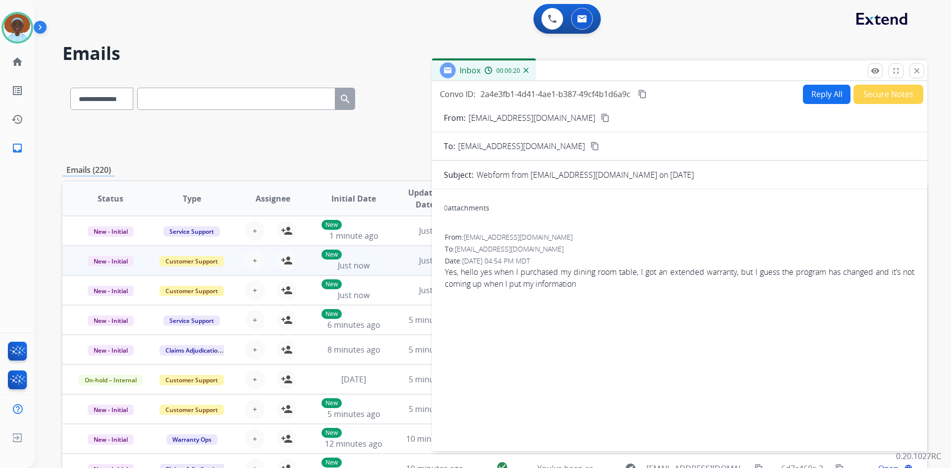
click at [601, 118] on mat-icon "content_copy" at bounding box center [605, 117] width 9 height 9
click at [819, 95] on button "Reply All" at bounding box center [827, 94] width 48 height 19
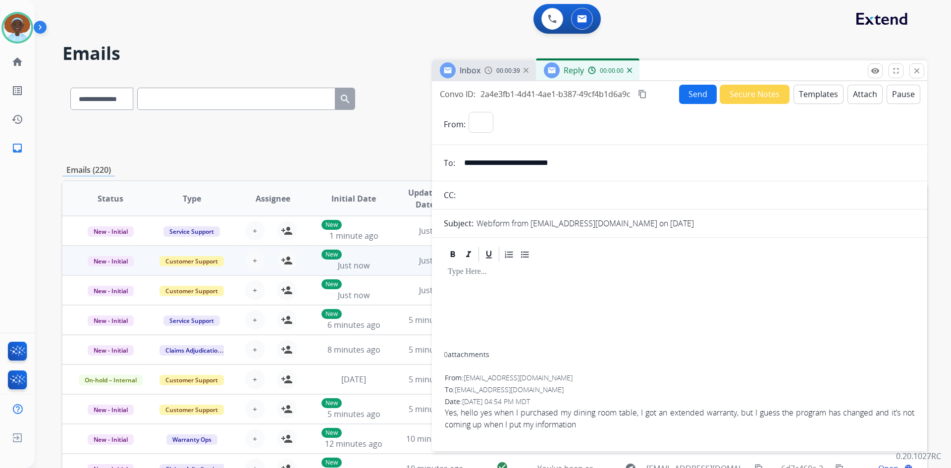
select select "**********"
click at [812, 94] on button "Templates" at bounding box center [818, 94] width 50 height 19
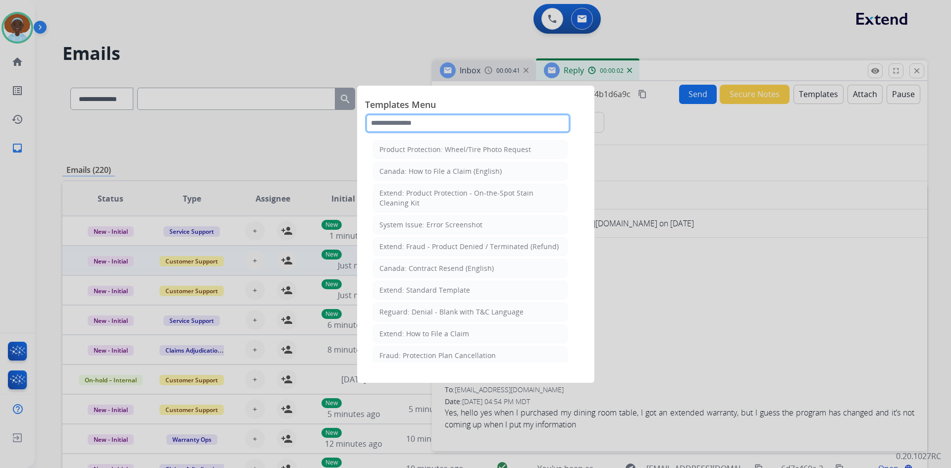
click at [429, 123] on input "text" at bounding box center [468, 123] width 206 height 20
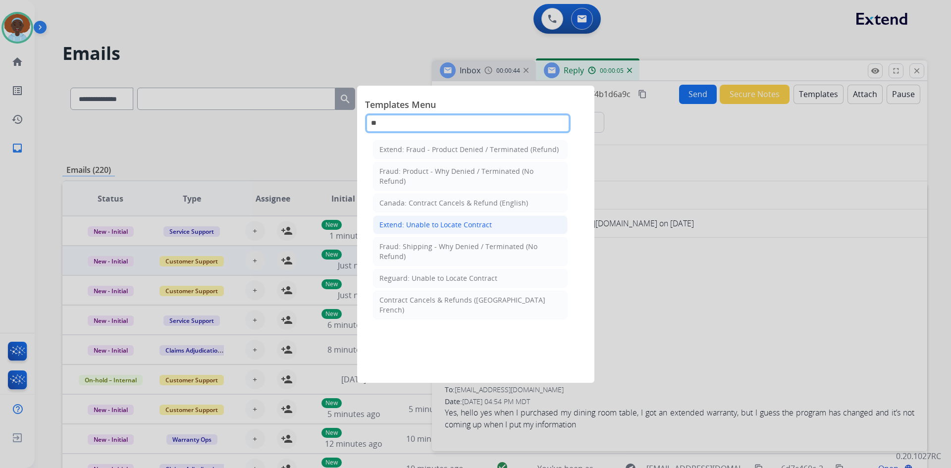
type input "**"
click at [437, 224] on div "Extend: Unable to Locate Contract" at bounding box center [435, 225] width 112 height 10
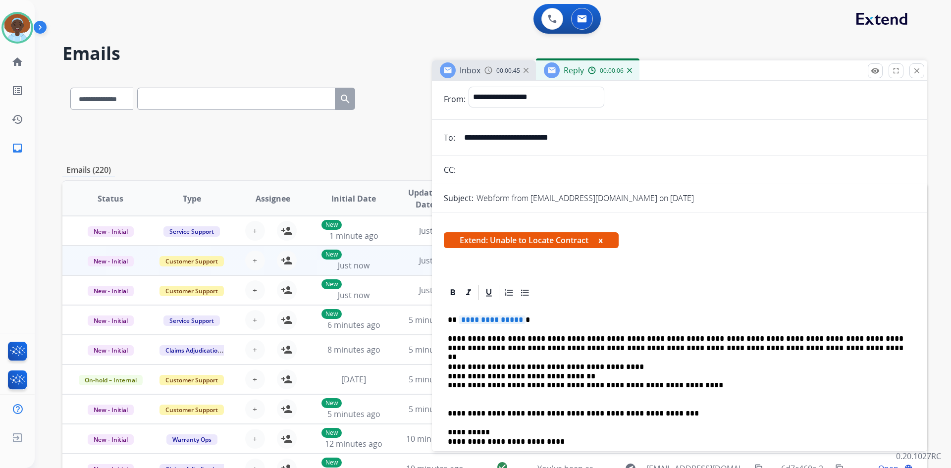
scroll to position [50, 0]
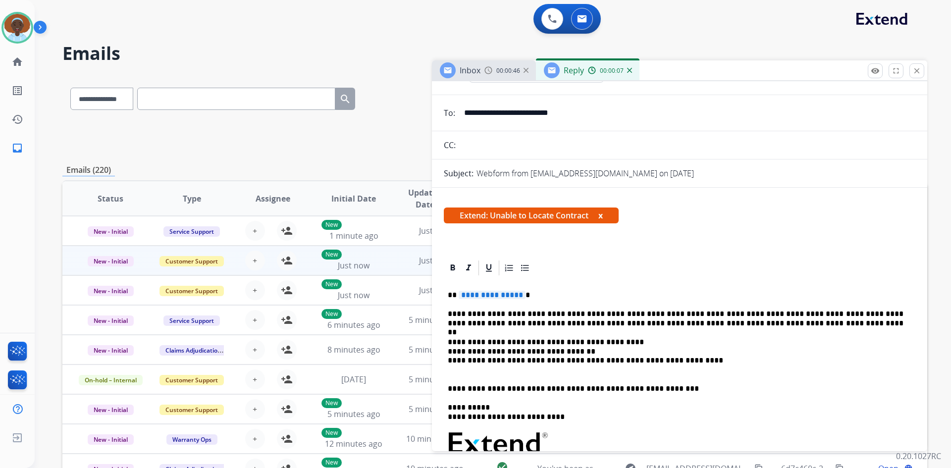
drag, startPoint x: 495, startPoint y: 293, endPoint x: 617, endPoint y: 275, distance: 123.1
click at [495, 292] on span "**********" at bounding box center [492, 295] width 67 height 8
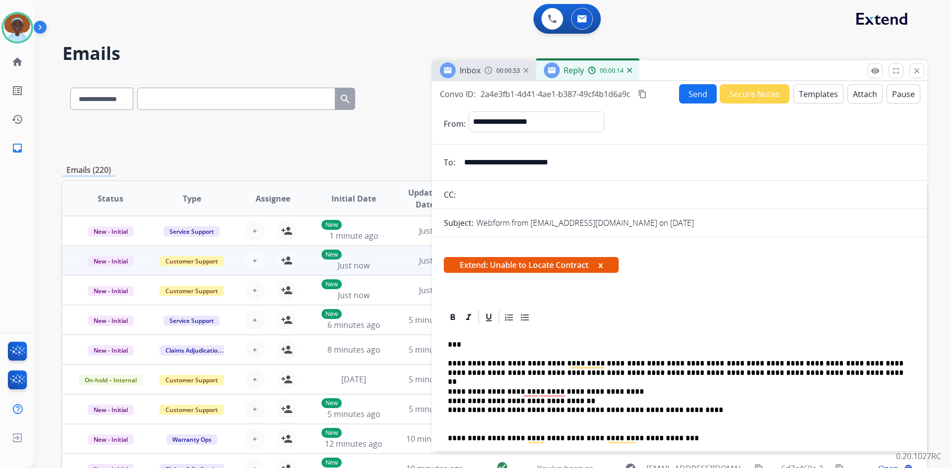
click at [692, 95] on button "Send" at bounding box center [698, 93] width 38 height 19
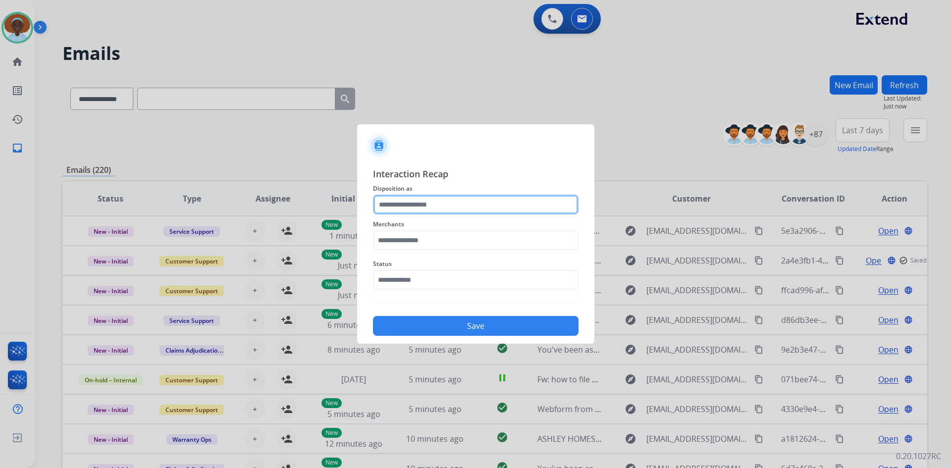
click at [425, 206] on input "text" at bounding box center [476, 205] width 206 height 20
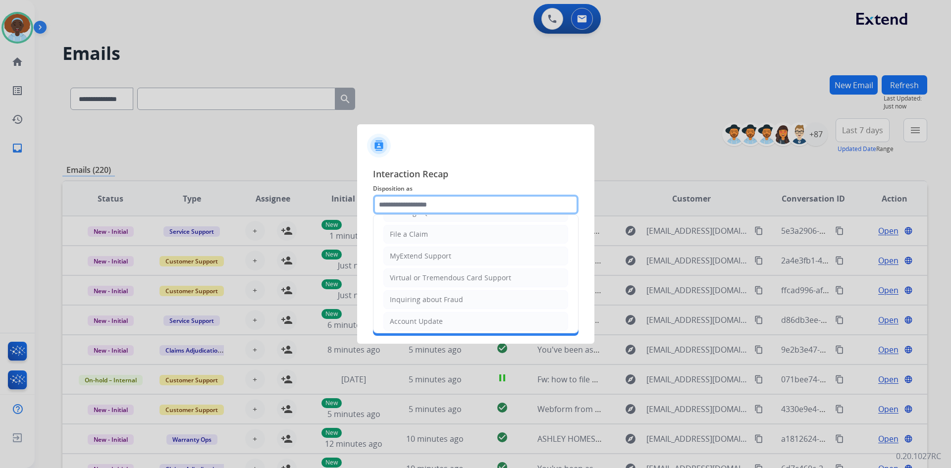
scroll to position [155, 0]
click at [433, 295] on li "Other" at bounding box center [475, 294] width 185 height 19
type input "*****"
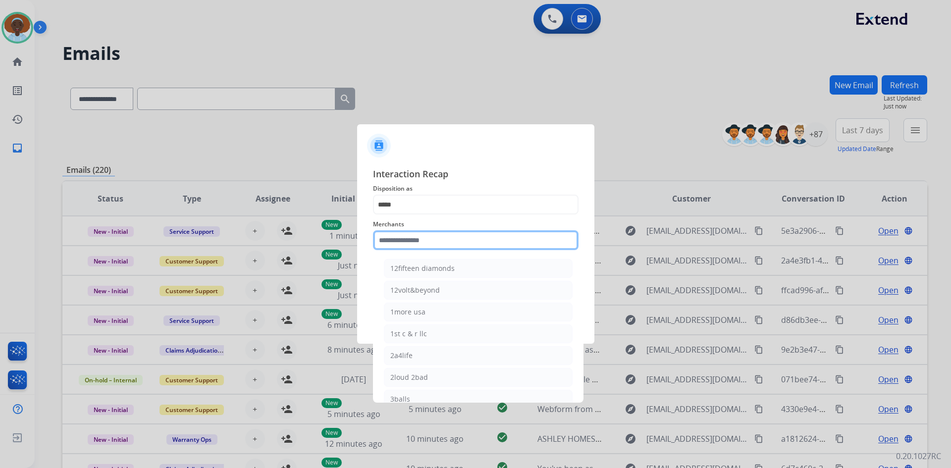
click at [448, 240] on input "text" at bounding box center [476, 240] width 206 height 20
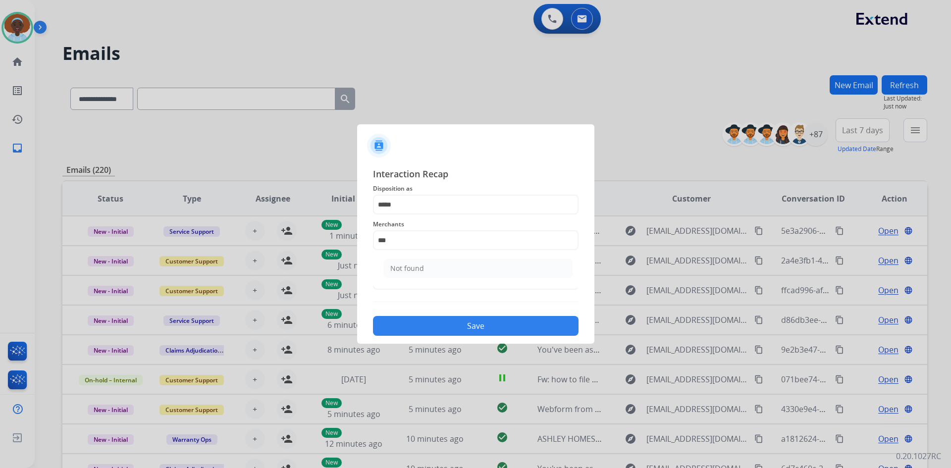
click at [448, 270] on li "Not found" at bounding box center [478, 268] width 189 height 19
type input "*********"
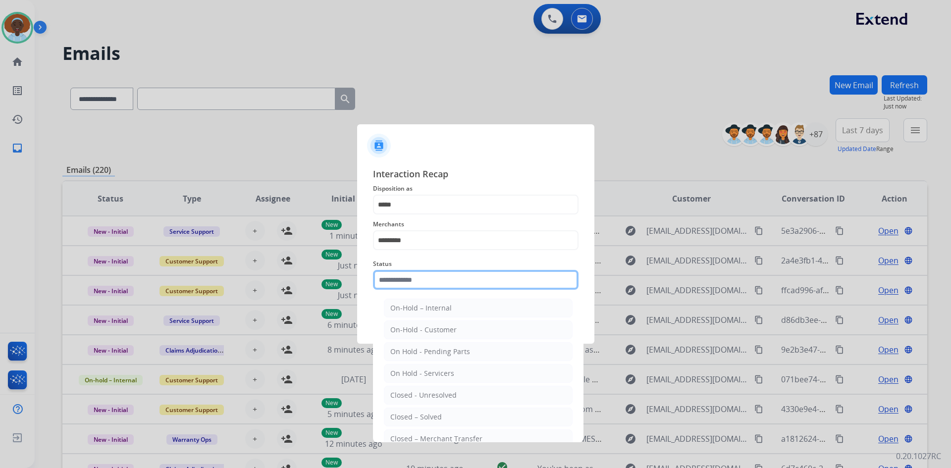
drag, startPoint x: 446, startPoint y: 274, endPoint x: 454, endPoint y: 304, distance: 30.3
click at [446, 275] on input "text" at bounding box center [476, 280] width 206 height 20
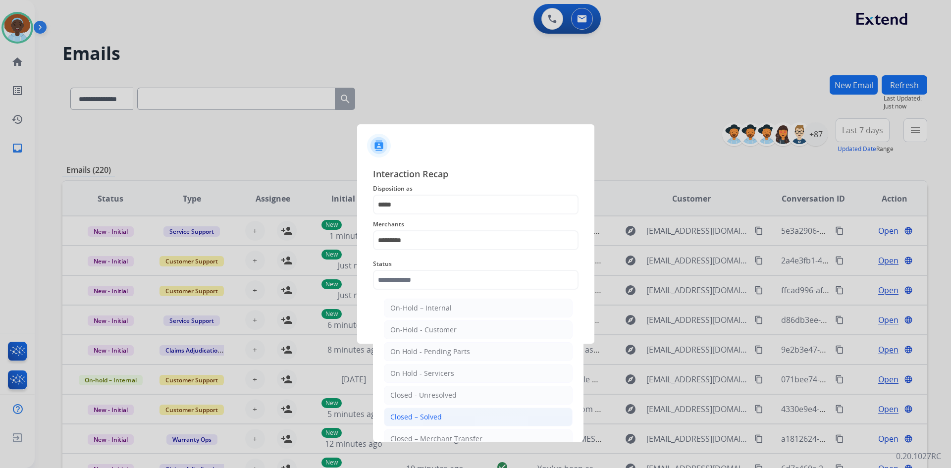
click at [444, 411] on li "Closed – Solved" at bounding box center [478, 417] width 189 height 19
type input "**********"
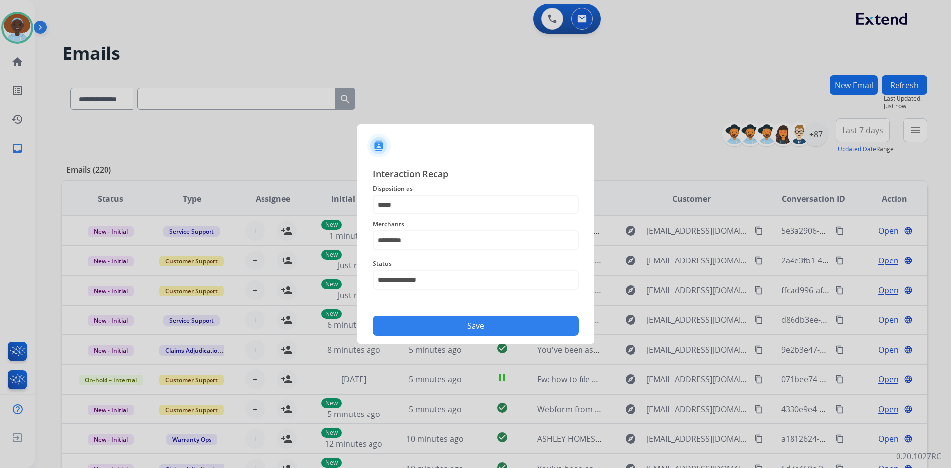
click at [453, 330] on button "Save" at bounding box center [476, 326] width 206 height 20
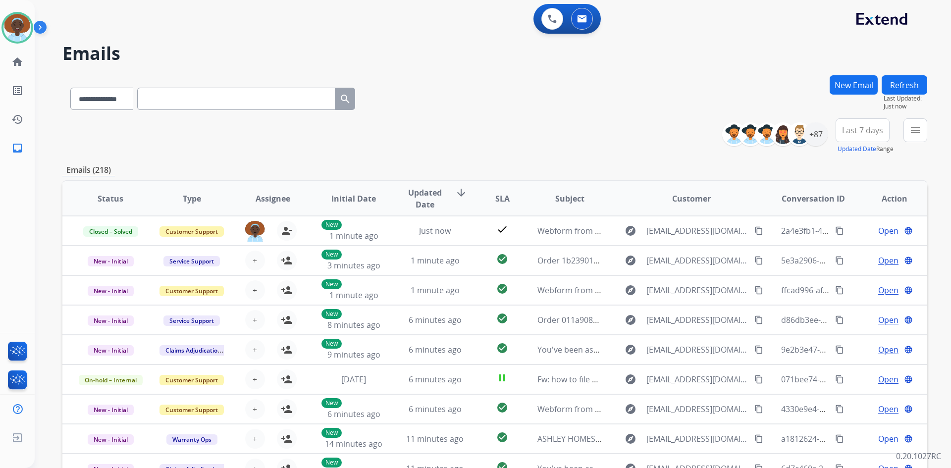
click at [863, 130] on span "Last 7 days" at bounding box center [862, 130] width 41 height 4
click at [837, 253] on div "Last 90 days" at bounding box center [859, 250] width 54 height 15
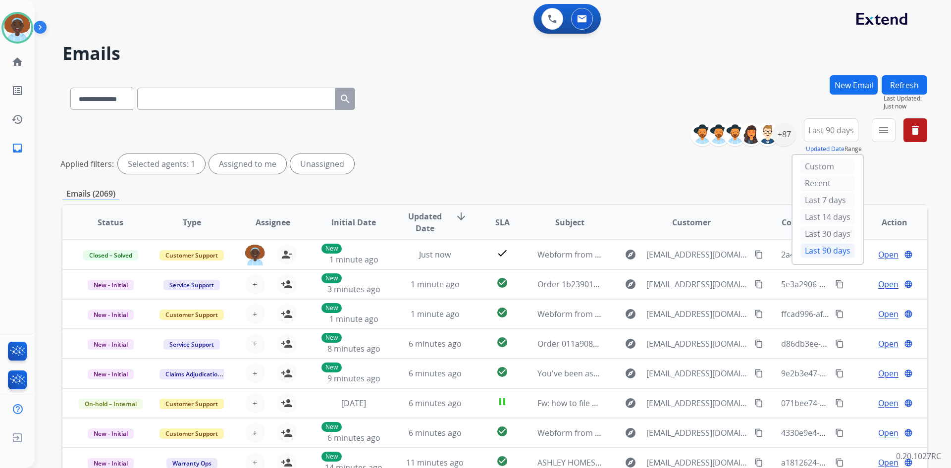
click at [615, 178] on div "**********" at bounding box center [494, 331] width 865 height 512
click at [784, 138] on div "+143" at bounding box center [784, 134] width 24 height 24
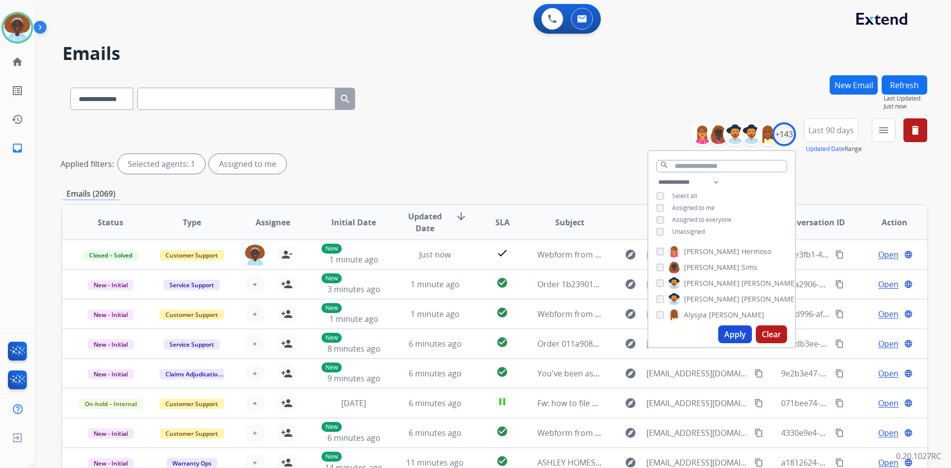
drag, startPoint x: 733, startPoint y: 332, endPoint x: 633, endPoint y: 324, distance: 100.4
click at [733, 333] on button "Apply" at bounding box center [735, 334] width 34 height 18
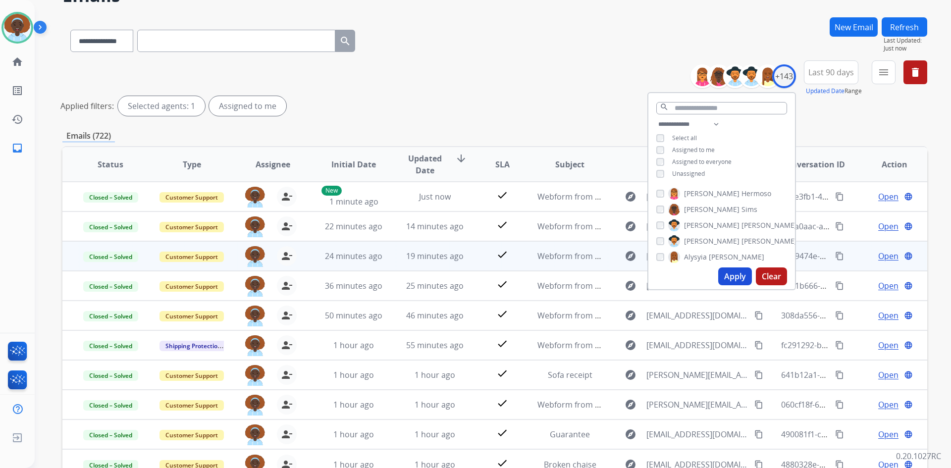
scroll to position [119, 0]
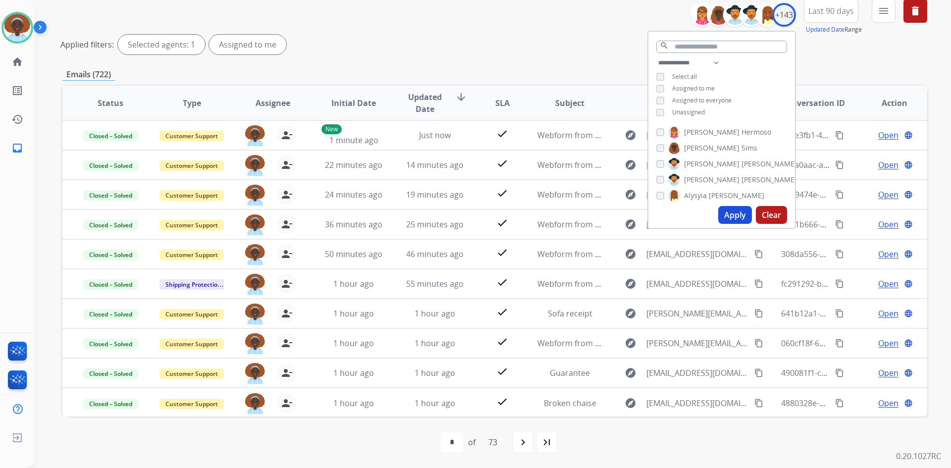
click at [593, 63] on div "**********" at bounding box center [494, 212] width 865 height 512
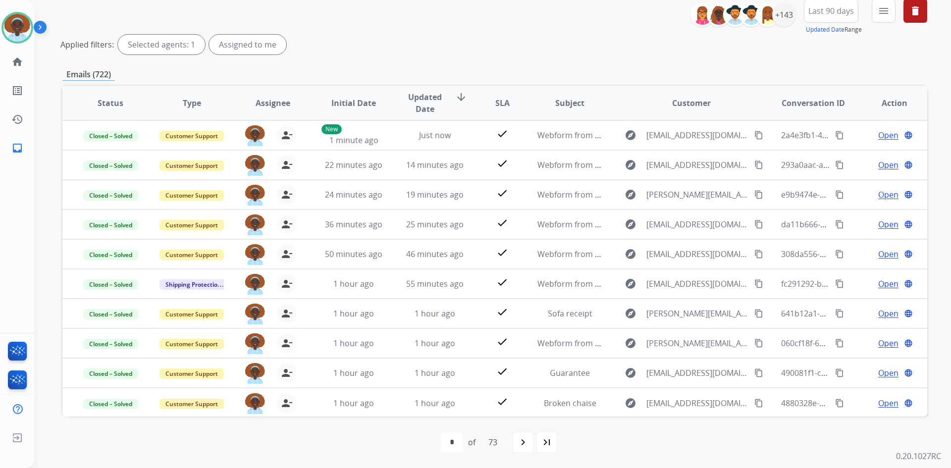
click at [521, 438] on mat-icon "navigate_next" at bounding box center [523, 442] width 12 height 12
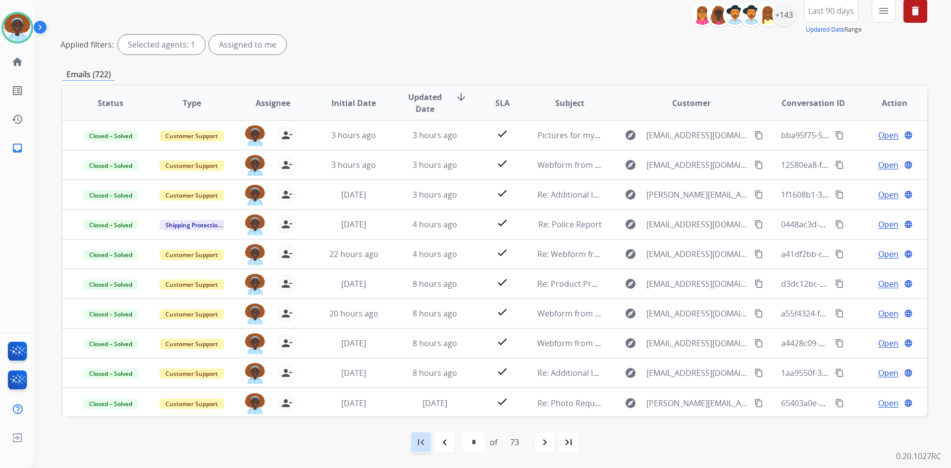
click at [411, 448] on div "first_page" at bounding box center [421, 442] width 22 height 22
select select "*"
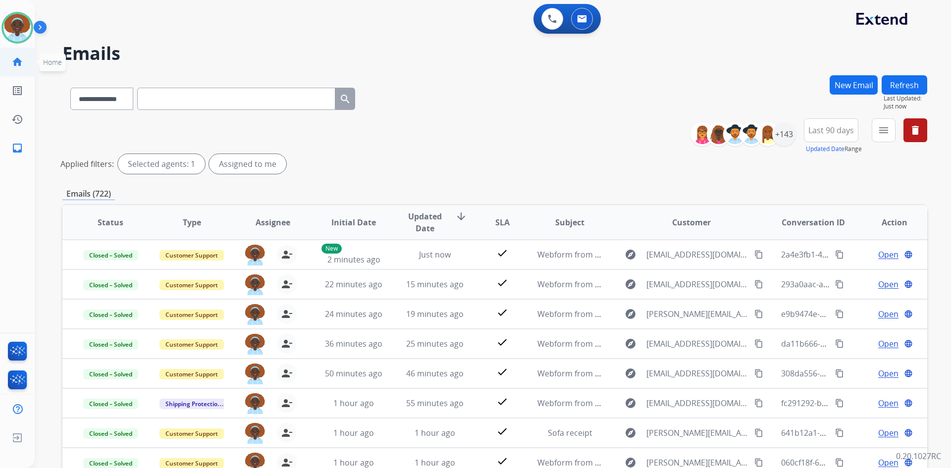
click at [18, 59] on mat-icon "home" at bounding box center [17, 62] width 12 height 12
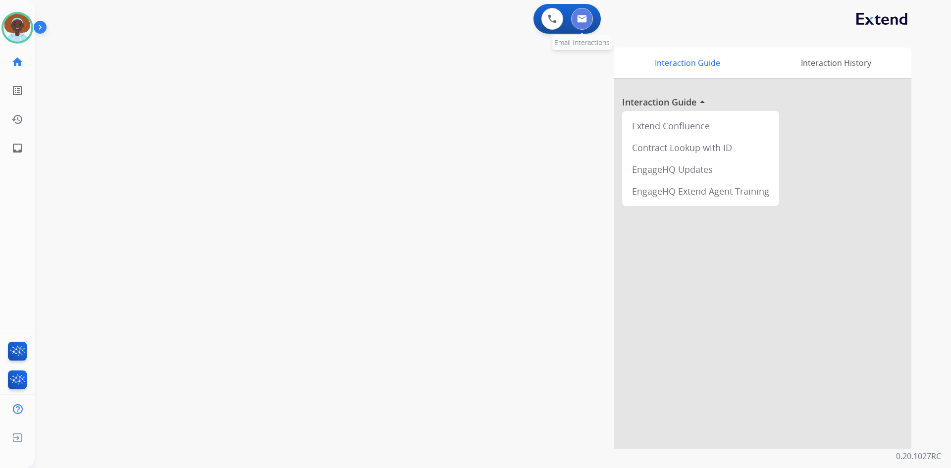
click at [578, 22] on img at bounding box center [582, 19] width 10 height 8
select select "**********"
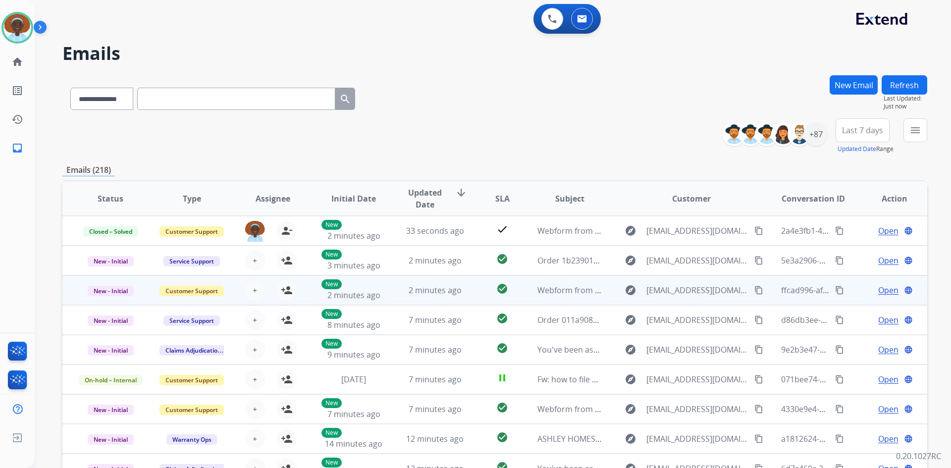
click at [879, 292] on span "Open" at bounding box center [888, 290] width 20 height 12
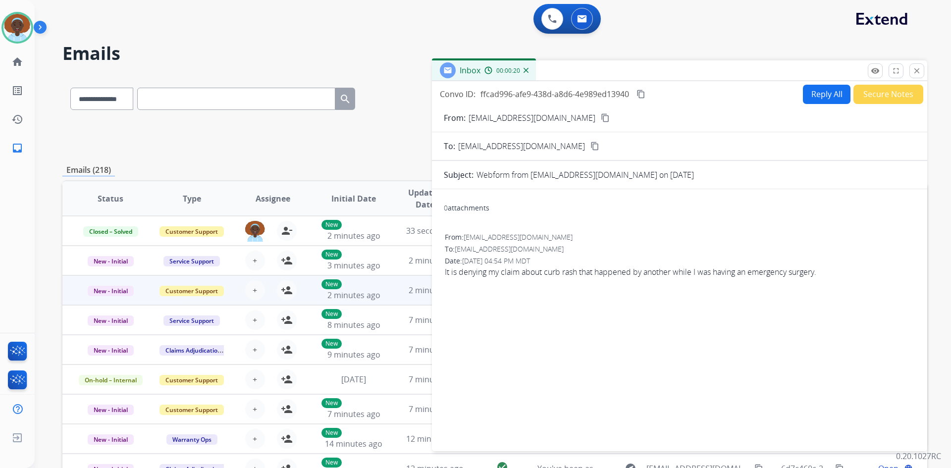
click at [601, 117] on mat-icon "content_copy" at bounding box center [605, 117] width 9 height 9
click at [917, 69] on mat-icon "close" at bounding box center [916, 70] width 9 height 9
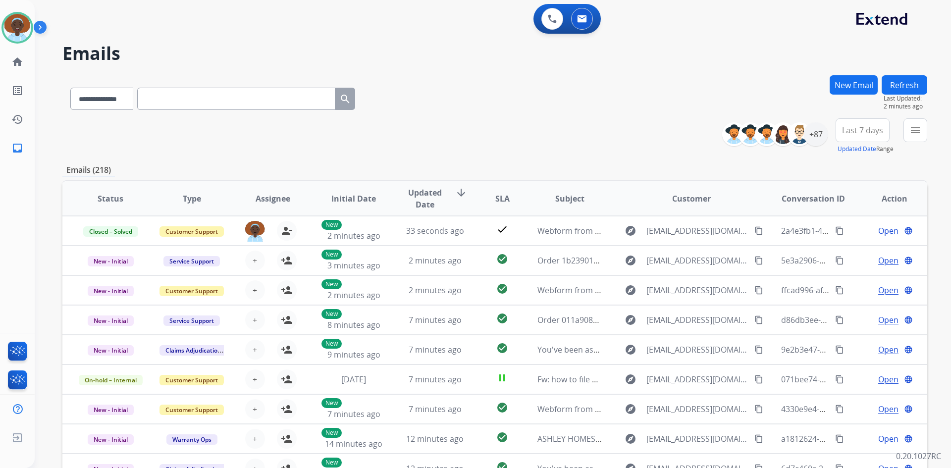
click at [901, 86] on button "Refresh" at bounding box center [905, 84] width 46 height 19
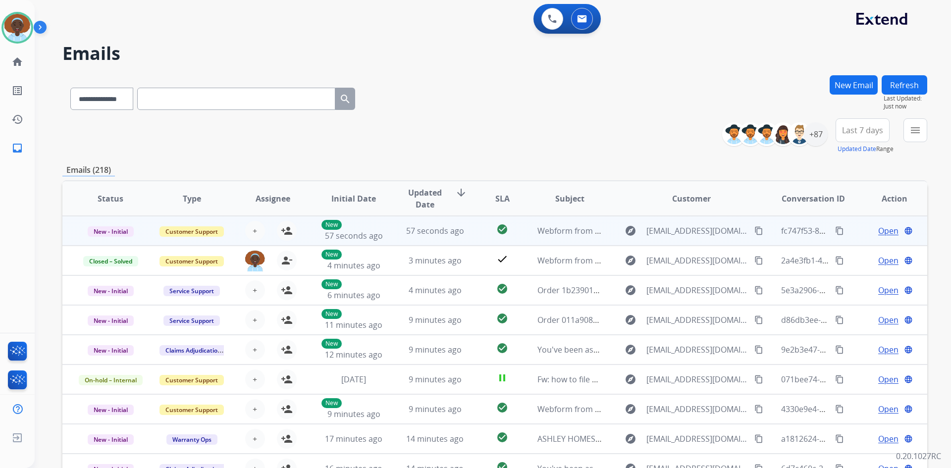
click at [880, 231] on span "Open" at bounding box center [888, 231] width 20 height 12
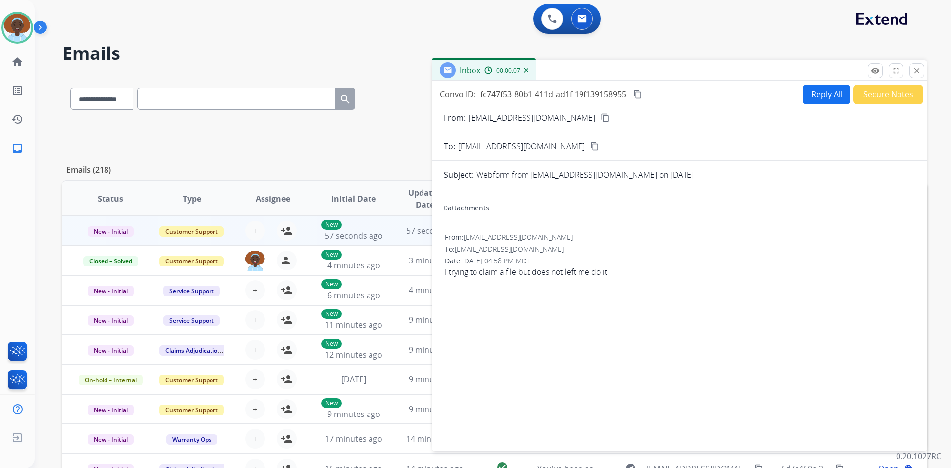
click at [601, 116] on mat-icon "content_copy" at bounding box center [605, 117] width 9 height 9
click at [814, 92] on button "Reply All" at bounding box center [827, 94] width 48 height 19
select select "**********"
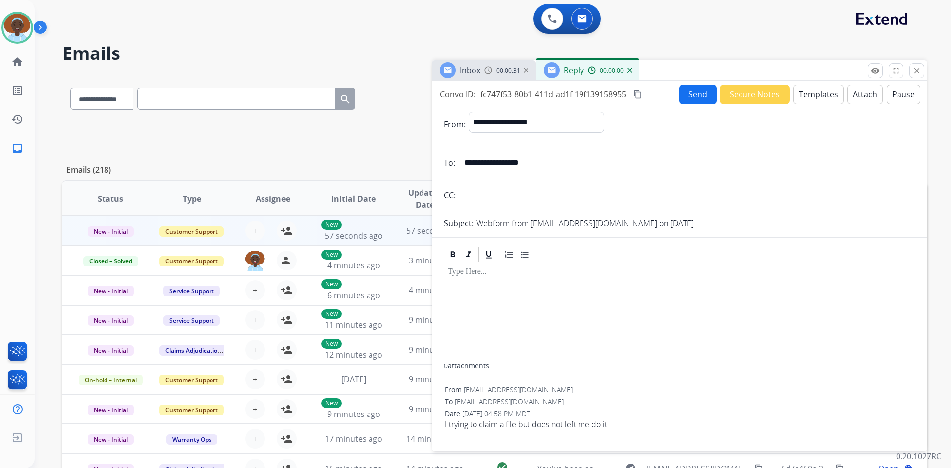
click at [809, 98] on button "Templates" at bounding box center [818, 94] width 50 height 19
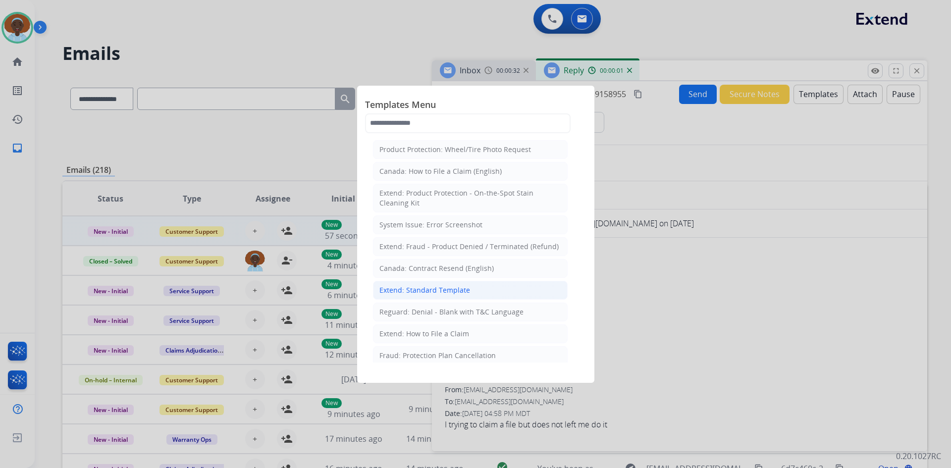
click at [450, 289] on div "Extend: Standard Template" at bounding box center [424, 290] width 91 height 10
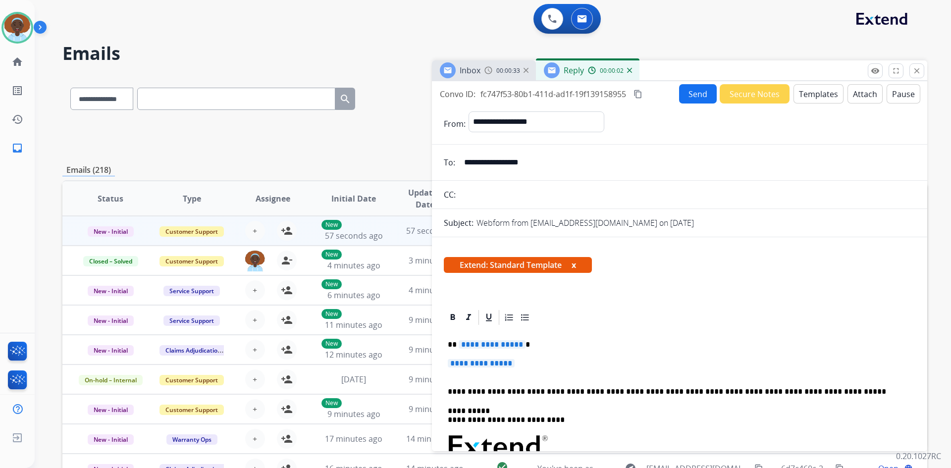
click at [498, 344] on span "**********" at bounding box center [492, 344] width 67 height 8
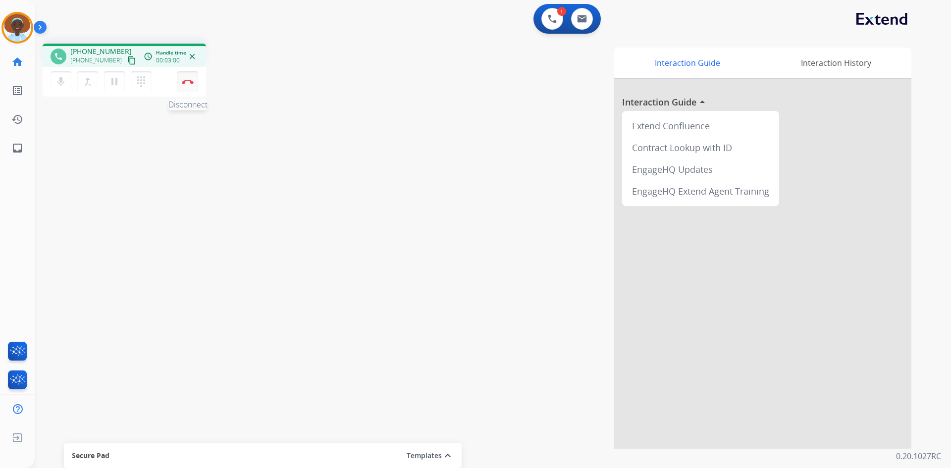
click at [188, 80] on img at bounding box center [188, 81] width 12 height 5
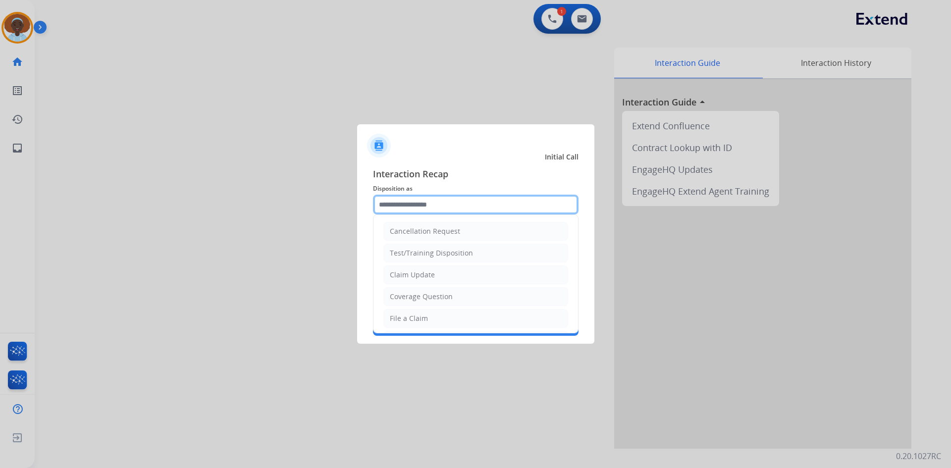
click at [439, 205] on input "text" at bounding box center [476, 205] width 206 height 20
drag, startPoint x: 434, startPoint y: 316, endPoint x: 431, endPoint y: 298, distance: 18.5
click at [433, 316] on li "File a Claim" at bounding box center [475, 318] width 185 height 19
type input "**********"
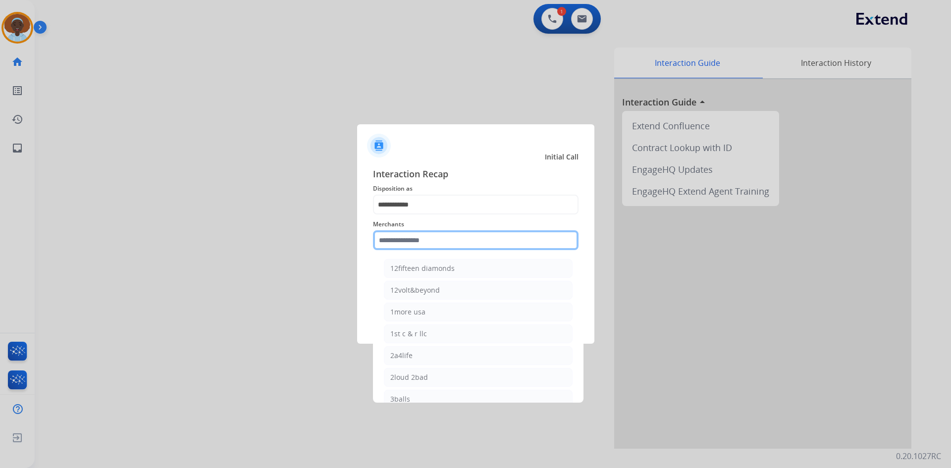
click at [433, 236] on input "text" at bounding box center [476, 240] width 206 height 20
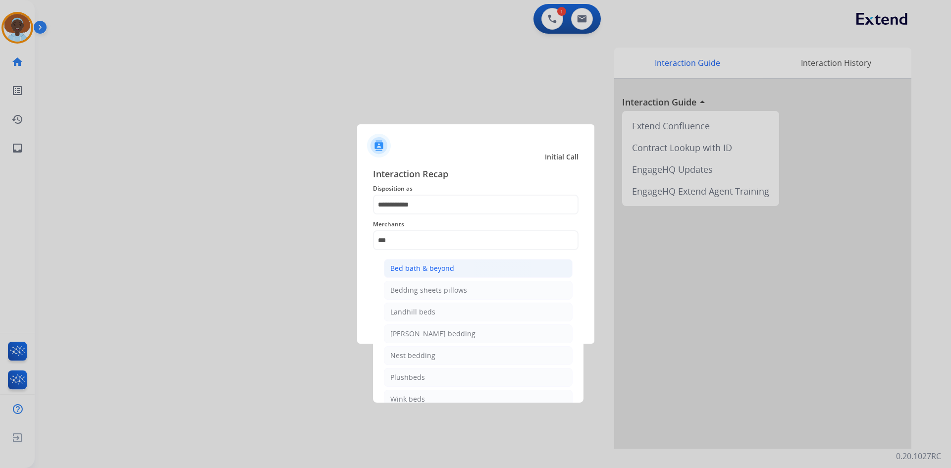
click at [437, 265] on div "Bed bath & beyond" at bounding box center [422, 268] width 64 height 10
type input "**********"
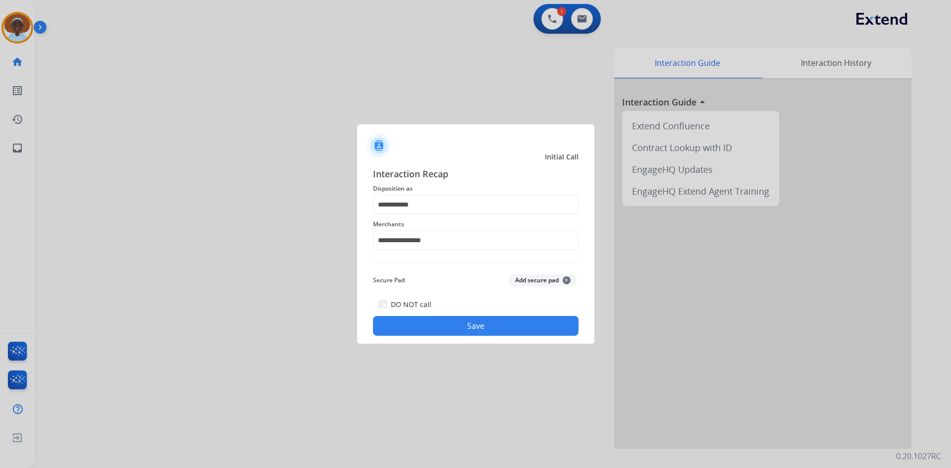
click at [465, 326] on button "Save" at bounding box center [476, 326] width 206 height 20
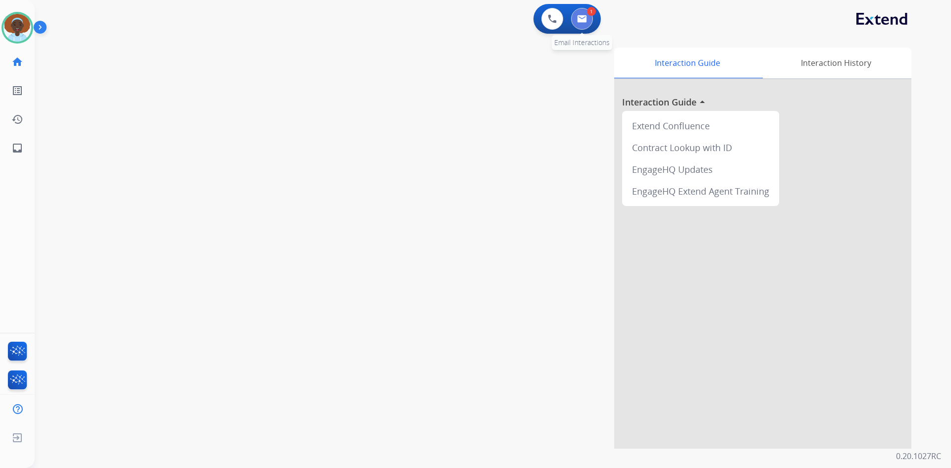
click at [580, 18] on img at bounding box center [582, 19] width 10 height 8
select select "**********"
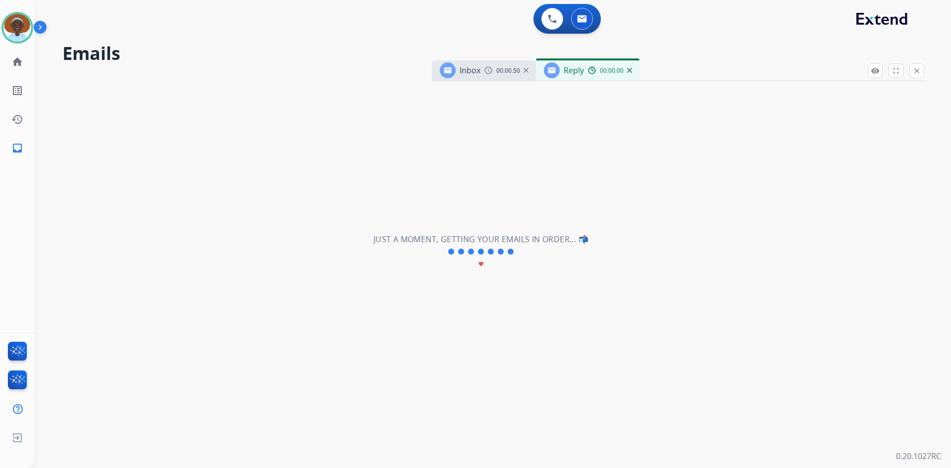
select select "**********"
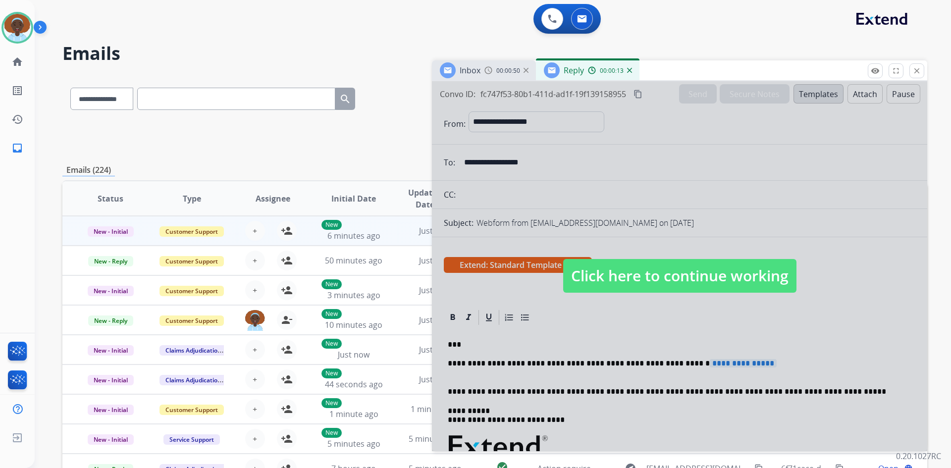
click at [688, 281] on span "Click here to continue working" at bounding box center [679, 276] width 233 height 34
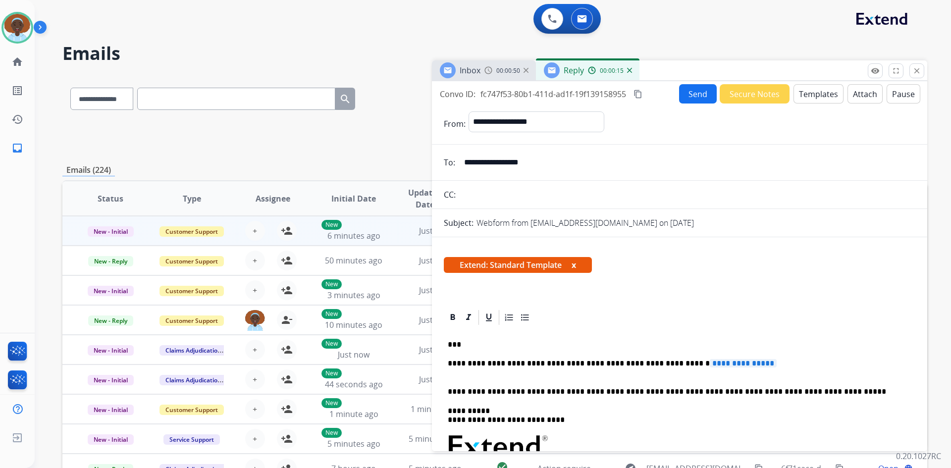
click at [629, 70] on img at bounding box center [629, 70] width 5 height 5
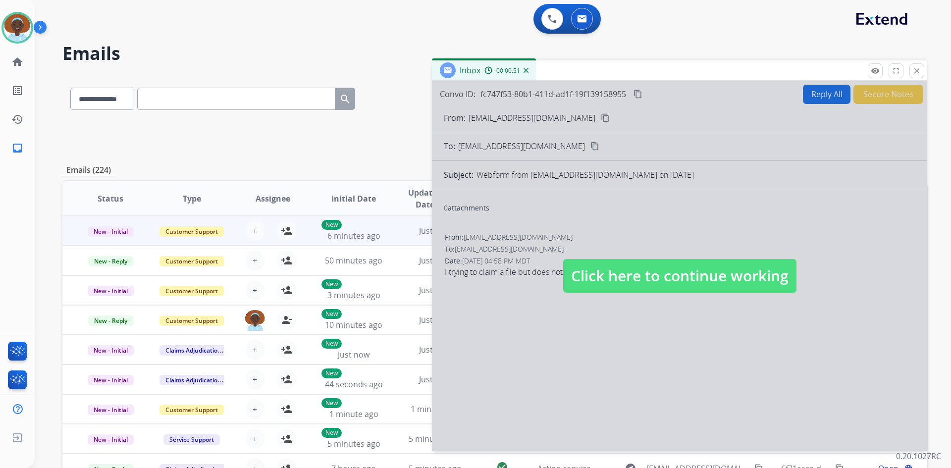
click at [637, 269] on span "Click here to continue working" at bounding box center [679, 276] width 233 height 34
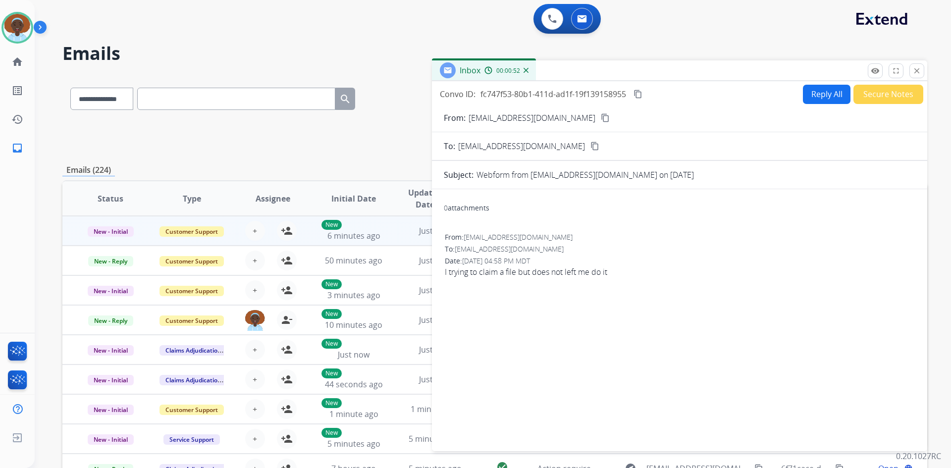
click at [821, 95] on button "Reply All" at bounding box center [827, 94] width 48 height 19
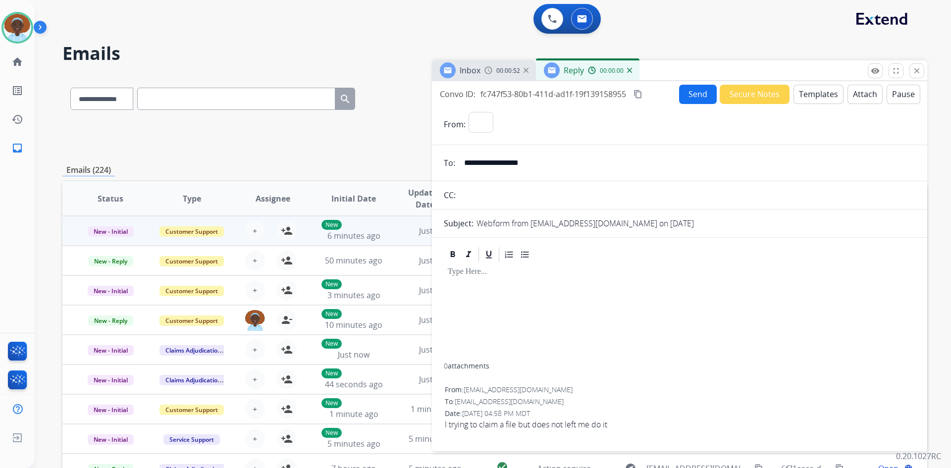
select select "**********"
click at [804, 92] on button "Templates" at bounding box center [818, 94] width 50 height 19
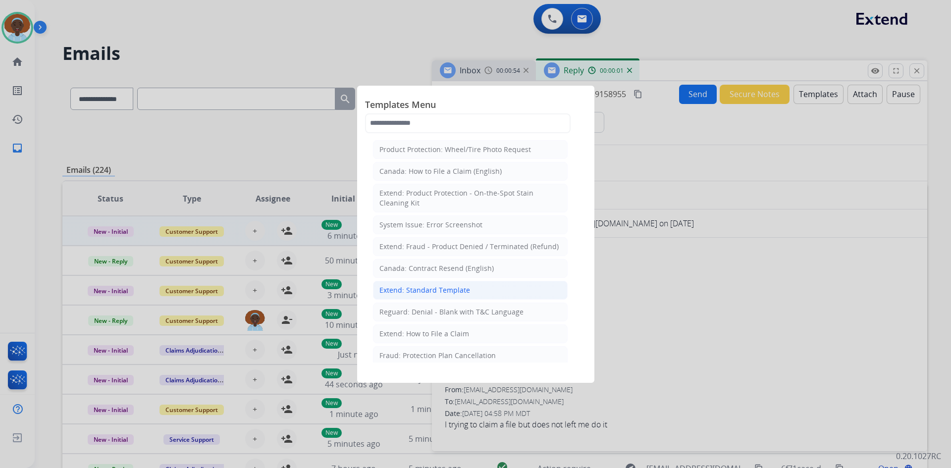
click at [456, 290] on div "Extend: Standard Template" at bounding box center [424, 290] width 91 height 10
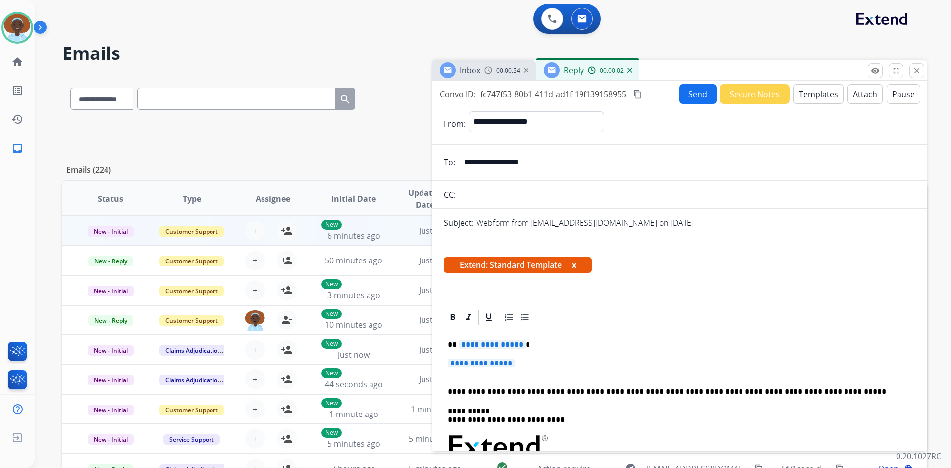
click at [505, 341] on span "**********" at bounding box center [492, 344] width 67 height 8
click at [500, 358] on div "**********" at bounding box center [679, 472] width 471 height 293
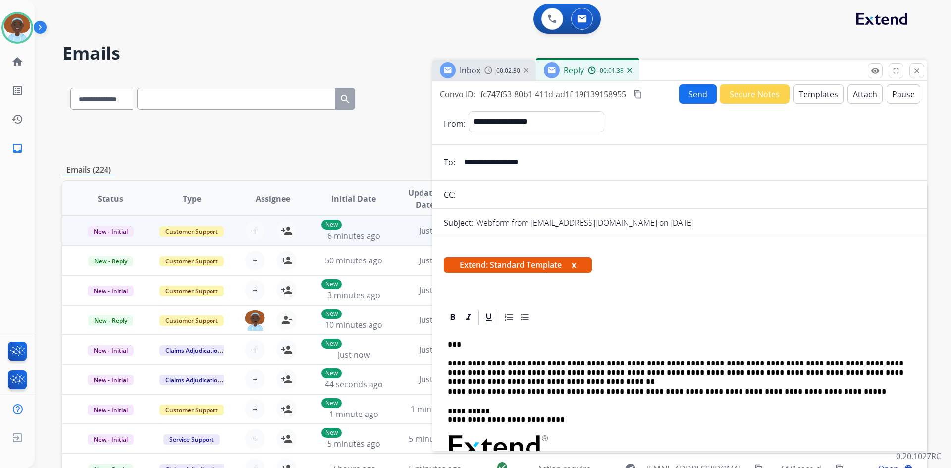
click at [662, 373] on p "**********" at bounding box center [676, 368] width 456 height 18
drag, startPoint x: 540, startPoint y: 163, endPoint x: 465, endPoint y: 162, distance: 74.8
click at [465, 162] on input "**********" at bounding box center [686, 163] width 457 height 20
click at [685, 101] on button "Send" at bounding box center [698, 93] width 38 height 19
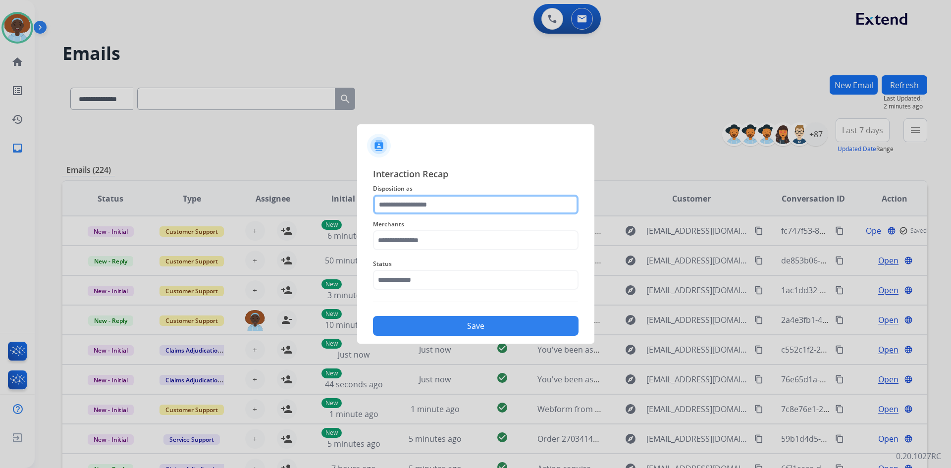
click at [420, 202] on input "text" at bounding box center [476, 205] width 206 height 20
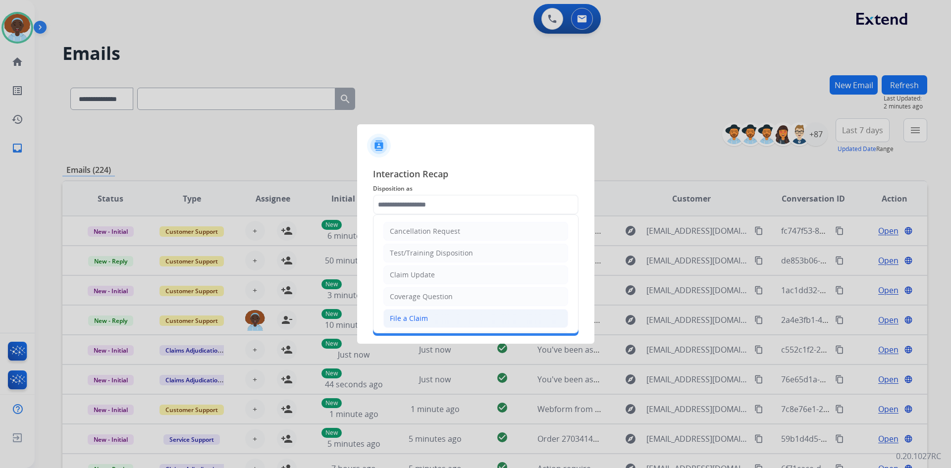
drag, startPoint x: 423, startPoint y: 313, endPoint x: 440, endPoint y: 264, distance: 51.4
click at [423, 312] on li "File a Claim" at bounding box center [475, 318] width 185 height 19
type input "**********"
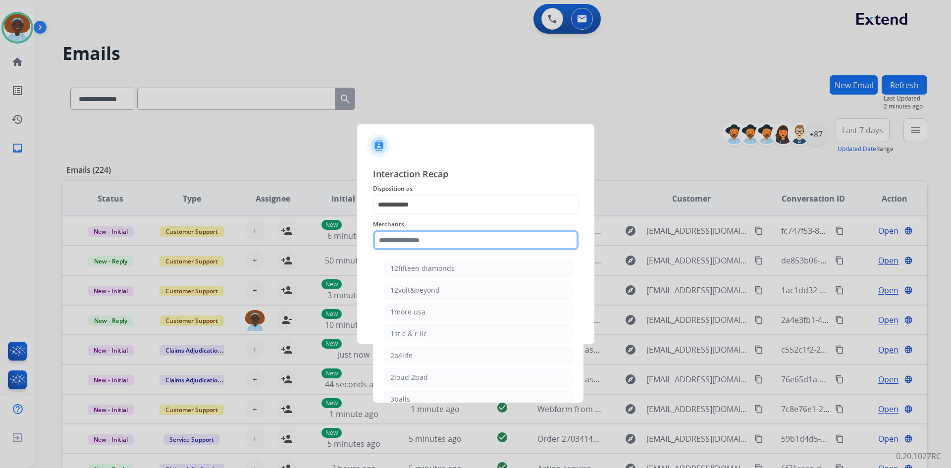
click at [441, 240] on input "text" at bounding box center [476, 240] width 206 height 20
click at [437, 266] on div "Ashley - Reguard" at bounding box center [417, 268] width 55 height 10
type input "**********"
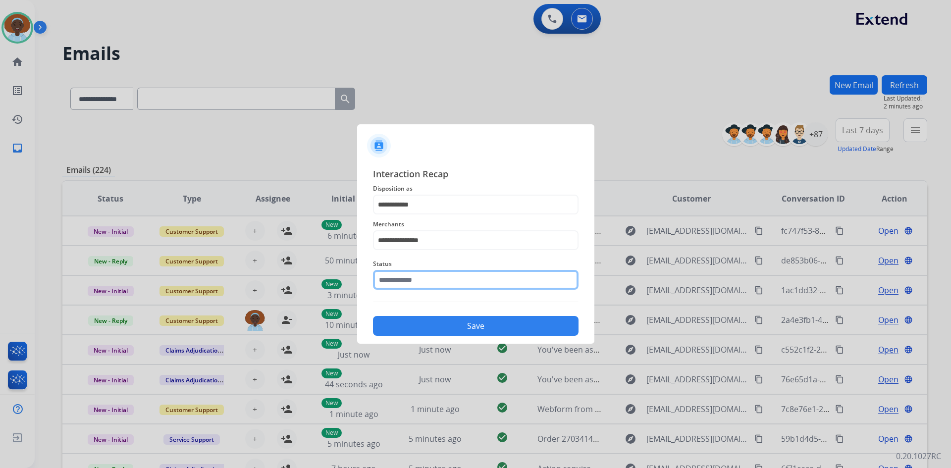
click at [434, 280] on input "text" at bounding box center [476, 280] width 206 height 20
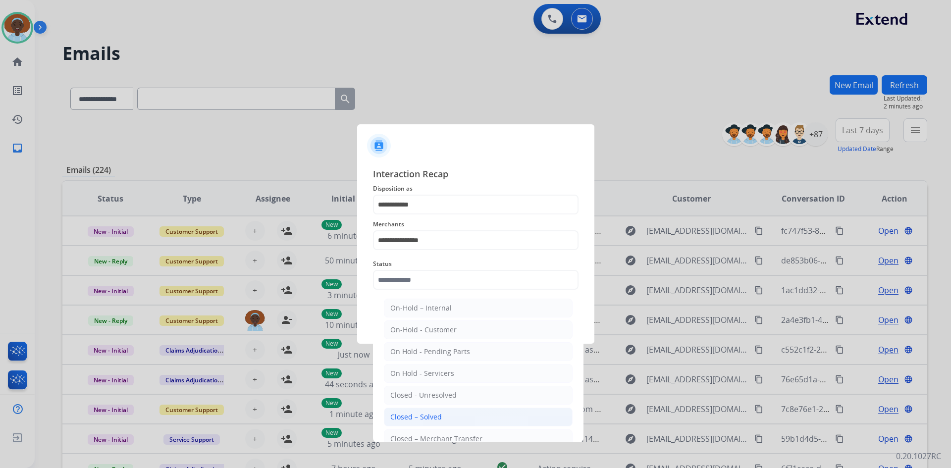
click at [435, 414] on div "Closed – Solved" at bounding box center [416, 417] width 52 height 10
type input "**********"
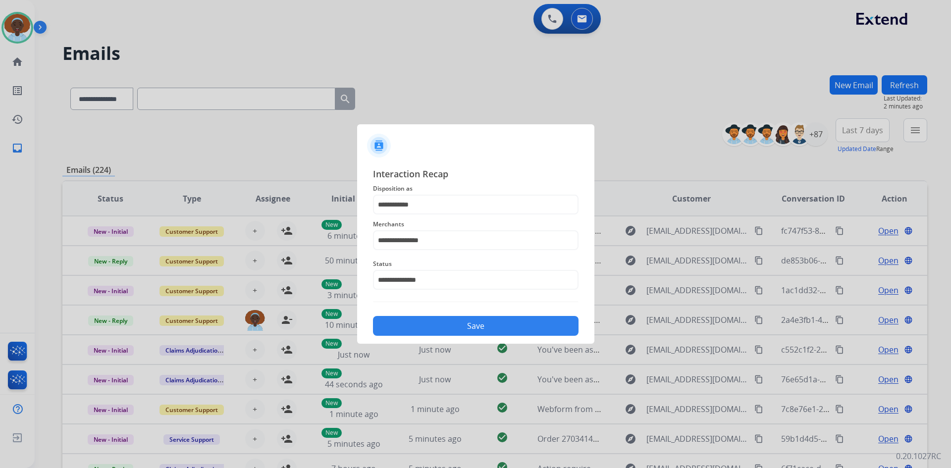
click at [480, 323] on button "Save" at bounding box center [476, 326] width 206 height 20
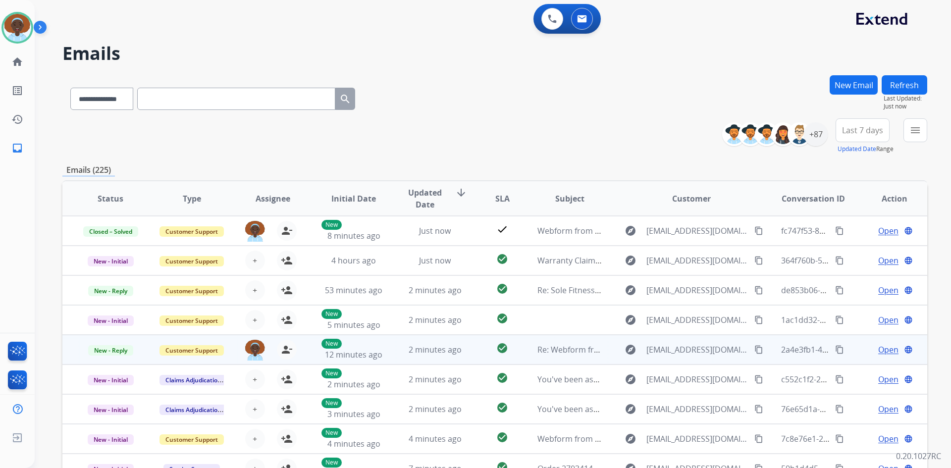
click at [878, 352] on span "Open" at bounding box center [888, 350] width 20 height 12
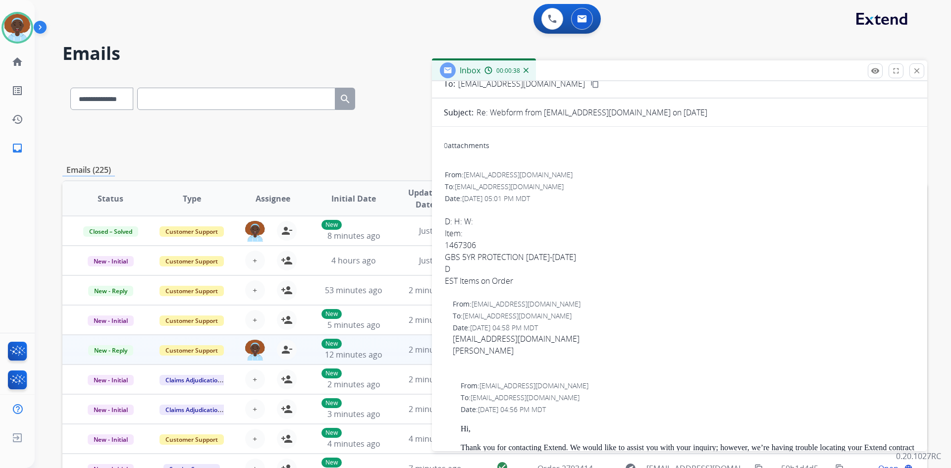
scroll to position [50, 0]
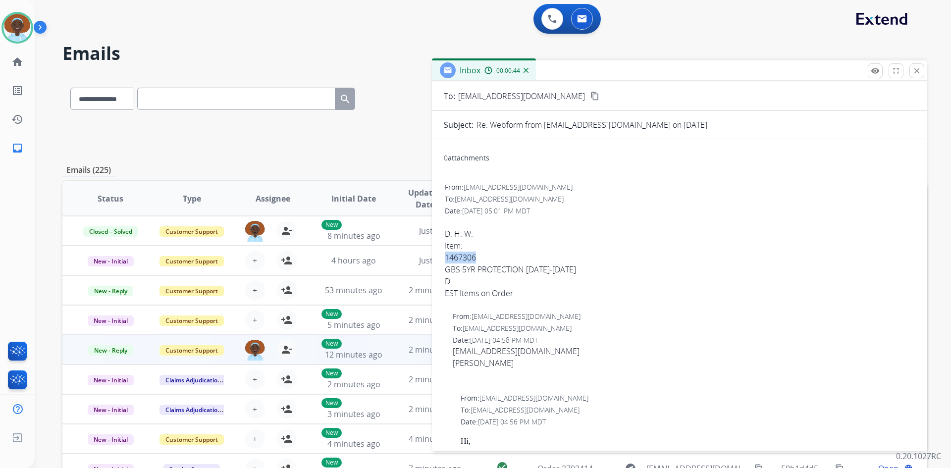
drag, startPoint x: 476, startPoint y: 258, endPoint x: 446, endPoint y: 258, distance: 30.2
click at [446, 258] on div "D: H: W: Item: 1467306 GBS 5YR PROTECTION 1700-1999 D EST Items on Order" at bounding box center [679, 263] width 469 height 71
copy div "1467306"
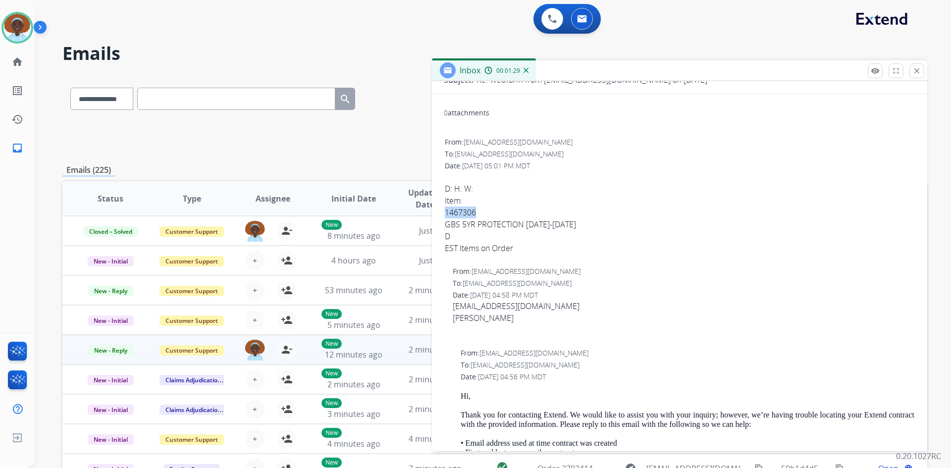
scroll to position [45, 0]
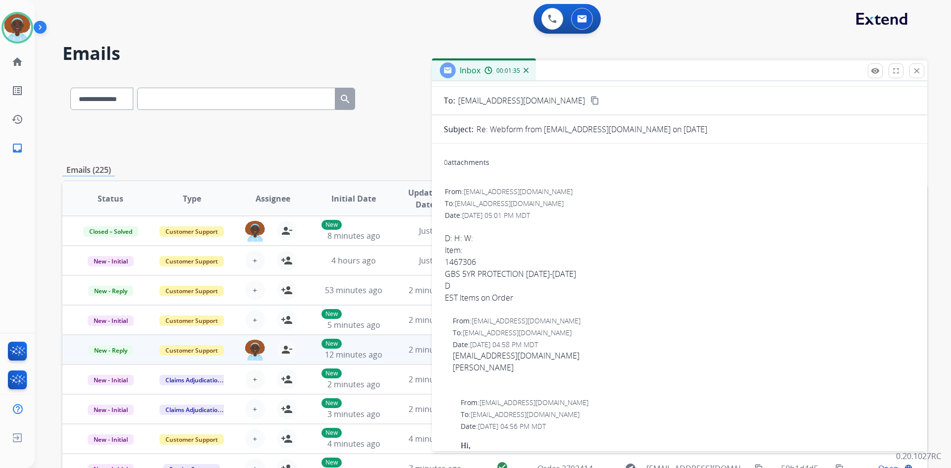
click at [557, 243] on div "D: H: W: Item: 1467306 GBS 5YR PROTECTION 1700-1999 D EST Items on Order" at bounding box center [679, 267] width 469 height 71
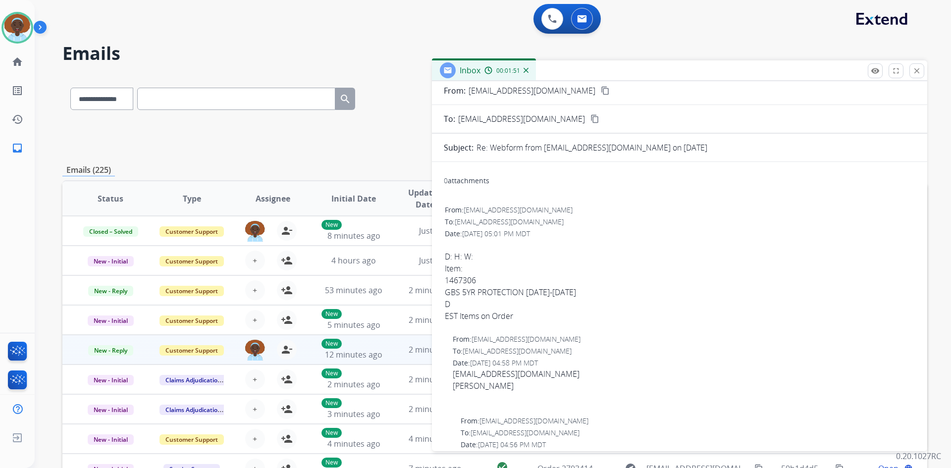
scroll to position [0, 0]
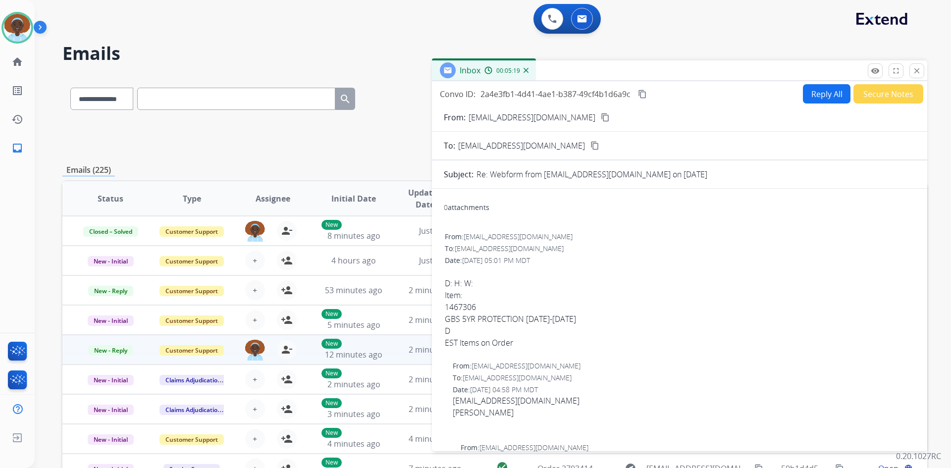
click at [814, 93] on button "Reply All" at bounding box center [827, 93] width 48 height 19
select select "**********"
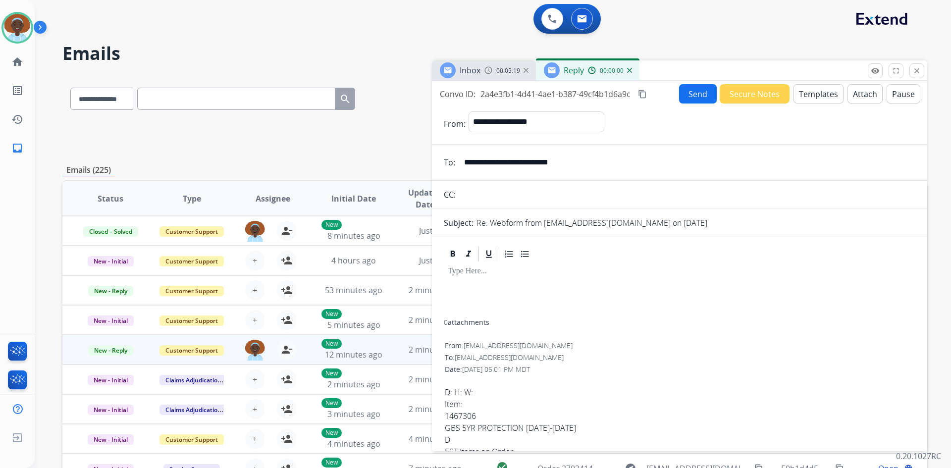
click at [814, 94] on button "Templates" at bounding box center [818, 93] width 50 height 19
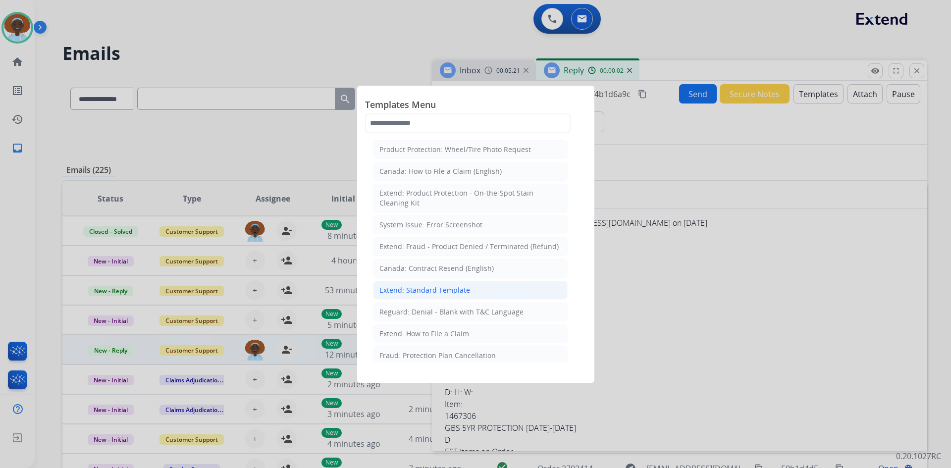
click at [433, 287] on div "Extend: Standard Template" at bounding box center [424, 290] width 91 height 10
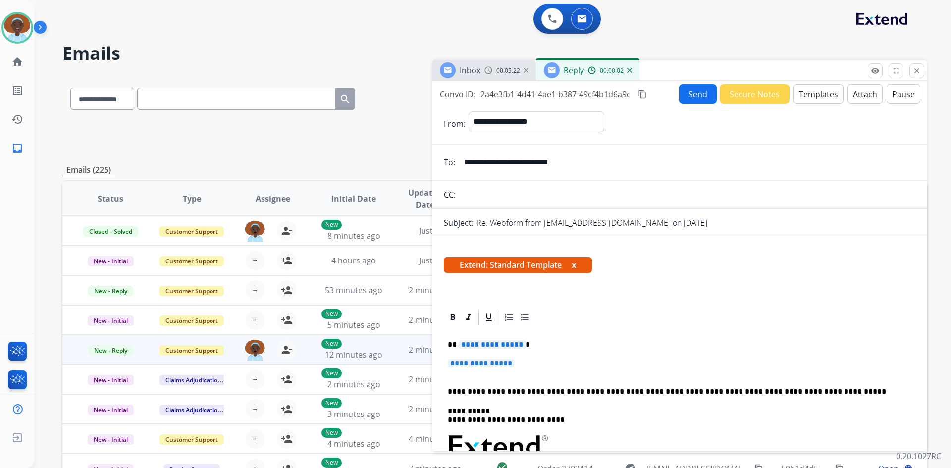
drag, startPoint x: 492, startPoint y: 344, endPoint x: 508, endPoint y: 339, distance: 16.6
click at [492, 342] on span "**********" at bounding box center [492, 344] width 67 height 8
click at [492, 363] on span "**********" at bounding box center [481, 363] width 67 height 8
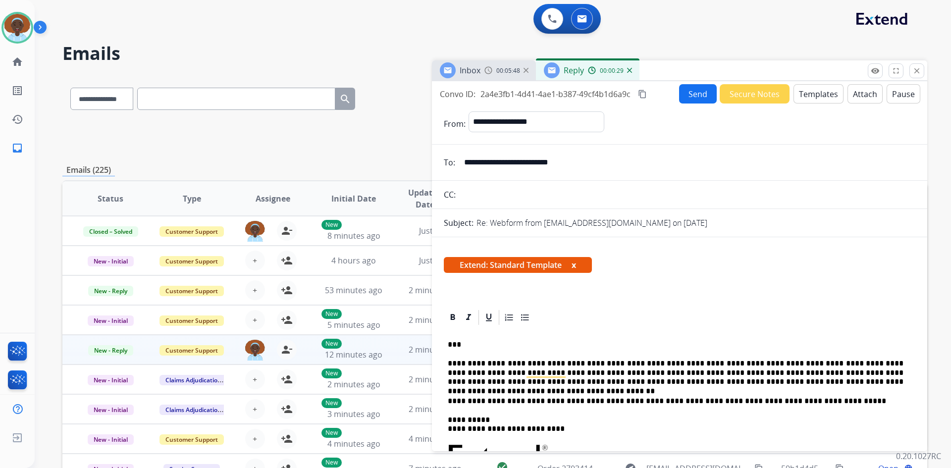
click at [691, 96] on button "Send" at bounding box center [698, 93] width 38 height 19
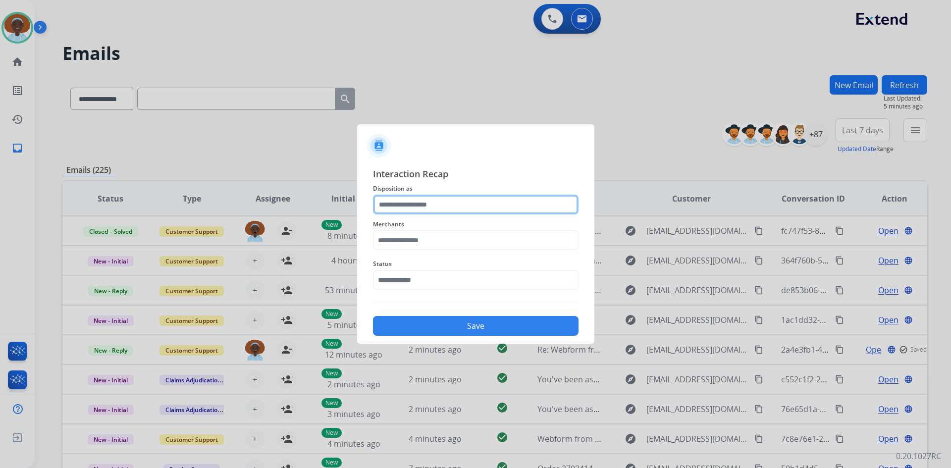
click at [435, 201] on input "text" at bounding box center [476, 205] width 206 height 20
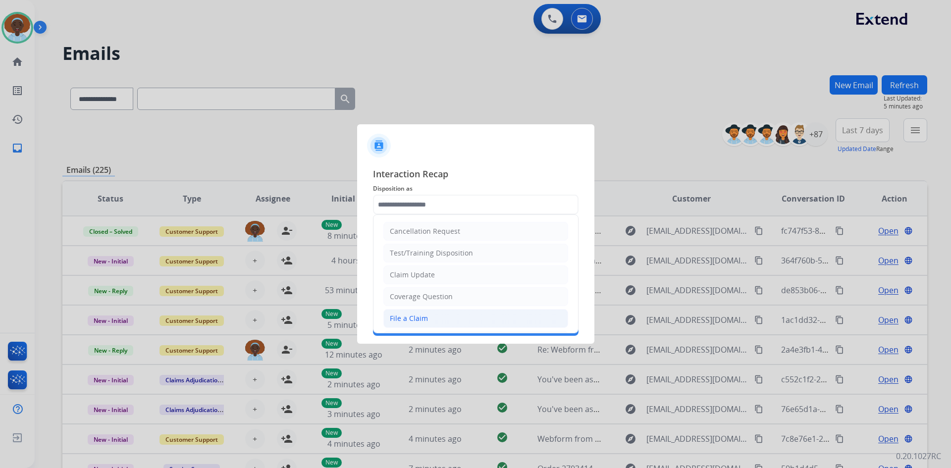
drag, startPoint x: 442, startPoint y: 317, endPoint x: 436, endPoint y: 265, distance: 52.4
click at [442, 317] on li "File a Claim" at bounding box center [475, 318] width 185 height 19
type input "**********"
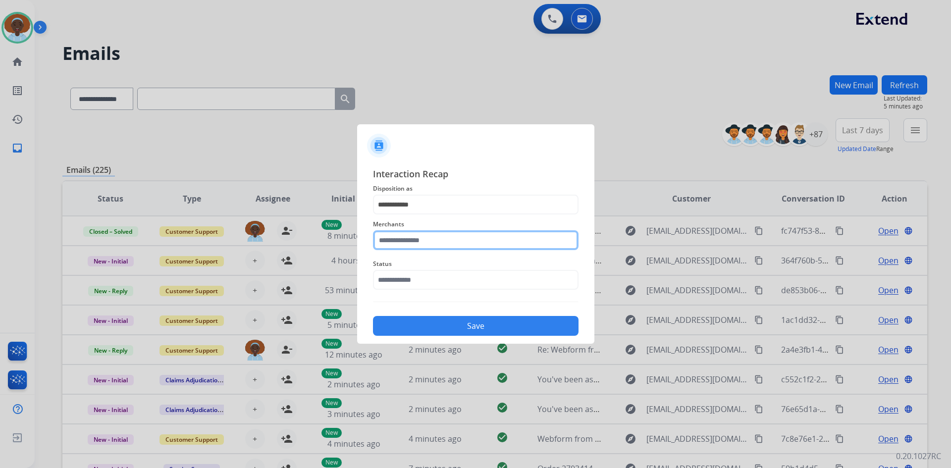
click at [433, 236] on input "text" at bounding box center [476, 240] width 206 height 20
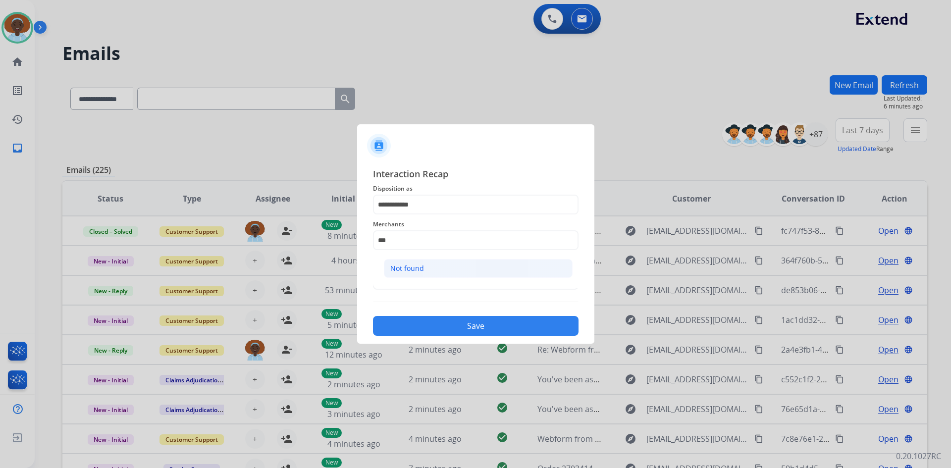
click at [431, 267] on li "Not found" at bounding box center [478, 268] width 189 height 19
type input "*********"
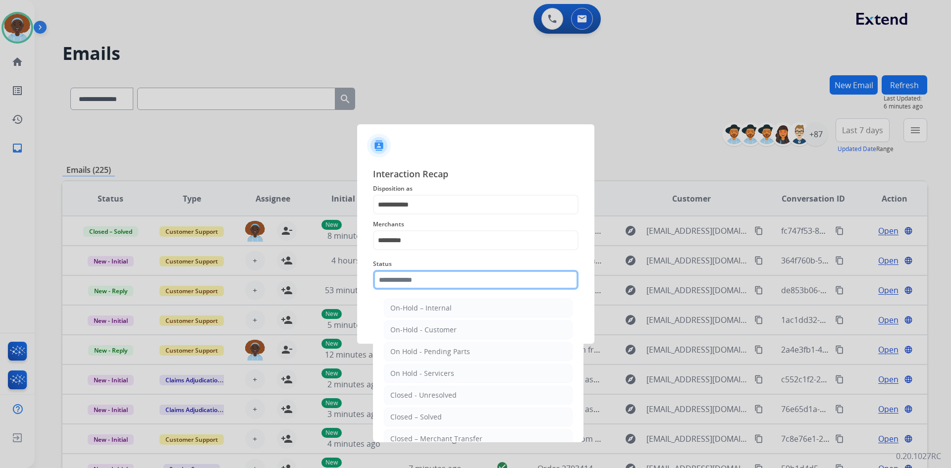
drag, startPoint x: 433, startPoint y: 280, endPoint x: 442, endPoint y: 321, distance: 42.7
click at [433, 281] on input "text" at bounding box center [476, 280] width 206 height 20
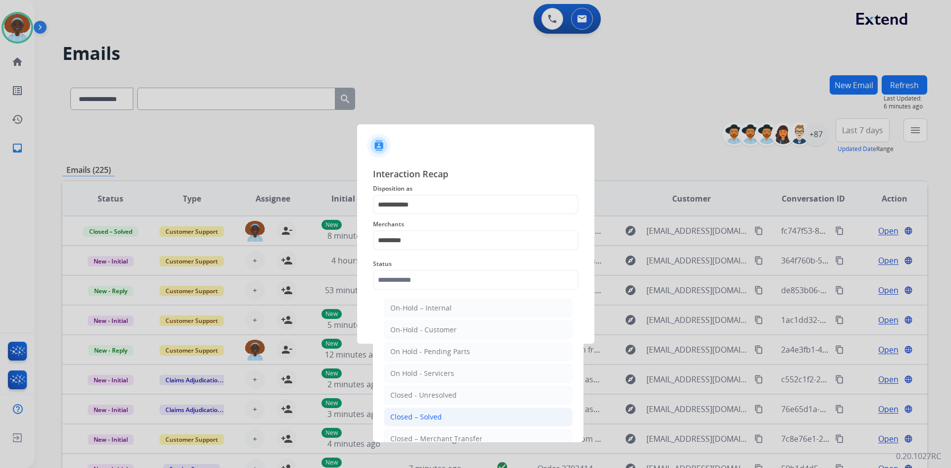
drag, startPoint x: 438, startPoint y: 415, endPoint x: 451, endPoint y: 394, distance: 24.2
click at [438, 415] on div "Closed – Solved" at bounding box center [416, 417] width 52 height 10
type input "**********"
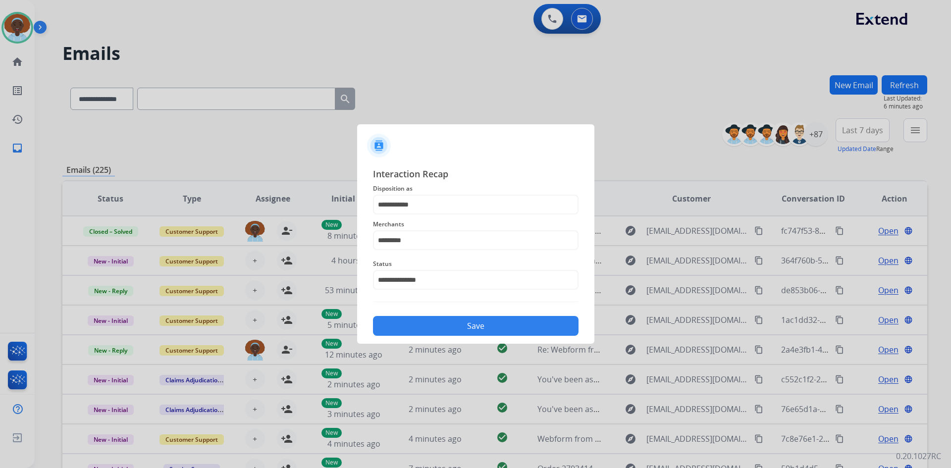
click at [479, 328] on button "Save" at bounding box center [476, 326] width 206 height 20
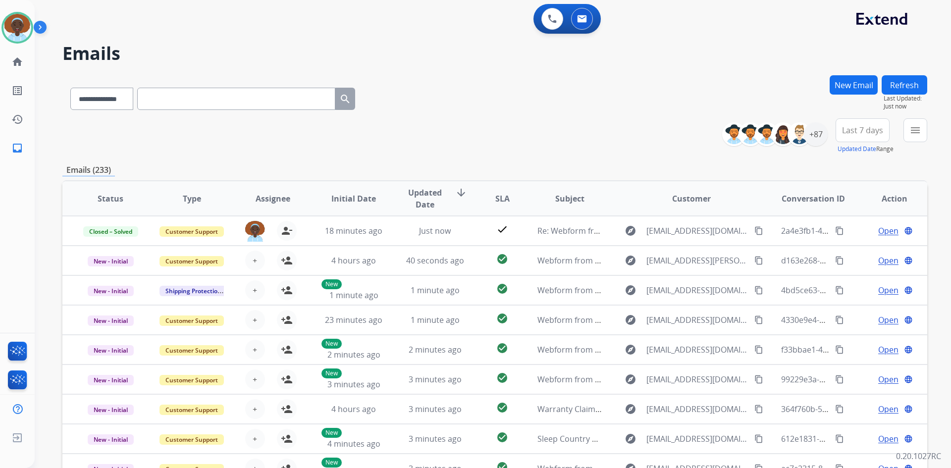
click at [861, 132] on span "Last 7 days" at bounding box center [862, 130] width 41 height 4
click at [849, 253] on div "Last 90 days" at bounding box center [859, 250] width 54 height 15
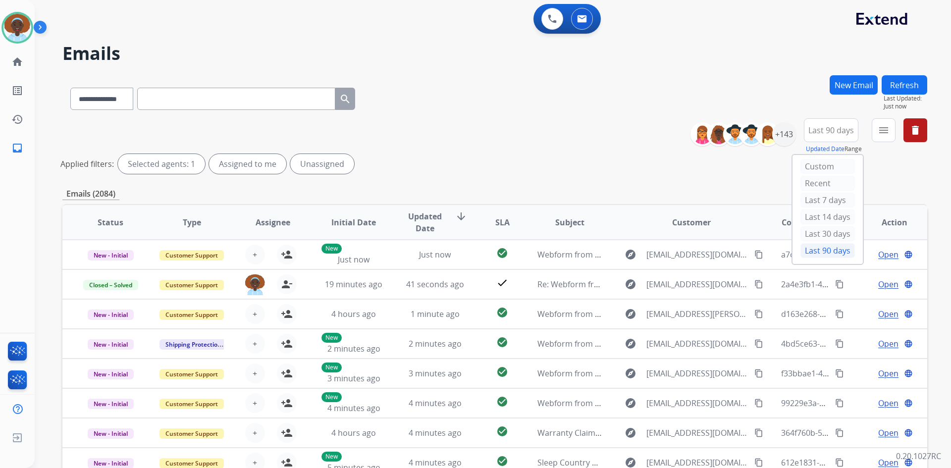
click at [733, 191] on div "Emails (2084)" at bounding box center [494, 194] width 865 height 12
click at [777, 137] on div at bounding box center [768, 134] width 24 height 24
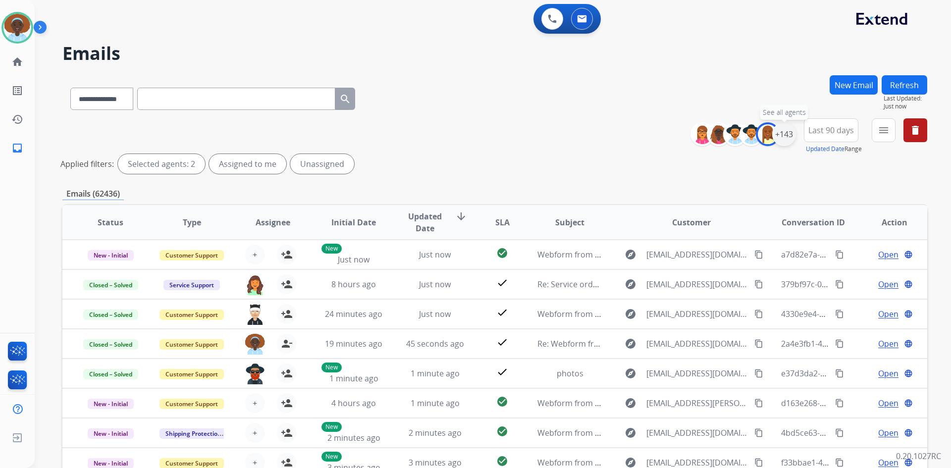
click at [786, 138] on div "+143" at bounding box center [784, 134] width 24 height 24
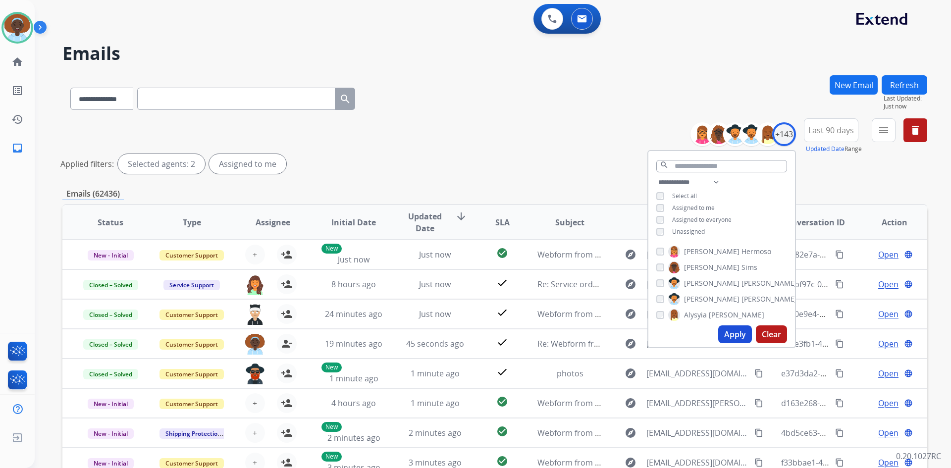
click at [724, 334] on button "Apply" at bounding box center [735, 334] width 34 height 18
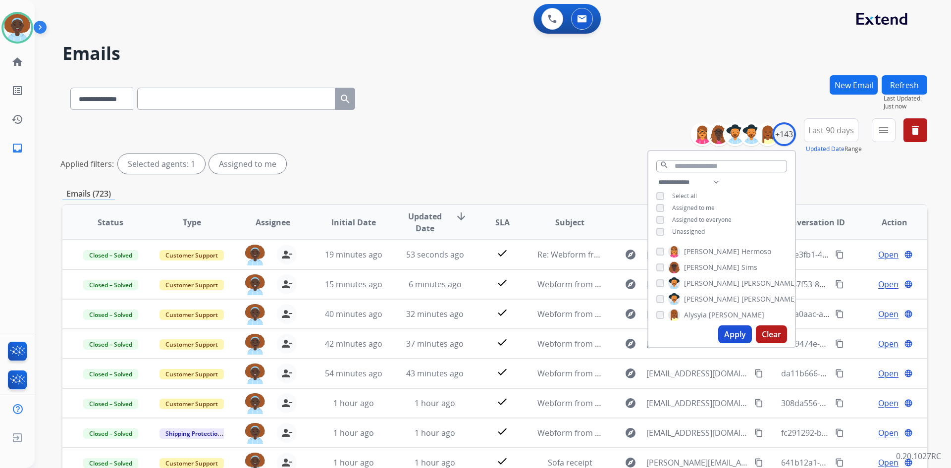
click at [561, 157] on div "Applied filters: Selected agents: 1 Assigned to me" at bounding box center [492, 164] width 865 height 20
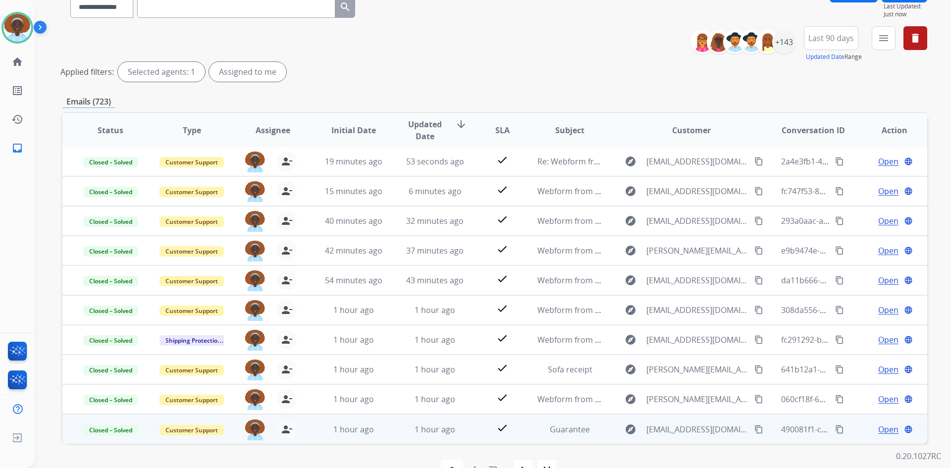
scroll to position [119, 0]
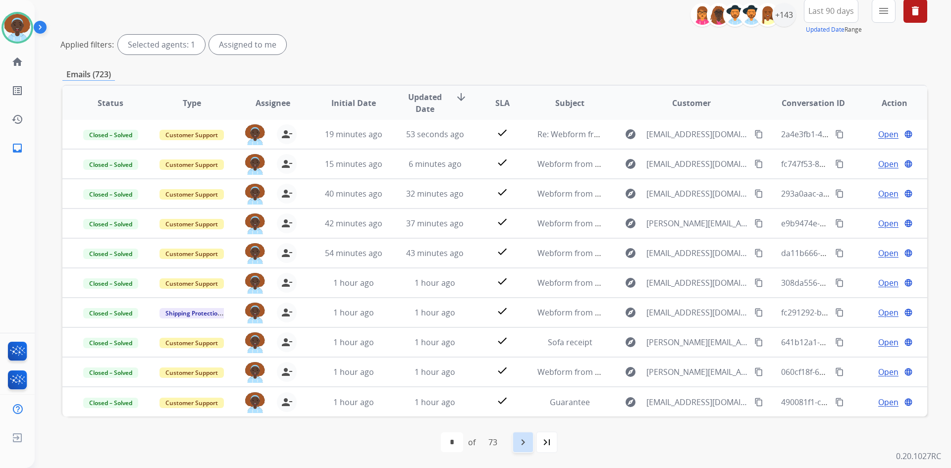
click at [523, 443] on mat-icon "navigate_next" at bounding box center [523, 442] width 12 height 12
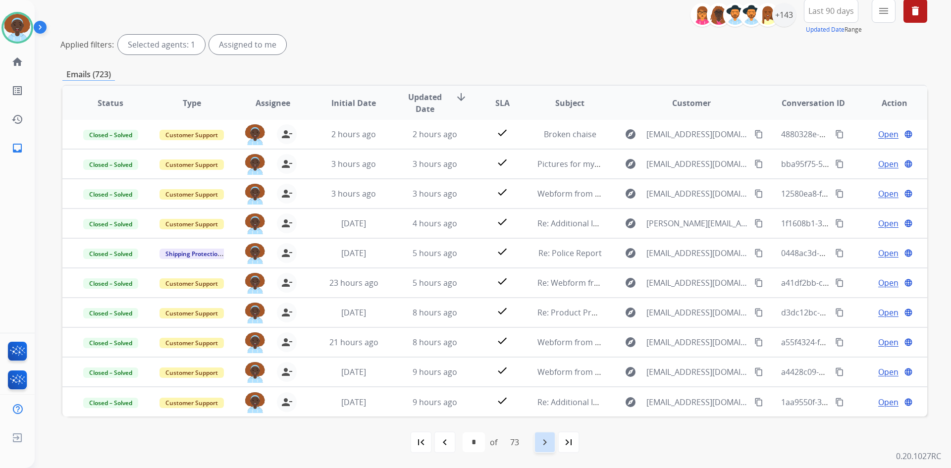
click at [545, 440] on mat-icon "navigate_next" at bounding box center [545, 442] width 12 height 12
click at [415, 439] on mat-icon "first_page" at bounding box center [421, 442] width 12 height 12
select select "*"
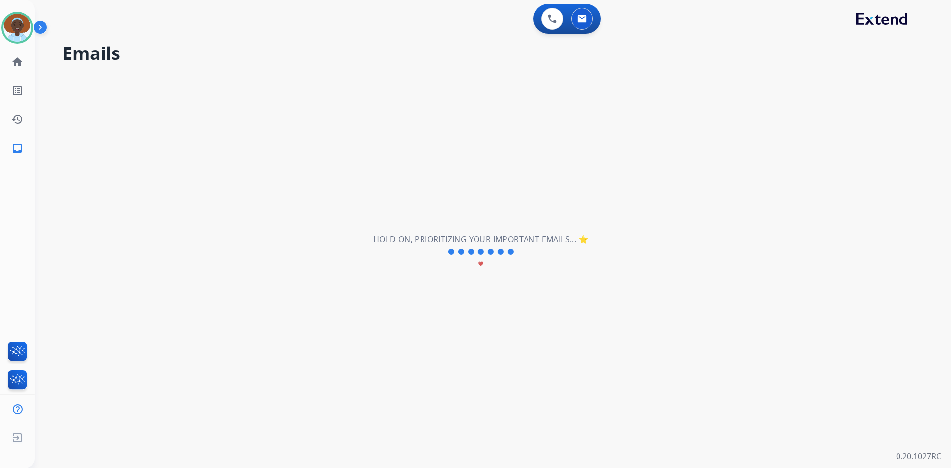
scroll to position [0, 0]
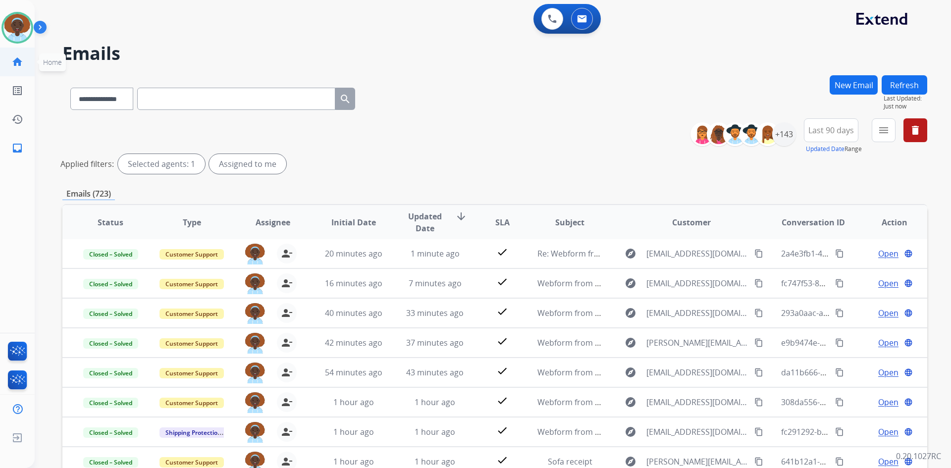
click at [13, 61] on mat-icon "home" at bounding box center [17, 62] width 12 height 12
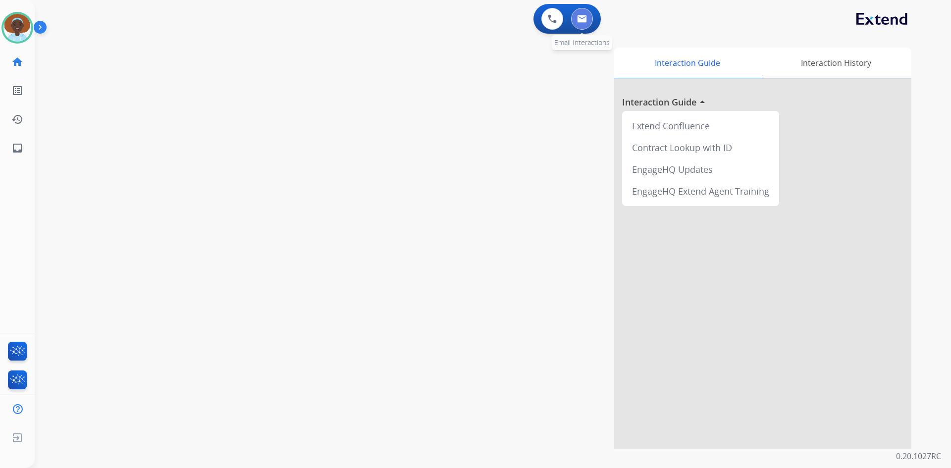
click at [578, 17] on img at bounding box center [582, 19] width 10 height 8
select select "**********"
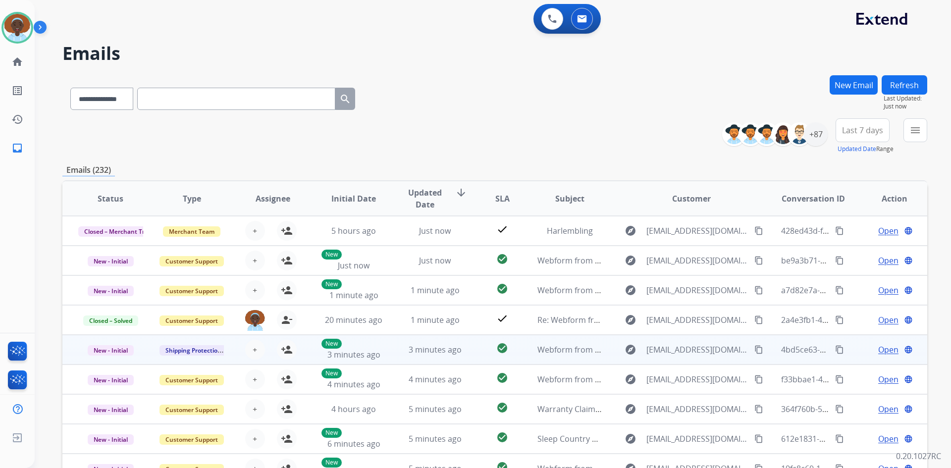
click at [878, 350] on span "Open" at bounding box center [888, 350] width 20 height 12
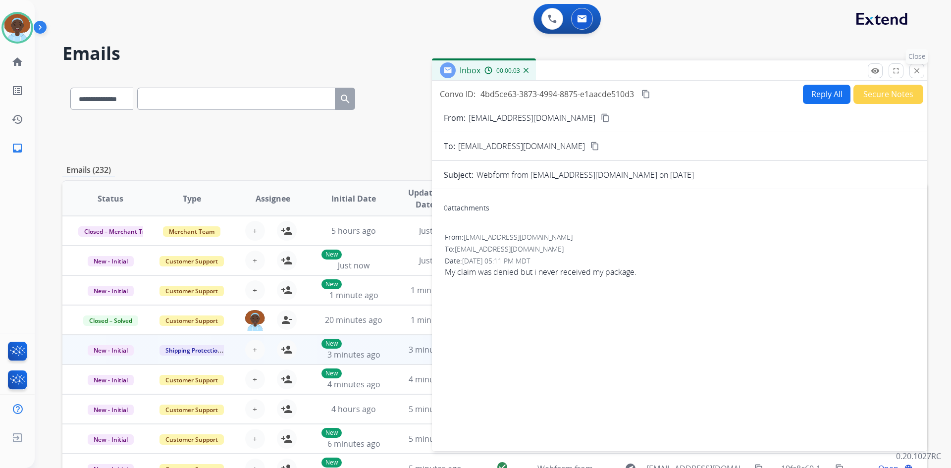
click at [916, 73] on mat-icon "close" at bounding box center [916, 70] width 9 height 9
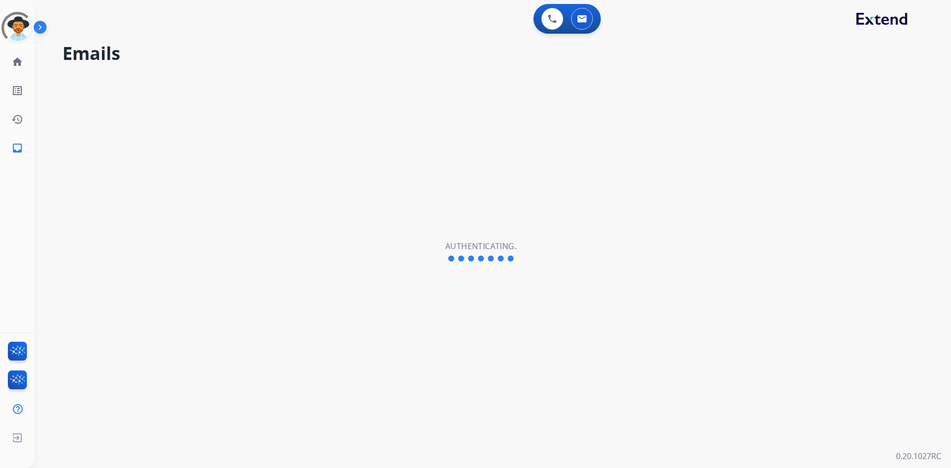
select select "**********"
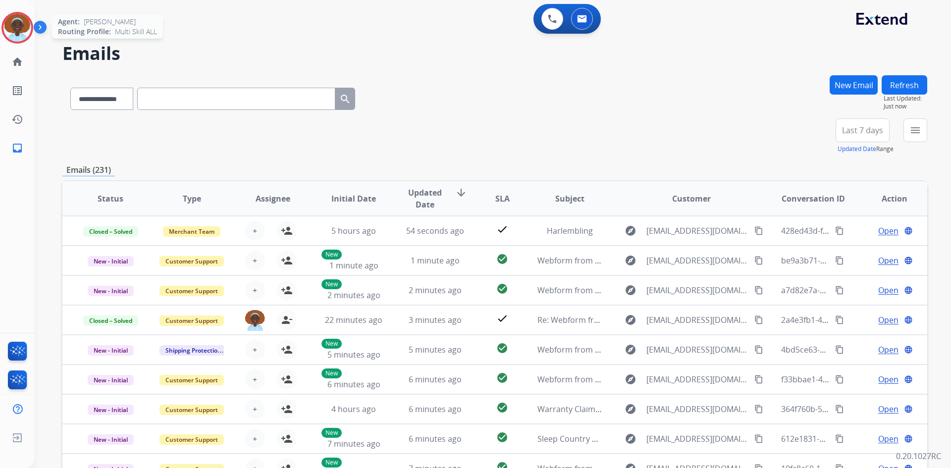
click at [19, 31] on img at bounding box center [17, 28] width 28 height 28
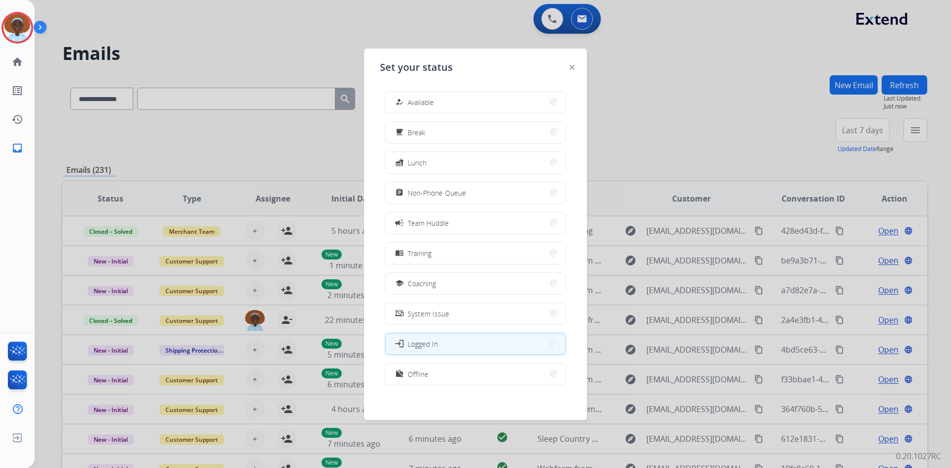
click at [452, 104] on button "how_to_reg Available" at bounding box center [475, 102] width 180 height 21
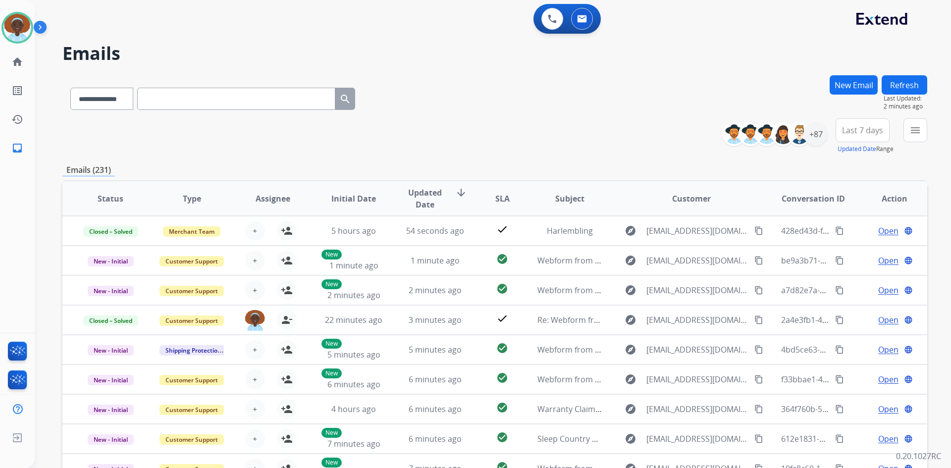
click at [903, 81] on button "Refresh" at bounding box center [905, 84] width 46 height 19
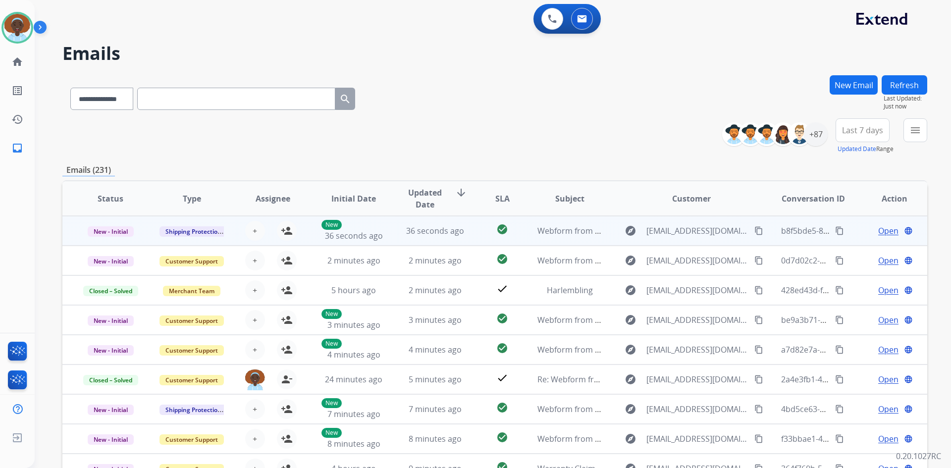
click at [882, 226] on span "Open" at bounding box center [888, 231] width 20 height 12
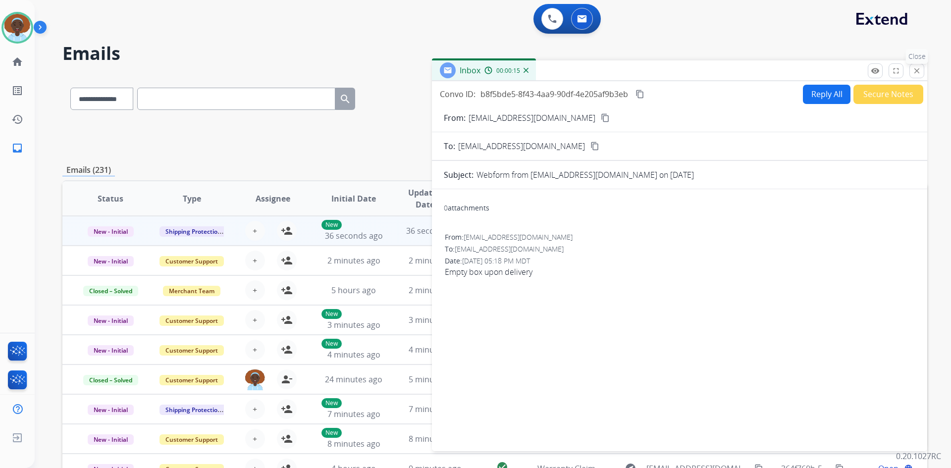
click at [919, 72] on mat-icon "close" at bounding box center [916, 70] width 9 height 9
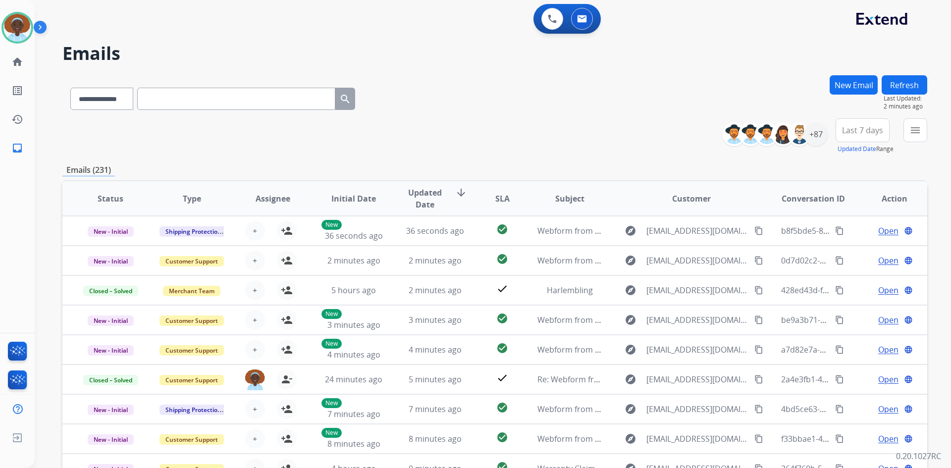
click at [903, 88] on button "Refresh" at bounding box center [905, 84] width 46 height 19
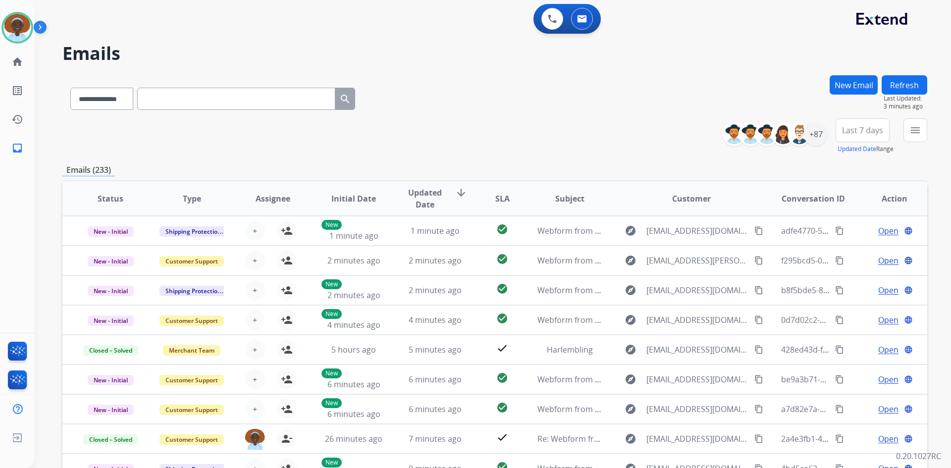
click at [907, 89] on button "Refresh" at bounding box center [905, 84] width 46 height 19
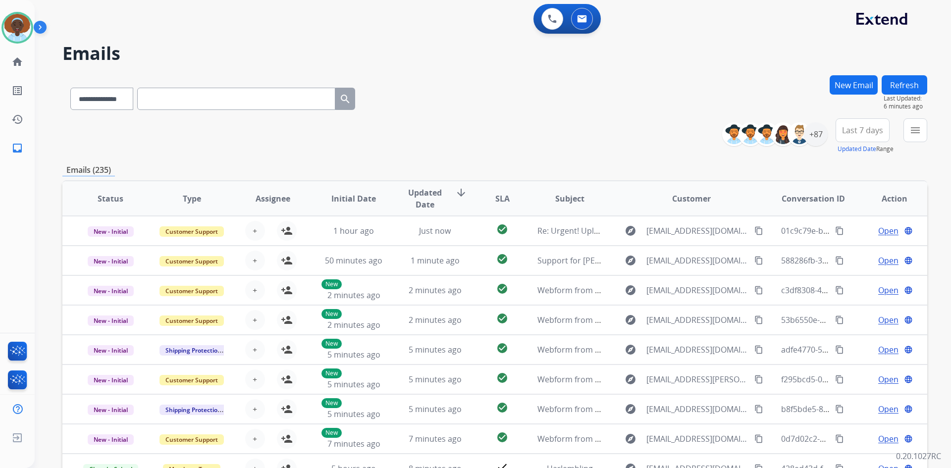
click at [901, 84] on button "Refresh" at bounding box center [905, 84] width 46 height 19
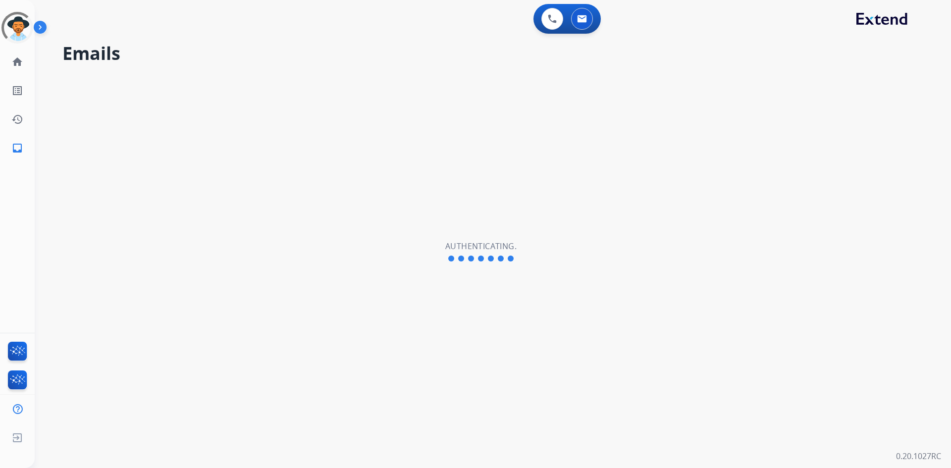
select select "**********"
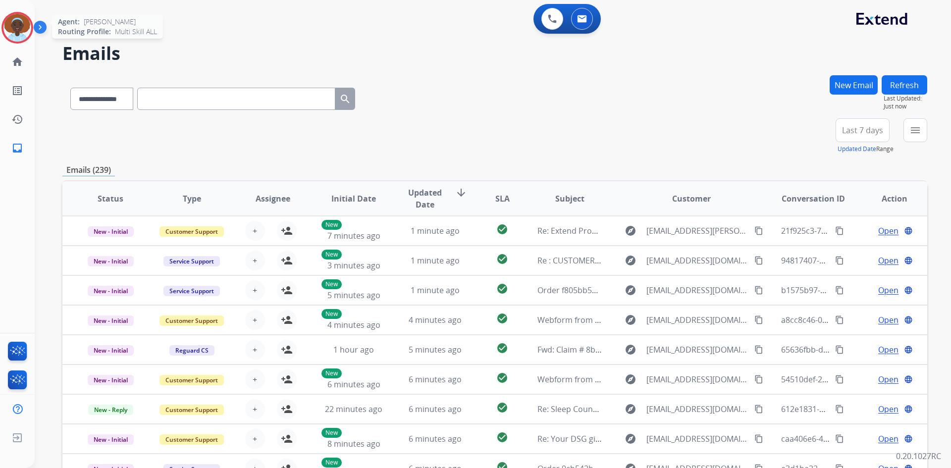
click at [16, 21] on img at bounding box center [17, 28] width 28 height 28
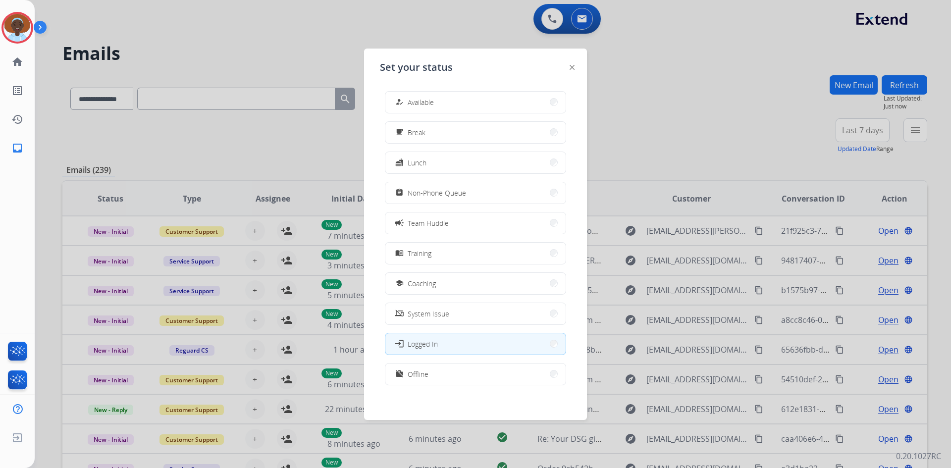
click at [434, 99] on span "Available" at bounding box center [421, 102] width 26 height 10
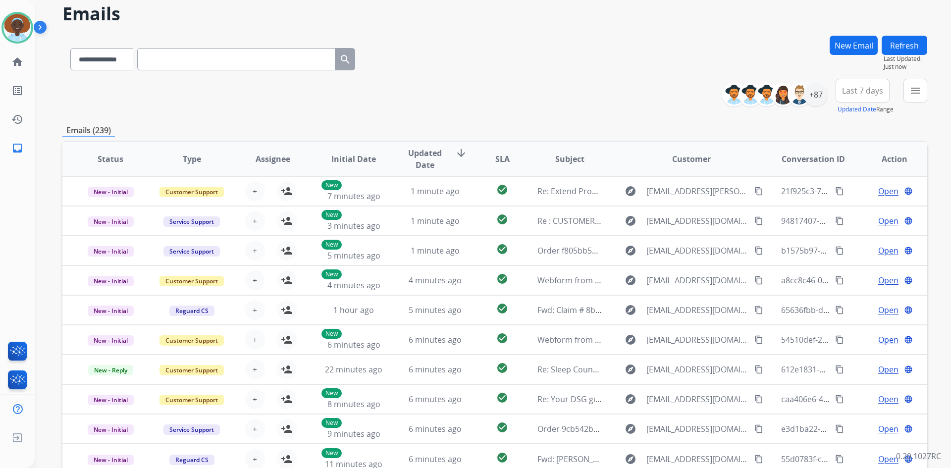
scroll to position [50, 0]
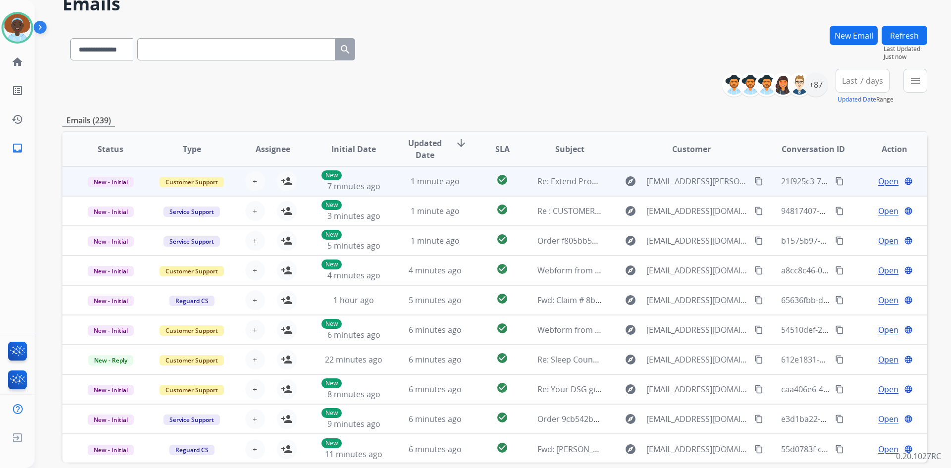
click at [879, 181] on span "Open" at bounding box center [888, 181] width 20 height 12
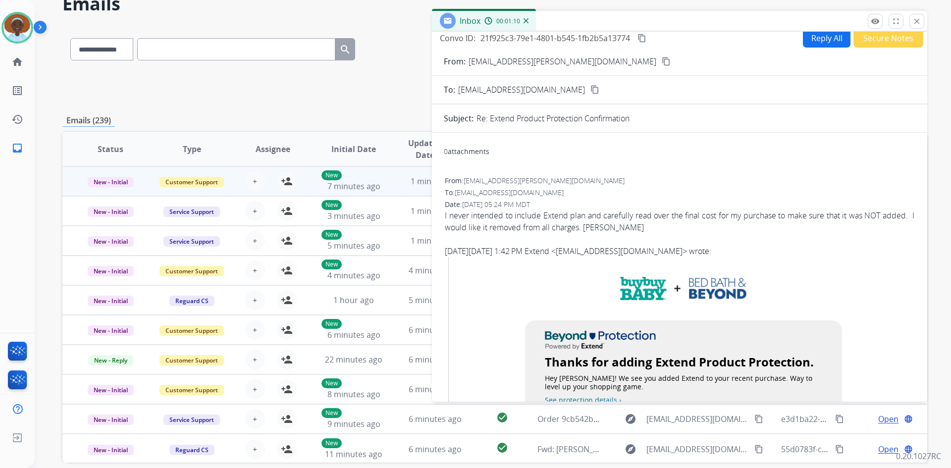
scroll to position [0, 0]
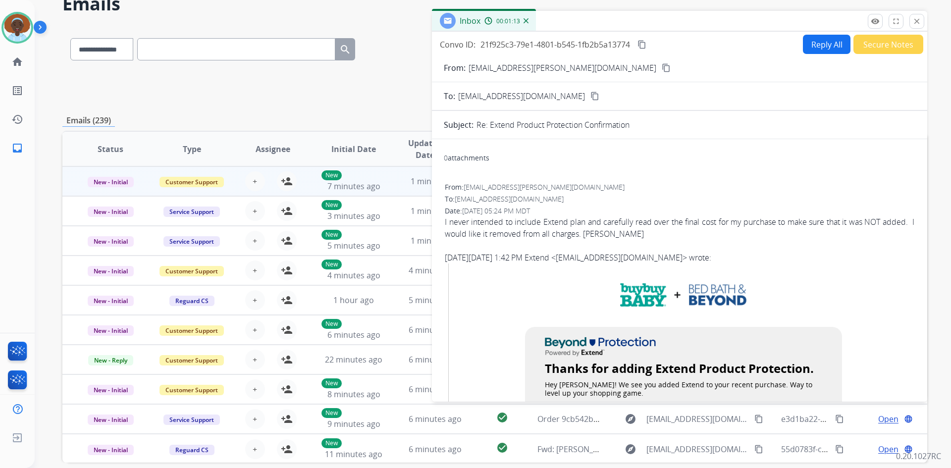
click at [662, 69] on mat-icon "content_copy" at bounding box center [666, 67] width 9 height 9
click at [914, 27] on button "close Close" at bounding box center [916, 21] width 15 height 15
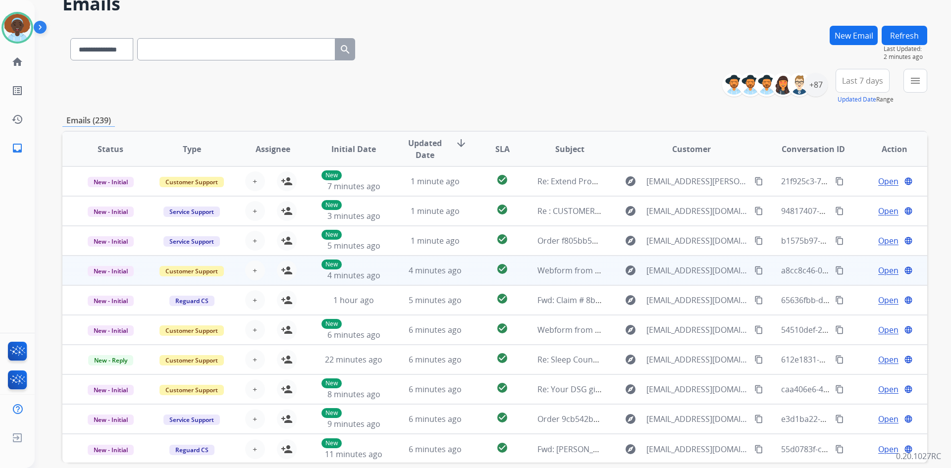
click at [881, 268] on span "Open" at bounding box center [888, 270] width 20 height 12
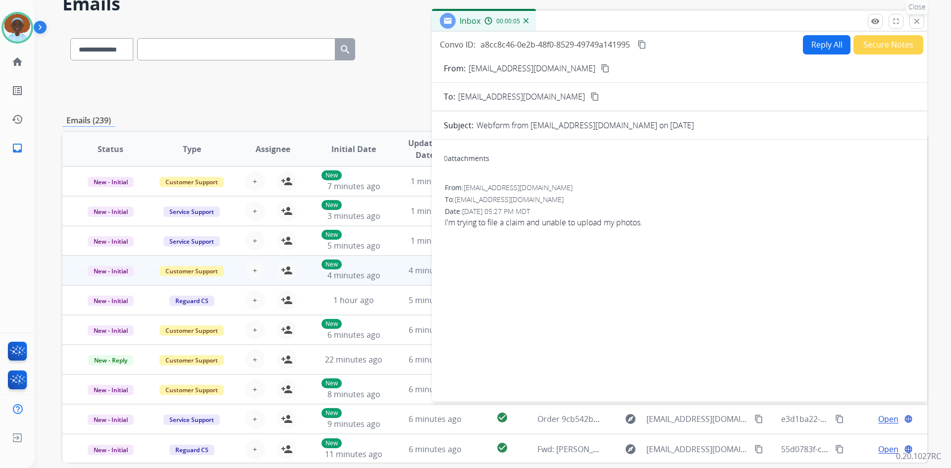
click at [918, 17] on mat-icon "close" at bounding box center [916, 21] width 9 height 9
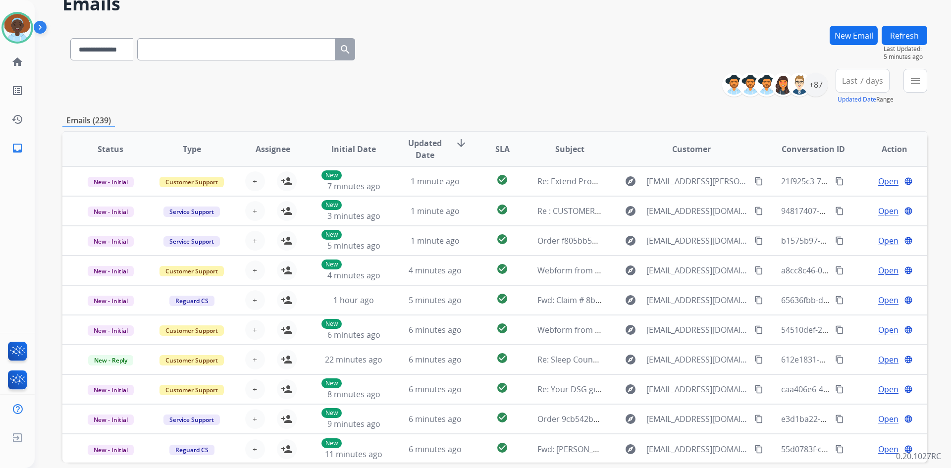
click at [909, 35] on button "Refresh" at bounding box center [905, 35] width 46 height 19
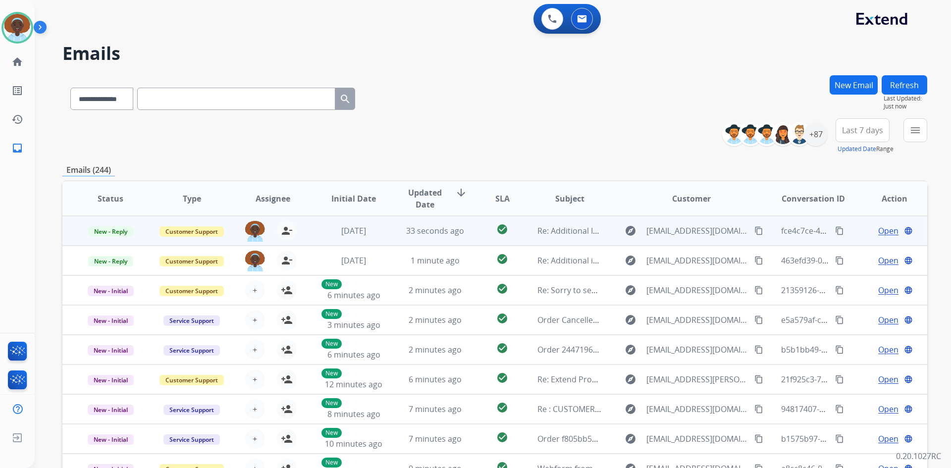
click at [880, 232] on span "Open" at bounding box center [888, 231] width 20 height 12
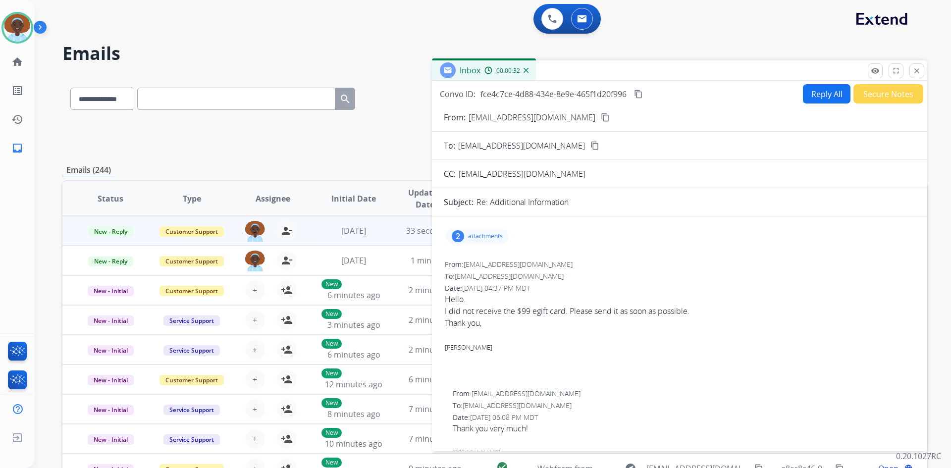
click at [455, 238] on div "2" at bounding box center [458, 236] width 12 height 12
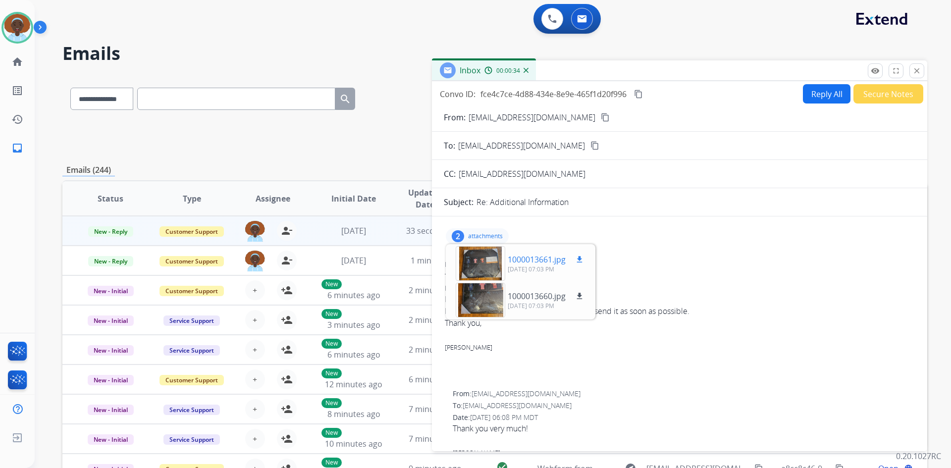
click at [484, 263] on div at bounding box center [481, 263] width 50 height 35
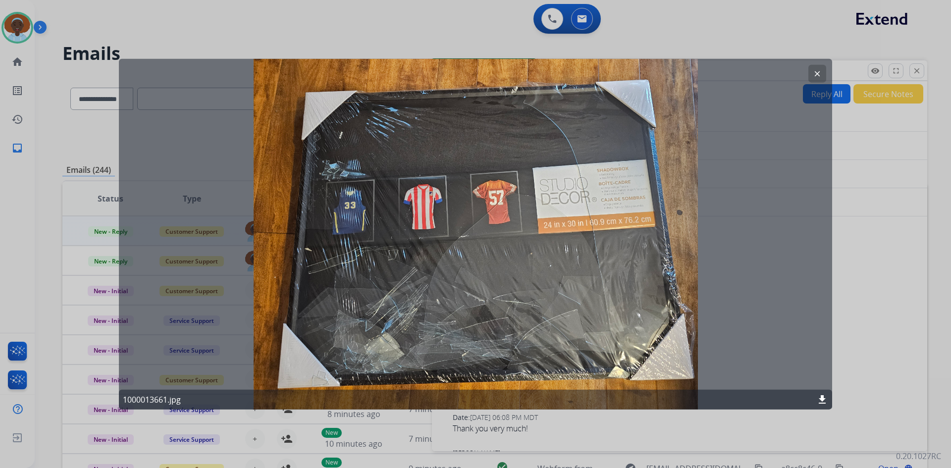
click at [816, 71] on mat-icon "clear" at bounding box center [817, 73] width 9 height 9
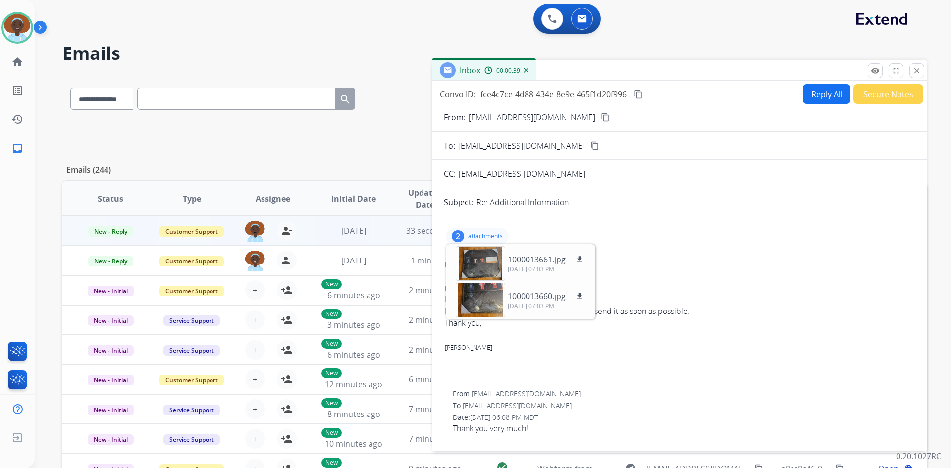
drag, startPoint x: 459, startPoint y: 235, endPoint x: 470, endPoint y: 243, distance: 14.0
click at [458, 235] on div "2" at bounding box center [458, 236] width 12 height 12
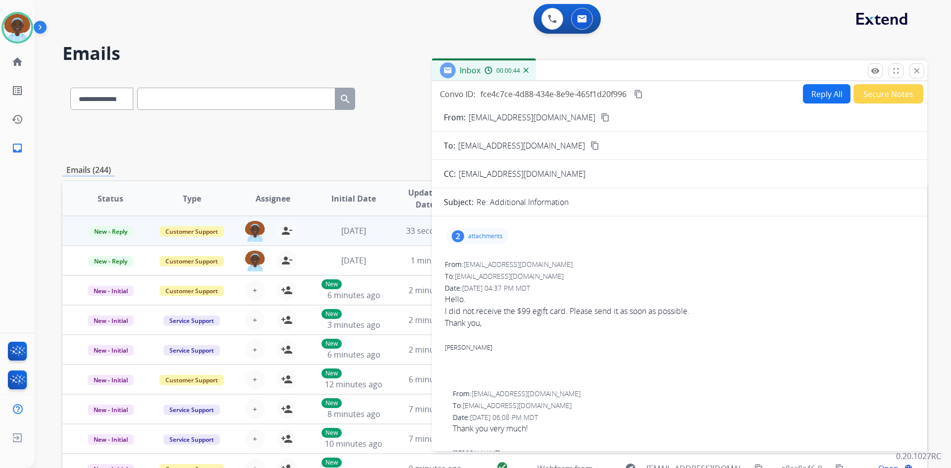
click at [601, 113] on mat-icon "content_copy" at bounding box center [605, 117] width 9 height 9
click at [913, 70] on mat-icon "close" at bounding box center [916, 70] width 9 height 9
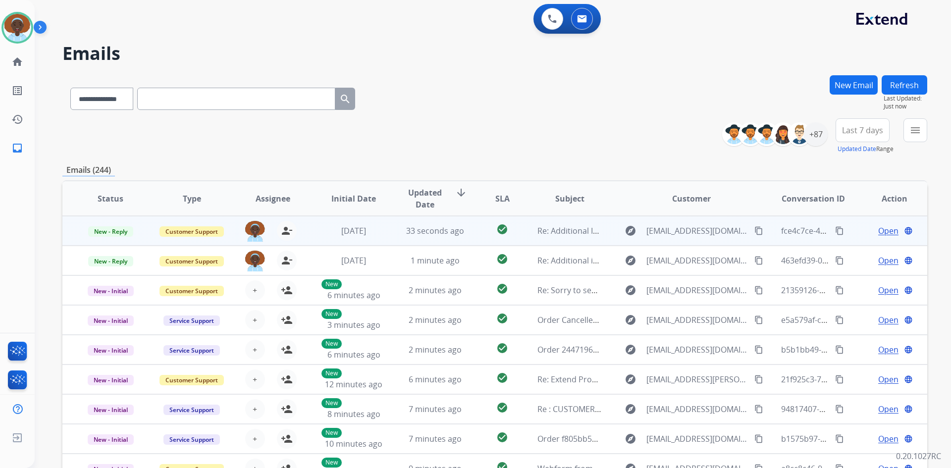
click at [879, 234] on span "Open" at bounding box center [888, 231] width 20 height 12
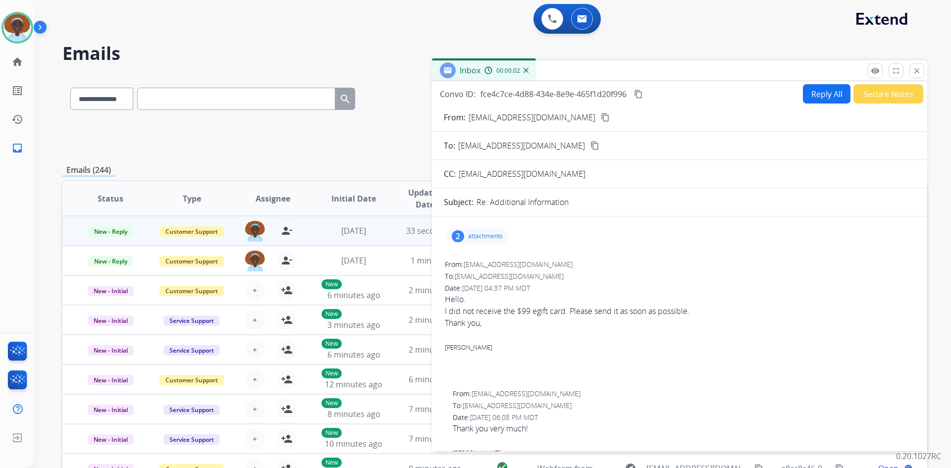
click at [601, 116] on mat-icon "content_copy" at bounding box center [605, 117] width 9 height 9
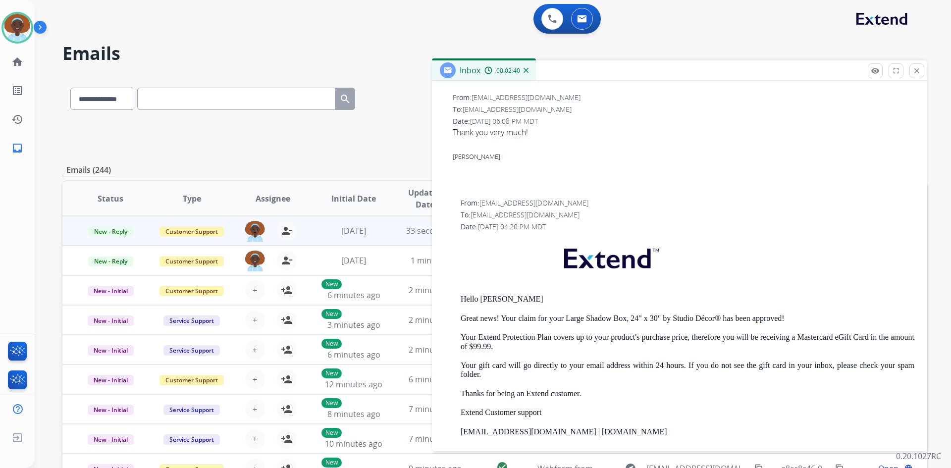
scroll to position [297, 0]
drag, startPoint x: 813, startPoint y: 336, endPoint x: 884, endPoint y: 337, distance: 70.8
click at [884, 337] on p "Your Extend Protection Plan covers up to your product's purchase price, therefo…" at bounding box center [688, 341] width 454 height 18
copy p "Mastercard eGift Card"
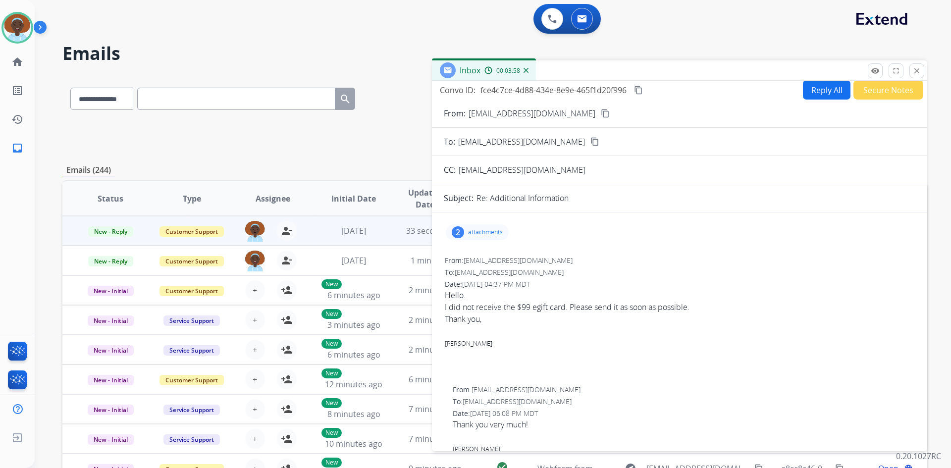
scroll to position [0, 0]
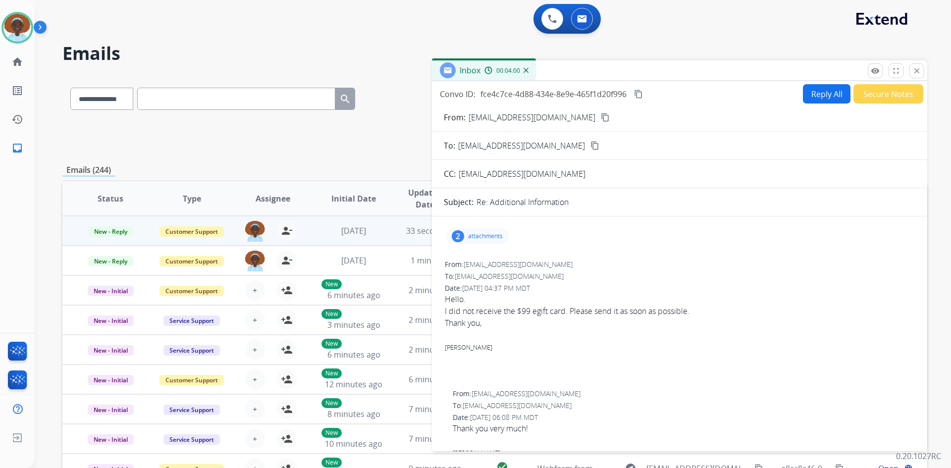
click at [640, 95] on mat-icon "content_copy" at bounding box center [638, 94] width 9 height 9
click at [827, 96] on button "Reply All" at bounding box center [827, 93] width 48 height 19
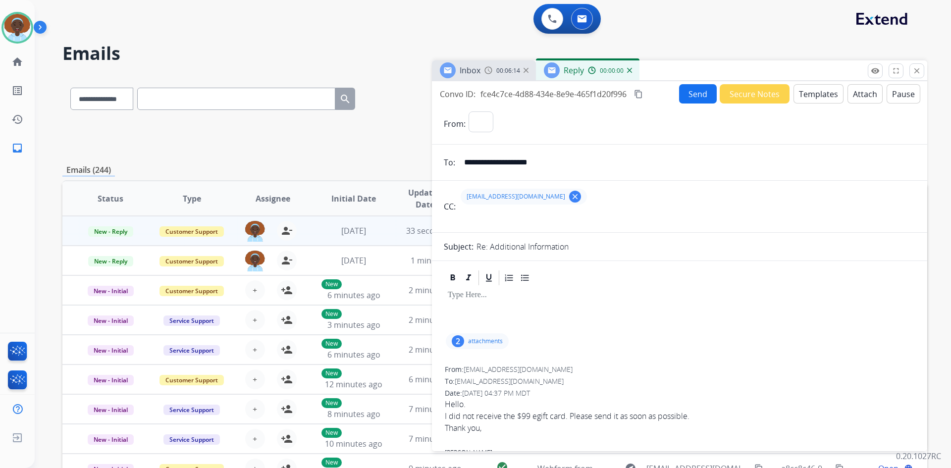
click at [809, 96] on button "Templates" at bounding box center [818, 93] width 50 height 19
select select "**********"
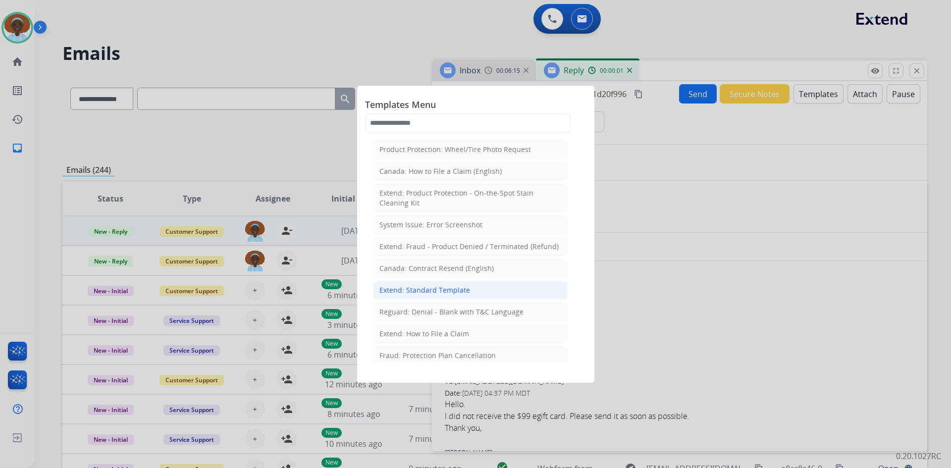
click at [462, 291] on div "Extend: Standard Template" at bounding box center [424, 290] width 91 height 10
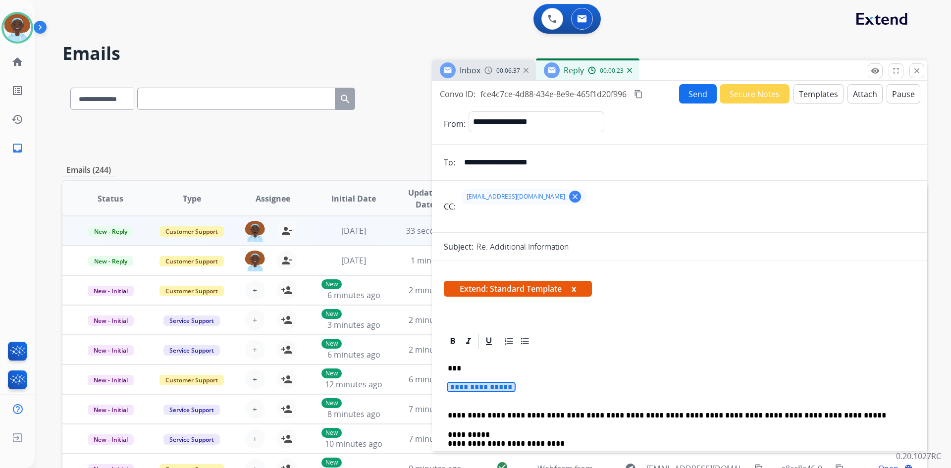
click at [497, 387] on span "**********" at bounding box center [481, 387] width 67 height 8
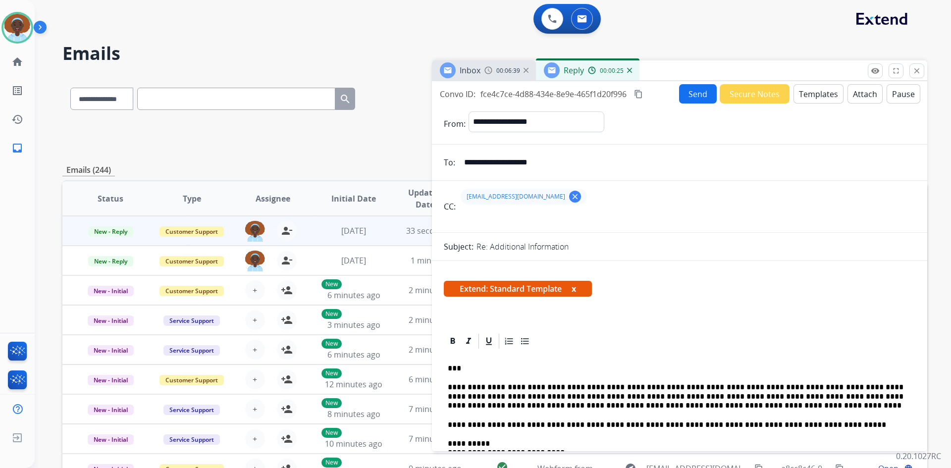
click at [686, 99] on button "Send" at bounding box center [698, 93] width 38 height 19
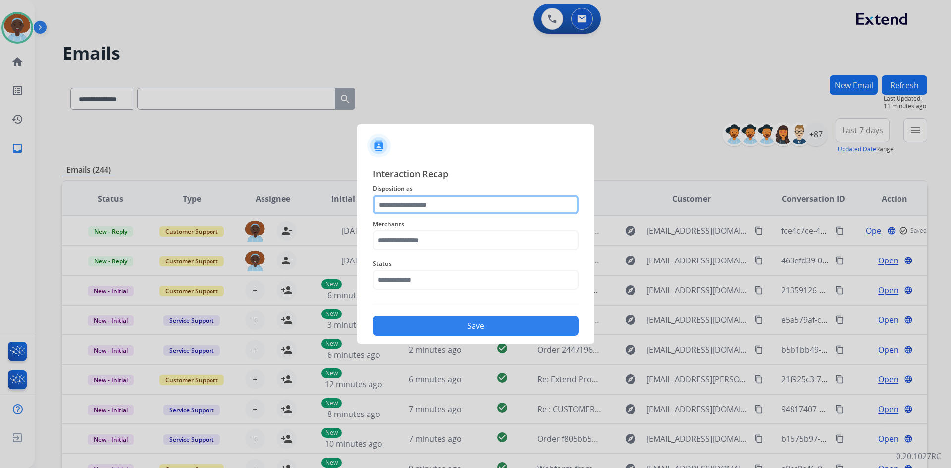
click at [462, 206] on input "text" at bounding box center [476, 205] width 206 height 20
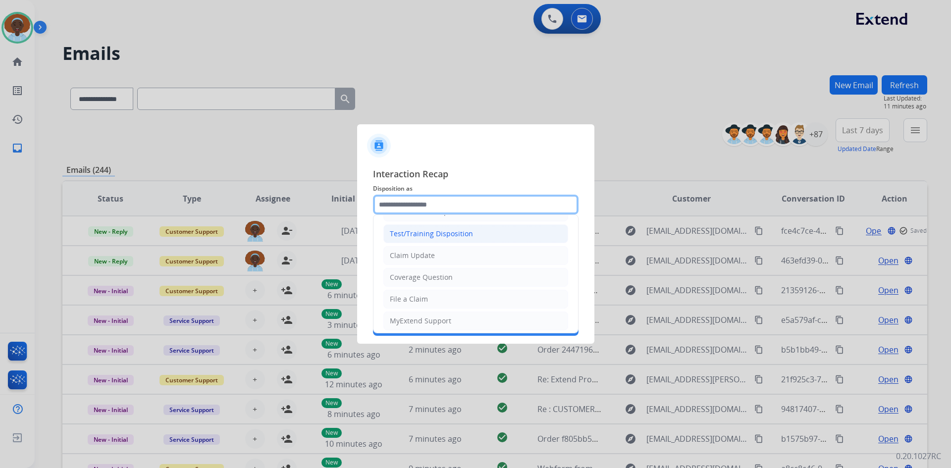
scroll to position [50, 0]
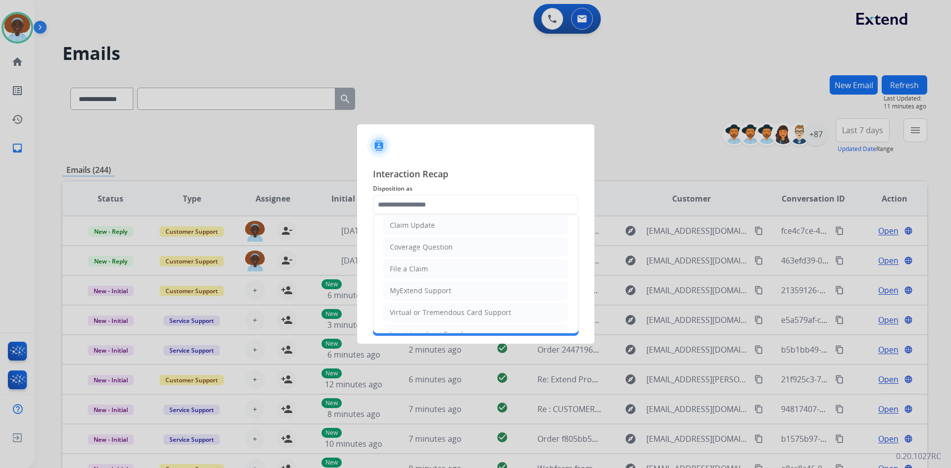
click at [460, 313] on div "Virtual or Tremendous Card Support" at bounding box center [450, 313] width 121 height 10
type input "**********"
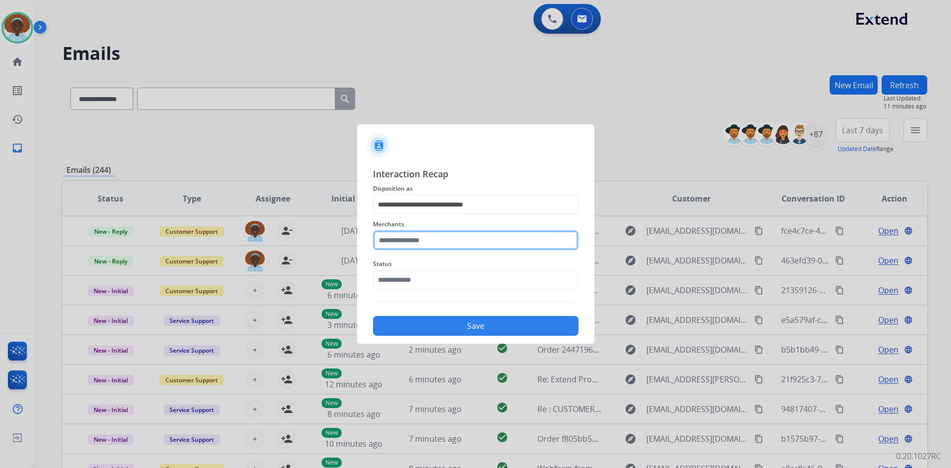
click at [426, 237] on input "text" at bounding box center [476, 240] width 206 height 20
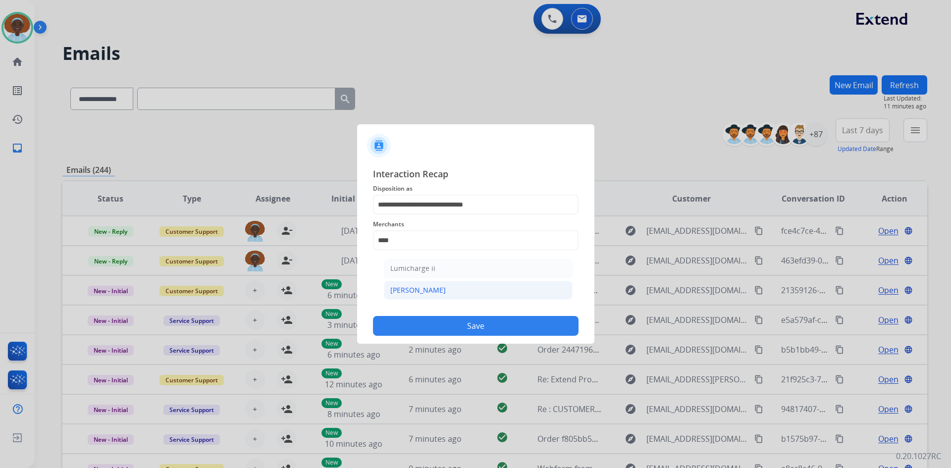
click at [430, 291] on li "[PERSON_NAME]" at bounding box center [478, 290] width 189 height 19
type input "********"
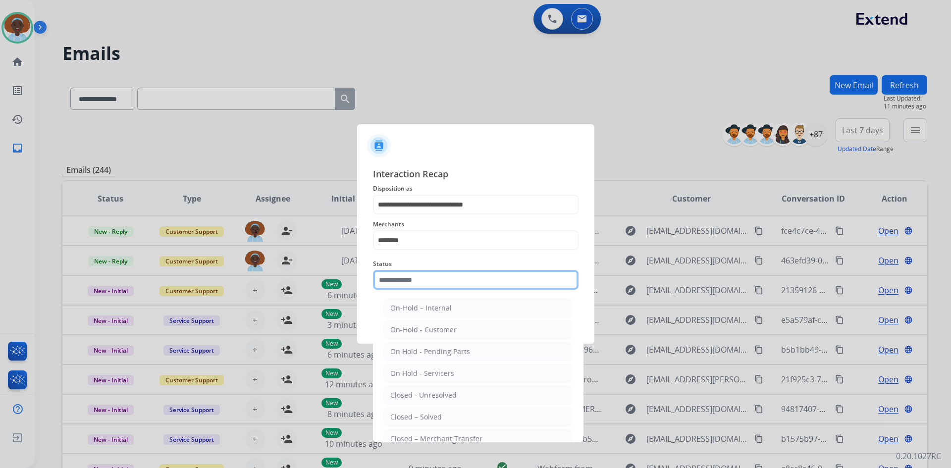
click at [439, 276] on input "text" at bounding box center [476, 280] width 206 height 20
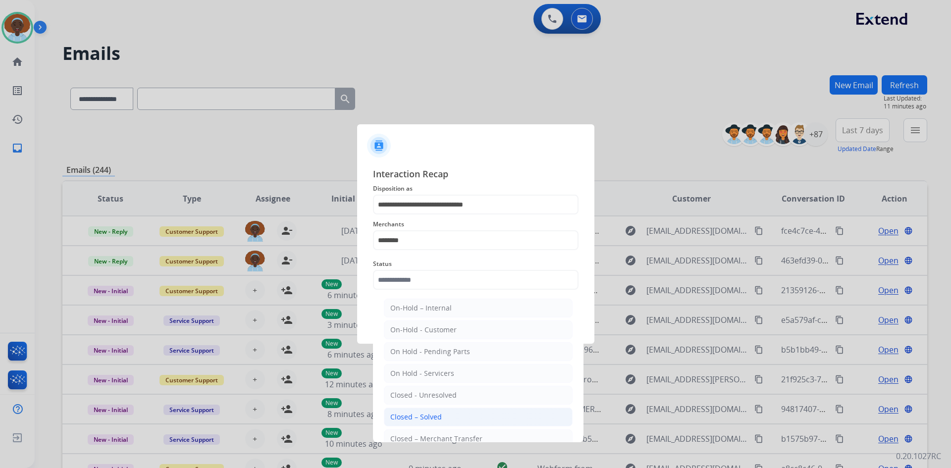
drag, startPoint x: 451, startPoint y: 422, endPoint x: 471, endPoint y: 362, distance: 64.1
click at [451, 421] on li "Closed – Solved" at bounding box center [478, 417] width 189 height 19
type input "**********"
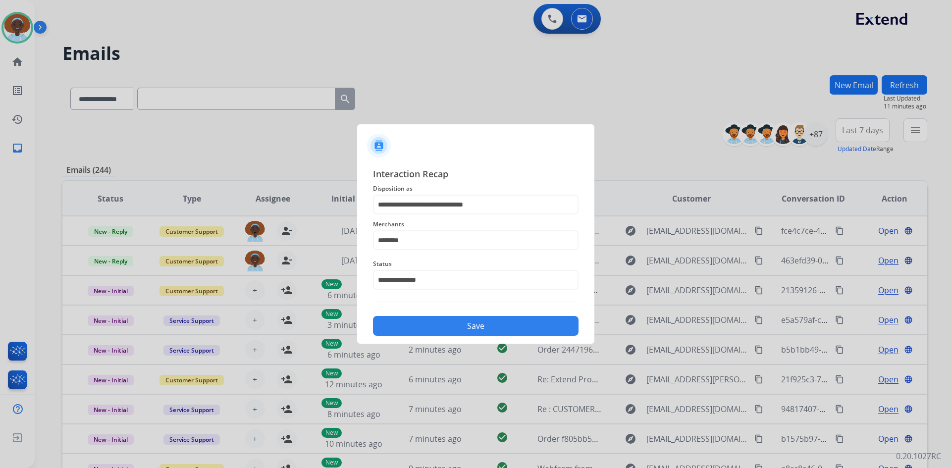
click at [468, 323] on button "Save" at bounding box center [476, 326] width 206 height 20
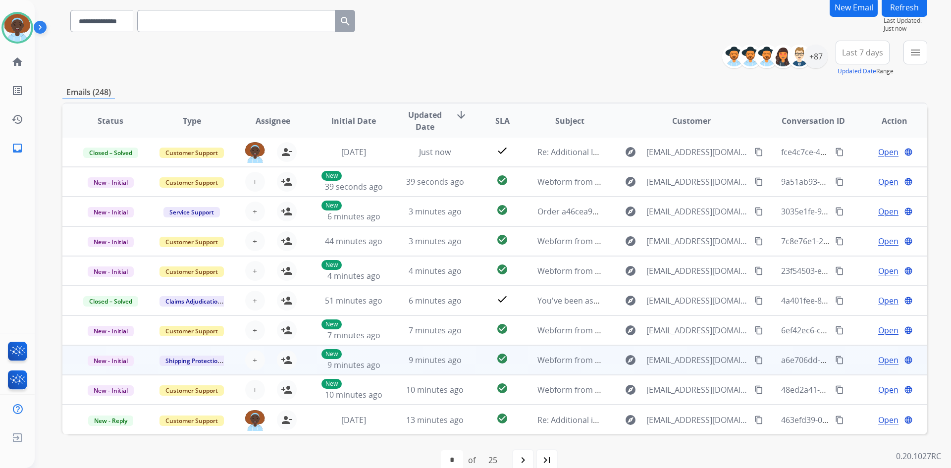
scroll to position [96, 0]
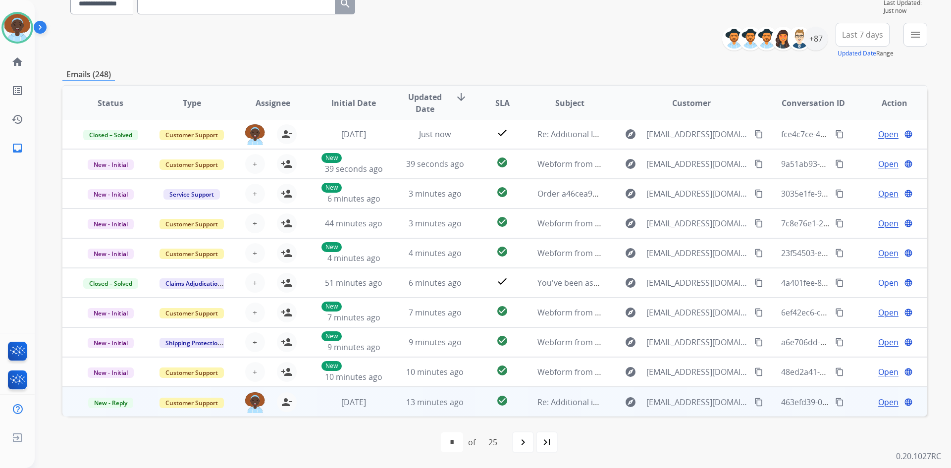
click at [882, 403] on span "Open" at bounding box center [888, 402] width 20 height 12
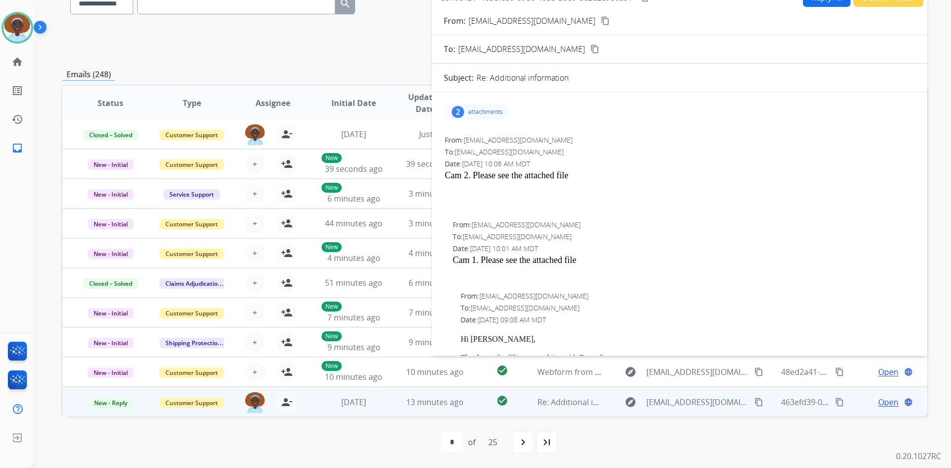
scroll to position [0, 0]
click at [460, 115] on div "2" at bounding box center [458, 113] width 12 height 12
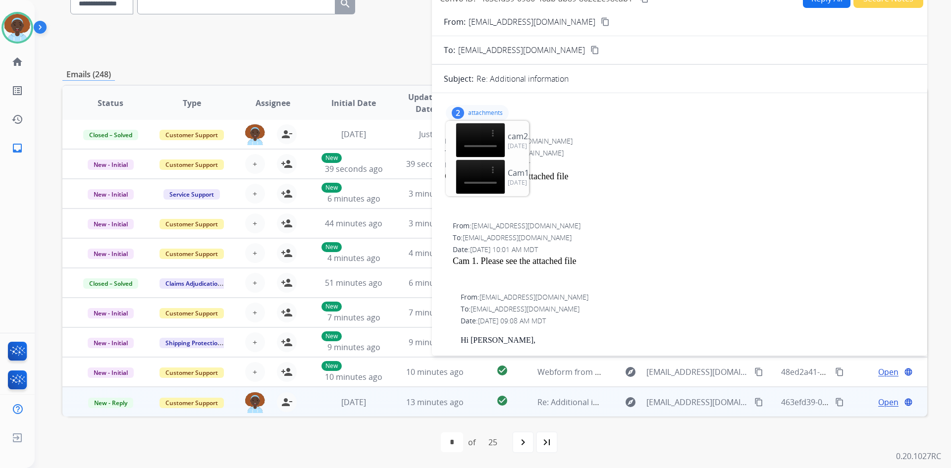
click at [482, 113] on p "attachments" at bounding box center [485, 113] width 35 height 8
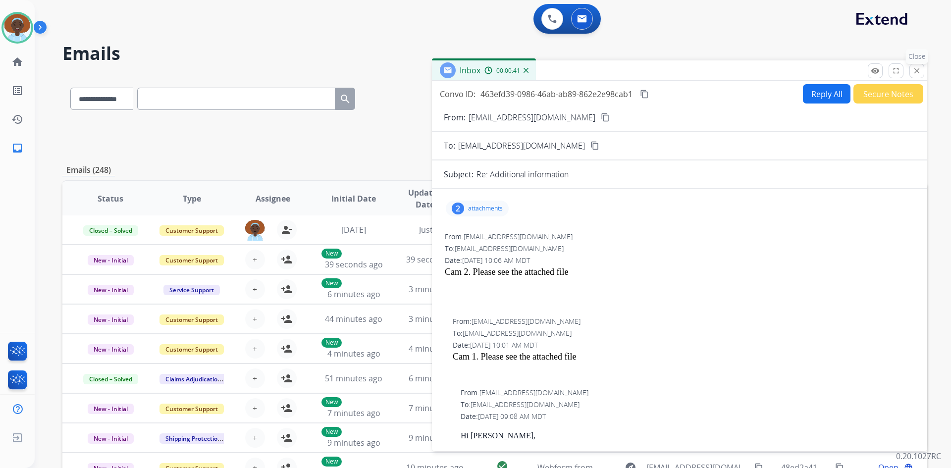
click at [916, 70] on mat-icon "close" at bounding box center [916, 70] width 9 height 9
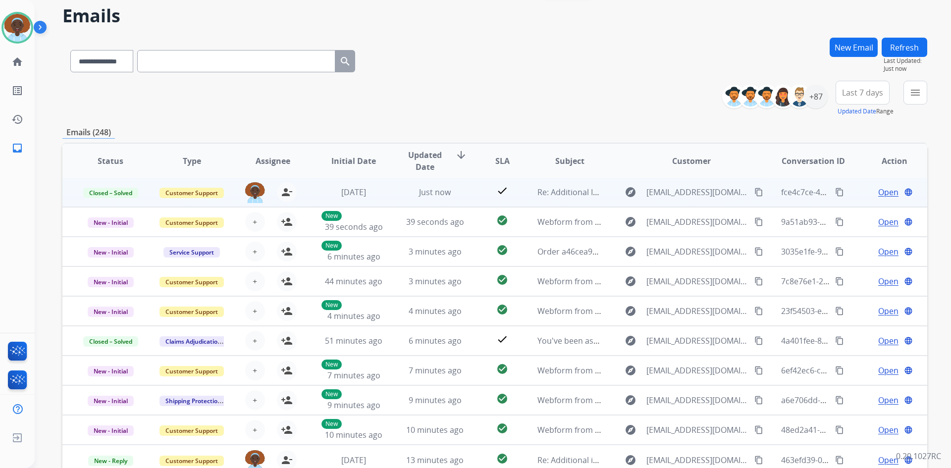
scroll to position [96, 0]
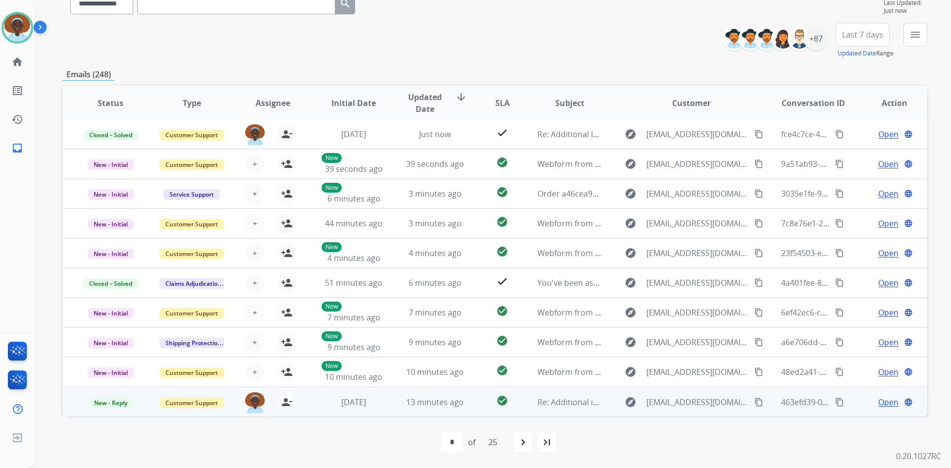
click at [878, 404] on span "Open" at bounding box center [888, 402] width 20 height 12
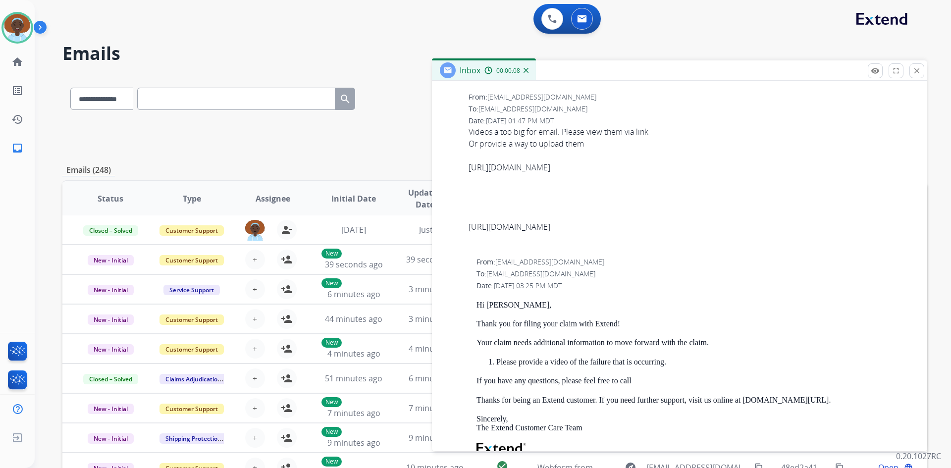
scroll to position [741, 0]
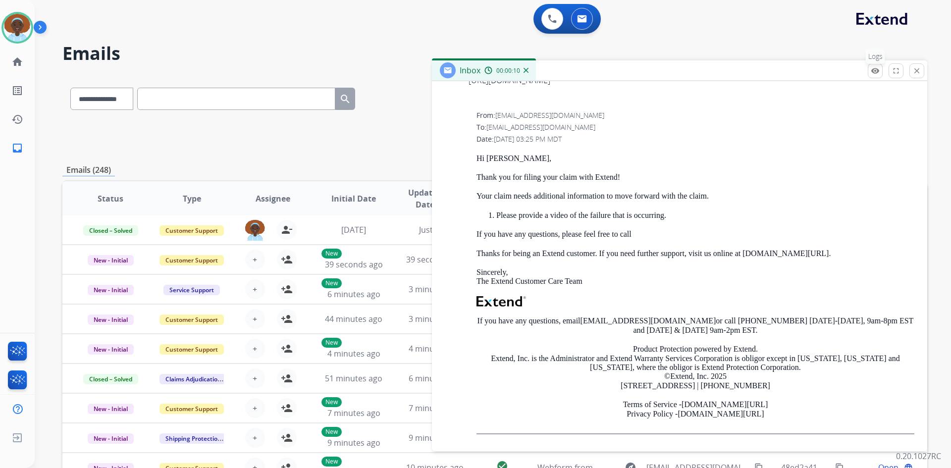
click at [872, 74] on mat-icon "remove_red_eye" at bounding box center [875, 70] width 9 height 9
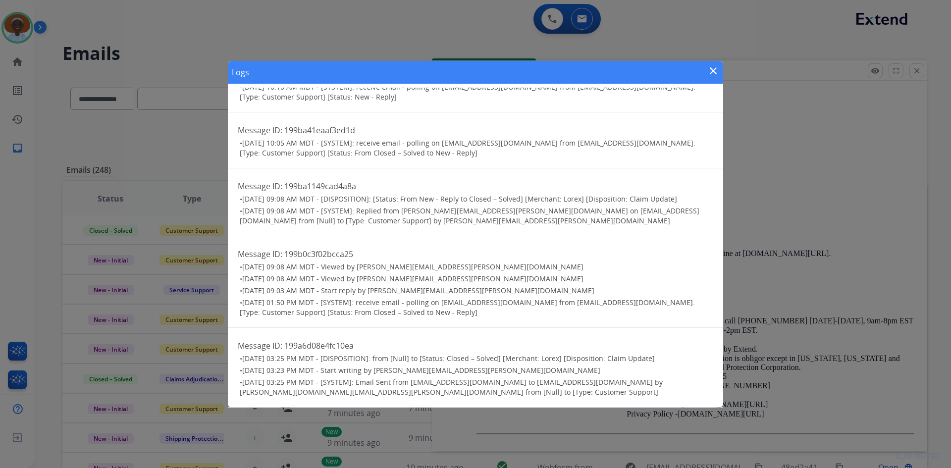
scroll to position [0, 0]
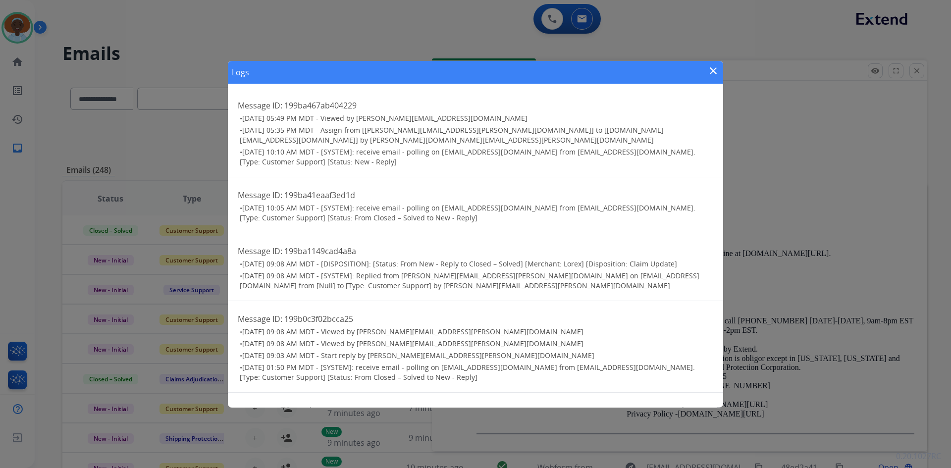
click at [712, 71] on mat-icon "close" at bounding box center [713, 71] width 12 height 12
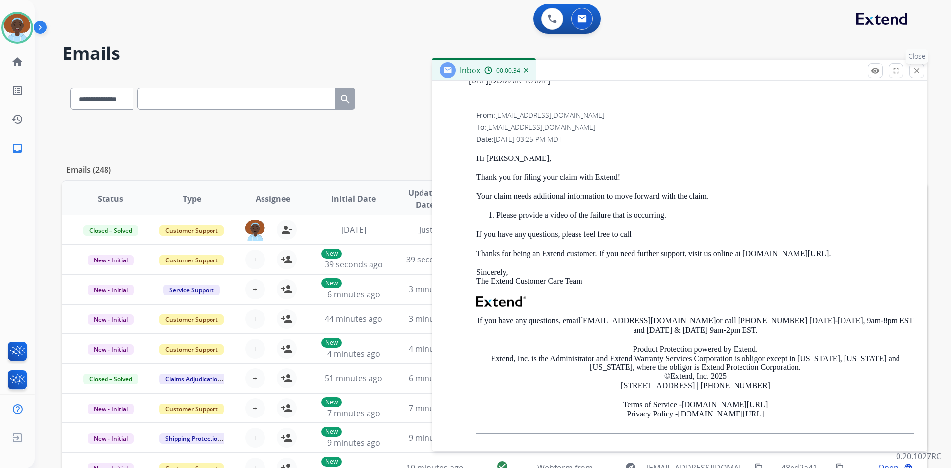
click at [914, 72] on mat-icon "close" at bounding box center [916, 70] width 9 height 9
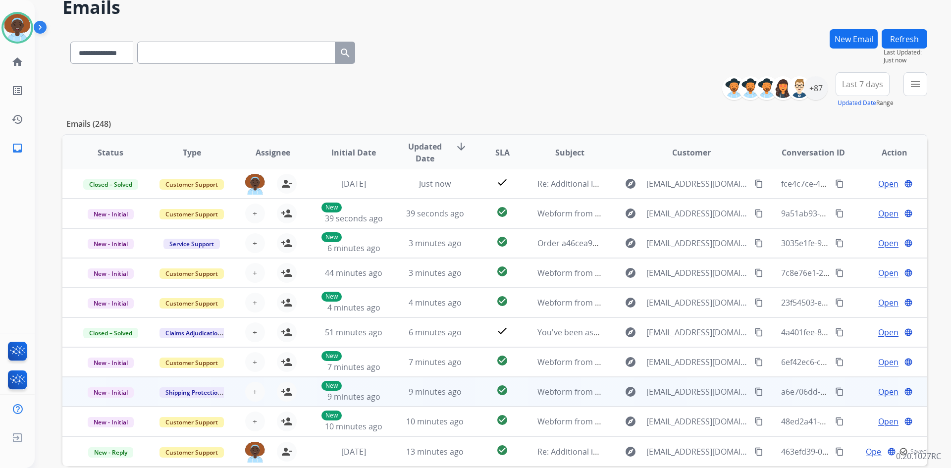
scroll to position [96, 0]
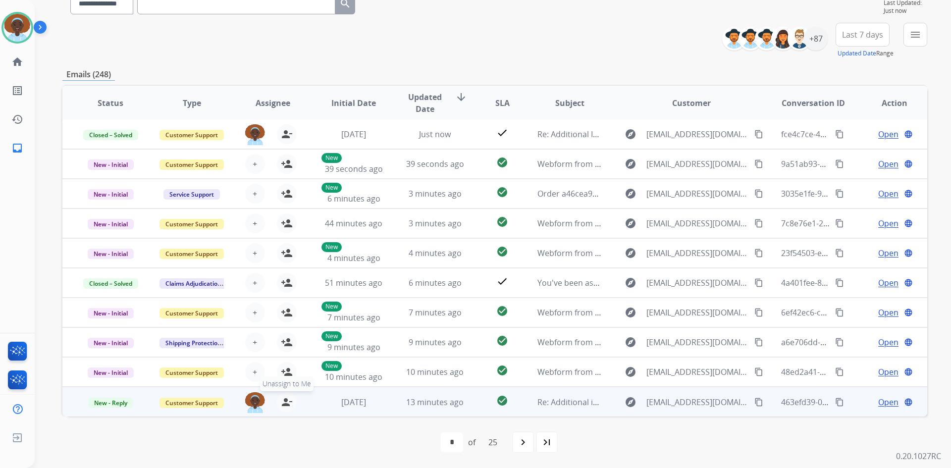
click at [286, 401] on mat-icon "person_remove" at bounding box center [287, 402] width 12 height 12
click at [286, 401] on mat-icon "person_add" at bounding box center [287, 402] width 12 height 12
click at [286, 401] on mat-icon "person_remove" at bounding box center [287, 402] width 12 height 12
click at [248, 404] on button "+ Select agent" at bounding box center [255, 402] width 20 height 20
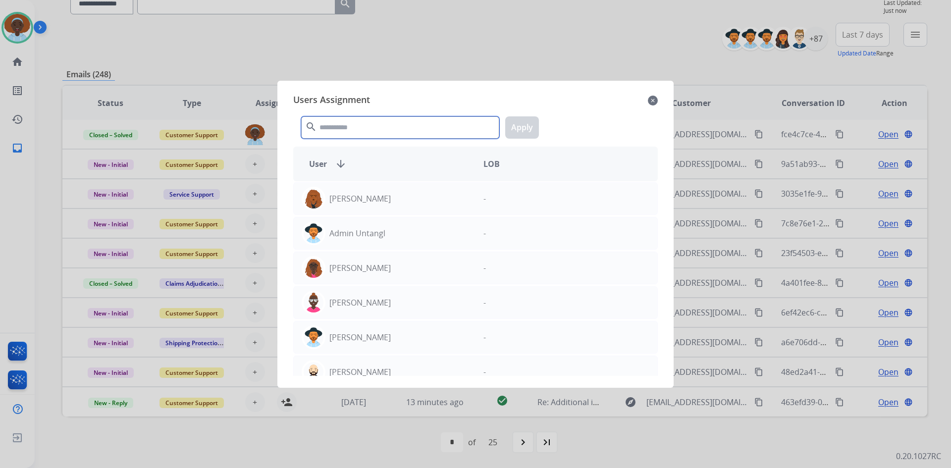
click at [341, 124] on input "text" at bounding box center [400, 127] width 198 height 22
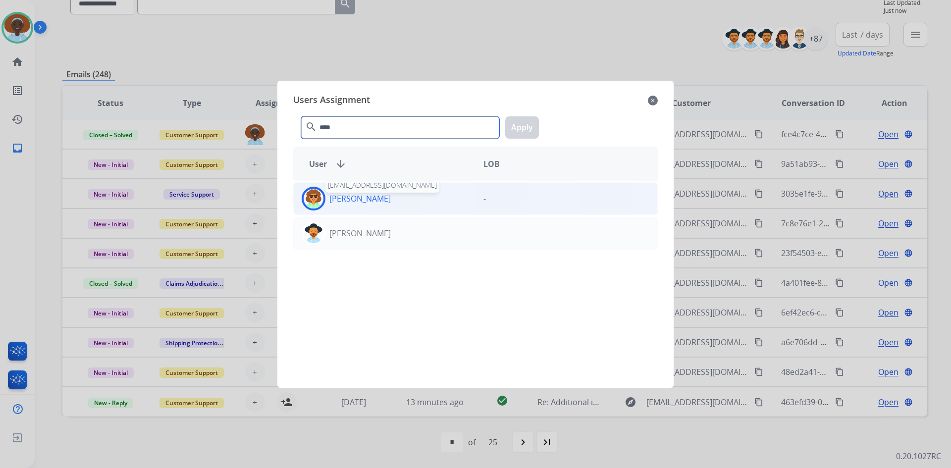
type input "****"
click at [374, 198] on p "[PERSON_NAME]" at bounding box center [359, 199] width 61 height 12
click at [519, 128] on button "Apply" at bounding box center [522, 127] width 34 height 22
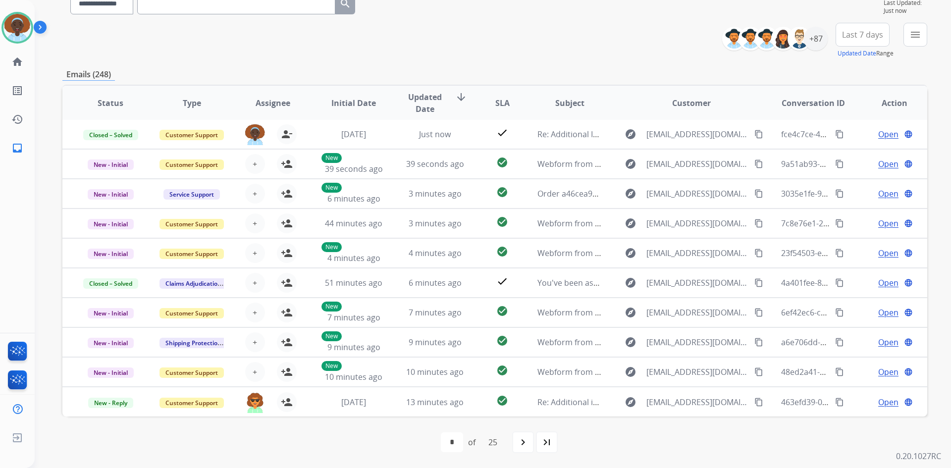
scroll to position [0, 0]
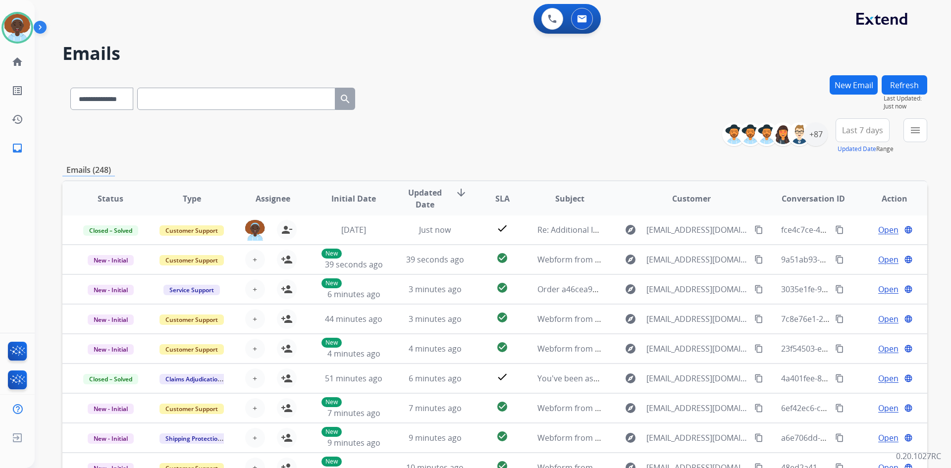
click at [905, 86] on button "Refresh" at bounding box center [905, 84] width 46 height 19
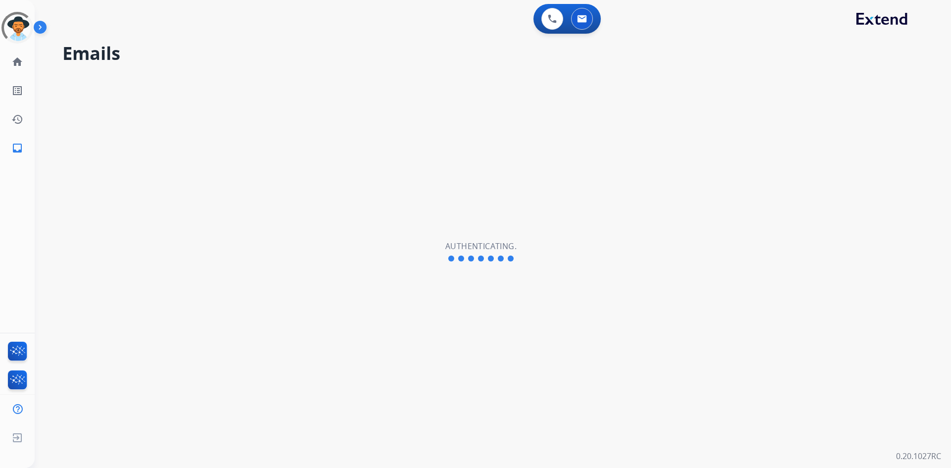
select select "**********"
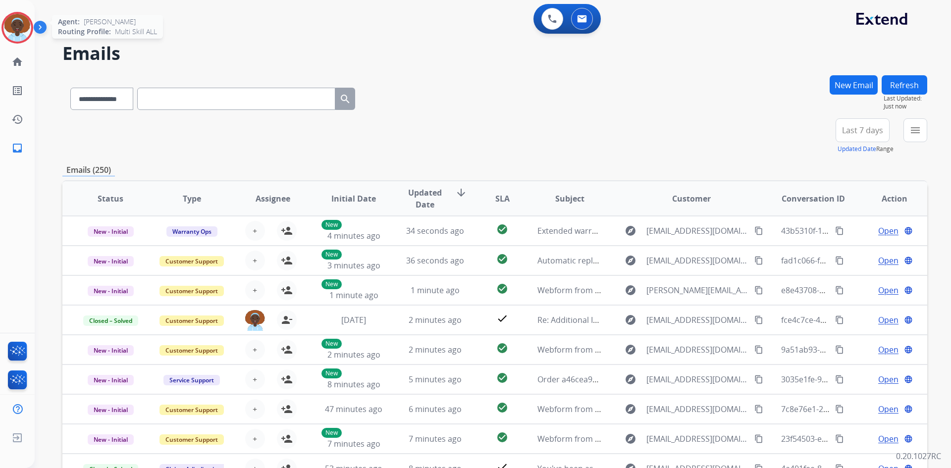
click at [14, 30] on img at bounding box center [17, 28] width 28 height 28
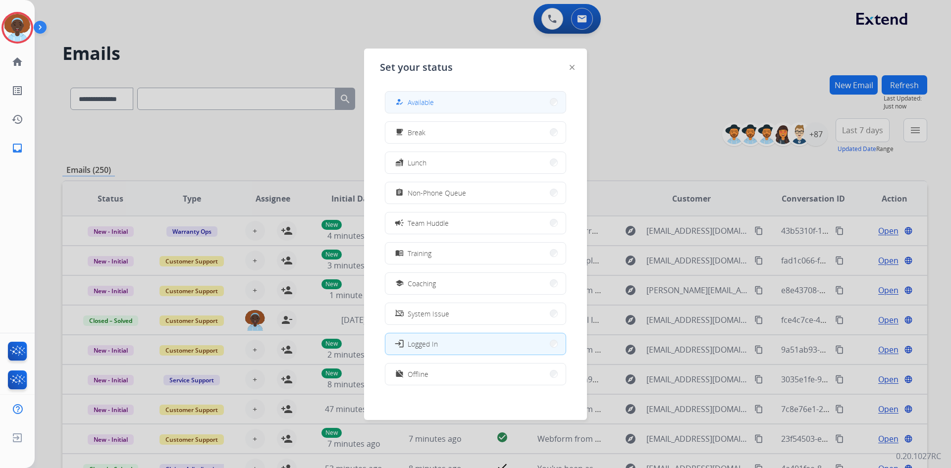
click at [467, 96] on button "how_to_reg Available" at bounding box center [475, 102] width 180 height 21
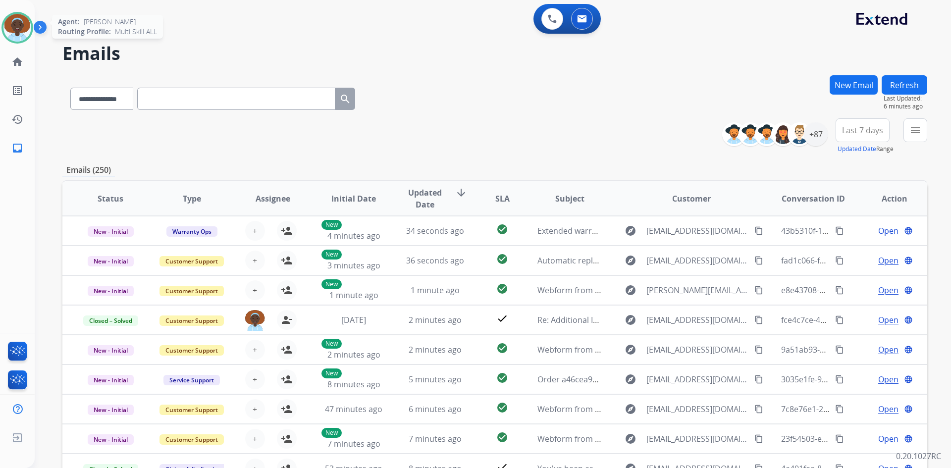
drag, startPoint x: 22, startPoint y: 24, endPoint x: 32, endPoint y: 39, distance: 17.9
click at [22, 24] on img at bounding box center [17, 28] width 28 height 28
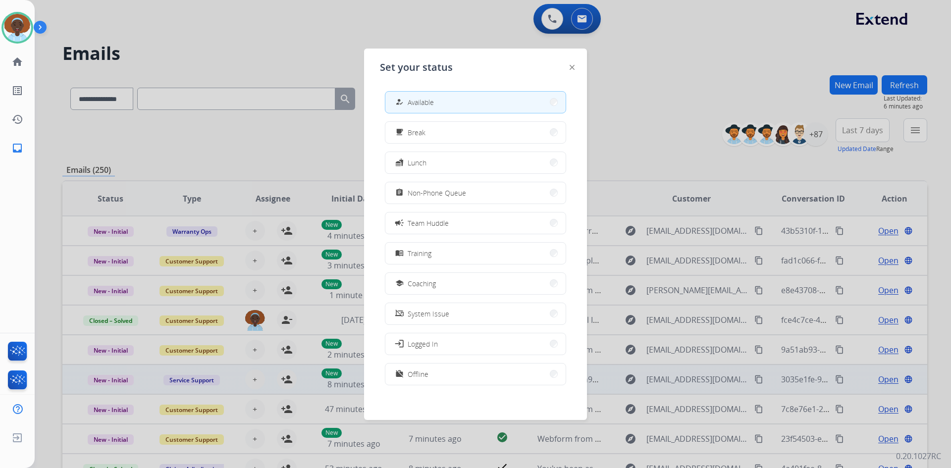
click at [449, 371] on button "work_off Offline" at bounding box center [475, 373] width 180 height 21
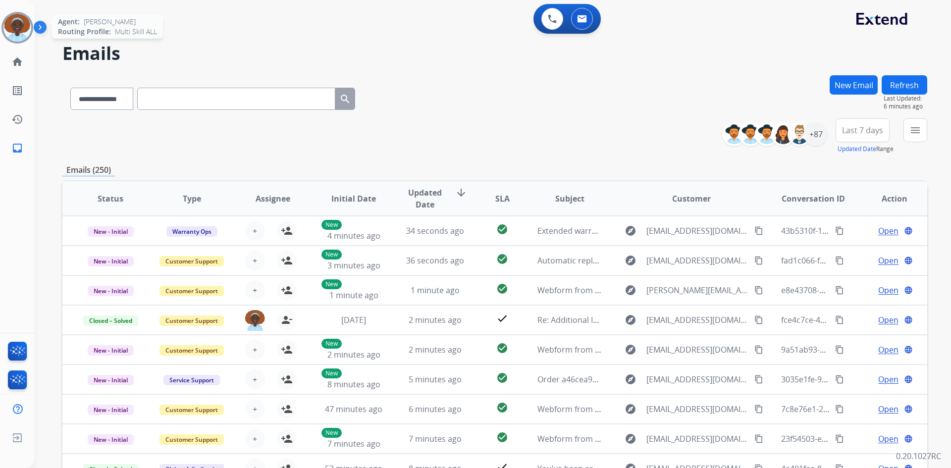
click at [18, 30] on img at bounding box center [17, 28] width 28 height 28
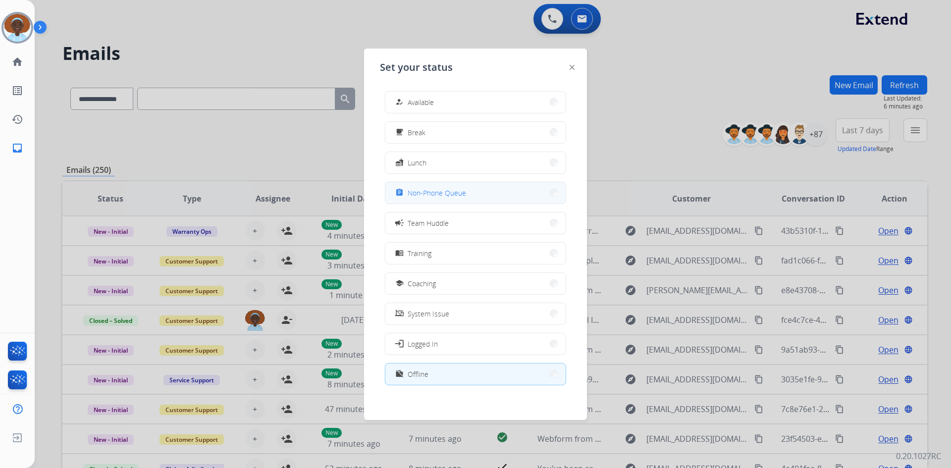
click at [455, 193] on span "Non-Phone Queue" at bounding box center [437, 193] width 58 height 10
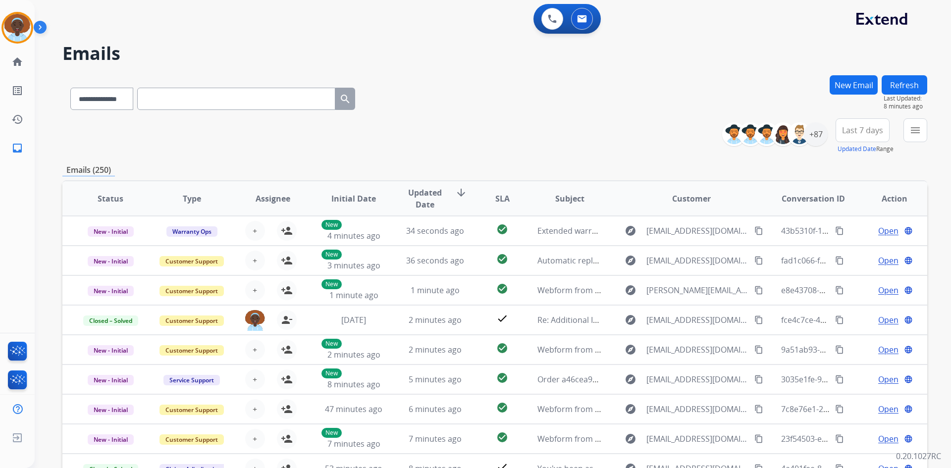
click at [896, 84] on button "Refresh" at bounding box center [905, 84] width 46 height 19
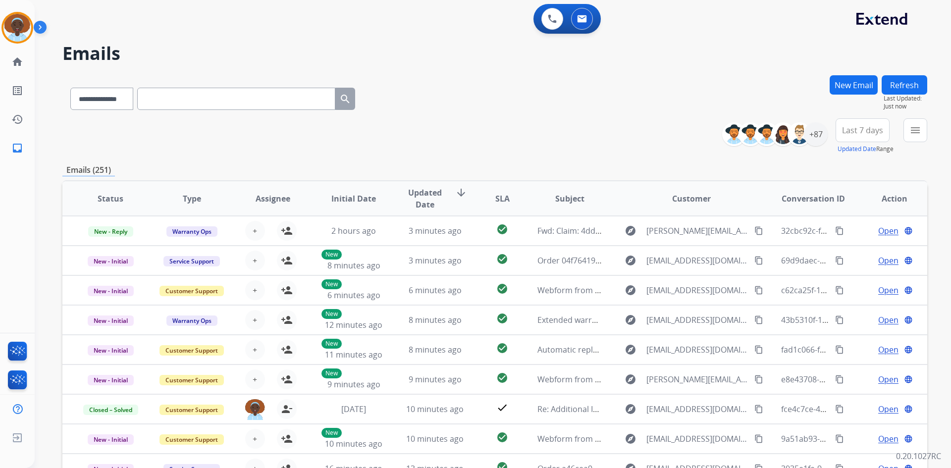
drag, startPoint x: 864, startPoint y: 82, endPoint x: 686, endPoint y: 81, distance: 178.3
click at [686, 81] on div "**********" at bounding box center [494, 96] width 865 height 43
click at [24, 27] on img at bounding box center [17, 28] width 28 height 28
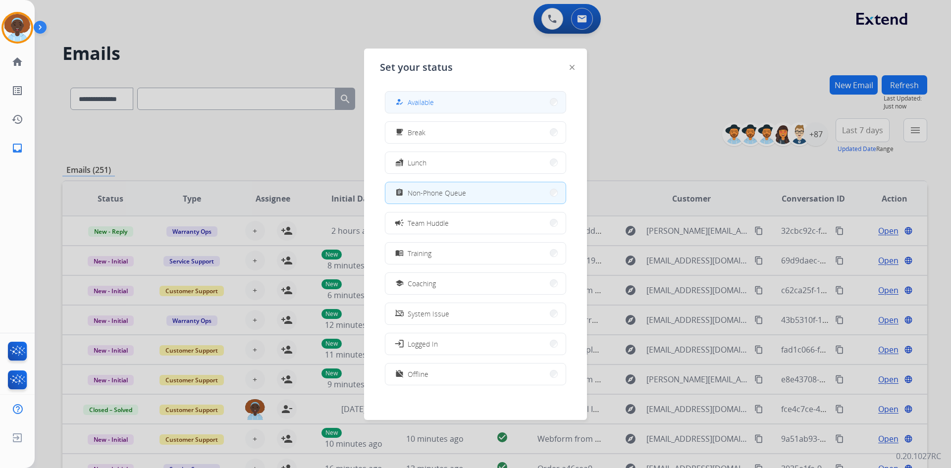
click at [432, 102] on span "Available" at bounding box center [421, 102] width 26 height 10
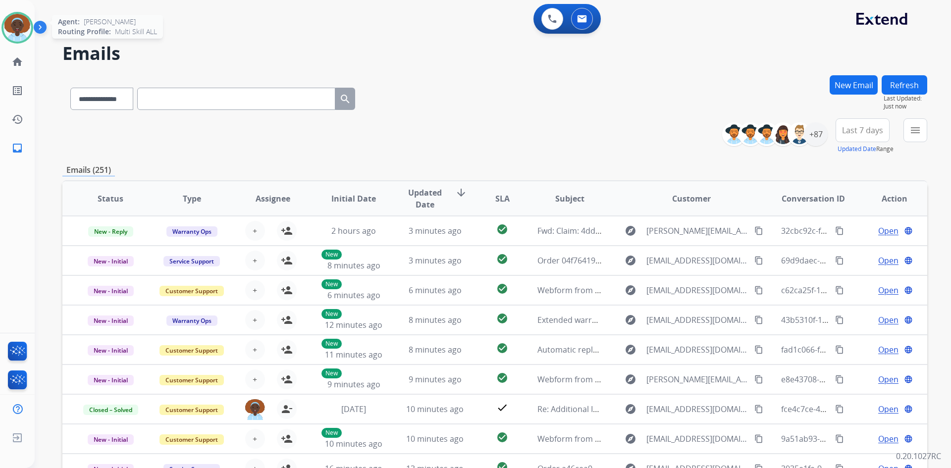
click at [21, 34] on img at bounding box center [17, 28] width 28 height 28
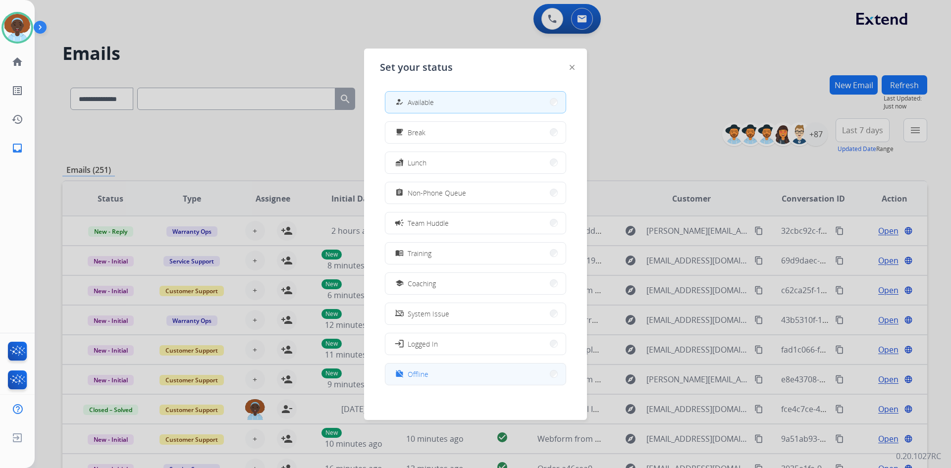
click at [440, 371] on button "work_off Offline" at bounding box center [475, 373] width 180 height 21
